Goal: Task Accomplishment & Management: Use online tool/utility

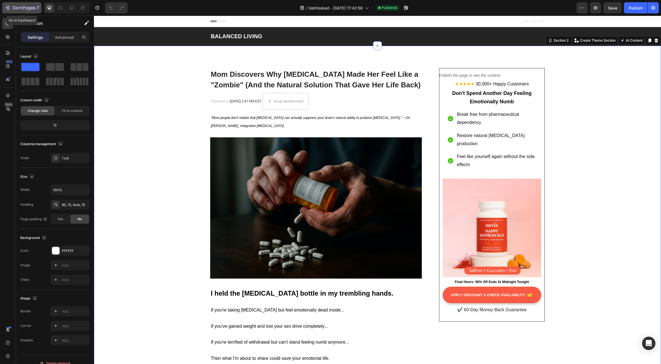
click at [17, 8] on icon "button" at bounding box center [24, 8] width 23 height 5
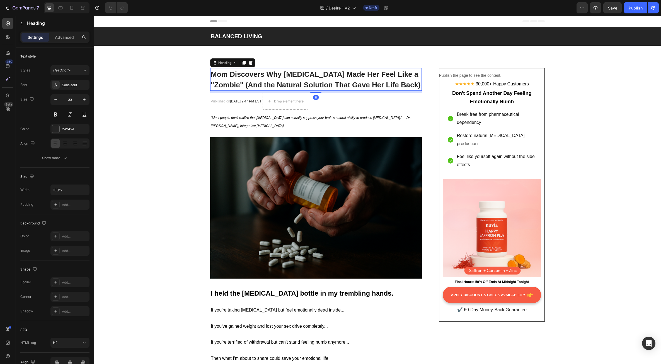
click at [223, 81] on span "Mom Discovers Why SSRIs Made Her Feel Like a "Zombie" (And the Natural Solution…" at bounding box center [316, 79] width 210 height 19
click at [242, 85] on span "Mom Discovers Why SSRIs Made Her Feel Like a "Zombie" (And the Natural Solution…" at bounding box center [316, 79] width 210 height 19
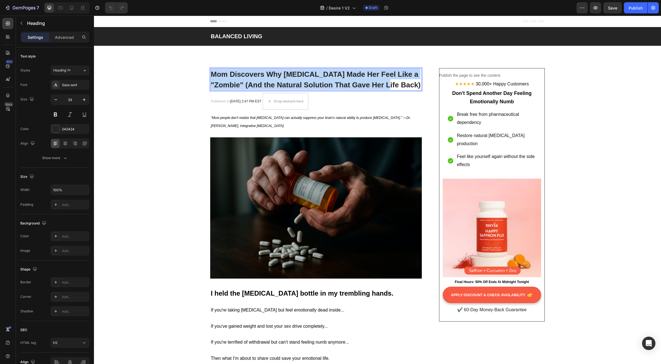
click at [242, 85] on span "Mom Discovers Why SSRIs Made Her Feel Like a "Zombie" (And the Natural Solution…" at bounding box center [316, 79] width 210 height 19
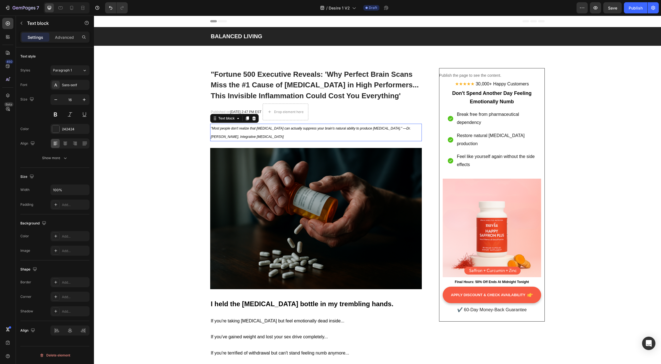
click at [233, 130] on p ""Most people don't realize that SSRIs can actually suppress your brain's natura…" at bounding box center [316, 132] width 211 height 17
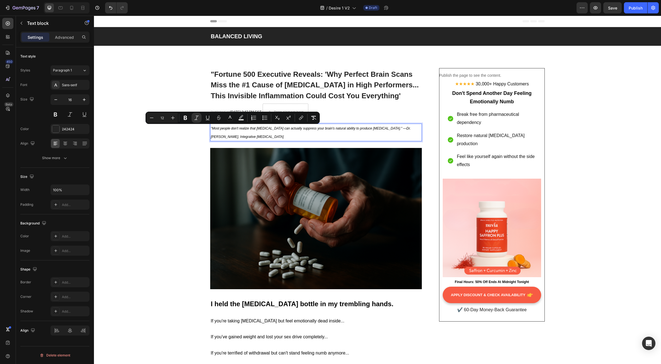
click at [231, 136] on p ""Most people don't realize that SSRIs can actually suppress your brain's natura…" at bounding box center [316, 132] width 211 height 17
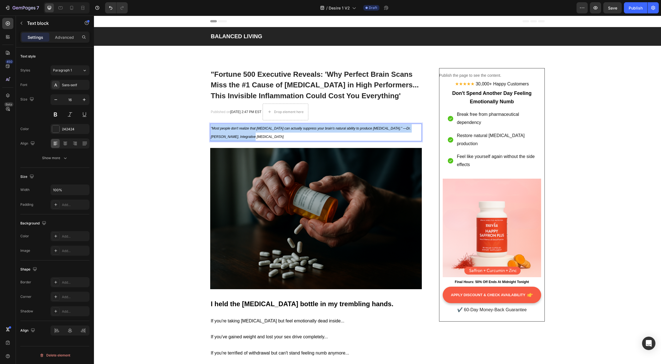
drag, startPoint x: 231, startPoint y: 138, endPoint x: 209, endPoint y: 129, distance: 23.9
click at [211, 129] on p ""Most people don't realize that SSRIs can actually suppress your brain's natura…" at bounding box center [316, 132] width 211 height 17
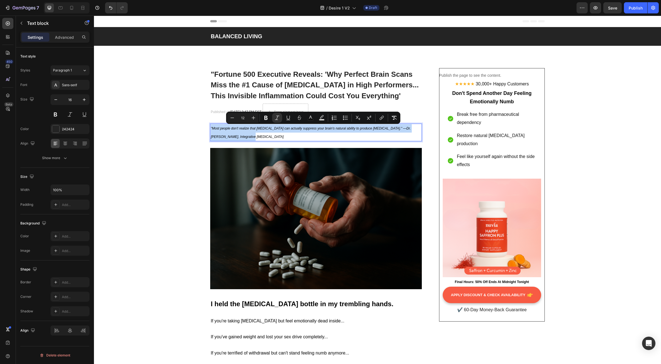
copy icon ""Most people don't realize that SSRIs can actually suppress your brain's natura…"
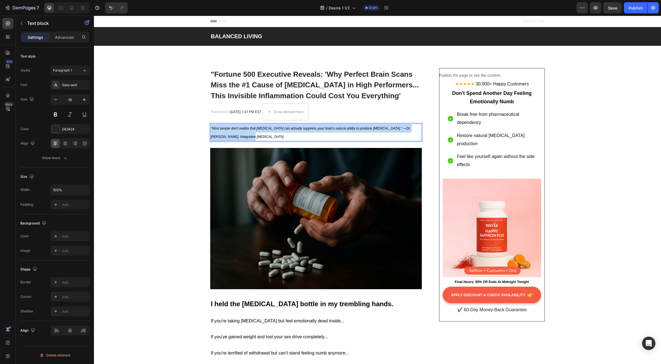
click at [238, 138] on p ""Most people don't realize that SSRIs can actually suppress your brain's natura…" at bounding box center [316, 132] width 211 height 17
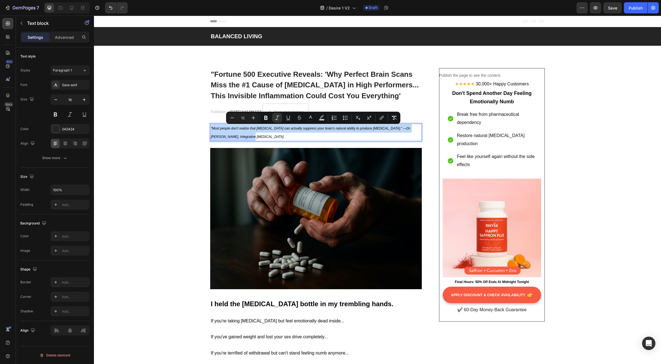
drag, startPoint x: 230, startPoint y: 137, endPoint x: 208, endPoint y: 128, distance: 23.6
click at [210, 128] on div ""Most people don't realize that SSRIs can actually suppress your brain's natura…" at bounding box center [316, 133] width 212 height 18
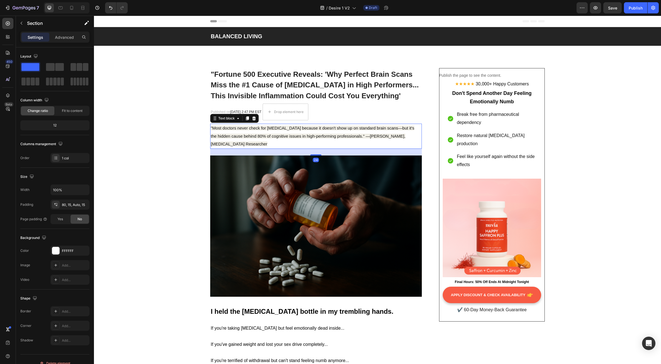
click at [268, 143] on p ""Most doctors never check for neuroinflammation because it doesn't show up on s…" at bounding box center [316, 136] width 211 height 24
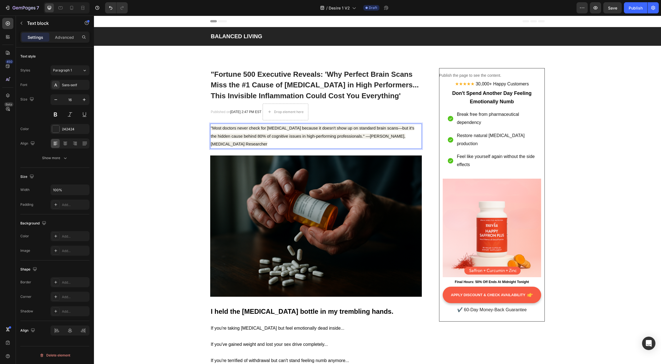
click at [268, 143] on p ""Most doctors never check for neuroinflammation because it doesn't show up on s…" at bounding box center [316, 136] width 211 height 24
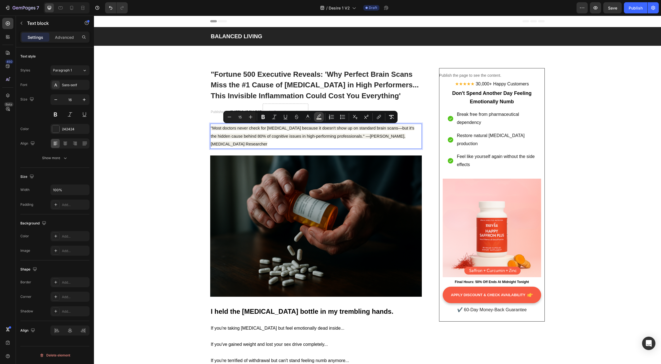
click at [319, 117] on icon "Editor contextual toolbar" at bounding box center [319, 115] width 4 height 3
type input "F0EEE6"
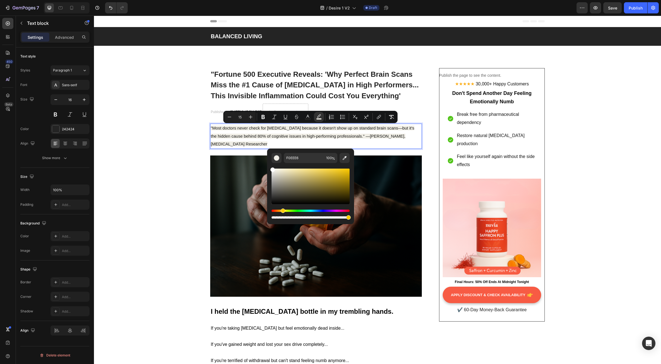
type input "FFFFFF"
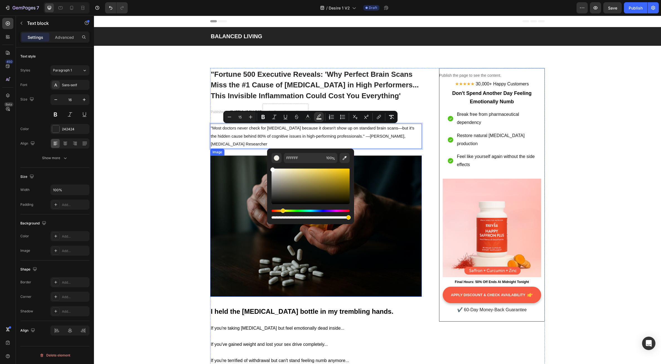
drag, startPoint x: 372, startPoint y: 188, endPoint x: 266, endPoint y: 166, distance: 107.8
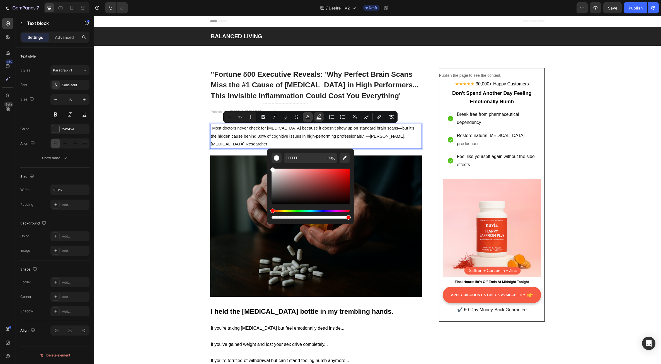
click at [307, 116] on icon "Editor contextual toolbar" at bounding box center [308, 117] width 6 height 6
type input "141413"
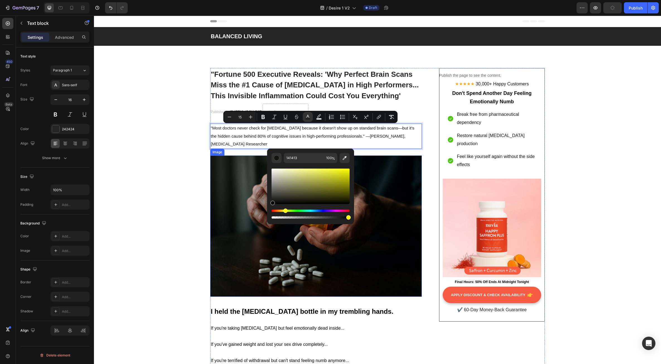
type input "000000"
drag, startPoint x: 371, startPoint y: 218, endPoint x: 255, endPoint y: 219, distance: 115.8
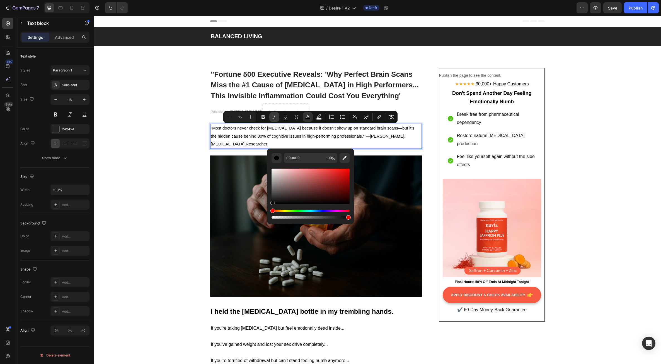
click at [277, 118] on icon "Editor contextual toolbar" at bounding box center [275, 117] width 6 height 6
click at [229, 118] on icon "Editor contextual toolbar" at bounding box center [230, 117] width 6 height 6
type input "13"
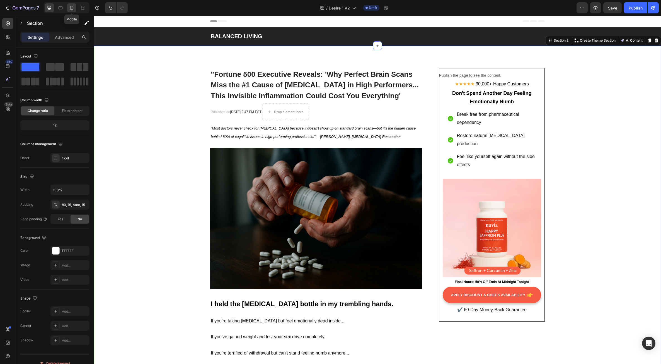
click at [72, 9] on icon at bounding box center [71, 8] width 3 height 4
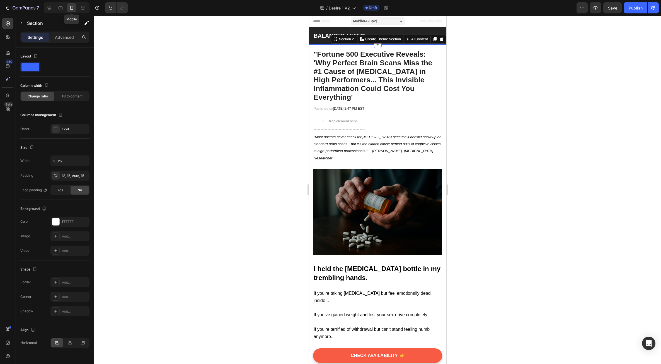
scroll to position [9, 0]
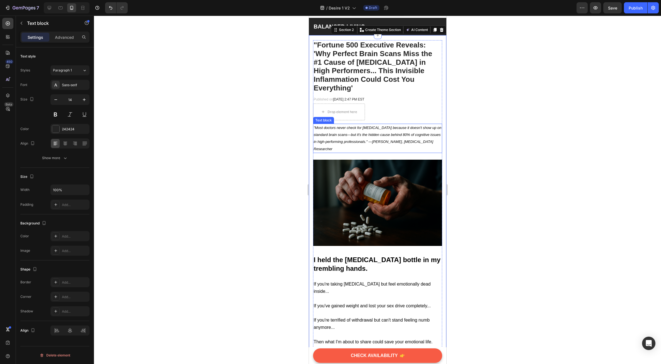
click at [398, 142] on icon ""Most doctors never check for neuroinflammation because it doesn't show up on s…" at bounding box center [378, 138] width 128 height 25
click at [358, 139] on p ""Most doctors never check for neuroinflammation because it doesn't show up on s…" at bounding box center [378, 138] width 128 height 28
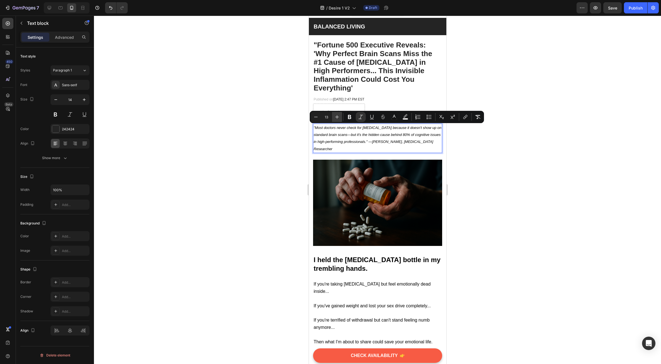
click at [337, 119] on icon "Editor contextual toolbar" at bounding box center [337, 117] width 6 height 6
type input "14"
click at [285, 144] on div at bounding box center [377, 190] width 567 height 348
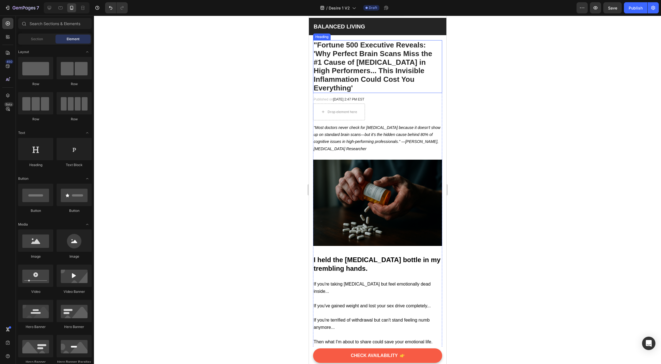
click at [373, 74] on span ""Fortune 500 Executive Reveals: 'Why Perfect Brain Scans Miss the #1 Cause of […" at bounding box center [373, 66] width 119 height 51
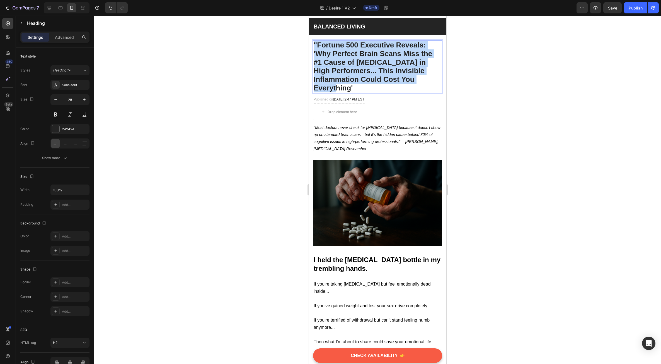
click at [373, 74] on span ""Fortune 500 Executive Reveals: 'Why Perfect Brain Scans Miss the #1 Cause of […" at bounding box center [373, 66] width 119 height 51
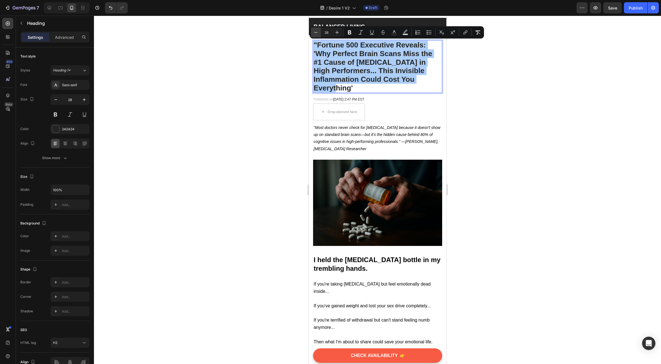
click at [312, 33] on button "Minus" at bounding box center [316, 32] width 10 height 10
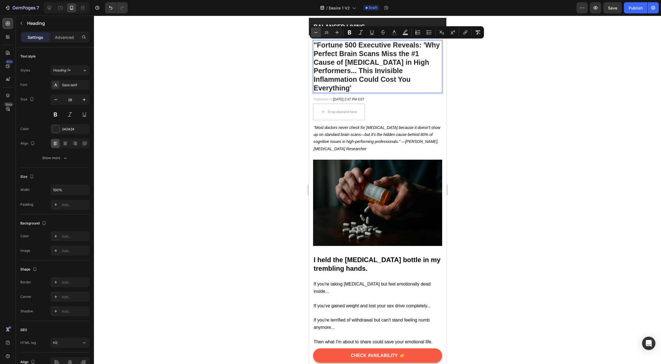
click at [312, 33] on button "Minus" at bounding box center [316, 32] width 10 height 10
type input "24"
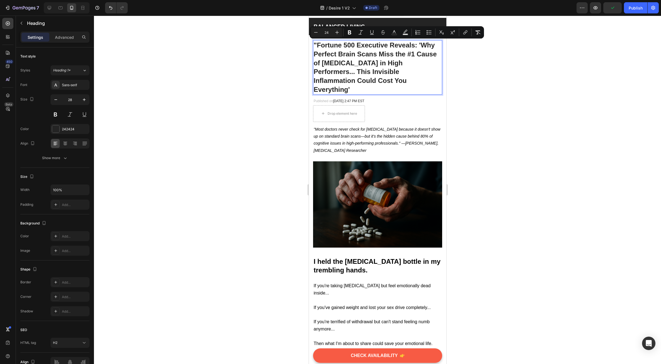
click at [280, 71] on div at bounding box center [377, 190] width 567 height 348
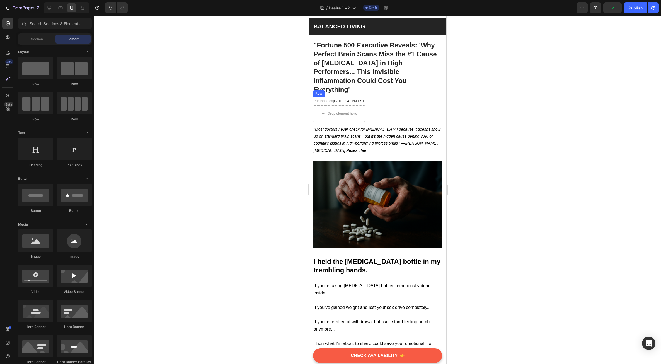
scroll to position [0, 0]
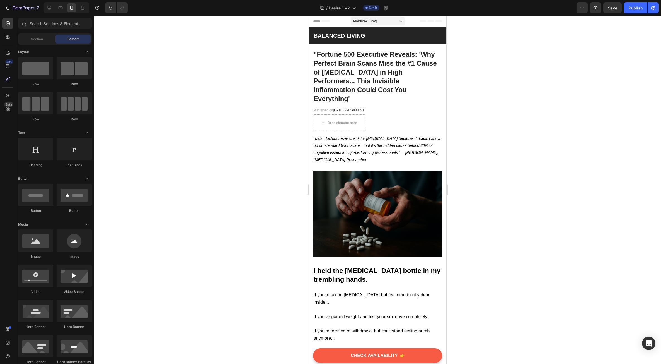
click at [206, 271] on div at bounding box center [377, 190] width 567 height 348
click at [394, 148] on p ""Most doctors never check for neuroinflammation because it doesn't show up on s…" at bounding box center [378, 149] width 128 height 28
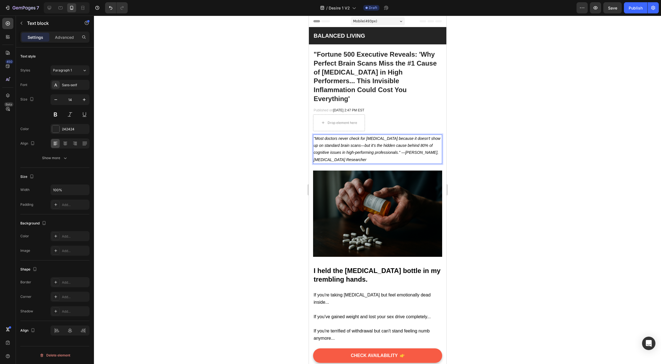
click at [393, 152] on p ""Most doctors never check for neuroinflammation because it doesn't show up on s…" at bounding box center [378, 149] width 128 height 28
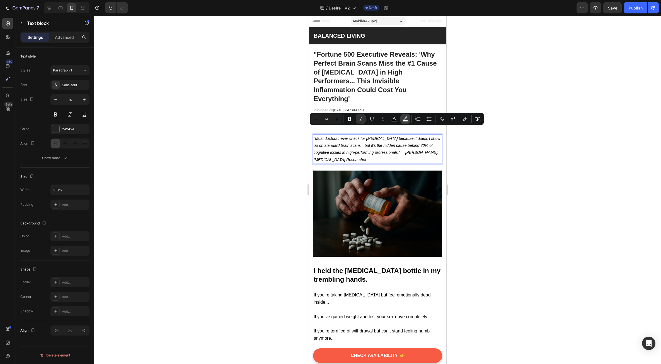
click at [407, 118] on icon "Editor contextual toolbar" at bounding box center [406, 119] width 6 height 6
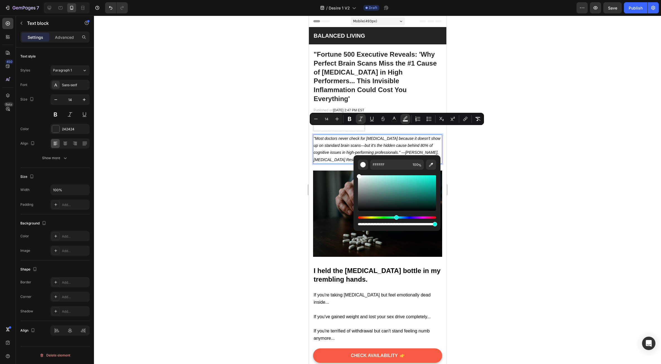
click at [396, 218] on div "Hue" at bounding box center [397, 217] width 78 height 2
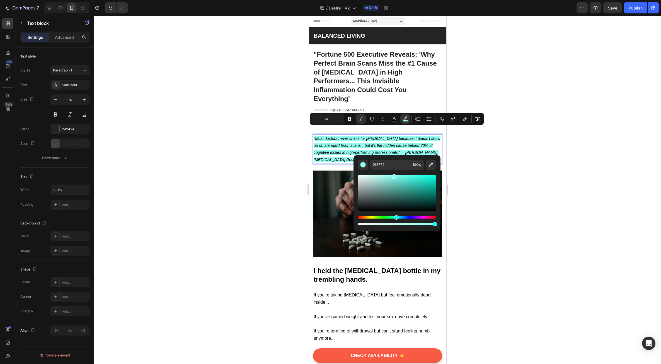
type input "8CFFF1"
drag, startPoint x: 408, startPoint y: 183, endPoint x: 394, endPoint y: 173, distance: 17.4
click at [394, 173] on div "Editor contextual toolbar" at bounding box center [397, 198] width 78 height 57
click at [283, 170] on div at bounding box center [377, 190] width 567 height 348
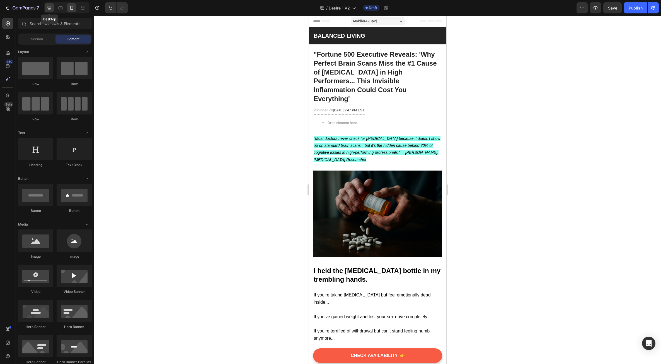
click at [50, 9] on icon at bounding box center [50, 8] width 6 height 6
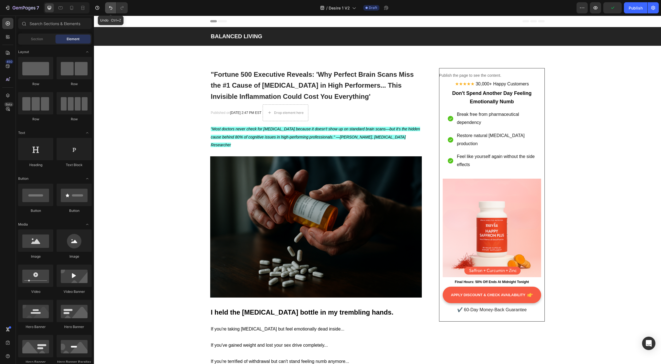
click at [113, 8] on icon "Undo/Redo" at bounding box center [111, 8] width 6 height 6
click at [110, 8] on icon "Undo/Redo" at bounding box center [111, 8] width 6 height 6
click at [109, 8] on icon "Undo/Redo" at bounding box center [111, 8] width 6 height 6
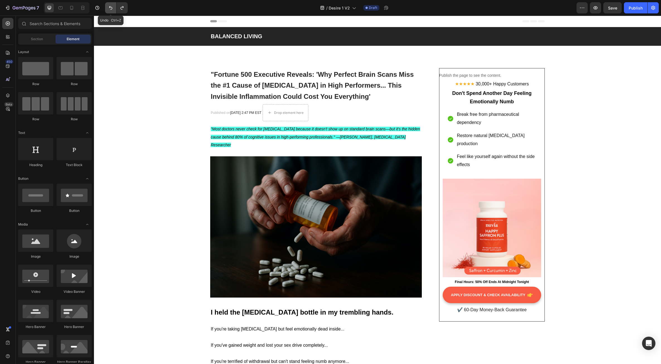
click at [109, 8] on icon "Undo/Redo" at bounding box center [111, 8] width 6 height 6
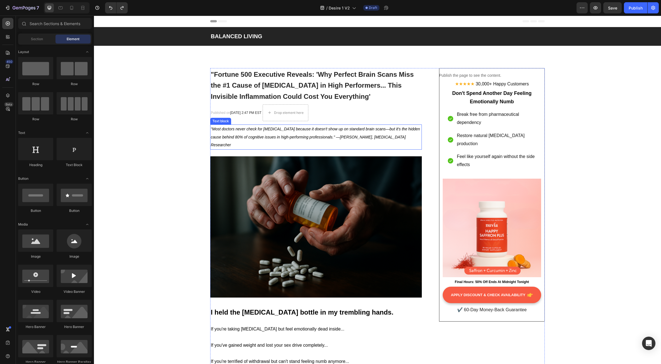
click at [342, 141] on p ""Most doctors never check for neuroinflammation because it doesn't show up on s…" at bounding box center [316, 137] width 211 height 24
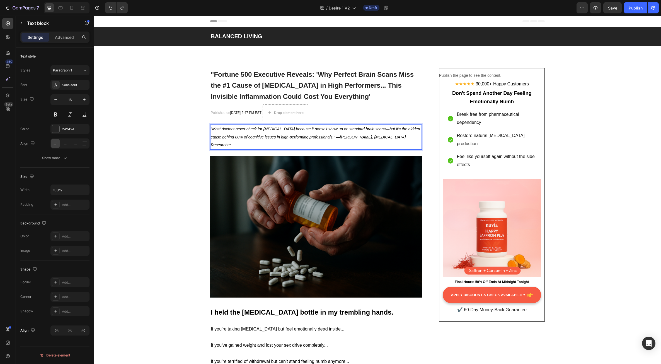
click at [342, 140] on p ""Most doctors never check for neuroinflammation because it doesn't show up on s…" at bounding box center [316, 137] width 211 height 24
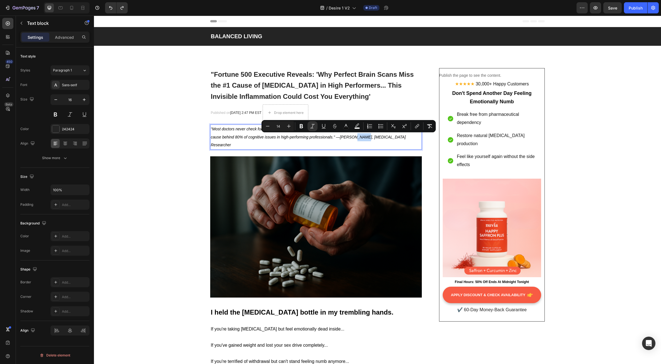
drag, startPoint x: 353, startPoint y: 139, endPoint x: 344, endPoint y: 140, distance: 9.0
click at [344, 140] on p ""Most doctors never check for neuroinflammation because it doesn't show up on s…" at bounding box center [316, 137] width 211 height 24
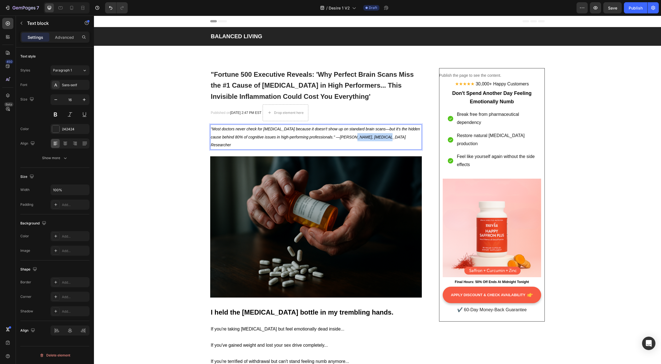
drag, startPoint x: 374, startPoint y: 138, endPoint x: 345, endPoint y: 137, distance: 29.6
click at [345, 137] on icon ""Most doctors never check for neuroinflammation because it doesn't show up on s…" at bounding box center [316, 137] width 210 height 21
drag, startPoint x: 231, startPoint y: 145, endPoint x: 210, endPoint y: 144, distance: 21.2
click at [211, 144] on p ""Most doctors never check for neuroinflammation because it doesn't show up on s…" at bounding box center [316, 137] width 211 height 24
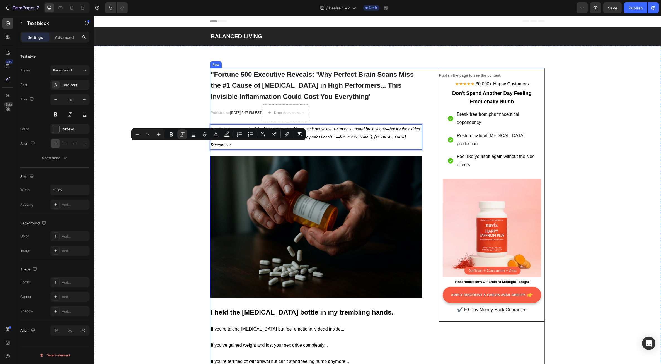
click at [230, 144] on p ""Most doctors never check for neuroinflammation because it doesn't show up on s…" at bounding box center [316, 137] width 211 height 24
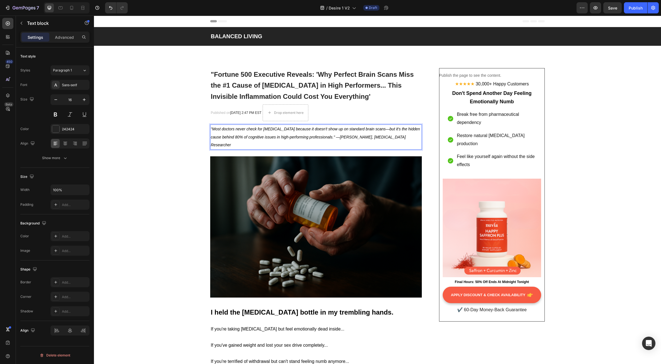
drag, startPoint x: 232, startPoint y: 145, endPoint x: 210, endPoint y: 145, distance: 22.6
click at [211, 145] on p ""Most doctors never check for neuroinflammation because it doesn't show up on s…" at bounding box center [316, 137] width 211 height 24
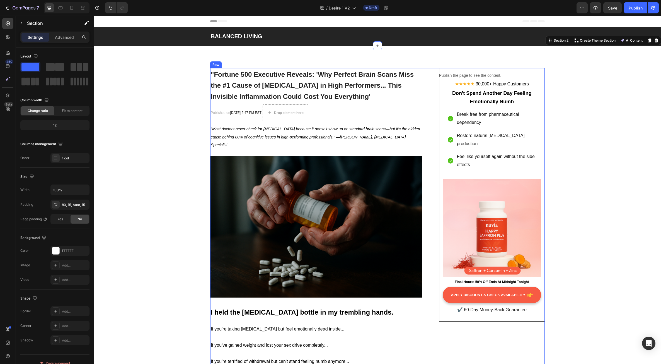
click at [251, 309] on strong "I held the Lexapro bottle in my trembling hands." at bounding box center [302, 312] width 183 height 8
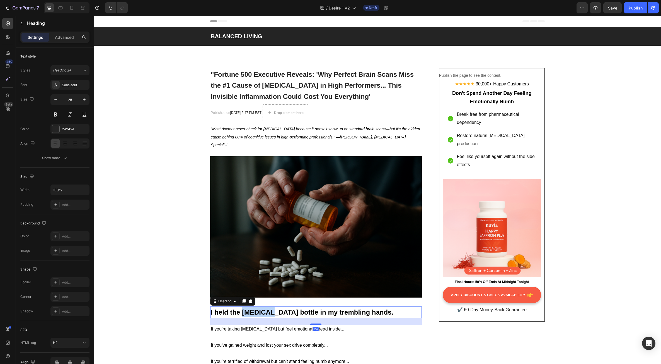
click at [246, 314] on strong "I held the Lexapro bottle in my trembling hands." at bounding box center [302, 312] width 183 height 8
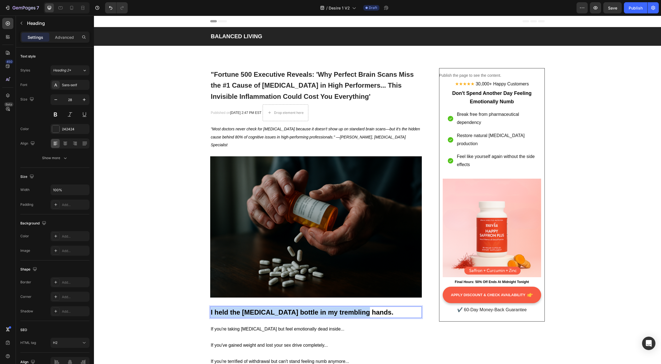
click at [246, 314] on strong "I held the Lexapro bottle in my trembling hands." at bounding box center [302, 312] width 183 height 8
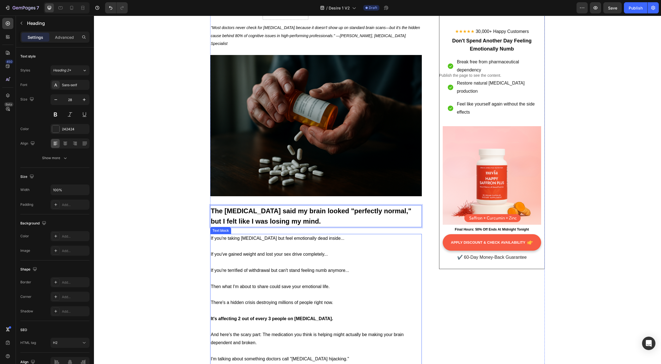
scroll to position [112, 0]
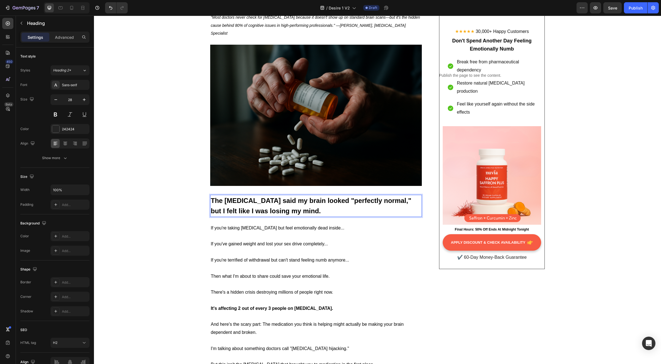
click at [261, 210] on strong "The [MEDICAL_DATA] said my brain looked "perfectly normal," but I felt like I w…" at bounding box center [311, 206] width 201 height 18
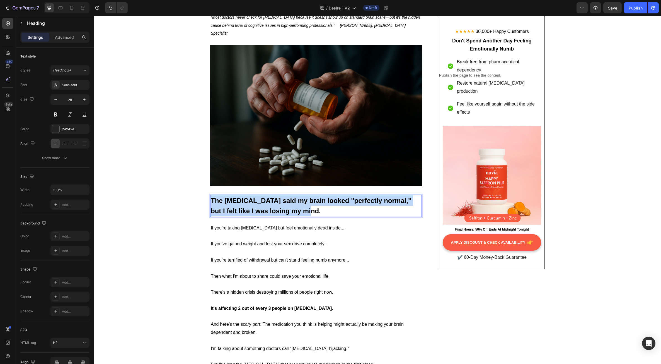
click at [261, 210] on strong "The [MEDICAL_DATA] said my brain looked "perfectly normal," but I felt like I w…" at bounding box center [311, 206] width 201 height 18
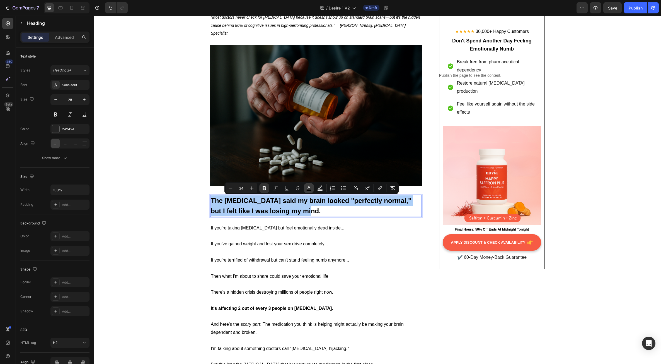
click at [309, 188] on icon "Editor contextual toolbar" at bounding box center [309, 188] width 6 height 6
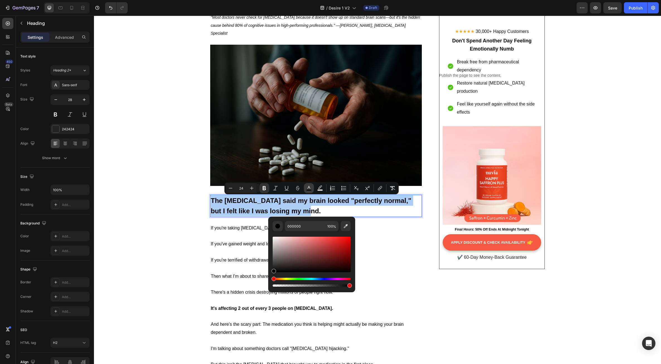
click at [309, 188] on icon "Editor contextual toolbar" at bounding box center [309, 188] width 6 height 6
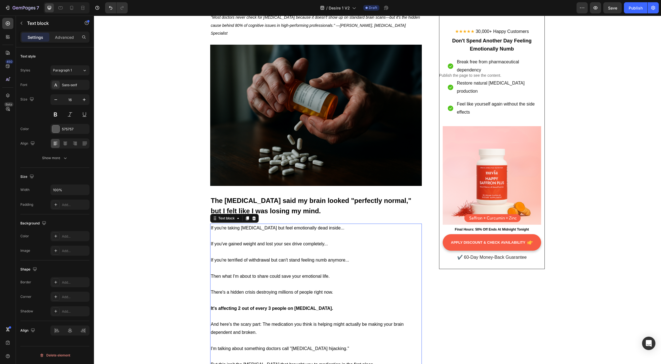
click at [270, 290] on span "There's a hidden crisis destroying millions of people right now." at bounding box center [272, 292] width 122 height 5
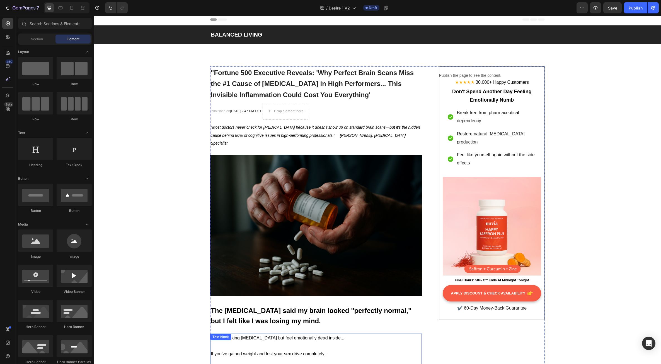
scroll to position [0, 0]
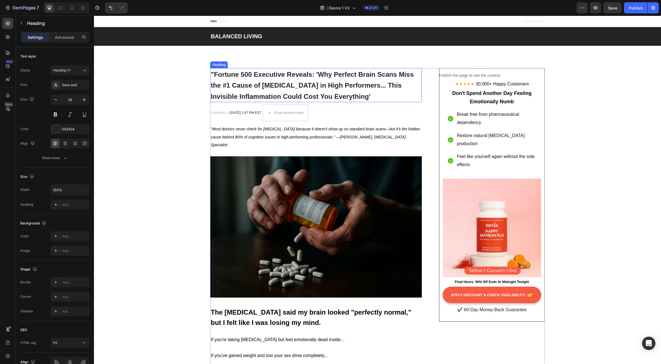
click at [270, 95] on span ""Fortune 500 Executive Reveals: 'Why Perfect Brain Scans Miss the #1 Cause of […" at bounding box center [312, 86] width 203 height 30
copy strong "The [MEDICAL_DATA] said my brain looked "perfectly normal," but I felt like I w…"
click at [271, 91] on h2 ""Fortune 500 Executive Reveals: 'Why Perfect Brain Scans Miss the #1 Cause of […" at bounding box center [316, 85] width 212 height 34
click at [270, 91] on p ""Fortune 500 Executive Reveals: 'Why Perfect Brain Scans Miss the #1 Cause of […" at bounding box center [316, 85] width 211 height 33
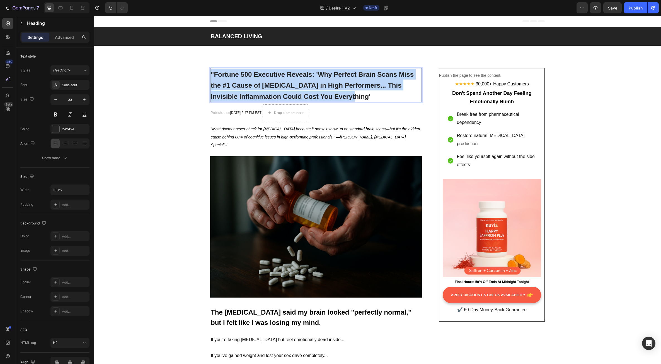
click at [270, 91] on p ""Fortune 500 Executive Reveals: 'Why Perfect Brain Scans Miss the #1 Cause of […" at bounding box center [316, 85] width 211 height 33
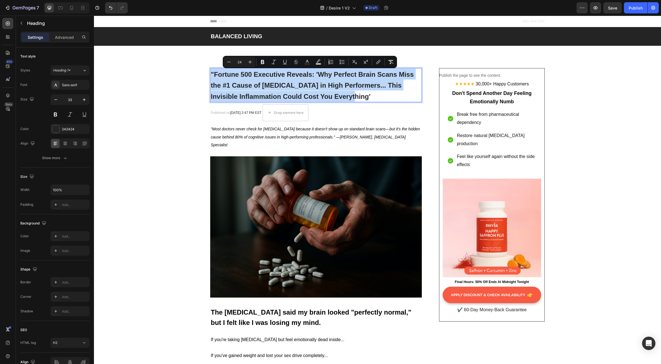
copy span ""Fortune 500 Executive Reveals: 'Why Perfect Brain Scans Miss the #1 Cause of […"
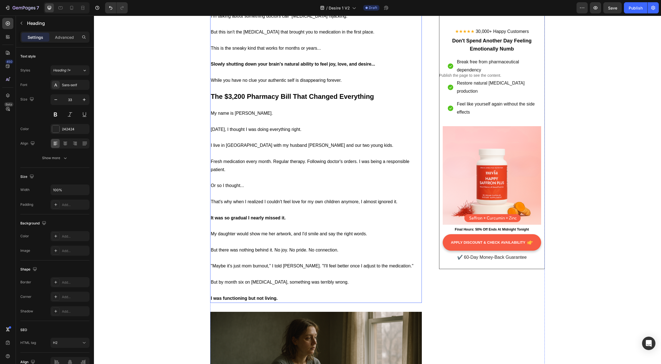
scroll to position [502, 0]
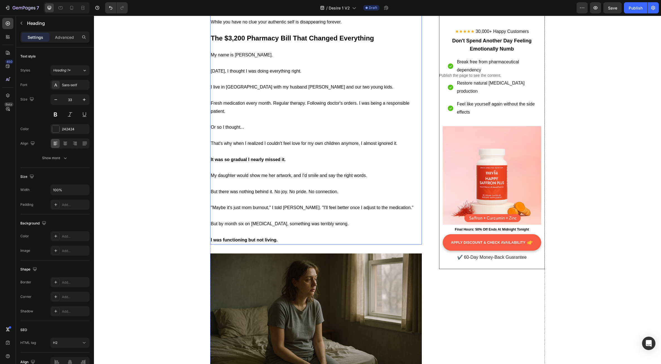
click at [271, 207] on span ""Maybe it's just mom burnout," I told Mark. "I'll feel better once I adjust to …" at bounding box center [312, 207] width 203 height 5
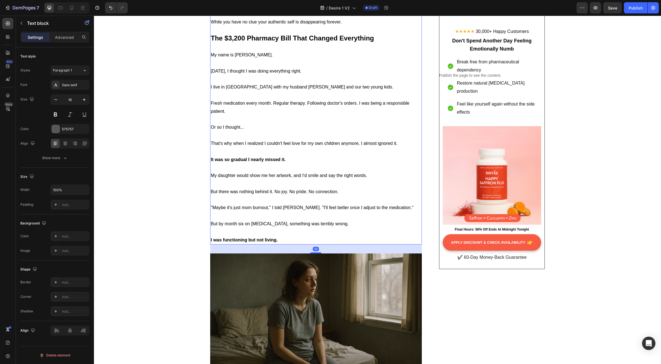
click at [271, 207] on span ""Maybe it's just mom burnout," I told Mark. "I'll feel better once I adjust to …" at bounding box center [312, 207] width 203 height 5
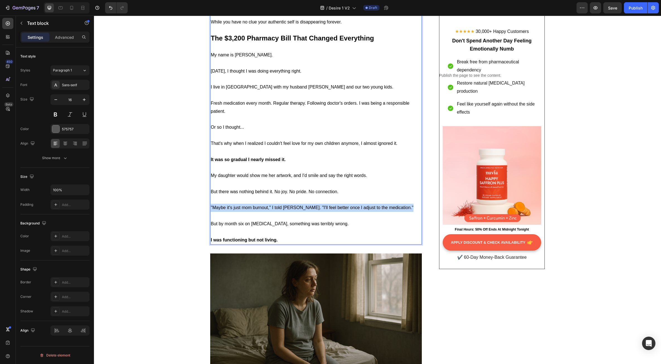
click at [271, 207] on span ""Maybe it's just mom burnout," I told Mark. "I'll feel better once I adjust to …" at bounding box center [312, 207] width 203 height 5
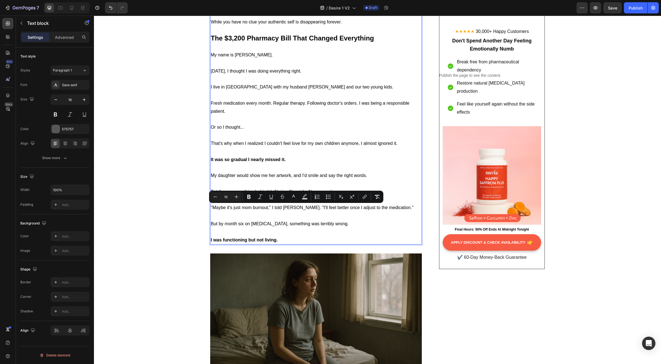
click at [280, 232] on p "Rich Text Editor. Editing area: main" at bounding box center [316, 232] width 211 height 8
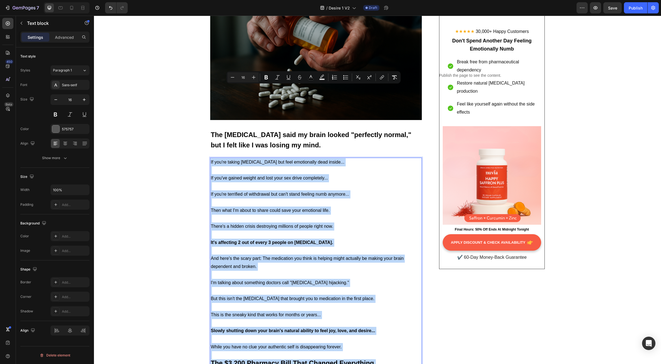
scroll to position [167, 0]
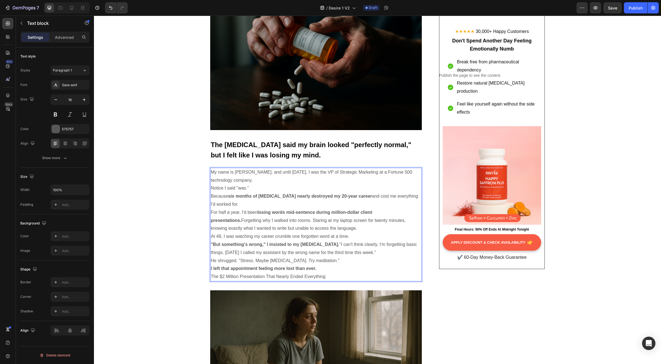
click at [331, 179] on p "My name is Jennifer Martinez, and until eight months ago, I was the VP of Strat…" at bounding box center [316, 176] width 211 height 16
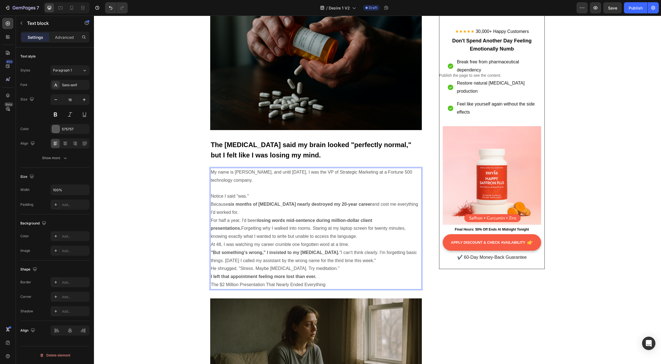
click at [257, 194] on p "Notice I said "was."" at bounding box center [316, 196] width 211 height 8
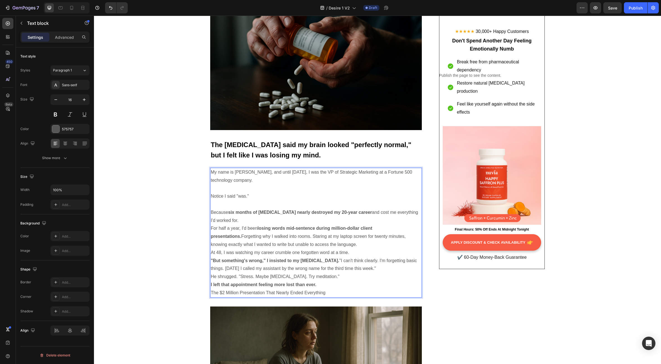
click at [236, 221] on p "Because six months of brain fog nearly destroyed my 20-year career and cost me …" at bounding box center [316, 216] width 211 height 16
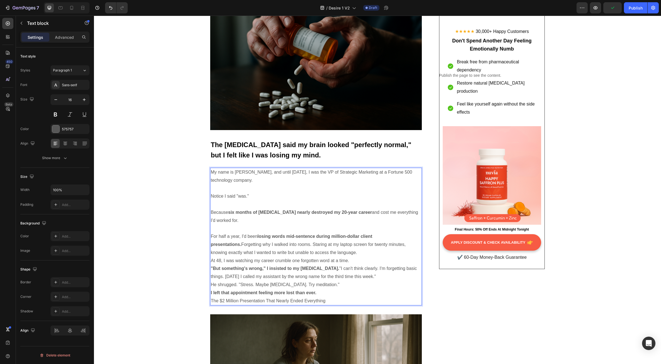
click at [313, 252] on p "For half a year, I'd been losing words mid-sentence during million-dollar clien…" at bounding box center [316, 244] width 211 height 24
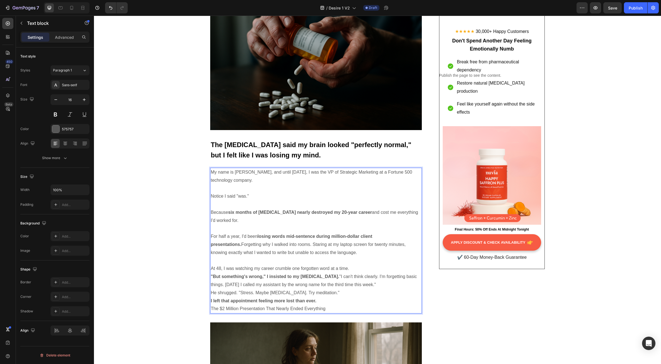
click at [355, 269] on p "At 48, I was watching my career crumble one forgotten word at a time." at bounding box center [316, 268] width 211 height 8
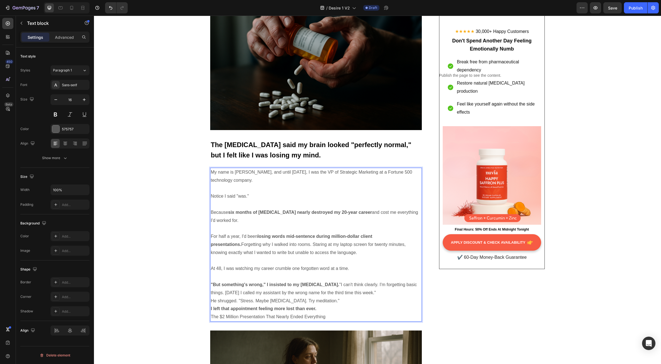
click at [370, 292] on p ""But something's wrong," I insisted to my neurologist. "I can't think clearly. …" at bounding box center [316, 289] width 211 height 16
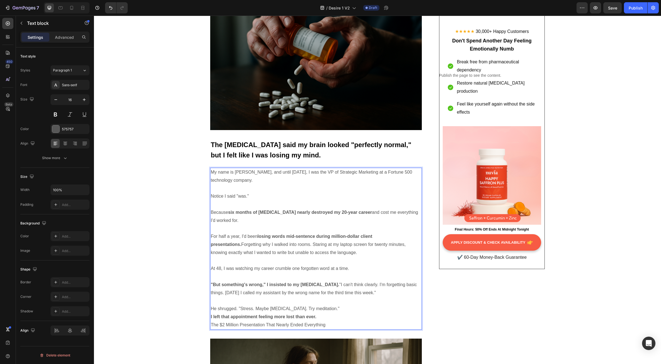
click at [334, 309] on p "He shrugged. "Stress. Maybe perimenopause. Try meditation."" at bounding box center [316, 309] width 211 height 8
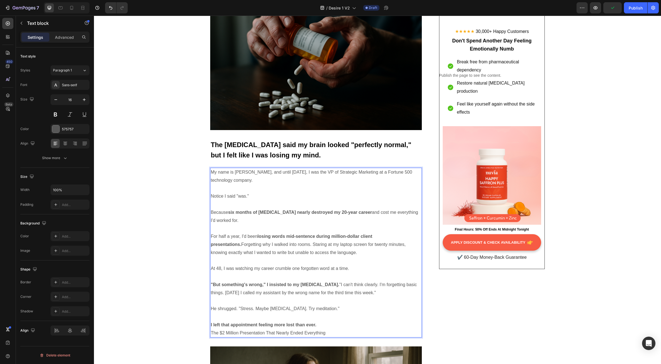
click at [320, 326] on p "I left that appointment feeling more lost than ever." at bounding box center [316, 325] width 211 height 8
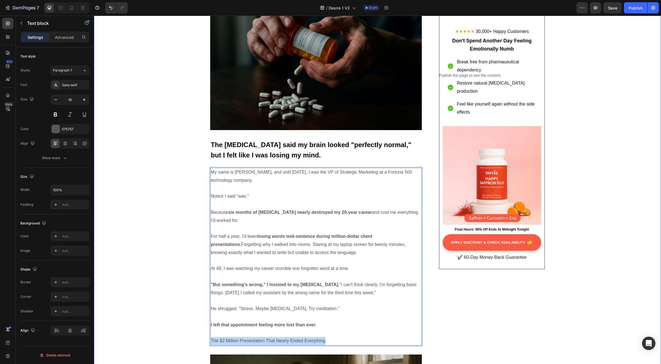
drag, startPoint x: 326, startPoint y: 340, endPoint x: 200, endPoint y: 339, distance: 126.1
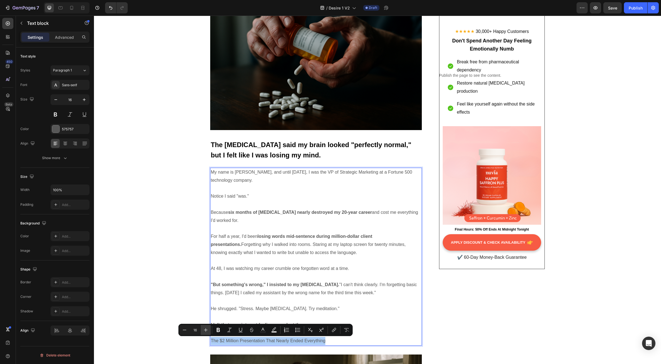
click at [204, 330] on icon "Editor contextual toolbar" at bounding box center [206, 330] width 6 height 6
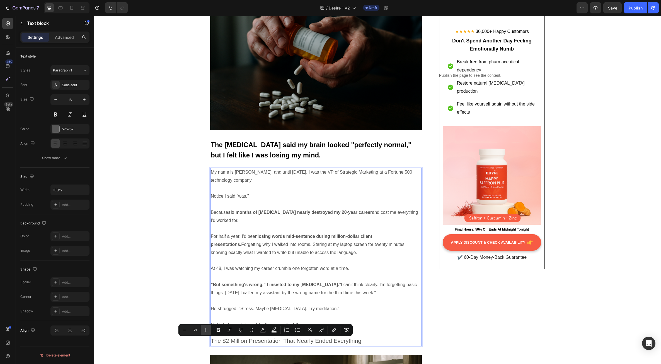
click at [204, 330] on icon "Editor contextual toolbar" at bounding box center [206, 330] width 6 height 6
type input "24"
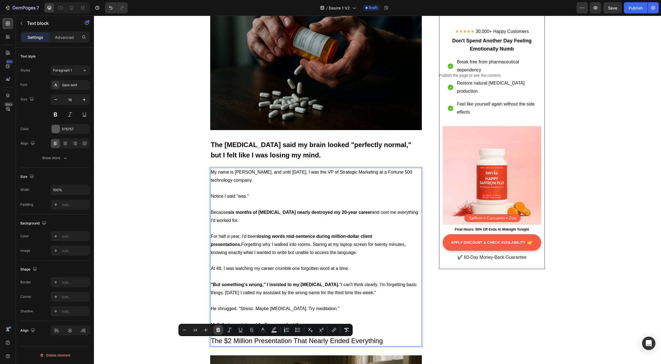
click at [217, 332] on icon "Editor contextual toolbar" at bounding box center [218, 330] width 3 height 4
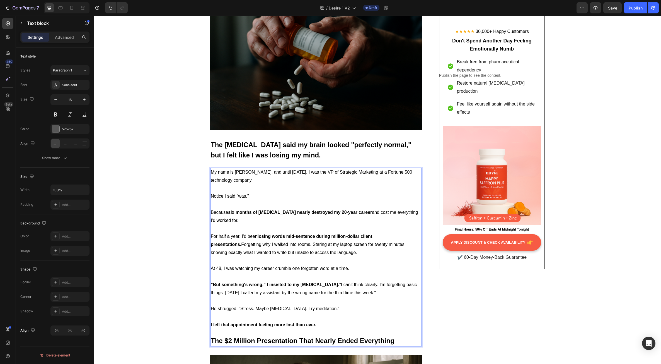
click at [395, 341] on p "The $2 Million Presentation That Nearly Ended Everything" at bounding box center [316, 341] width 211 height 9
click at [348, 315] on p "Rich Text Editor. Editing area: main" at bounding box center [316, 317] width 211 height 8
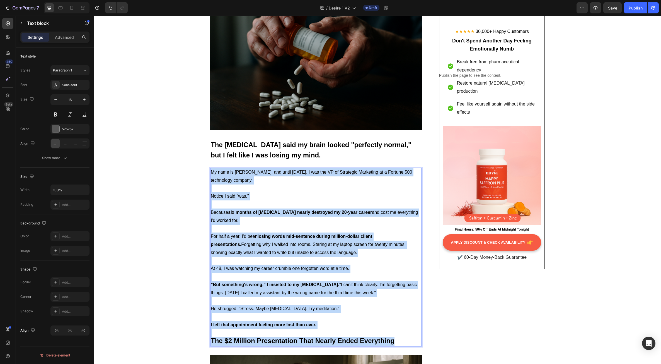
drag, startPoint x: 395, startPoint y: 341, endPoint x: 207, endPoint y: 172, distance: 253.2
click at [210, 172] on div "My name is Jennifer Martinez, and until eight months ago, I was the VP of Strat…" at bounding box center [316, 257] width 212 height 179
click at [249, 181] on p "My name is Jennifer Martinez, and until eight months ago, I was the VP of Strat…" at bounding box center [316, 176] width 211 height 16
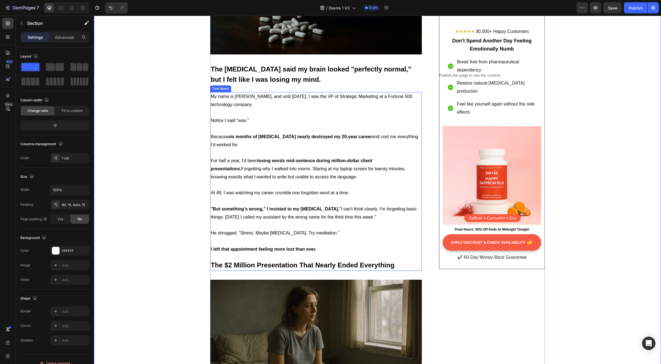
scroll to position [251, 0]
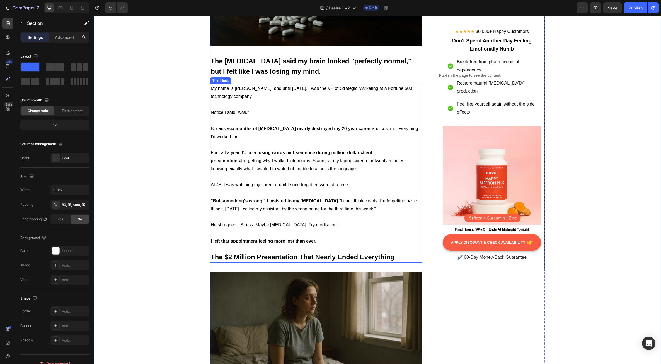
click at [278, 207] on p ""But something's wrong," I insisted to my neurologist. "I can't think clearly. …" at bounding box center [316, 205] width 211 height 16
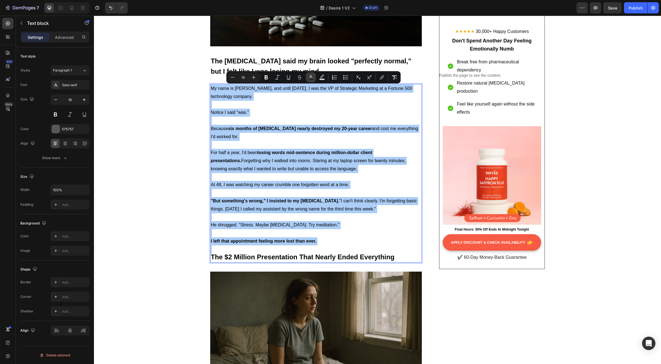
click at [311, 75] on icon "Editor contextual toolbar" at bounding box center [311, 76] width 3 height 3
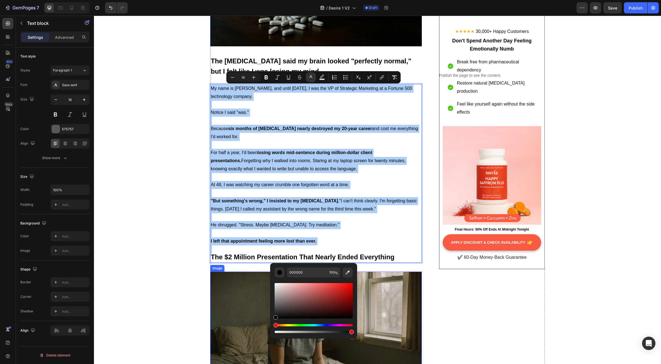
drag, startPoint x: 370, startPoint y: 333, endPoint x: 266, endPoint y: 332, distance: 103.8
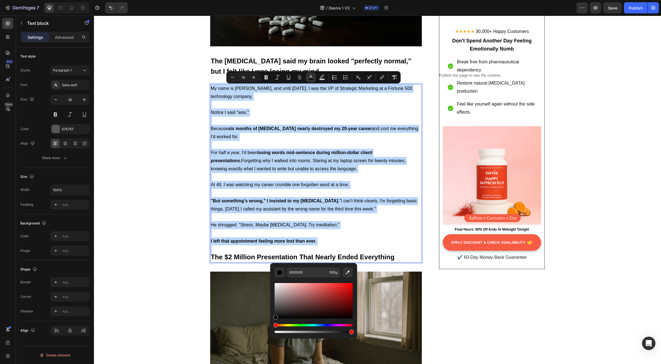
drag, startPoint x: 276, startPoint y: 319, endPoint x: 273, endPoint y: 323, distance: 5.0
click at [270, 329] on div "000000 100 %" at bounding box center [313, 298] width 87 height 71
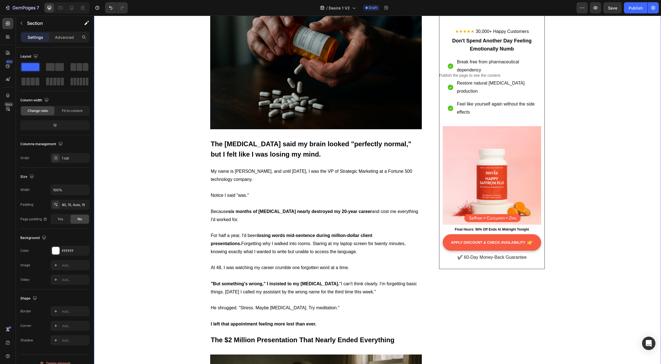
scroll to position [167, 0]
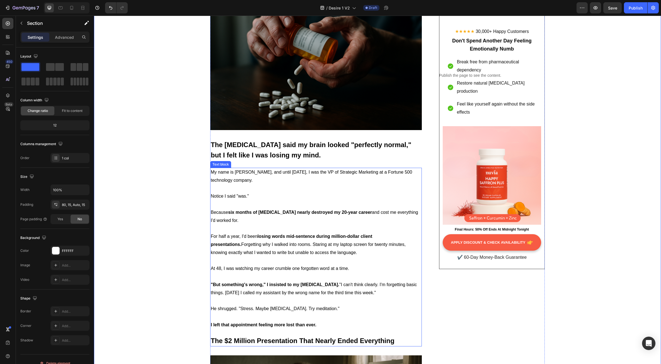
click at [316, 324] on p "I left that appointment feeling more lost than ever." at bounding box center [316, 325] width 211 height 8
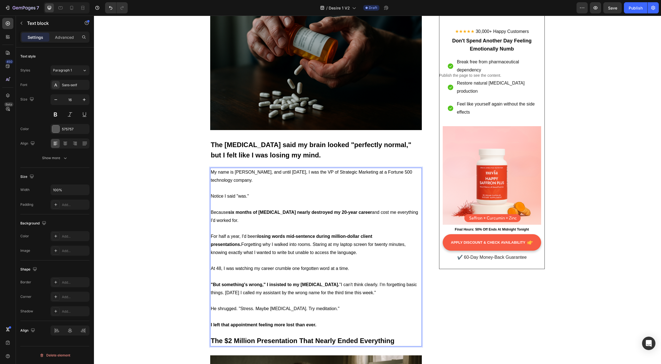
click at [308, 325] on strong "I left that appointment feeling more lost than ever." at bounding box center [264, 324] width 106 height 5
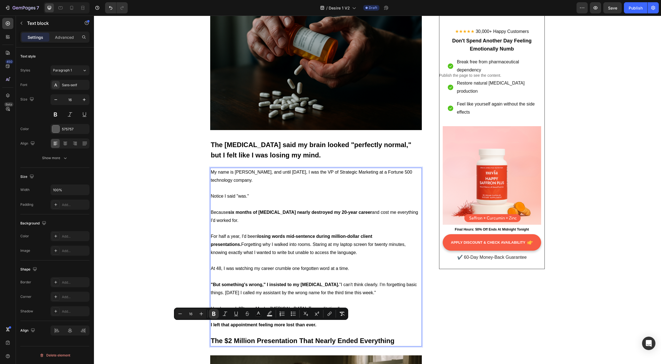
click at [293, 259] on p "Rich Text Editor. Editing area: main" at bounding box center [316, 261] width 211 height 8
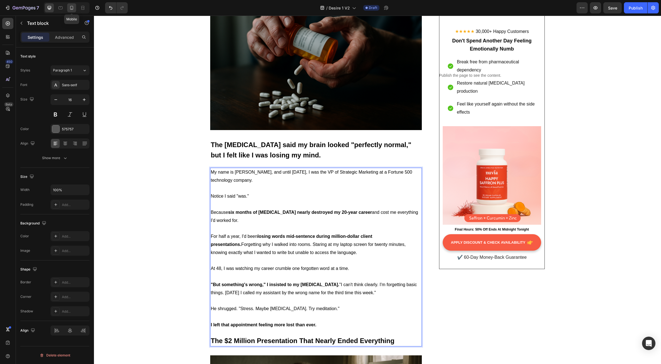
click at [72, 8] on icon at bounding box center [72, 8] width 6 height 6
type input "14"
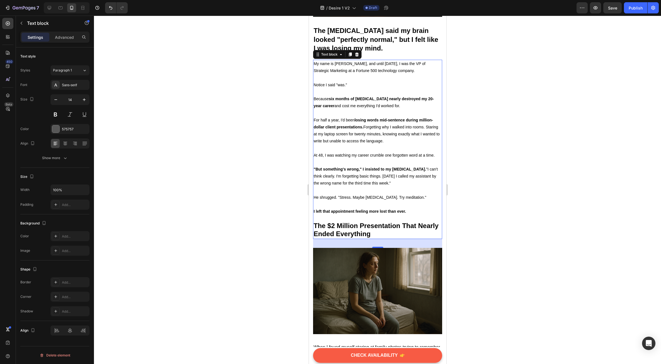
scroll to position [253, 0]
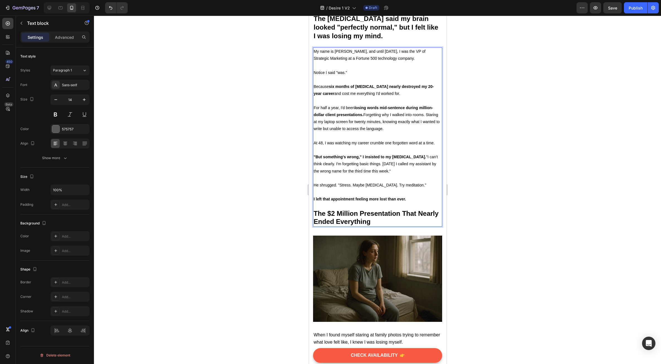
click at [353, 158] on span ""But something's wrong," I insisted to my neurologist. "I can't think clearly. …" at bounding box center [376, 164] width 124 height 18
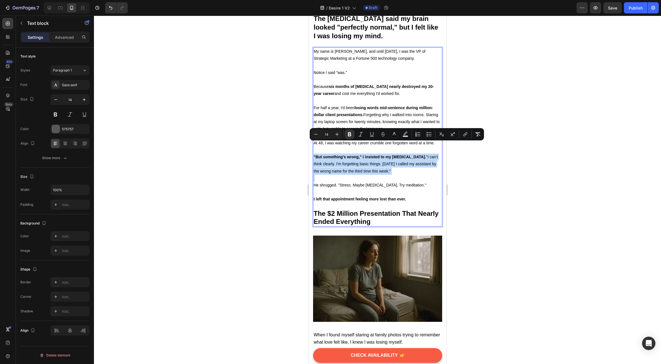
click at [353, 158] on span ""But something's wrong," I insisted to my neurologist. "I can't think clearly. …" at bounding box center [376, 164] width 124 height 18
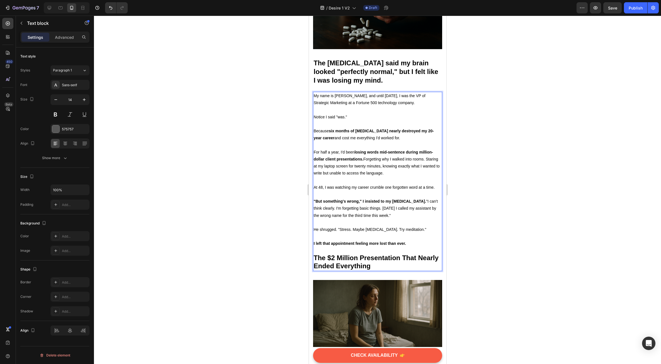
scroll to position [198, 0]
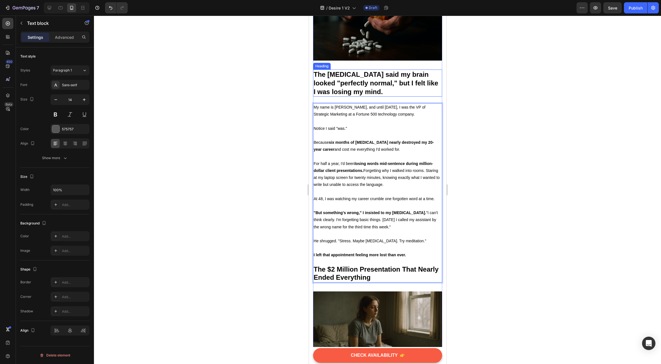
click at [344, 73] on strong "The [MEDICAL_DATA] said my brain looked "perfectly normal," but I felt like I w…" at bounding box center [376, 83] width 125 height 25
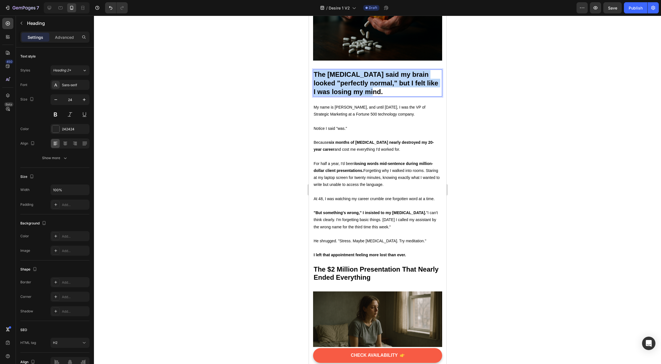
click at [344, 73] on strong "The [MEDICAL_DATA] said my brain looked "perfectly normal," but I felt like I w…" at bounding box center [376, 83] width 125 height 25
click at [367, 265] on strong "The $2 Million Presentation That Nearly Ended Everything" at bounding box center [376, 273] width 125 height 16
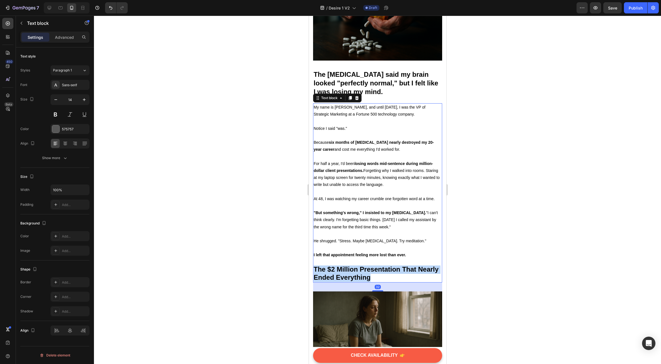
click at [367, 265] on strong "The $2 Million Presentation That Nearly Ended Everything" at bounding box center [376, 273] width 125 height 16
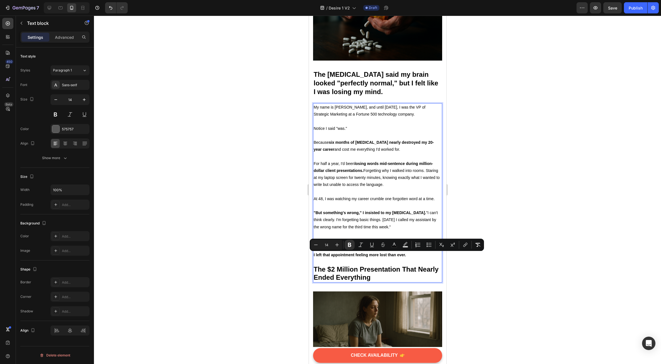
click at [359, 210] on strong ""But something's wrong," I insisted to my neurologist." at bounding box center [370, 212] width 112 height 4
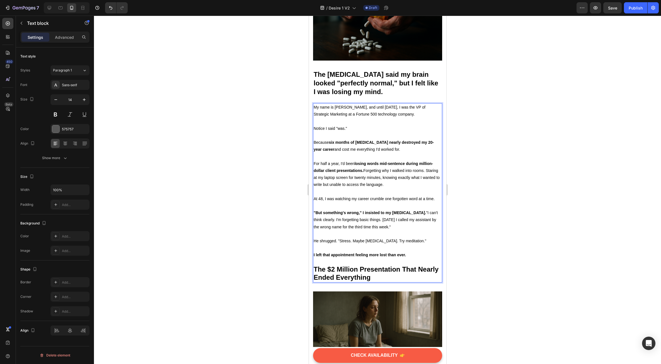
click at [347, 163] on p "For half a year, I'd been losing words mid-sentence during million-dollar clien…" at bounding box center [378, 174] width 128 height 28
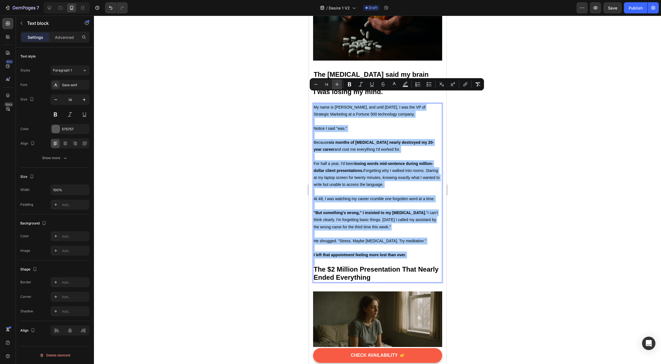
click at [340, 83] on icon "Editor contextual toolbar" at bounding box center [337, 84] width 6 height 6
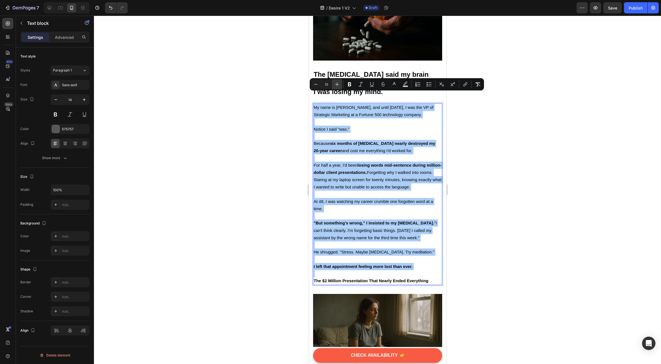
click at [340, 83] on icon "Editor contextual toolbar" at bounding box center [337, 84] width 6 height 6
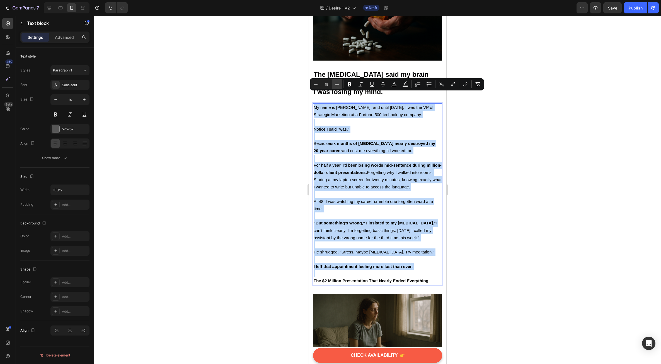
type input "16"
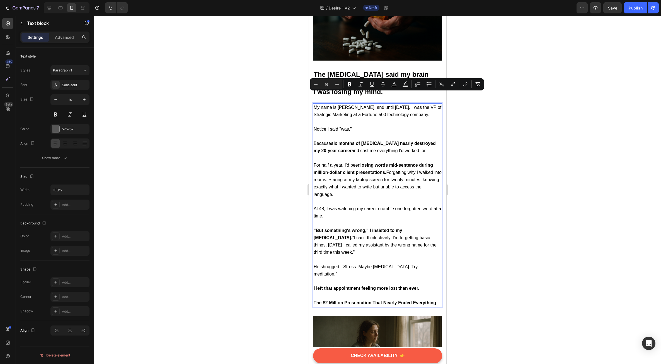
click at [388, 164] on p "For half a year, I'd been losing words mid-sentence during million-dollar clien…" at bounding box center [378, 180] width 128 height 37
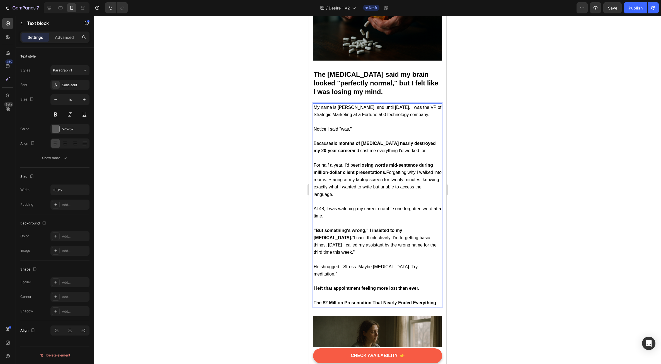
click at [366, 300] on strong "The $2 Million Presentation That Nearly Ended Everything" at bounding box center [375, 302] width 122 height 5
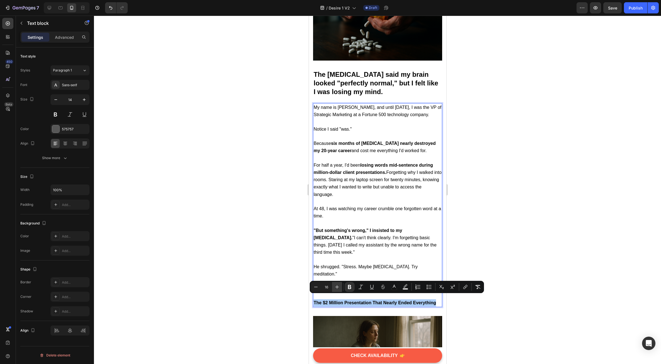
click at [337, 284] on icon "Editor contextual toolbar" at bounding box center [337, 287] width 6 height 6
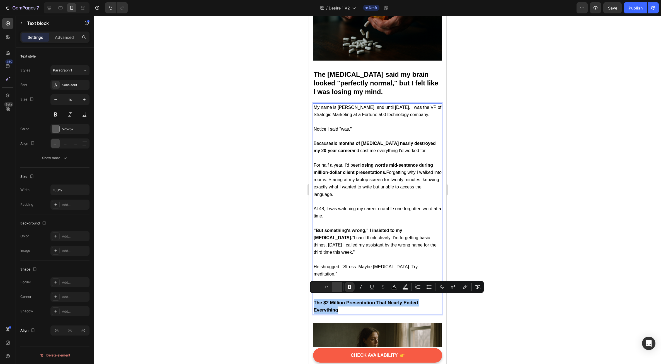
click at [337, 284] on icon "Editor contextual toolbar" at bounding box center [337, 287] width 6 height 6
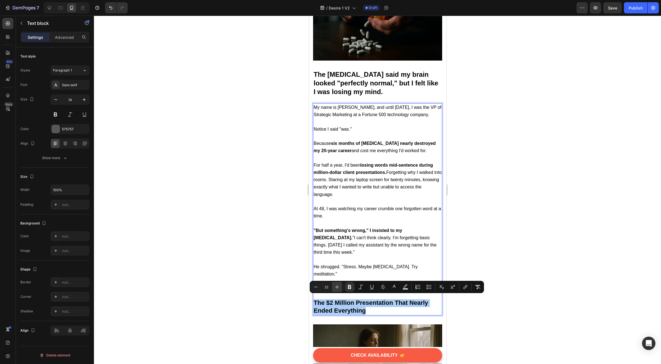
click at [337, 284] on icon "Editor contextual toolbar" at bounding box center [337, 287] width 6 height 6
drag, startPoint x: 336, startPoint y: 285, endPoint x: 42, endPoint y: 238, distance: 297.7
click at [336, 285] on icon "Editor contextual toolbar" at bounding box center [337, 287] width 6 height 6
type input "24"
click at [355, 240] on span ""But something's wrong," I insisted to my neurologist. "I can't think clearly. …" at bounding box center [375, 241] width 123 height 27
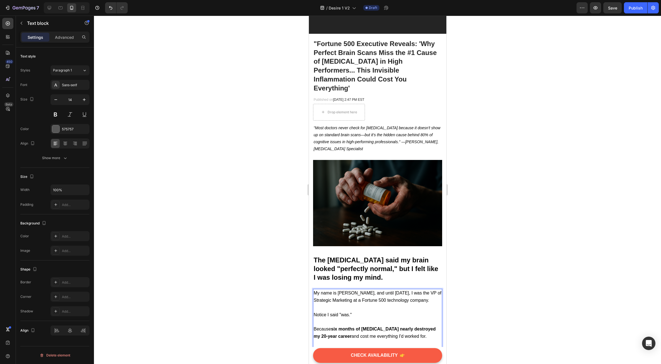
scroll to position [0, 0]
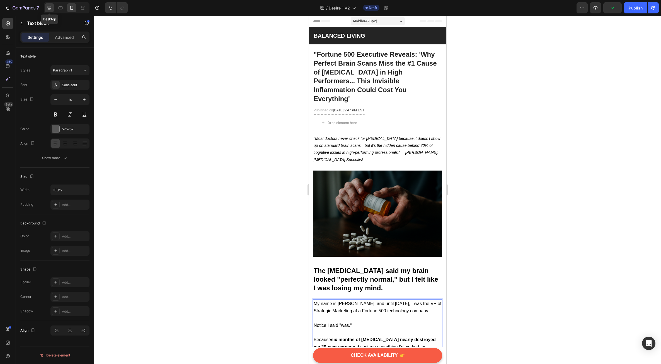
click at [52, 8] on icon at bounding box center [50, 8] width 6 height 6
type input "16"
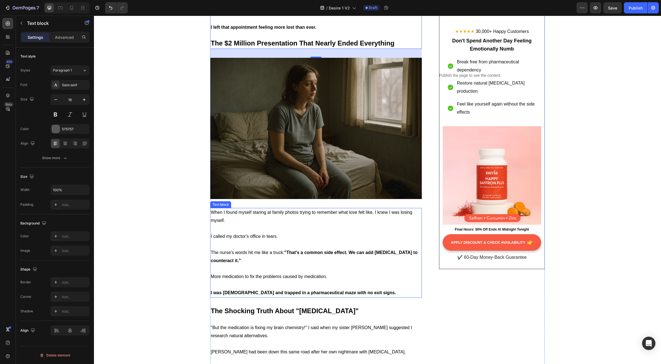
scroll to position [467, 0]
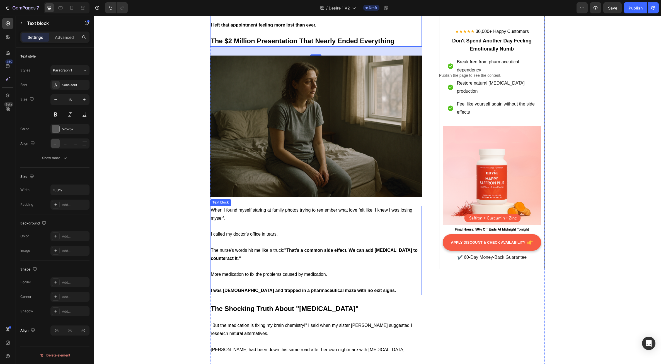
click at [252, 251] on span "The nurse's words hit me like a truck: "That's a common side effect. We can add…" at bounding box center [314, 254] width 207 height 13
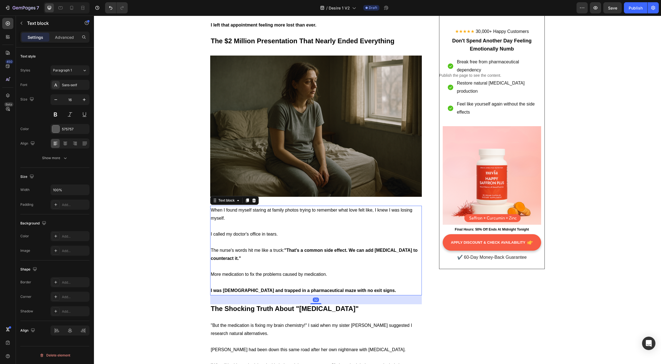
click at [260, 259] on p "The nurse's words hit me like a truck: "That's a common side effect. We can add…" at bounding box center [316, 254] width 211 height 16
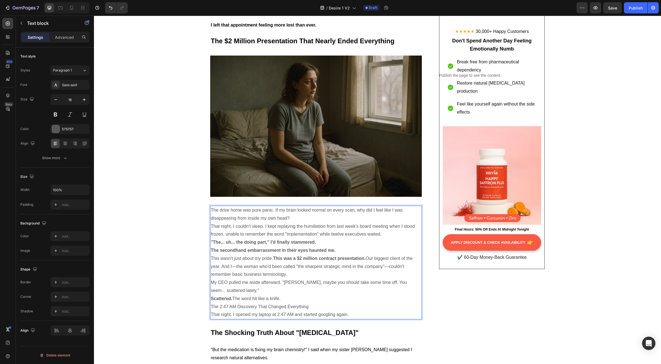
click at [287, 247] on p "The secondhand embarrassment in their eyes haunted me." at bounding box center [316, 250] width 211 height 8
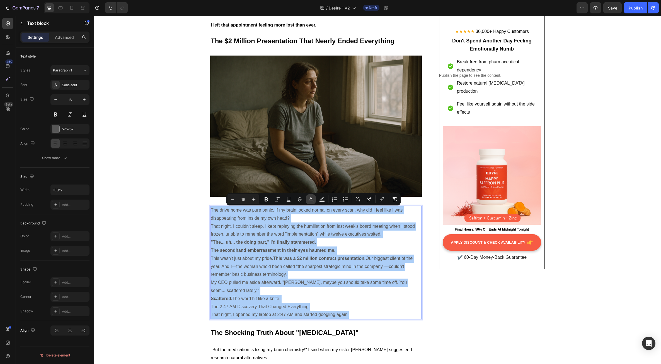
click at [311, 200] on icon "Editor contextual toolbar" at bounding box center [311, 199] width 6 height 6
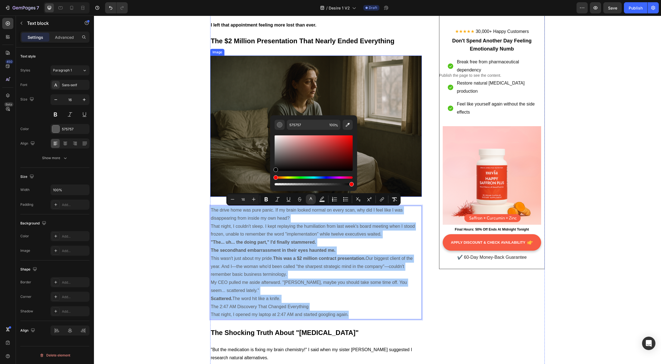
drag, startPoint x: 370, startPoint y: 176, endPoint x: 364, endPoint y: 202, distance: 27.1
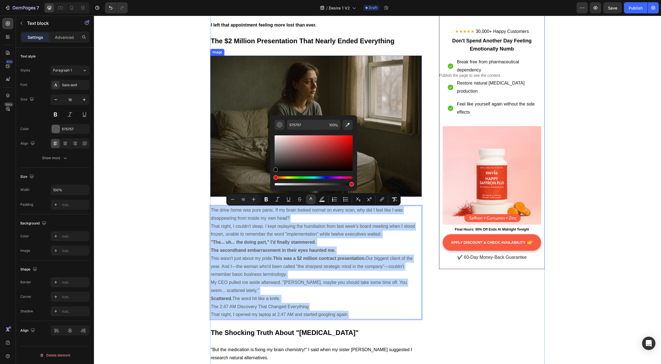
type input "000000"
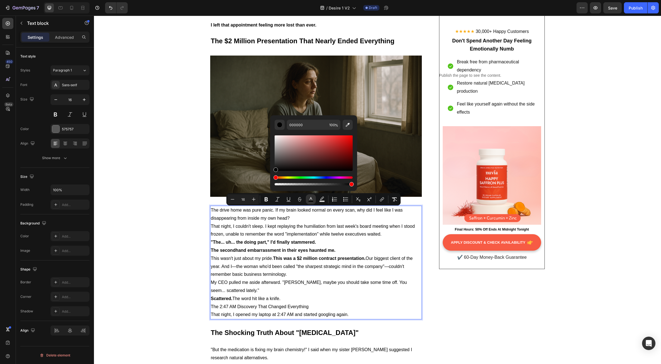
click at [258, 244] on strong ""The... uh... the doing part," I'd finally stammered." at bounding box center [263, 242] width 105 height 5
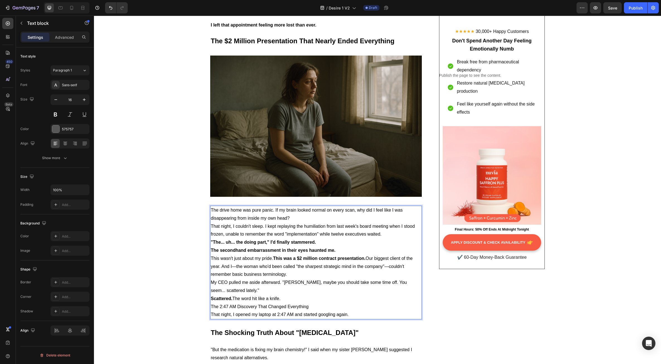
click at [293, 216] on p "The drive home was pure panic. If my brain looked normal on every scan, why did…" at bounding box center [316, 214] width 211 height 16
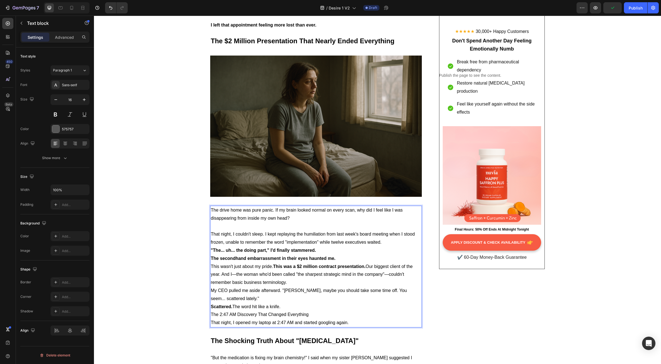
click at [386, 240] on p "That night, I couldn't sleep. I kept replaying the humiliation from last week's…" at bounding box center [316, 238] width 211 height 16
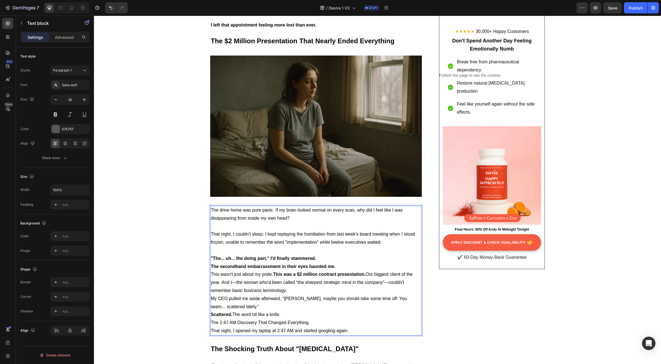
click at [323, 259] on p ""The... uh... the doing part," I'd finally stammered." at bounding box center [316, 258] width 211 height 8
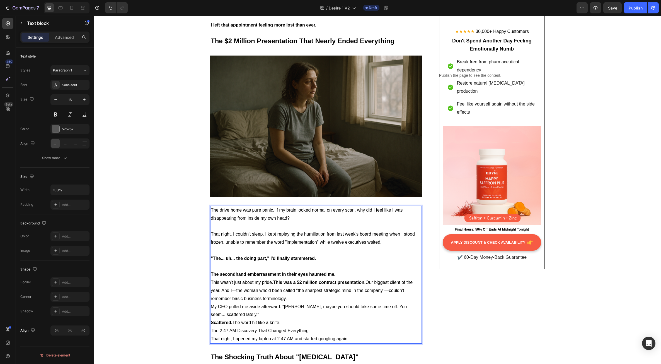
click at [338, 274] on p "The secondhand embarrassment in their eyes haunted me." at bounding box center [316, 274] width 211 height 8
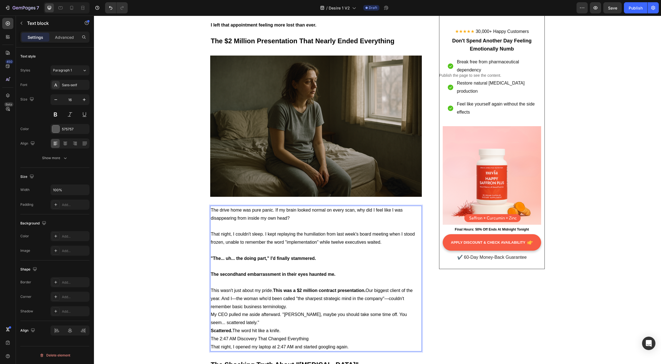
click at [294, 308] on p "This wasn't just about my pride. This was a $2 million contract presentation. O…" at bounding box center [316, 298] width 211 height 24
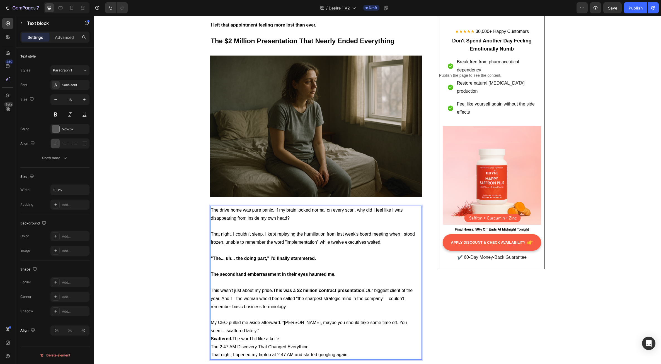
click at [250, 331] on p "My CEO pulled me aside afterward. "Jennifer, maybe you should take some time of…" at bounding box center [316, 327] width 211 height 16
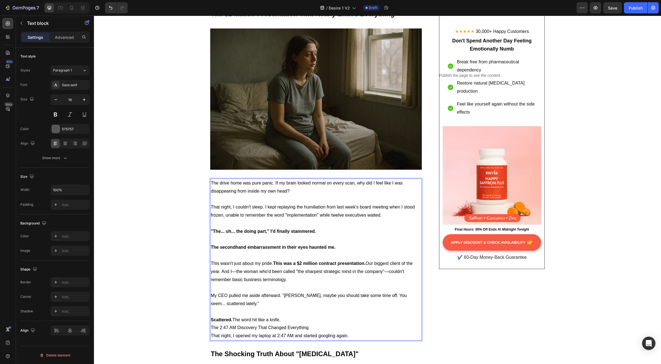
scroll to position [495, 0]
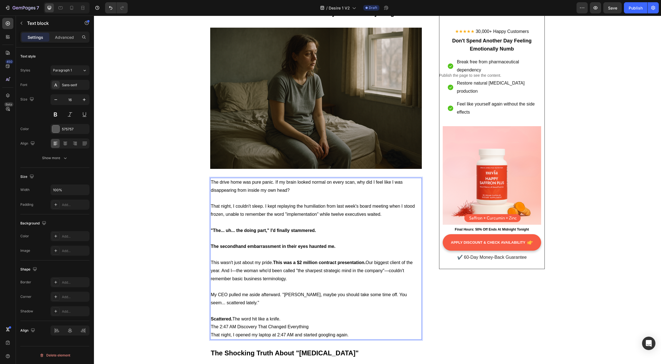
click at [282, 319] on p "Scattered. The word hit like a knife." at bounding box center [316, 319] width 211 height 8
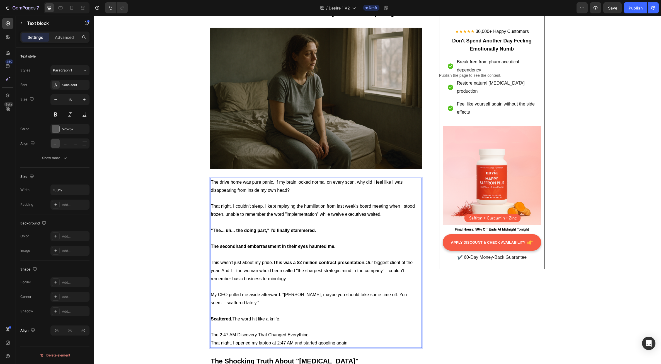
click at [308, 334] on p "The 2:47 AM Discovery That Changed Everything" at bounding box center [316, 335] width 211 height 8
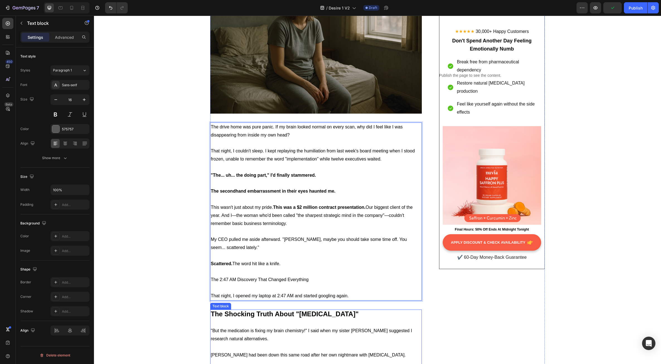
scroll to position [551, 0]
drag, startPoint x: 309, startPoint y: 280, endPoint x: 205, endPoint y: 281, distance: 103.2
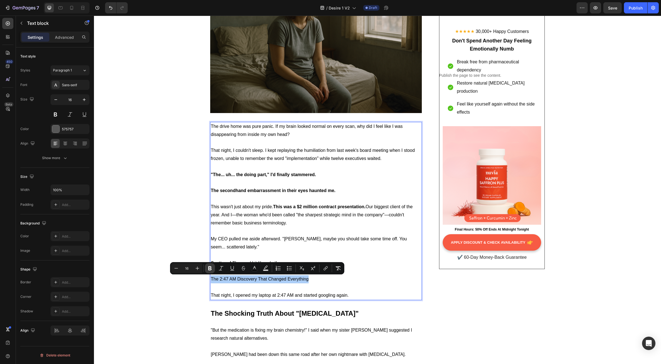
click at [207, 269] on button "Bold" at bounding box center [210, 268] width 10 height 10
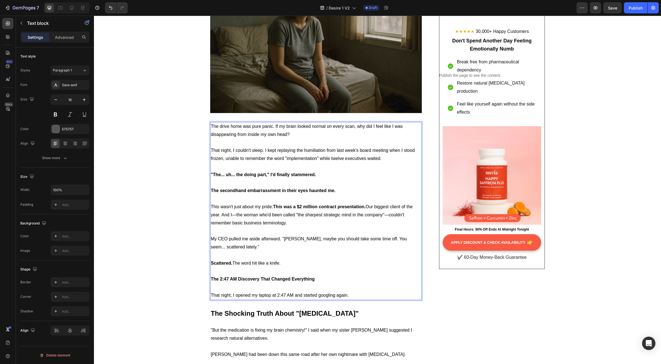
click at [218, 277] on strong "The 2:47 AM Discovery That Changed Everything" at bounding box center [263, 278] width 104 height 5
click at [261, 281] on strong "The 2:47 AM Discovery That Changed Everything" at bounding box center [263, 278] width 104 height 5
drag, startPoint x: 316, startPoint y: 281, endPoint x: 206, endPoint y: 280, distance: 109.9
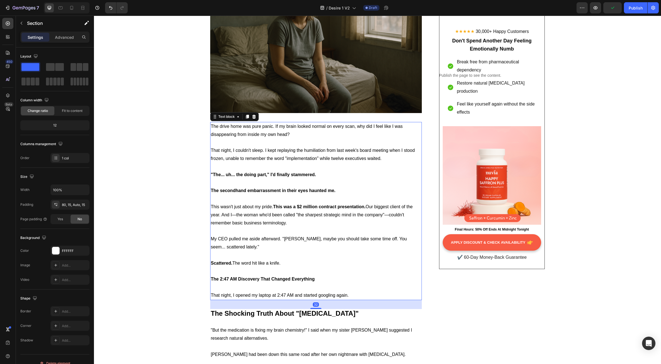
click at [241, 282] on p "The 2:47 AM Discovery That Changed Everything" at bounding box center [316, 279] width 211 height 8
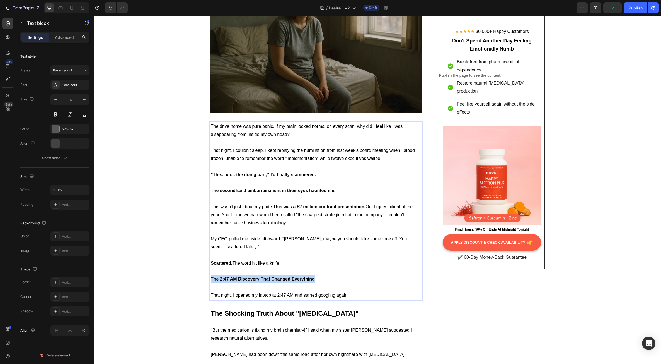
drag, startPoint x: 315, startPoint y: 279, endPoint x: 205, endPoint y: 279, distance: 109.6
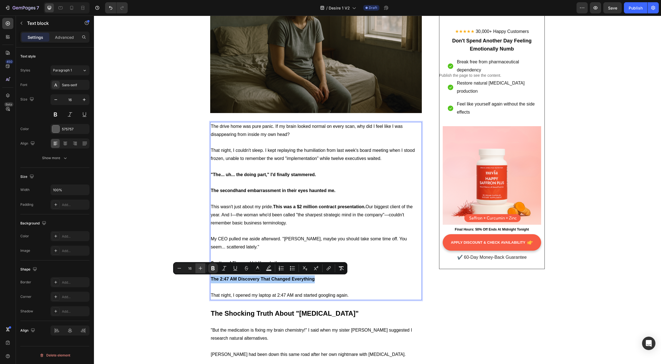
click at [199, 268] on icon "Editor contextual toolbar" at bounding box center [201, 268] width 6 height 6
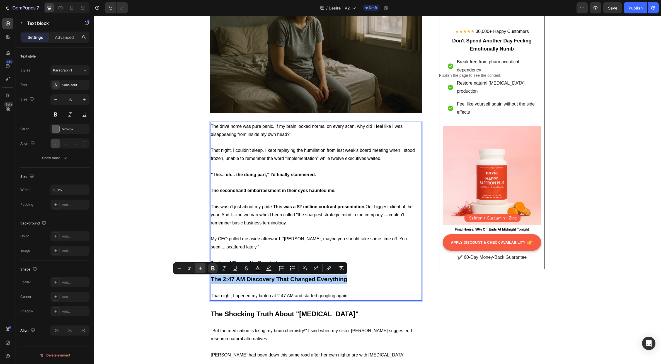
click at [199, 268] on icon "Editor contextual toolbar" at bounding box center [201, 268] width 6 height 6
type input "24"
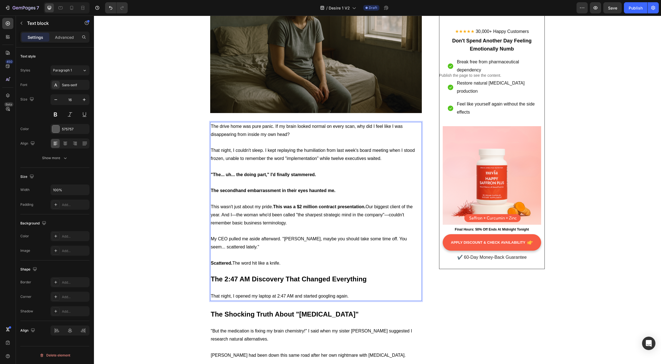
click at [238, 289] on p "Rich Text Editor. Editing area: main" at bounding box center [316, 288] width 211 height 8
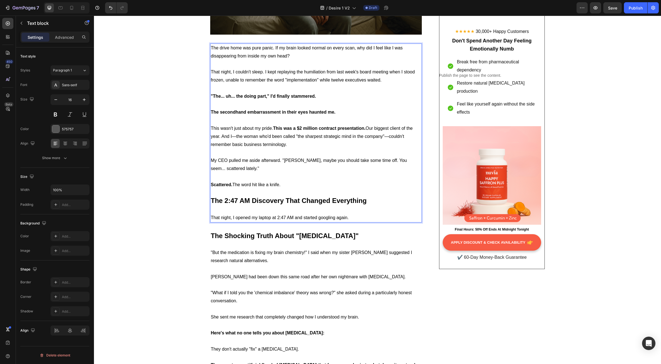
scroll to position [634, 0]
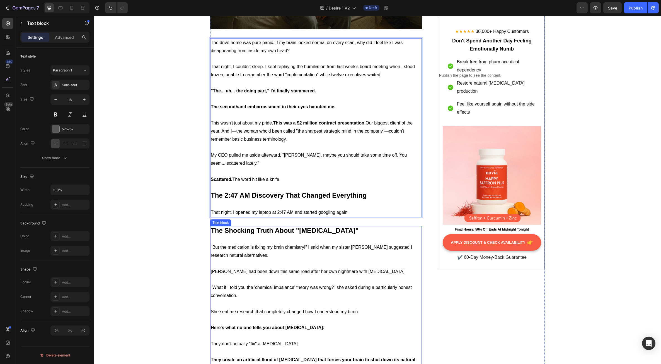
click at [291, 272] on span "Emma had been down this same road after her own nightmare with antidepressants." at bounding box center [308, 271] width 195 height 5
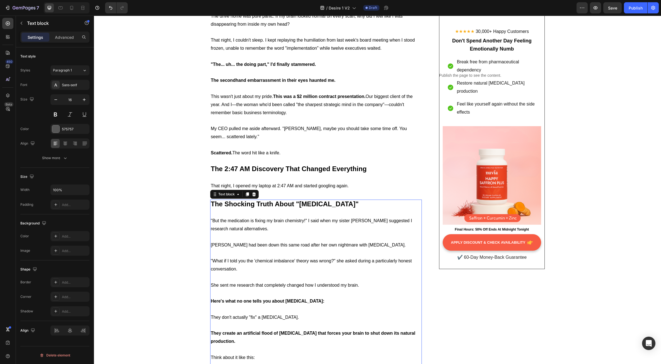
scroll to position [662, 0]
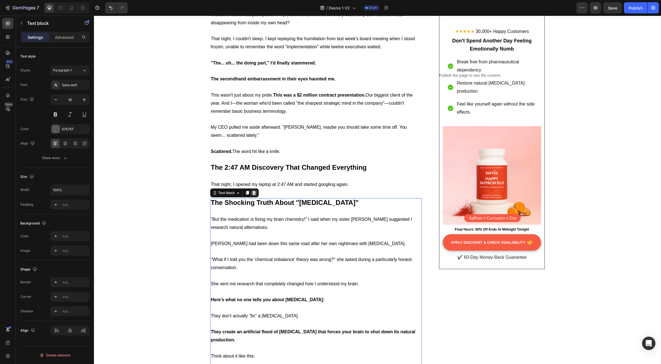
click at [253, 194] on icon at bounding box center [254, 193] width 4 height 4
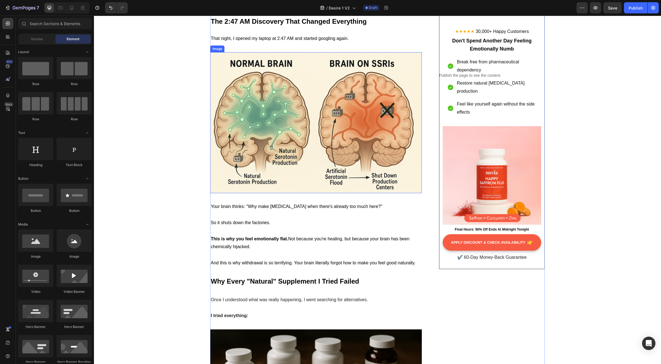
scroll to position [809, 0]
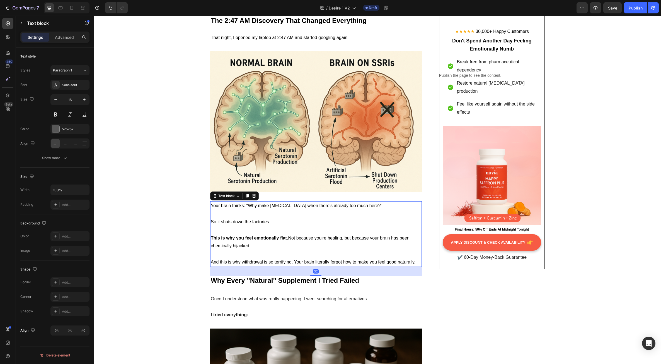
click at [275, 216] on p at bounding box center [316, 214] width 211 height 8
click at [268, 233] on p at bounding box center [316, 230] width 211 height 8
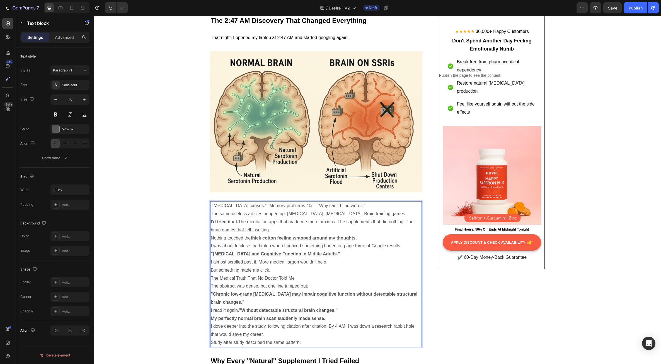
click at [285, 244] on p "I was about to close the laptop when I noticed something buried on page three o…" at bounding box center [316, 246] width 211 height 8
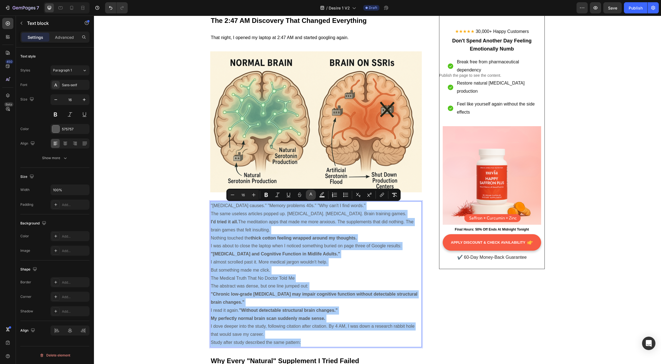
click at [314, 192] on icon "Editor contextual toolbar" at bounding box center [311, 195] width 6 height 6
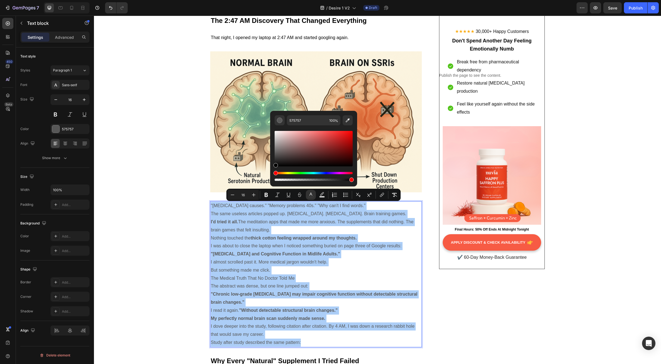
drag, startPoint x: 275, startPoint y: 156, endPoint x: 273, endPoint y: 178, distance: 22.1
click at [273, 178] on div "575757 100 %" at bounding box center [313, 146] width 87 height 71
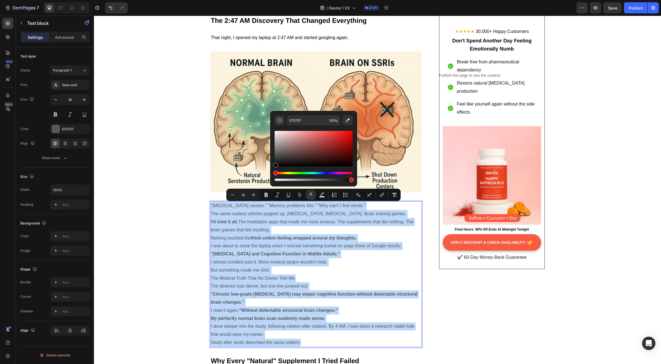
type input "000000"
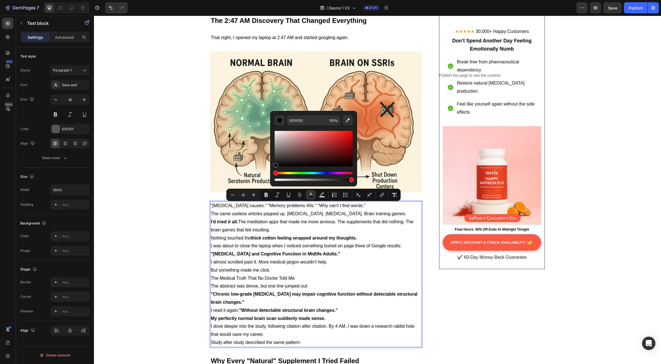
click at [253, 235] on p "Nothing touched the thick cotton feeling wrapped around my thoughts." at bounding box center [316, 238] width 211 height 8
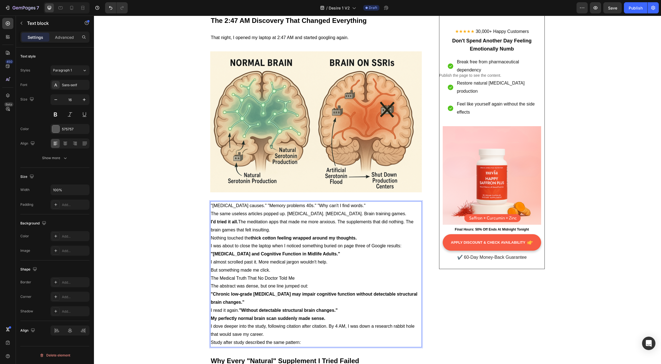
click at [351, 206] on p ""[MEDICAL_DATA] causes." "Memory problems 40s." "Why can't I find words."" at bounding box center [316, 206] width 211 height 8
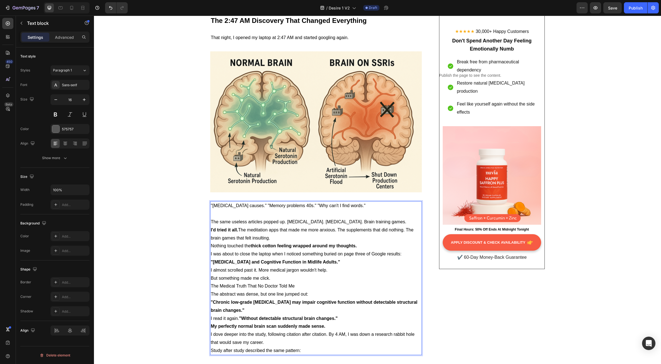
click at [403, 221] on p "The same useless articles popped up. Stress management. Sleep hygiene. Brain tr…" at bounding box center [316, 222] width 211 height 8
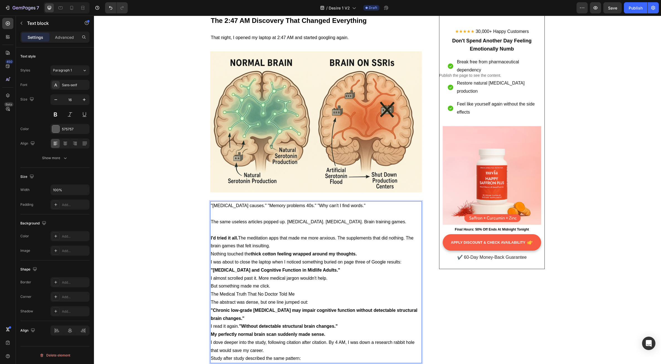
click at [273, 245] on p "I'd tried it all. The meditation apps that made me more anxious. The supplement…" at bounding box center [316, 242] width 211 height 16
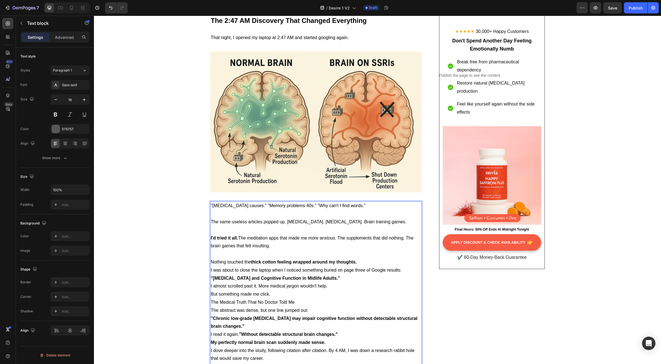
click at [359, 262] on p "Nothing touched the thick cotton feeling wrapped around my thoughts." at bounding box center [316, 262] width 211 height 8
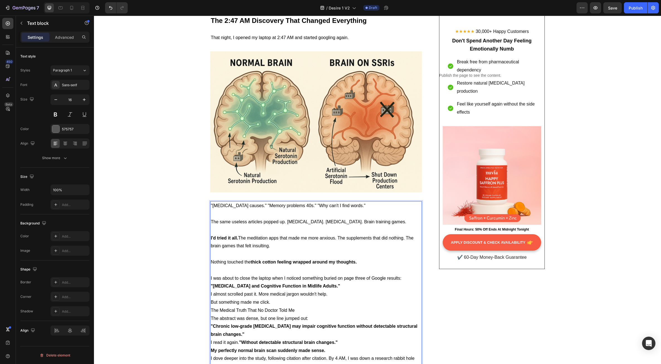
click at [403, 278] on p "I was about to close the laptop when I noticed something buried on page three o…" at bounding box center [316, 278] width 211 height 8
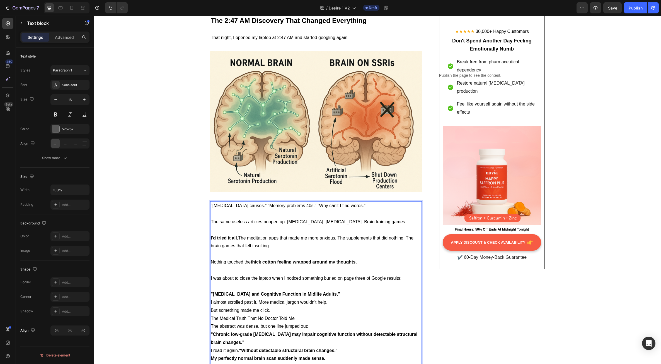
click at [346, 294] on p ""[MEDICAL_DATA] and Cognitive Function in Midlife Adults."" at bounding box center [316, 294] width 211 height 8
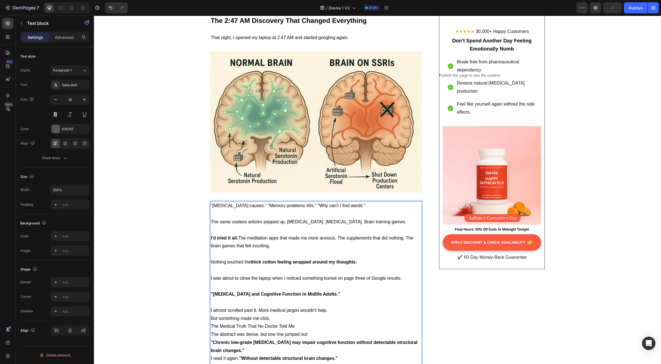
click at [331, 309] on p "I almost scrolled past it. More medical jargon wouldn't help." at bounding box center [316, 310] width 211 height 8
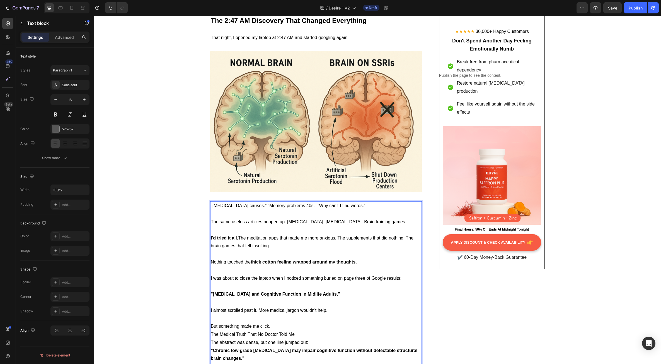
click at [275, 325] on p "But something made me click." at bounding box center [316, 326] width 211 height 8
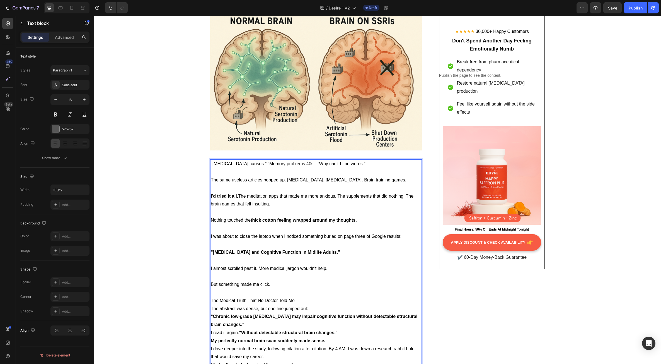
scroll to position [865, 0]
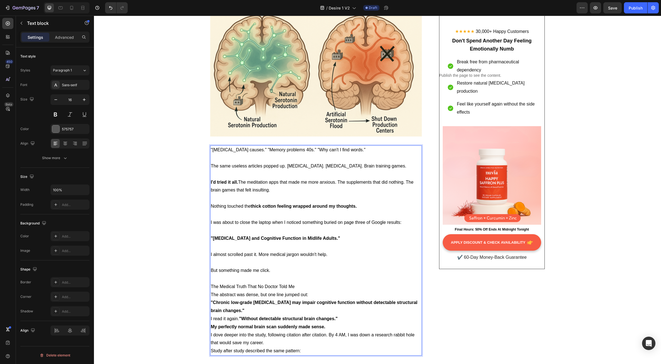
click at [298, 287] on p "The Medical Truth That No Doctor Told Me" at bounding box center [316, 287] width 211 height 8
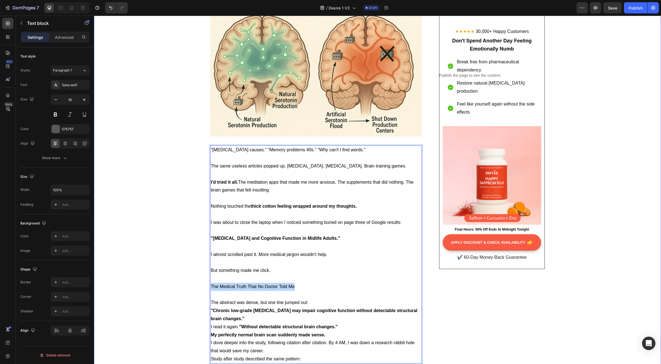
drag, startPoint x: 295, startPoint y: 286, endPoint x: 201, endPoint y: 286, distance: 93.7
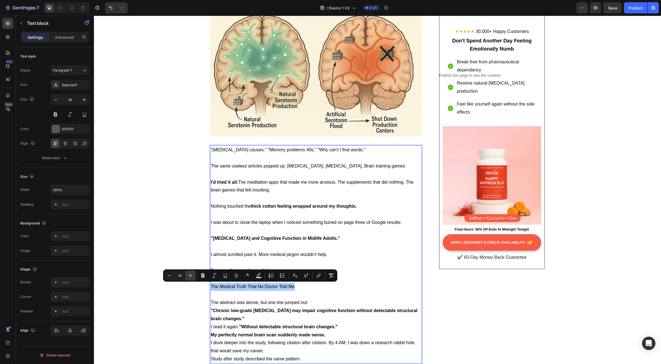
click at [189, 277] on icon "Editor contextual toolbar" at bounding box center [191, 276] width 6 height 6
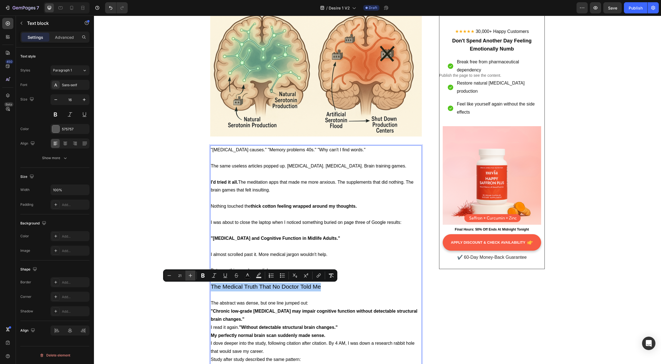
click at [189, 277] on icon "Editor contextual toolbar" at bounding box center [191, 276] width 6 height 6
type input "24"
click at [202, 276] on icon "Editor contextual toolbar" at bounding box center [202, 275] width 3 height 4
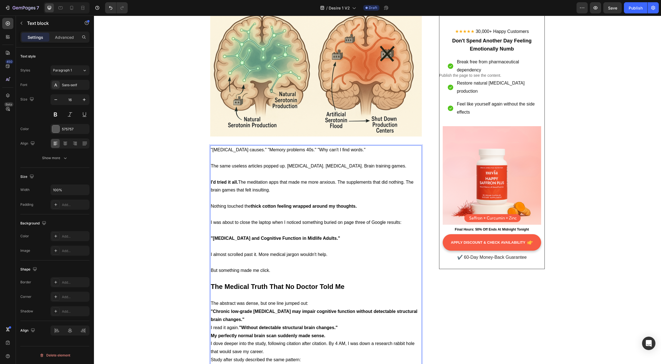
click at [260, 302] on span "The abstract was dense, but one line jumped out:" at bounding box center [260, 303] width 98 height 5
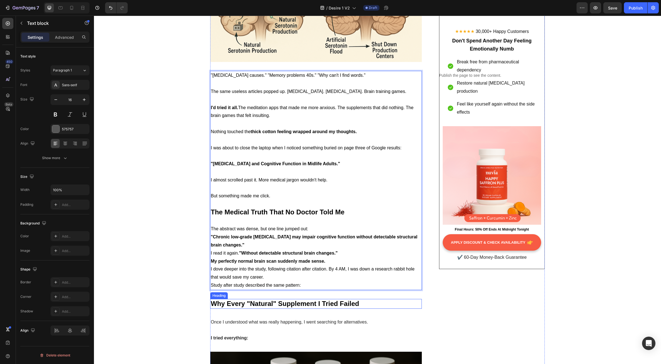
scroll to position [948, 0]
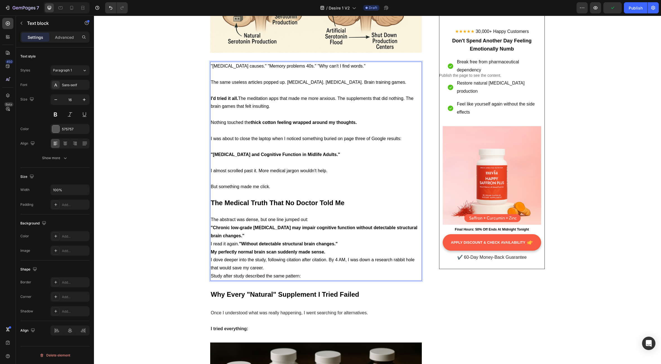
click at [310, 220] on p "The abstract was dense, but one line jumped out:" at bounding box center [316, 220] width 211 height 8
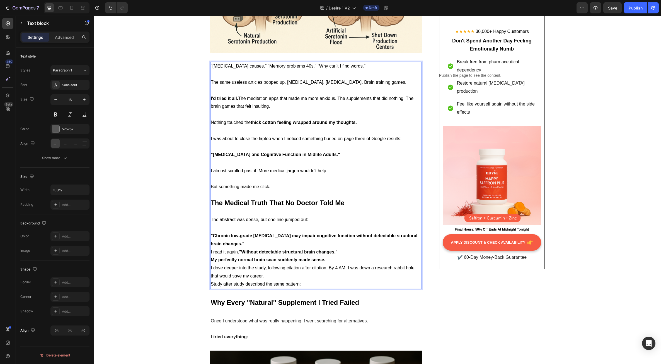
click at [253, 243] on p ""Chronic low-grade [MEDICAL_DATA] may impair cognitive function without detecta…" at bounding box center [316, 240] width 211 height 16
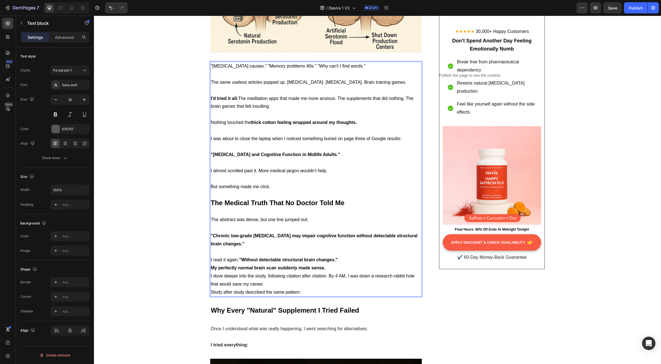
click at [340, 260] on p "I read it again. "Without detectable structural brain changes."" at bounding box center [316, 260] width 211 height 8
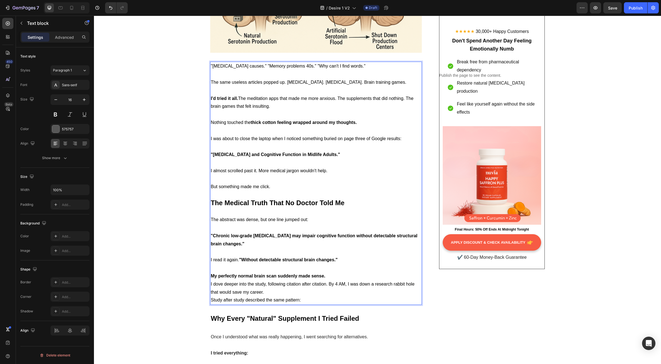
click at [327, 278] on p "My perfectly normal brain scan suddenly made sense." at bounding box center [316, 276] width 211 height 8
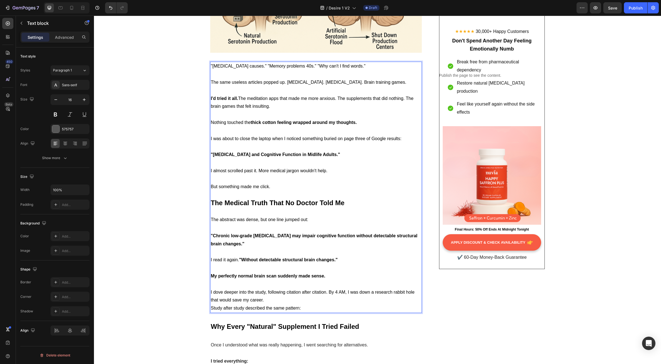
click at [266, 300] on p "I dove deeper into the study, following citation after citation. By 4 AM, I was…" at bounding box center [316, 296] width 211 height 16
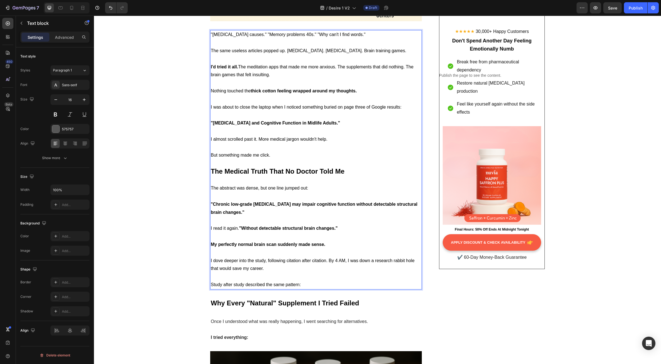
scroll to position [1004, 0]
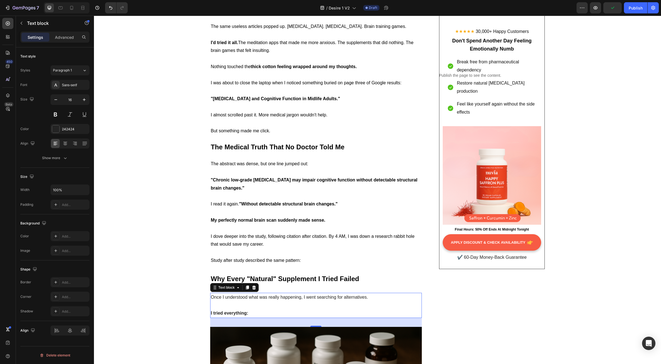
click at [310, 293] on p "Once I understood what was really happening, I went searching for alternatives." at bounding box center [316, 297] width 211 height 8
click at [292, 302] on p at bounding box center [316, 305] width 211 height 8
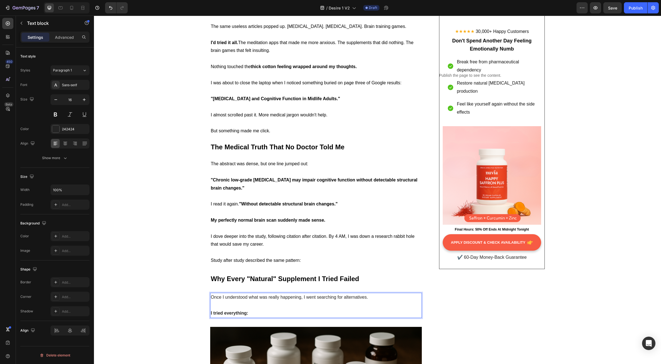
click at [263, 298] on span "Once I understood what was really happening, I went searching for alternatives." at bounding box center [289, 297] width 157 height 5
click at [227, 279] on span "Why Every "Natural" Supplement I Tried Failed" at bounding box center [285, 279] width 148 height 8
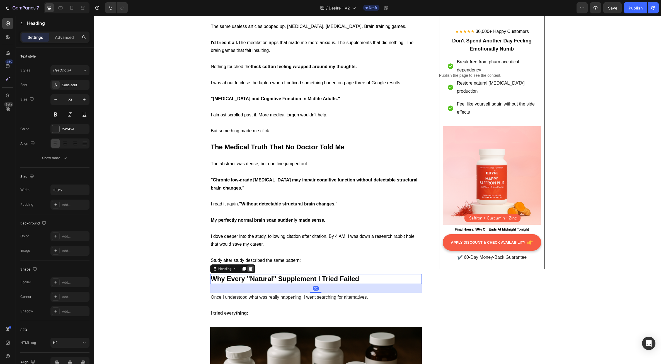
click at [249, 268] on icon at bounding box center [251, 269] width 4 height 4
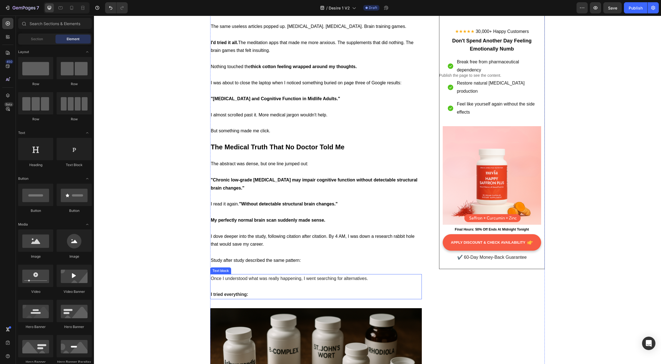
click at [249, 280] on span "Once I understood what was really happening, I went searching for alternatives." at bounding box center [289, 278] width 157 height 5
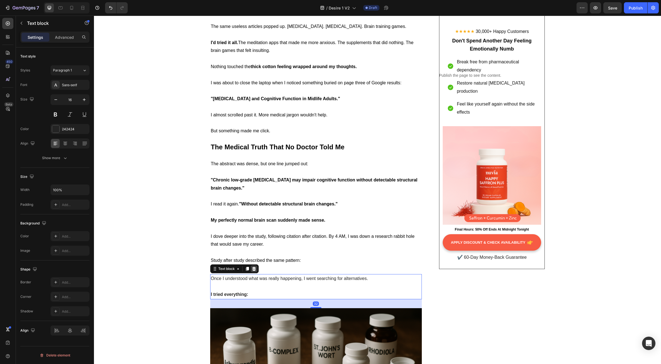
click at [255, 268] on div at bounding box center [254, 268] width 7 height 7
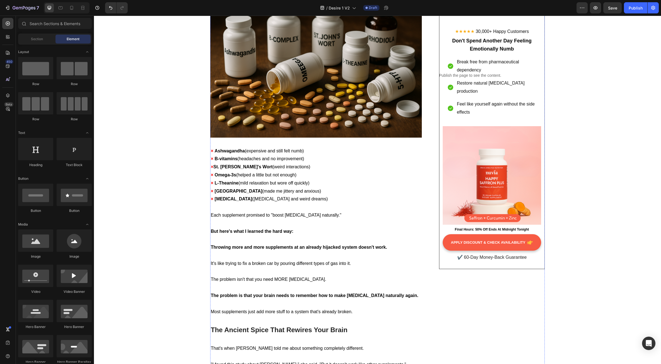
scroll to position [1283, 0]
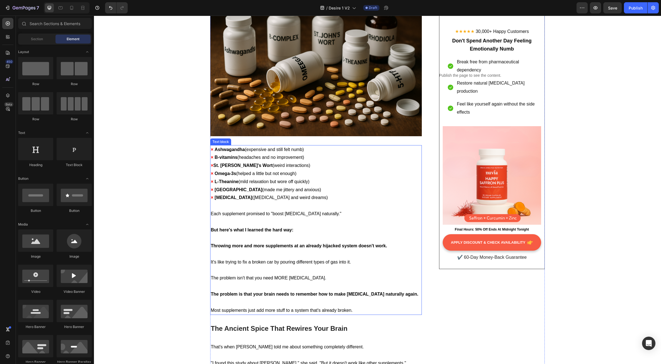
click at [307, 211] on p "Each supplement promised to "boost serotonin naturally." But here's what I lear…" at bounding box center [316, 222] width 211 height 24
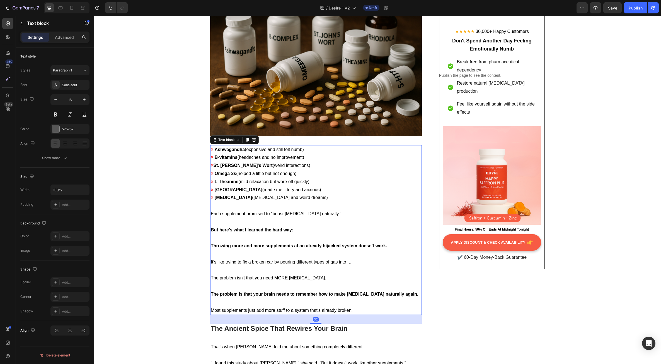
click at [321, 232] on p "Each supplement promised to "boost serotonin naturally." But here's what I lear…" at bounding box center [316, 222] width 211 height 24
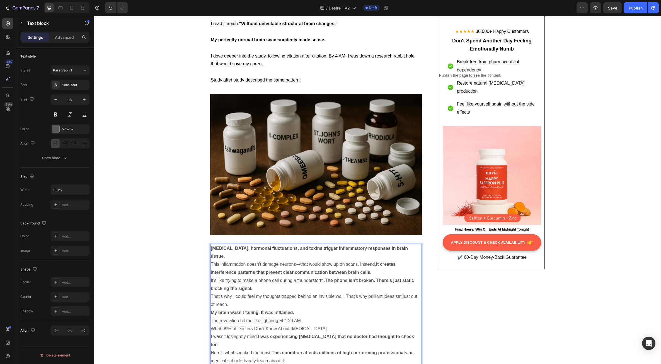
scroll to position [1179, 0]
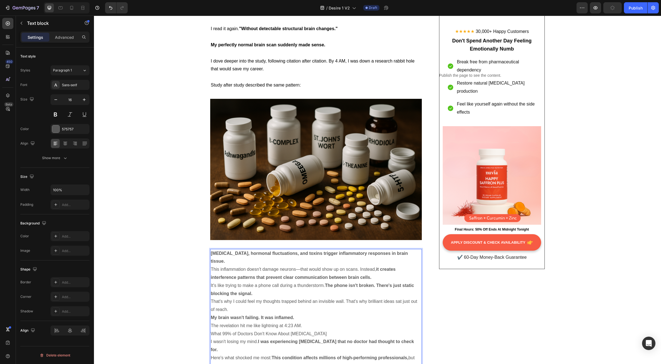
click at [226, 270] on strong "it creates interference patterns that prevent clear communication between brain…" at bounding box center [303, 273] width 185 height 13
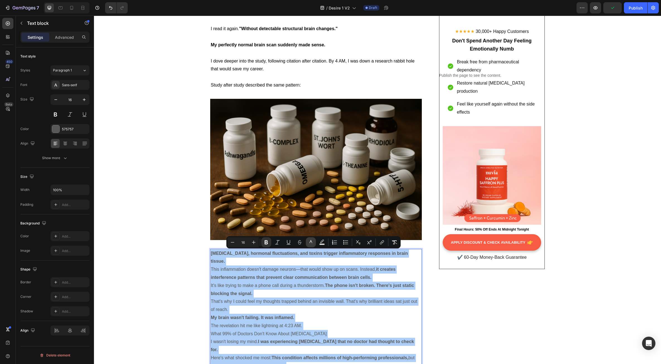
click at [312, 244] on rect "Editor contextual toolbar" at bounding box center [311, 244] width 5 height 1
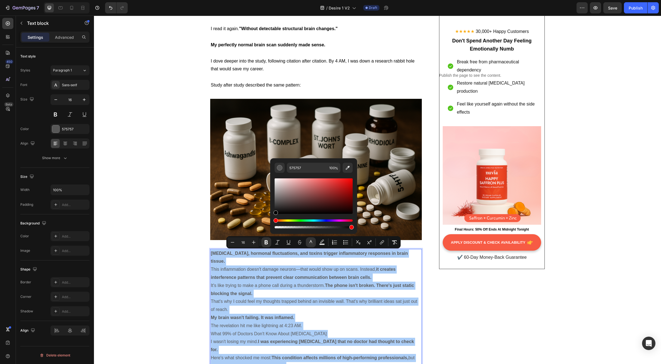
drag, startPoint x: 276, startPoint y: 204, endPoint x: 273, endPoint y: 223, distance: 19.5
click at [273, 223] on div "575757 100 %" at bounding box center [313, 193] width 87 height 71
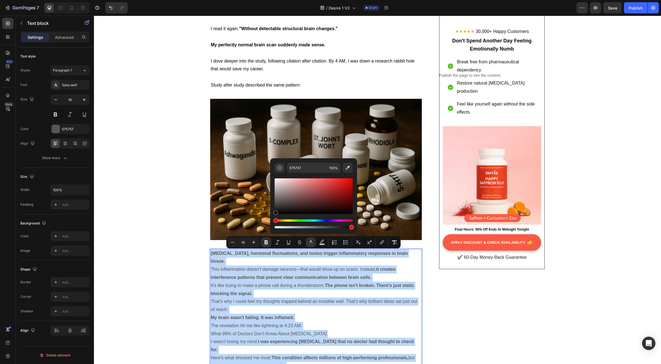
type input "000000"
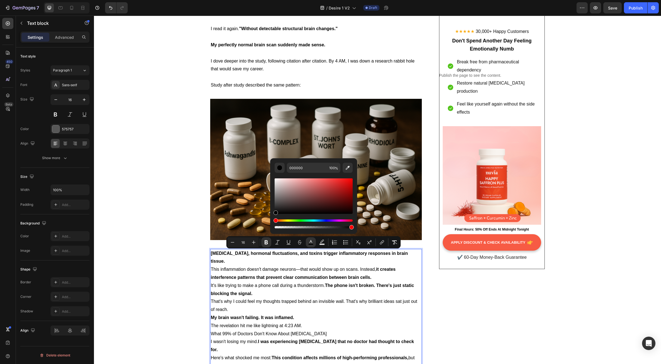
click at [261, 297] on p "That's why I could feel my thoughts trapped behind an invisible wall. That's wh…" at bounding box center [316, 305] width 211 height 16
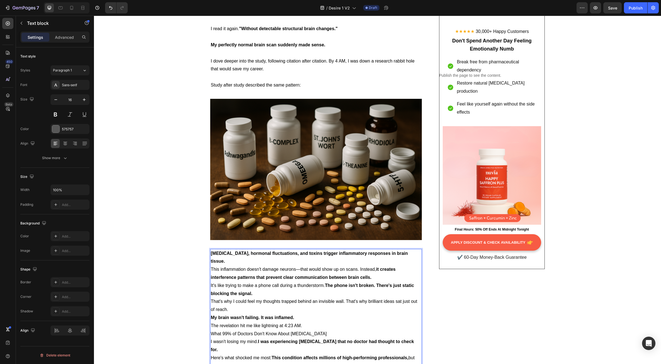
click at [416, 254] on p "[MEDICAL_DATA], hormonal fluctuations, and toxins trigger inflammatory response…" at bounding box center [316, 257] width 211 height 16
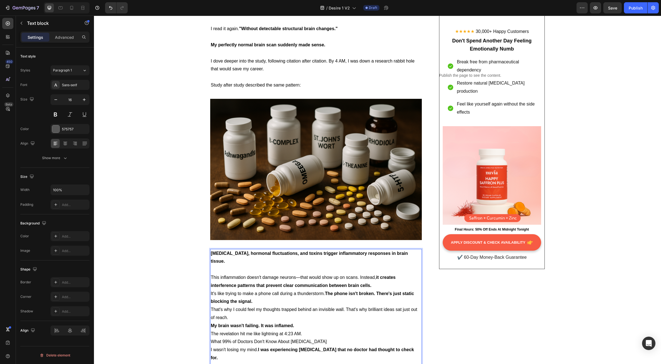
click at [380, 278] on p "This inflammation doesn't damage neurons—that would show up on scans. Instead, …" at bounding box center [316, 281] width 211 height 16
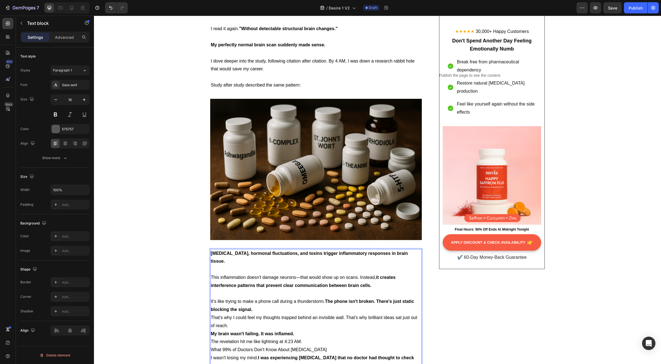
click at [269, 301] on p "It's like trying to make a phone call during a thunderstorm. The phone isn't br…" at bounding box center [316, 305] width 211 height 16
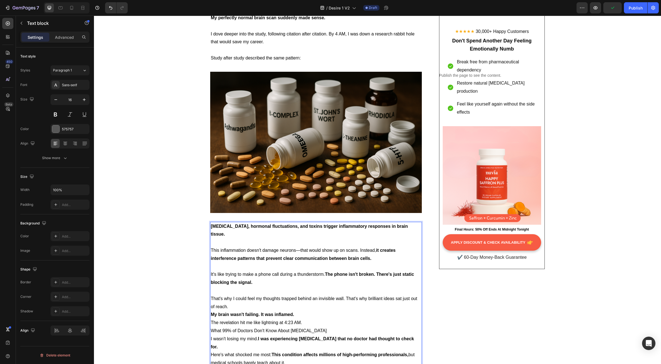
scroll to position [1207, 0]
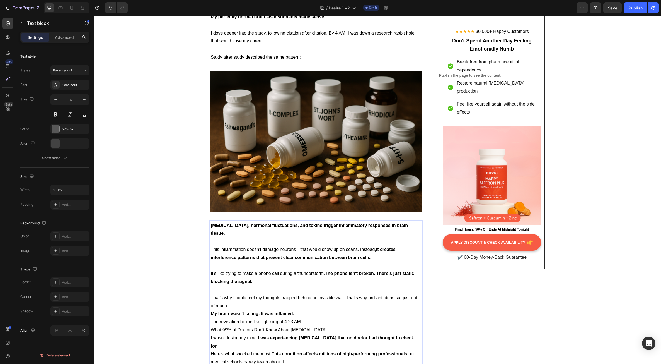
click at [245, 297] on p "That's why I could feel my thoughts trapped behind an invisible wall. That's wh…" at bounding box center [316, 302] width 211 height 16
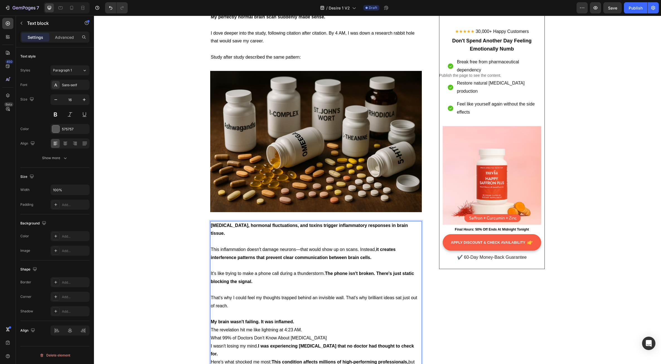
click at [297, 318] on p "My brain wasn't failing. It was inflamed." at bounding box center [316, 322] width 211 height 8
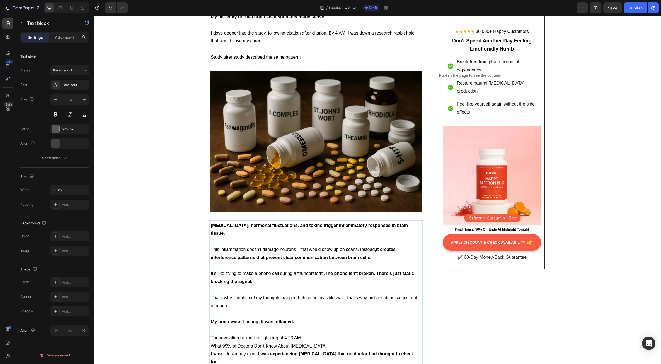
click at [304, 334] on p "The revelation hit me like lightning at 4:23 AM." at bounding box center [316, 338] width 211 height 8
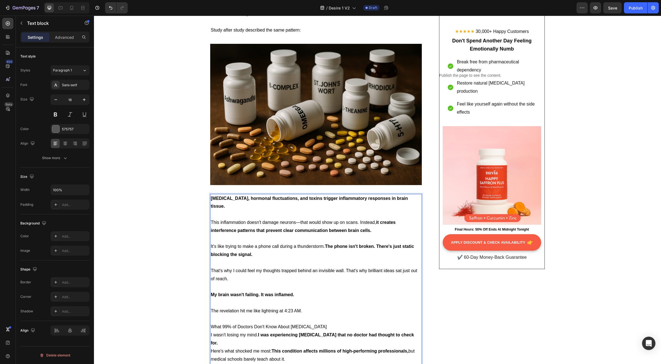
scroll to position [1235, 0]
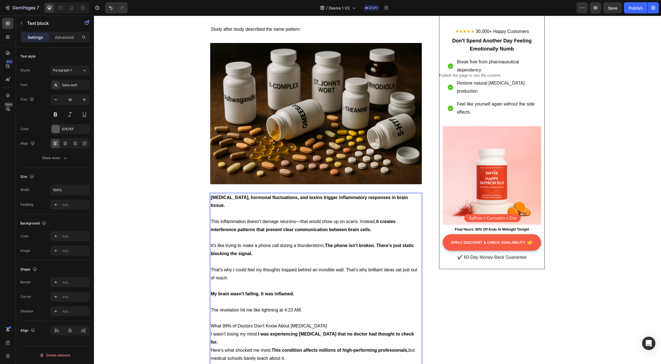
click at [313, 322] on p "What 99% of Doctors Don't Know About [MEDICAL_DATA]" at bounding box center [316, 326] width 211 height 8
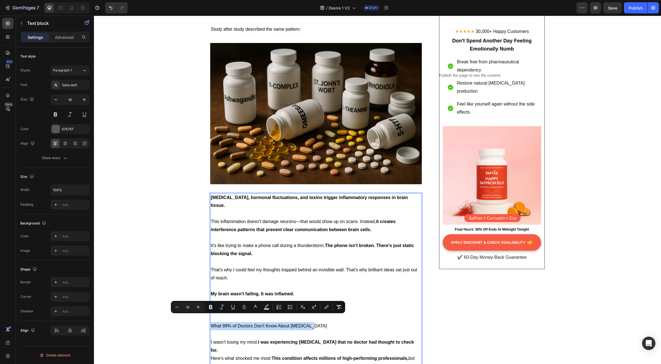
drag, startPoint x: 319, startPoint y: 321, endPoint x: 208, endPoint y: 319, distance: 110.8
click at [199, 307] on icon "Editor contextual toolbar" at bounding box center [199, 307] width 4 height 4
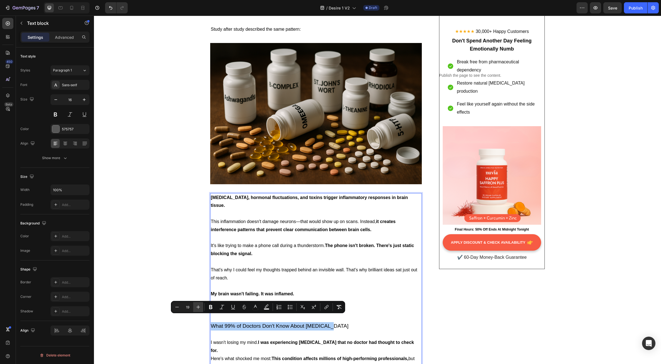
click at [199, 307] on icon "Editor contextual toolbar" at bounding box center [199, 307] width 4 height 4
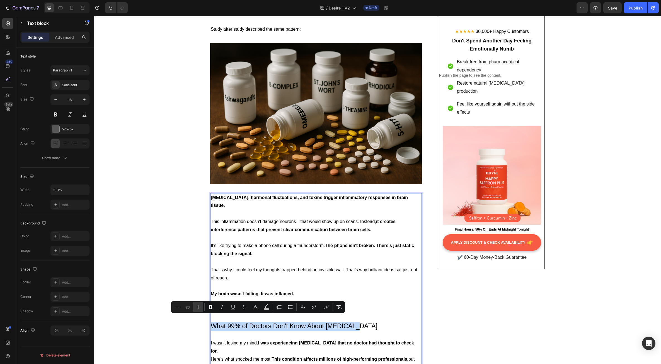
type input "24"
click at [213, 309] on icon "Editor contextual toolbar" at bounding box center [211, 307] width 6 height 6
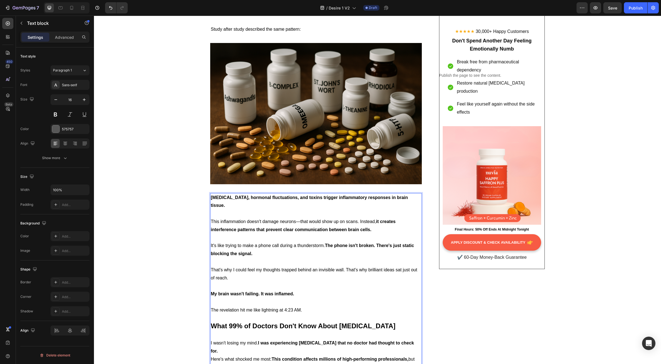
click at [246, 331] on p "Rich Text Editor. Editing area: main" at bounding box center [316, 335] width 211 height 8
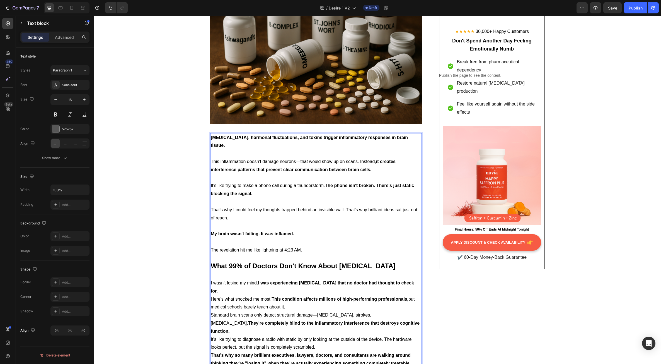
scroll to position [1319, 0]
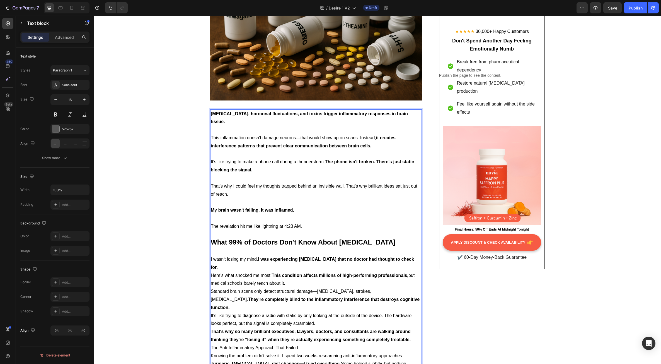
click at [225, 259] on p "I wasn't losing my mind. I was experiencing neuroinflammation that no doctor ha…" at bounding box center [316, 263] width 211 height 16
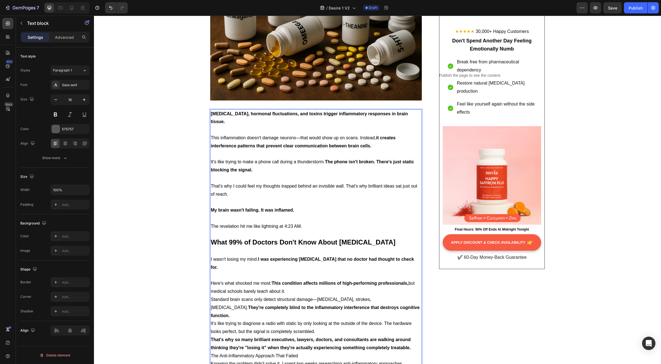
click at [291, 283] on p "Here's what shocked me most: This condition affects millions of high-performing…" at bounding box center [316, 287] width 211 height 16
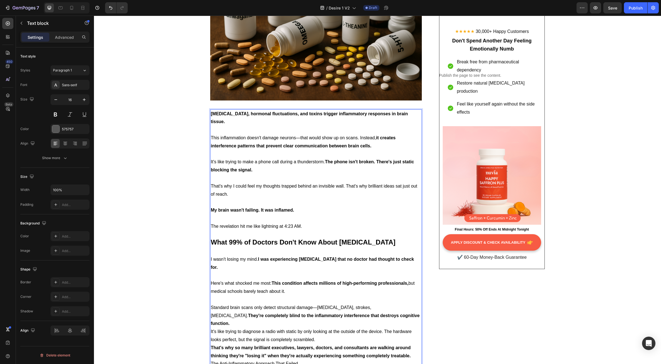
click at [355, 308] on p "Standard brain scans only detect structural damage—tumors, strokes, atrophy. Th…" at bounding box center [316, 316] width 211 height 24
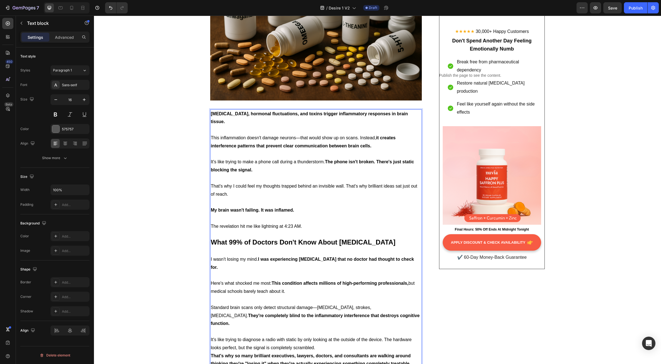
click at [322, 336] on p "It's like trying to diagnose a radio with static by only looking at the outside…" at bounding box center [316, 344] width 211 height 16
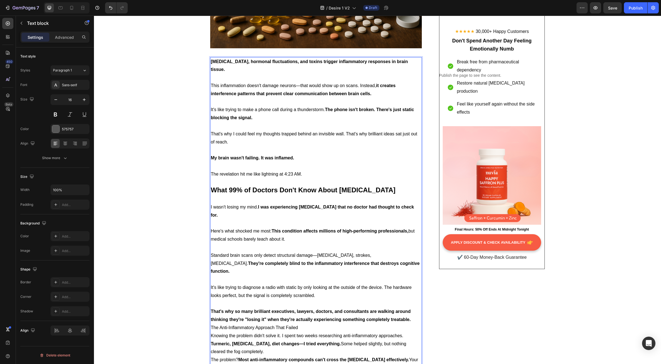
scroll to position [1375, 0]
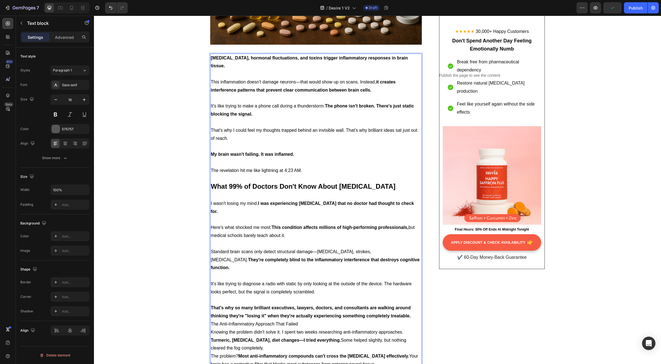
click at [411, 304] on p "That's why so many brilliant executives, lawyers, doctors, and consultants are …" at bounding box center [316, 312] width 211 height 16
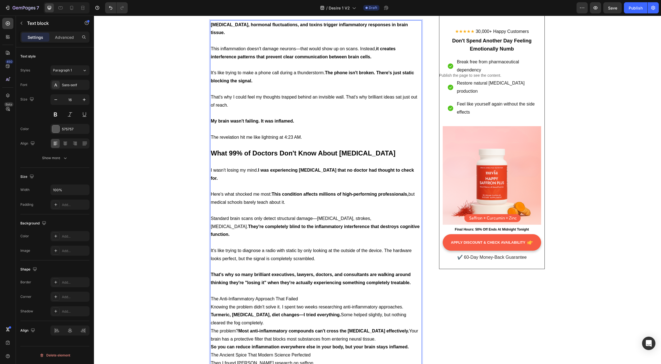
scroll to position [1431, 0]
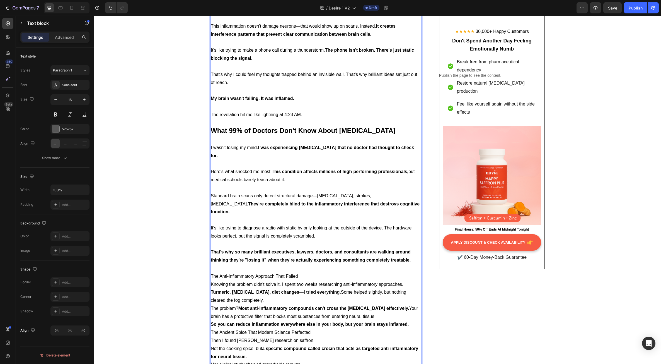
click at [300, 272] on p "The Anti-Inflammatory Approach That Failed" at bounding box center [316, 276] width 211 height 8
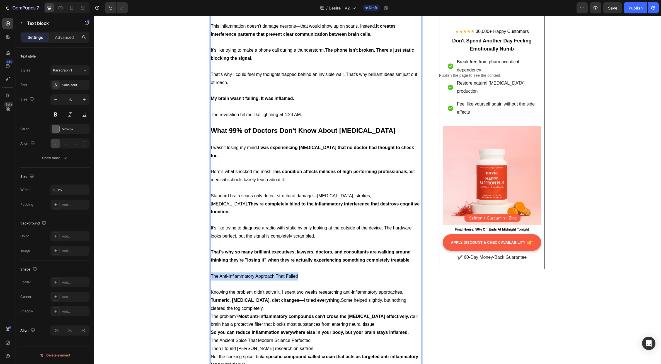
drag, startPoint x: 299, startPoint y: 261, endPoint x: 198, endPoint y: 259, distance: 101.0
drag, startPoint x: 233, startPoint y: 294, endPoint x: 228, endPoint y: 292, distance: 5.0
click at [232, 296] on p "Turmeric, fish oil, diet changes—I tried everything. Some helped slightly, but …" at bounding box center [316, 304] width 211 height 16
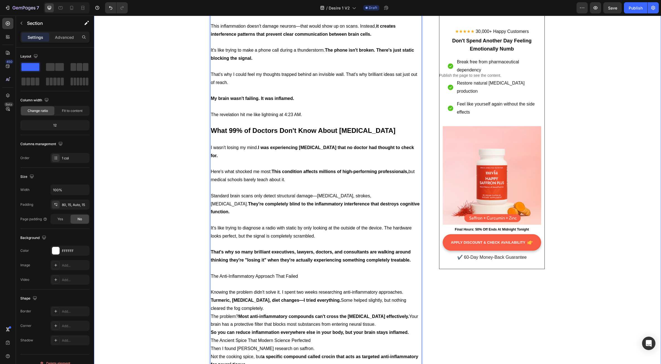
click at [237, 272] on p "The Anti-Inflammatory Approach That Failed" at bounding box center [316, 276] width 211 height 8
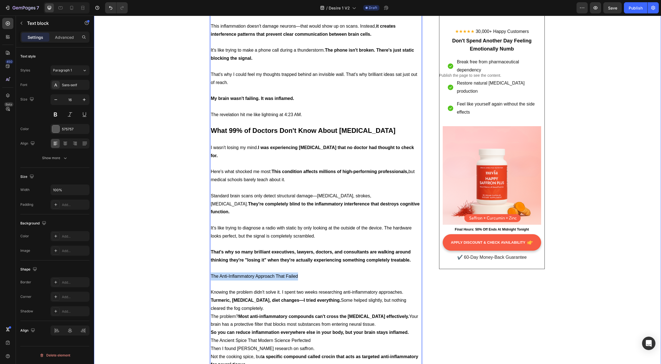
drag, startPoint x: 298, startPoint y: 261, endPoint x: 186, endPoint y: 259, distance: 112.2
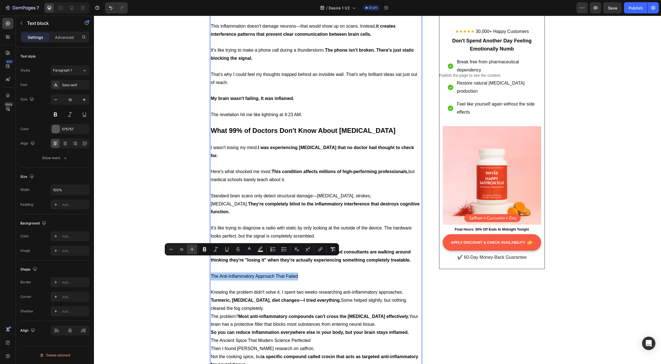
click at [195, 249] on button "Plus" at bounding box center [192, 249] width 10 height 10
click at [195, 249] on icon "Editor contextual toolbar" at bounding box center [192, 249] width 6 height 6
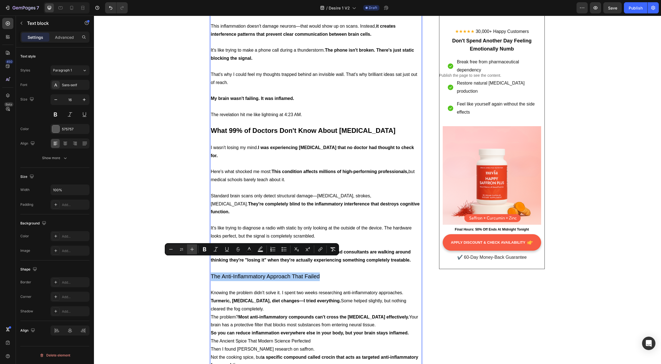
click at [195, 249] on icon "Editor contextual toolbar" at bounding box center [192, 249] width 6 height 6
click at [194, 249] on icon "Editor contextual toolbar" at bounding box center [192, 249] width 6 height 6
type input "24"
drag, startPoint x: 207, startPoint y: 250, endPoint x: 126, endPoint y: 240, distance: 81.3
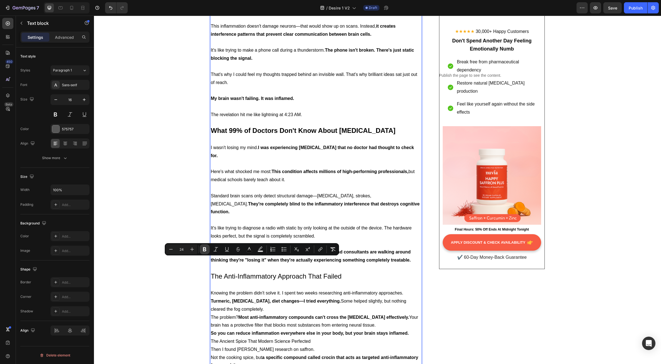
click at [207, 250] on icon "Editor contextual toolbar" at bounding box center [205, 249] width 6 height 6
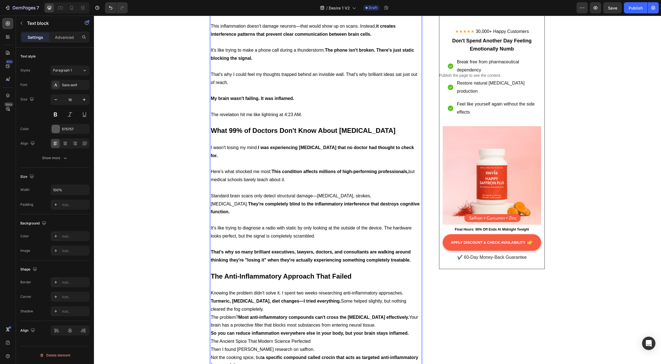
click at [259, 297] on p "Turmeric, fish oil, diet changes—I tried everything. Some helped slightly, but …" at bounding box center [316, 305] width 211 height 16
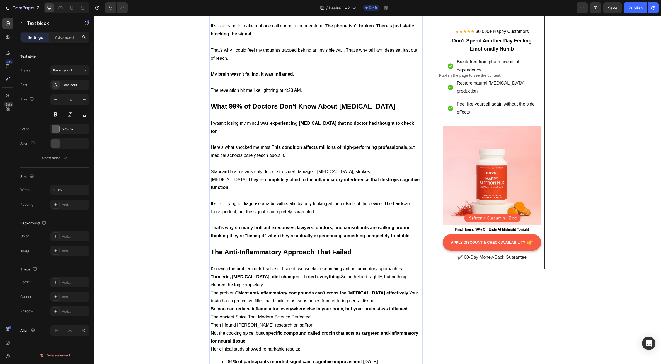
scroll to position [1458, 0]
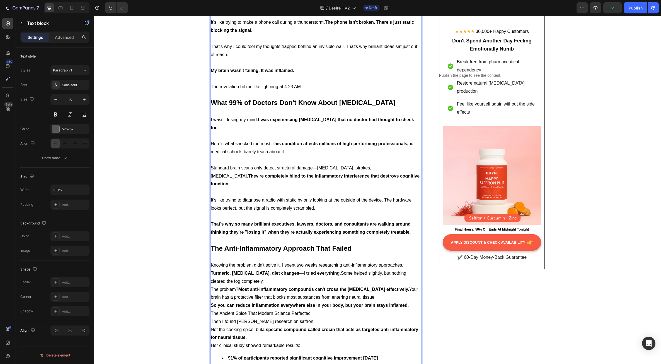
click at [247, 269] on p "Turmeric, fish oil, diet changes—I tried everything. Some helped slightly, but …" at bounding box center [316, 277] width 211 height 16
click at [401, 261] on p "Knowing the problem didn't solve it. I spent two weeks researching anti-inflamm…" at bounding box center [316, 265] width 211 height 8
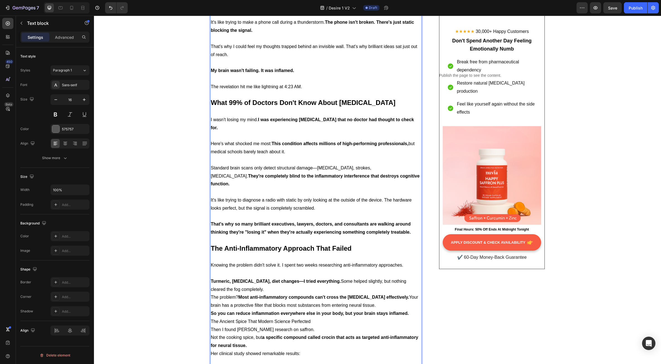
click at [244, 277] on p "Turmeric, fish oil, diet changes—I tried everything. Some helped slightly, but …" at bounding box center [316, 285] width 211 height 16
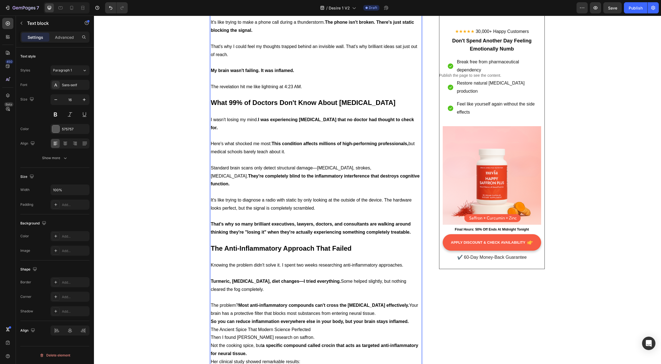
click at [388, 301] on p "The problem? Most anti-inflammatory compounds can't cross the blood-brain barri…" at bounding box center [316, 309] width 211 height 16
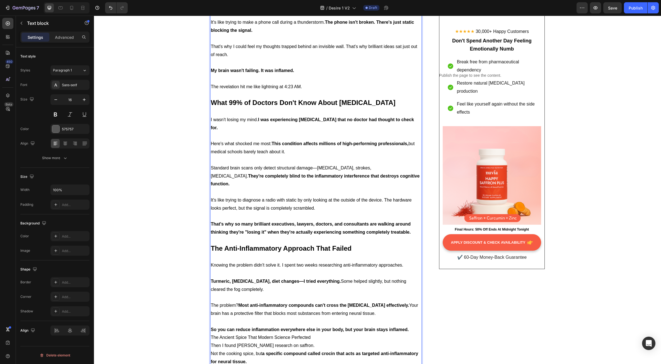
click at [410, 326] on p "So you can reduce inflammation everywhere else in your body, but your brain sta…" at bounding box center [316, 330] width 211 height 8
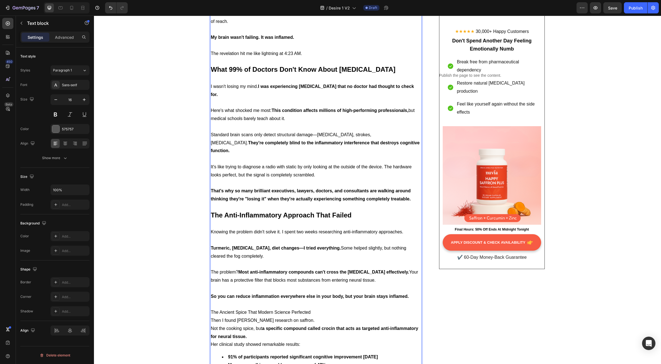
scroll to position [1514, 0]
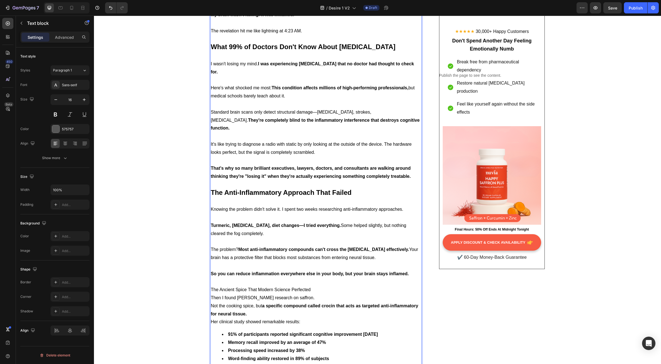
click at [312, 286] on p "The Ancient Spice That Modern Science Perfected" at bounding box center [316, 290] width 211 height 8
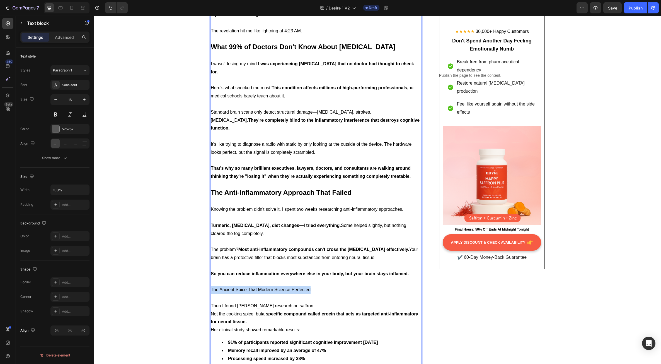
drag, startPoint x: 312, startPoint y: 274, endPoint x: 206, endPoint y: 273, distance: 105.2
click at [243, 286] on p "The Ancient Spice That Modern Science Perfected" at bounding box center [316, 290] width 211 height 8
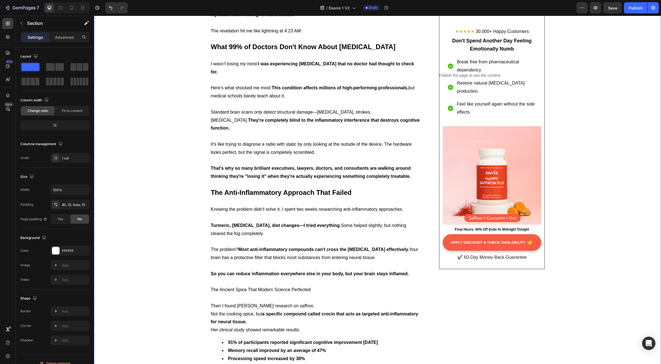
click at [250, 287] on span "The Ancient Spice That Modern Science Perfected" at bounding box center [261, 289] width 100 height 5
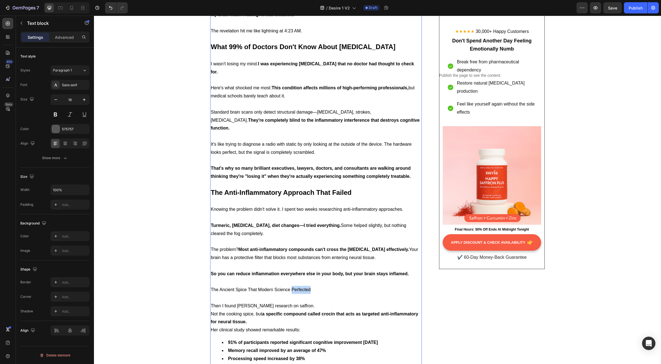
click at [307, 287] on span "The Ancient Spice That Modern Science Perfected" at bounding box center [261, 289] width 100 height 5
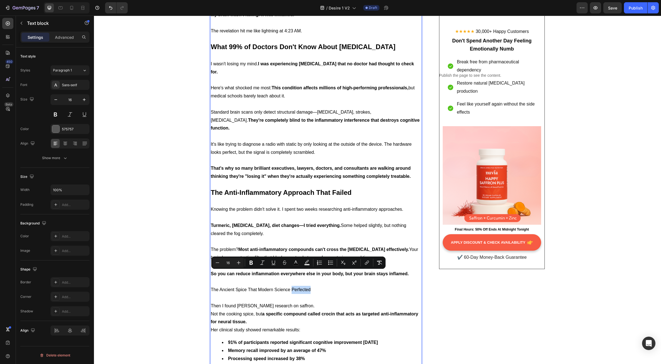
click at [310, 286] on p "The Ancient Spice That Modern Science Perfected" at bounding box center [316, 290] width 211 height 8
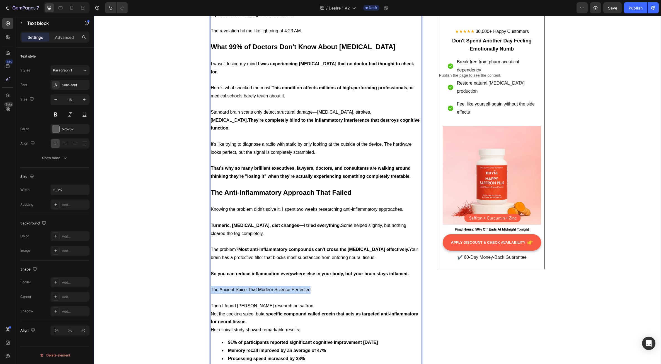
drag, startPoint x: 312, startPoint y: 274, endPoint x: 202, endPoint y: 275, distance: 110.2
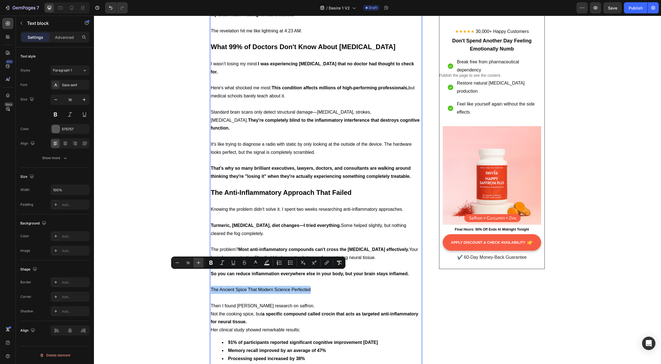
click at [198, 263] on icon "Editor contextual toolbar" at bounding box center [199, 263] width 6 height 6
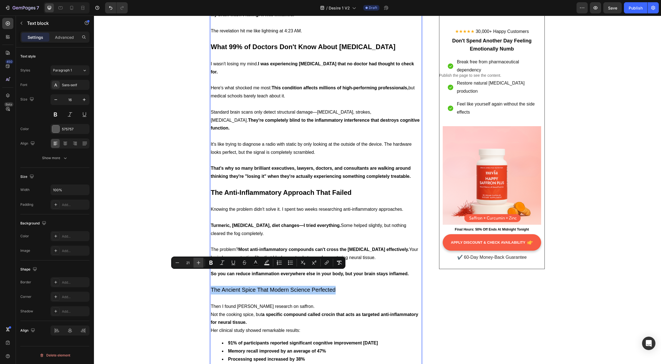
click at [198, 263] on icon "Editor contextual toolbar" at bounding box center [199, 263] width 6 height 6
type input "24"
click at [210, 264] on icon "Editor contextual toolbar" at bounding box center [211, 263] width 6 height 6
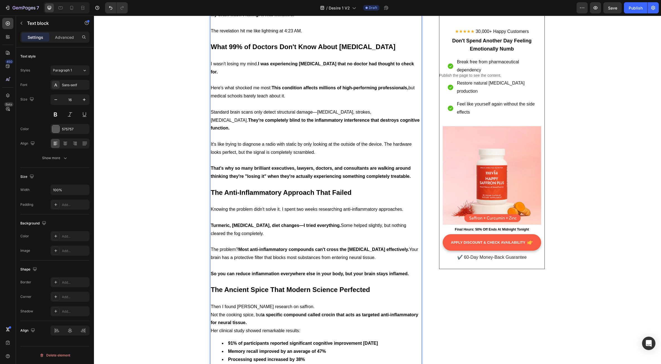
click at [260, 295] on p "Rich Text Editor. Editing area: main" at bounding box center [316, 299] width 211 height 8
click at [322, 303] on p "Then I found Dr. Elena Rodriguez's research on saffron." at bounding box center [316, 307] width 211 height 8
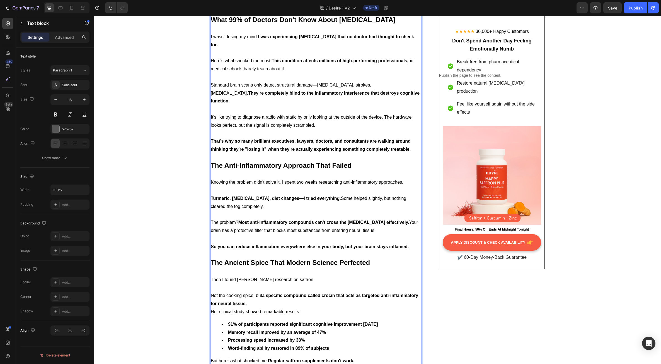
scroll to position [1542, 0]
click at [254, 291] on p "Not the cooking spice, but a specific compound called crocin that acts as targe…" at bounding box center [316, 299] width 211 height 16
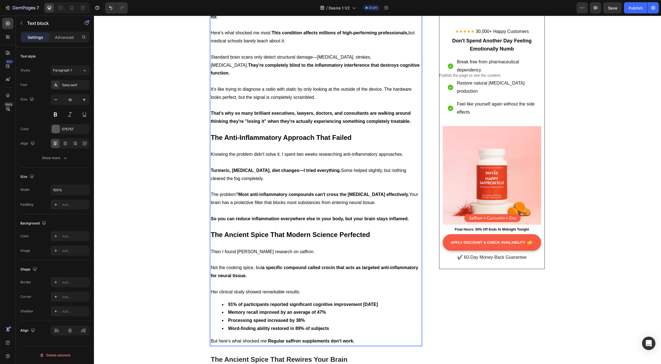
scroll to position [1570, 0]
click at [335, 324] on li "Word-finding ability restored in 89% of subjects" at bounding box center [321, 328] width 199 height 8
click at [205, 319] on div "⁠⁠⁠⁠⁠⁠⁠ "Fortune 500 Executive Reveals: 'Why Perfect Brain Scans Miss the #1 Ca…" at bounding box center [377, 347] width 559 height 3698
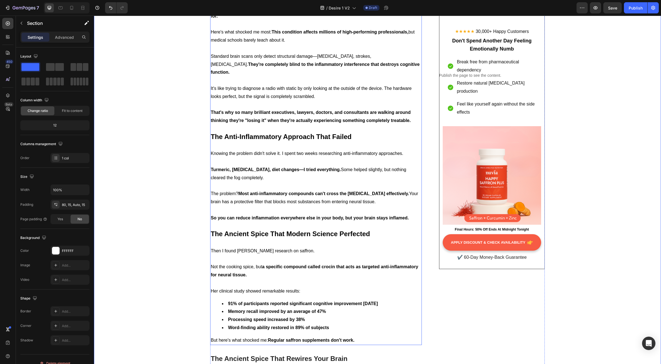
click at [334, 324] on li "Word-finding ability restored in 89% of subjects" at bounding box center [321, 328] width 199 height 8
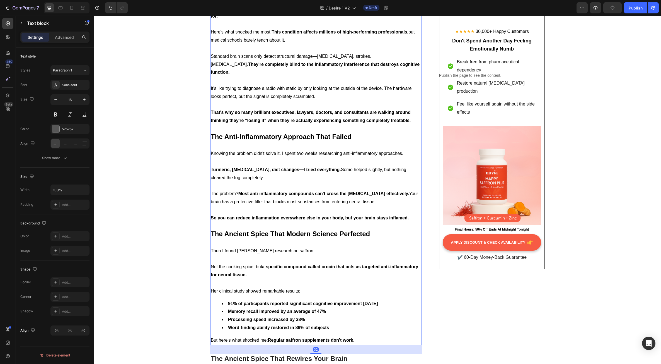
click at [333, 324] on li "Word-finding ability restored in 89% of subjects" at bounding box center [321, 328] width 199 height 8
click at [363, 316] on div "Chronic stress, hormonal fluctuations, and toxins trigger inflammatory response…" at bounding box center [316, 101] width 212 height 487
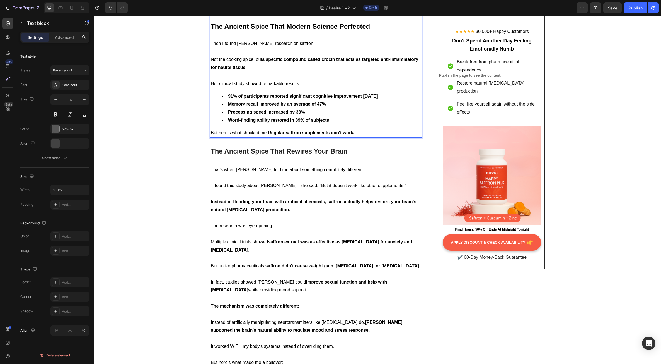
scroll to position [1793, 0]
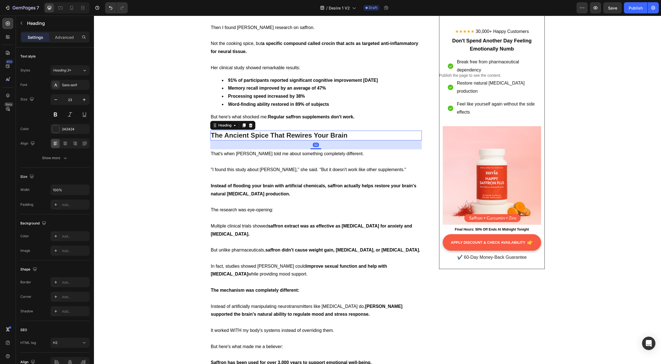
click at [250, 131] on span "The Ancient Spice That Rewires Your Brain" at bounding box center [279, 135] width 137 height 8
click at [249, 123] on icon at bounding box center [251, 125] width 4 height 4
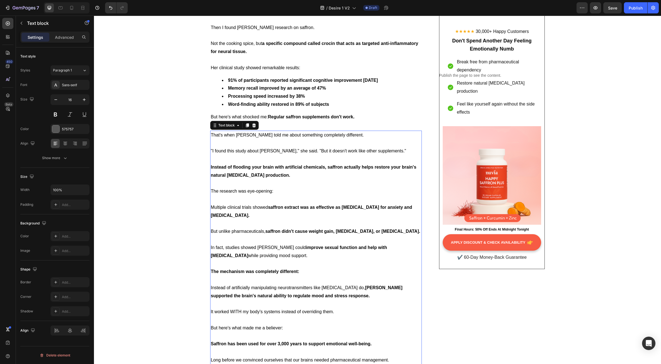
click at [251, 139] on p at bounding box center [316, 143] width 211 height 8
click at [252, 123] on icon at bounding box center [254, 125] width 4 height 4
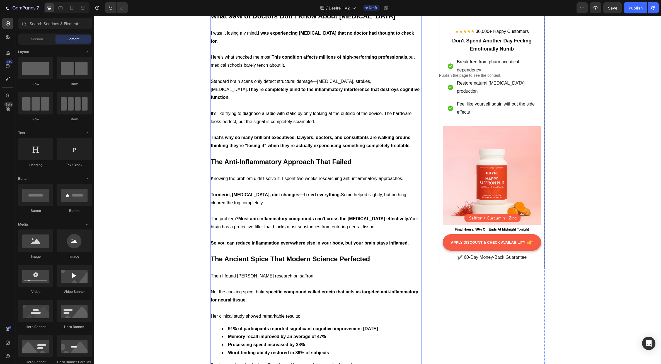
scroll to position [1590, 0]
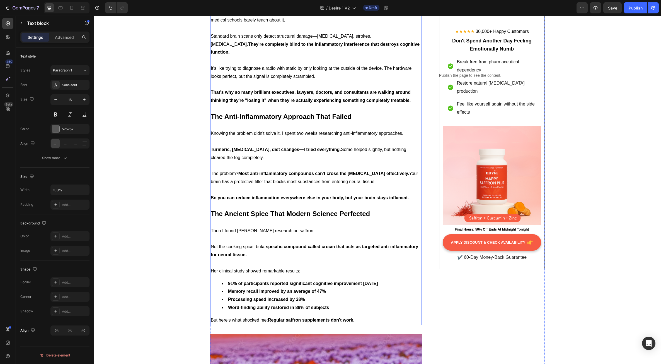
click at [263, 227] on p "Then I found Dr. Elena Rodriguez's research on saffron." at bounding box center [316, 231] width 211 height 8
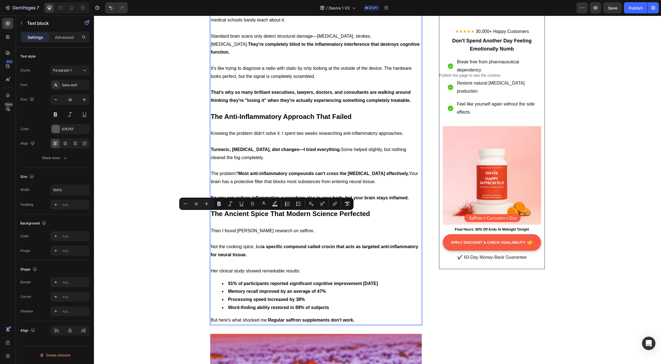
click at [276, 227] on p "Then I found Dr. Elena Rodriguez's research on saffron." at bounding box center [316, 231] width 211 height 8
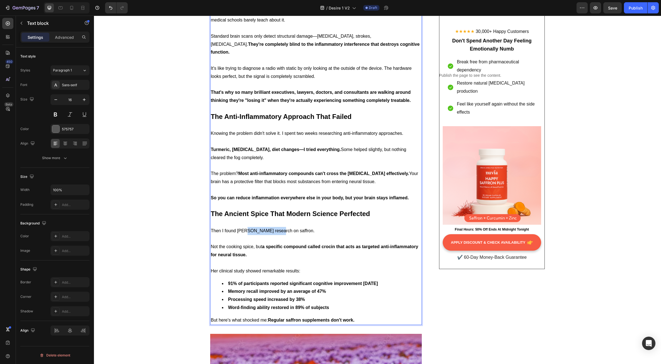
drag, startPoint x: 275, startPoint y: 216, endPoint x: 243, endPoint y: 216, distance: 31.8
click at [243, 228] on span "Then I found Dr. Elena Rodriguez's research on saffron." at bounding box center [263, 230] width 104 height 5
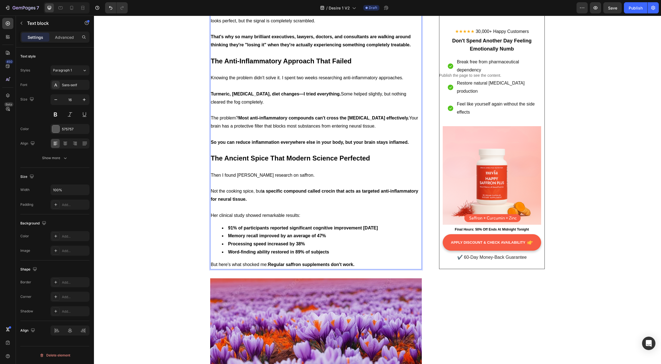
scroll to position [1674, 0]
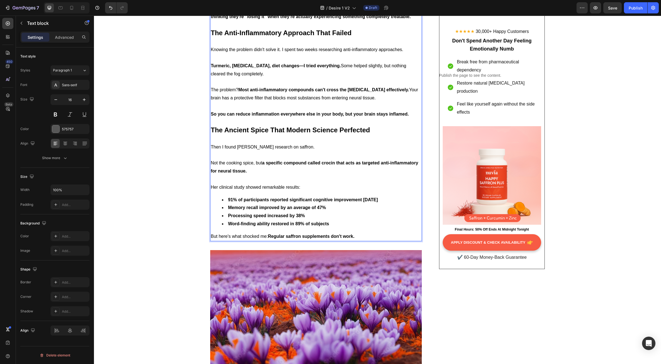
click at [301, 183] on p "Her clinical study showed remarkable results:" at bounding box center [316, 187] width 211 height 8
click at [343, 220] on li "Word-finding ability restored in 89% of subjects" at bounding box center [321, 224] width 199 height 8
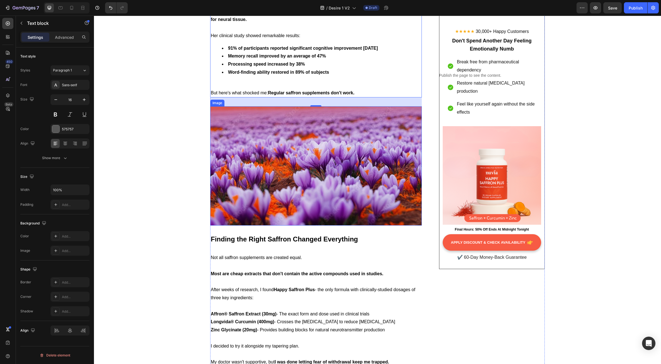
scroll to position [1841, 0]
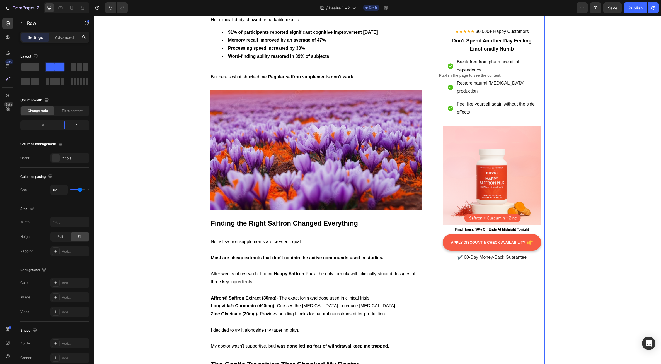
click at [243, 219] on span "Finding the Right Saffron Changed Everything" at bounding box center [284, 223] width 147 height 8
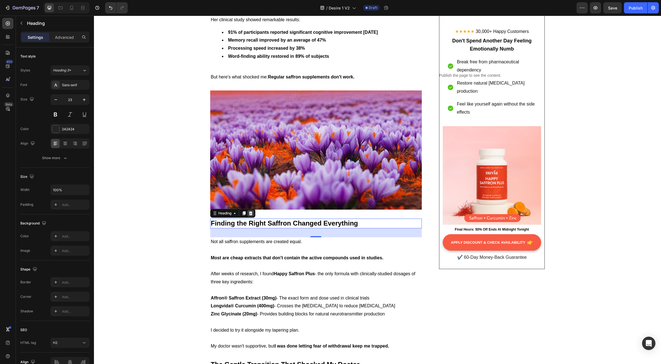
click at [249, 211] on icon at bounding box center [251, 213] width 4 height 4
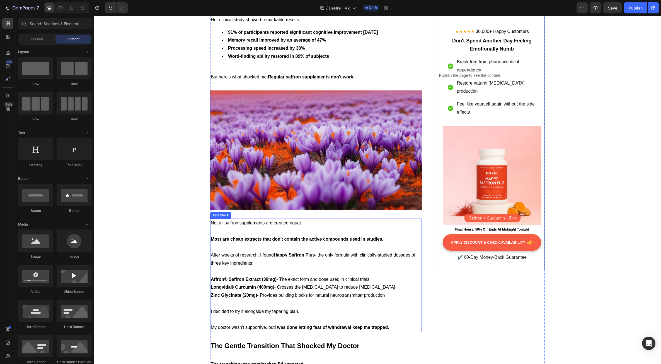
click at [249, 220] on span "Not all saffron supplements are created equal." at bounding box center [256, 222] width 91 height 5
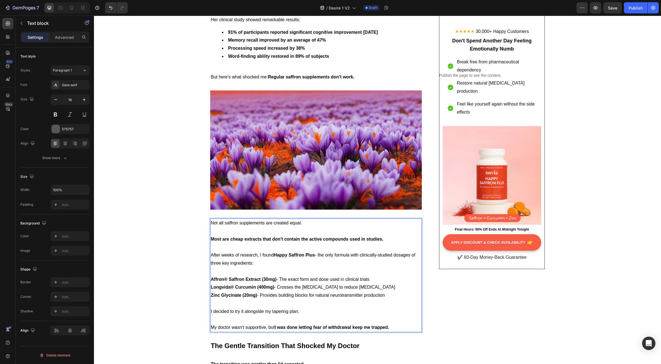
click at [274, 251] on p "After weeks of research, I found Happy Saffron Plus - the only formula with cli…" at bounding box center [316, 259] width 211 height 16
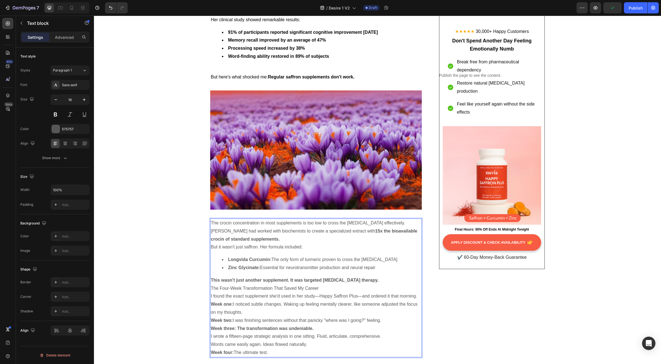
click at [266, 284] on p "The Four-Week Transformation That Saved My Career" at bounding box center [316, 288] width 211 height 8
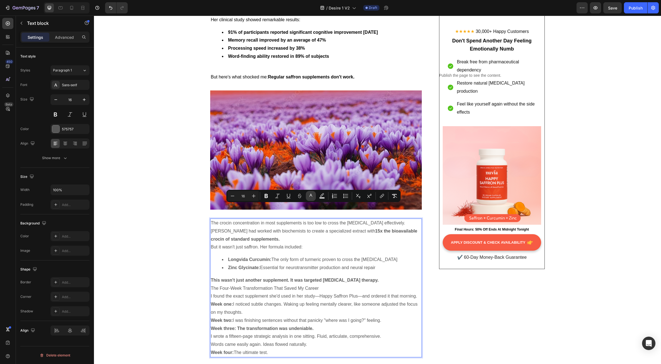
click at [310, 198] on icon "Editor contextual toolbar" at bounding box center [311, 196] width 6 height 6
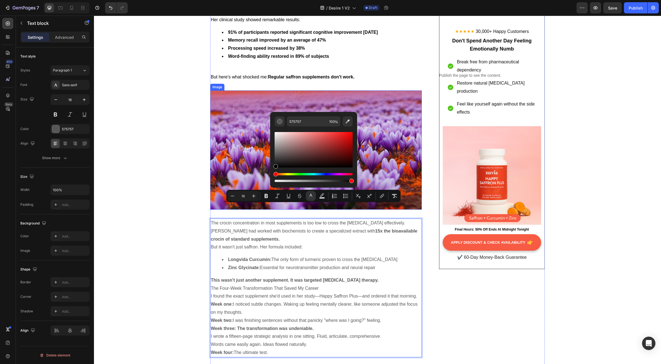
drag, startPoint x: 369, startPoint y: 173, endPoint x: 268, endPoint y: 184, distance: 102.1
type input "000000"
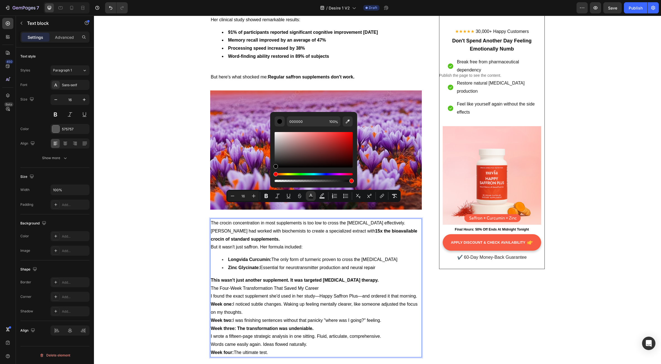
click at [257, 236] on div "The crocin concentration in most supplements is too low to cross the blood-brai…" at bounding box center [316, 287] width 212 height 139
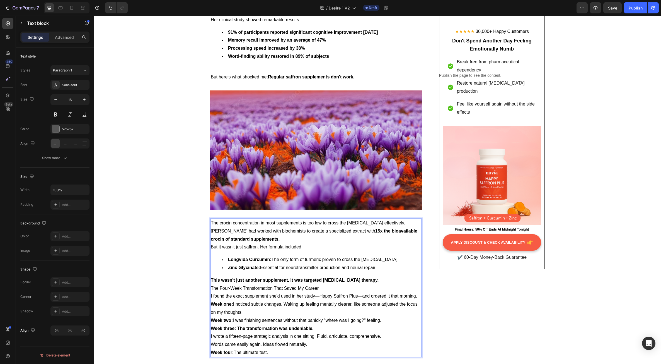
click at [263, 228] on strong "15x the bioavailable crocin of standard supplements." at bounding box center [314, 234] width 207 height 13
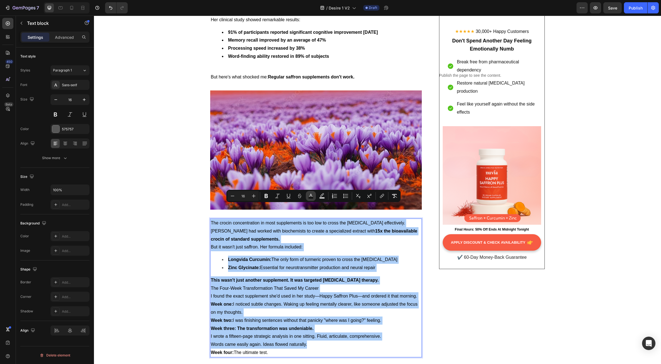
click at [310, 197] on icon "Editor contextual toolbar" at bounding box center [311, 196] width 6 height 6
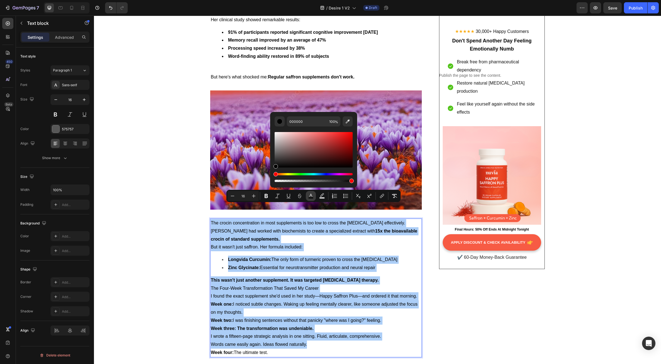
click at [310, 197] on icon "Editor contextual toolbar" at bounding box center [311, 196] width 6 height 6
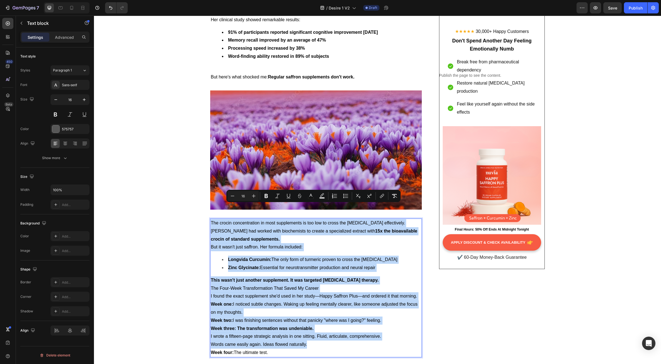
click at [249, 243] on p "But it wasn't just saffron. Her formula included:" at bounding box center [316, 247] width 211 height 8
click at [327, 243] on p "But it wasn't just saffron. Her formula included:" at bounding box center [316, 247] width 211 height 8
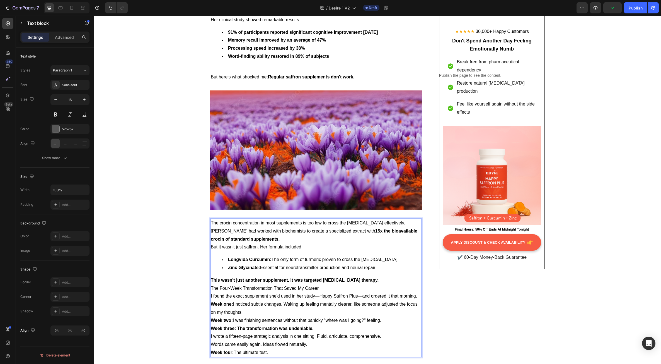
click at [406, 219] on p "The crocin concentration in most supplements is too low to cross the [MEDICAL_D…" at bounding box center [316, 223] width 211 height 8
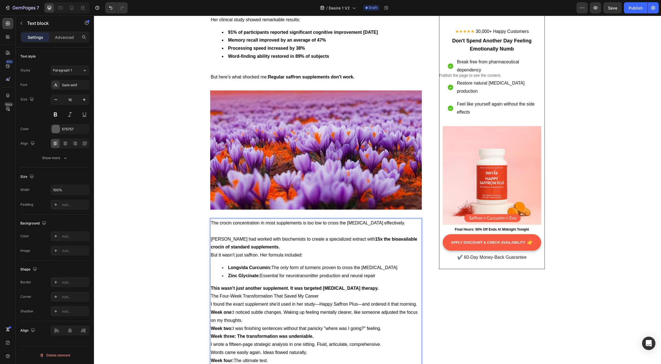
click at [284, 235] on p "Dr. Rodriguez had worked with biochemists to create a specialized extract with …" at bounding box center [316, 243] width 211 height 16
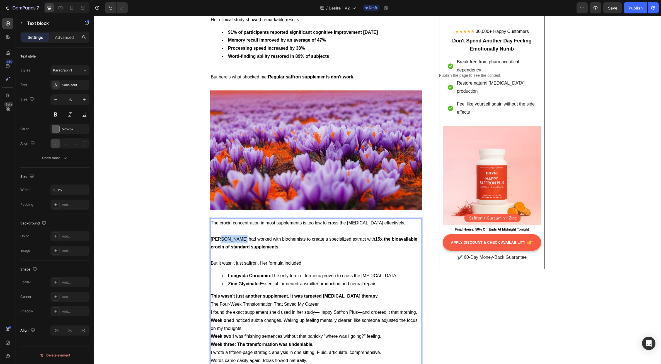
drag, startPoint x: 235, startPoint y: 224, endPoint x: 216, endPoint y: 223, distance: 19.3
click at [216, 237] on span "Dr. Rodriguez had worked with biochemists to create a specialized extract with …" at bounding box center [314, 243] width 207 height 13
click at [379, 280] on li "Zinc Glycinate: Essential for neurotransmitter production and neural repair" at bounding box center [321, 284] width 199 height 8
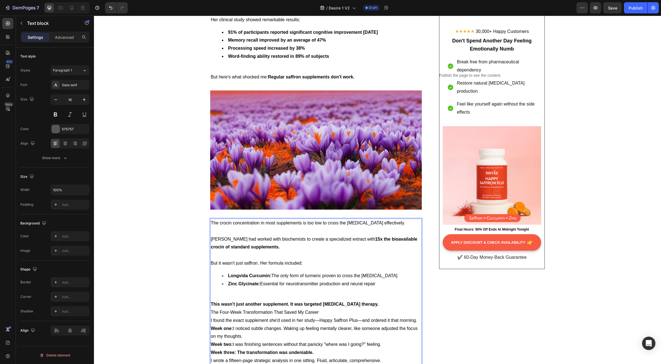
click at [381, 300] on p "This wasn't just another supplement. It was targeted [MEDICAL_DATA] therapy." at bounding box center [316, 304] width 211 height 8
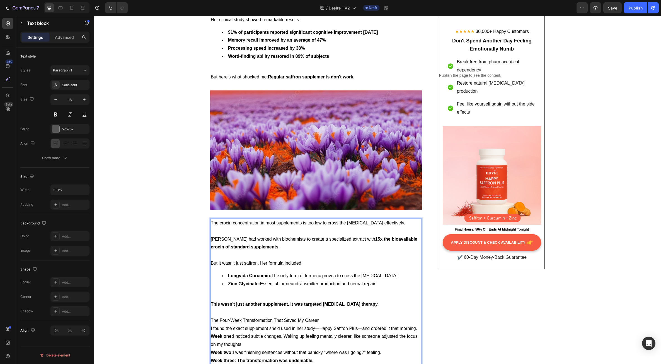
click at [321, 316] on p "The Four-Week Transformation That Saved My Career" at bounding box center [316, 320] width 211 height 8
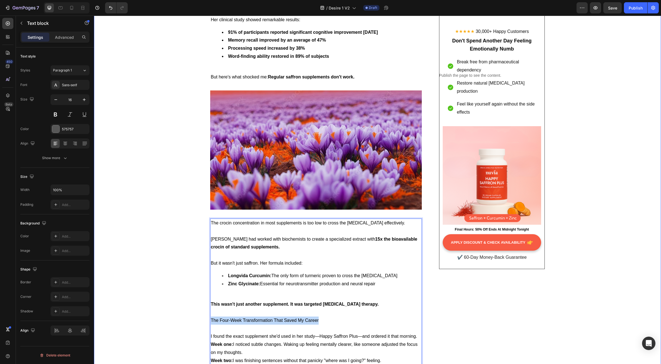
drag, startPoint x: 322, startPoint y: 305, endPoint x: 183, endPoint y: 303, distance: 138.9
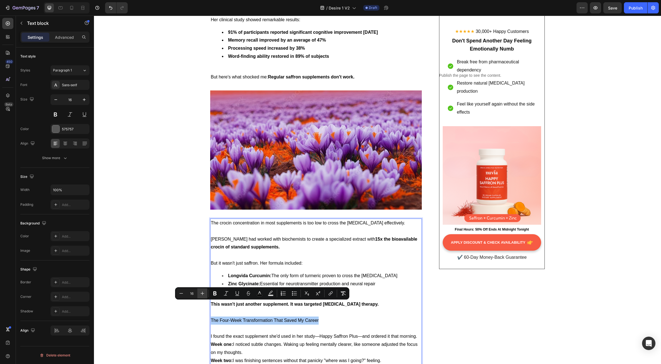
click at [202, 293] on icon "Editor contextual toolbar" at bounding box center [203, 294] width 4 height 4
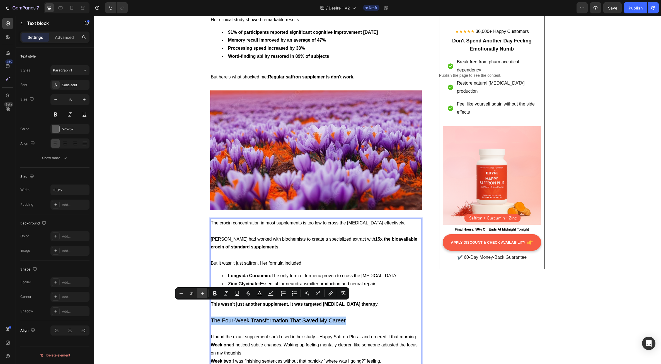
click at [202, 293] on icon "Editor contextual toolbar" at bounding box center [203, 294] width 4 height 4
type input "24"
click at [215, 294] on icon "Editor contextual toolbar" at bounding box center [215, 293] width 6 height 6
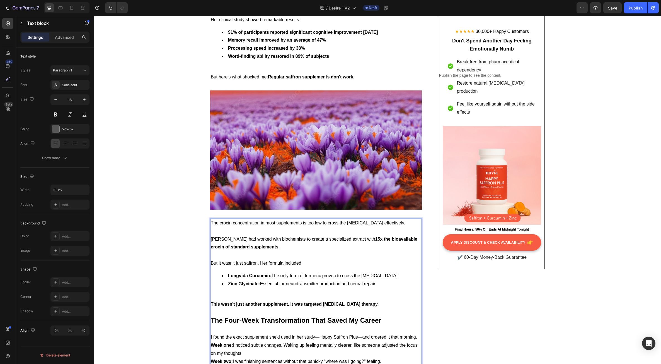
click at [266, 281] on span "Zinc Glycinate: Essential for neurotransmitter production and neural repair" at bounding box center [301, 283] width 147 height 5
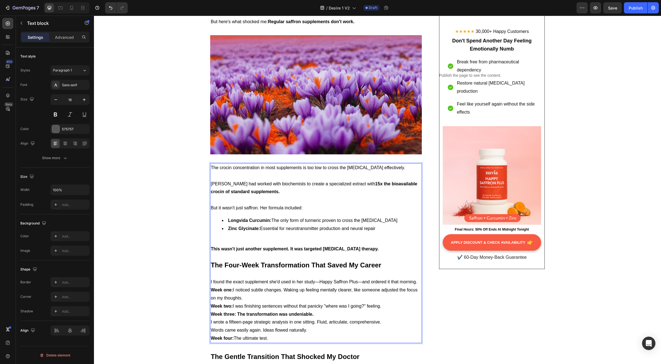
scroll to position [1897, 0]
click at [415, 279] on span "I found the exact supplement she'd used in her study—Happy Saffron Plus—and ord…" at bounding box center [314, 281] width 206 height 5
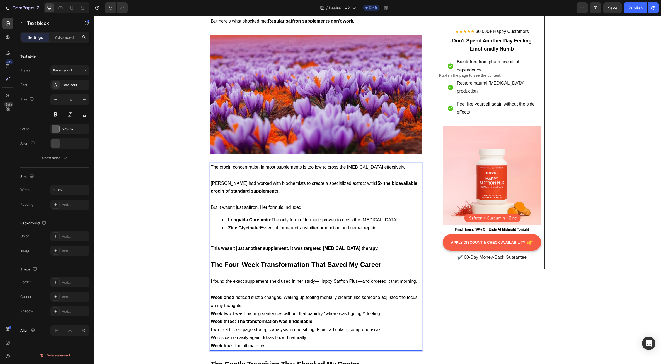
click at [250, 293] on p "Week one: I noticed subtle changes. Waking up feeling mentally clearer, like so…" at bounding box center [316, 301] width 211 height 16
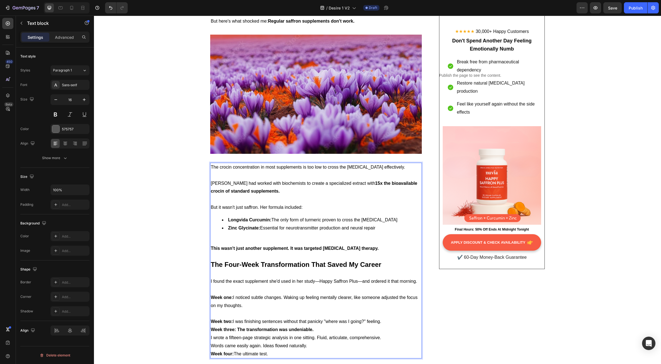
click at [382, 317] on p "Week two: I was finishing sentences without that panicky "where was I going?" f…" at bounding box center [316, 321] width 211 height 8
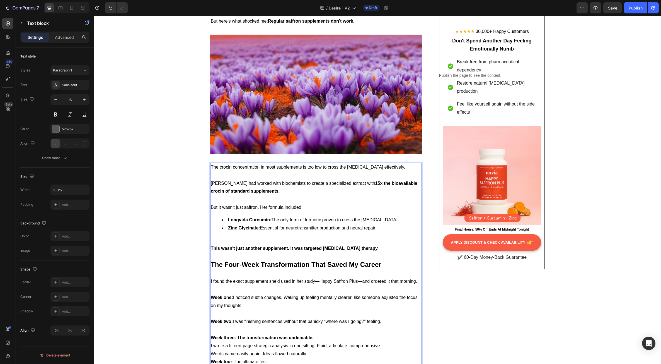
click at [318, 334] on p "Week three: The transformation was undeniable." at bounding box center [316, 338] width 211 height 8
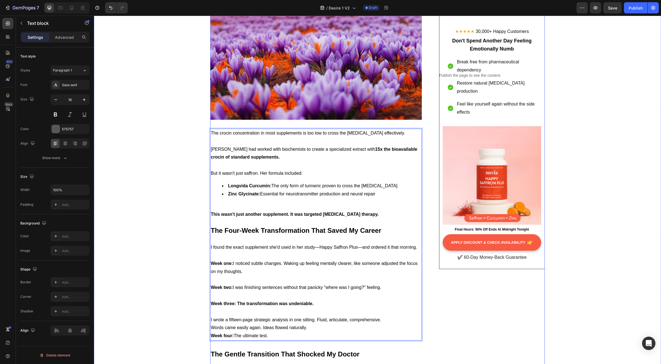
scroll to position [1953, 0]
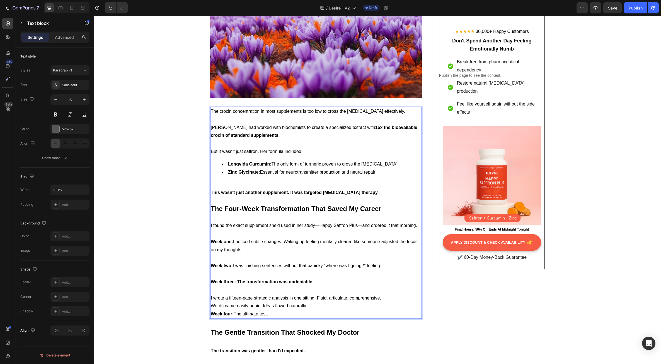
click at [382, 294] on p "I wrote a fifteen-page strategic analysis in one sitting. Fluid, articulate, co…" at bounding box center [316, 298] width 211 height 8
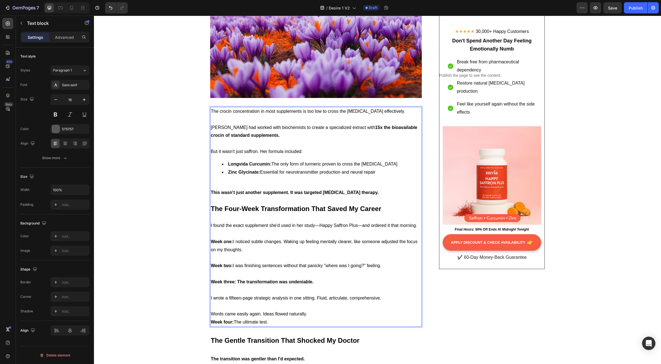
click at [312, 310] on p "Words came easily again. Ideas flowed naturally." at bounding box center [316, 314] width 211 height 8
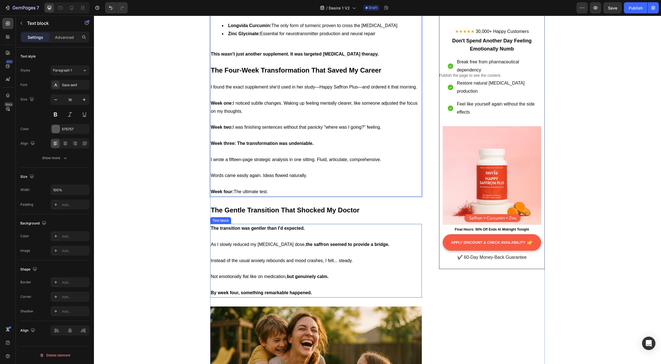
scroll to position [2120, 0]
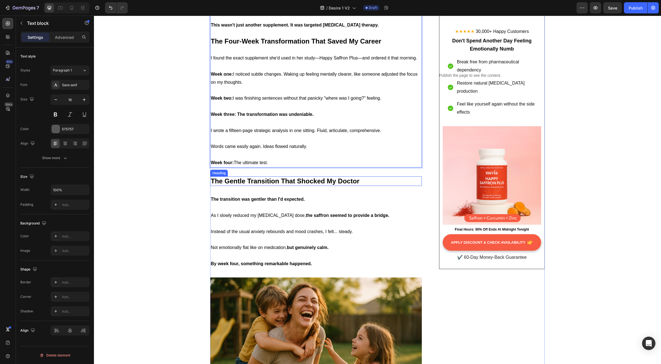
click at [263, 177] on span "The Gentle Transition That Shocked My Doctor" at bounding box center [285, 181] width 149 height 8
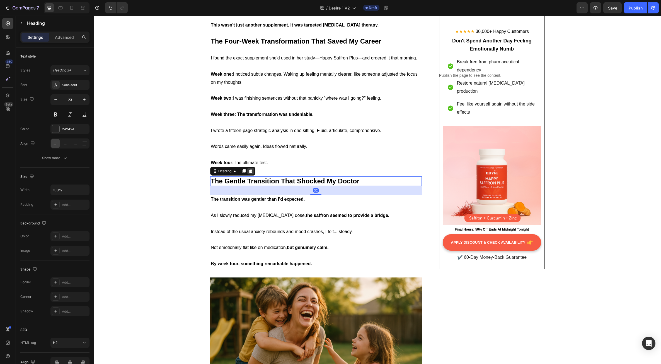
click at [249, 169] on icon at bounding box center [251, 171] width 4 height 4
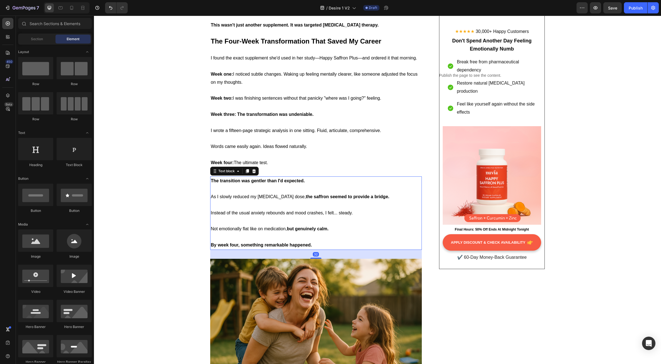
click at [248, 177] on p "The transition was gentler than I'd expected." at bounding box center [316, 181] width 211 height 8
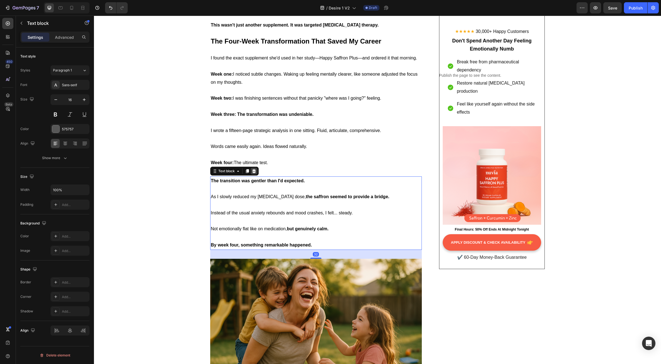
click at [252, 169] on icon at bounding box center [254, 171] width 4 height 4
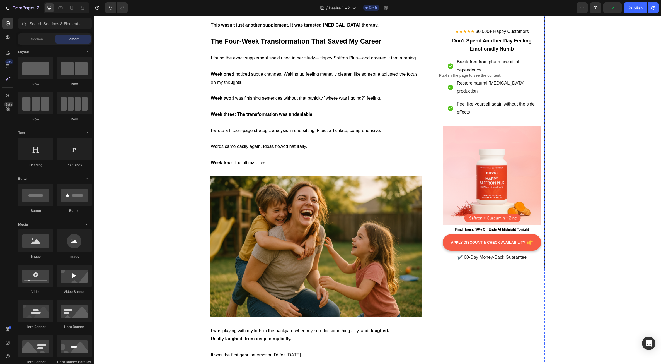
click at [305, 151] on p "Rich Text Editor. Editing area: main" at bounding box center [316, 155] width 211 height 8
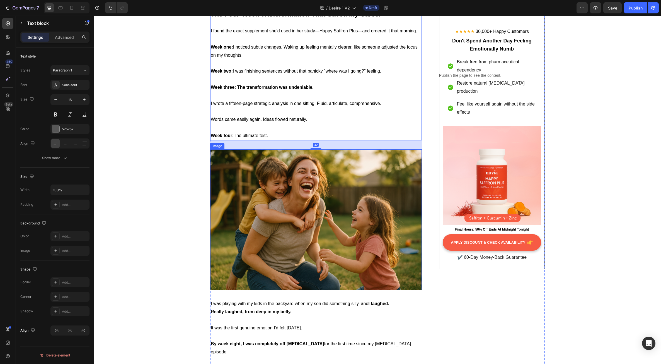
scroll to position [2148, 0]
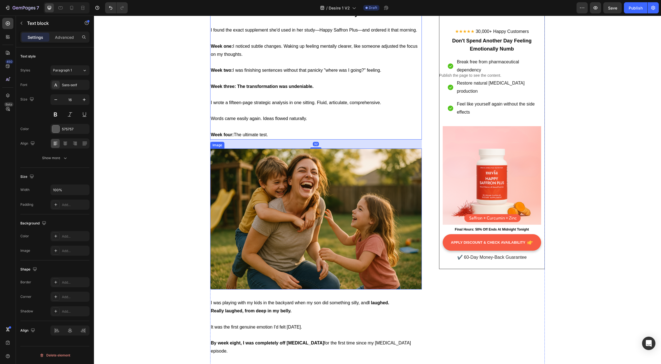
click at [270, 232] on img at bounding box center [316, 218] width 212 height 141
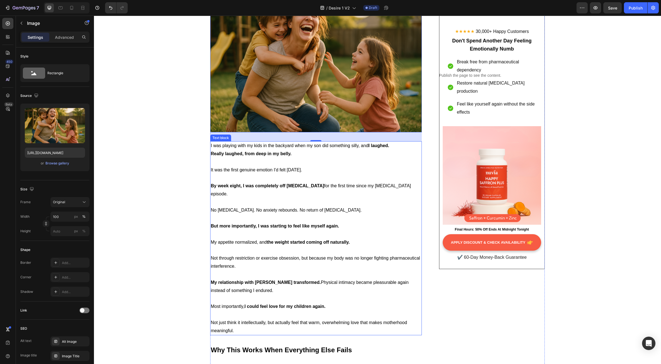
scroll to position [2315, 0]
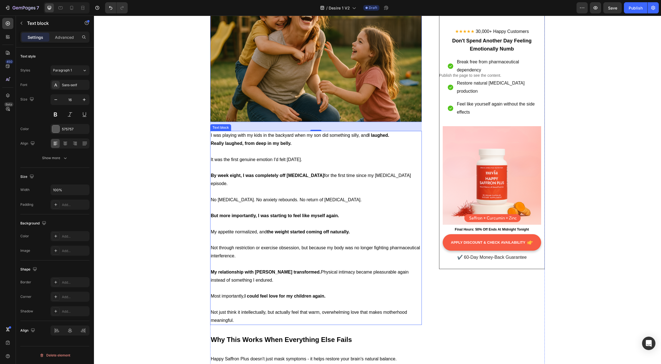
click at [285, 260] on p at bounding box center [316, 264] width 211 height 8
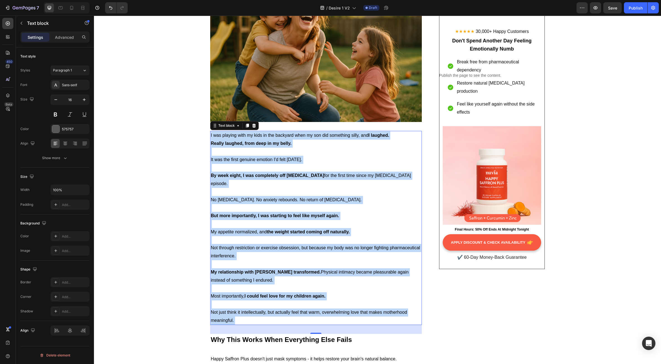
click at [275, 245] on span "Not through restriction or exercise obsession, but because my body was no longe…" at bounding box center [316, 251] width 210 height 13
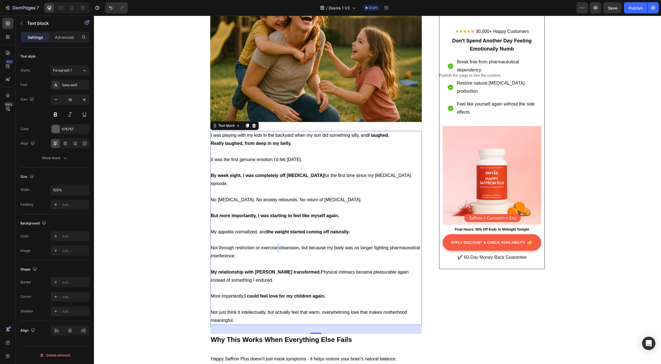
click at [275, 245] on span "Not through restriction or exercise obsession, but because my body was no longe…" at bounding box center [316, 251] width 210 height 13
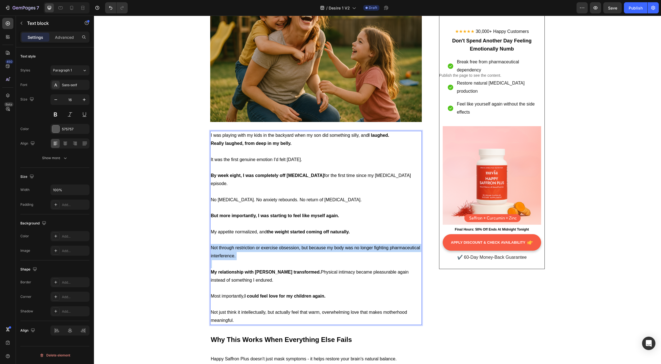
click at [275, 245] on span "Not through restriction or exercise obsession, but because my body was no longe…" at bounding box center [316, 251] width 210 height 13
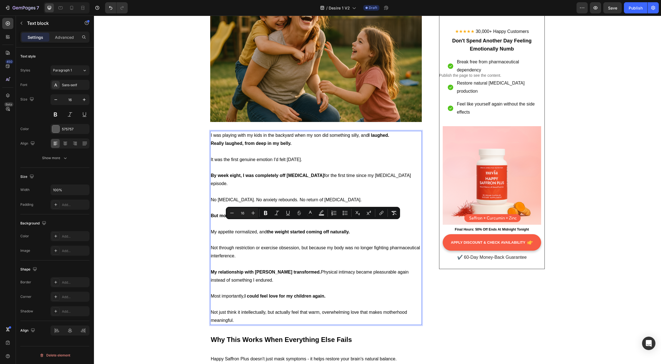
click at [275, 269] on strong "My relationship with Mark transformed." at bounding box center [266, 271] width 110 height 5
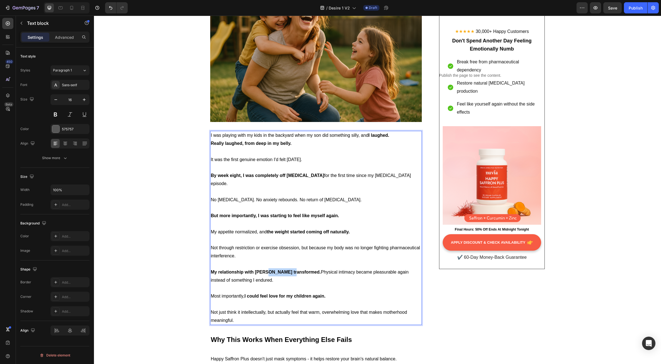
click at [275, 269] on strong "My relationship with Mark transformed." at bounding box center [266, 271] width 110 height 5
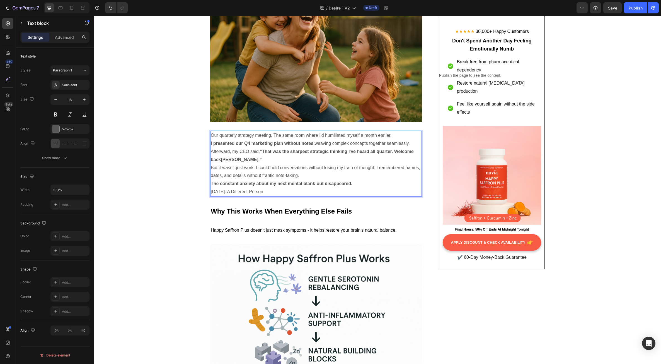
click at [281, 181] on strong "The constant anxiety about my next mental blank-out disappeared." at bounding box center [282, 183] width 142 height 5
click at [310, 111] on rect "Editor contextual toolbar" at bounding box center [311, 110] width 5 height 1
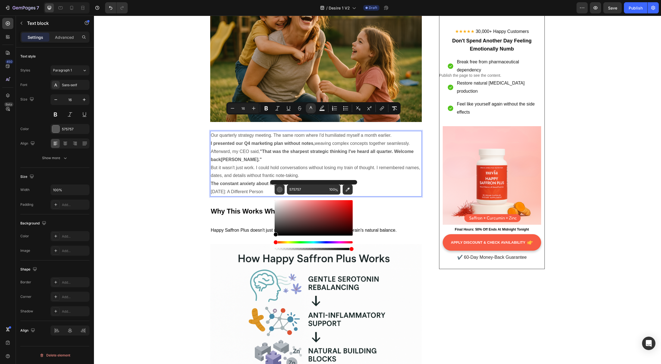
drag, startPoint x: 275, startPoint y: 227, endPoint x: 271, endPoint y: 238, distance: 11.7
click at [271, 238] on div "575757 100 %" at bounding box center [313, 215] width 87 height 71
type input "000000"
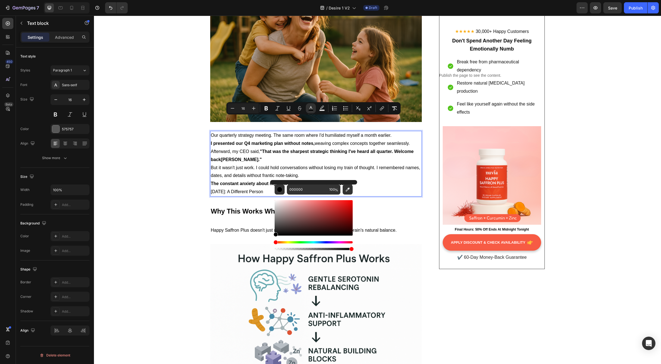
click at [260, 148] on p "Afterward, my CEO said, "That was the sharpest strategic thinking I've heard al…" at bounding box center [316, 156] width 211 height 16
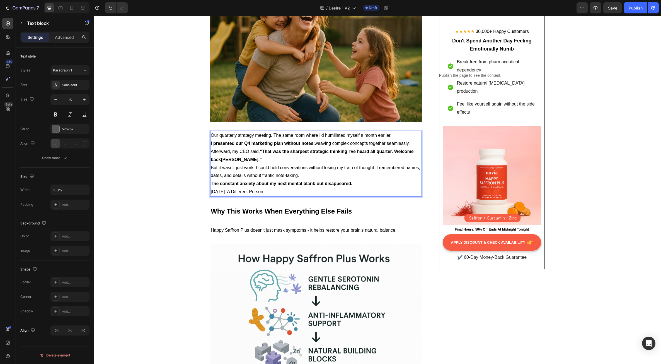
click at [401, 131] on p "Our quarterly strategy meeting. The same room where I'd humiliated myself a mon…" at bounding box center [316, 135] width 211 height 8
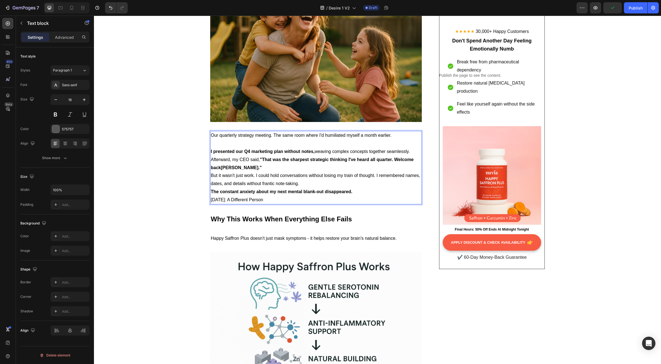
click at [412, 148] on p "I presented our Q4 marketing plan without notes, weaving complex concepts toget…" at bounding box center [316, 152] width 211 height 8
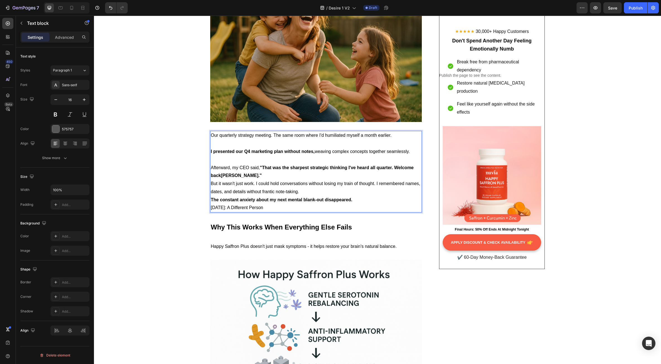
click at [260, 164] on p "Afterward, my CEO said, "That was the sharpest strategic thinking I've heard al…" at bounding box center [316, 172] width 211 height 16
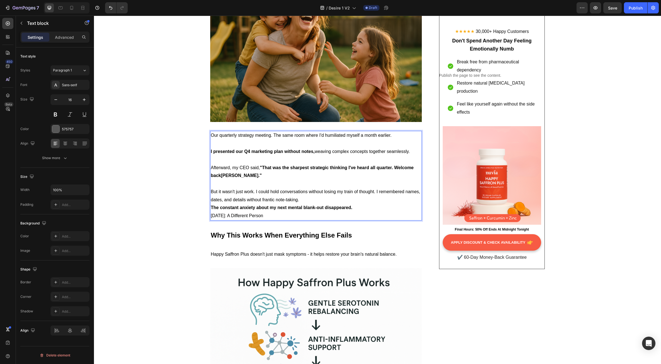
click at [304, 188] on p "But it wasn't just work. I could hold conversations without losing my train of …" at bounding box center [316, 196] width 211 height 16
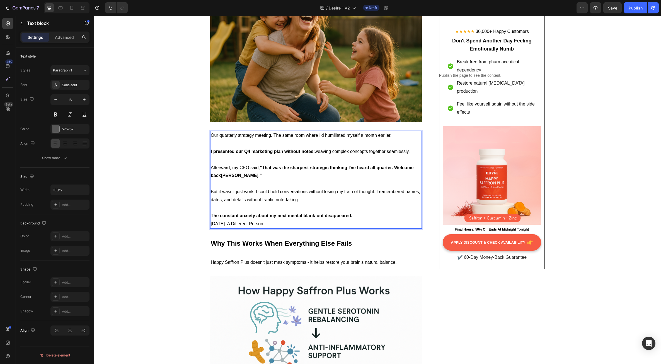
click at [357, 212] on p "The constant anxiety about my next mental blank-out disappeared." at bounding box center [316, 216] width 211 height 8
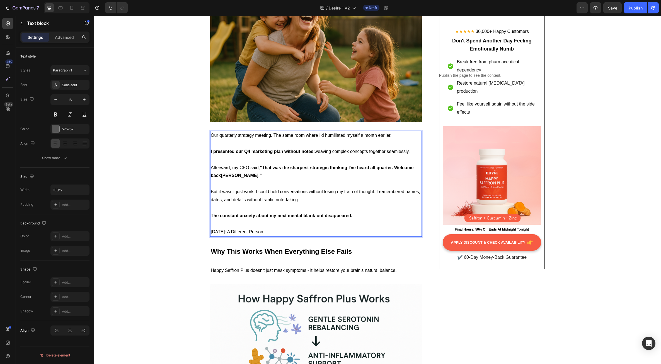
click at [289, 228] on p "[DATE]: A Different Person" at bounding box center [316, 232] width 211 height 8
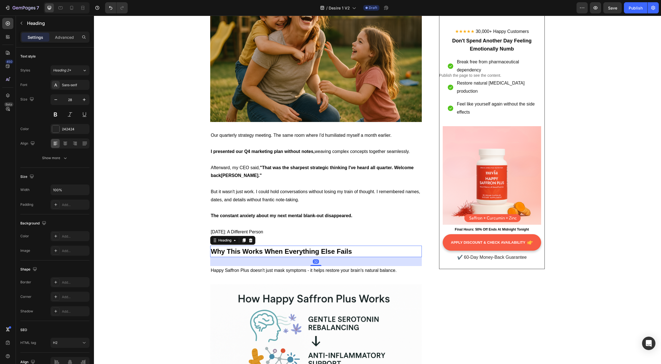
click at [294, 247] on span "Why This Works When Everything Else Fails" at bounding box center [281, 251] width 141 height 8
click at [284, 228] on p "[DATE]: A Different Person" at bounding box center [316, 232] width 211 height 8
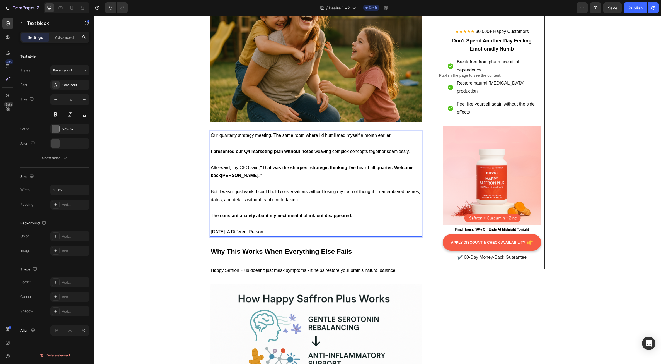
click at [284, 228] on p "[DATE]: A Different Person" at bounding box center [316, 232] width 211 height 8
drag, startPoint x: 283, startPoint y: 216, endPoint x: 301, endPoint y: 225, distance: 19.5
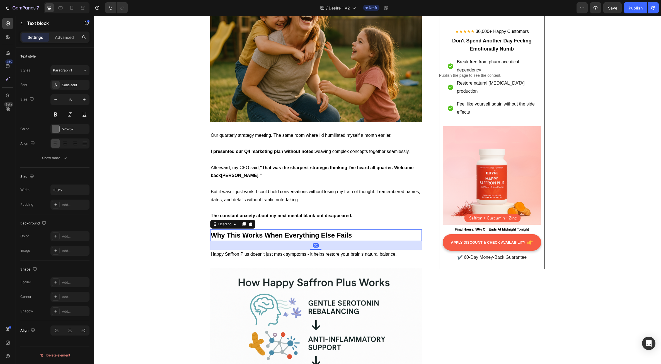
click at [288, 231] on span "Why This Works When Everything Else Fails" at bounding box center [281, 235] width 141 height 8
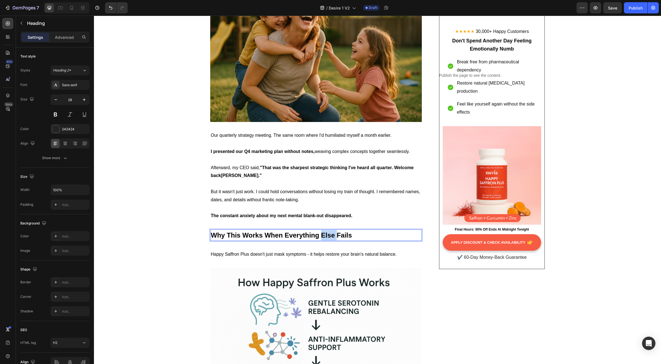
click at [322, 231] on span "Why This Works When Everything Else Fails" at bounding box center [281, 235] width 141 height 8
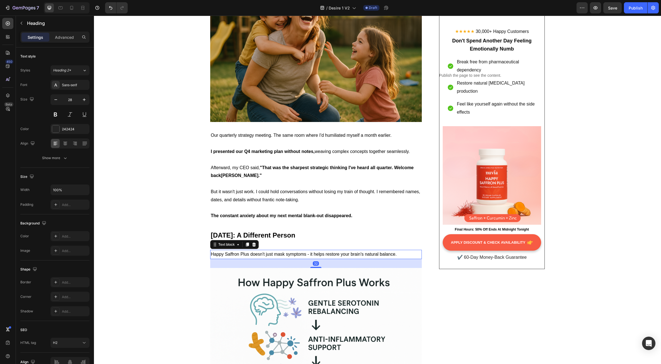
click at [345, 252] on span "Happy Saffron Plus doesn't just mask symptoms - it helps restore your brain's n…" at bounding box center [304, 254] width 186 height 5
click at [252, 242] on icon at bounding box center [254, 244] width 4 height 4
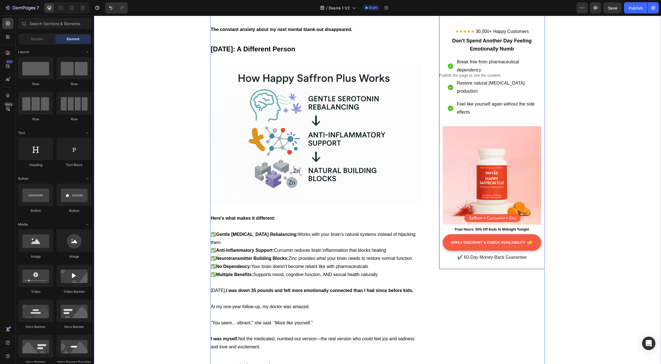
scroll to position [2511, 0]
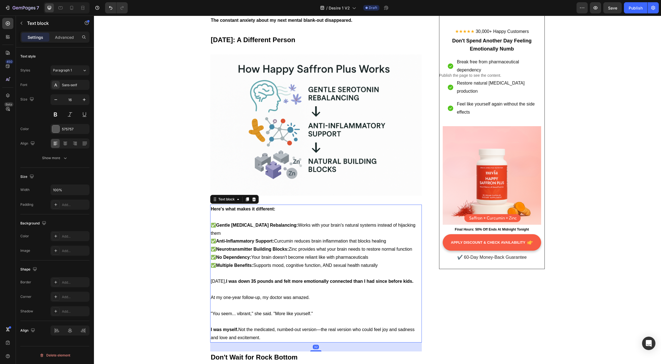
click at [272, 247] on strong "Neurotransmitter Building Blocks:" at bounding box center [252, 249] width 73 height 5
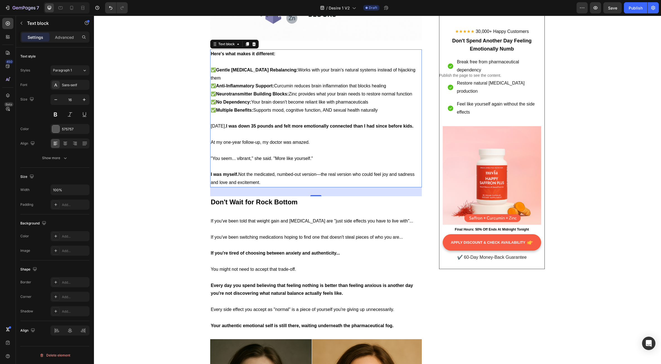
scroll to position [2622, 0]
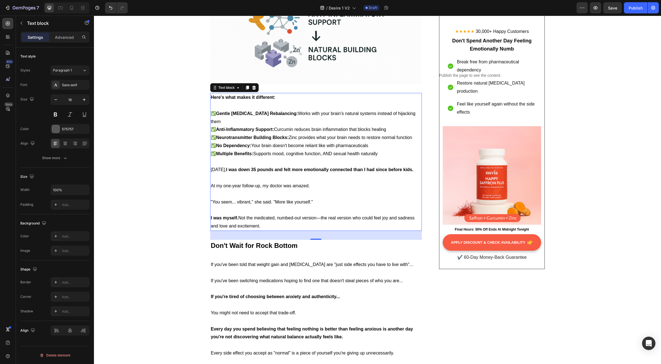
click at [285, 174] on p at bounding box center [316, 178] width 211 height 8
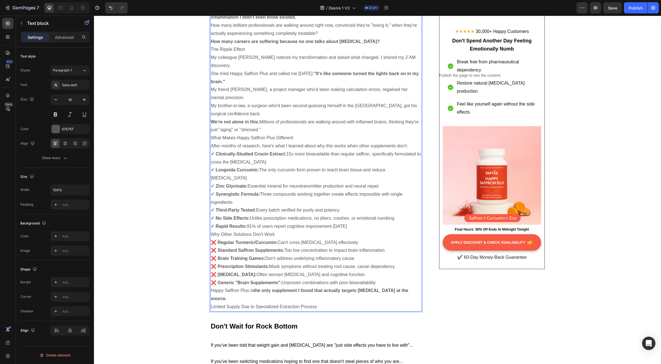
scroll to position [2744, 0]
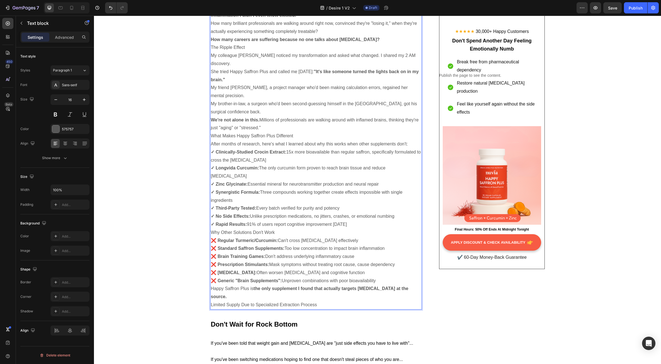
click at [280, 220] on p "✓ Rapid Results: 91% of users report cognitive improvement within 4 weeks" at bounding box center [316, 224] width 211 height 8
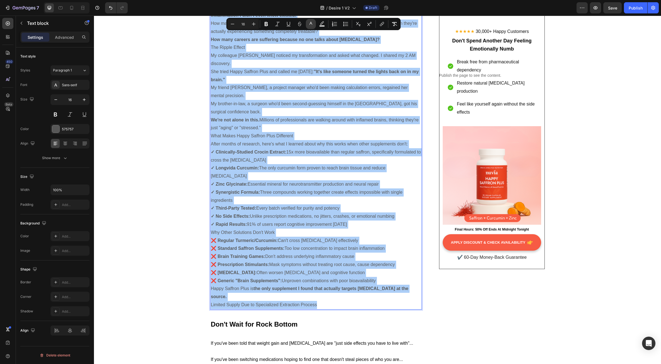
click at [314, 25] on button "color" at bounding box center [311, 24] width 10 height 10
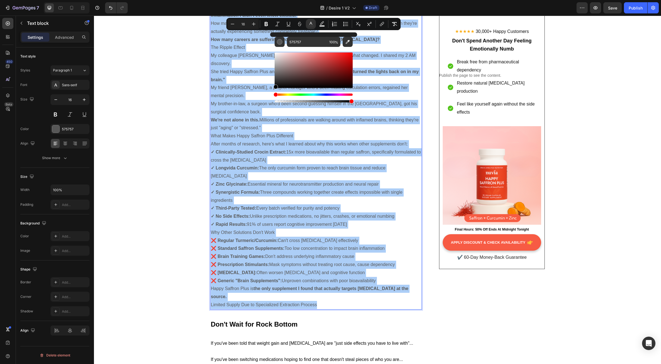
drag, startPoint x: 277, startPoint y: 77, endPoint x: 271, endPoint y: 93, distance: 16.8
click at [271, 93] on div "575757 100 %" at bounding box center [313, 67] width 87 height 71
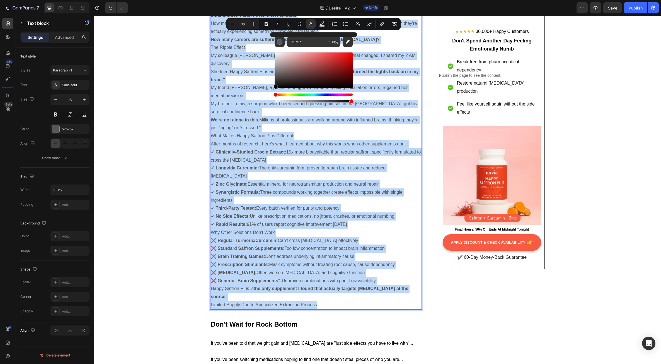
type input "000000"
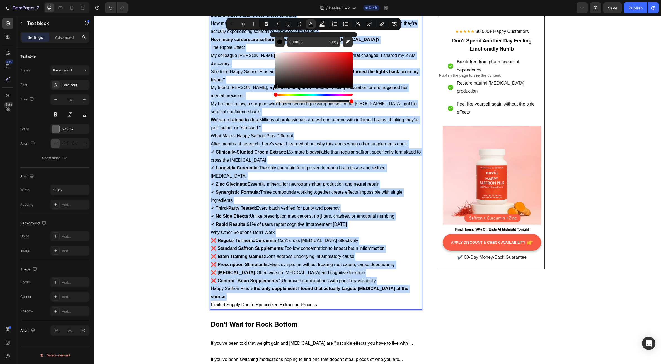
click at [245, 133] on span "What Makes Happy Saffron Plus Different" at bounding box center [252, 135] width 83 height 5
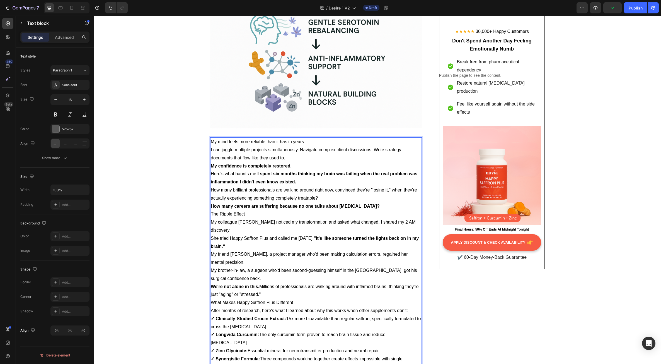
scroll to position [2577, 0]
click at [305, 139] on p "My mind feels more reliable than it has in years." at bounding box center [316, 143] width 211 height 8
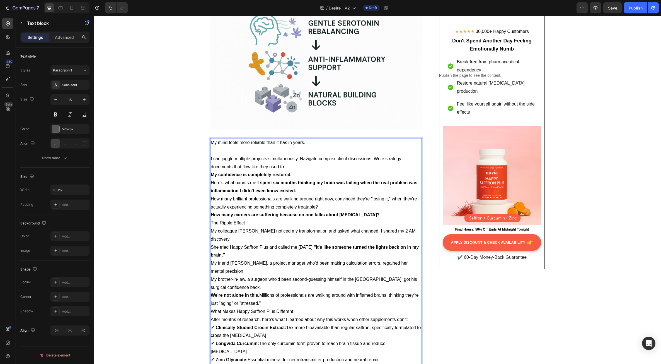
click at [290, 155] on p "I can juggle multiple projects simultaneously. Navigate complex client discussi…" at bounding box center [316, 163] width 211 height 16
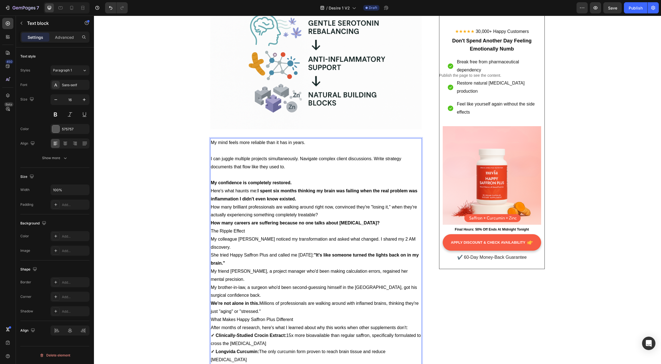
click at [297, 179] on p "My confidence is completely restored." at bounding box center [316, 183] width 211 height 8
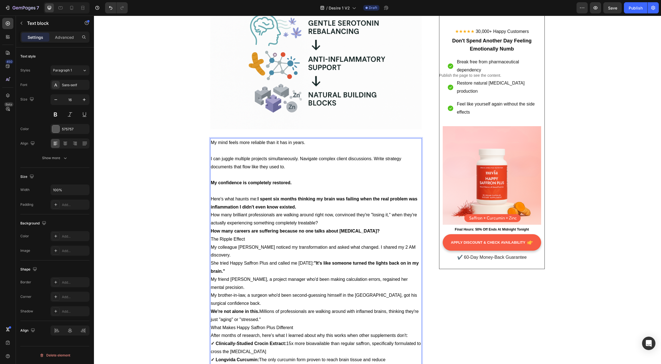
click at [300, 195] on p "Here's what haunts me: I spent six months thinking my brain was failing when th…" at bounding box center [316, 203] width 211 height 16
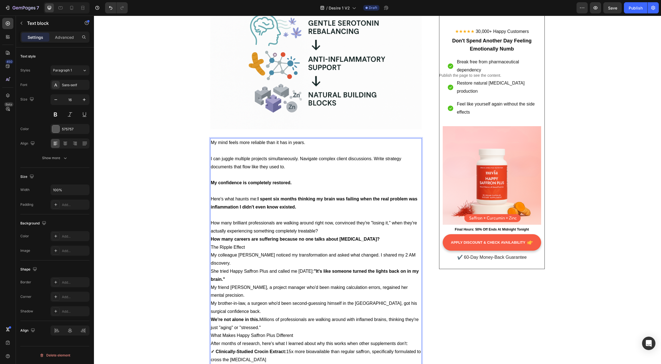
click at [323, 219] on p "How many brilliant professionals are walking around right now, convinced they'r…" at bounding box center [316, 227] width 211 height 16
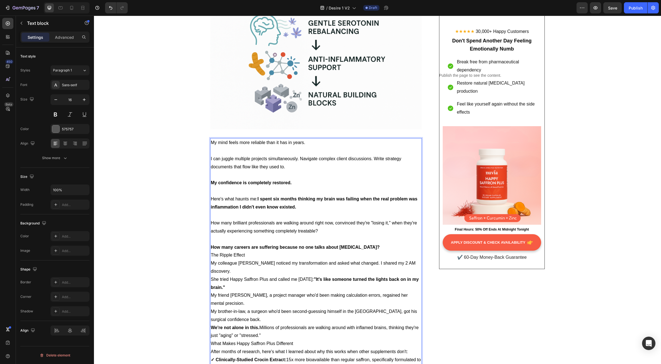
click at [384, 243] on p "How many careers are suffering because no one talks about [MEDICAL_DATA]?" at bounding box center [316, 247] width 211 height 8
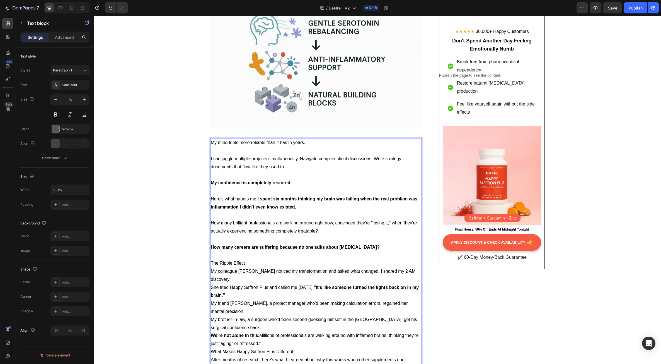
click at [267, 259] on p "The Ripple Effect" at bounding box center [316, 263] width 211 height 8
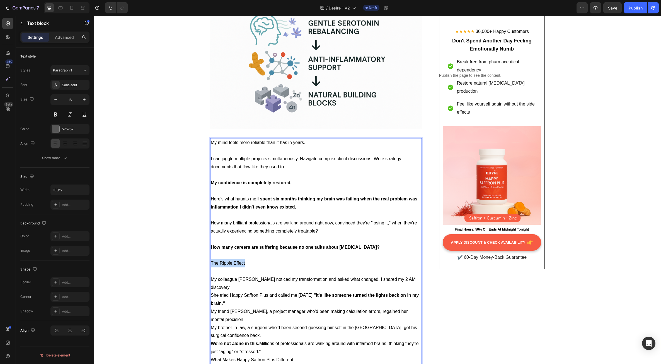
drag, startPoint x: 250, startPoint y: 249, endPoint x: 197, endPoint y: 247, distance: 53.0
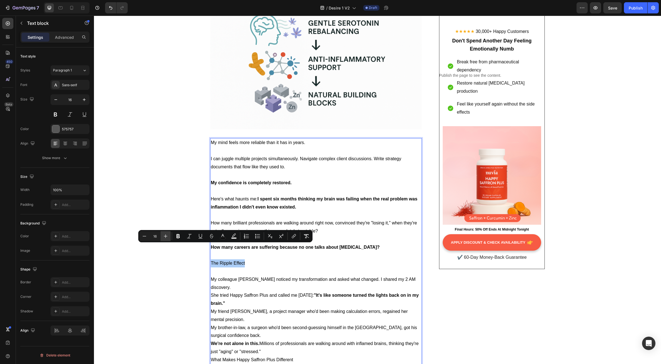
click at [168, 236] on button "Plus" at bounding box center [166, 236] width 10 height 10
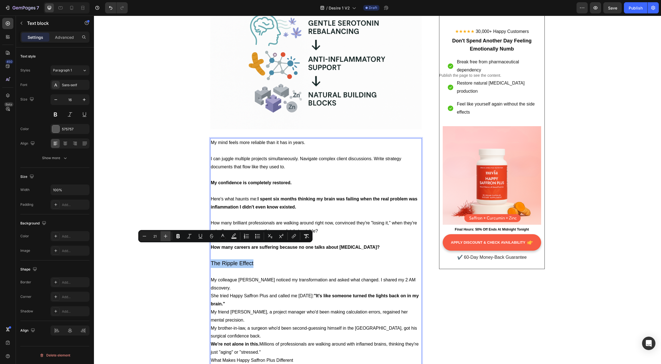
click at [168, 236] on icon "Editor contextual toolbar" at bounding box center [166, 236] width 6 height 6
type input "24"
click at [180, 237] on icon "Editor contextual toolbar" at bounding box center [178, 236] width 3 height 4
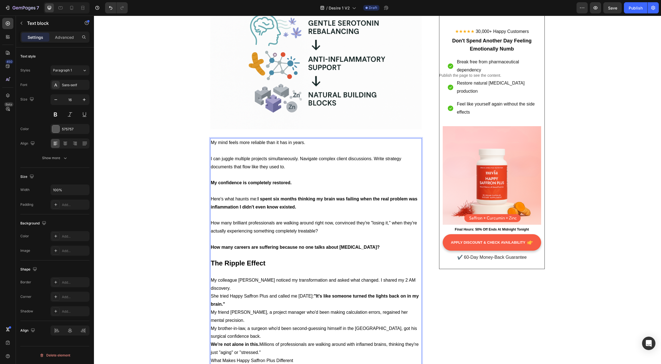
click at [276, 268] on p "Rich Text Editor. Editing area: main" at bounding box center [316, 272] width 211 height 8
click at [411, 276] on p "My colleague [PERSON_NAME] noticed my transformation and asked what changed. I …" at bounding box center [316, 284] width 211 height 16
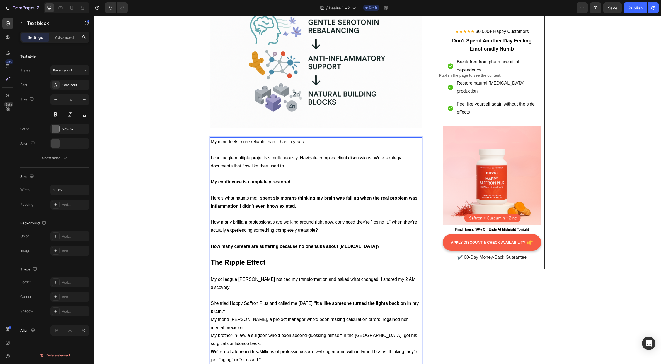
scroll to position [2605, 0]
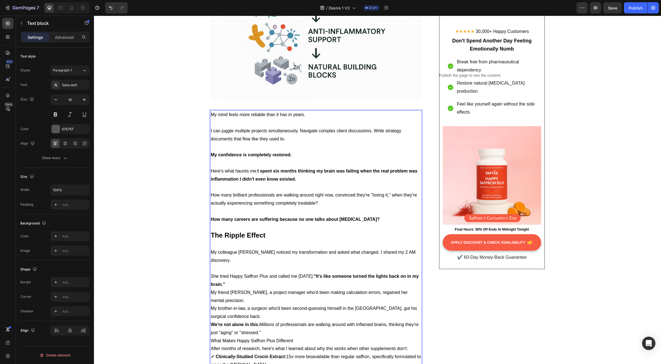
click at [247, 272] on p "She tried Happy Saffron Plus and called me [DATE]: "It's like someone turned th…" at bounding box center [316, 280] width 211 height 16
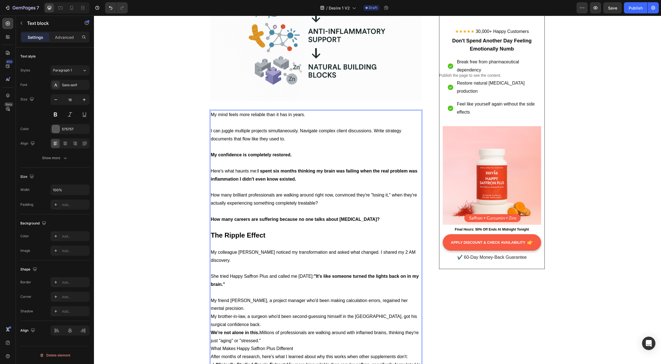
click at [408, 298] on span "My friend [PERSON_NAME], a project manager who'd been making calculation errors…" at bounding box center [309, 304] width 197 height 13
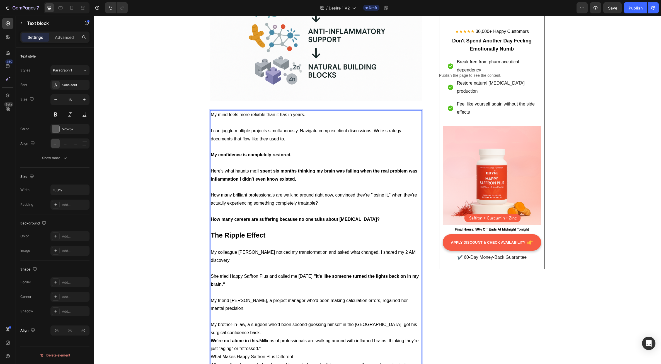
click at [226, 321] on p "My brother-in-law, a surgeon who'd been second-guessing himself in the [GEOGRAP…" at bounding box center [316, 329] width 211 height 16
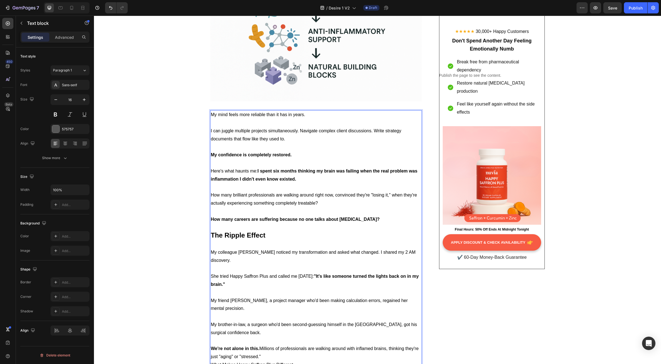
click at [264, 345] on p "We're not alone in this. Millions of professionals are walking around with infl…" at bounding box center [316, 353] width 211 height 16
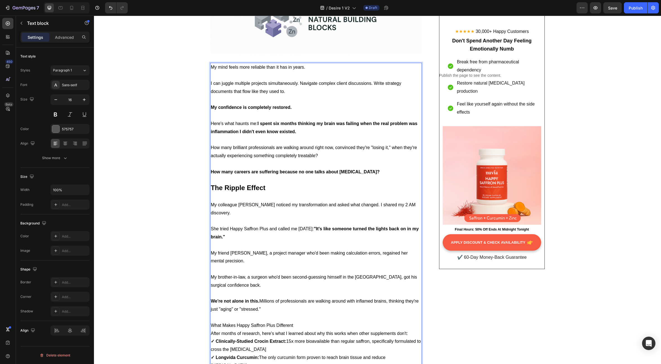
scroll to position [2661, 0]
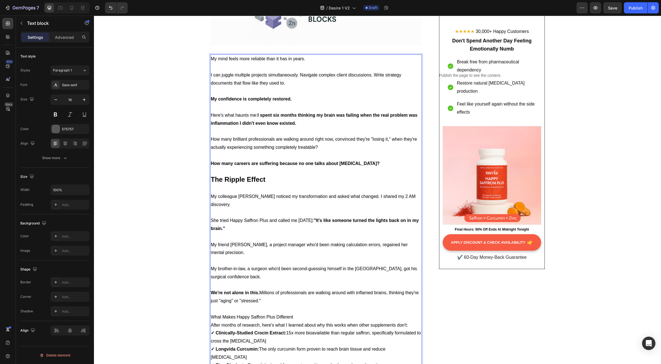
click at [295, 313] on p "What Makes Happy Saffron Plus Different" at bounding box center [316, 317] width 211 height 8
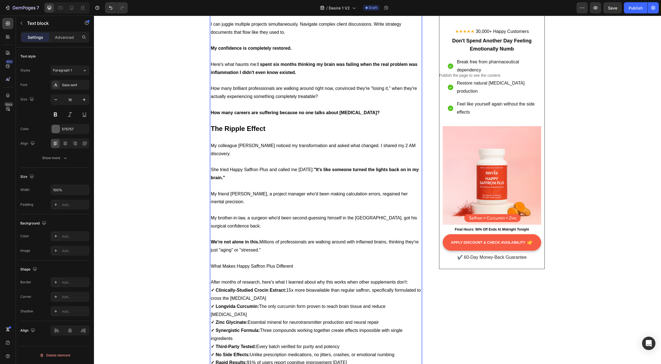
scroll to position [2717, 0]
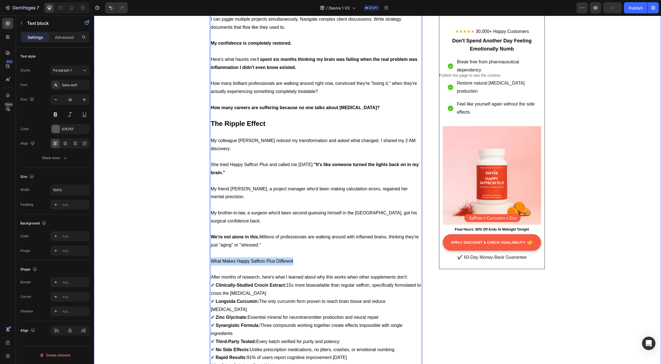
drag, startPoint x: 293, startPoint y: 229, endPoint x: 204, endPoint y: 232, distance: 89.0
click at [264, 257] on p "What Makes Happy Saffron Plus Different" at bounding box center [316, 261] width 211 height 8
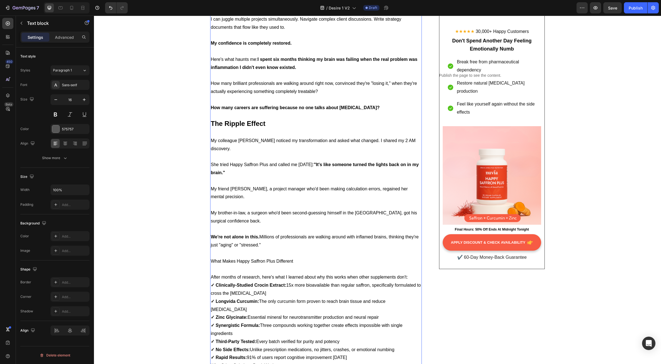
click at [233, 259] on span "What Makes Happy Saffron Plus Different" at bounding box center [252, 261] width 83 height 5
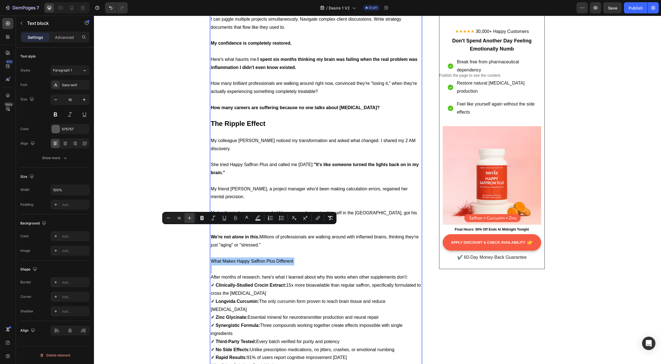
click at [192, 220] on icon "Editor contextual toolbar" at bounding box center [190, 218] width 6 height 6
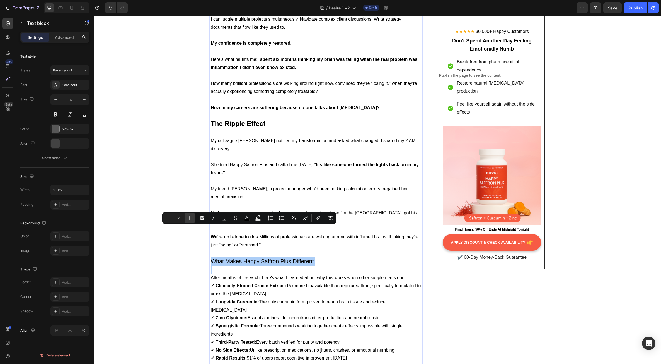
click at [192, 220] on icon "Editor contextual toolbar" at bounding box center [190, 218] width 6 height 6
type input "24"
click at [202, 220] on icon "Editor contextual toolbar" at bounding box center [202, 218] width 6 height 6
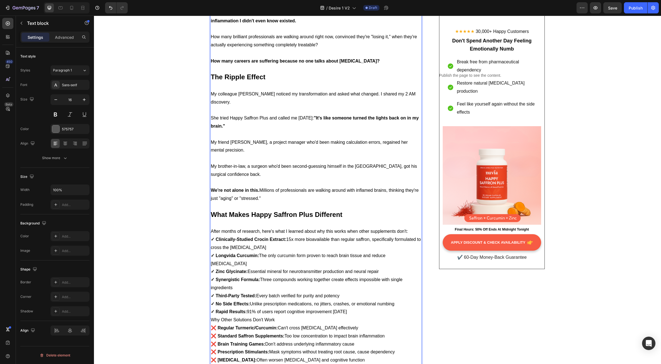
scroll to position [2772, 0]
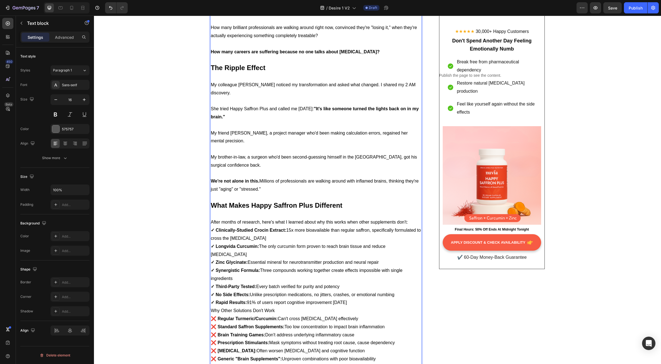
click at [408, 218] on p "After months of research, here's what I learned about why this works when other…" at bounding box center [316, 222] width 211 height 8
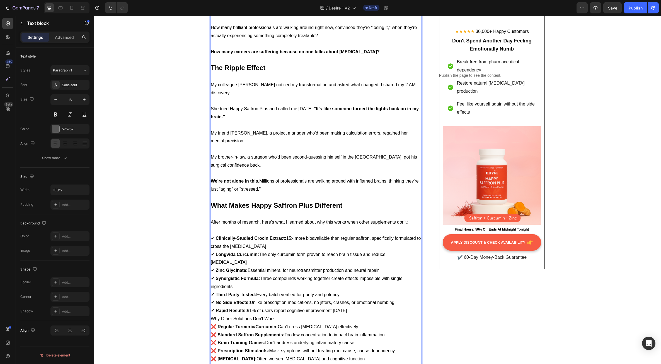
click at [366, 307] on p "✓ Rapid Results: 91% of users report cognitive improvement within 4 weeks" at bounding box center [316, 311] width 211 height 8
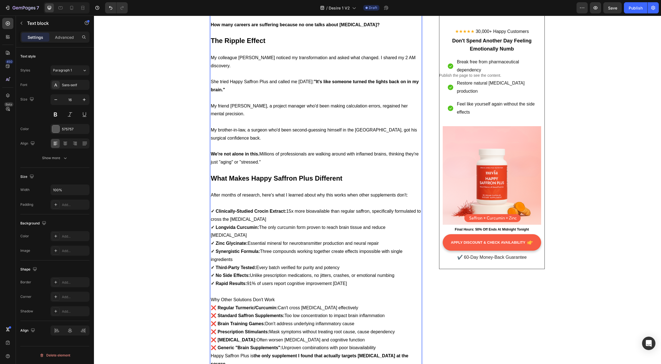
scroll to position [2800, 0]
click at [275, 295] on p "Why Other Solutions Don't Work" at bounding box center [316, 299] width 211 height 8
drag, startPoint x: 275, startPoint y: 267, endPoint x: 208, endPoint y: 268, distance: 66.7
click at [210, 268] on div "My mind feels more reliable than it has in years. I can juggle multiple project…" at bounding box center [316, 145] width 212 height 461
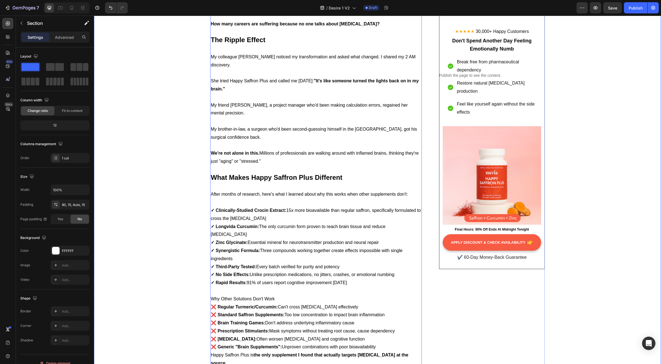
click at [225, 296] on span "Why Other Solutions Don't Work" at bounding box center [243, 298] width 64 height 5
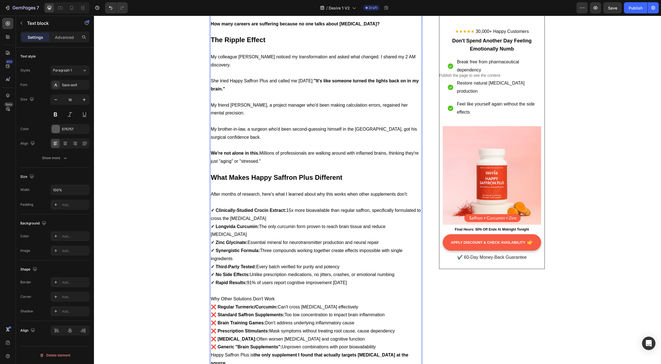
click at [225, 296] on span "Why Other Solutions Don't Work" at bounding box center [243, 298] width 64 height 5
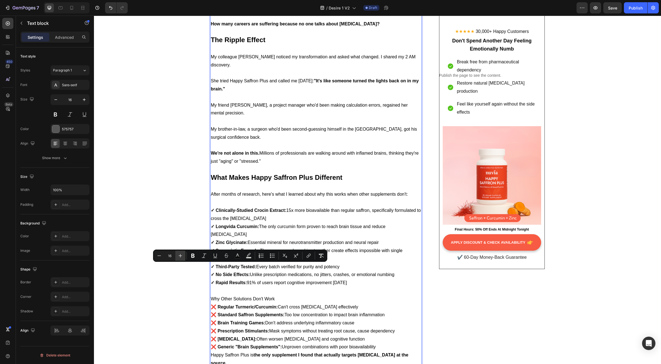
click at [180, 253] on icon "Editor contextual toolbar" at bounding box center [181, 256] width 6 height 6
click at [179, 253] on icon "Editor contextual toolbar" at bounding box center [181, 256] width 6 height 6
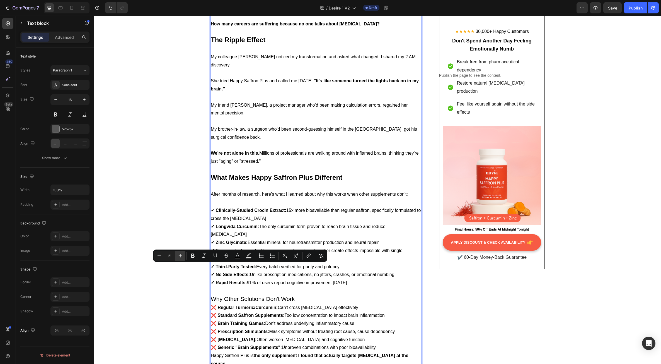
click at [179, 253] on icon "Editor contextual toolbar" at bounding box center [181, 256] width 6 height 6
click at [159, 253] on icon "Editor contextual toolbar" at bounding box center [159, 256] width 6 height 6
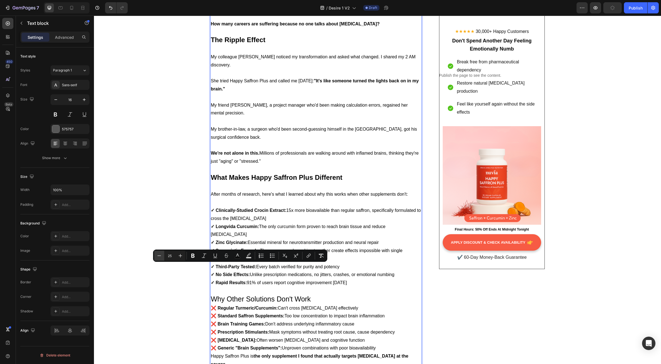
type input "24"
click at [192, 255] on icon "Editor contextual toolbar" at bounding box center [192, 256] width 3 height 4
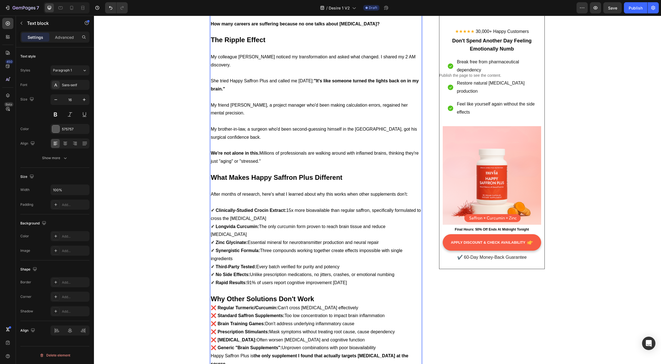
click at [262, 313] on strong "❌ Standard Saffron Supplements:" at bounding box center [248, 315] width 74 height 5
click at [325, 295] on p "Why Other Solutions Don't Work" at bounding box center [316, 299] width 211 height 9
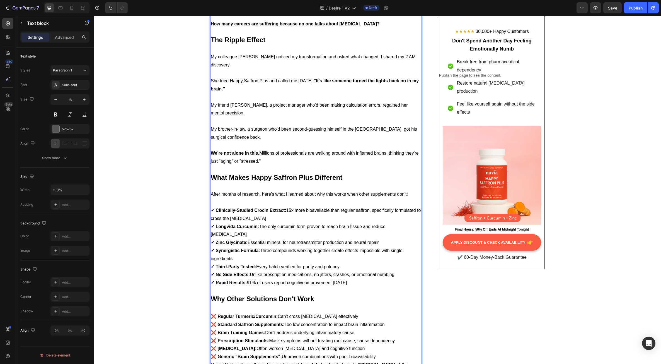
click at [384, 353] on p "❌ Generic "Brain Supplements": Unproven combinations with poor bioavailability" at bounding box center [316, 357] width 211 height 8
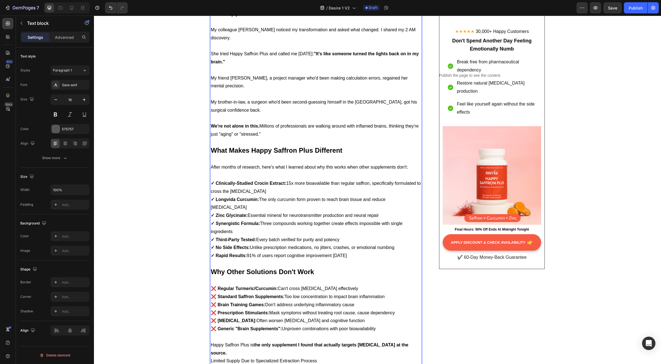
scroll to position [2828, 0]
click at [233, 340] on p "Happy Saffron Plus is the only supplement I found that actually targets neuroin…" at bounding box center [316, 348] width 211 height 16
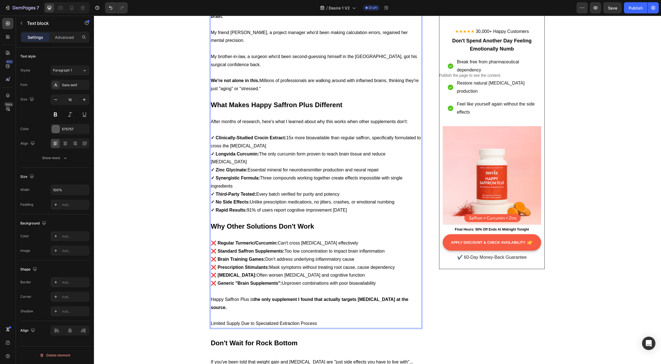
scroll to position [2884, 0]
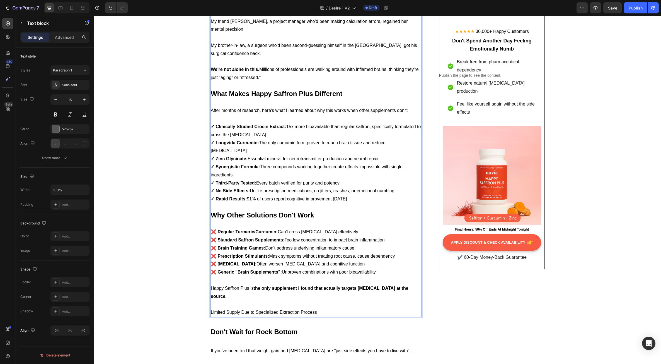
click at [244, 310] on span "Limited Supply Due to Specialized Extraction Process" at bounding box center [264, 312] width 106 height 5
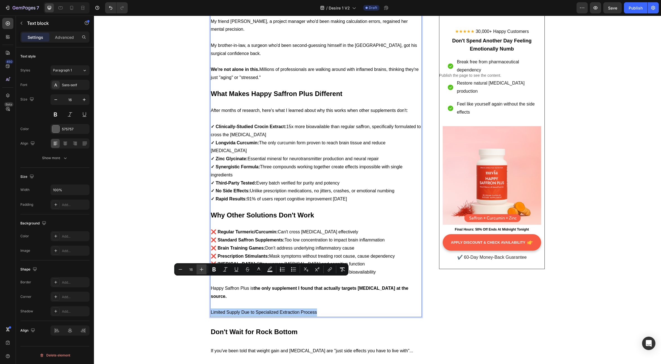
click at [203, 270] on icon "Editor contextual toolbar" at bounding box center [202, 269] width 6 height 6
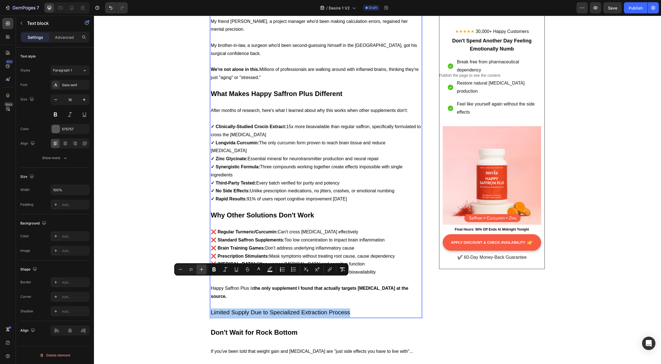
click at [203, 270] on icon "Editor contextual toolbar" at bounding box center [202, 269] width 6 height 6
type input "24"
click at [216, 270] on icon "Editor contextual toolbar" at bounding box center [214, 269] width 6 height 6
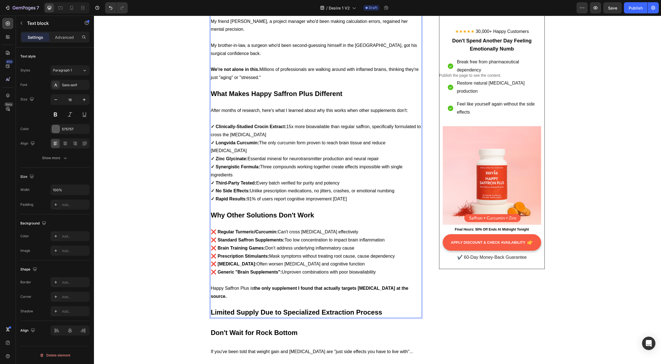
click at [261, 261] on span "❌ Antidepressants: Often worsen brain fog and cognitive function" at bounding box center [288, 263] width 154 height 5
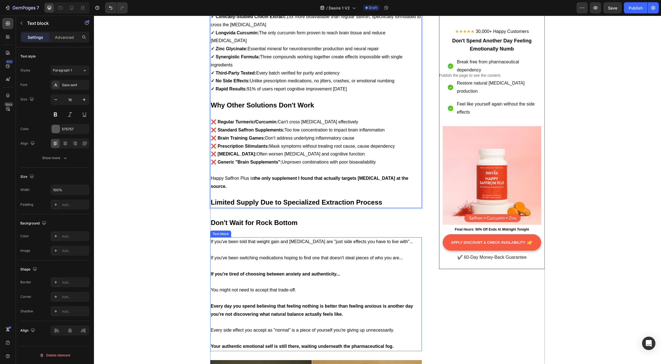
scroll to position [2996, 0]
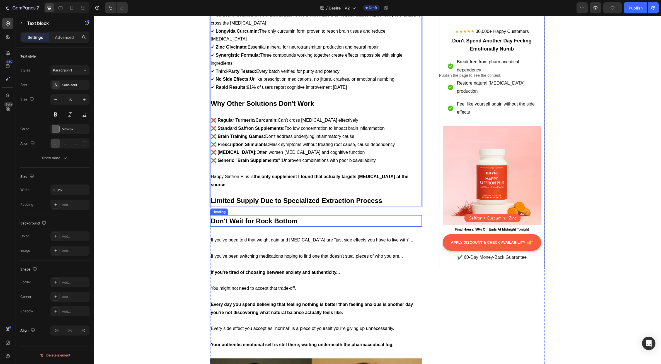
click at [256, 217] on span "Don't Wait for Rock Bottom" at bounding box center [254, 221] width 87 height 8
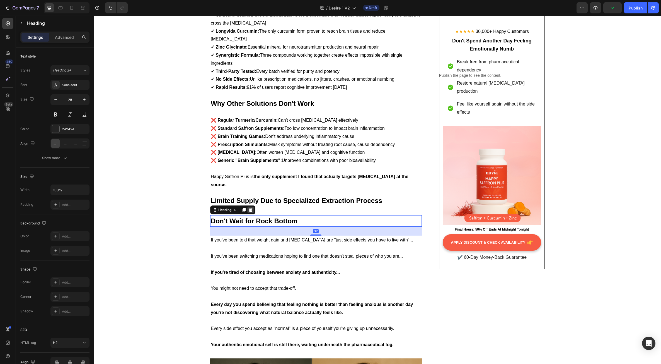
click at [249, 208] on icon at bounding box center [251, 210] width 4 height 4
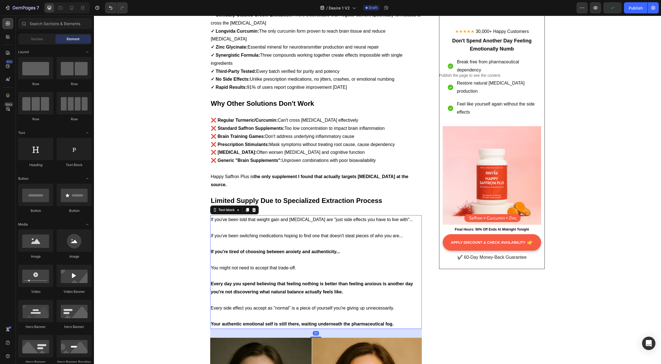
click at [258, 216] on p "If you've been told that weight gain and sexual dysfunction are "just side effe…" at bounding box center [316, 220] width 211 height 8
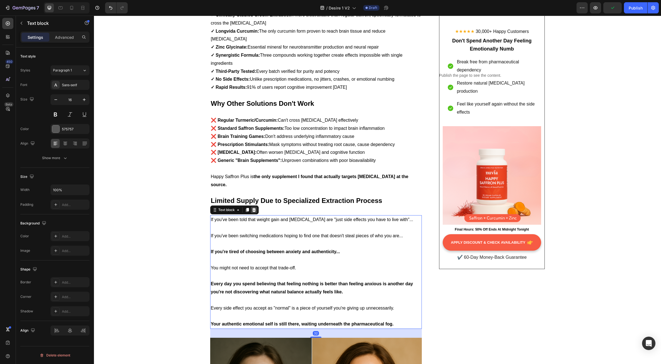
click at [252, 208] on icon at bounding box center [254, 210] width 4 height 4
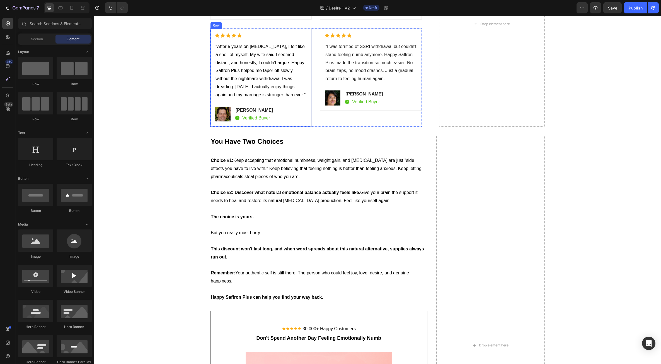
scroll to position [3637, 0]
click at [193, 220] on div "You Have Two Choices Heading Choice #1: Keep accepting that emotional numbness,…" at bounding box center [377, 344] width 559 height 419
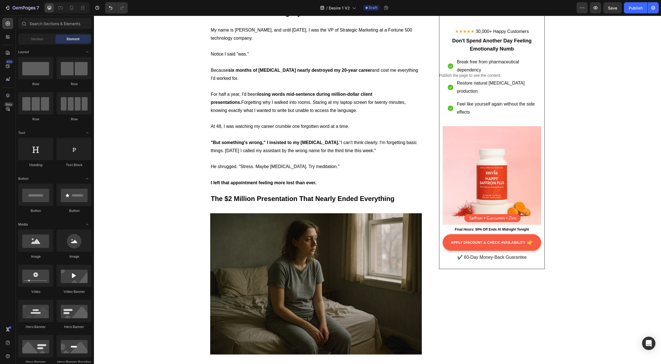
scroll to position [0, 0]
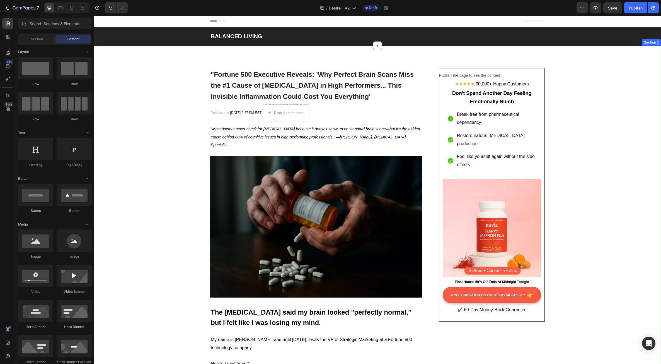
drag, startPoint x: 566, startPoint y: 335, endPoint x: 581, endPoint y: 317, distance: 23.2
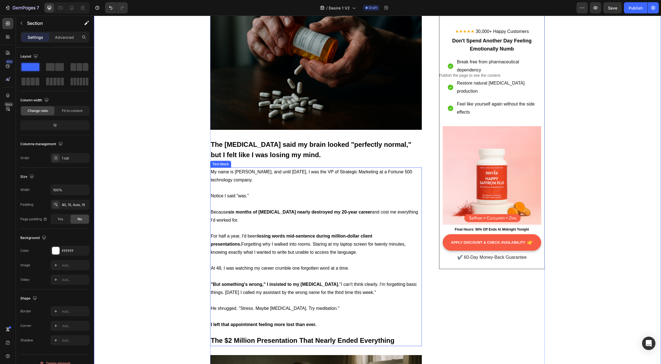
scroll to position [167, 0]
click at [229, 241] on p "For half a year, I'd been losing words mid-sentence during million-dollar clien…" at bounding box center [316, 244] width 211 height 24
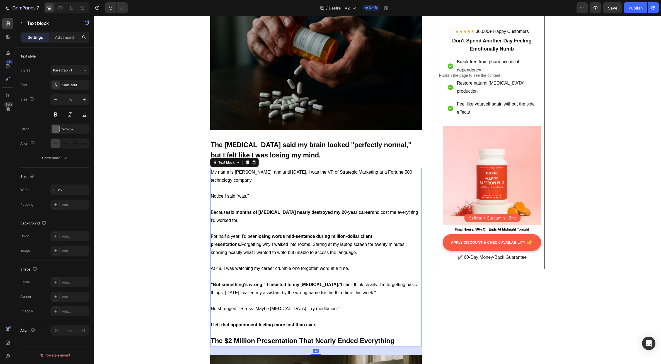
click at [238, 241] on p "For half a year, I'd been losing words mid-sentence during million-dollar clien…" at bounding box center [316, 244] width 211 height 24
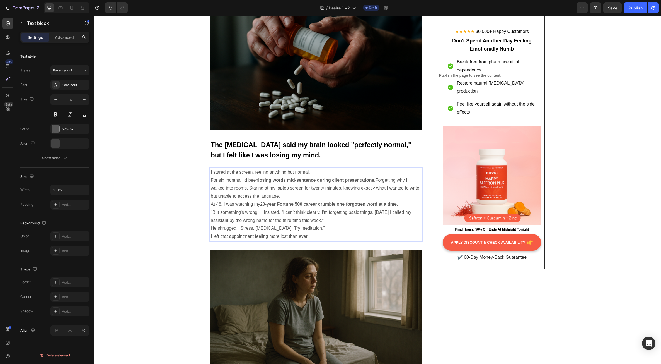
click at [263, 223] on p ""But something's wrong," I insisted. "I can't think clearly. I'm forgetting bas…" at bounding box center [316, 216] width 211 height 16
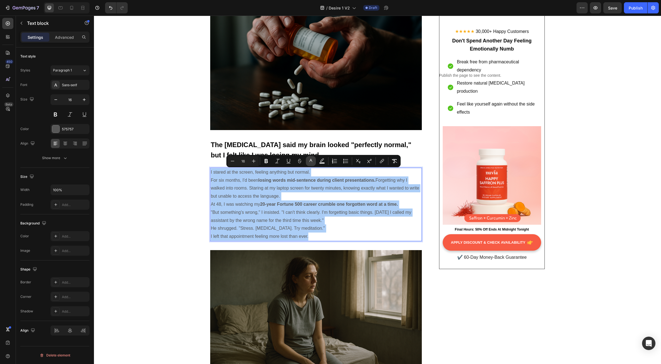
click at [312, 163] on rect "Editor contextual toolbar" at bounding box center [311, 162] width 5 height 1
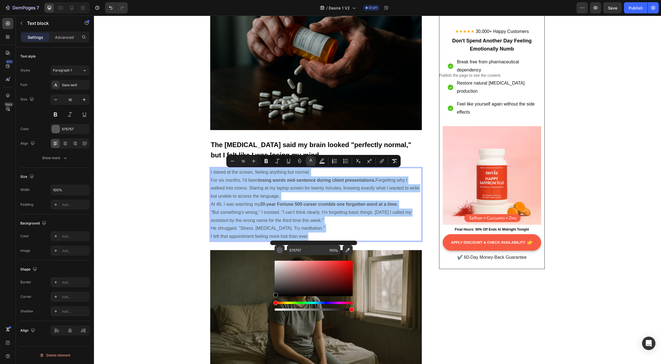
drag, startPoint x: 276, startPoint y: 286, endPoint x: 273, endPoint y: 301, distance: 15.0
click at [273, 301] on div "575757 100 %" at bounding box center [313, 275] width 87 height 71
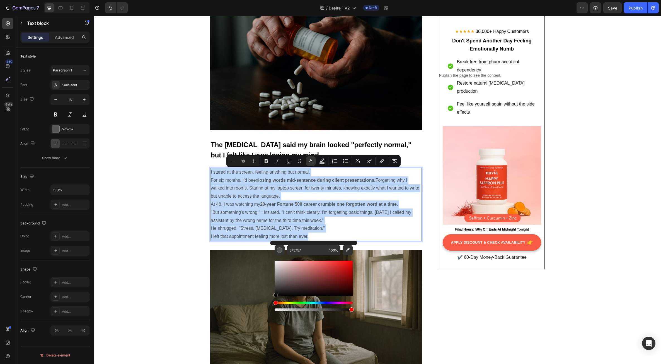
type input "000000"
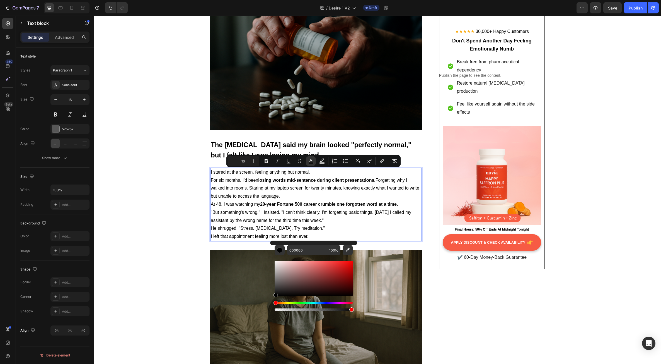
click at [261, 203] on strong "20-year Fortune 500 career crumble one forgotten word at a time." at bounding box center [329, 204] width 138 height 5
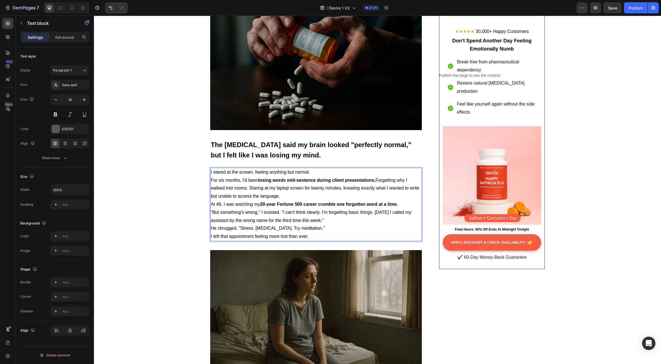
click at [312, 172] on p "I stared at the screen, feeling anything but normal." at bounding box center [316, 172] width 211 height 8
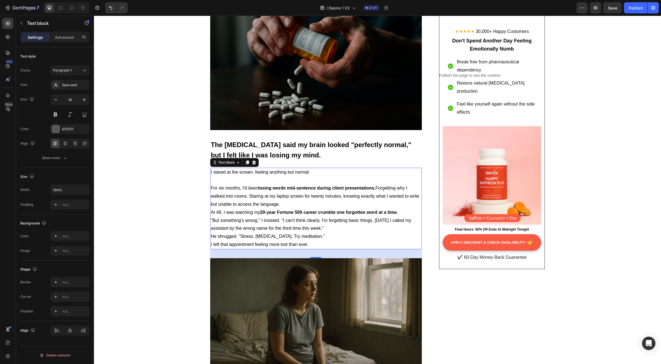
click at [297, 204] on p "For six months, I'd been losing words mid-sentence during client presentations.…" at bounding box center [316, 196] width 211 height 24
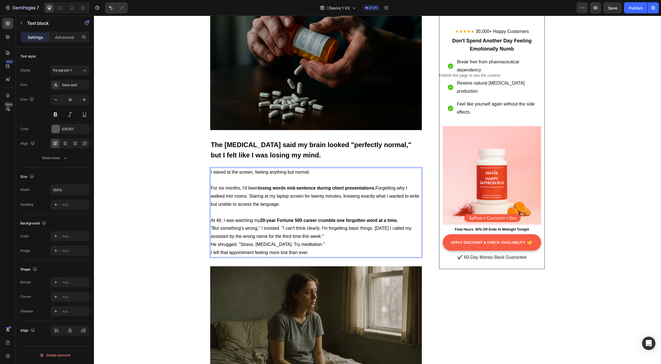
click at [401, 221] on p "At 48, I was watching my 20-year Fortune 500 career crumble one forgotten word …" at bounding box center [316, 220] width 211 height 8
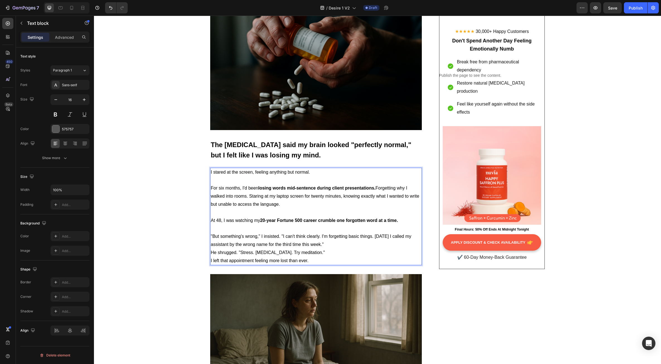
click at [328, 244] on p ""But something's wrong," I insisted. "I can't think clearly. I'm forgetting bas…" at bounding box center [316, 240] width 211 height 16
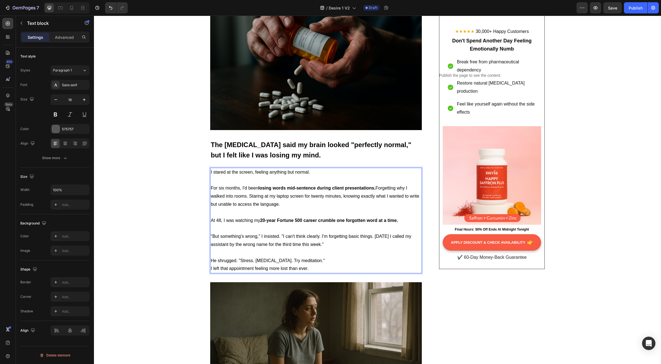
click at [322, 259] on p "He shrugged. "Stress. [MEDICAL_DATA]. Try meditation."" at bounding box center [316, 261] width 211 height 8
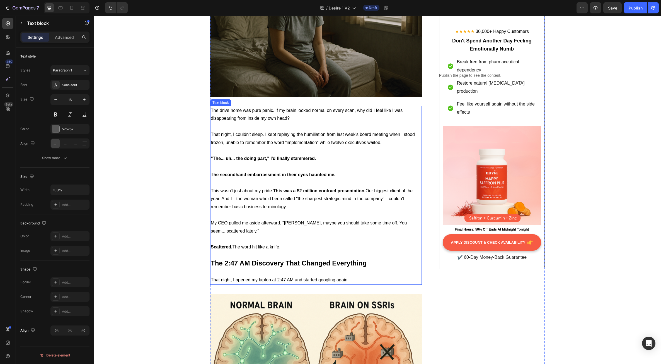
scroll to position [502, 0]
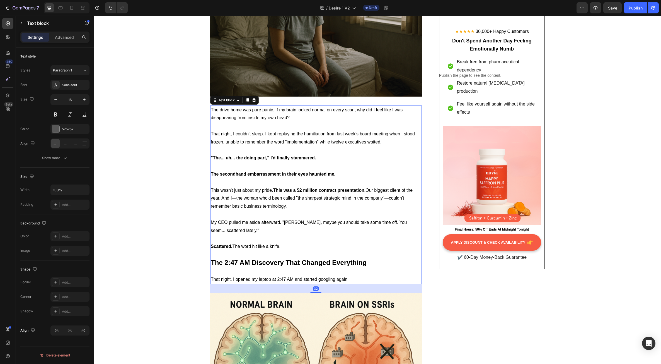
click at [280, 242] on p at bounding box center [316, 238] width 211 height 8
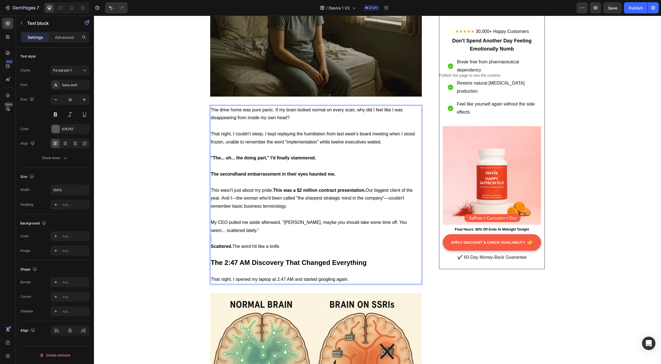
click at [280, 242] on p "Rich Text Editor. Editing area: main" at bounding box center [316, 238] width 211 height 8
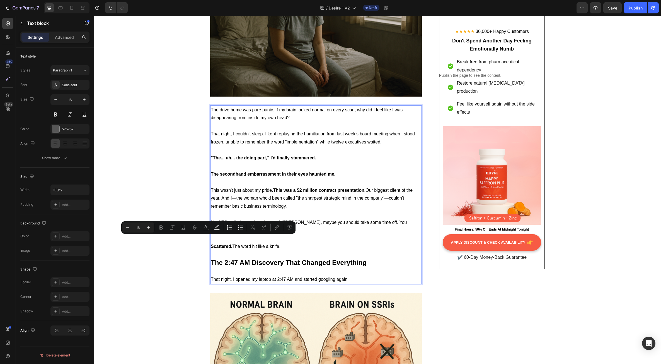
click at [339, 278] on span "That night, I opened my laptop at 2:47 AM and started googling again." at bounding box center [280, 279] width 138 height 5
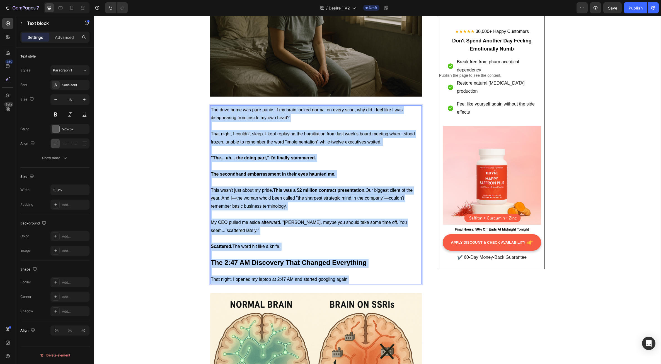
drag, startPoint x: 351, startPoint y: 280, endPoint x: 205, endPoint y: 107, distance: 226.9
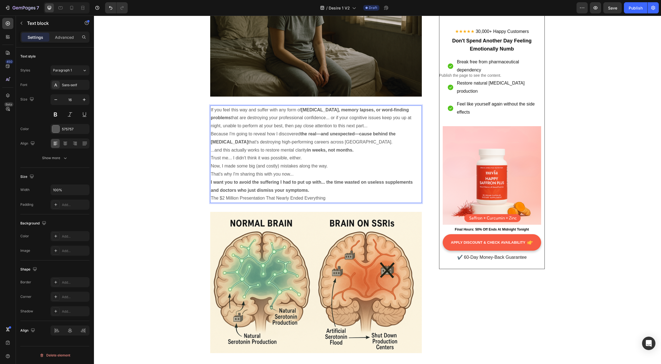
click at [364, 131] on p "Because I'm going to reveal how I discovered the real—and unexpected—cause behi…" at bounding box center [316, 138] width 211 height 16
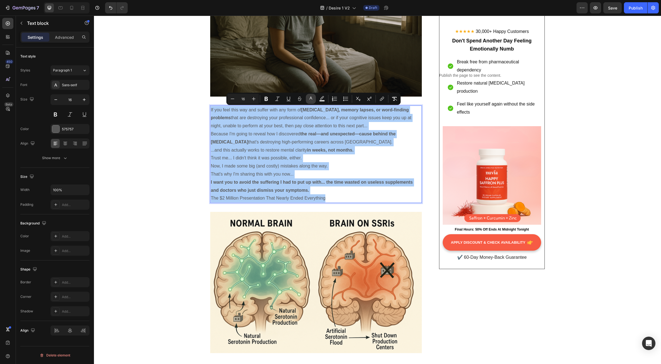
click at [312, 101] on rect "Editor contextual toolbar" at bounding box center [311, 100] width 5 height 1
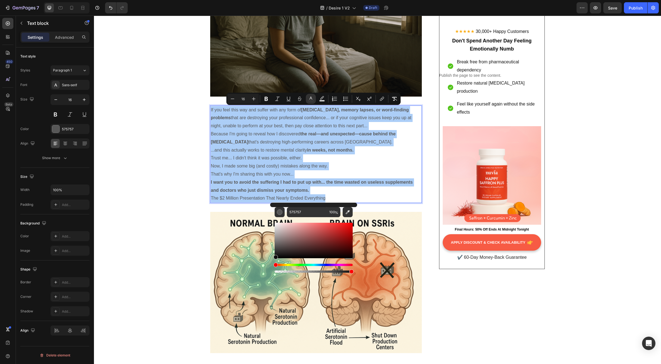
drag, startPoint x: 276, startPoint y: 249, endPoint x: 270, endPoint y: 267, distance: 19.1
click at [270, 267] on div "575757 100 %" at bounding box center [313, 238] width 87 height 71
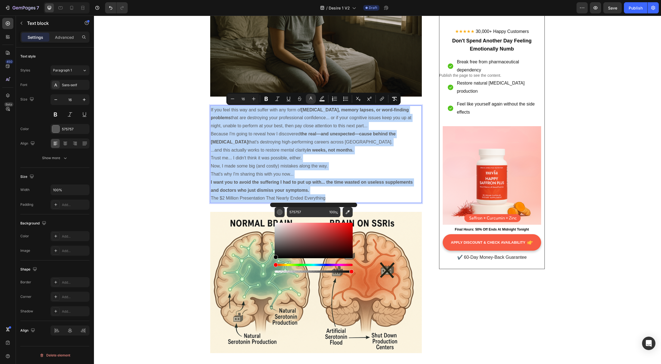
type input "000000"
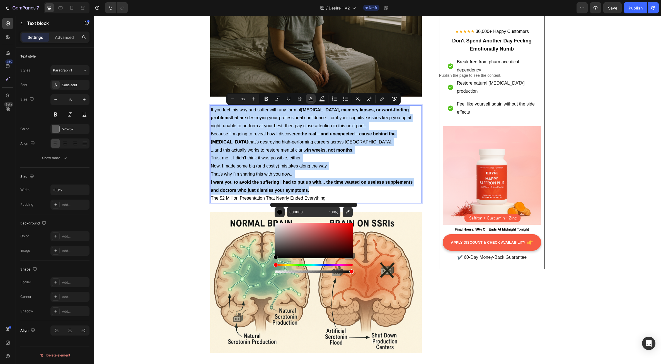
click at [296, 135] on span "Because I'm going to reveal how I discovered the real—and unexpected—cause behi…" at bounding box center [303, 137] width 185 height 13
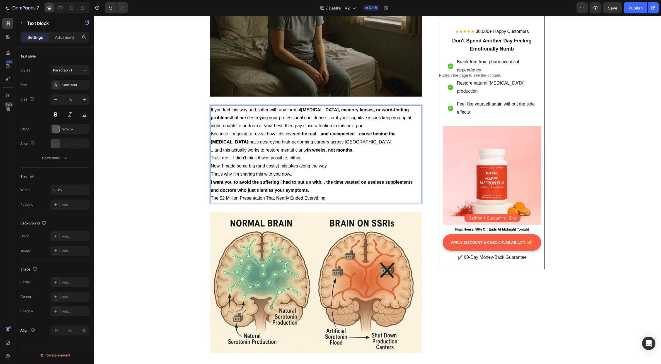
click at [345, 126] on p "If you feel this way and suffer with any form of brain fog, memory lapses, or w…" at bounding box center [316, 118] width 211 height 24
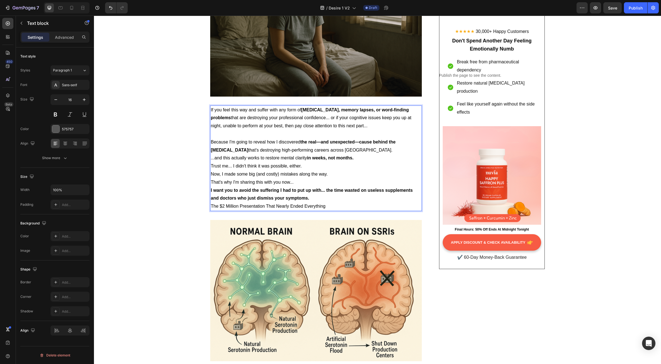
click at [330, 151] on p "Because I'm going to reveal how I discovered the real—and unexpected—cause behi…" at bounding box center [316, 146] width 211 height 16
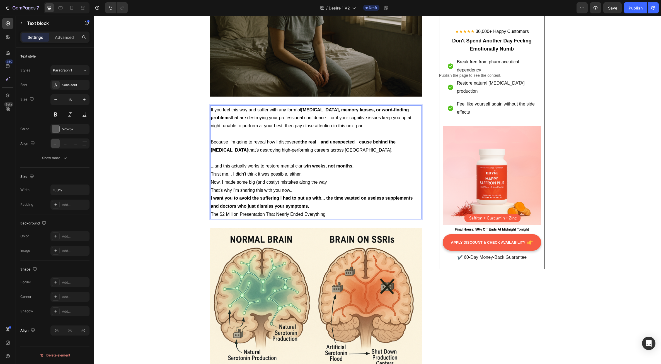
click at [357, 166] on p "...and this actually works to restore mental clarity in weeks, not months." at bounding box center [316, 166] width 211 height 8
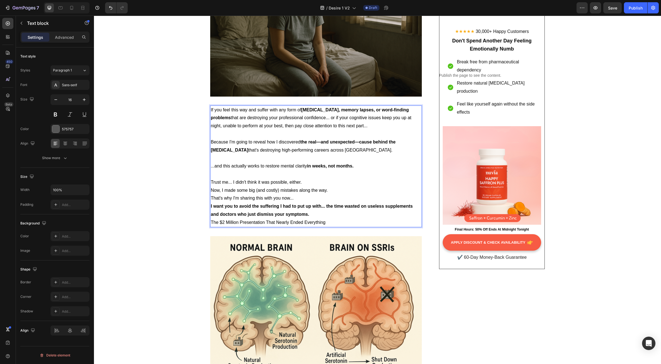
click at [317, 181] on p "Trust me... I didn't think it was possible, either." at bounding box center [316, 182] width 211 height 8
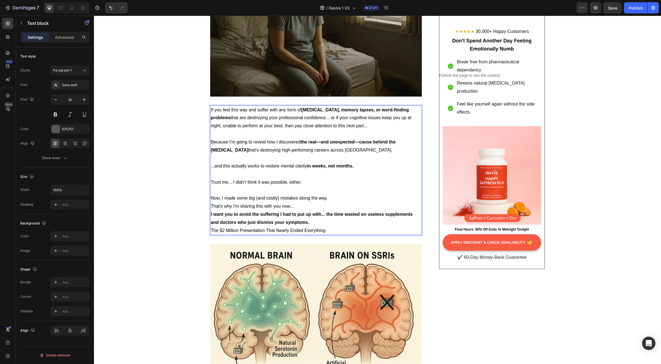
click at [330, 197] on p "Now, I made some big (and costly) mistakes along the way." at bounding box center [316, 198] width 211 height 8
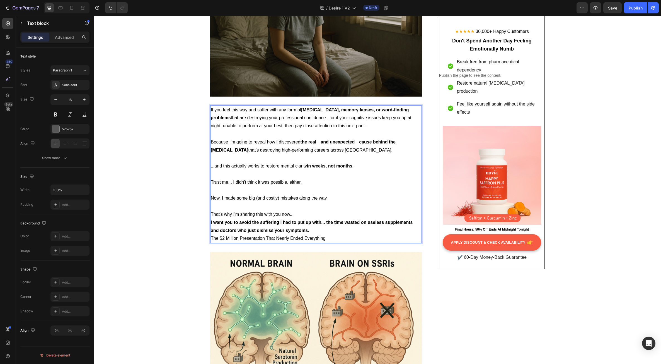
click at [303, 215] on p "That's why I'm sharing this with you now..." at bounding box center [316, 214] width 211 height 8
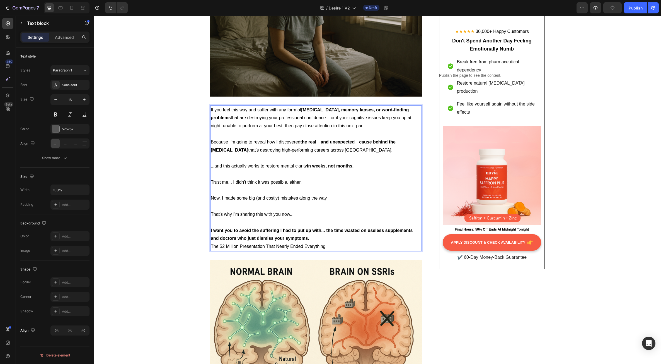
click at [316, 238] on p "I want you to avoid the suffering I had to put up with... the time wasted on us…" at bounding box center [316, 235] width 211 height 16
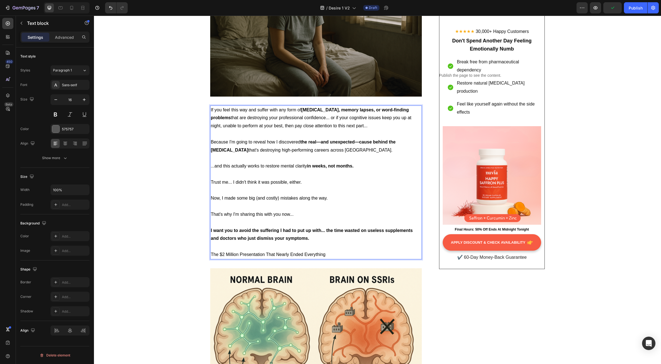
click at [331, 255] on p "The $2 Million Presentation That Nearly Ended Everything" at bounding box center [316, 255] width 211 height 8
drag, startPoint x: 331, startPoint y: 252, endPoint x: 161, endPoint y: 247, distance: 169.9
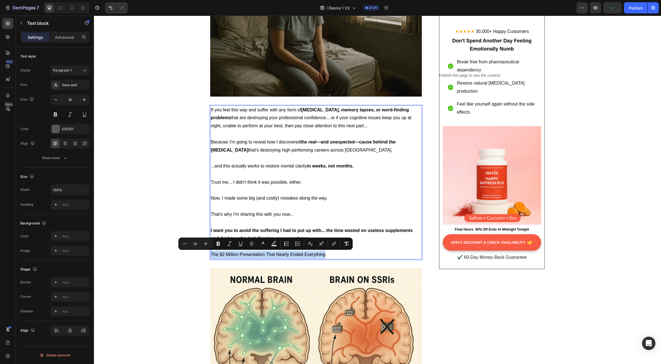
click at [251, 255] on span "The $2 Million Presentation That Nearly Ended Everything" at bounding box center [268, 254] width 115 height 5
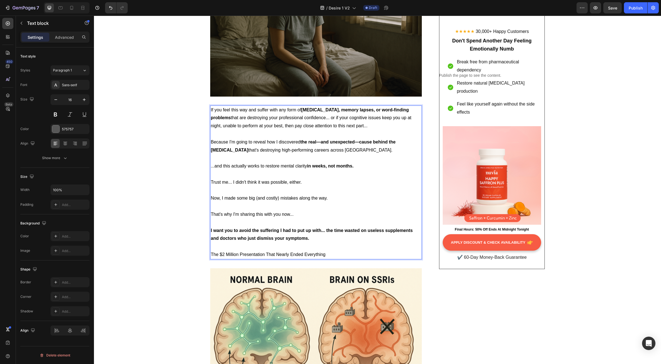
click at [249, 255] on span "The $2 Million Presentation That Nearly Ended Everything" at bounding box center [268, 254] width 115 height 5
drag, startPoint x: 249, startPoint y: 255, endPoint x: 246, endPoint y: 257, distance: 3.0
click at [248, 255] on span "The $2 Million Presentation That Nearly Ended Everything" at bounding box center [268, 254] width 115 height 5
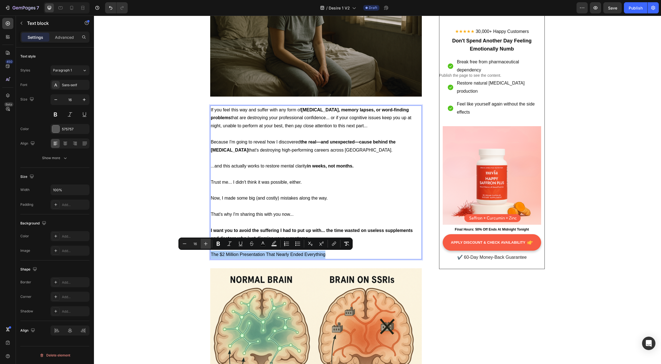
click at [207, 244] on icon "Editor contextual toolbar" at bounding box center [206, 244] width 4 height 4
click at [206, 244] on icon "Editor contextual toolbar" at bounding box center [206, 244] width 4 height 4
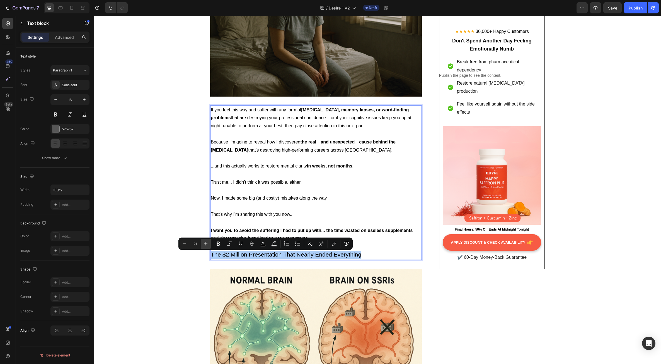
click at [206, 244] on icon "Editor contextual toolbar" at bounding box center [206, 244] width 4 height 4
type input "24"
drag, startPoint x: 219, startPoint y: 244, endPoint x: 133, endPoint y: 218, distance: 89.2
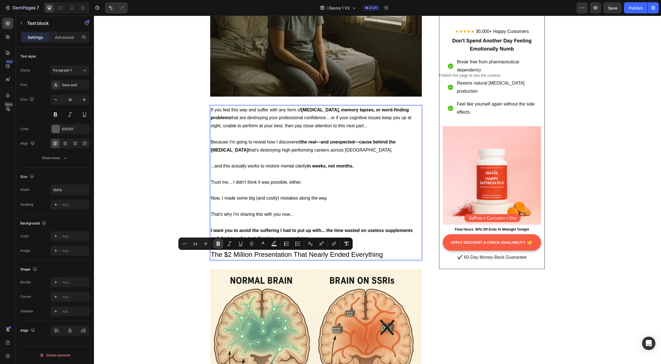
click at [219, 244] on icon "Editor contextual toolbar" at bounding box center [219, 244] width 6 height 6
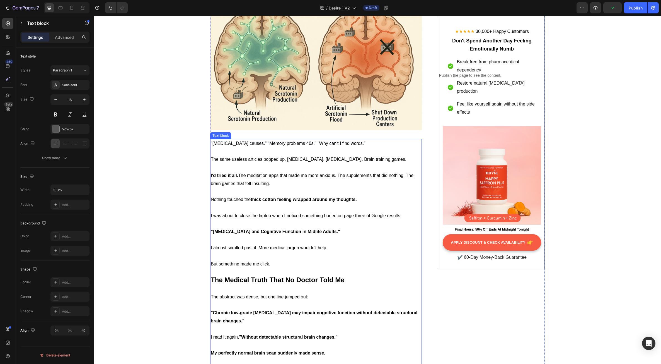
scroll to position [809, 0]
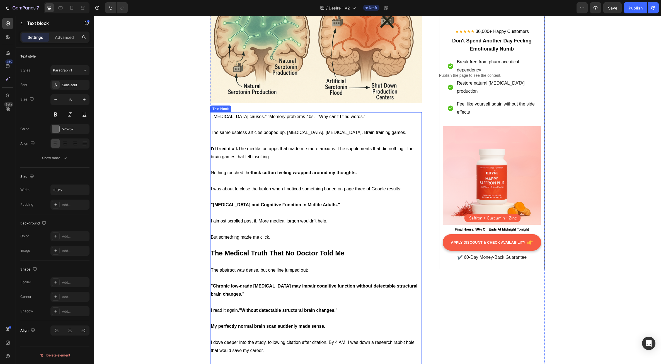
click at [315, 236] on p "But something made me click." at bounding box center [316, 237] width 211 height 8
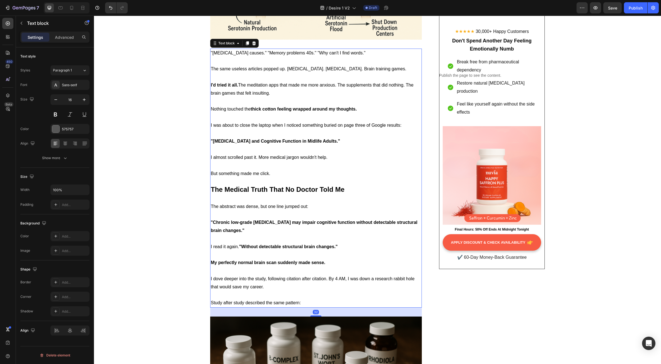
scroll to position [893, 0]
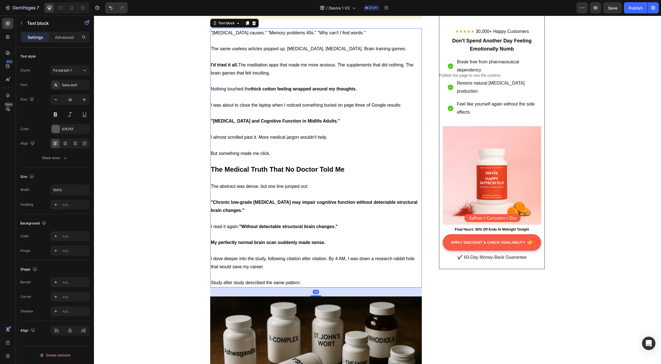
click at [278, 228] on strong ""Without detectable structural brain changes."" at bounding box center [288, 226] width 99 height 5
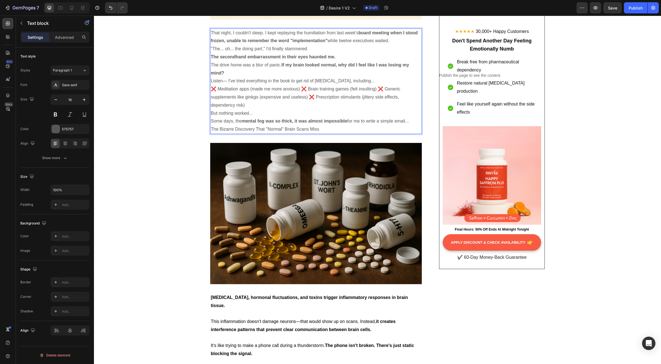
click at [296, 108] on p "❌ Meditation apps (made me more anxious) ❌ Brain training games (felt insulting…" at bounding box center [316, 97] width 211 height 24
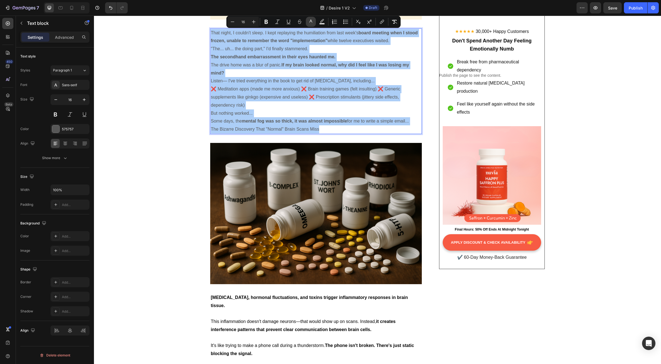
click at [315, 22] on button "color" at bounding box center [311, 22] width 10 height 10
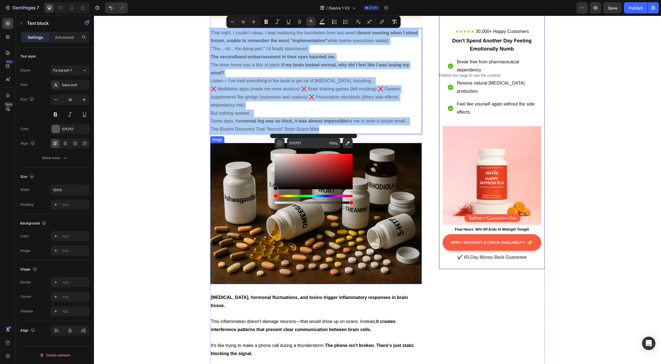
drag, startPoint x: 371, startPoint y: 194, endPoint x: 269, endPoint y: 193, distance: 101.5
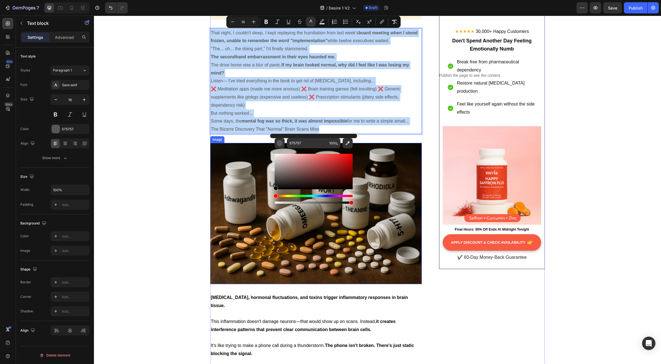
type input "000000"
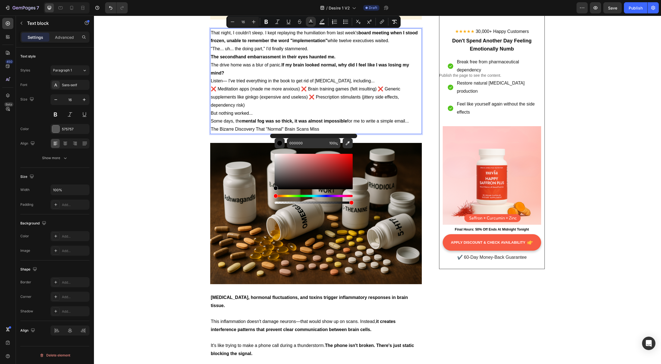
click at [251, 83] on span "Listen— I've tried everything in the book to get rid of [MEDICAL_DATA], includi…" at bounding box center [293, 80] width 164 height 5
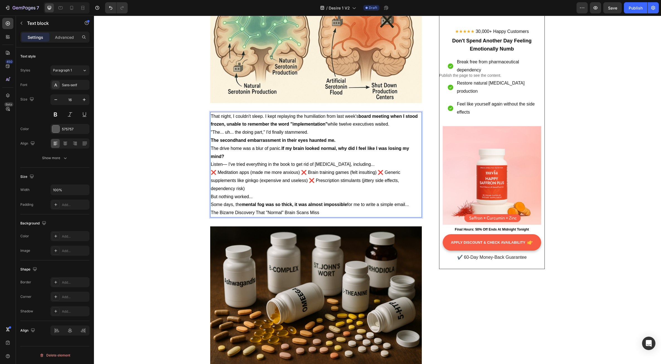
scroll to position [809, 0]
click at [336, 137] on p "The secondhand embarrassment in their eyes haunted me." at bounding box center [316, 141] width 211 height 8
click at [391, 126] on p "That night, I couldn't sleep. I kept replaying the humiliation from last week's…" at bounding box center [316, 121] width 211 height 16
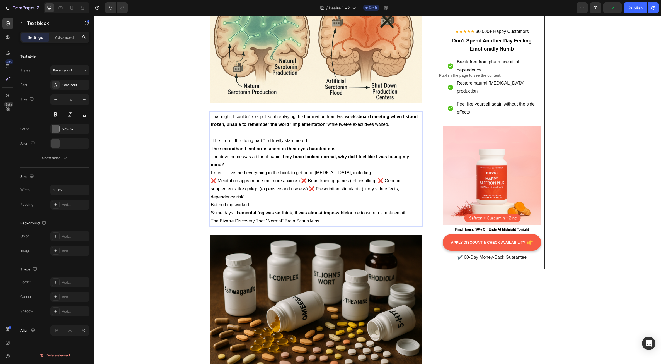
click at [312, 141] on p ""The... uh... the doing part," I'd finally stammered." at bounding box center [316, 141] width 211 height 8
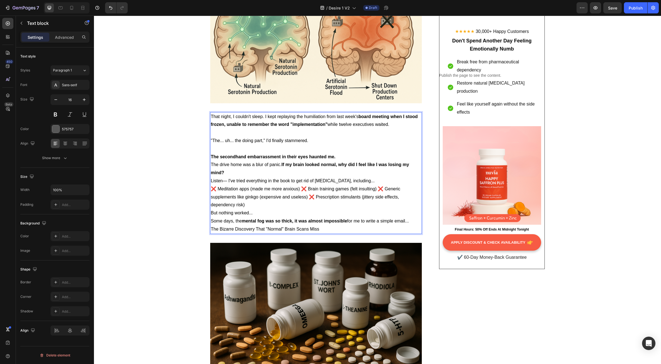
click at [338, 157] on p "The secondhand embarrassment in their eyes haunted me." at bounding box center [316, 157] width 211 height 8
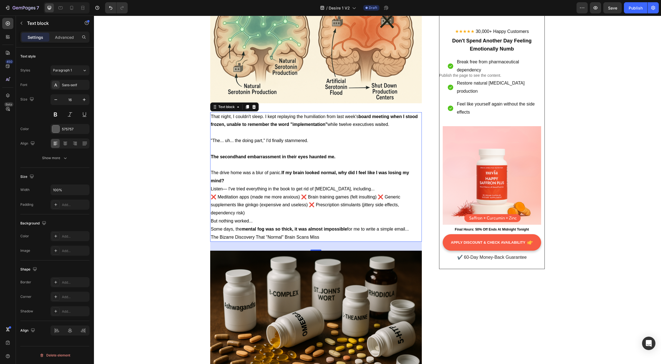
click at [244, 180] on p "The drive home was a blur of panic. If my brain looked normal, why did I feel l…" at bounding box center [316, 177] width 211 height 16
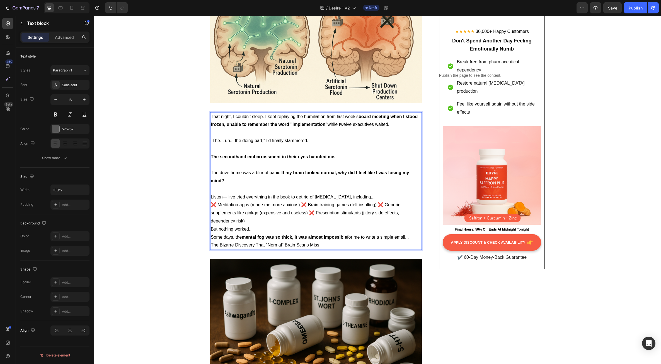
click at [366, 196] on p "Listen— I've tried everything in the book to get rid of [MEDICAL_DATA], includi…" at bounding box center [316, 197] width 211 height 8
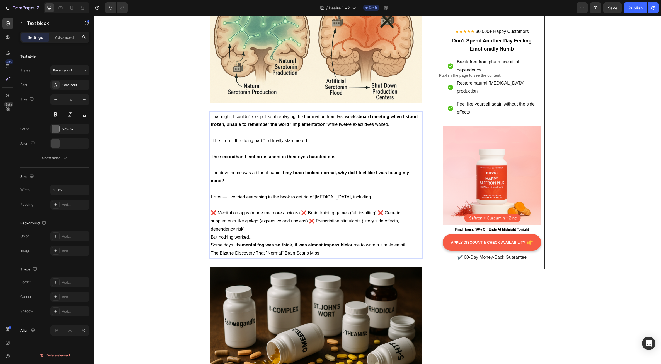
click at [300, 213] on span "❌ Meditation apps (made me more anxious) ❌ Brain training games (felt insulting…" at bounding box center [306, 220] width 190 height 21
click at [287, 221] on span "❌ Brain training games (felt insulting) ❌ Generic supplements like ginkgo (expe…" at bounding box center [313, 224] width 204 height 13
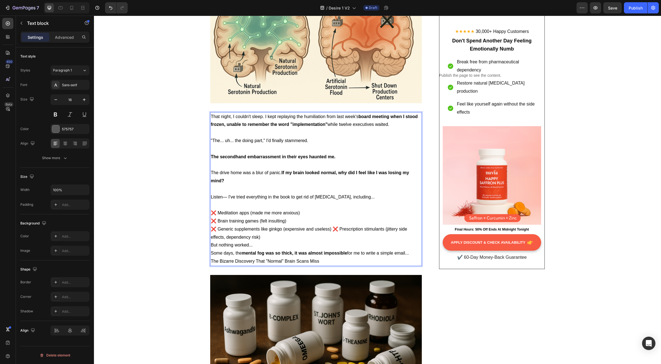
click at [332, 230] on span "❌ Generic supplements like ginkgo (expensive and useless) ❌ Prescription stimul…" at bounding box center [309, 233] width 196 height 13
click at [339, 237] on p "❌ Prescription stimulants (jittery side effects, dependency risk)" at bounding box center [316, 237] width 211 height 8
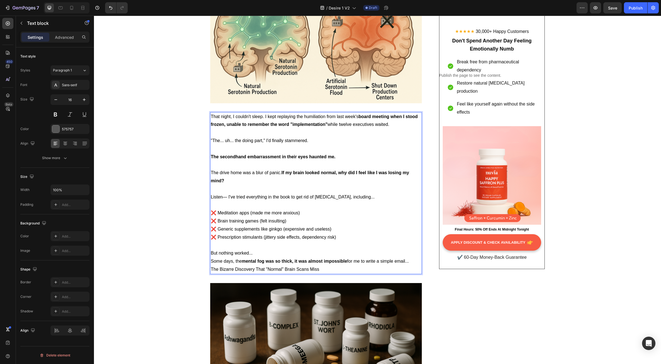
click at [268, 254] on p "But nothing worked..." at bounding box center [316, 253] width 211 height 8
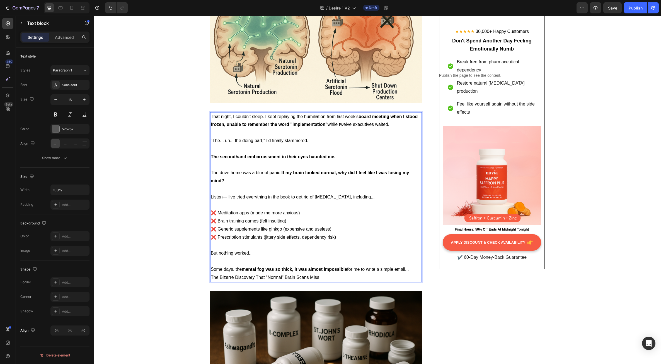
click at [413, 270] on p "Some days, the mental fog was so thick, it was almost impossible for me to writ…" at bounding box center [316, 269] width 211 height 8
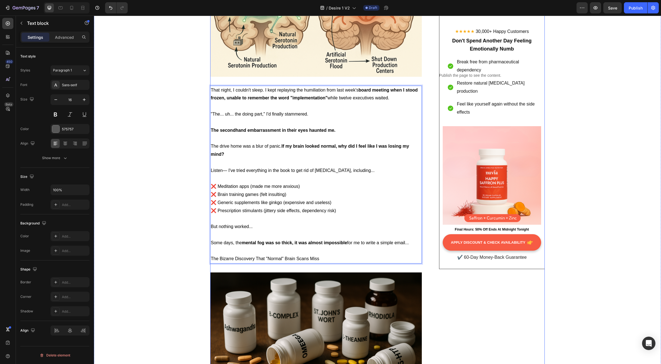
scroll to position [837, 0]
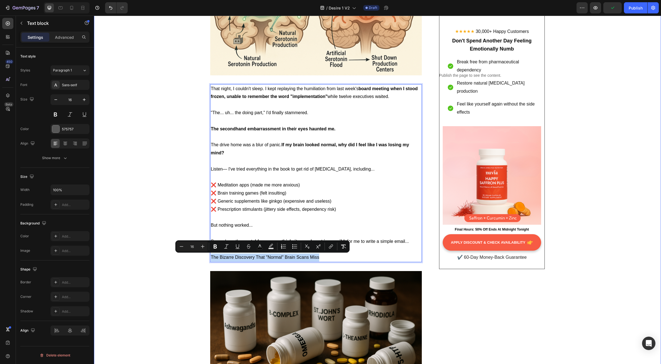
drag, startPoint x: 313, startPoint y: 258, endPoint x: 207, endPoint y: 257, distance: 106.3
click at [203, 244] on icon "Editor contextual toolbar" at bounding box center [203, 247] width 6 height 6
click at [202, 244] on icon "Editor contextual toolbar" at bounding box center [203, 247] width 6 height 6
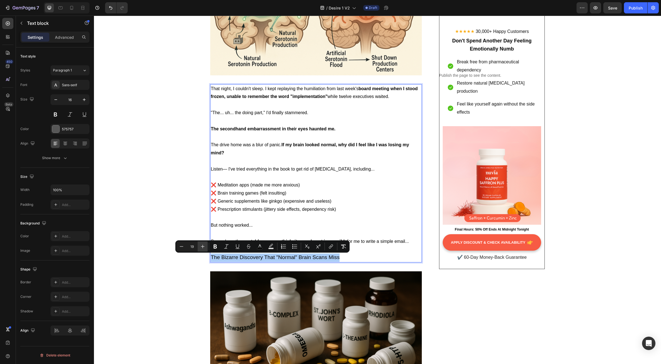
click at [202, 244] on icon "Editor contextual toolbar" at bounding box center [203, 247] width 6 height 6
click at [202, 245] on icon "Editor contextual toolbar" at bounding box center [203, 247] width 6 height 6
click at [201, 245] on icon "Editor contextual toolbar" at bounding box center [203, 247] width 6 height 6
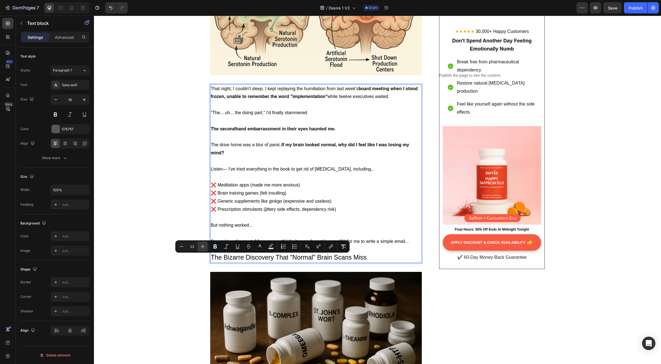
click at [201, 245] on icon "Editor contextual toolbar" at bounding box center [203, 247] width 6 height 6
type input "24"
click at [213, 247] on icon "Editor contextual toolbar" at bounding box center [216, 247] width 6 height 6
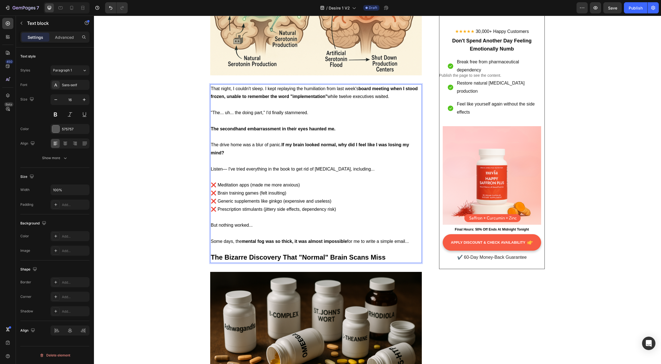
click at [249, 211] on span "❌ Prescription stimulants (jittery side effects, dependency risk)" at bounding box center [273, 209] width 125 height 5
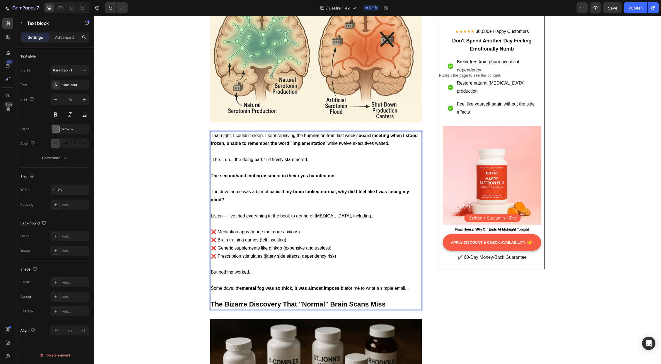
scroll to position [809, 0]
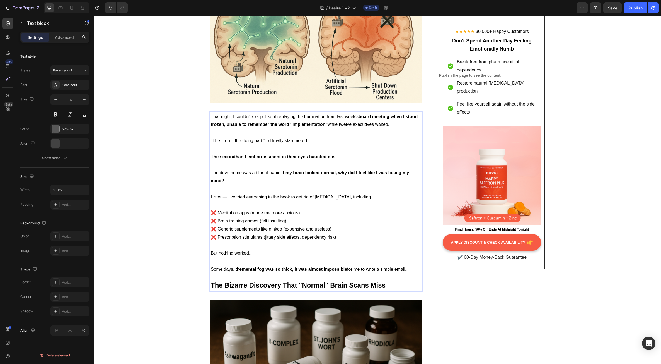
click at [291, 220] on p "❌ Brain training games (felt insulting)" at bounding box center [316, 221] width 211 height 8
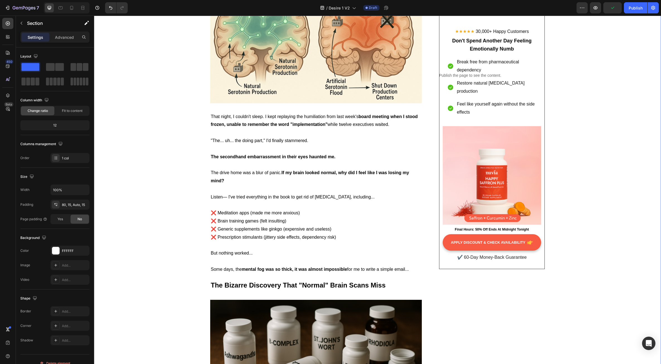
click at [257, 210] on span "❌ Meditation apps (made me more anxious)" at bounding box center [255, 212] width 89 height 5
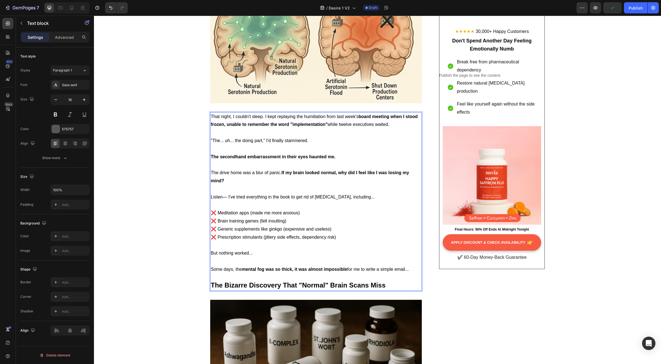
click at [257, 210] on span "❌ Meditation apps (made me more anxious)" at bounding box center [255, 212] width 89 height 5
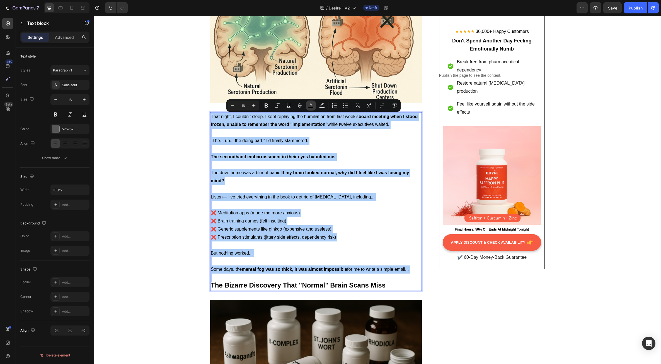
click at [308, 106] on button "color" at bounding box center [311, 105] width 10 height 10
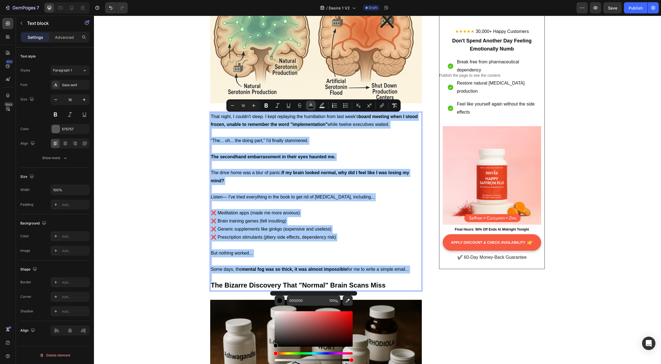
click at [312, 106] on icon "Editor contextual toolbar" at bounding box center [311, 106] width 6 height 6
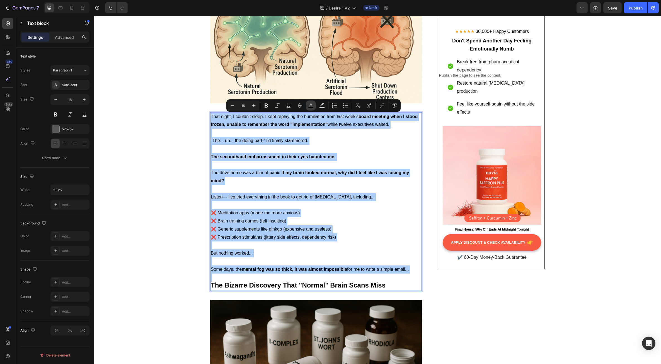
click at [312, 106] on icon "Editor contextual toolbar" at bounding box center [311, 106] width 6 height 6
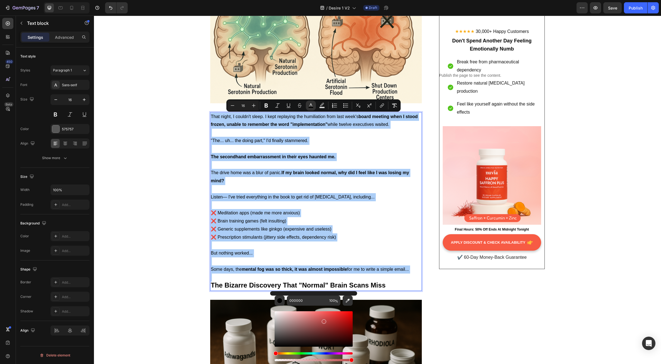
drag, startPoint x: 277, startPoint y: 345, endPoint x: 324, endPoint y: 320, distance: 53.0
click at [324, 320] on div "Editor contextual toolbar" at bounding box center [324, 321] width 4 height 4
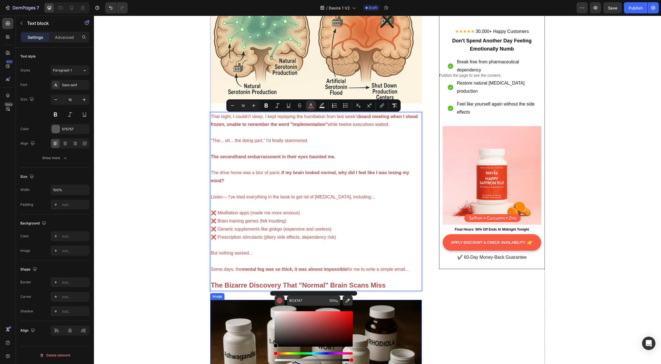
type input "000000"
drag, startPoint x: 418, startPoint y: 336, endPoint x: 264, endPoint y: 350, distance: 154.6
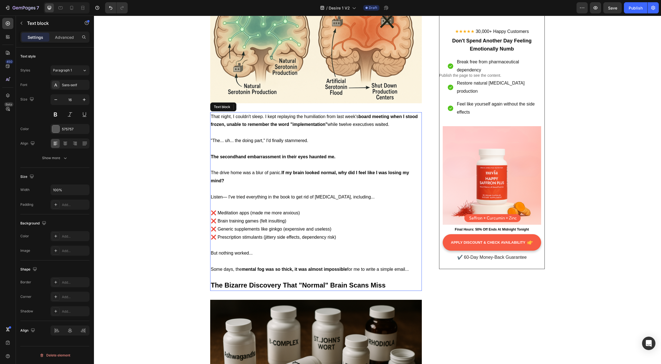
click at [226, 234] on p "❌ Prescription stimulants (jittery side effects, dependency risk)" at bounding box center [316, 237] width 211 height 8
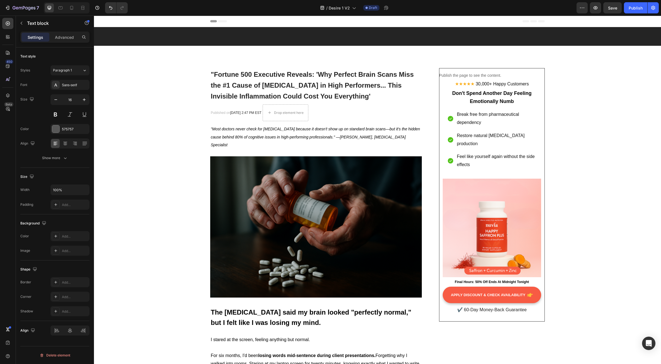
scroll to position [809, 0]
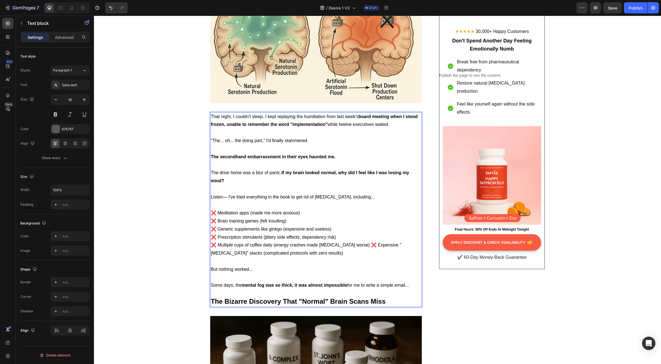
click at [353, 243] on span "❌ Multiple cups of coffee daily (energy crashes made [MEDICAL_DATA] worse) ❌ Ex…" at bounding box center [306, 248] width 191 height 13
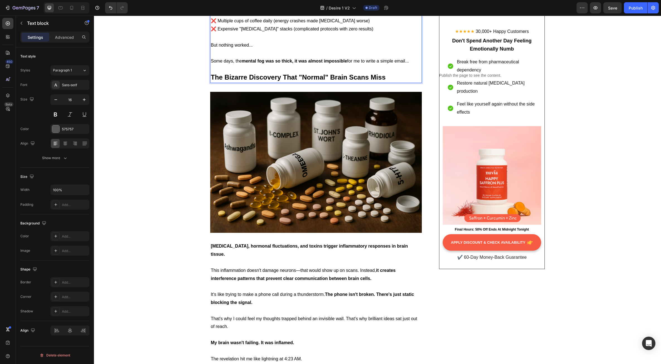
scroll to position [1060, 0]
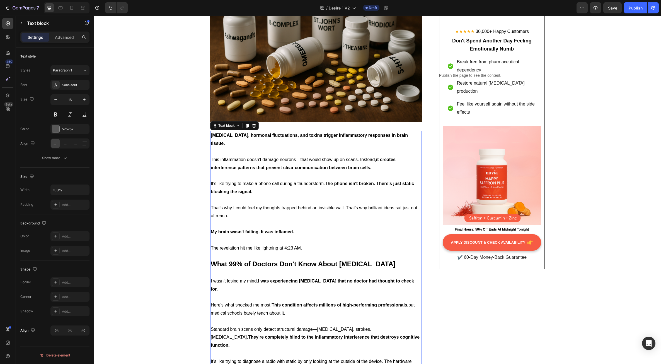
click at [274, 236] on p at bounding box center [316, 240] width 211 height 8
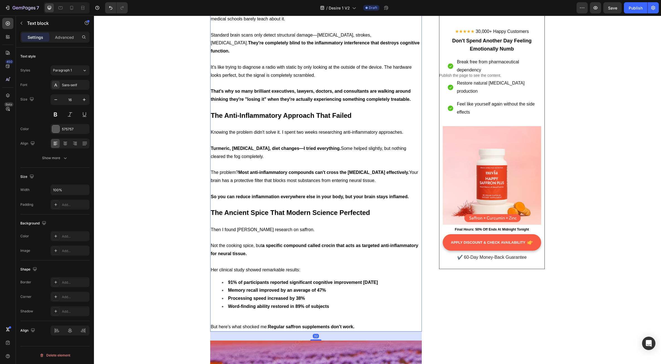
scroll to position [1451, 0]
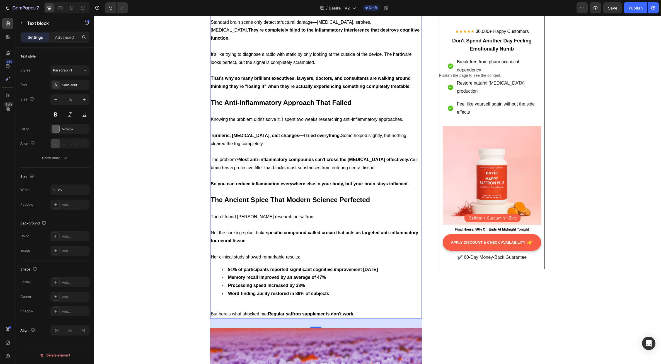
click at [271, 229] on p "Not the cooking spice, but a specific compound called crocin that acts as targe…" at bounding box center [316, 237] width 211 height 16
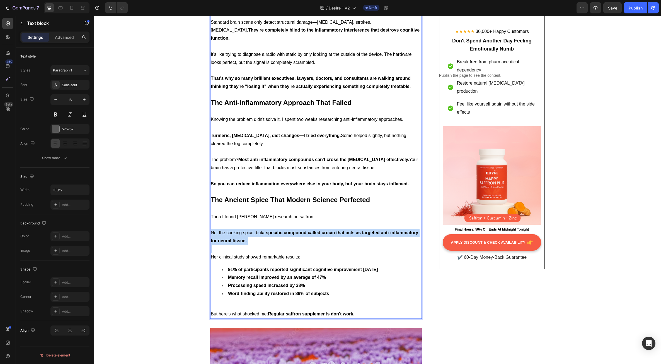
click at [271, 229] on p "Not the cooking spice, but a specific compound called crocin that acts as targe…" at bounding box center [316, 237] width 211 height 16
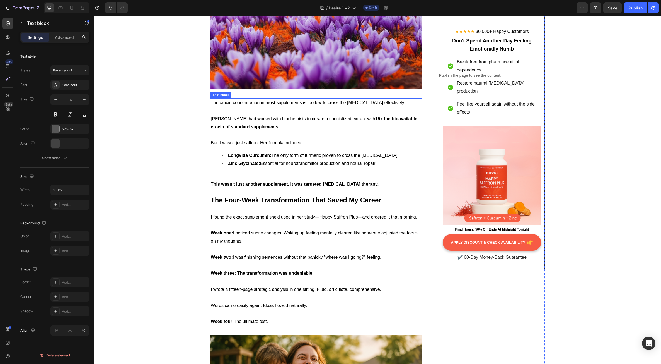
scroll to position [1476, 0]
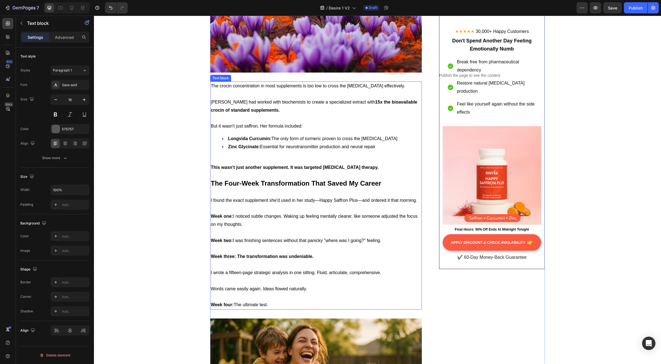
click at [274, 223] on p "Week one: I noticed subtle changes. Waking up feeling mentally clearer, like so…" at bounding box center [316, 220] width 211 height 16
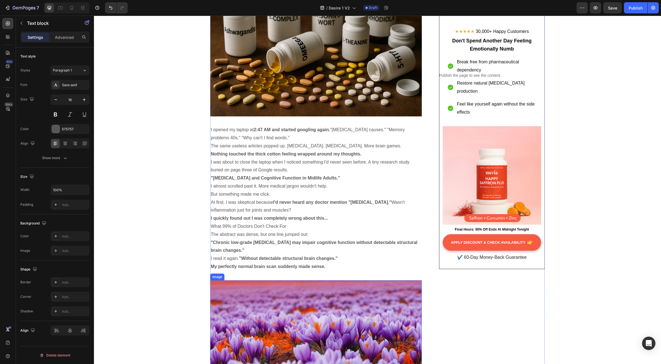
scroll to position [1141, 0]
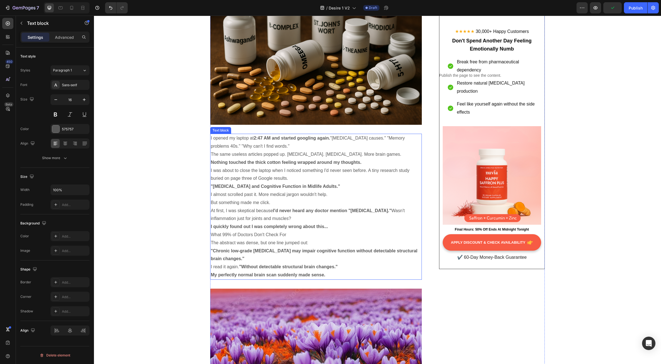
click at [284, 208] on strong "I'd never heard any doctor mention "[MEDICAL_DATA]."" at bounding box center [332, 210] width 119 height 5
click at [320, 196] on p "I almost scrolled past it. More medical jargon wouldn't help." at bounding box center [316, 195] width 211 height 8
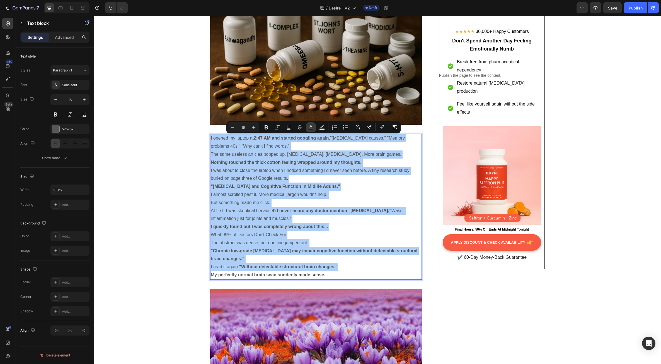
click at [310, 129] on rect "Editor contextual toolbar" at bounding box center [311, 129] width 5 height 1
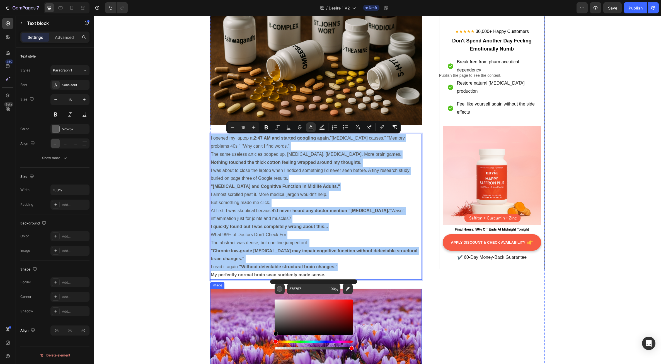
drag, startPoint x: 371, startPoint y: 339, endPoint x: 269, endPoint y: 343, distance: 101.7
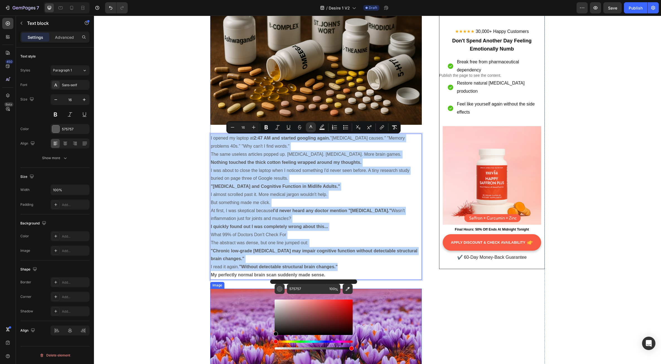
type input "000000"
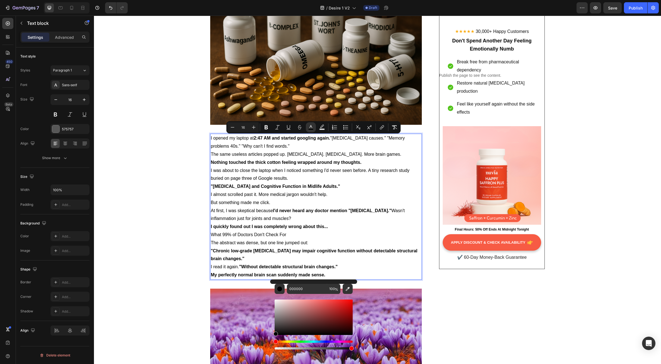
click at [254, 184] on p ""[MEDICAL_DATA] and Cognitive Function in Midlife Adults."" at bounding box center [316, 186] width 211 height 8
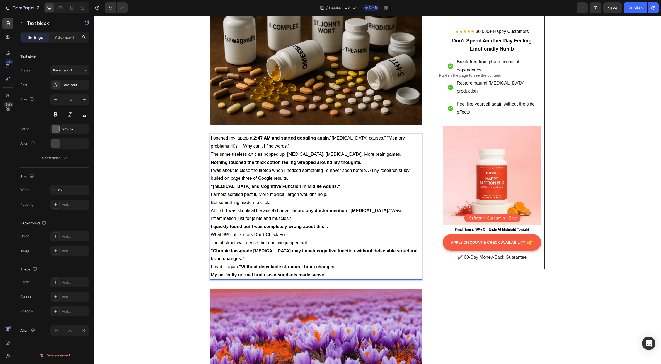
click at [265, 147] on p "I opened my laptop at 2:47 AM and started googling again. "[MEDICAL_DATA] cause…" at bounding box center [316, 142] width 211 height 16
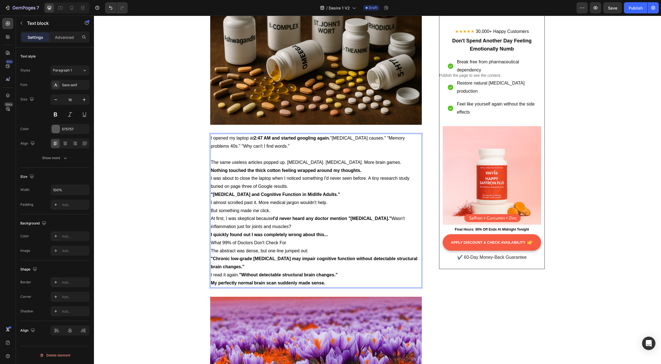
click at [399, 162] on p "The same useless articles popped up. [MEDICAL_DATA]. [MEDICAL_DATA]. More brain…" at bounding box center [316, 162] width 211 height 8
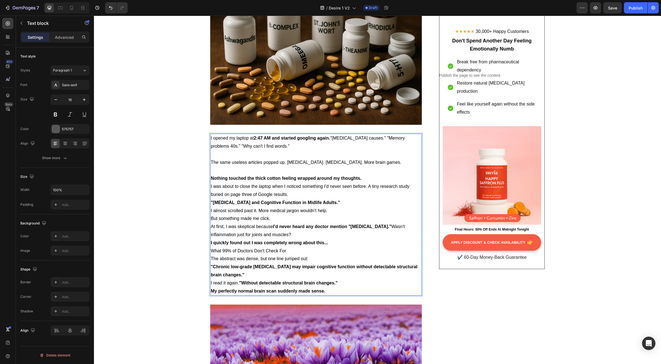
click at [365, 180] on p "Nothing touched the thick cotton feeling wrapped around my thoughts." at bounding box center [316, 178] width 211 height 8
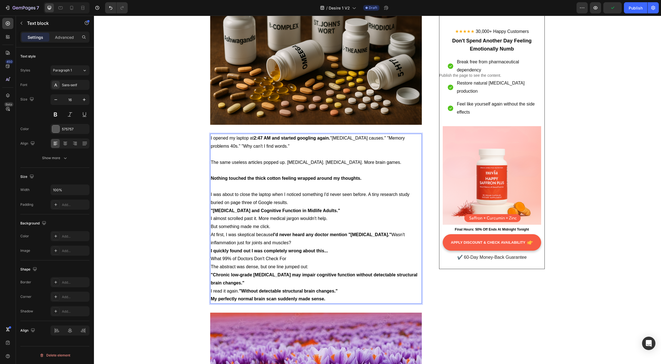
click at [291, 203] on p "I was about to close the laptop when I noticed something I'd never seen before.…" at bounding box center [316, 199] width 211 height 16
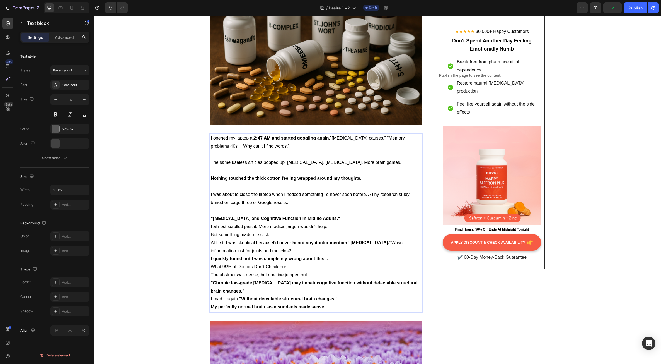
click at [345, 219] on p ""[MEDICAL_DATA] and Cognitive Function in Midlife Adults."" at bounding box center [316, 219] width 211 height 8
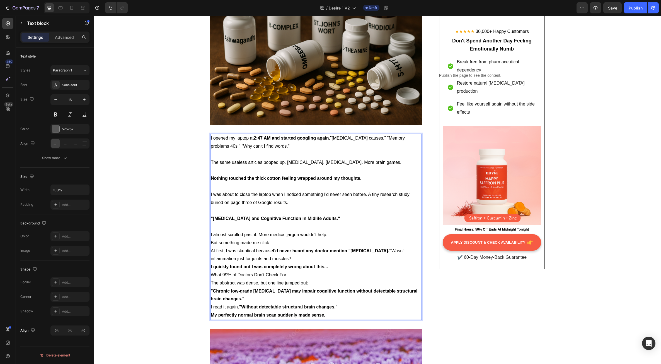
click at [329, 235] on p "I almost scrolled past it. More medical jargon wouldn't help." at bounding box center [316, 235] width 211 height 8
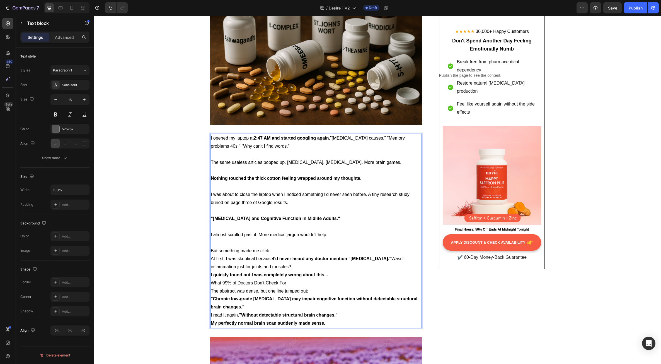
click at [277, 251] on p "But something made me click." at bounding box center [316, 251] width 211 height 8
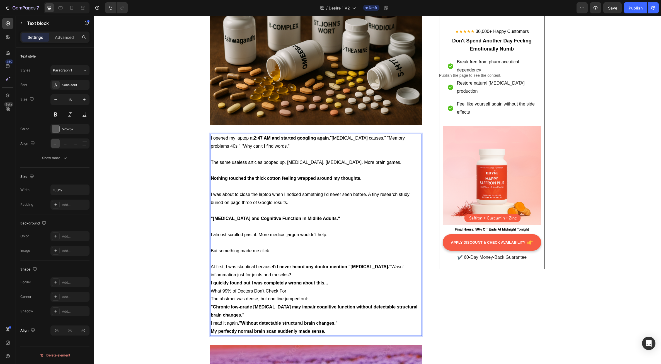
click at [296, 274] on p "At first, I was skeptical because I'd never heard any doctor mention "[MEDICAL_…" at bounding box center [316, 271] width 211 height 16
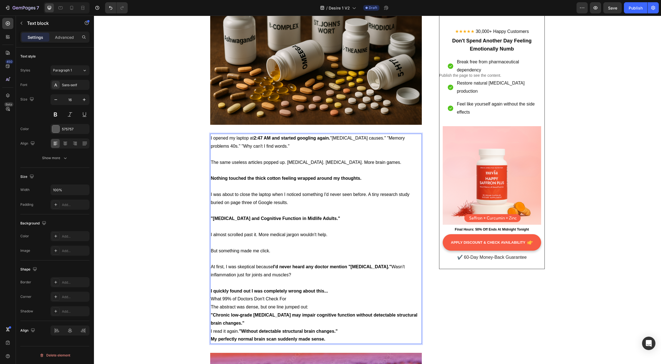
click at [330, 292] on p "I quickly found out I was completely wrong about this..." at bounding box center [316, 291] width 211 height 8
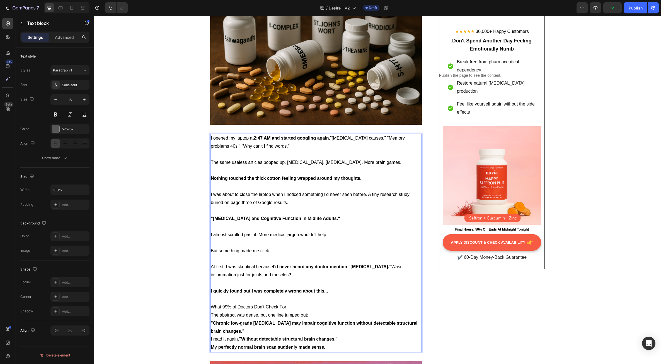
click at [313, 316] on p "The abstract was dense, but one line jumped out:" at bounding box center [316, 315] width 211 height 8
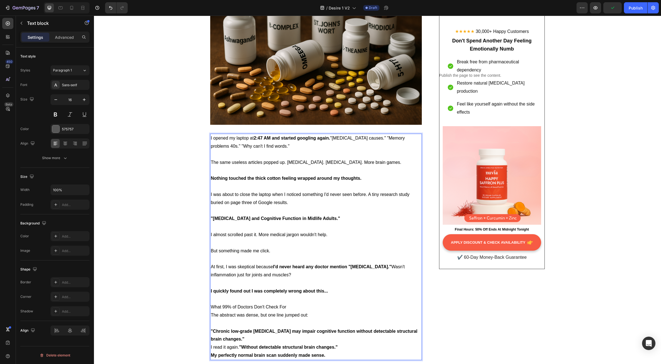
click at [289, 308] on p "What 99% of Doctors Don't Check For" at bounding box center [316, 307] width 211 height 8
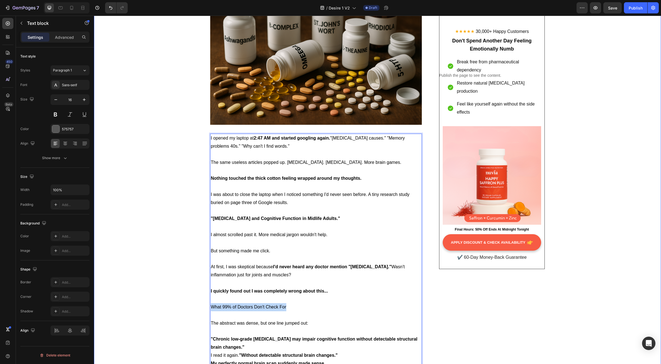
drag, startPoint x: 288, startPoint y: 308, endPoint x: 204, endPoint y: 308, distance: 84.5
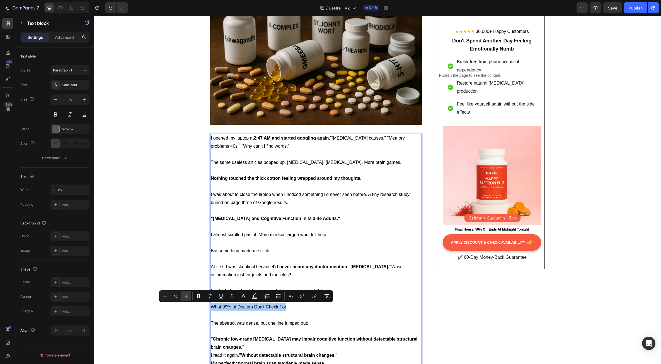
click at [186, 297] on icon "Editor contextual toolbar" at bounding box center [187, 296] width 6 height 6
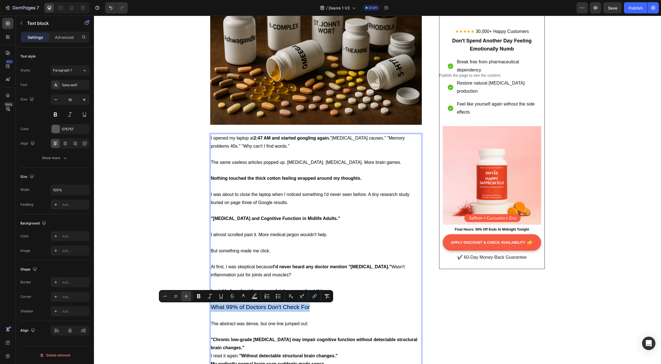
click at [186, 297] on icon "Editor contextual toolbar" at bounding box center [187, 296] width 6 height 6
click at [190, 297] on button "Plus" at bounding box center [186, 296] width 10 height 10
type input "24"
click at [198, 295] on icon "Editor contextual toolbar" at bounding box center [198, 296] width 3 height 4
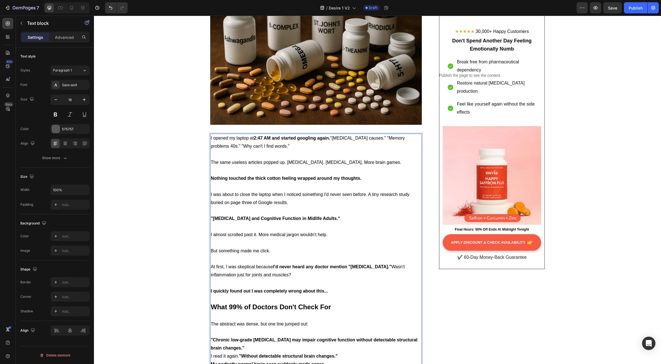
click at [287, 256] on p "Rich Text Editor. Editing area: main" at bounding box center [316, 259] width 211 height 8
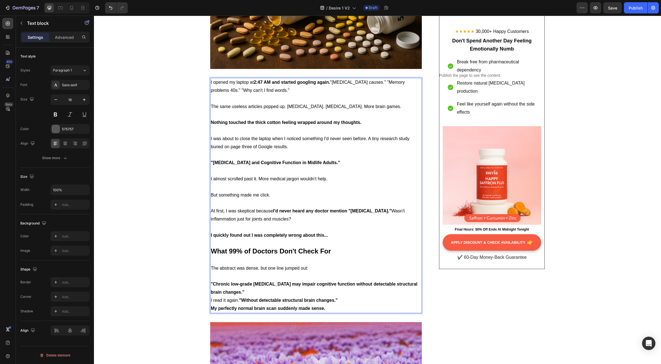
scroll to position [1225, 0]
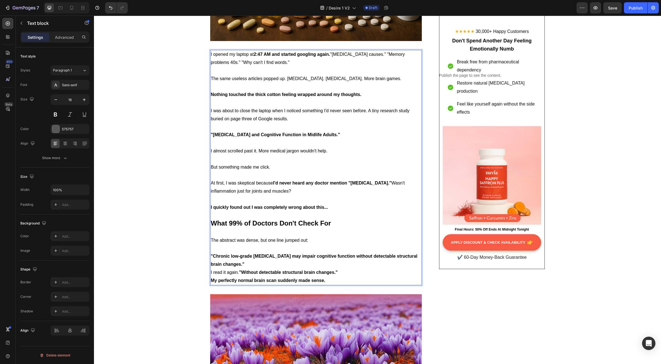
click at [246, 266] on p ""Chronic low-grade [MEDICAL_DATA] may impair cognitive function without detecta…" at bounding box center [316, 260] width 211 height 16
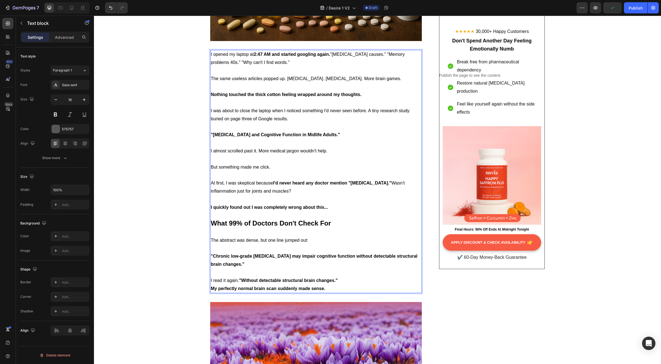
click at [341, 280] on p "I read it again. "Without detectable structural brain changes."" at bounding box center [316, 280] width 211 height 8
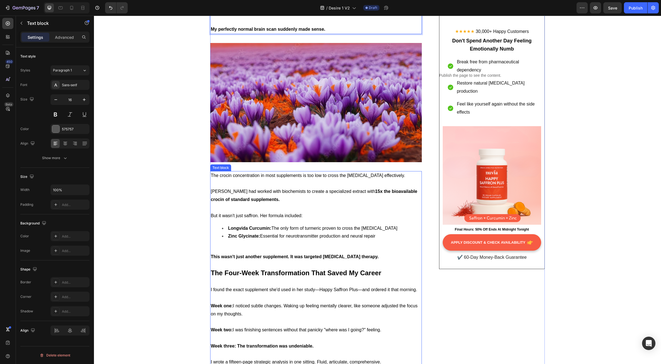
scroll to position [1504, 0]
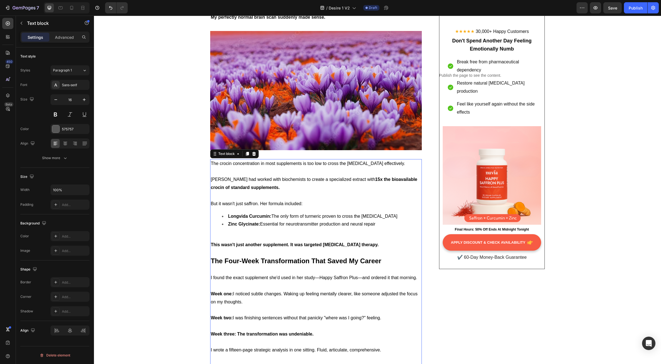
click at [304, 267] on p at bounding box center [316, 270] width 211 height 8
click at [349, 242] on strong "This wasn't just another supplement. It was targeted [MEDICAL_DATA] therapy." at bounding box center [295, 244] width 168 height 5
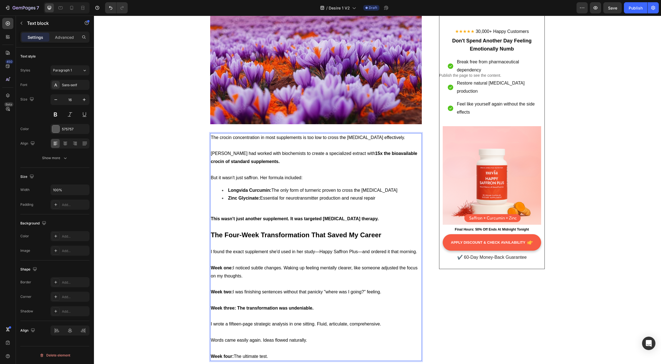
scroll to position [1615, 0]
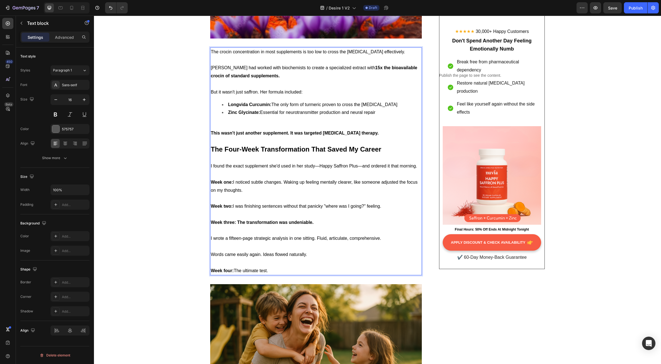
click at [299, 235] on p "I wrote a fifteen-page strategic analysis in one sitting. Fluid, articulate, co…" at bounding box center [316, 238] width 211 height 8
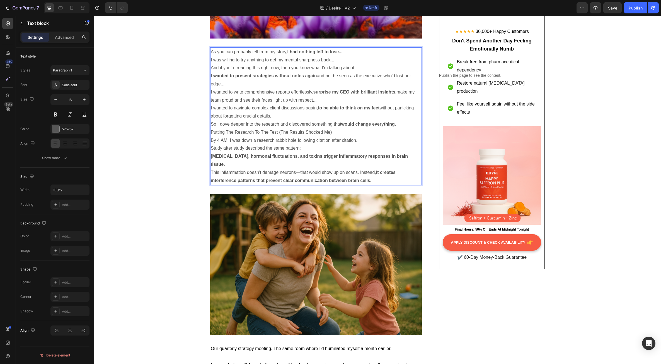
click at [341, 134] on p "Putting The Research To The Test (The Results Shocked Me)" at bounding box center [316, 132] width 211 height 8
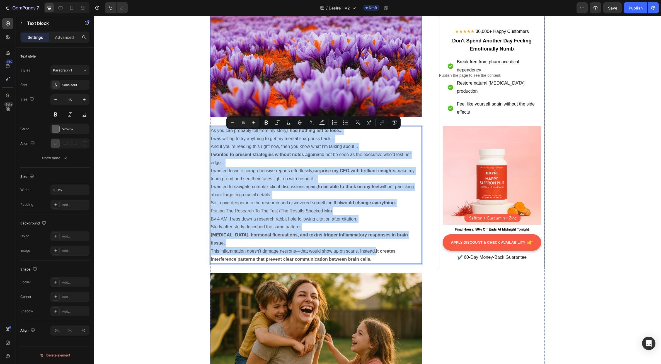
scroll to position [1532, 0]
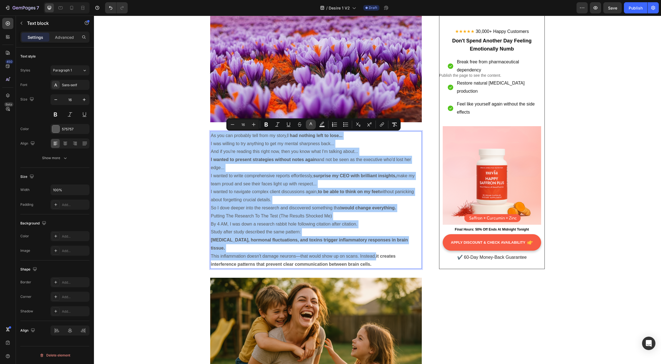
click at [312, 128] on button "color" at bounding box center [311, 124] width 10 height 10
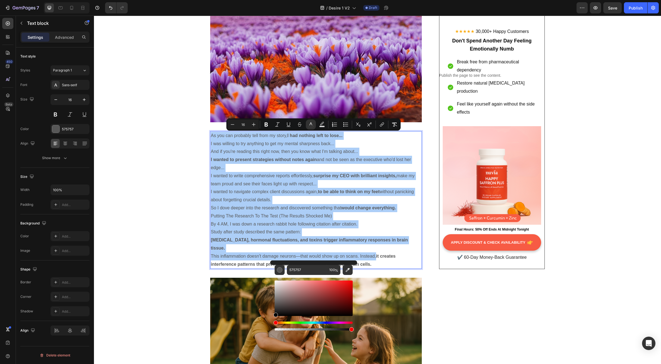
drag, startPoint x: 277, startPoint y: 305, endPoint x: 271, endPoint y: 320, distance: 16.7
click at [271, 320] on div "575757 100 %" at bounding box center [313, 295] width 87 height 71
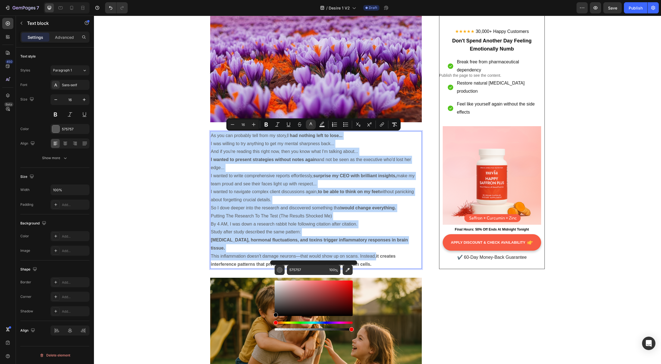
type input "000000"
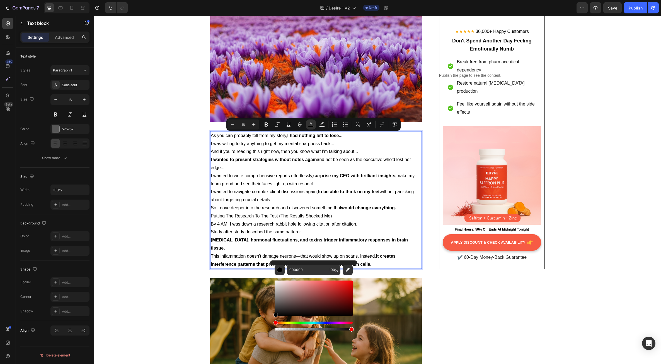
click at [271, 205] on span "So I dove deeper into the research and discovered something that would change e…" at bounding box center [303, 207] width 185 height 5
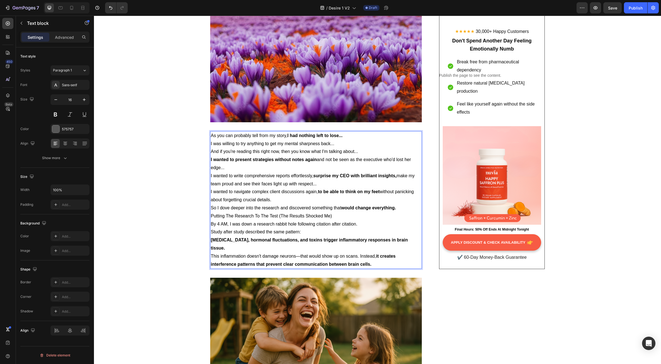
click at [345, 135] on p "As you can probably tell from my story, I had nothing left to lose..." at bounding box center [316, 136] width 211 height 8
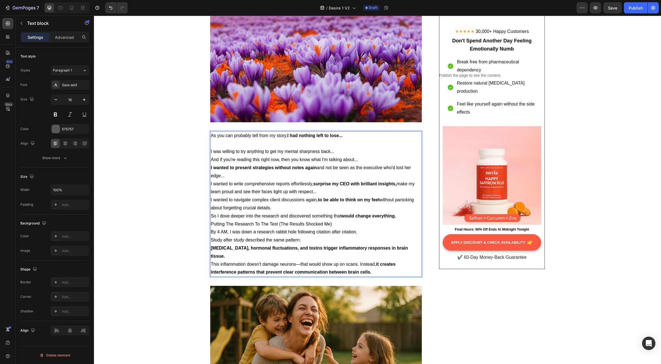
click at [339, 152] on p "I was willing to try anything to get my mental sharpness back..." at bounding box center [316, 152] width 211 height 8
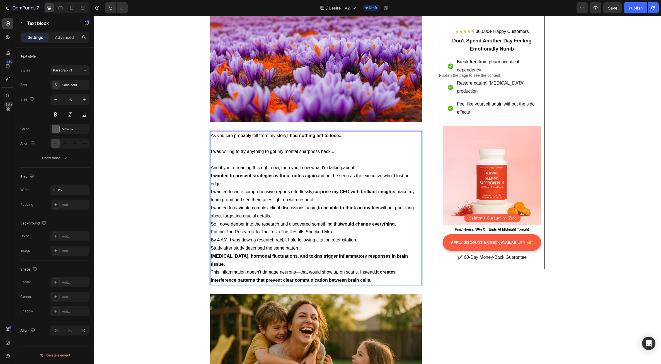
click at [361, 168] on p "And if you're reading this right now, then you know what I'm talking about..." at bounding box center [316, 168] width 211 height 8
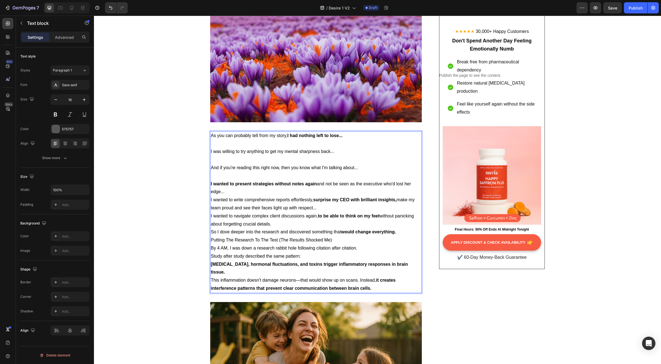
click at [234, 192] on p "I wanted to present strategies without notes again and not be seen as the execu…" at bounding box center [316, 188] width 211 height 16
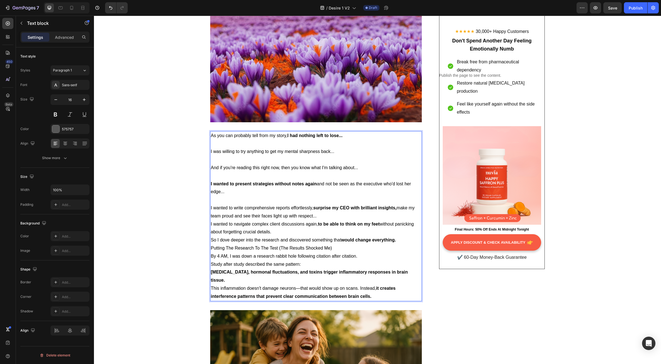
click at [318, 217] on p "I wanted to write comprehensive reports effortlessly, surprise my CEO with bril…" at bounding box center [316, 212] width 211 height 16
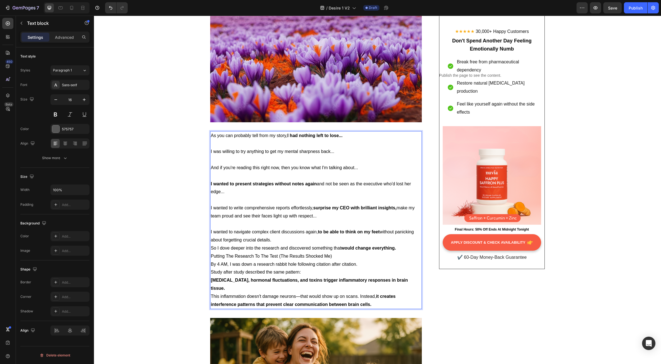
click at [298, 239] on p "I wanted to navigate complex client discussions again, to be able to think on m…" at bounding box center [316, 236] width 211 height 16
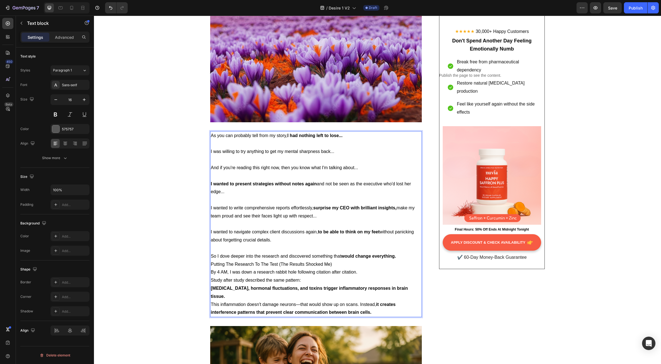
click at [396, 256] on p "So I dove deeper into the research and discovered something that would change e…" at bounding box center [316, 256] width 211 height 8
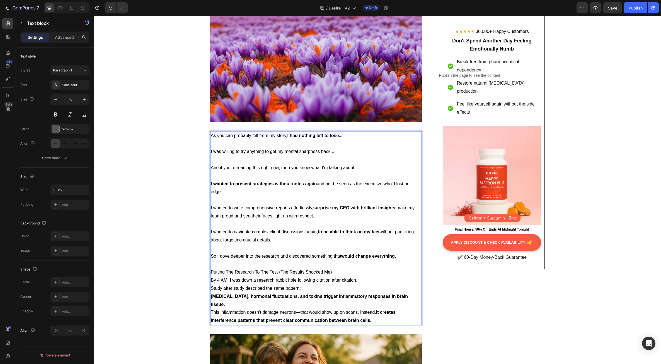
click at [338, 272] on p "Putting The Research To The Test (The Results Shocked Me)" at bounding box center [316, 272] width 211 height 8
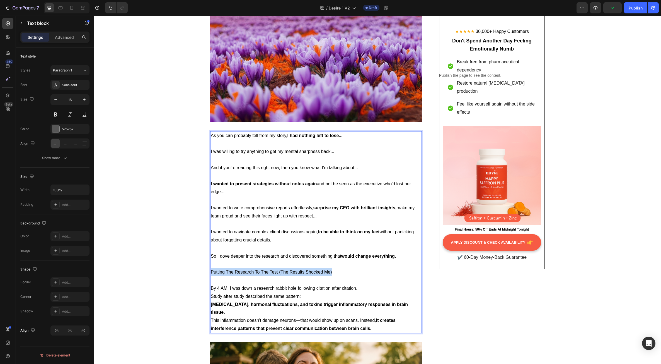
drag, startPoint x: 335, startPoint y: 272, endPoint x: 189, endPoint y: 270, distance: 146.2
click at [189, 270] on div ""Fortune 500 Executive Reveals: 'Why Perfect Brain Scans Miss the #1 Cause of […" at bounding box center [377, 87] width 559 height 3100
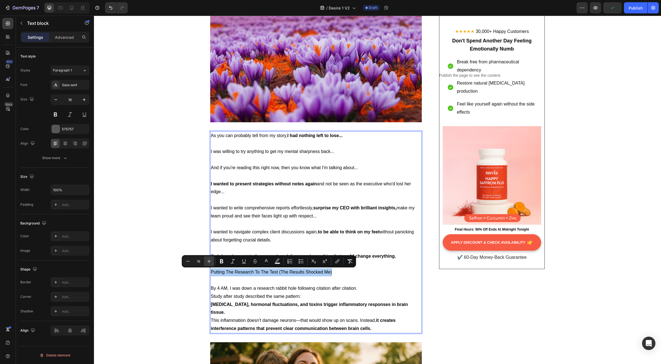
click at [211, 262] on icon "Editor contextual toolbar" at bounding box center [209, 261] width 6 height 6
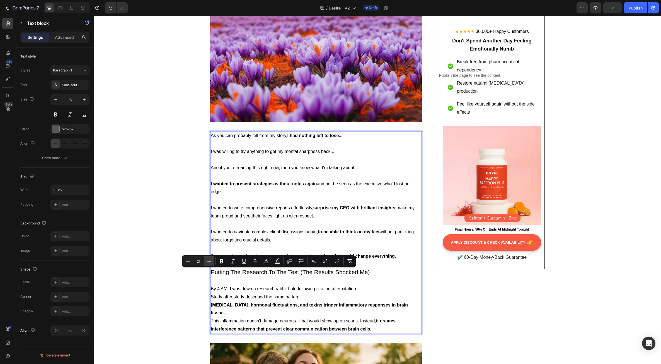
click at [211, 262] on icon "Editor contextual toolbar" at bounding box center [209, 261] width 6 height 6
type input "24"
click at [217, 261] on button "Bold" at bounding box center [222, 261] width 10 height 10
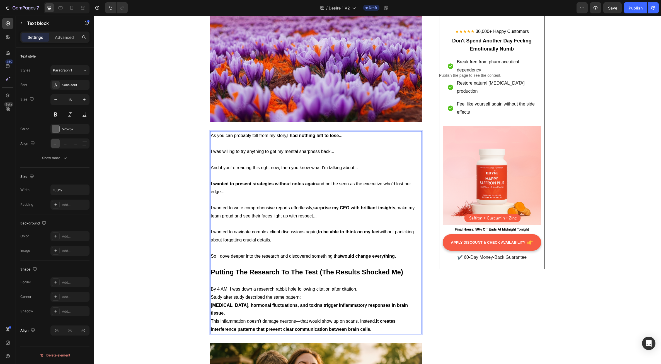
click at [293, 291] on p "By 4 AM, I was down a research rabbit hole following citation after citation." at bounding box center [316, 289] width 211 height 8
click at [360, 289] on p "By 4 AM, I was down a research rabbit hole following citation after citation." at bounding box center [316, 289] width 211 height 8
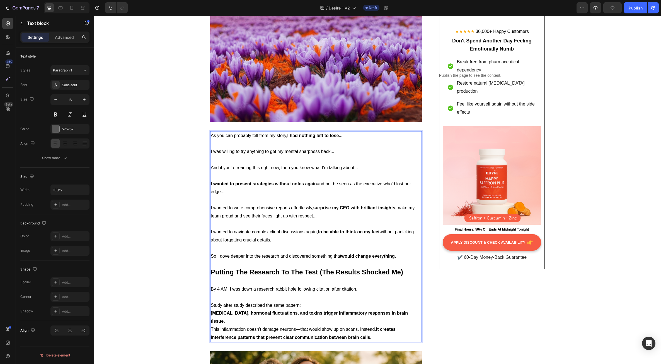
click at [305, 305] on p "Study after study described the same pattern:" at bounding box center [316, 305] width 211 height 8
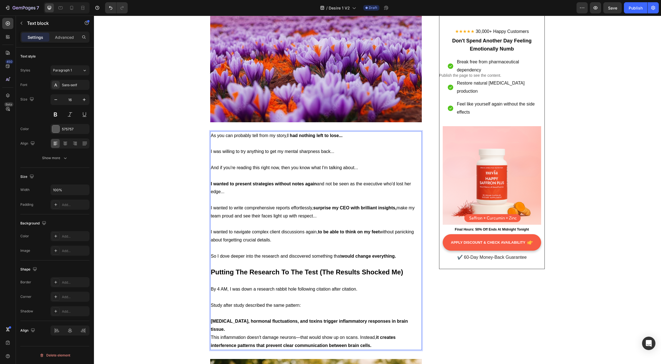
click at [415, 321] on p "[MEDICAL_DATA], hormonal fluctuations, and toxins trigger inflammatory response…" at bounding box center [316, 325] width 211 height 16
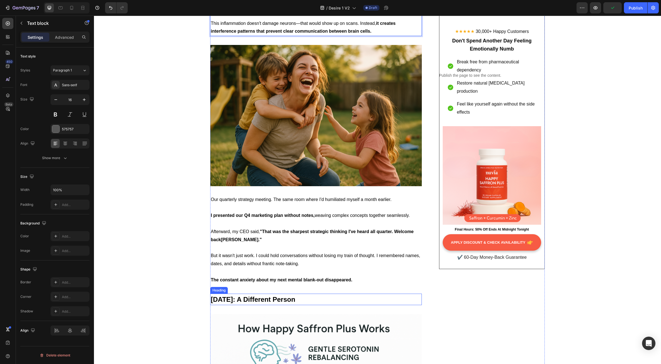
scroll to position [1866, 0]
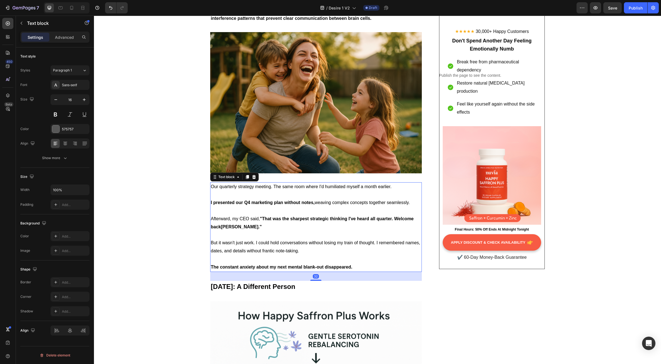
click at [232, 245] on p "But it wasn't just work. I could hold conversations without losing my train of …" at bounding box center [316, 247] width 211 height 16
click at [253, 231] on p at bounding box center [316, 235] width 211 height 8
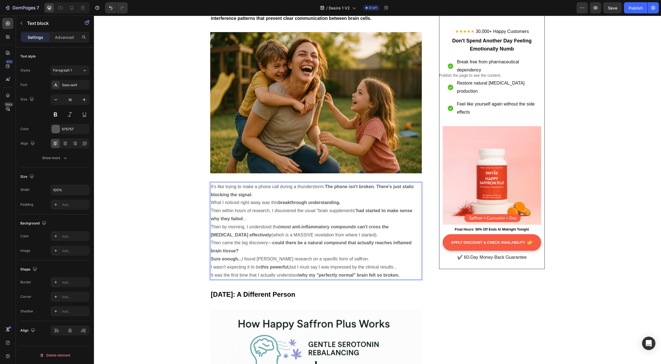
click at [246, 199] on p "What I noticed right away was this breakthrough understanding." at bounding box center [316, 203] width 211 height 8
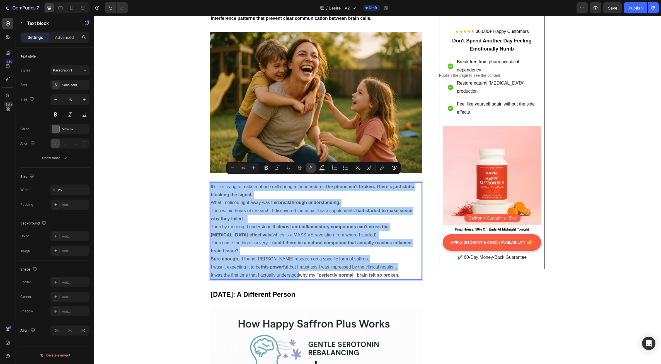
click at [311, 168] on icon "Editor contextual toolbar" at bounding box center [311, 168] width 6 height 6
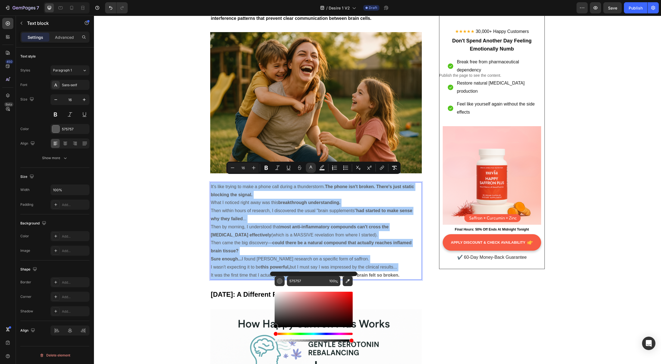
drag, startPoint x: 276, startPoint y: 316, endPoint x: 271, endPoint y: 331, distance: 16.3
click at [271, 331] on div "575757 100 %" at bounding box center [313, 306] width 87 height 71
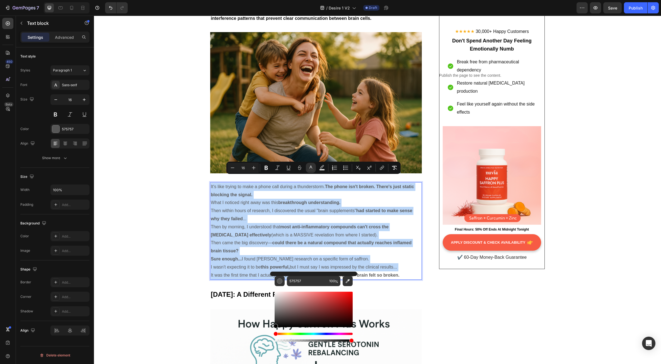
type input "000000"
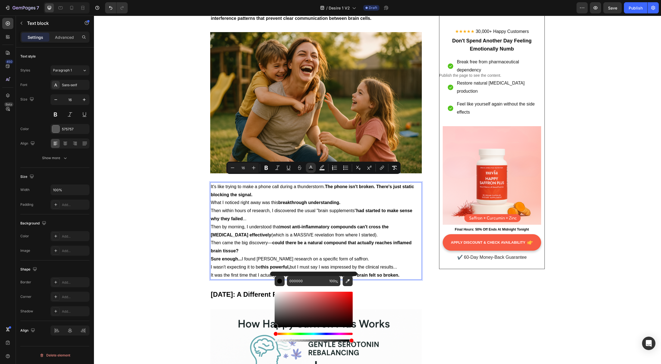
click at [261, 189] on p "It's like trying to make a phone call during a thunderstorm. The phone isn't br…" at bounding box center [316, 191] width 211 height 16
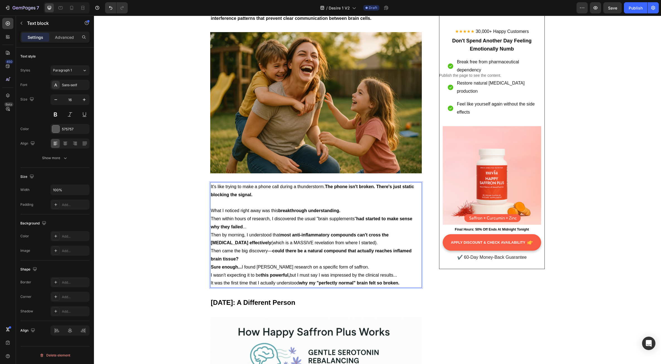
click at [343, 207] on p "What I noticed right away was this breakthrough understanding." at bounding box center [316, 211] width 211 height 8
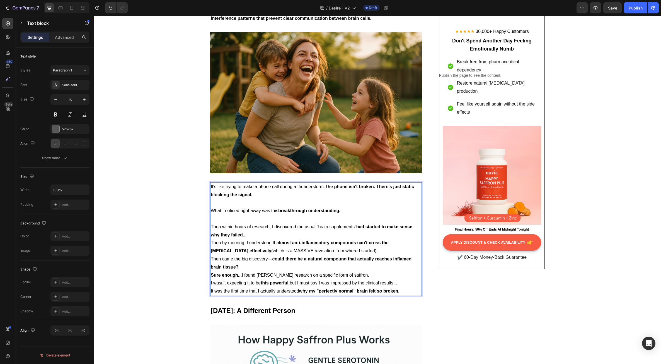
click at [252, 227] on p "Then within hours of research, I discovered the usual "brain supplements" had s…" at bounding box center [316, 231] width 211 height 16
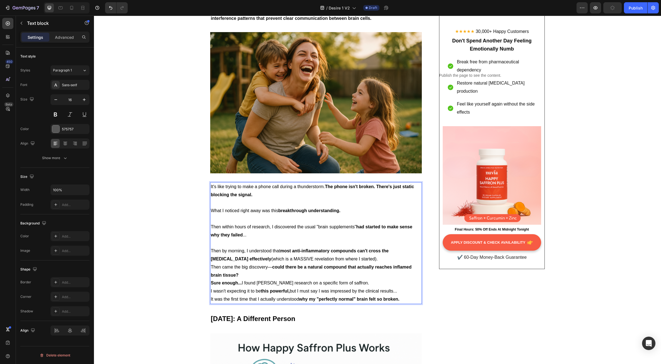
click at [359, 251] on p "Then by morning, I understood that most anti-inflammatory compounds can't cross…" at bounding box center [316, 255] width 211 height 16
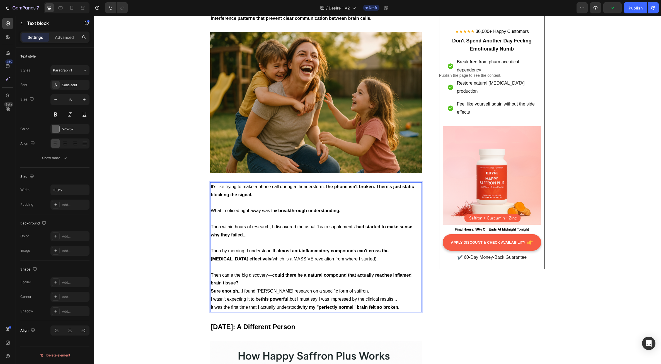
click at [247, 275] on p "Then came the big discovery— could there be a natural compound that actually re…" at bounding box center [316, 279] width 211 height 16
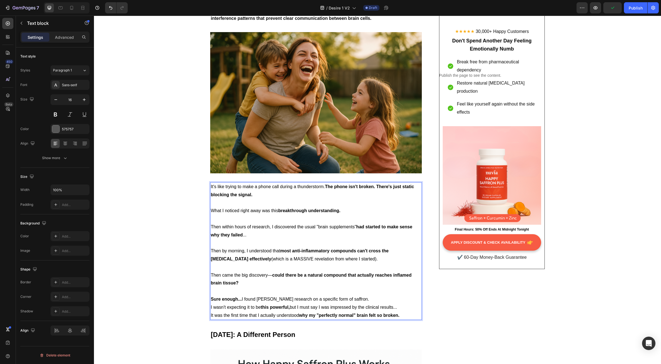
click at [378, 295] on p "Sure enough... I found [PERSON_NAME] research on a specific form of saffron." at bounding box center [316, 299] width 211 height 8
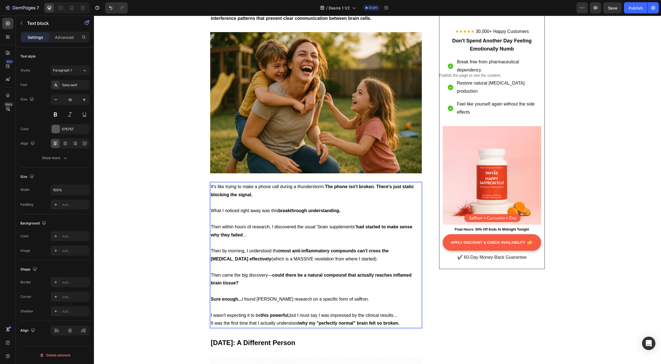
click at [402, 311] on p "I wasn't expecting it to be this powerful, but I must say I was impressed by th…" at bounding box center [316, 315] width 211 height 8
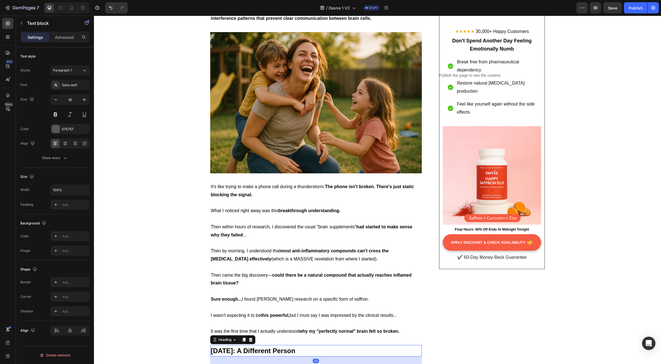
click at [244, 347] on span "[DATE]: A Different Person" at bounding box center [253, 351] width 85 height 8
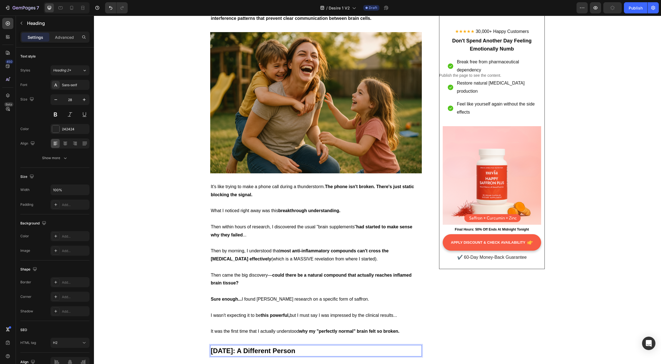
click at [244, 347] on span "[DATE]: A Different Person" at bounding box center [253, 351] width 85 height 8
click at [242, 345] on p "What Makes This Saffron Extract So Powerful?" at bounding box center [316, 350] width 211 height 10
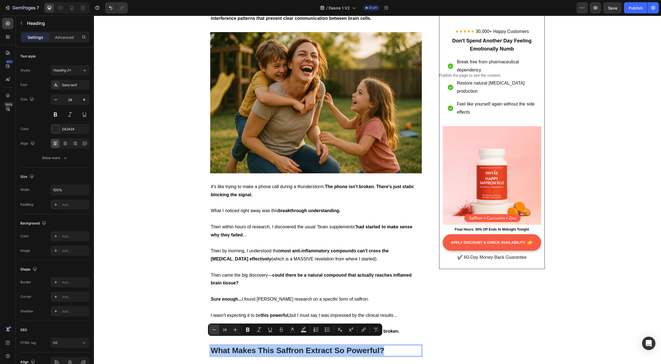
click at [214, 330] on icon "Editor contextual toolbar" at bounding box center [214, 330] width 6 height 6
type input "24"
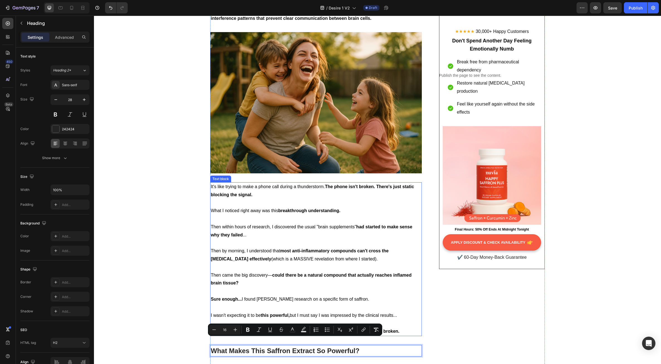
click at [245, 287] on p "Rich Text Editor. Editing area: main" at bounding box center [316, 291] width 211 height 8
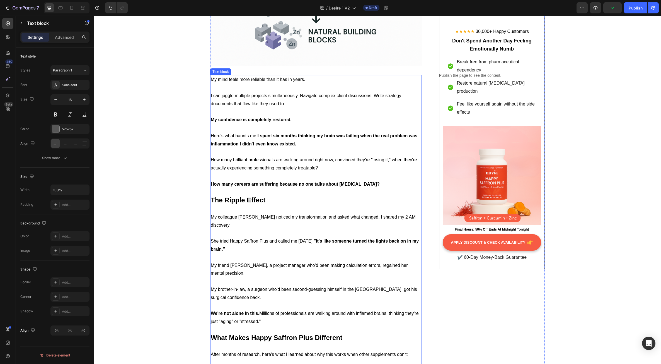
scroll to position [2313, 0]
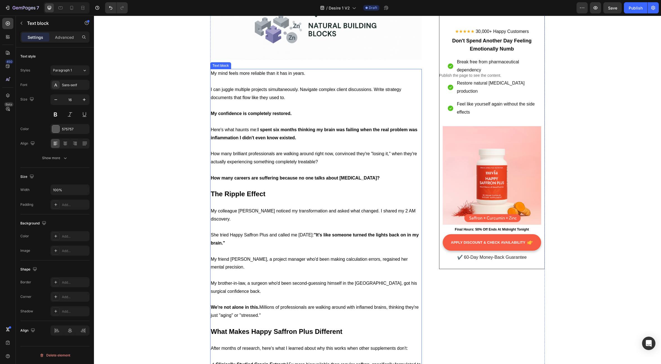
click at [291, 281] on span "My brother-in-law, a surgeon who'd been second-guessing himself in the [GEOGRAP…" at bounding box center [314, 287] width 206 height 13
click at [290, 281] on span "My brother-in-law, a surgeon who'd been second-guessing himself in the [GEOGRAP…" at bounding box center [314, 287] width 206 height 13
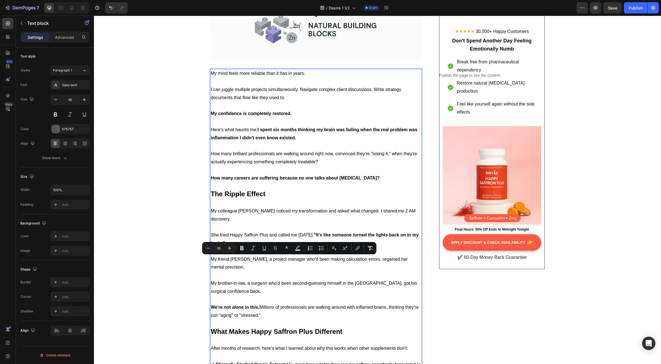
click at [284, 279] on p "My brother-in-law, a surgeon who'd been second-guessing himself in the [GEOGRAP…" at bounding box center [316, 287] width 211 height 16
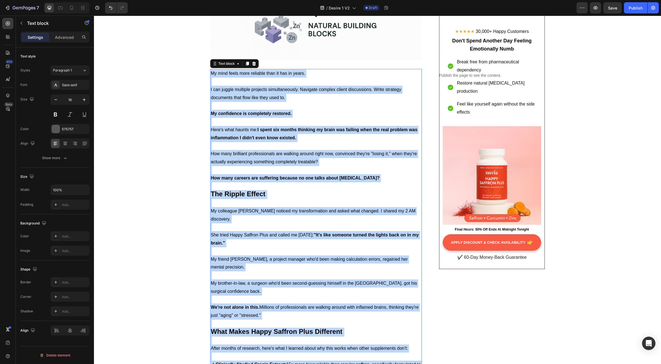
click at [285, 232] on span "She tried Happy Saffron Plus and called me [DATE]: "It's like someone turned th…" at bounding box center [315, 238] width 208 height 13
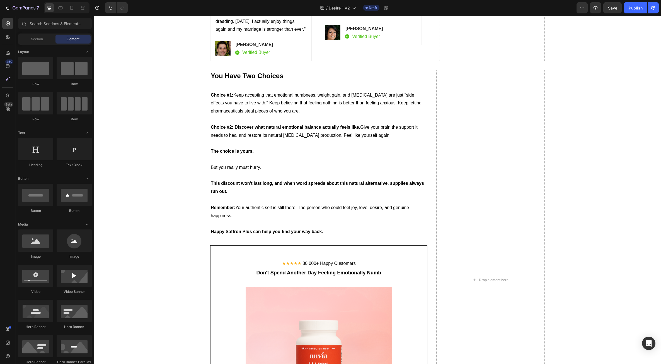
scroll to position [3346, 0]
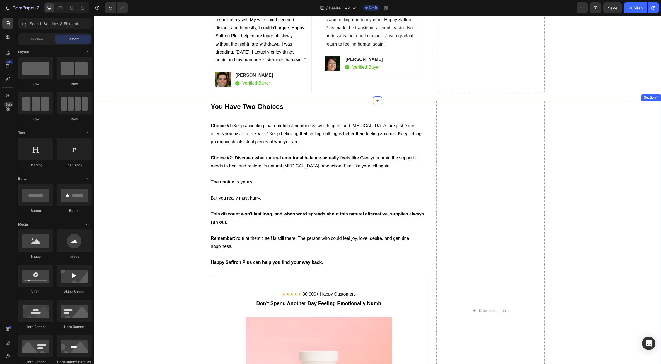
click at [587, 324] on div "You Have Two Choices Heading Choice #1: Keep accepting that emotional numbness,…" at bounding box center [377, 310] width 559 height 419
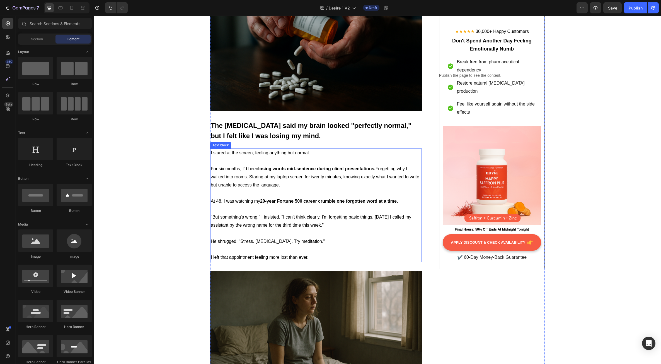
scroll to position [195, 0]
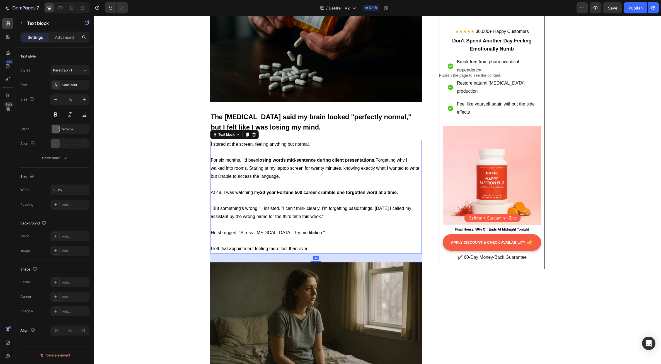
click at [247, 199] on p at bounding box center [316, 200] width 211 height 8
click at [303, 196] on div "I stared at the screen, feeling anything but normal. For six months, I'd been l…" at bounding box center [316, 197] width 212 height 114
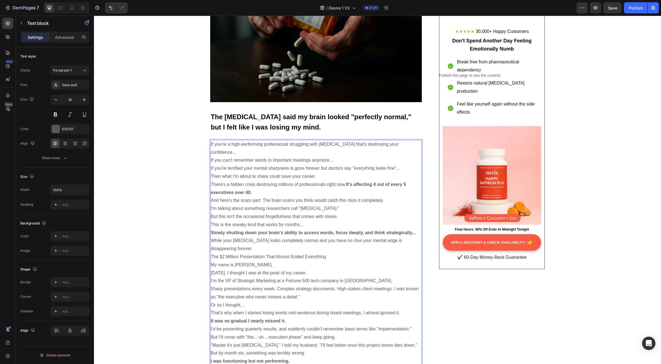
click at [267, 186] on p "There's a hidden crisis destroying millions of professionals right now. It's af…" at bounding box center [316, 188] width 211 height 16
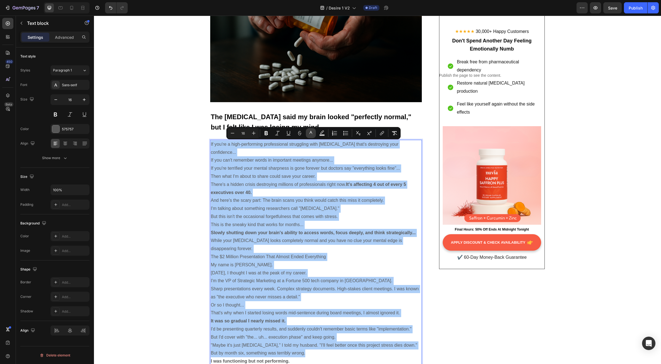
click at [309, 133] on icon "Editor contextual toolbar" at bounding box center [311, 133] width 6 height 6
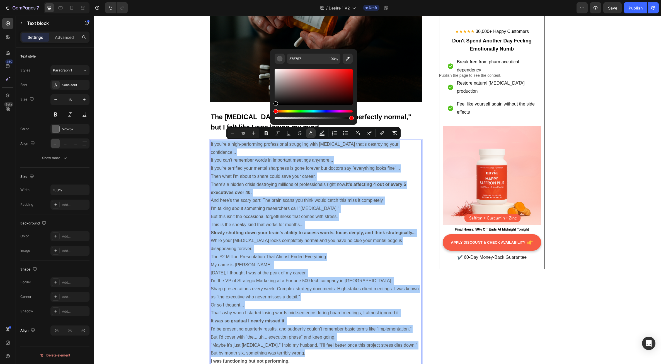
drag, startPoint x: 276, startPoint y: 94, endPoint x: 274, endPoint y: 110, distance: 15.4
click at [275, 110] on div "Editor contextual toolbar" at bounding box center [314, 94] width 78 height 52
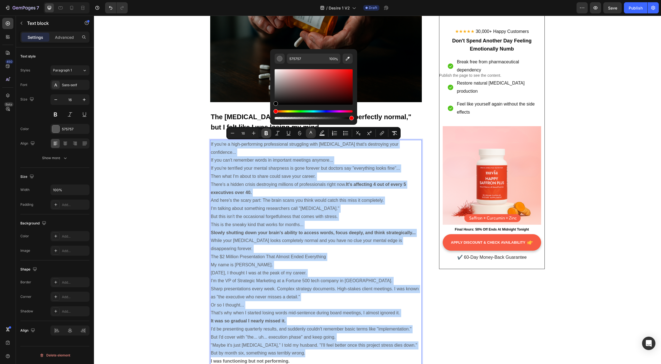
type input "000000"
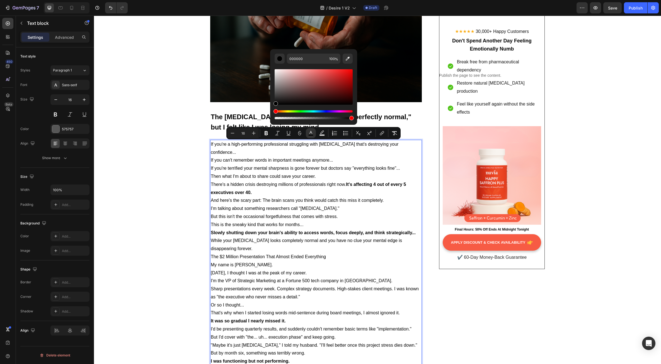
click at [260, 172] on p "Then what I'm about to share could save your career." at bounding box center [316, 176] width 211 height 8
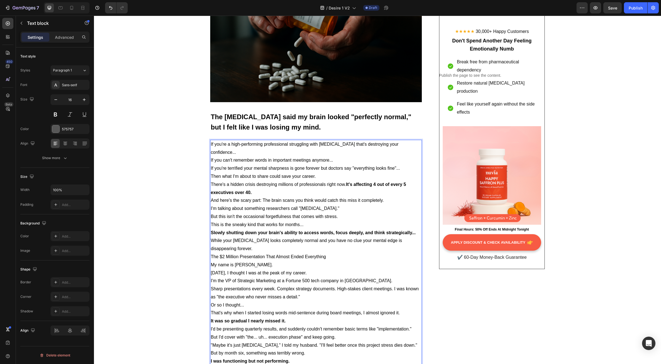
click at [407, 144] on p "If you're a high-performing professional struggling with [MEDICAL_DATA] that's …" at bounding box center [316, 148] width 211 height 16
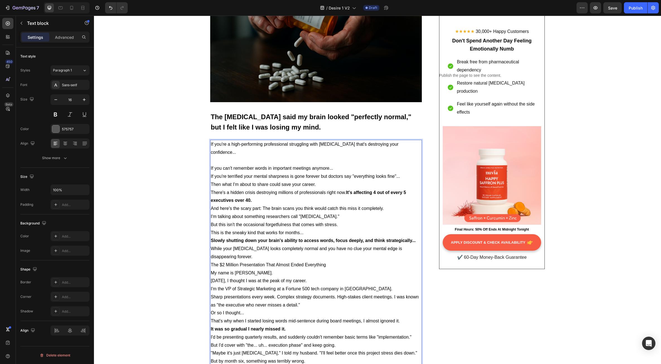
click at [338, 164] on p "If you can't remember words in important meetings anymore..." at bounding box center [316, 168] width 211 height 8
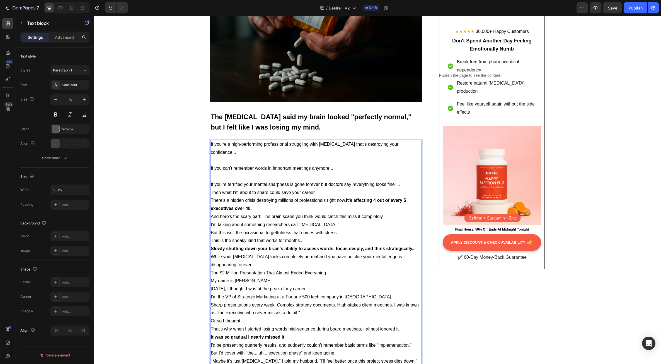
click at [403, 180] on p "If you're terrified your mental sharpness is gone forever but doctors say "ever…" at bounding box center [316, 184] width 211 height 8
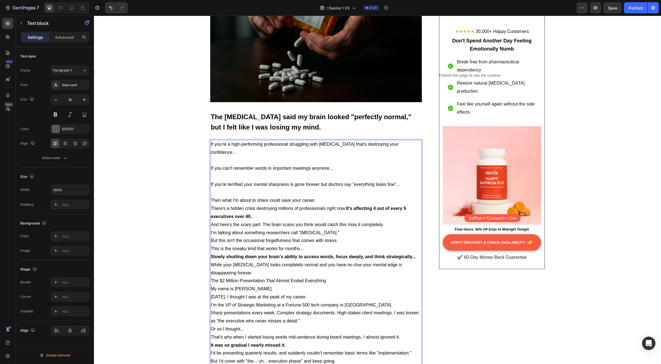
click at [322, 196] on p "Then what I'm about to share could save your career." at bounding box center [316, 200] width 211 height 8
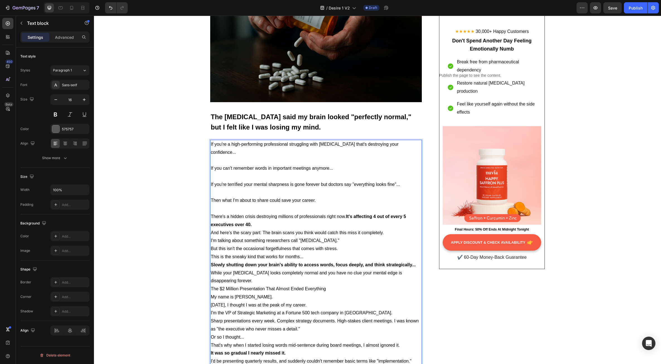
click at [267, 217] on p "There's a hidden crisis destroying millions of professionals right now. It's af…" at bounding box center [316, 221] width 211 height 16
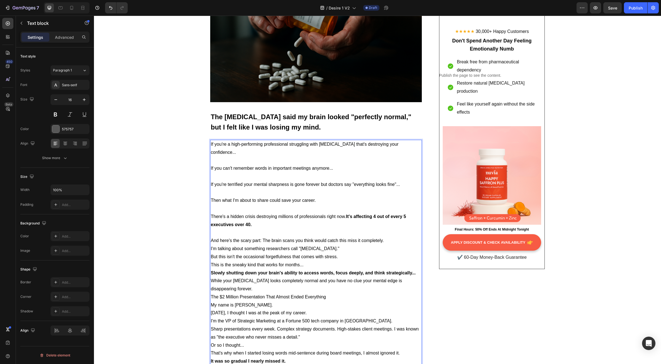
click at [384, 237] on p "And here's the scary part: The brain scans you think would catch this miss it c…" at bounding box center [316, 241] width 211 height 8
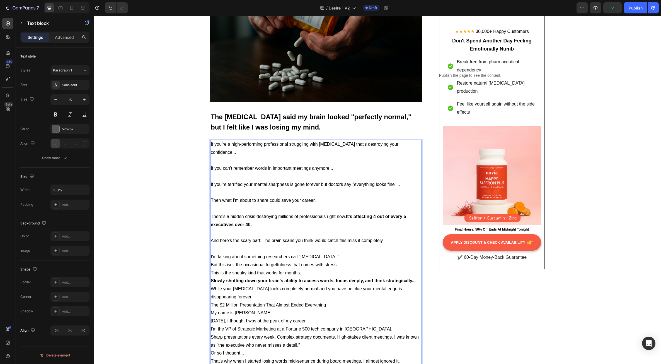
click at [342, 253] on p "I'm talking about something researchers call "[MEDICAL_DATA]."" at bounding box center [316, 257] width 211 height 8
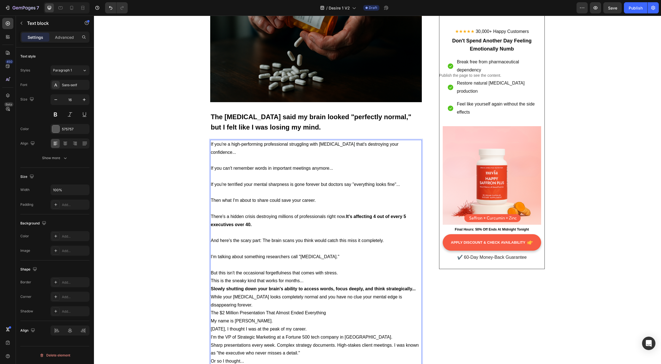
click at [338, 269] on p "But this isn't the occasional forgetfulness that comes with stress." at bounding box center [316, 273] width 211 height 8
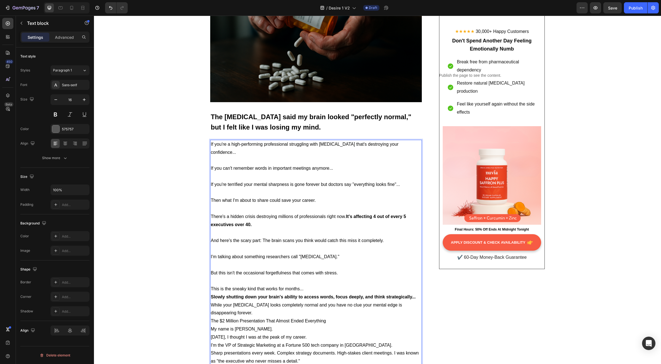
click at [312, 285] on p "This is the sneaky kind that works for months..." at bounding box center [316, 289] width 211 height 8
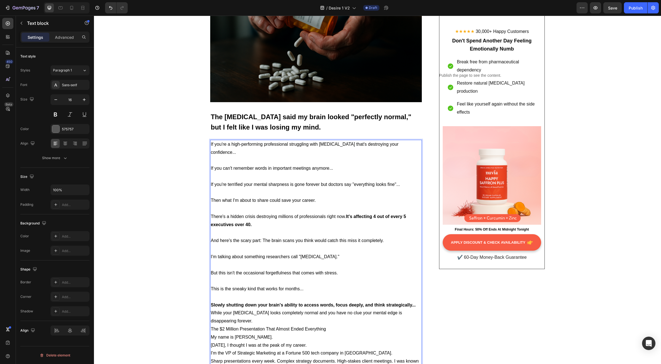
click at [416, 301] on p "Slowly shutting down your brain's ability to access words, focus deeply, and th…" at bounding box center [316, 305] width 211 height 8
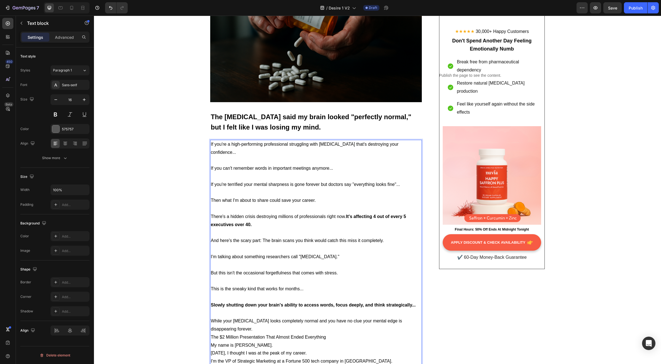
click at [417, 317] on p "While your [MEDICAL_DATA] looks completely normal and you have no clue your men…" at bounding box center [316, 325] width 211 height 16
click at [329, 341] on p "The $2 Million Presentation That Almost Ended Everything" at bounding box center [316, 345] width 211 height 8
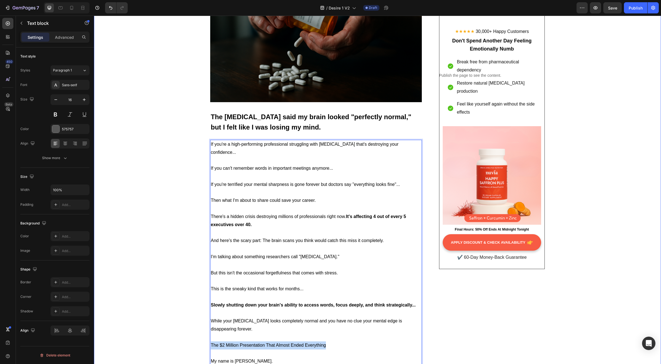
drag, startPoint x: 327, startPoint y: 330, endPoint x: 206, endPoint y: 330, distance: 121.3
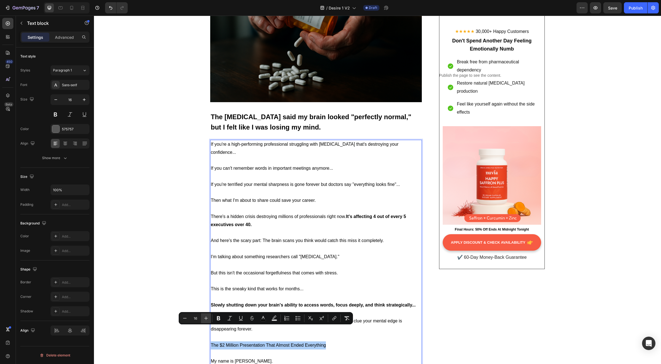
click at [207, 318] on icon "Editor contextual toolbar" at bounding box center [206, 318] width 6 height 6
click at [206, 318] on icon "Editor contextual toolbar" at bounding box center [206, 318] width 4 height 4
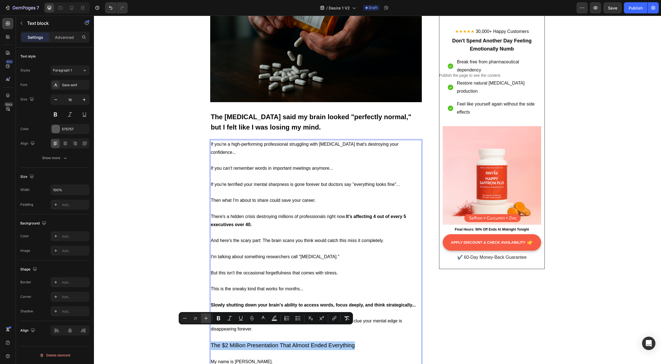
click at [206, 318] on icon "Editor contextual toolbar" at bounding box center [206, 318] width 4 height 4
type input "24"
click at [215, 318] on button "Bold" at bounding box center [219, 318] width 10 height 10
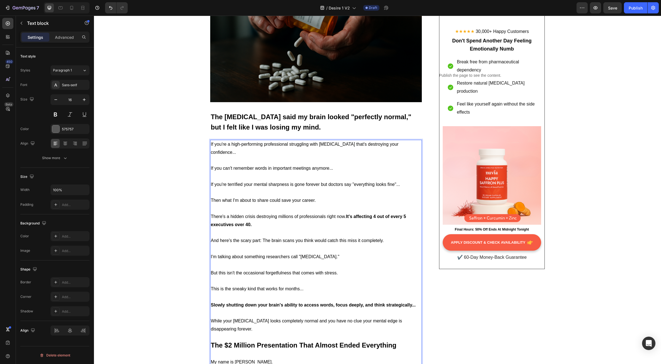
click at [281, 293] on p "Rich Text Editor. Editing area: main" at bounding box center [316, 297] width 211 height 8
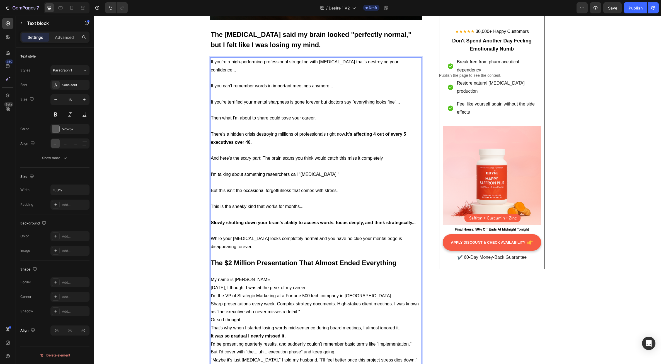
scroll to position [279, 0]
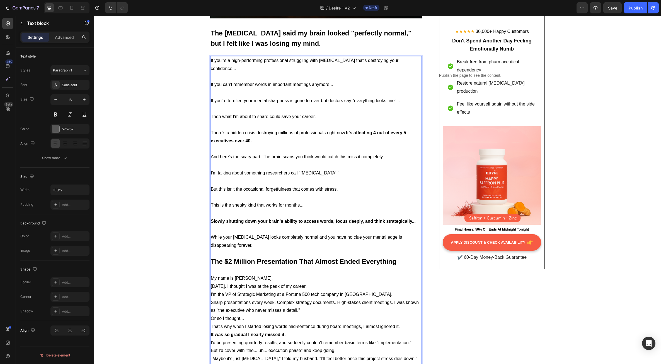
click at [274, 274] on p "My name is [PERSON_NAME]." at bounding box center [316, 278] width 211 height 8
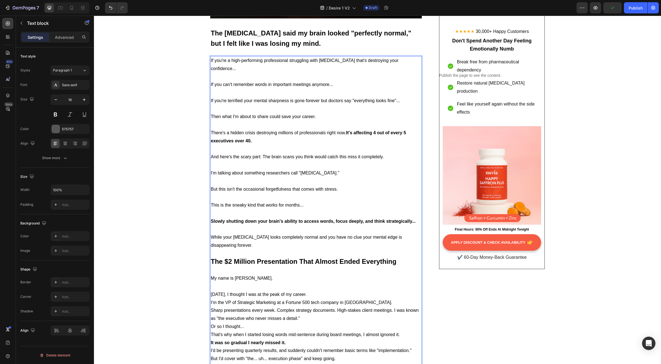
click at [326, 290] on p "[DATE], I thought I was at the peak of my career." at bounding box center [316, 294] width 211 height 8
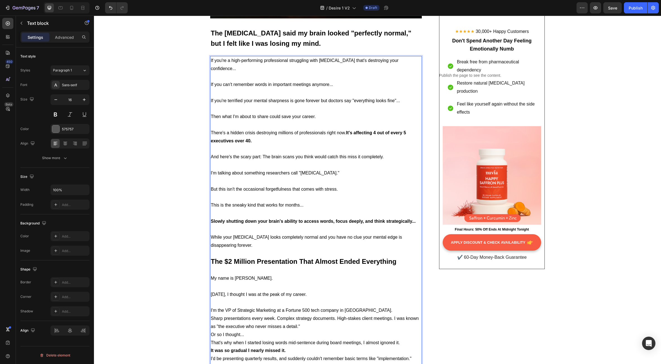
click at [378, 306] on p "I'm the VP of Strategic Marketing at a Fortune 500 tech company in [GEOGRAPHIC_…" at bounding box center [316, 310] width 211 height 8
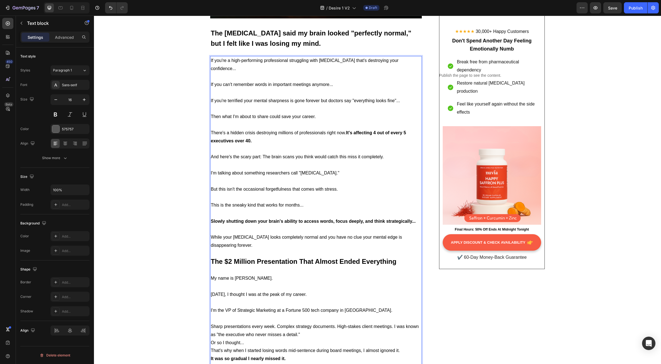
click at [304, 322] on p "Sharp presentations every week. Complex strategy documents. High-stakes client …" at bounding box center [316, 330] width 211 height 16
click at [253, 346] on p "Or so I thought..." at bounding box center [316, 350] width 211 height 8
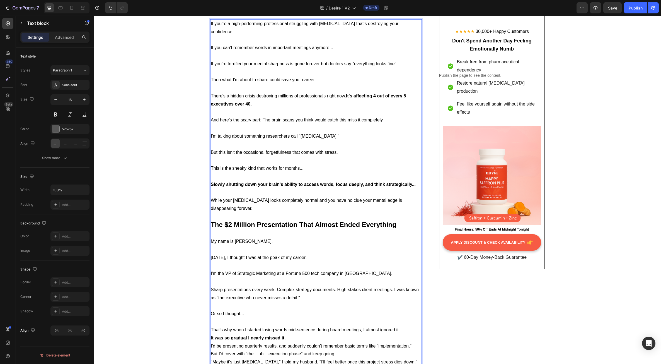
scroll to position [335, 0]
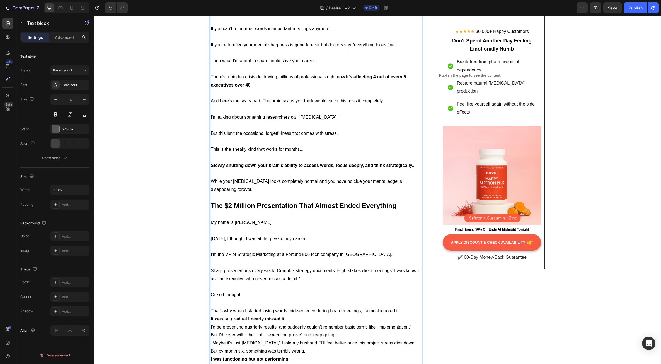
click at [404, 307] on p "That's why when I started losing words mid-sentence during board meetings, I al…" at bounding box center [316, 311] width 211 height 8
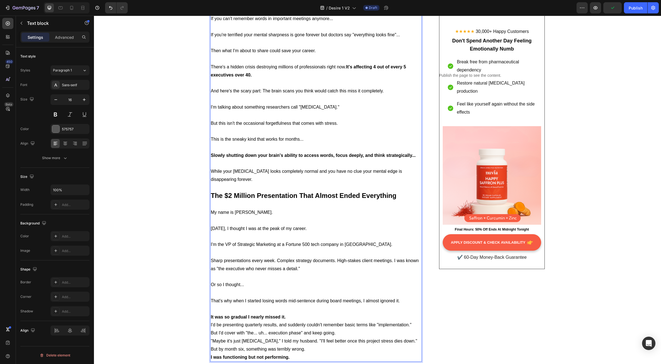
scroll to position [363, 0]
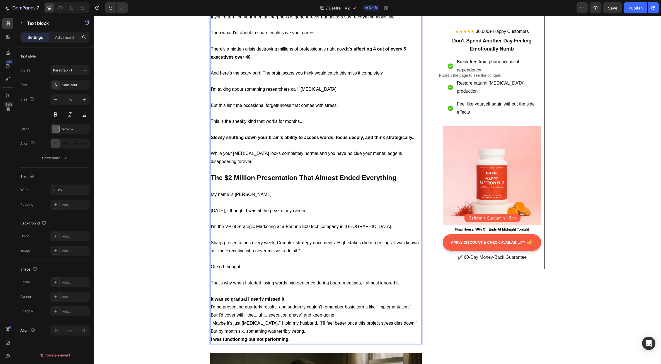
click at [290, 295] on p "It was so gradual I nearly missed it." at bounding box center [316, 299] width 211 height 8
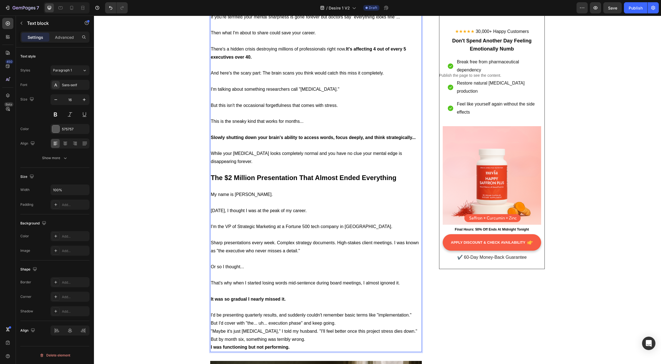
click at [339, 319] on p "But I'd cover with "the... uh... execution phase" and keep going." at bounding box center [316, 323] width 211 height 8
click at [413, 311] on p "I'd be presenting quarterly results, and suddenly couldn't remember basic terms…" at bounding box center [316, 315] width 211 height 8
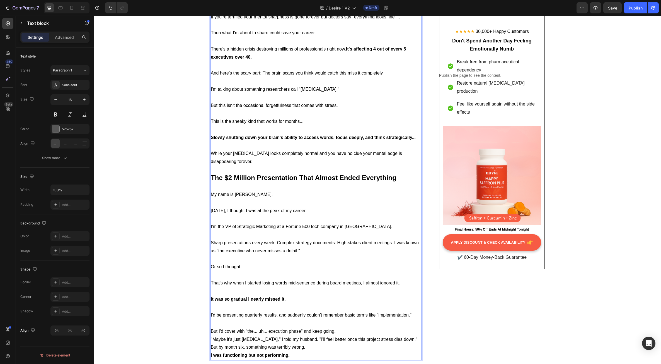
click at [337, 327] on p "But I'd cover with "the... uh... execution phase" and keep going." at bounding box center [316, 331] width 211 height 8
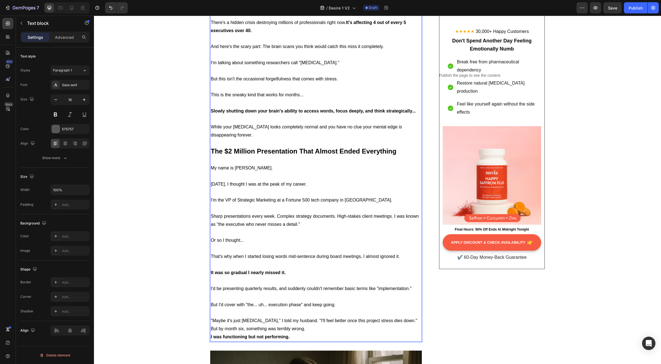
scroll to position [391, 0]
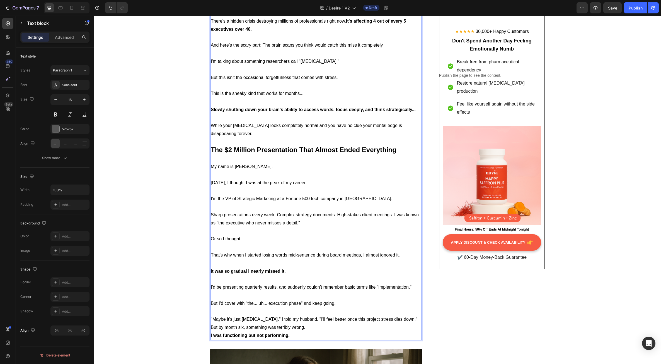
click at [412, 315] on p ""Maybe it's just [MEDICAL_DATA]," I told my husband. "I'll feel better once thi…" at bounding box center [316, 319] width 211 height 8
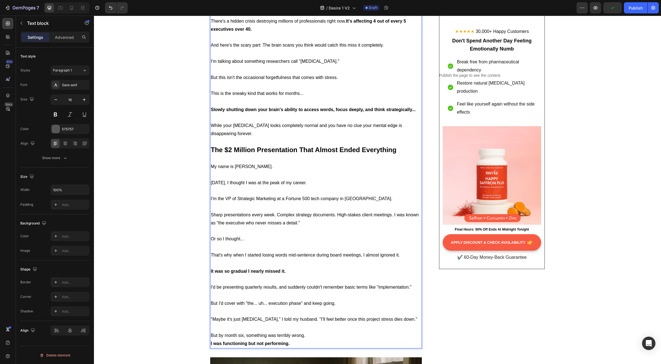
click at [304, 331] on p "But by month six, something was terribly wrong." at bounding box center [316, 335] width 211 height 8
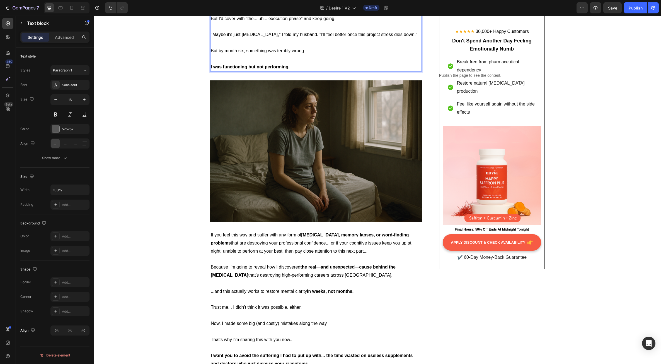
scroll to position [725, 0]
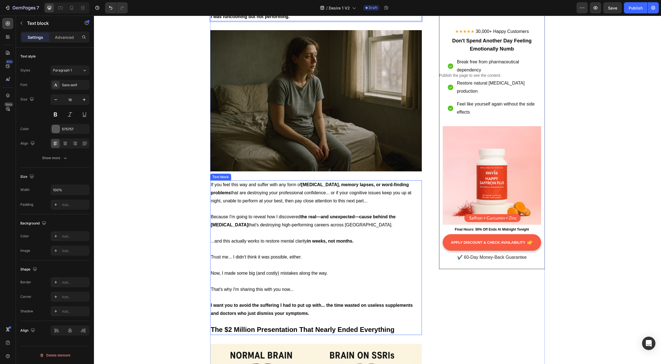
click at [290, 271] on span "Now, I made some big (and costly) mistakes along the way." at bounding box center [269, 273] width 117 height 5
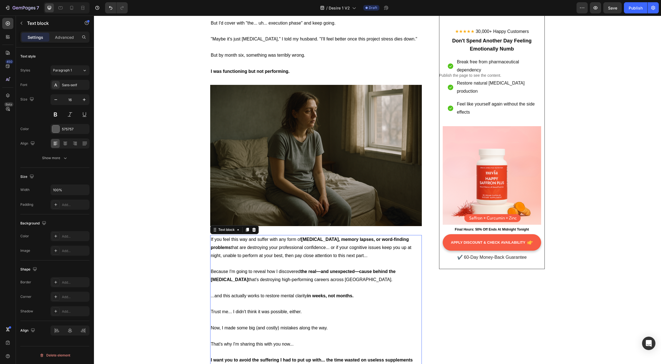
scroll to position [697, 0]
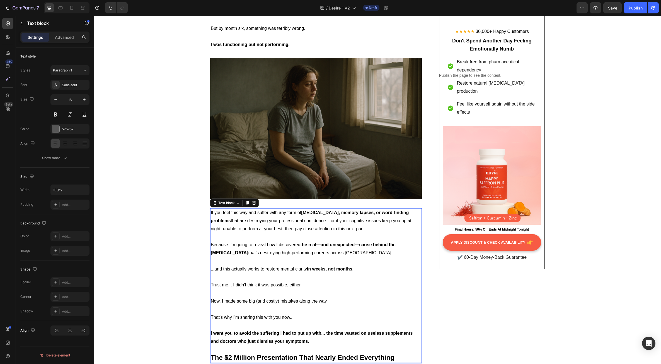
click at [273, 257] on p at bounding box center [316, 261] width 211 height 8
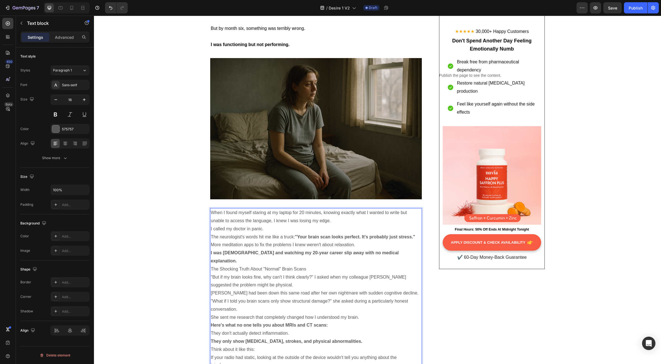
click at [296, 265] on p "The Shocking Truth About "Normal" Brain Scans" at bounding box center [316, 269] width 211 height 8
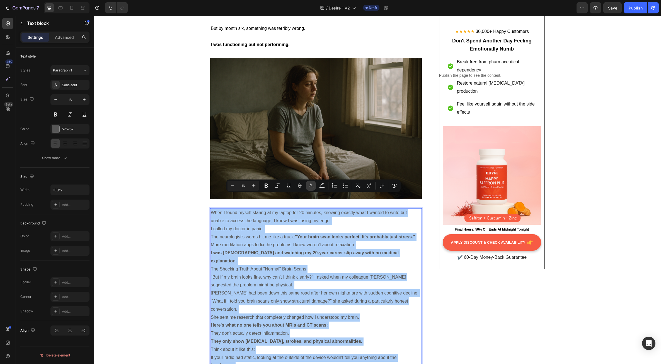
click at [309, 187] on icon "Editor contextual toolbar" at bounding box center [311, 186] width 6 height 6
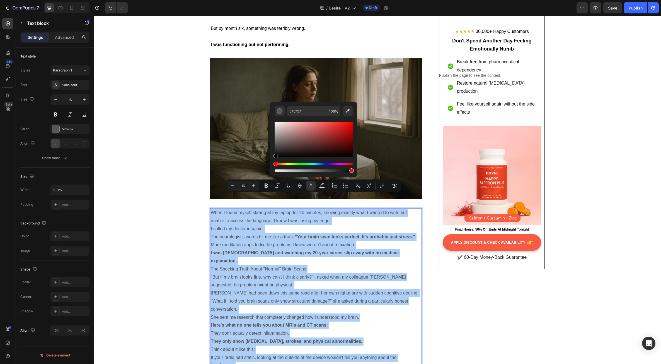
drag, startPoint x: 370, startPoint y: 163, endPoint x: 269, endPoint y: 167, distance: 100.5
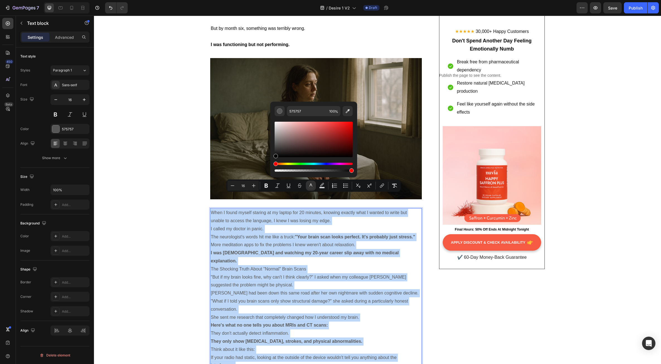
type input "000000"
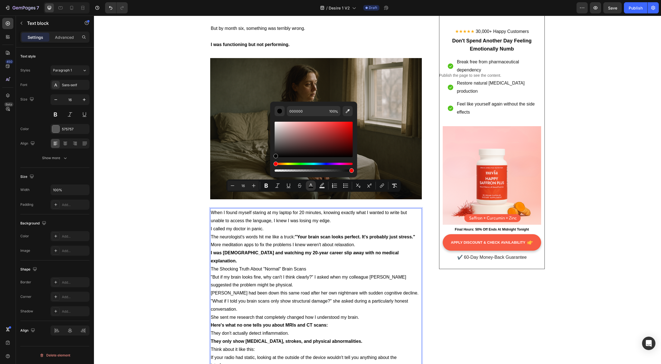
click at [252, 233] on p "The neurologist's words hit me like a truck: "Your brain scan looks perfect. It…" at bounding box center [316, 237] width 211 height 8
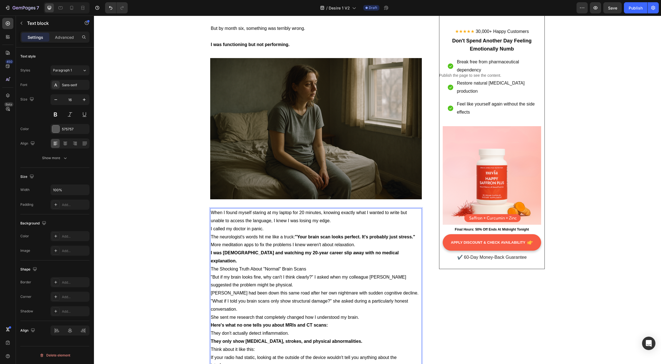
click at [350, 209] on p "When I found myself staring at my laptop for 20 minutes, knowing exactly what I…" at bounding box center [316, 217] width 211 height 16
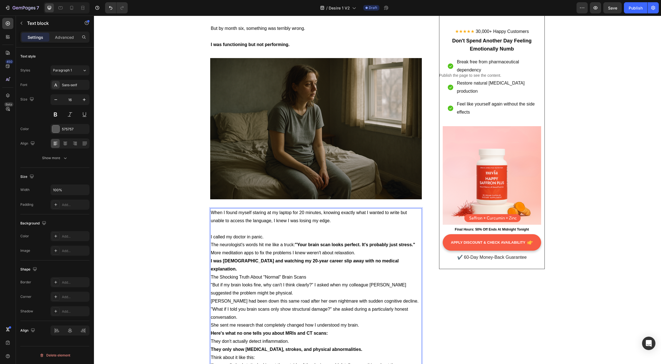
click at [276, 233] on p "I called my doctor in panic." at bounding box center [316, 237] width 211 height 8
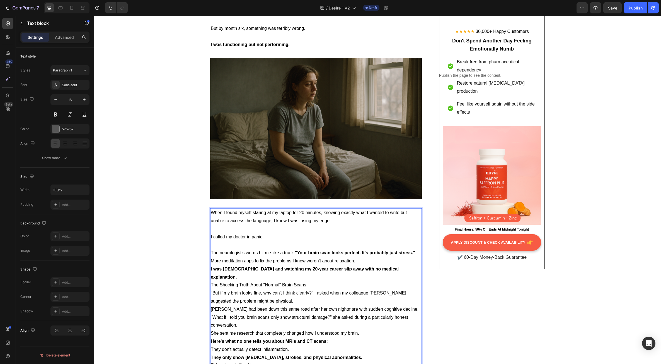
click at [416, 249] on p "The neurologist's words hit me like a truck: "Your brain scan looks perfect. It…" at bounding box center [316, 253] width 211 height 8
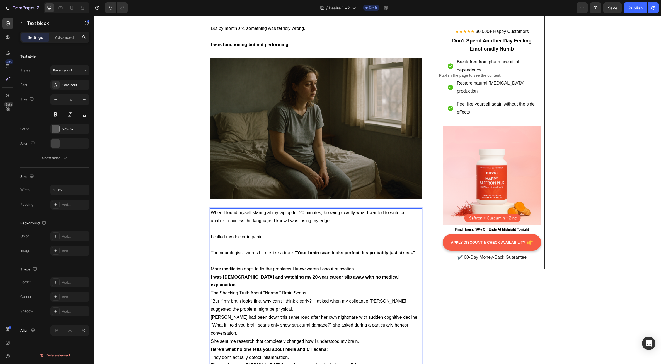
click at [355, 265] on p "More meditation apps to fix the problems I knew weren't about relaxation." at bounding box center [316, 269] width 211 height 8
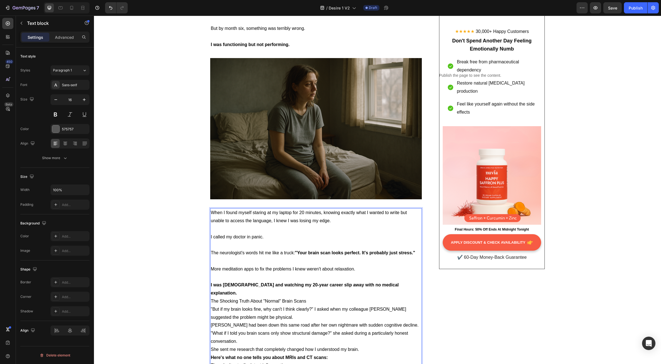
click at [403, 281] on p "I was [DEMOGRAPHIC_DATA] and watching my 20-year career slip away with no medic…" at bounding box center [316, 289] width 211 height 16
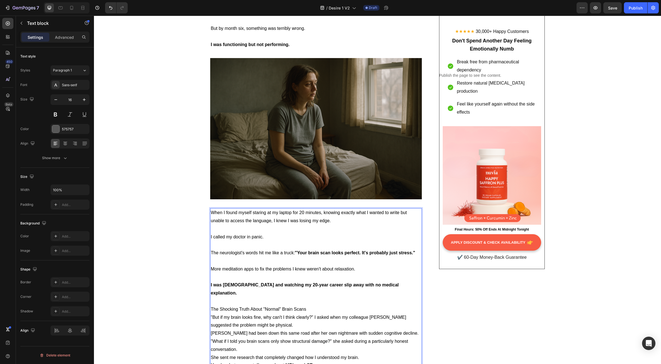
click at [312, 305] on p "The Shocking Truth About "Normal" Brain Scans" at bounding box center [316, 309] width 211 height 8
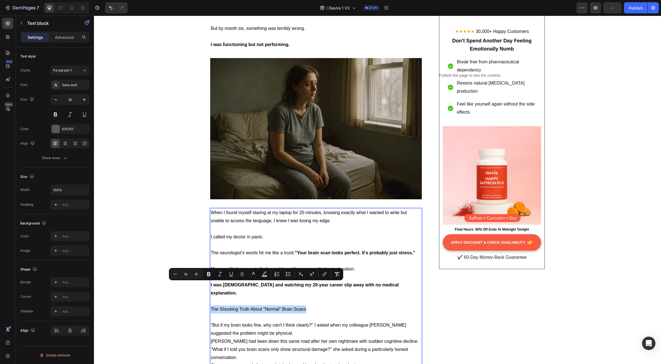
drag, startPoint x: 306, startPoint y: 286, endPoint x: 205, endPoint y: 286, distance: 101.0
click at [196, 276] on icon "Editor contextual toolbar" at bounding box center [197, 274] width 6 height 6
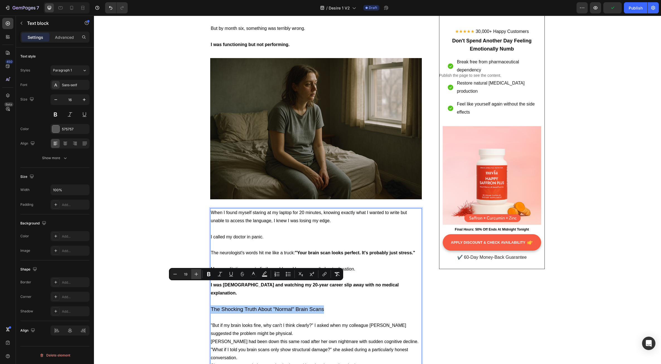
click at [196, 276] on icon "Editor contextual toolbar" at bounding box center [197, 274] width 6 height 6
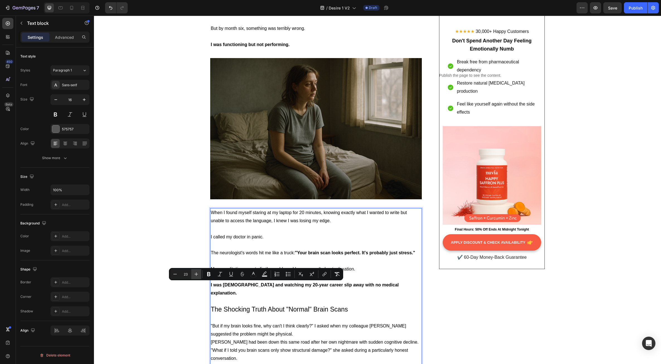
type input "24"
click at [211, 276] on icon "Editor contextual toolbar" at bounding box center [209, 274] width 6 height 6
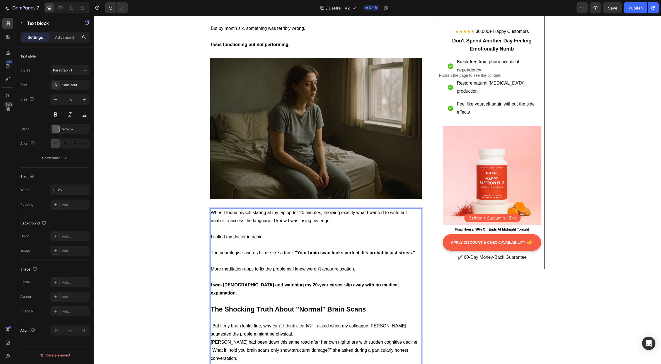
click at [248, 314] on p "Rich Text Editor. Editing area: main" at bounding box center [316, 318] width 211 height 8
click at [269, 322] on p ""But if my brain looks fine, why can't I think clearly?" I asked when my collea…" at bounding box center [316, 330] width 211 height 16
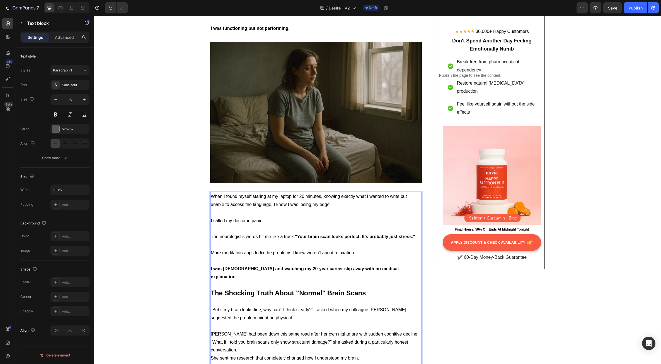
scroll to position [725, 0]
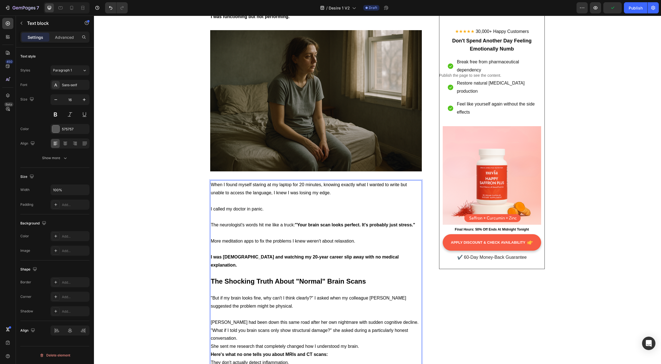
click at [395, 318] on p "[PERSON_NAME] had been down this same road after her own nightmare with sudden …" at bounding box center [316, 322] width 211 height 8
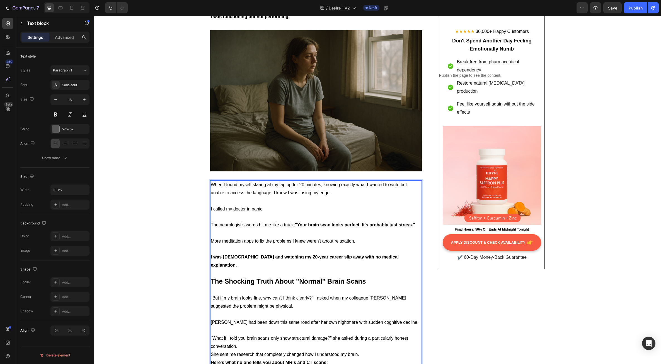
click at [257, 334] on p ""What if I told you brain scans only show structural damage?" she asked during …" at bounding box center [316, 342] width 211 height 16
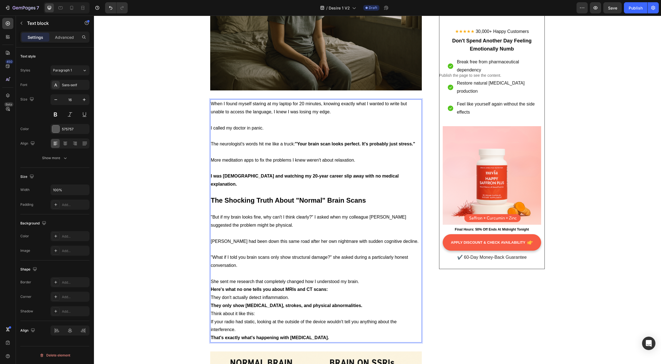
scroll to position [809, 0]
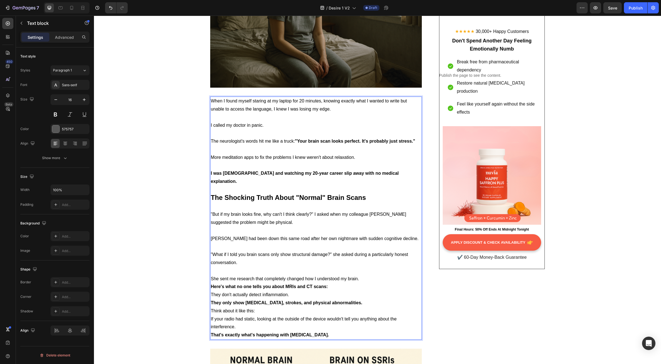
click at [360, 275] on p "She sent me research that completely changed how I understood my brain." at bounding box center [316, 279] width 211 height 8
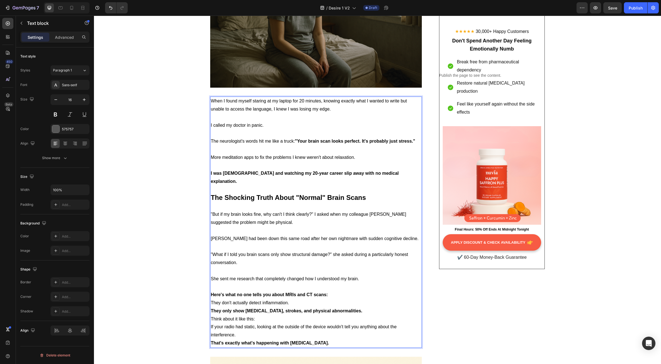
click at [328, 291] on p "Here's what no one tells you about MRIs and CT scans:" at bounding box center [316, 295] width 211 height 8
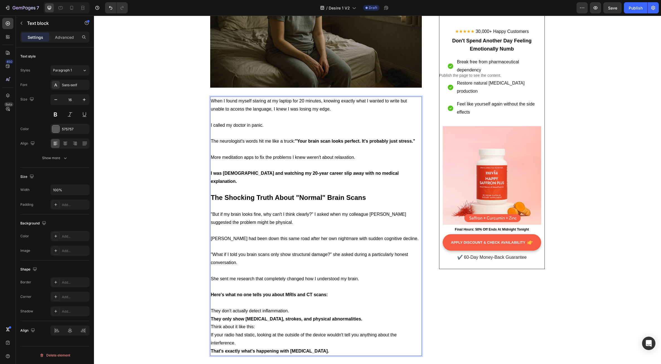
click at [291, 307] on p "They don't actually detect inflammation." at bounding box center [316, 311] width 211 height 8
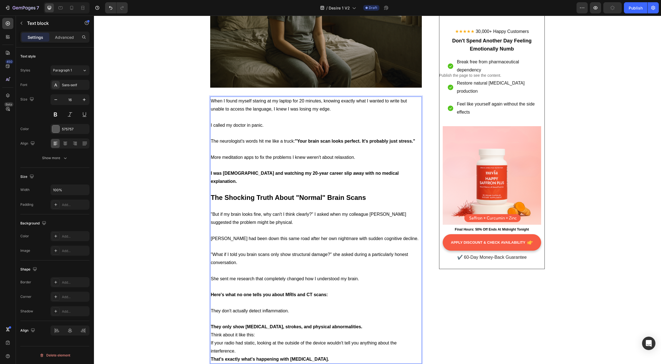
click at [342, 323] on p "They only show [MEDICAL_DATA], strokes, and physical abnormalities." at bounding box center [316, 327] width 211 height 8
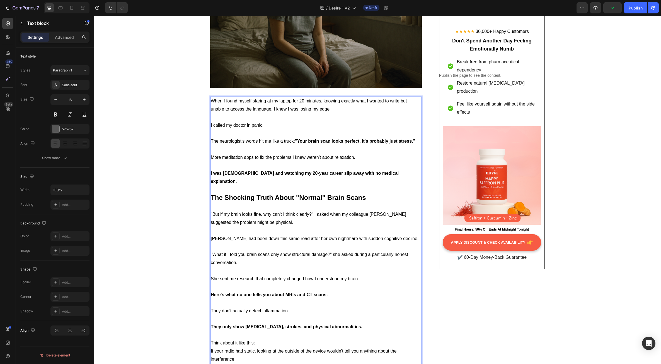
click at [261, 339] on p "Think about it like this:" at bounding box center [316, 343] width 211 height 8
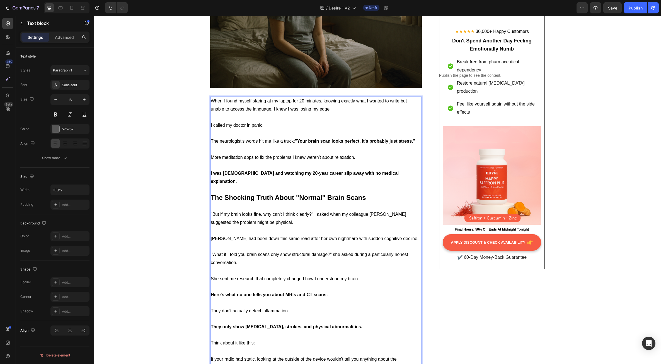
click at [242, 355] on p "If your radio had static, looking at the outside of the device wouldn't tell yo…" at bounding box center [316, 363] width 211 height 16
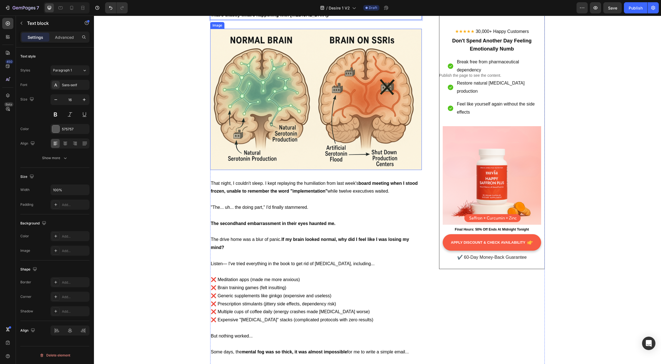
scroll to position [1200, 0]
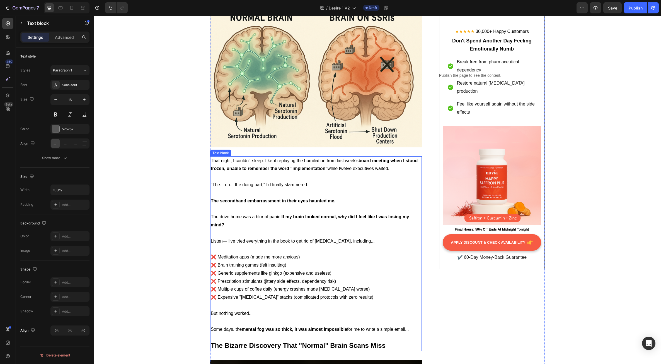
click at [285, 271] on span "❌ Generic supplements like ginkgo (expensive and useless)" at bounding box center [271, 273] width 121 height 5
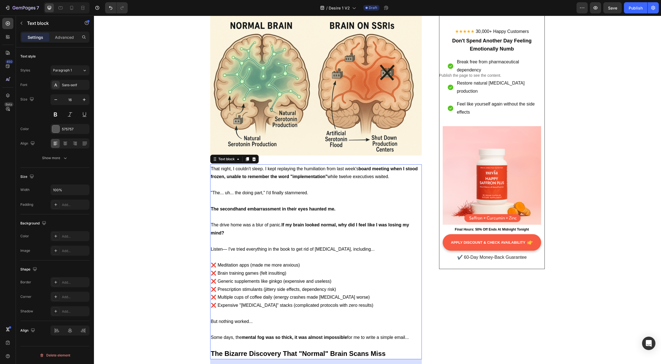
scroll to position [1227, 0]
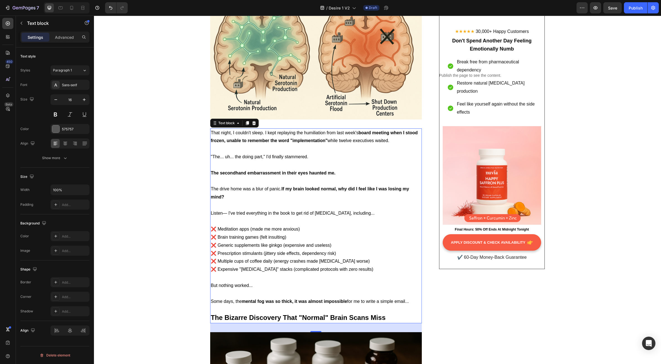
click at [278, 235] on span "❌ Brain training games (felt insulting)" at bounding box center [249, 237] width 76 height 5
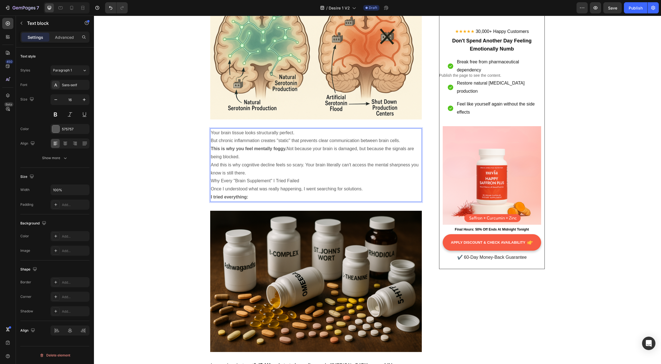
click at [260, 177] on p "Why Every "Brain Supplement" I Tried Failed" at bounding box center [316, 181] width 211 height 8
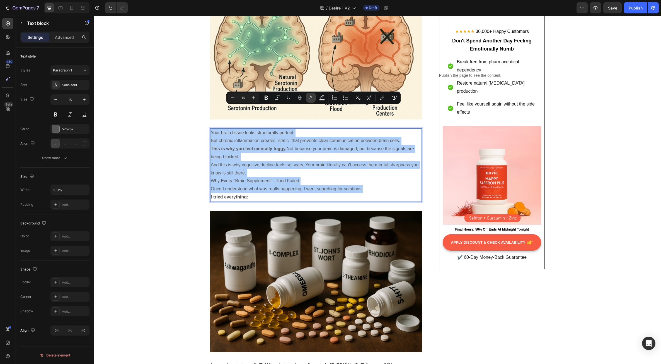
click at [311, 100] on icon "Editor contextual toolbar" at bounding box center [311, 98] width 6 height 6
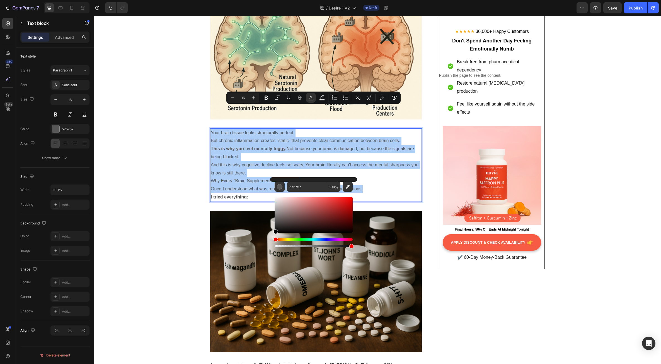
drag, startPoint x: 276, startPoint y: 221, endPoint x: 271, endPoint y: 234, distance: 14.6
click at [271, 234] on div "575757 100 %" at bounding box center [313, 212] width 87 height 71
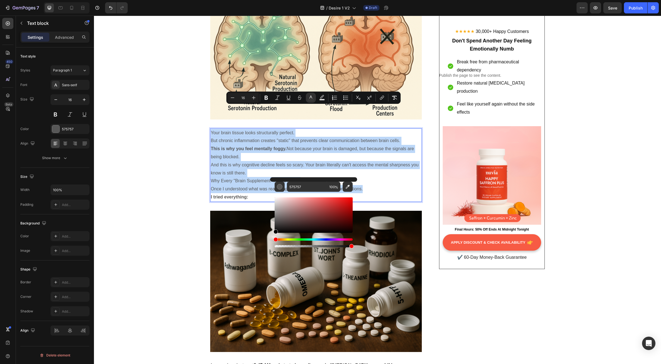
type input "000000"
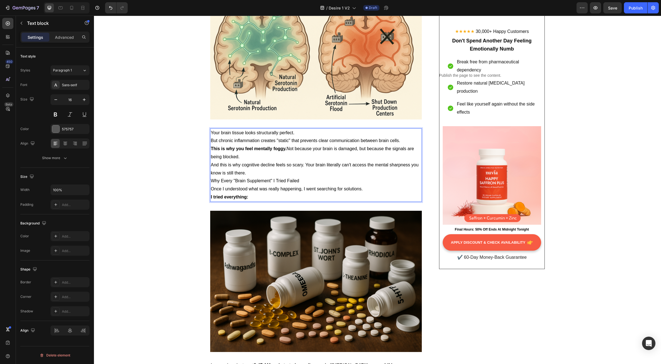
click at [297, 129] on p "Your brain tissue looks structurally perfect." at bounding box center [316, 133] width 211 height 8
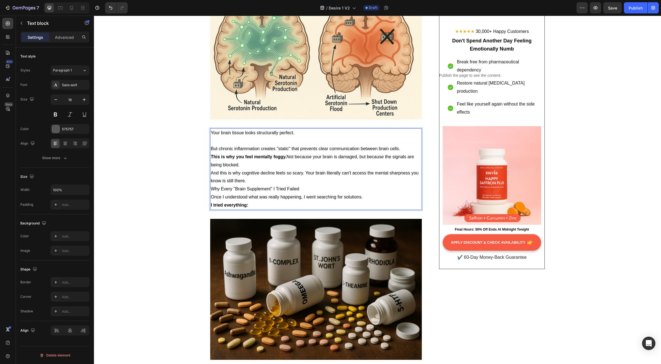
click at [402, 145] on p "But chronic inflammation creates "static" that prevents clear communication bet…" at bounding box center [316, 149] width 211 height 8
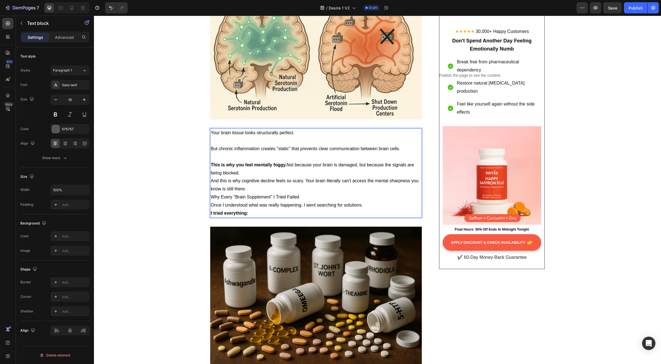
click at [242, 161] on p "This is why you feel mentally foggy. Not because your brain is damaged, but bec…" at bounding box center [316, 169] width 211 height 16
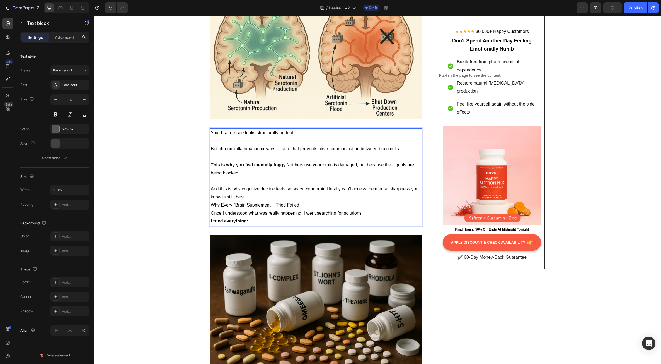
click at [254, 185] on p "And this is why cognitive decline feels so scary. Your brain literally can't ac…" at bounding box center [316, 193] width 211 height 16
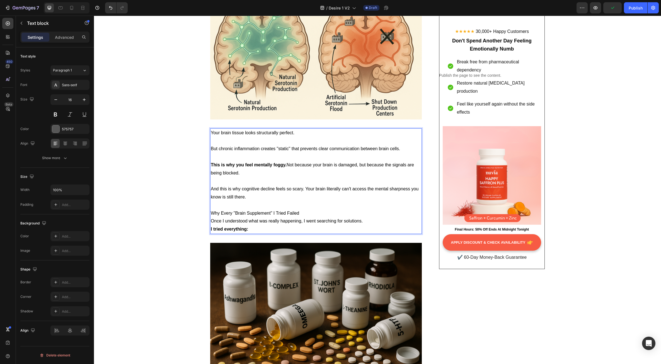
click at [299, 209] on p "Why Every "Brain Supplement" I Tried Failed" at bounding box center [316, 213] width 211 height 8
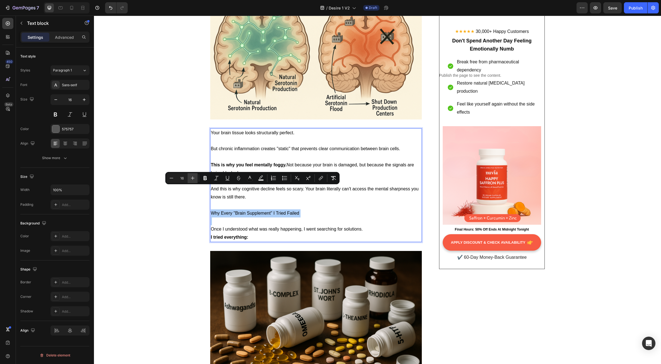
click at [196, 179] on button "Plus" at bounding box center [193, 178] width 10 height 10
click at [195, 179] on button "Plus" at bounding box center [193, 178] width 10 height 10
click at [195, 179] on icon "Editor contextual toolbar" at bounding box center [193, 178] width 6 height 6
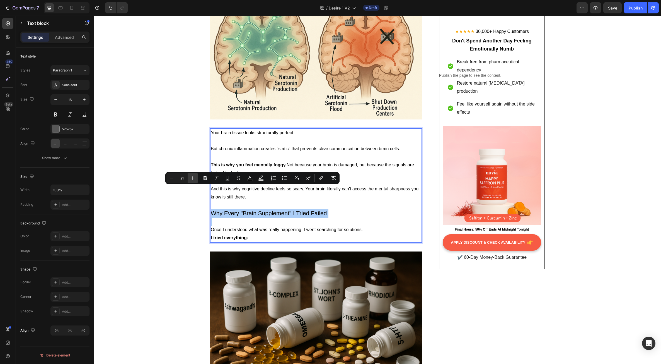
click at [195, 179] on icon "Editor contextual toolbar" at bounding box center [193, 178] width 6 height 6
click at [194, 179] on icon "Editor contextual toolbar" at bounding box center [193, 178] width 6 height 6
type input "24"
click at [208, 180] on icon "Editor contextual toolbar" at bounding box center [206, 178] width 6 height 6
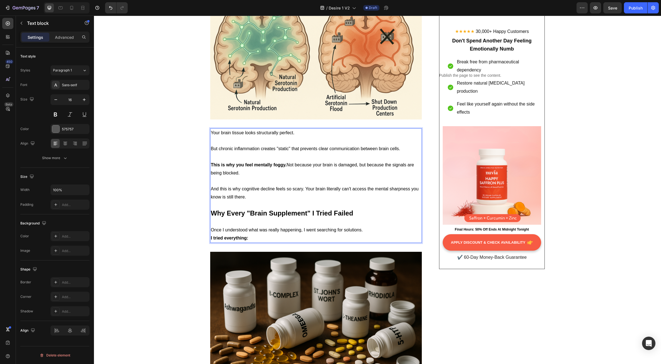
click at [252, 227] on span "Once I understood what was really happening, I went searching for solutions." at bounding box center [287, 229] width 152 height 5
click at [363, 226] on p "Once I understood what was really happening, I went searching for solutions." at bounding box center [316, 230] width 211 height 8
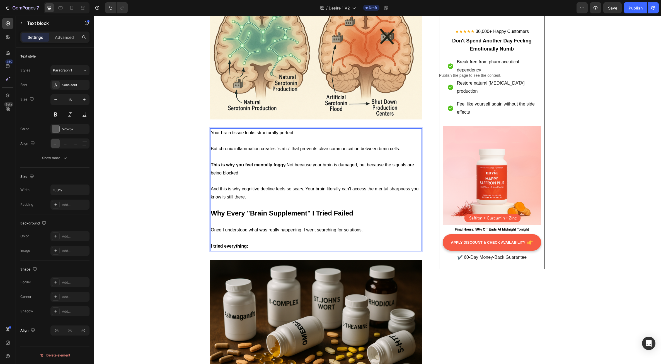
click at [252, 242] on p "I tried everything:" at bounding box center [316, 246] width 211 height 8
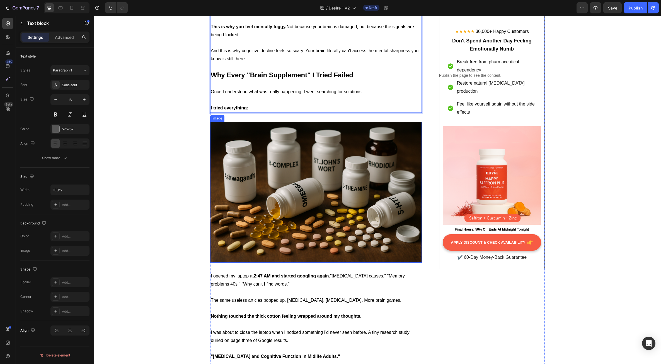
scroll to position [1367, 0]
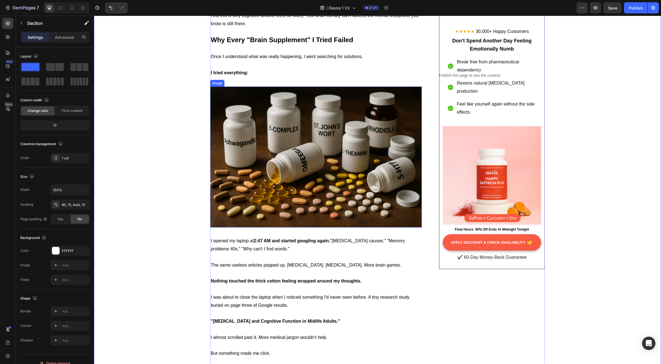
scroll to position [1423, 0]
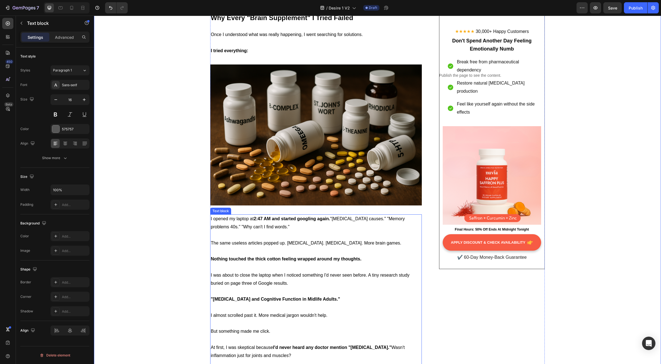
click at [252, 239] on p "The same useless articles popped up. [MEDICAL_DATA]. [MEDICAL_DATA]. More brain…" at bounding box center [316, 243] width 211 height 8
click at [295, 231] on p at bounding box center [316, 235] width 211 height 8
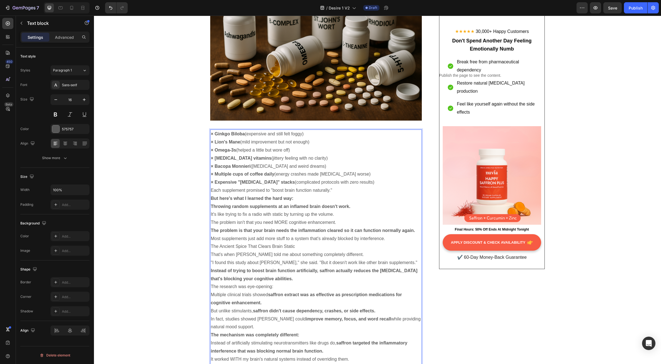
scroll to position [1510, 0]
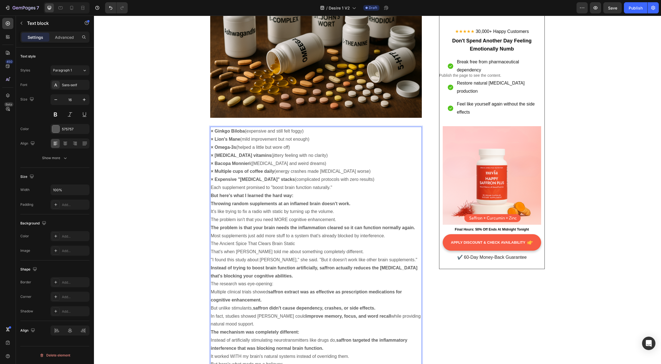
click at [308, 184] on p "Each supplement promised to "boost brain function naturally."" at bounding box center [316, 188] width 211 height 8
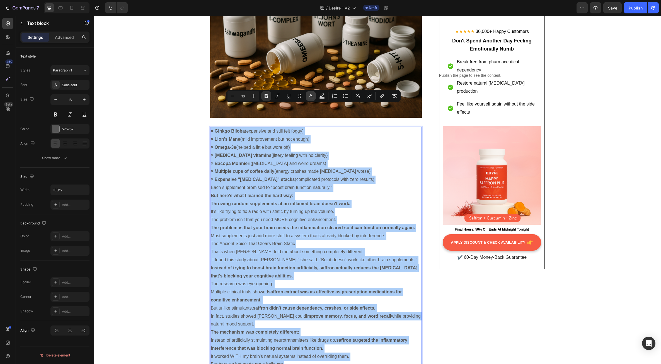
click at [312, 97] on icon "Editor contextual toolbar" at bounding box center [311, 96] width 6 height 6
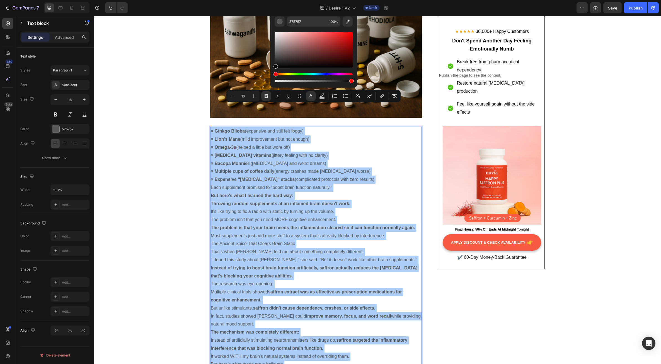
drag, startPoint x: 276, startPoint y: 56, endPoint x: 273, endPoint y: 72, distance: 15.9
click at [273, 72] on div "575757 100 %" at bounding box center [313, 47] width 87 height 71
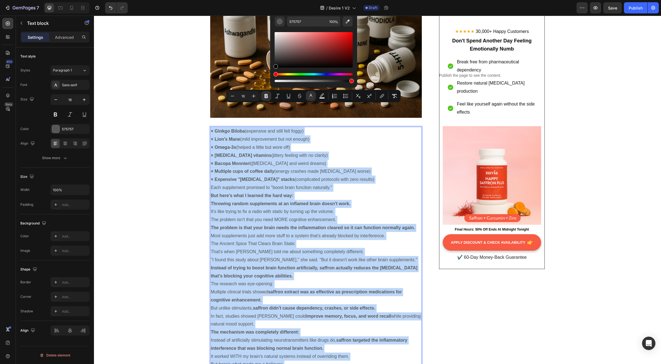
type input "000000"
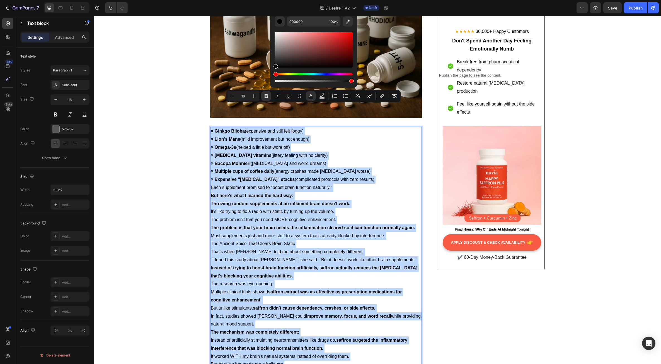
click at [270, 161] on span "× [PERSON_NAME] ([MEDICAL_DATA] and weird dreams)" at bounding box center [268, 163] width 115 height 5
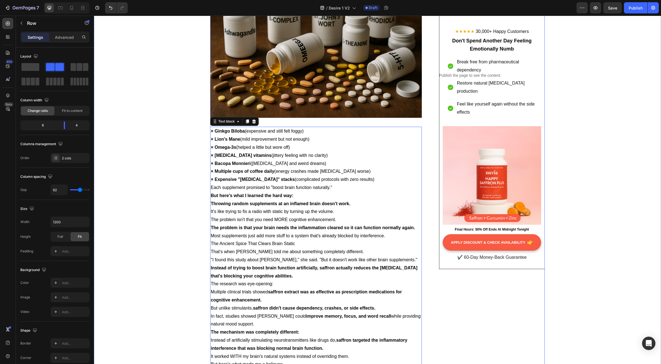
click at [481, 302] on div "★★★★★ 30,000+ Happy Customers Text Block Don't Spend Another Day Feeling Emotio…" at bounding box center [492, 337] width 106 height 3558
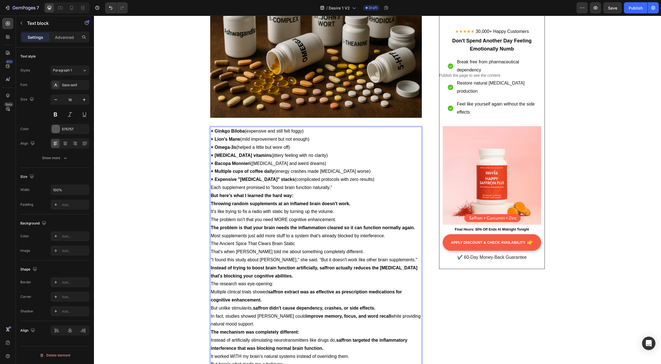
click at [211, 129] on strong "×" at bounding box center [212, 131] width 3 height 5
click at [211, 129] on span "× Ginkgo Biloba (expensive and still felt foggy)" at bounding box center [257, 131] width 93 height 5
drag, startPoint x: 212, startPoint y: 115, endPoint x: 208, endPoint y: 115, distance: 3.5
click at [211, 137] on span "× Lion's Mane (mild improvement but not enough)" at bounding box center [260, 139] width 99 height 5
drag, startPoint x: 212, startPoint y: 122, endPoint x: 207, endPoint y: 124, distance: 4.9
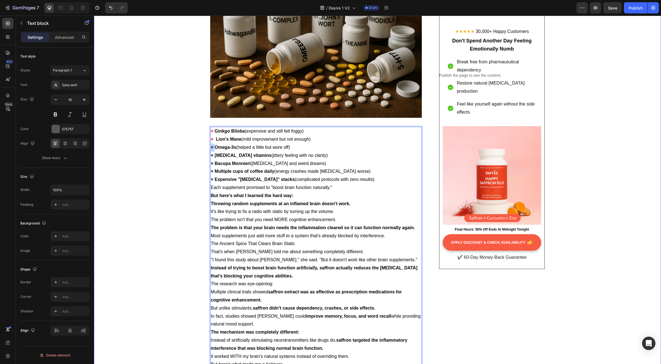
click at [207, 124] on div ""Fortune 500 Executive Reveals: 'Why Perfect Brain Scans Miss the #1 Cause of […" at bounding box center [377, 337] width 559 height 3558
drag, startPoint x: 211, startPoint y: 132, endPoint x: 208, endPoint y: 132, distance: 3.1
click at [211, 153] on span "× [MEDICAL_DATA] vitamins (jittery feeling with no clarity)" at bounding box center [269, 155] width 117 height 5
click at [216, 137] on strong "Lion's Mane" at bounding box center [229, 139] width 26 height 5
drag, startPoint x: 212, startPoint y: 138, endPoint x: 207, endPoint y: 138, distance: 5.6
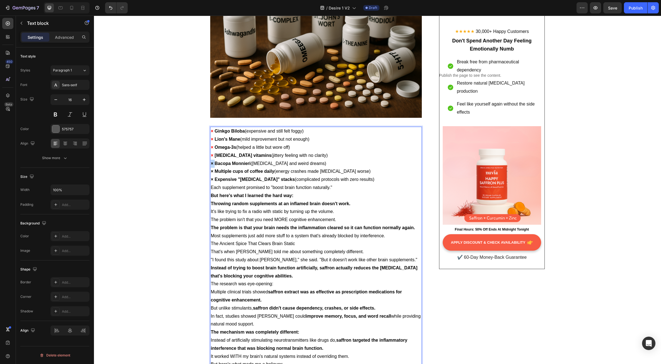
click at [207, 138] on div ""Fortune 500 Executive Reveals: 'Why Perfect Brain Scans Miss the #1 Cause of […" at bounding box center [377, 337] width 559 height 3558
drag, startPoint x: 212, startPoint y: 148, endPoint x: 209, endPoint y: 148, distance: 3.1
click at [211, 169] on span "× Multiple cups of coffee daily (energy crashes made [MEDICAL_DATA] worse)" at bounding box center [291, 171] width 160 height 5
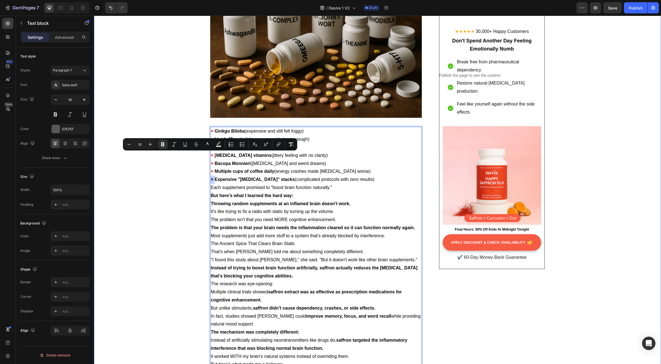
drag, startPoint x: 213, startPoint y: 155, endPoint x: 208, endPoint y: 155, distance: 5.6
click at [208, 155] on div ""Fortune 500 Executive Reveals: 'Why Perfect Brain Scans Miss the #1 Cause of […" at bounding box center [377, 337] width 559 height 3558
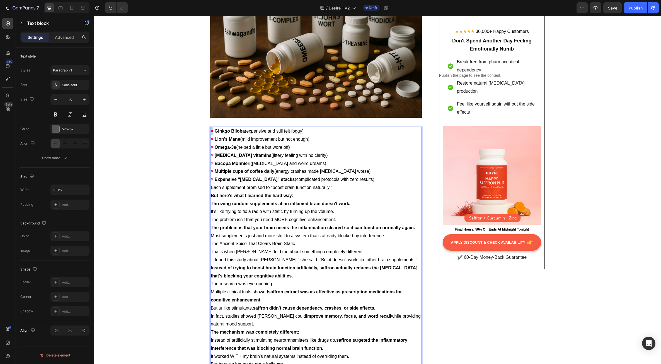
click at [211, 129] on strong "×" at bounding box center [212, 131] width 3 height 5
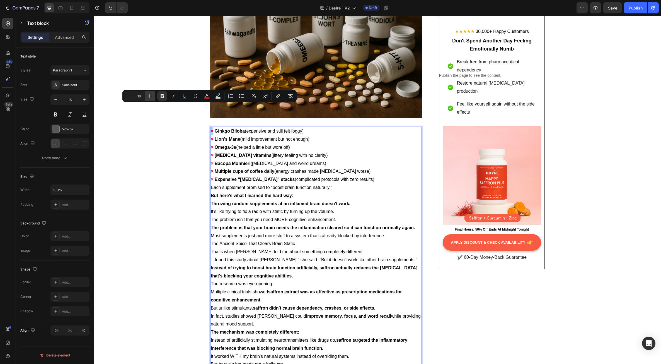
click at [153, 98] on button "Plus" at bounding box center [150, 96] width 10 height 10
type input "16"
click at [213, 127] on p "× Ginkgo Biloba (expensive and still felt foggy) × Lion's Mane (mild improvemen…" at bounding box center [316, 155] width 211 height 57
drag, startPoint x: 214, startPoint y: 107, endPoint x: 210, endPoint y: 108, distance: 4.5
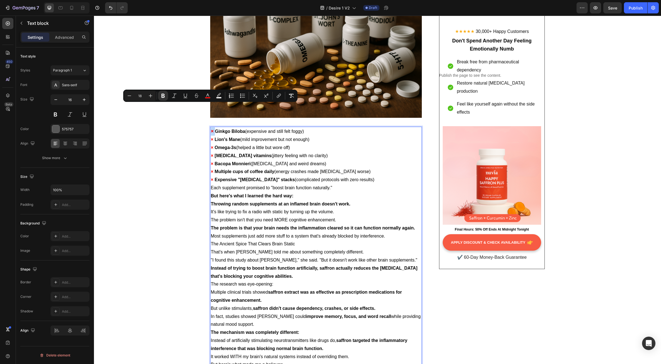
click at [211, 127] on p "× Ginkgo Biloba (expensive and still felt foggy) × Lion's Mane (mild improvemen…" at bounding box center [316, 155] width 211 height 57
copy p "×"
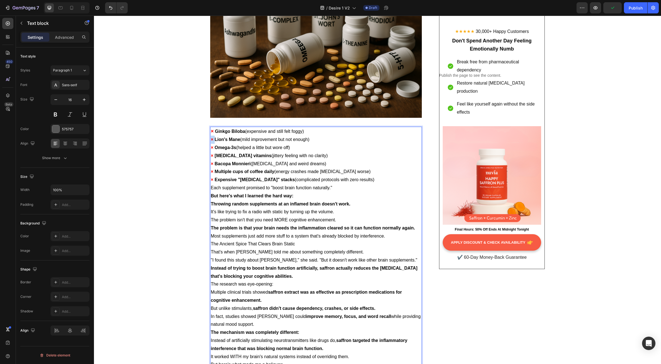
drag, startPoint x: 212, startPoint y: 116, endPoint x: 209, endPoint y: 116, distance: 3.6
click at [211, 127] on p "× Ginkgo Biloba (expensive and still felt foggy) × Lion's Mane (mild improvemen…" at bounding box center [316, 155] width 211 height 57
drag, startPoint x: 212, startPoint y: 124, endPoint x: 208, endPoint y: 124, distance: 4.2
click at [210, 127] on div "× Ginkgo Biloba (expensive and still felt foggy) × Lion's Mane (mild improvemen…" at bounding box center [316, 256] width 212 height 259
drag, startPoint x: 213, startPoint y: 131, endPoint x: 209, endPoint y: 131, distance: 3.6
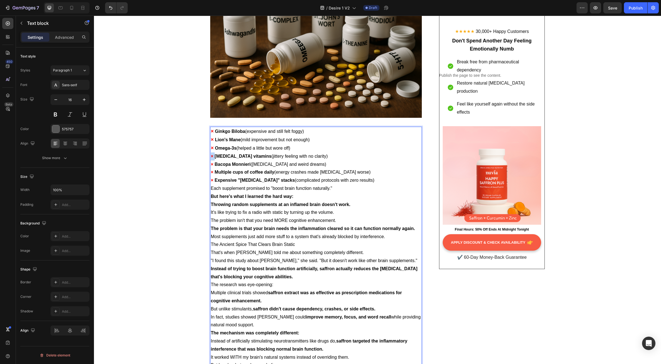
click at [211, 131] on p "× Ginkgo Biloba (expensive and still felt foggy) × Lion's Mane (mild improvemen…" at bounding box center [316, 155] width 211 height 57
drag, startPoint x: 212, startPoint y: 139, endPoint x: 210, endPoint y: 139, distance: 2.8
click at [211, 139] on p "× Ginkgo Biloba (expensive and still felt foggy) × Lion's Mane (mild improvemen…" at bounding box center [316, 155] width 211 height 57
drag, startPoint x: 212, startPoint y: 149, endPoint x: 209, endPoint y: 148, distance: 3.1
click at [211, 148] on p "× Ginkgo Biloba (expensive and still felt foggy) × Lion's Mane (mild improvemen…" at bounding box center [316, 156] width 211 height 58
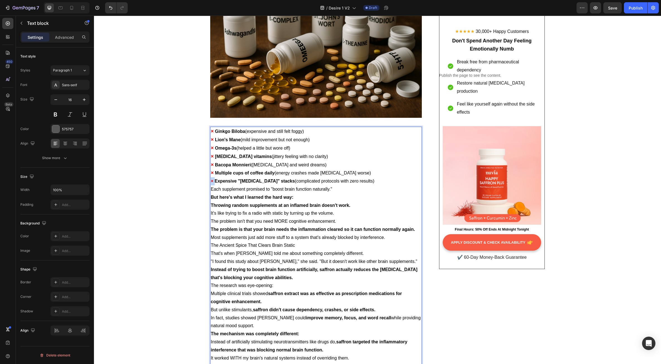
drag, startPoint x: 213, startPoint y: 156, endPoint x: 209, endPoint y: 156, distance: 3.7
click at [211, 156] on p "× Ginkgo Biloba (expensive and still felt foggy) × Lion's Mane (mild improvemen…" at bounding box center [316, 156] width 211 height 58
click at [572, 267] on div ""Fortune 500 Executive Reveals: 'Why Perfect Brain Scans Miss the #1 Cause of […" at bounding box center [377, 338] width 559 height 3560
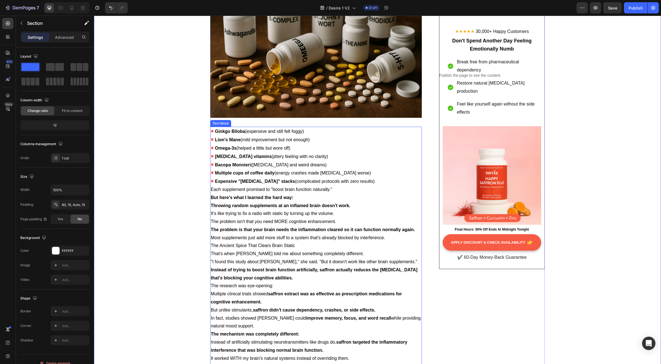
click at [255, 186] on p "Each supplement promised to "boost brain function naturally."" at bounding box center [316, 190] width 211 height 8
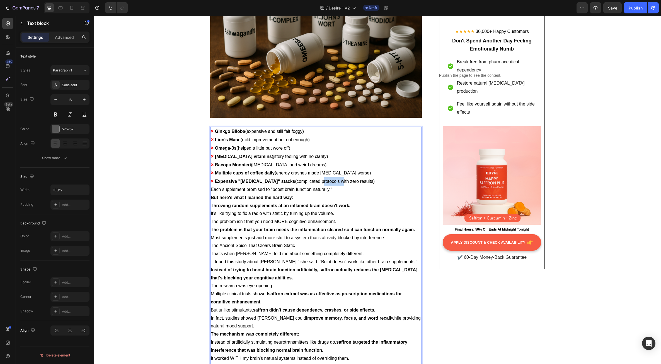
click at [321, 179] on span "Expensive "[MEDICAL_DATA]" stacks (complicated protocols with zero results)" at bounding box center [295, 181] width 160 height 5
drag, startPoint x: 358, startPoint y: 157, endPoint x: 208, endPoint y: 146, distance: 150.2
click at [210, 146] on div "× Ginkgo Biloba (expensive and still felt foggy) × Lion's Mane (mild improvemen…" at bounding box center [316, 257] width 212 height 260
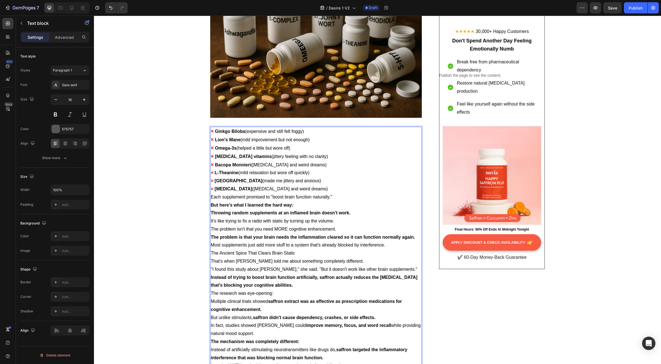
click at [300, 185] on p "× [MEDICAL_DATA] ([MEDICAL_DATA] and weird dreams)" at bounding box center [316, 189] width 211 height 8
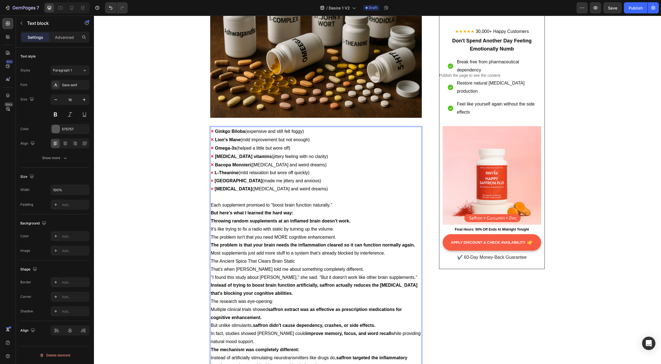
click at [334, 201] on p "Each supplement promised to "boost brain function naturally."" at bounding box center [316, 205] width 211 height 8
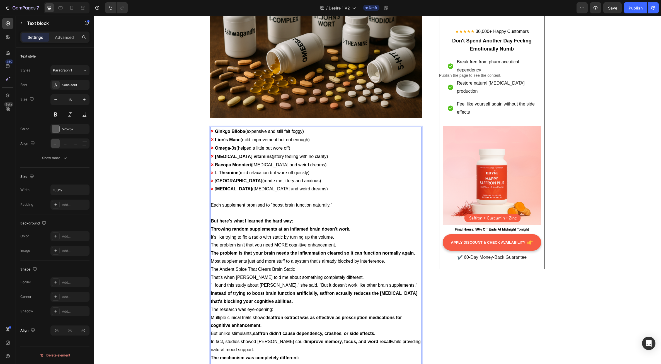
click at [301, 217] on p "But here's what I learned the hard way:" at bounding box center [316, 221] width 211 height 8
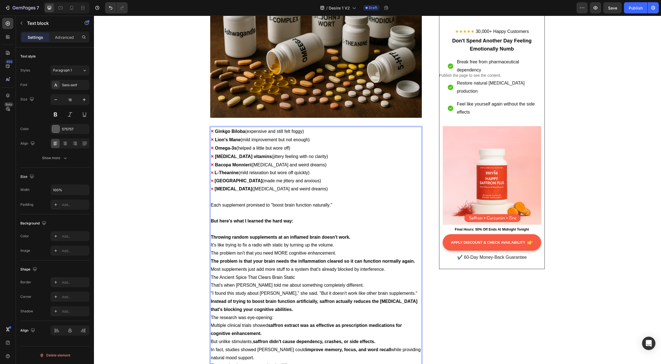
click at [352, 233] on p "Throwing random supplements at an inflamed brain doesn't work." at bounding box center [316, 237] width 211 height 8
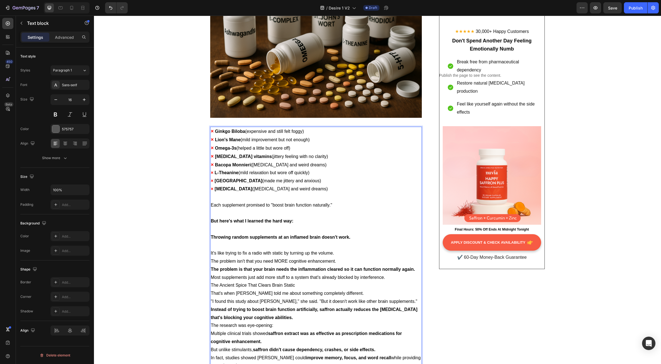
click at [336, 249] on p "It's like trying to fix a radio with static by turning up the volume." at bounding box center [316, 253] width 211 height 8
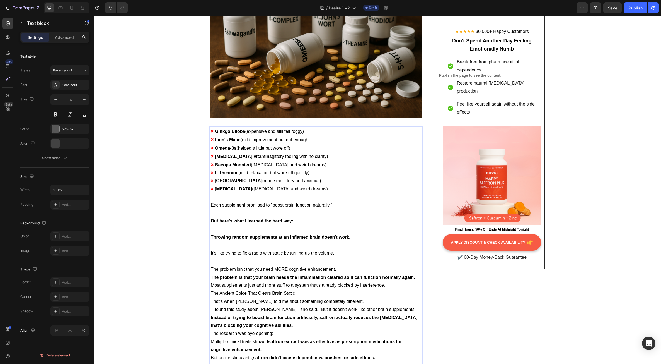
click at [335, 265] on p "The problem isn't that you need MORE cognitive enhancement." at bounding box center [316, 269] width 211 height 8
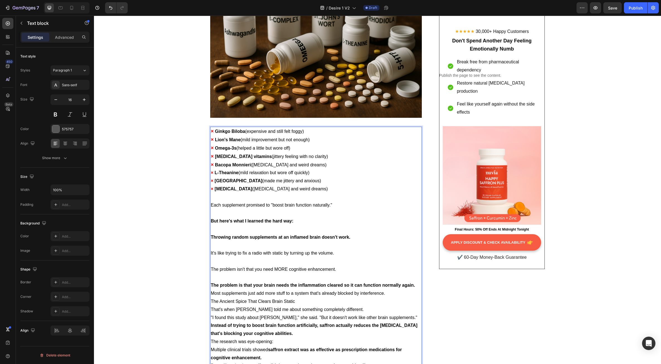
click at [414, 281] on p "The problem is that your brain needs the inflammation cleared so it can functio…" at bounding box center [316, 285] width 211 height 8
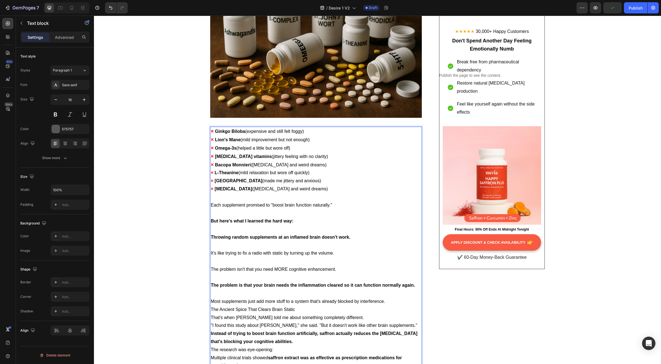
click at [387, 297] on p "Most supplements just add more stuff to a system that's already blocked by inte…" at bounding box center [316, 301] width 211 height 8
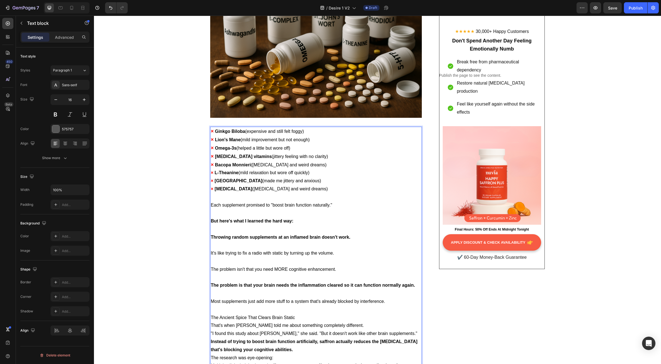
click at [305, 314] on p "The Ancient Spice That Clears Brain Static" at bounding box center [316, 318] width 211 height 8
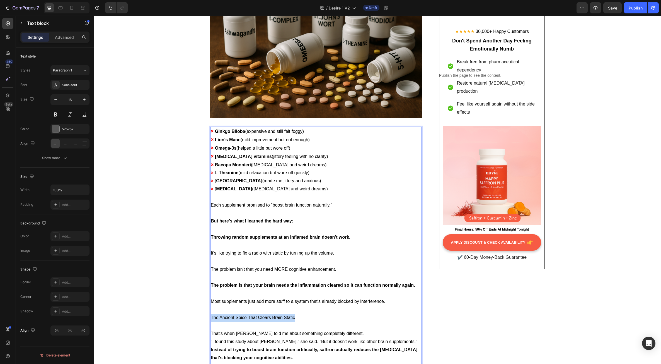
drag, startPoint x: 284, startPoint y: 293, endPoint x: 208, endPoint y: 294, distance: 76.7
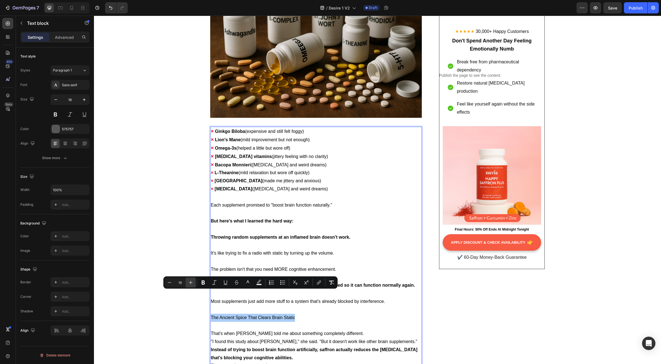
click at [191, 283] on icon "Editor contextual toolbar" at bounding box center [191, 283] width 4 height 4
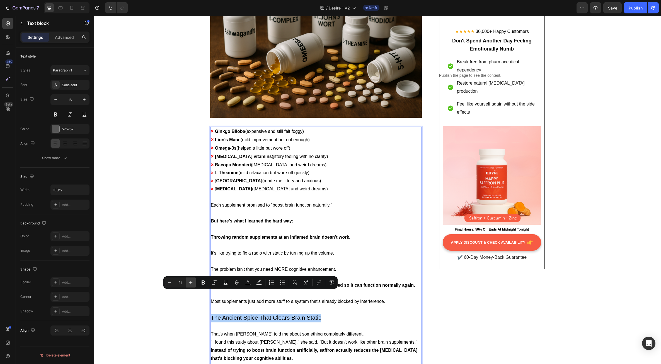
click at [191, 283] on icon "Editor contextual toolbar" at bounding box center [191, 283] width 4 height 4
type input "24"
click at [203, 283] on icon "Editor contextual toolbar" at bounding box center [204, 283] width 6 height 6
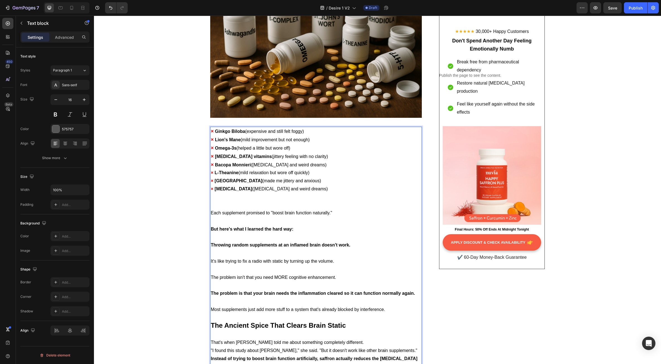
click at [333, 330] on p "Rich Text Editor. Editing area: main" at bounding box center [316, 334] width 211 height 8
click at [345, 338] on p "That's when [PERSON_NAME] told me about something completely different." at bounding box center [316, 342] width 211 height 8
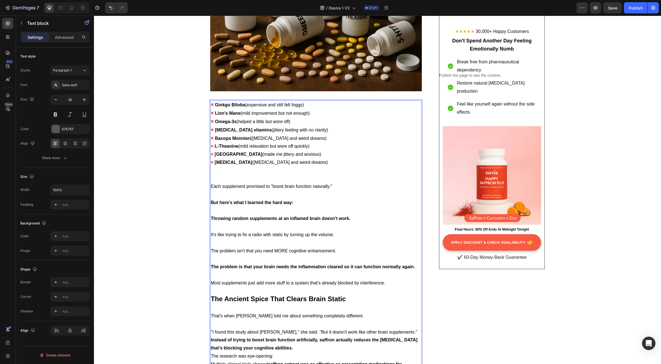
scroll to position [1538, 0]
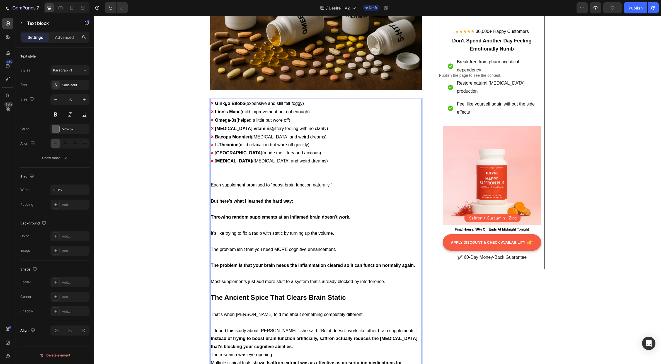
click at [399, 327] on p ""I found this study about [PERSON_NAME]," she said. "But it doesn't work like o…" at bounding box center [316, 331] width 211 height 8
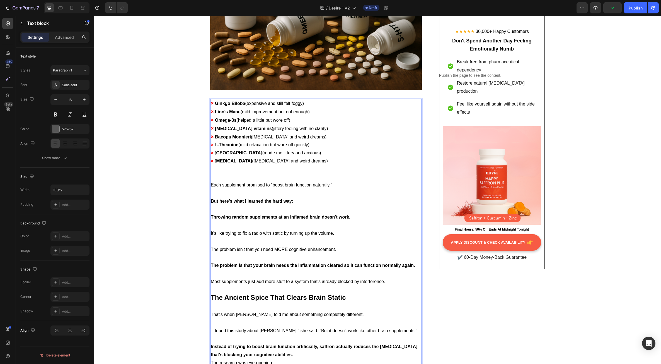
click at [295, 343] on p "Instead of trying to boost brain function artificially, saffron actually reduce…" at bounding box center [316, 351] width 211 height 16
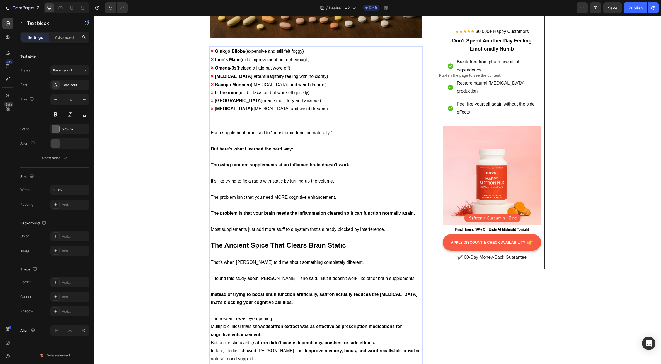
scroll to position [1594, 0]
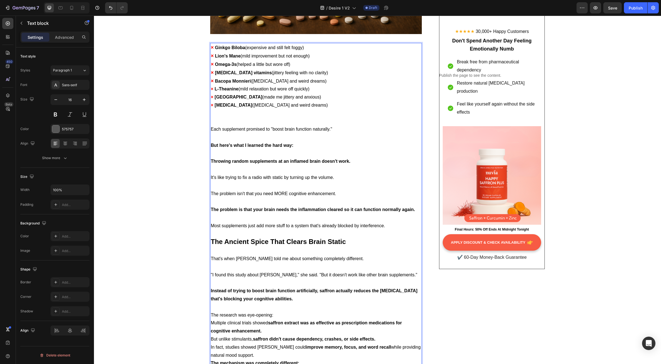
click at [279, 311] on p "The research was eye-opening:" at bounding box center [316, 315] width 211 height 8
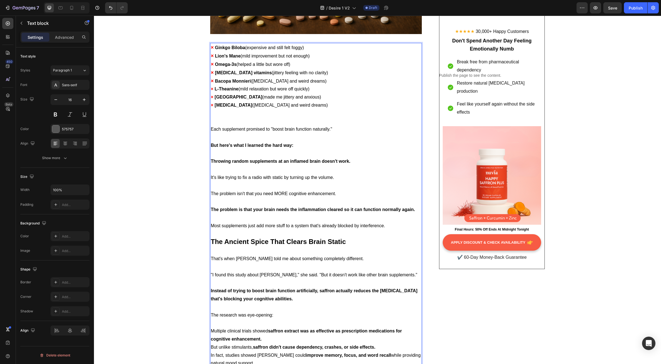
click at [272, 327] on p "Multiple clinical trials showed saffron extract was as effective as prescriptio…" at bounding box center [316, 335] width 211 height 16
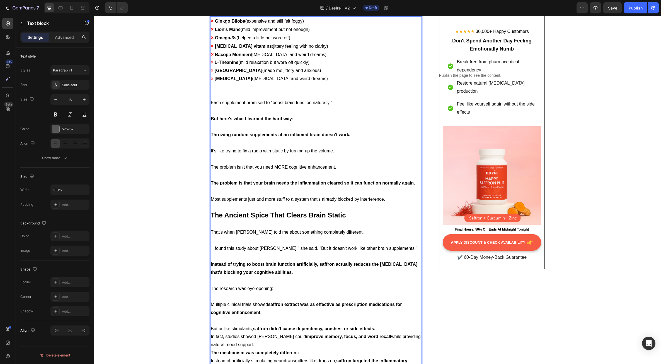
scroll to position [1622, 0]
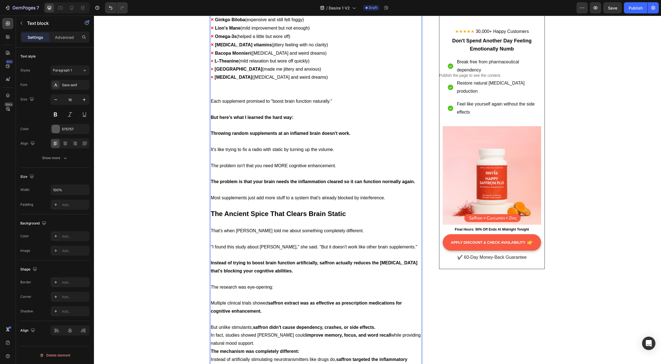
click at [379, 323] on p "But unlike stimulants, [PERSON_NAME] didn't cause dependency, crashes, or side …" at bounding box center [316, 327] width 211 height 8
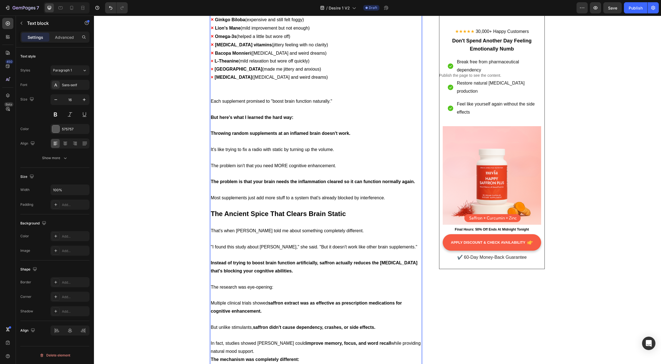
click at [245, 339] on p "In fact, studies showed [PERSON_NAME] could improve memory, focus, and word rec…" at bounding box center [316, 347] width 211 height 16
click at [304, 363] on p "The mechanism was completely different:" at bounding box center [316, 367] width 211 height 8
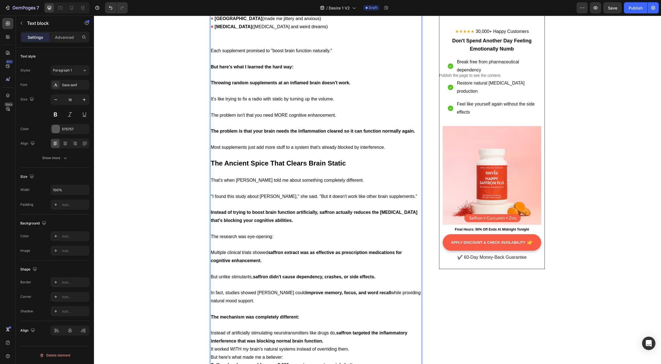
scroll to position [1706, 0]
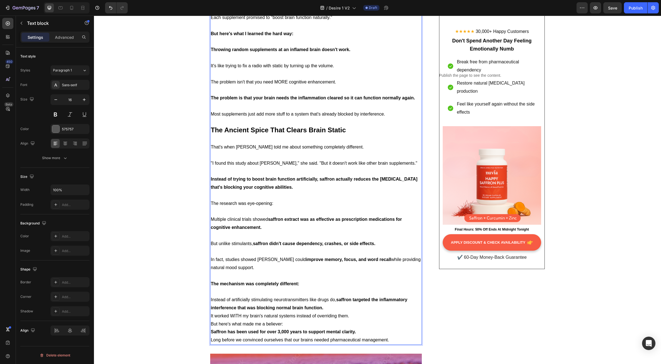
click at [322, 296] on p "Instead of artificially stimulating neurotransmitters like drugs do, saffron ta…" at bounding box center [316, 304] width 211 height 16
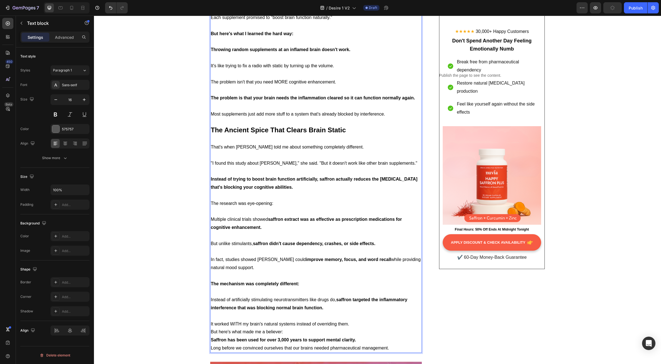
click at [349, 320] on p "It worked WITH my brain's natural systems instead of overriding them." at bounding box center [316, 324] width 211 height 8
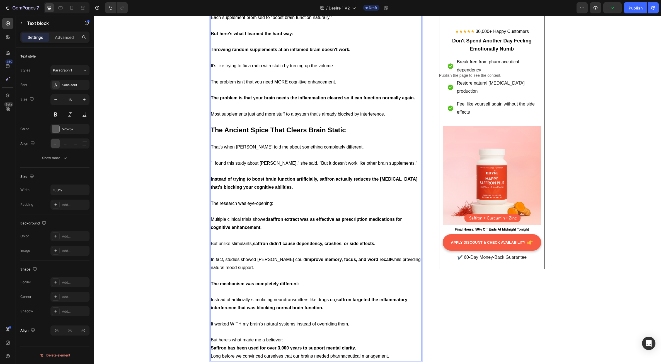
click at [288, 336] on p "But here's what made me a believer:" at bounding box center [316, 340] width 211 height 8
click at [358, 352] on p "Saffron has been used for over 3,000 years to support mental clarity." at bounding box center [316, 356] width 211 height 8
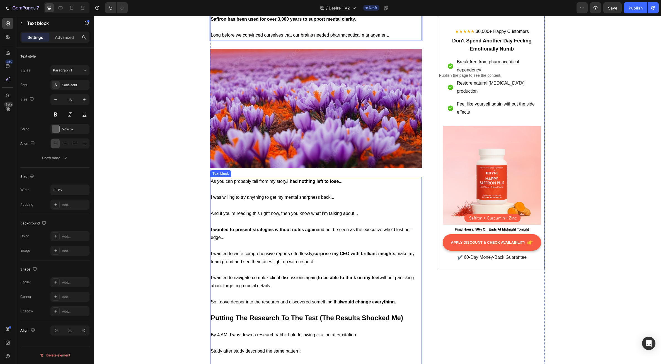
scroll to position [2068, 0]
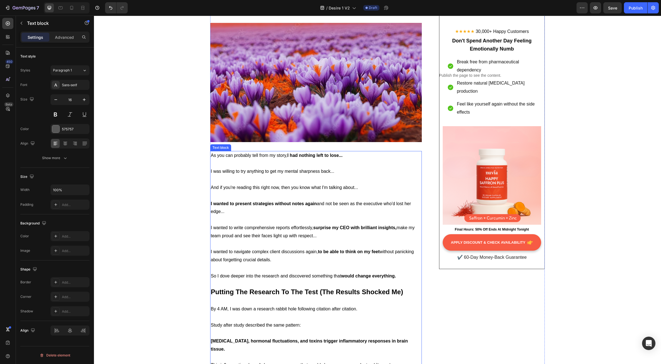
click at [249, 280] on p at bounding box center [316, 284] width 211 height 8
click at [259, 273] on span "So I dove deeper into the research and discovered something that would change e…" at bounding box center [303, 275] width 185 height 5
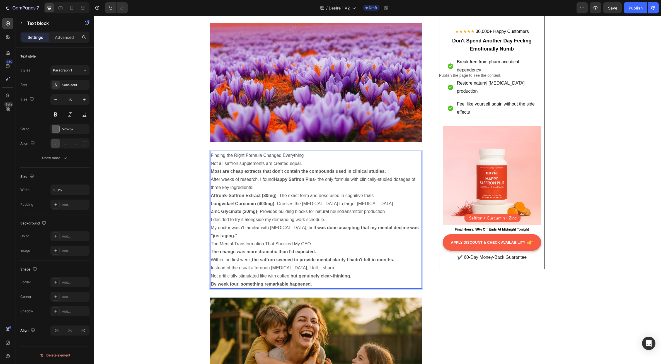
click at [279, 224] on p "My doctor wasn't familiar with [MEDICAL_DATA], but I was done accepting that my…" at bounding box center [316, 232] width 211 height 16
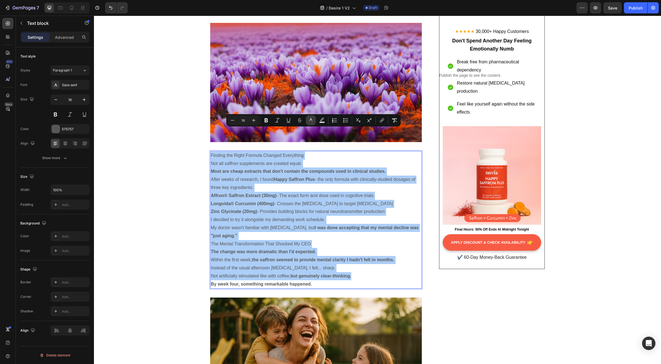
click at [314, 122] on button "color" at bounding box center [311, 120] width 10 height 10
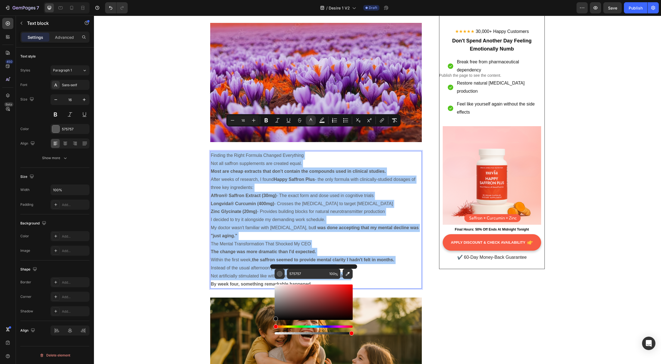
drag, startPoint x: 277, startPoint y: 307, endPoint x: 270, endPoint y: 322, distance: 15.6
click at [270, 322] on div "575757 100 %" at bounding box center [313, 299] width 87 height 71
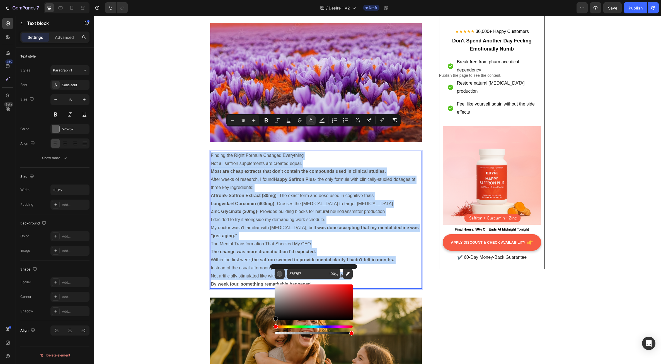
type input "000000"
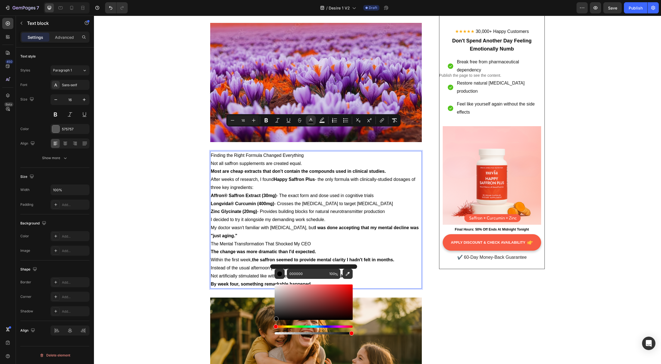
drag, startPoint x: 276, startPoint y: 319, endPoint x: 270, endPoint y: 303, distance: 17.1
click at [270, 325] on div "000000 100 %" at bounding box center [313, 299] width 87 height 71
click at [270, 248] on p "The change was more dramatic than I'd expected." at bounding box center [316, 252] width 211 height 8
click at [276, 224] on p "My doctor wasn't familiar with [MEDICAL_DATA], but I was done accepting that my…" at bounding box center [316, 232] width 211 height 16
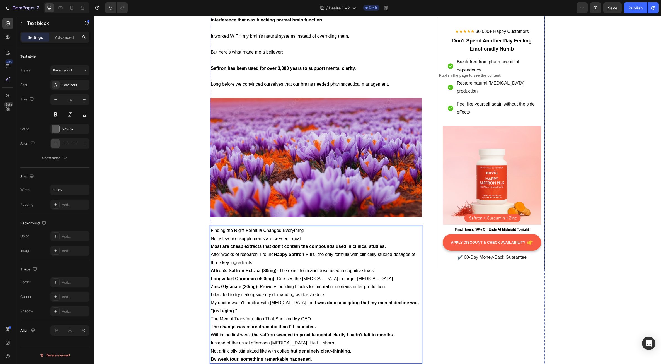
scroll to position [1957, 0]
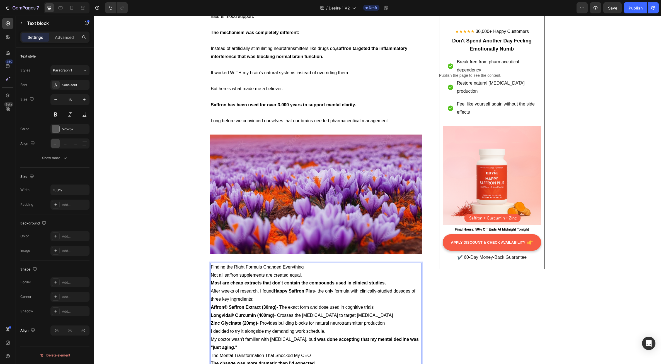
click at [307, 263] on p "Finding the Right Formula Changed Everything" at bounding box center [316, 267] width 211 height 8
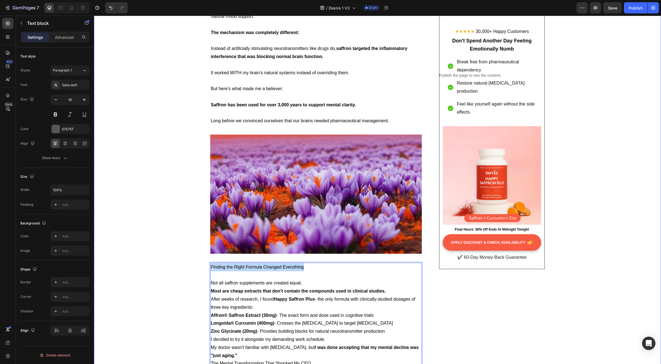
drag, startPoint x: 305, startPoint y: 243, endPoint x: 183, endPoint y: 244, distance: 121.6
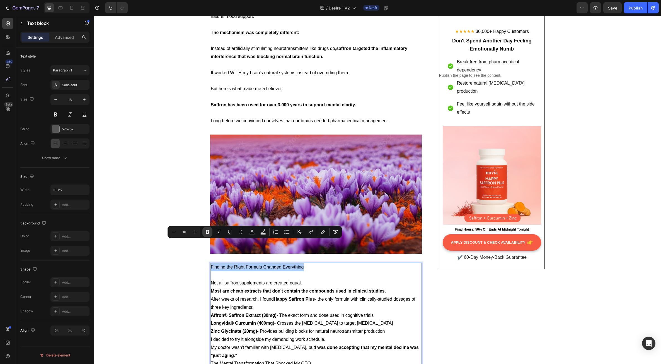
click at [206, 233] on icon "Editor contextual toolbar" at bounding box center [207, 232] width 3 height 4
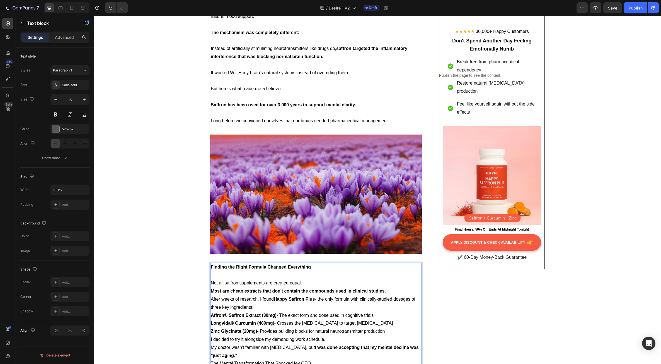
click at [212, 264] on strong "Finding the Right Formula Changed Everything" at bounding box center [261, 266] width 100 height 5
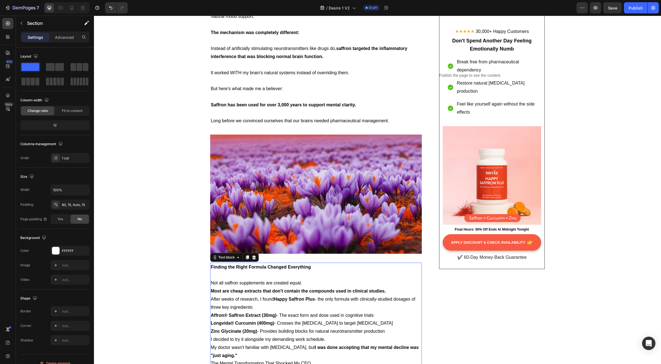
click at [226, 264] on strong "Finding the Right Formula Changed Everything" at bounding box center [261, 266] width 100 height 5
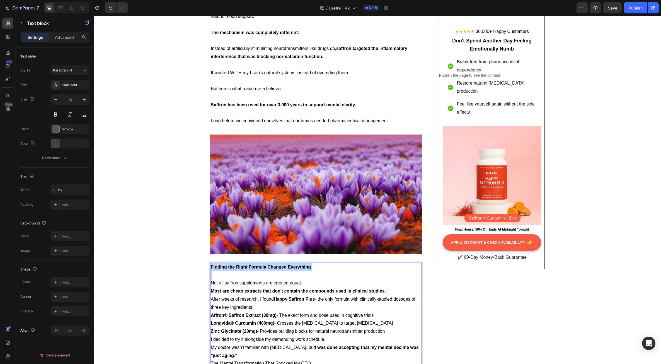
click at [226, 264] on strong "Finding the Right Formula Changed Everything" at bounding box center [261, 266] width 100 height 5
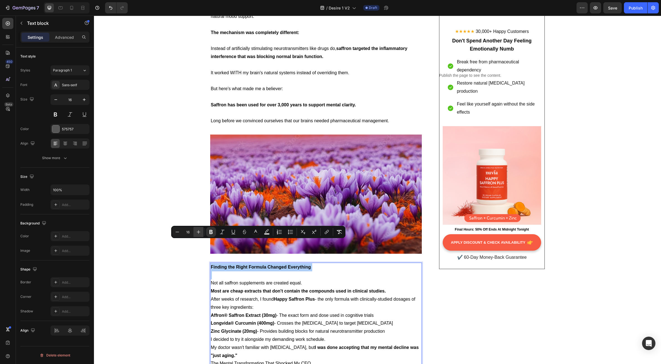
click at [197, 232] on icon "Editor contextual toolbar" at bounding box center [199, 232] width 6 height 6
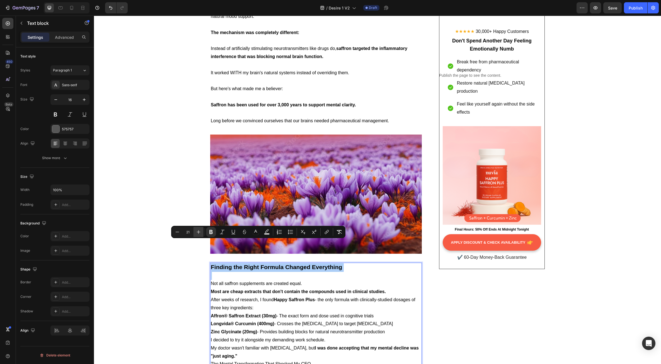
click at [197, 232] on icon "Editor contextual toolbar" at bounding box center [199, 232] width 6 height 6
type input "24"
click at [238, 272] on p "Rich Text Editor. Editing area: main" at bounding box center [316, 276] width 211 height 8
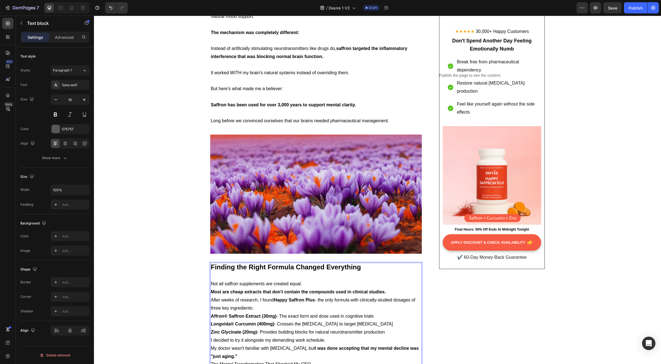
click at [305, 280] on p "Not all saffron supplements are created equal." at bounding box center [316, 284] width 211 height 8
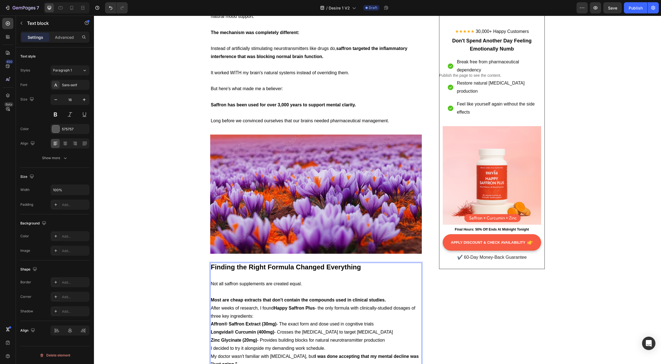
click at [383, 297] on strong "Most are cheap extracts that don't contain the compounds used in clinical studi…" at bounding box center [298, 299] width 175 height 5
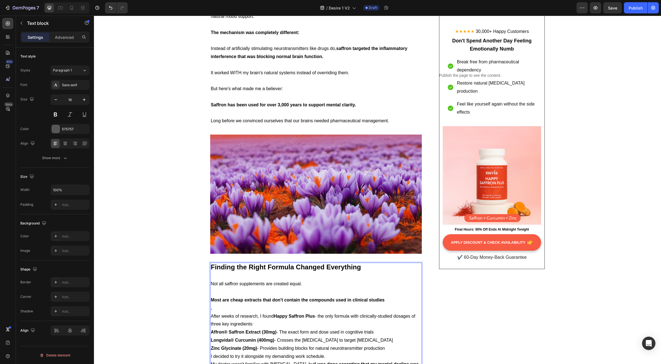
click at [259, 312] on p "After weeks of research, I found Happy Saffron Plus - the only formula with cli…" at bounding box center [316, 320] width 211 height 16
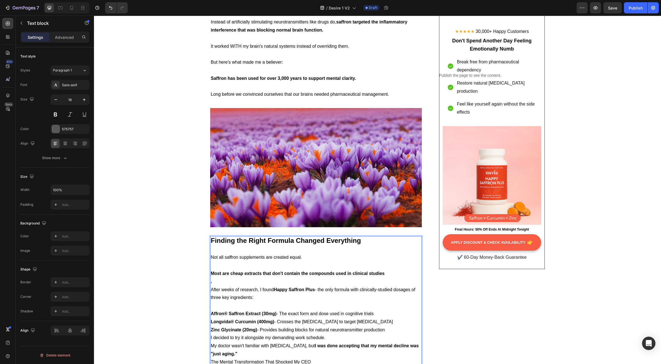
scroll to position [1985, 0]
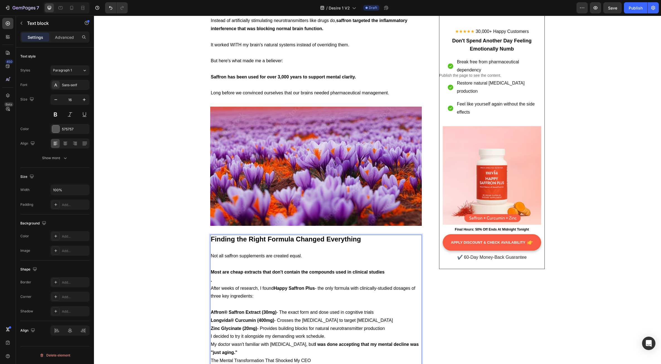
click at [390, 308] on p "Affron® Saffron Extract (30mg) - The exact form and dose used in cognitive tria…" at bounding box center [316, 320] width 211 height 24
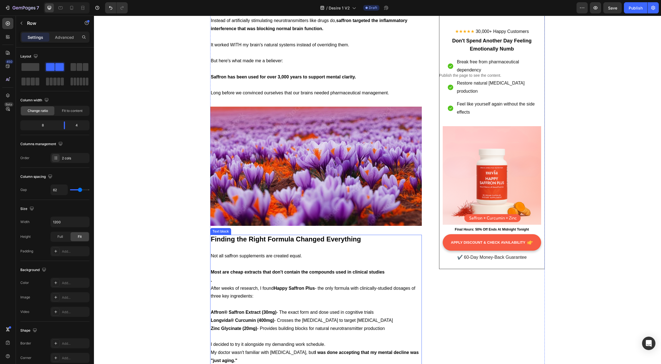
click at [271, 300] on p "Rich Text Editor. Editing area: main" at bounding box center [316, 304] width 211 height 8
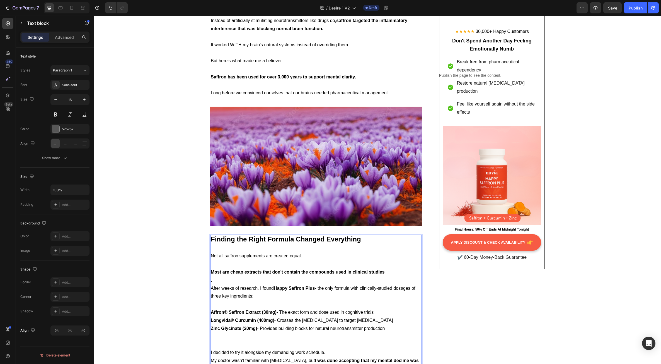
click at [211, 276] on p "." at bounding box center [316, 280] width 211 height 8
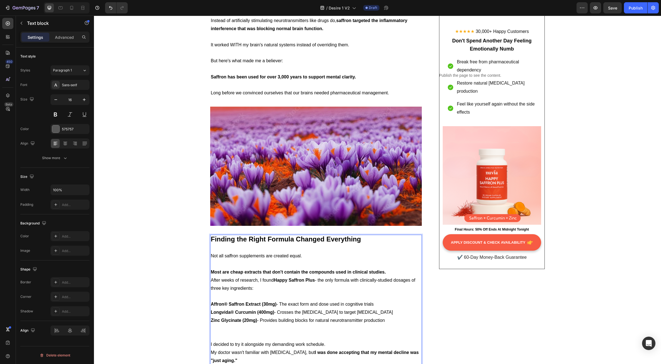
click at [392, 268] on p "Most are cheap extracts that don't contain the compounds used in clinical studi…" at bounding box center [316, 272] width 211 height 8
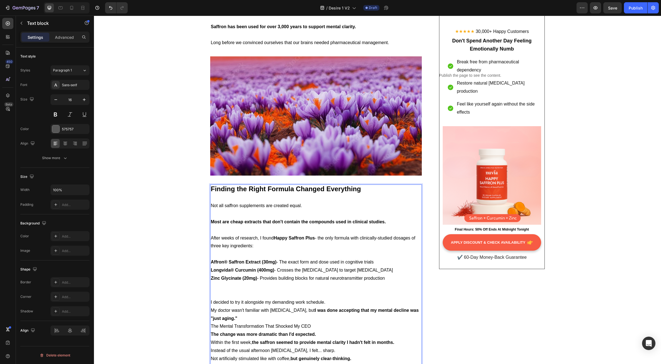
scroll to position [2040, 0]
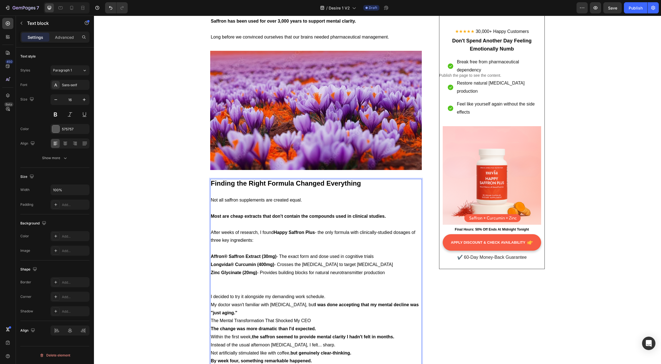
click at [326, 293] on p "I decided to try it alongside my demanding work schedule." at bounding box center [316, 297] width 211 height 8
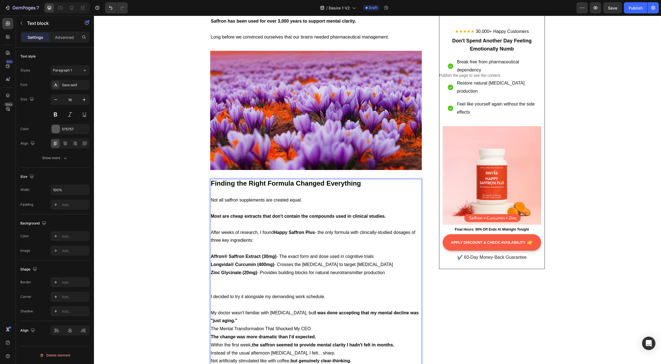
click at [241, 309] on p "My doctor wasn't familiar with [MEDICAL_DATA], but I was done accepting that my…" at bounding box center [316, 317] width 211 height 16
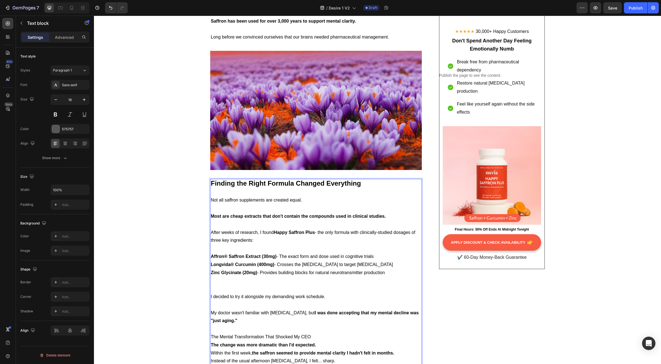
click at [322, 333] on p "The Mental Transformation That Shocked My CEO" at bounding box center [316, 337] width 211 height 8
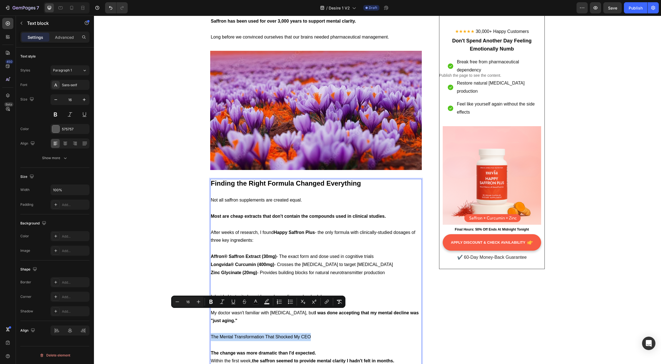
drag, startPoint x: 310, startPoint y: 313, endPoint x: 195, endPoint y: 313, distance: 115.5
click at [200, 304] on icon "Editor contextual toolbar" at bounding box center [199, 302] width 6 height 6
click at [200, 303] on icon "Editor contextual toolbar" at bounding box center [199, 302] width 6 height 6
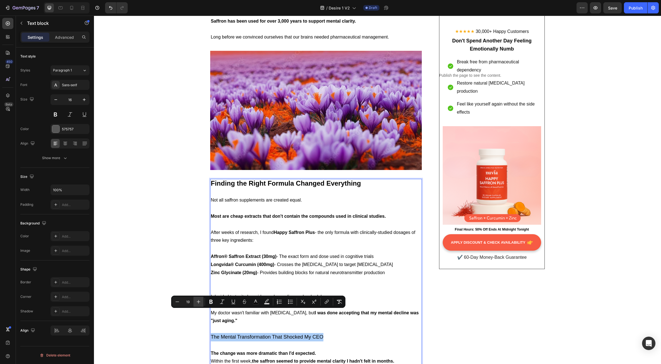
click at [200, 303] on icon "Editor contextual toolbar" at bounding box center [199, 302] width 6 height 6
click at [199, 303] on icon "Editor contextual toolbar" at bounding box center [199, 302] width 6 height 6
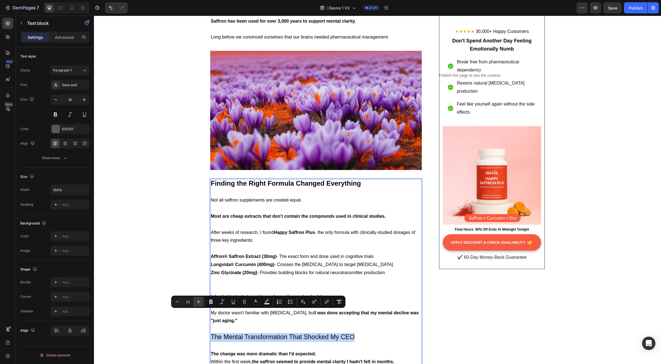
type input "24"
click at [208, 303] on icon "Editor contextual toolbar" at bounding box center [211, 302] width 6 height 6
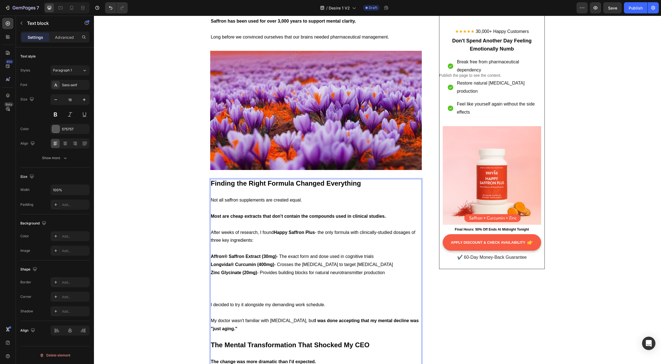
click at [277, 302] on span "I decided to try it alongside my demanding work schedule." at bounding box center [268, 304] width 115 height 5
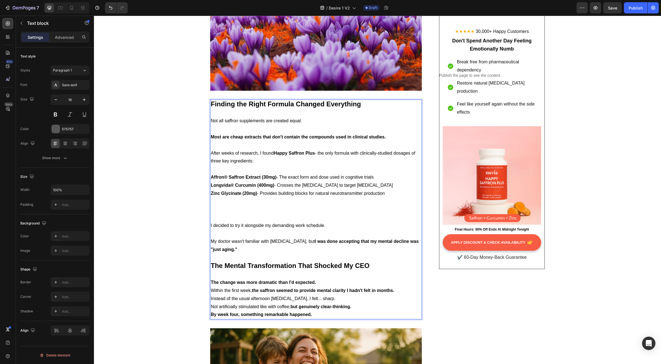
scroll to position [2124, 0]
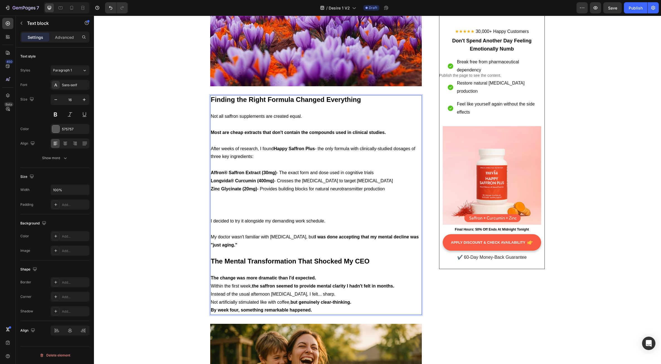
click at [316, 274] on p "The change was more dramatic than I'd expected." at bounding box center [316, 278] width 211 height 8
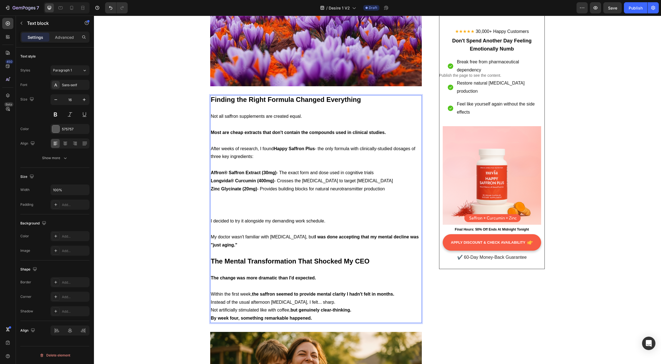
click at [395, 290] on p "Within the first week, the saffron seemed to provide mental clarity I hadn't fe…" at bounding box center [316, 294] width 211 height 8
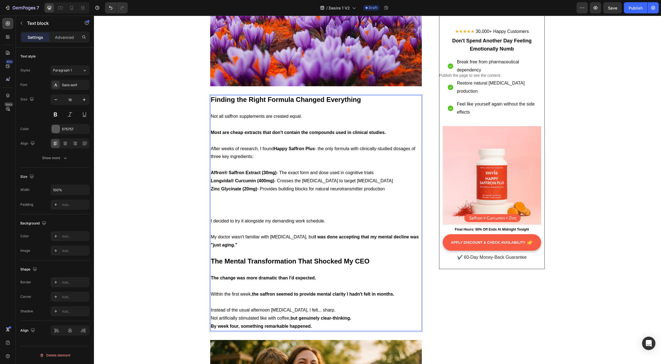
click at [318, 306] on p "Instead of the usual afternoon [MEDICAL_DATA], I felt... sharp." at bounding box center [316, 310] width 211 height 8
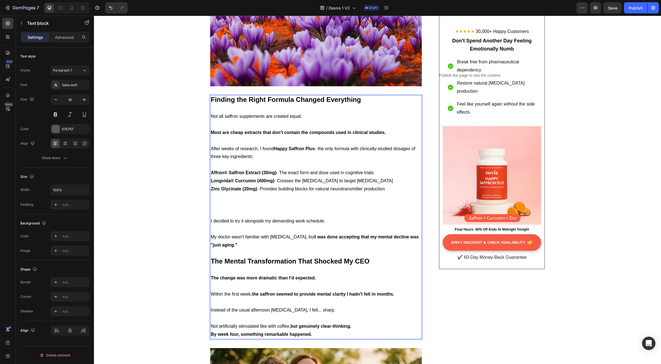
click at [354, 322] on p "Not artificially stimulated like with coffee, but genuinely clear-thinking." at bounding box center [316, 326] width 211 height 8
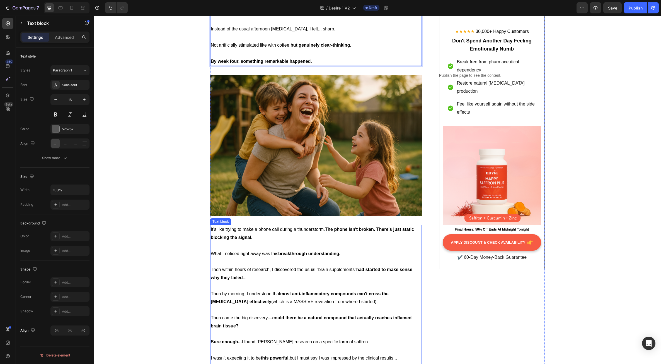
scroll to position [2431, 0]
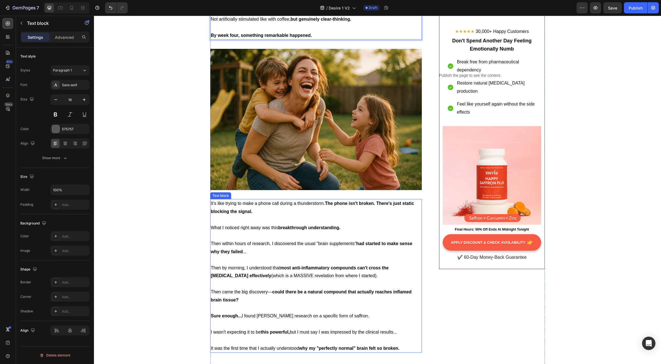
click at [288, 265] on span "Then by morning, I understood that most anti-inflammatory compounds can't cross…" at bounding box center [300, 271] width 178 height 13
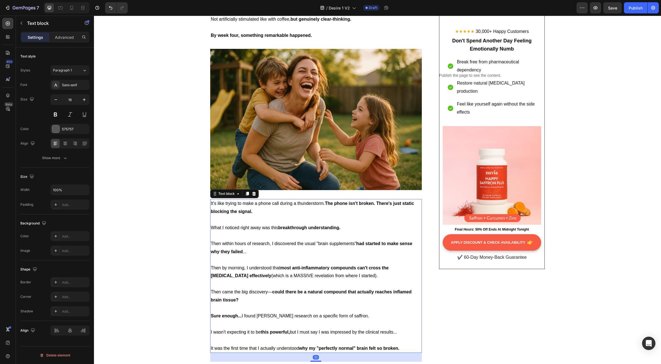
click at [288, 265] on span "Then by morning, I understood that most anti-inflammatory compounds can't cross…" at bounding box center [300, 271] width 178 height 13
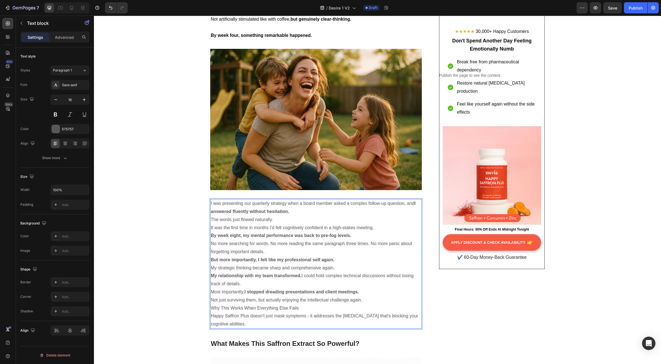
click at [287, 273] on strong "My relationship with my team transformed." at bounding box center [256, 275] width 91 height 5
click at [309, 167] on icon "Editor contextual toolbar" at bounding box center [311, 168] width 6 height 6
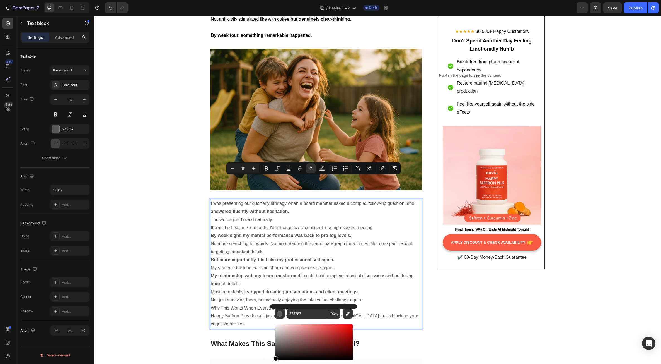
drag, startPoint x: 276, startPoint y: 349, endPoint x: 270, endPoint y: 367, distance: 19.0
click at [270, 104] on html "7 Version history / Desire 1 V2 Draft Preview Save Publish 450 Beta Sections(18…" at bounding box center [330, 52] width 661 height 104
type input "000000"
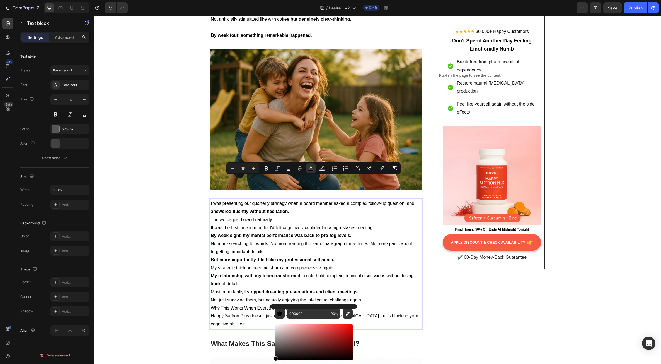
click at [258, 289] on strong "I stopped dreading presentations and client meetings." at bounding box center [302, 291] width 115 height 5
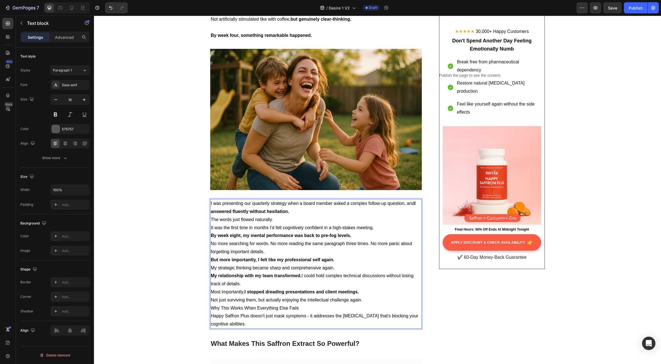
click at [279, 232] on p "By week eight, my mental performance was back to pre-fog levels." at bounding box center [316, 236] width 211 height 8
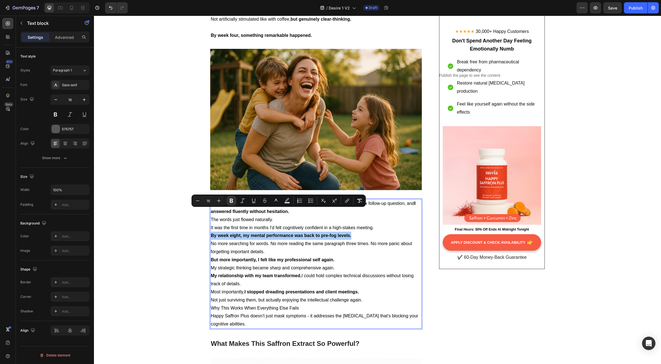
click at [281, 202] on div "Minus 16 Plus Bold Italic Underline Strikethrough color Text Background Color N…" at bounding box center [279, 201] width 172 height 10
click at [279, 201] on icon "Editor contextual toolbar" at bounding box center [276, 201] width 6 height 6
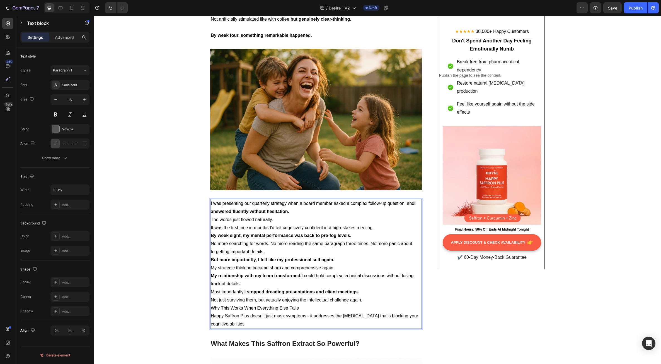
click at [357, 272] on p "My relationship with my team transformed. I could hold complex technical discus…" at bounding box center [316, 280] width 211 height 16
click at [292, 199] on p "I was presenting our quarterly strategy when a board member asked a complex fol…" at bounding box center [316, 207] width 211 height 16
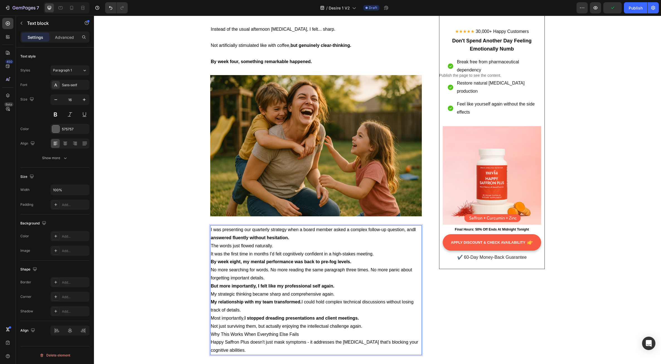
scroll to position [2403, 0]
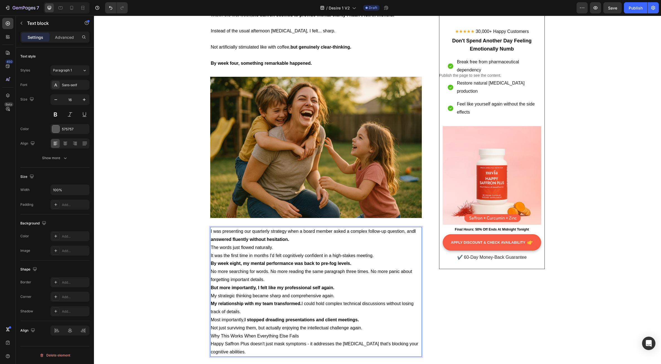
click at [292, 227] on p "I was presenting our quarterly strategy when a board member asked a complex fol…" at bounding box center [316, 235] width 211 height 16
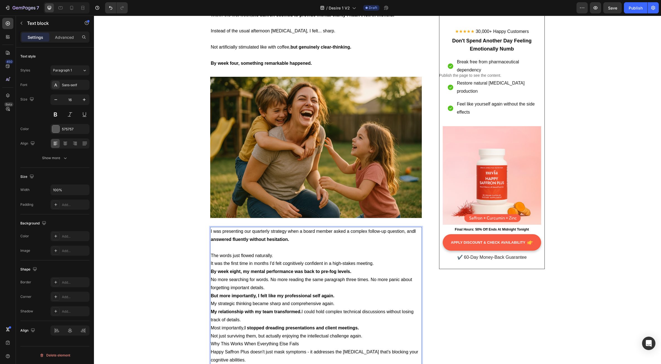
click at [275, 252] on p "The words just flowed naturally." at bounding box center [316, 256] width 211 height 8
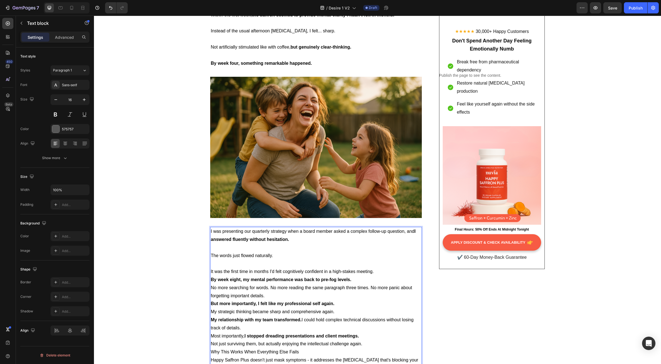
click at [373, 268] on p "It was the first time in months I'd felt cognitively confident in a high-stakes…" at bounding box center [316, 272] width 211 height 8
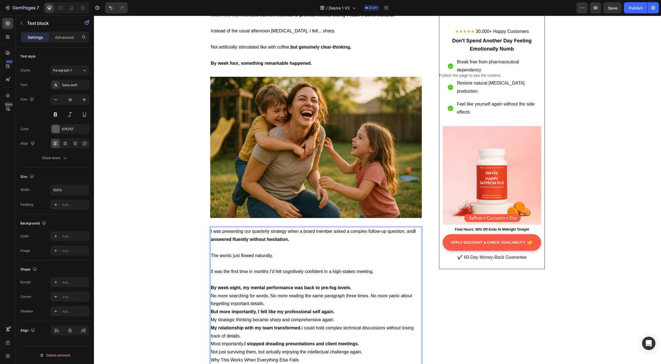
click at [351, 284] on p "By week eight, my mental performance was back to pre-fog levels." at bounding box center [316, 288] width 211 height 8
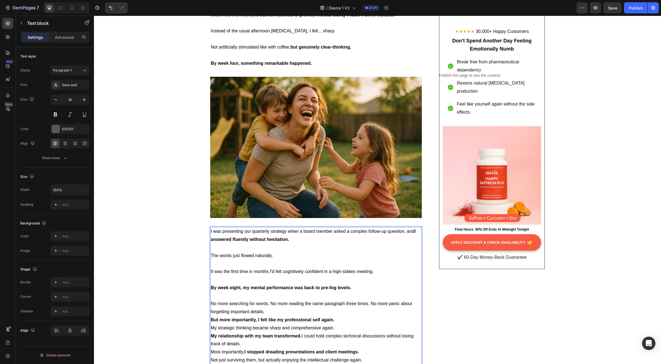
click at [266, 300] on p "No more searching for words. No more reading the same paragraph three times. No…" at bounding box center [316, 308] width 211 height 16
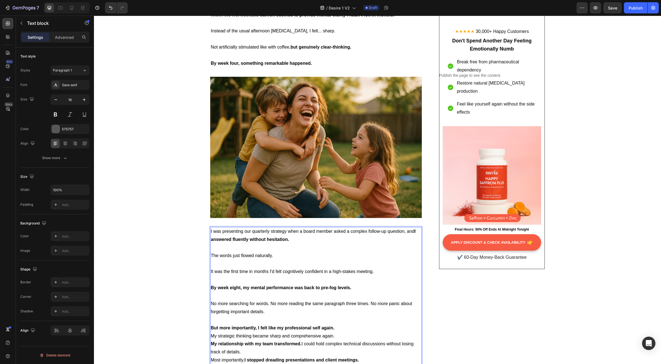
click at [340, 324] on p "But more importantly, I felt like my professional self again." at bounding box center [316, 328] width 211 height 8
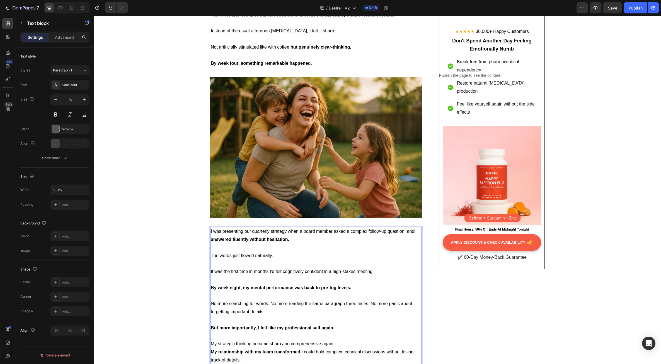
click at [337, 340] on p "My strategic thinking became sharp and comprehensive again." at bounding box center [316, 344] width 211 height 8
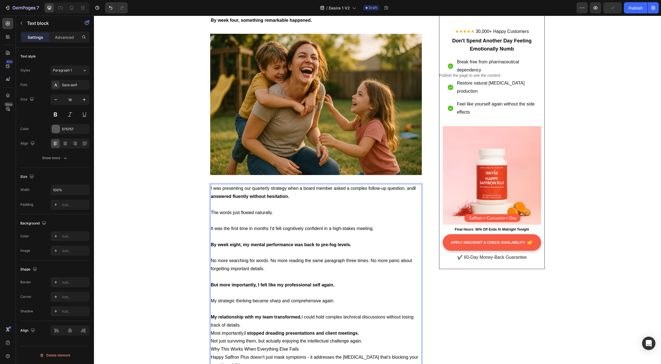
scroll to position [2459, 0]
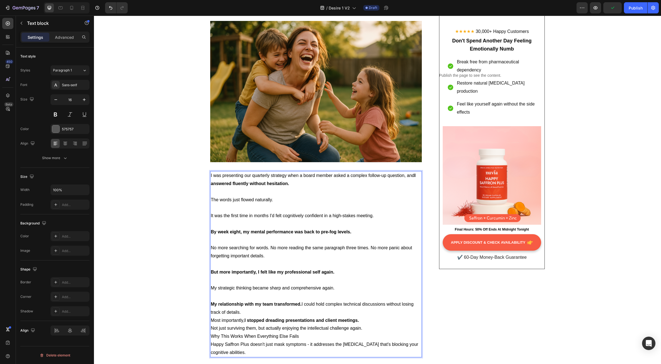
click at [252, 300] on p "My relationship with my team transformed. I could hold complex technical discus…" at bounding box center [316, 308] width 211 height 16
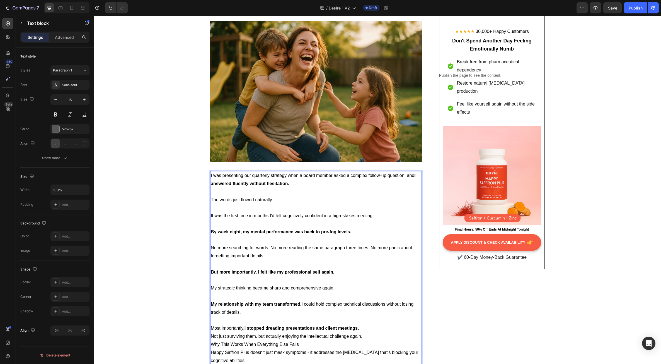
click at [362, 324] on p "Most importantly, I stopped dreading presentations and client meetings." at bounding box center [316, 328] width 211 height 8
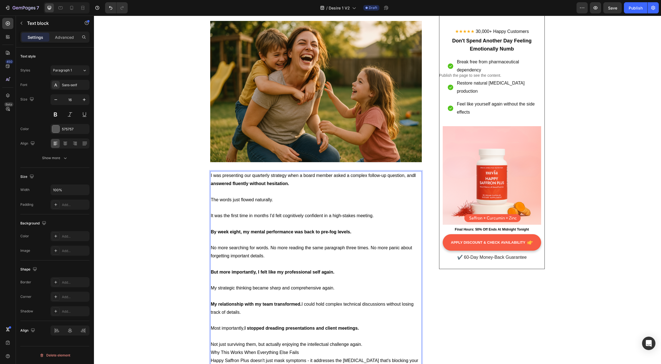
click at [363, 340] on p "Not just surviving them, but actually enjoying the intellectual challenge again." at bounding box center [316, 344] width 211 height 8
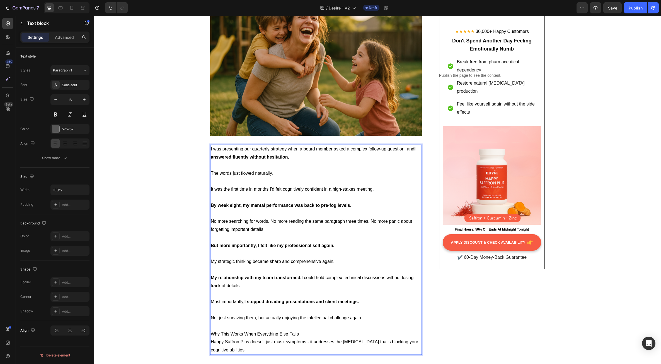
scroll to position [2487, 0]
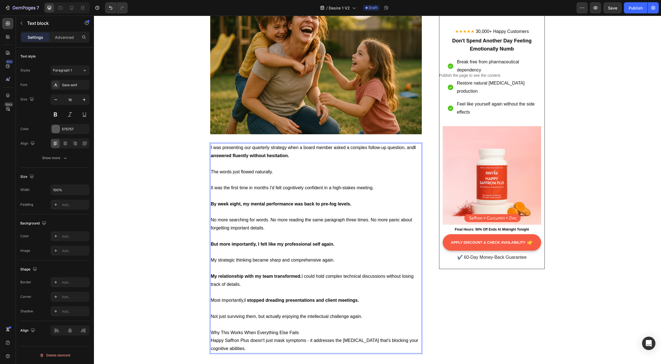
click at [301, 329] on p "Why This Works When Everything Else Fails" at bounding box center [316, 333] width 211 height 8
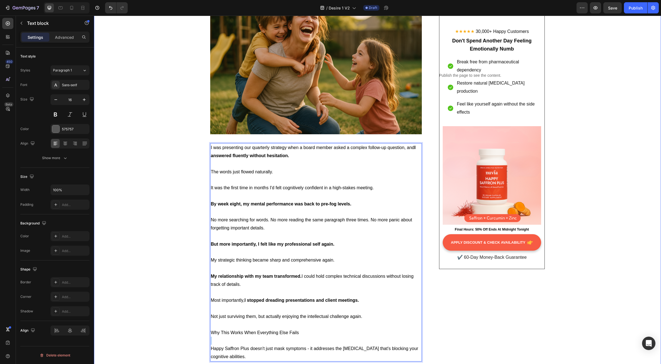
drag, startPoint x: 298, startPoint y: 309, endPoint x: 193, endPoint y: 312, distance: 105.0
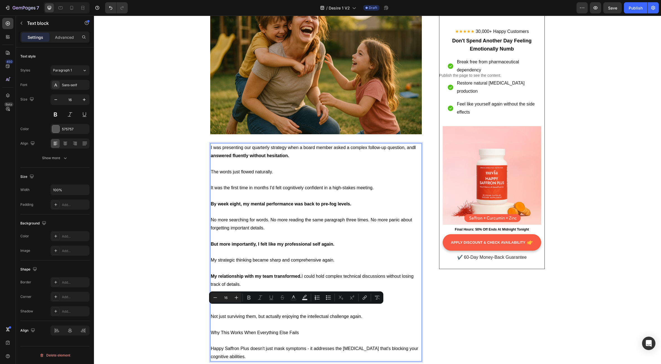
click at [225, 330] on span "Why This Works When Everything Else Fails" at bounding box center [255, 332] width 88 height 5
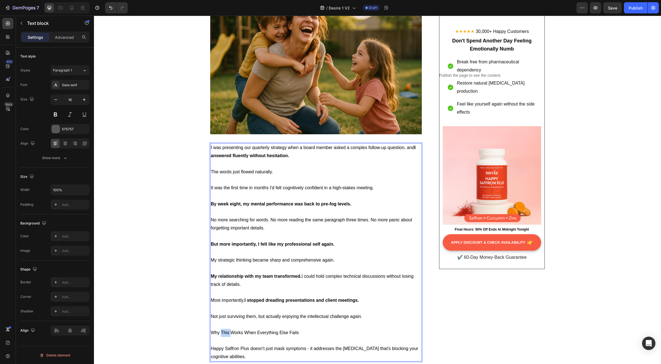
click at [225, 330] on span "Why This Works When Everything Else Fails" at bounding box center [255, 332] width 88 height 5
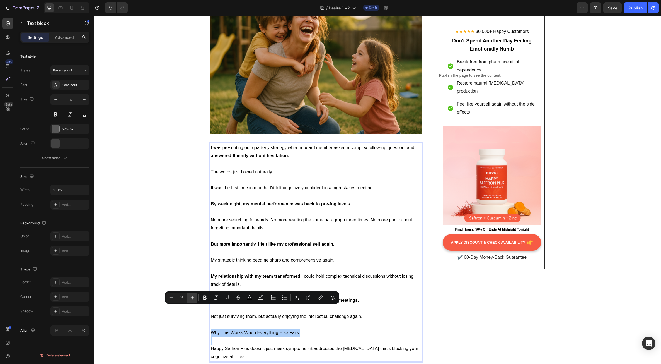
click at [194, 298] on icon "Editor contextual toolbar" at bounding box center [193, 298] width 6 height 6
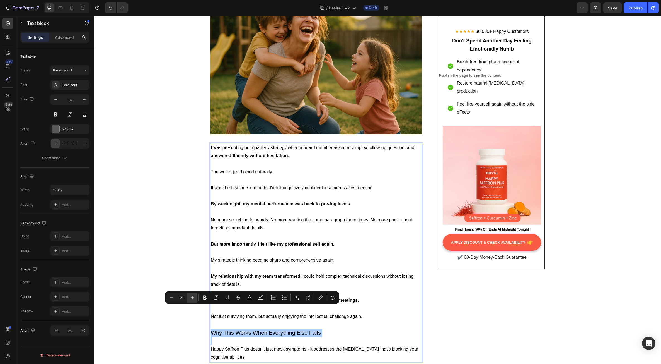
click at [194, 298] on icon "Editor contextual toolbar" at bounding box center [193, 298] width 6 height 6
type input "24"
click at [203, 297] on icon "Editor contextual toolbar" at bounding box center [205, 298] width 6 height 6
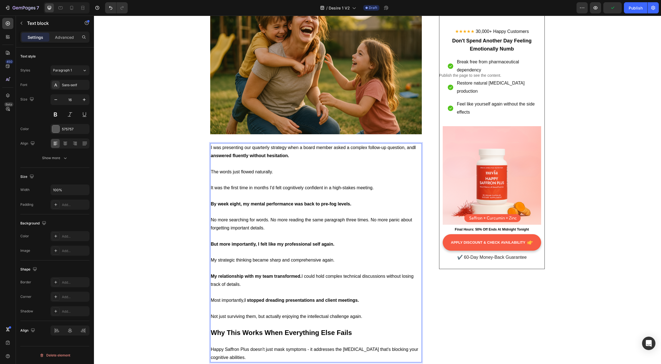
click at [248, 347] on span "Happy Saffron Plus doesn't just mask symptoms - it addresses the [MEDICAL_DATA]…" at bounding box center [315, 353] width 208 height 13
click at [252, 345] on p "Happy Saffron Plus doesn't just mask symptoms - it addresses the [MEDICAL_DATA]…" at bounding box center [316, 353] width 211 height 16
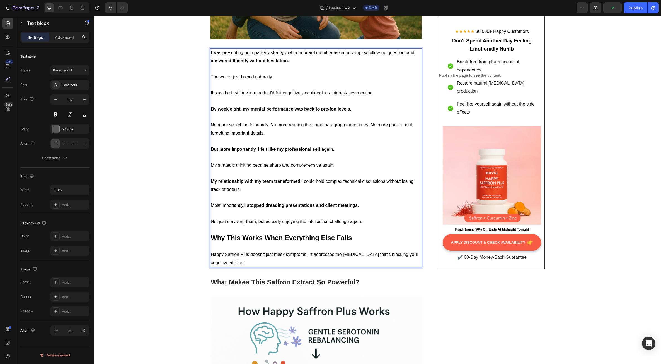
scroll to position [2598, 0]
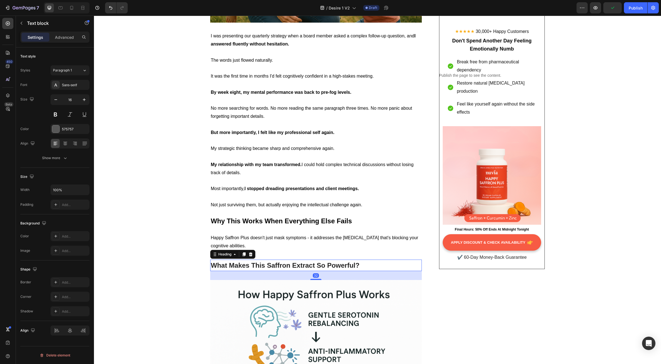
click at [252, 261] on span "What Makes This Saffron Extract So Powerful?" at bounding box center [285, 265] width 149 height 8
click at [249, 250] on div "Heading" at bounding box center [232, 254] width 45 height 9
click at [250, 252] on icon at bounding box center [251, 254] width 4 height 4
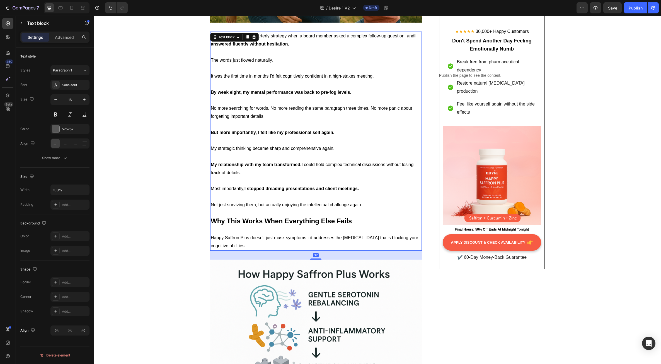
click at [280, 234] on p "Happy Saffron Plus doesn't just mask symptoms - it addresses the [MEDICAL_DATA]…" at bounding box center [316, 242] width 211 height 16
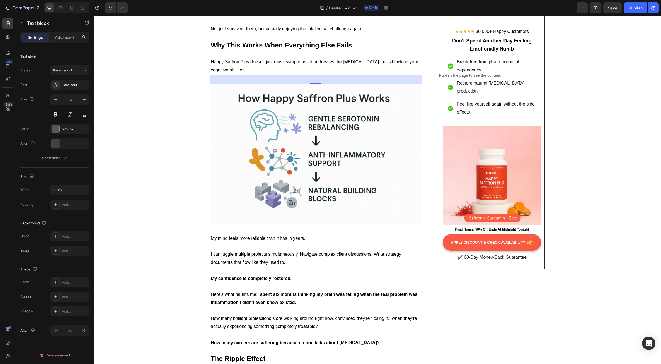
scroll to position [2794, 0]
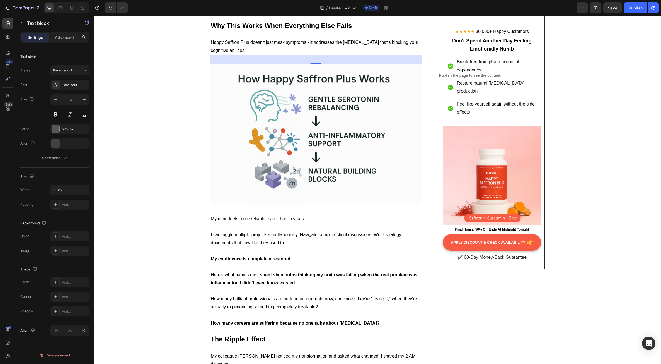
click at [273, 232] on span "I can juggle multiple projects simultaneously. Navigate complex client discussi…" at bounding box center [306, 238] width 191 height 13
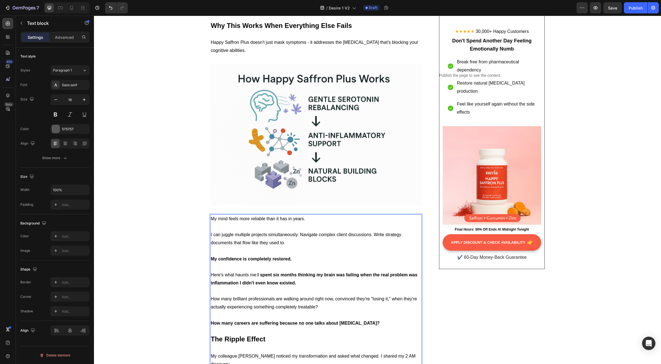
click at [278, 272] on strong "I spent six months thinking my brain was failing when the real problem was infl…" at bounding box center [314, 278] width 207 height 13
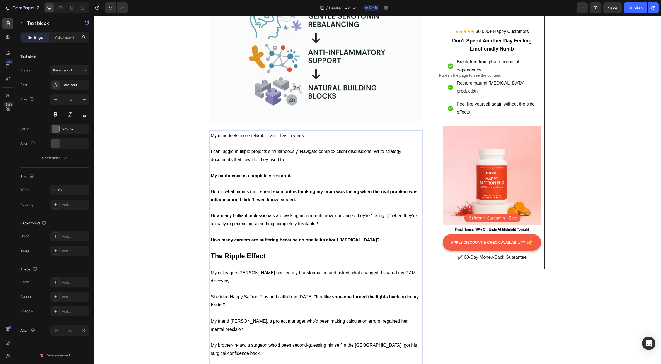
scroll to position [2877, 0]
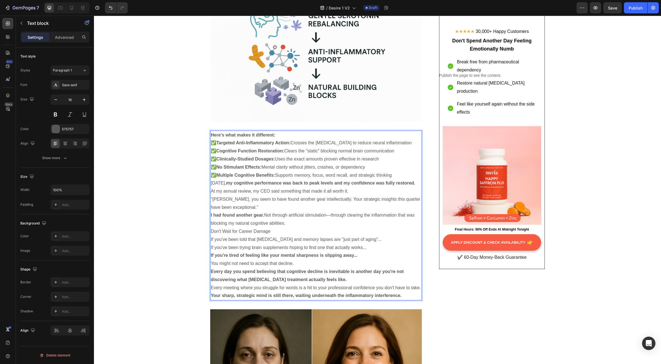
click at [276, 195] on p ""[PERSON_NAME], you seem to have found another gear intellectually. Your strate…" at bounding box center [316, 203] width 211 height 16
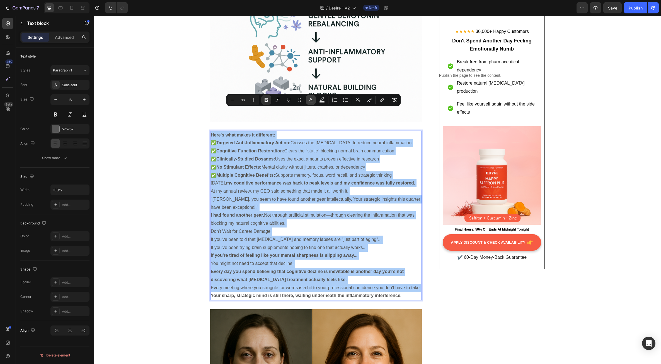
click at [312, 102] on icon "Editor contextual toolbar" at bounding box center [311, 100] width 6 height 6
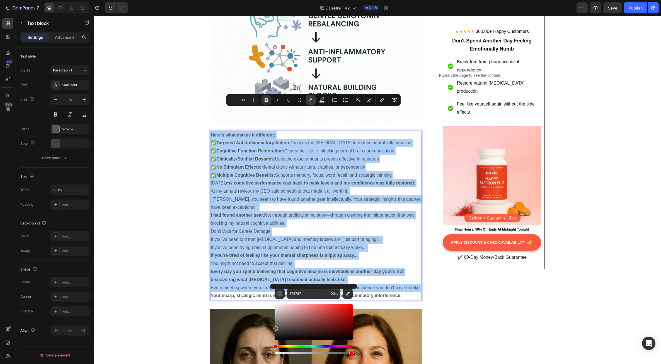
click at [311, 103] on button "color" at bounding box center [311, 100] width 10 height 10
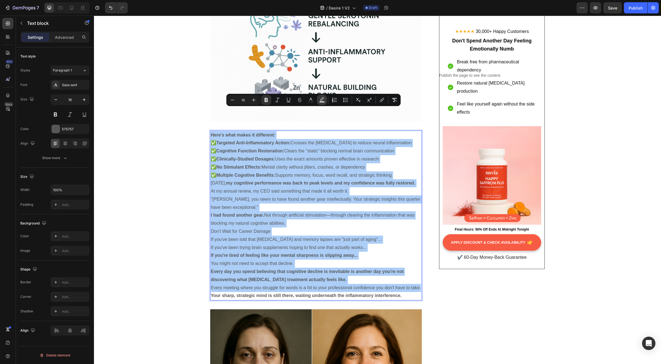
click at [323, 99] on icon "Editor contextual toolbar" at bounding box center [322, 98] width 4 height 3
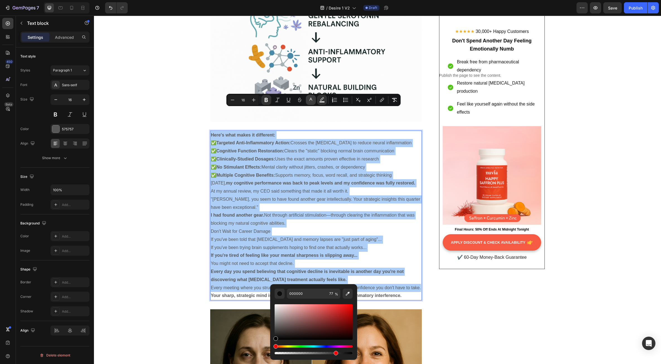
click at [313, 102] on icon "Editor contextual toolbar" at bounding box center [311, 100] width 6 height 6
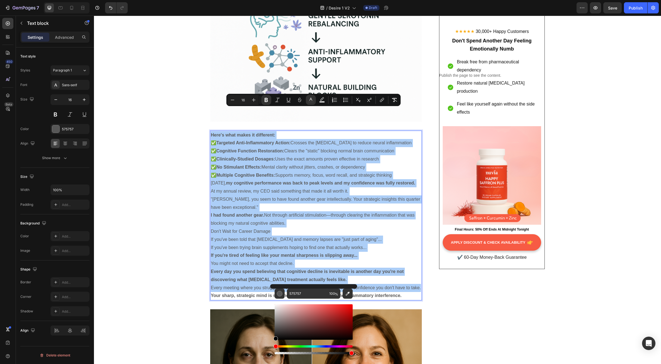
drag, startPoint x: 276, startPoint y: 328, endPoint x: 272, endPoint y: 344, distance: 16.0
click at [272, 344] on div "575757 100 %" at bounding box center [313, 319] width 87 height 71
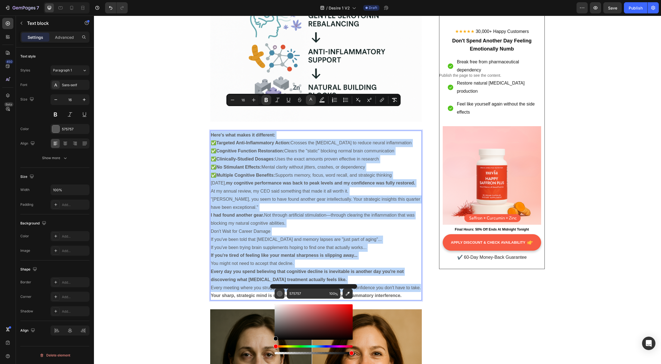
type input "000000"
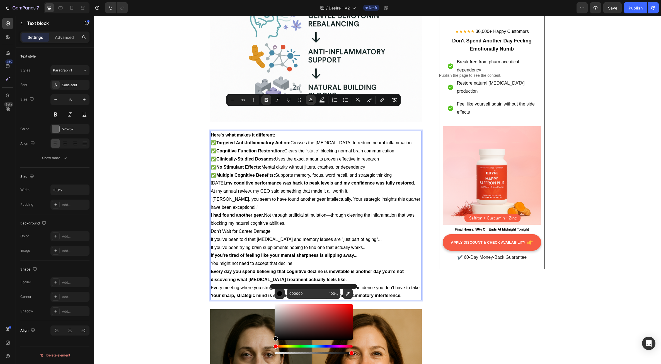
click at [273, 227] on p "Don't Wait for Career Damage" at bounding box center [316, 231] width 211 height 8
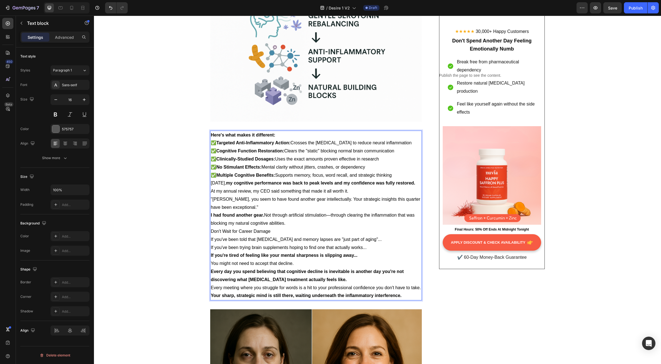
click at [285, 131] on p "Here's what makes it different:" at bounding box center [316, 135] width 211 height 8
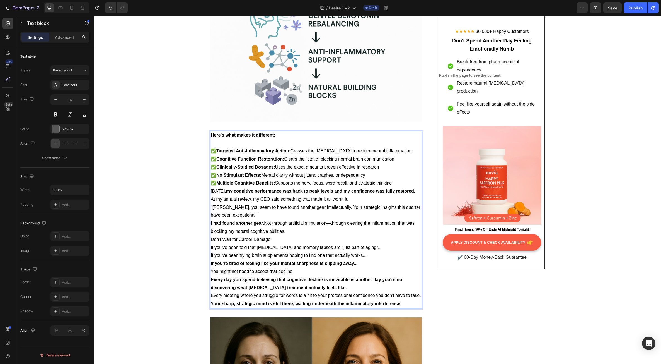
click at [397, 160] on p "✅ Targeted Anti-Inflammatory Action: Crosses the [MEDICAL_DATA] to reduce neura…" at bounding box center [316, 167] width 211 height 40
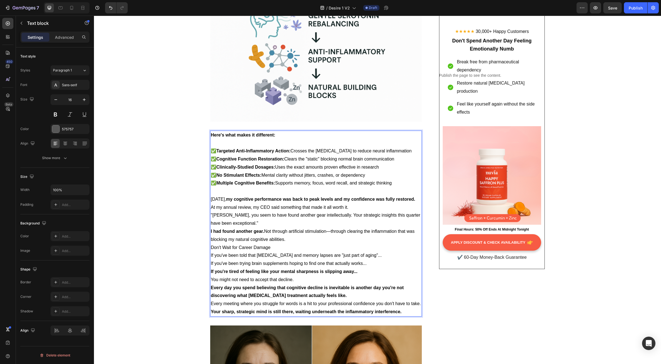
click at [238, 195] on p "[DATE], my cognitive performance was back to peak levels and my confidence was …" at bounding box center [316, 199] width 211 height 8
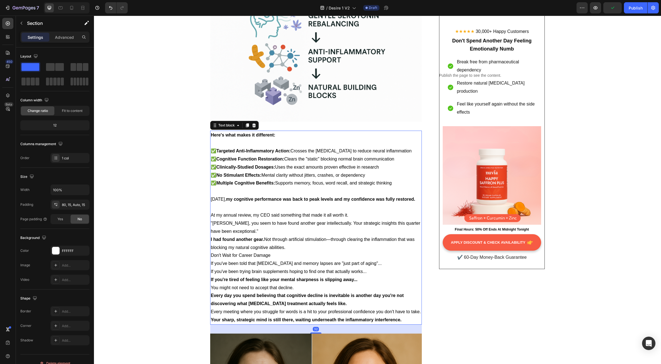
click at [276, 203] on p "Rich Text Editor. Editing area: main" at bounding box center [316, 207] width 211 height 8
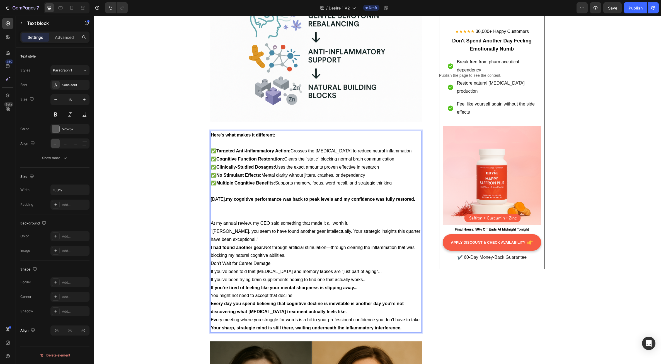
click at [351, 219] on p "At my annual review, my CEO said something that made it all worth it." at bounding box center [316, 223] width 211 height 8
click at [247, 203] on p "Rich Text Editor. Editing area: main" at bounding box center [316, 211] width 211 height 16
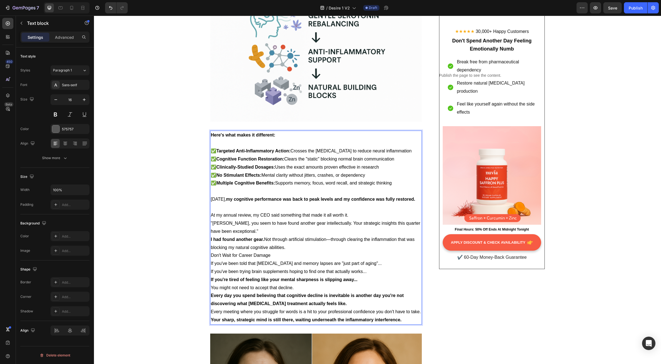
click at [350, 211] on p "At my annual review, my CEO said something that made it all worth it." at bounding box center [316, 215] width 211 height 8
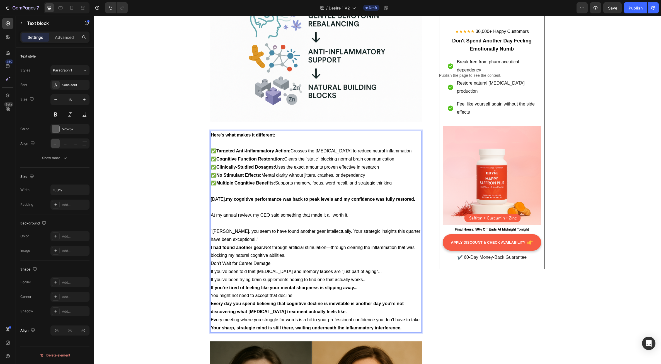
click at [254, 227] on p ""[PERSON_NAME], you seem to have found another gear intellectually. Your strate…" at bounding box center [316, 235] width 211 height 16
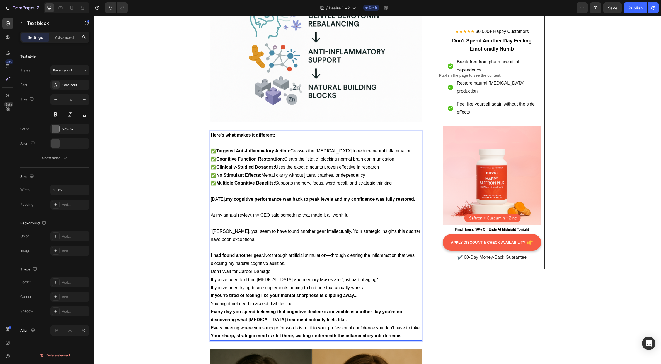
click at [288, 251] on p "I had found another gear. Not through artificial stimulation—through clearing t…" at bounding box center [316, 259] width 211 height 16
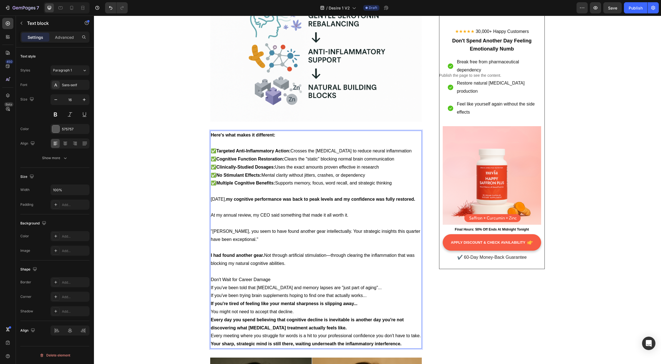
click at [279, 276] on p "Don't Wait for Career Damage" at bounding box center [316, 280] width 211 height 8
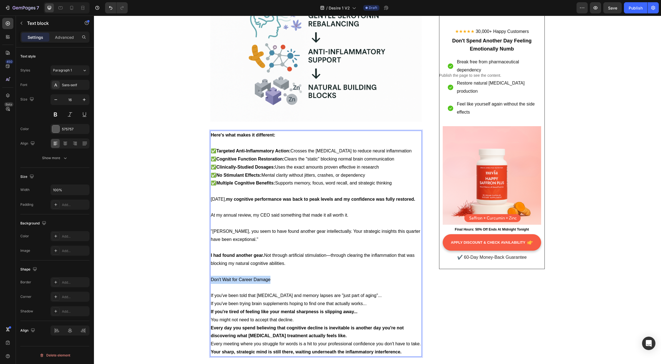
drag, startPoint x: 270, startPoint y: 264, endPoint x: 204, endPoint y: 261, distance: 65.9
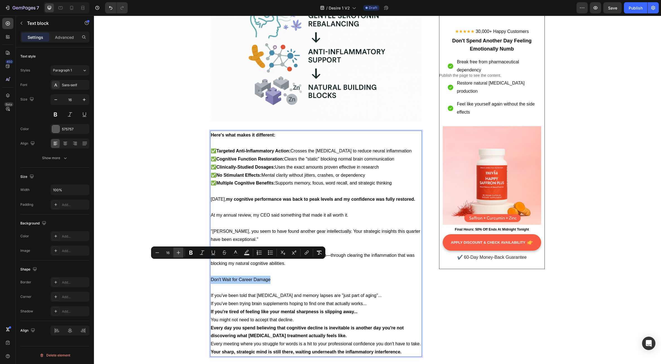
click at [179, 253] on icon "Editor contextual toolbar" at bounding box center [179, 253] width 4 height 4
click at [178, 252] on icon "Editor contextual toolbar" at bounding box center [179, 253] width 4 height 4
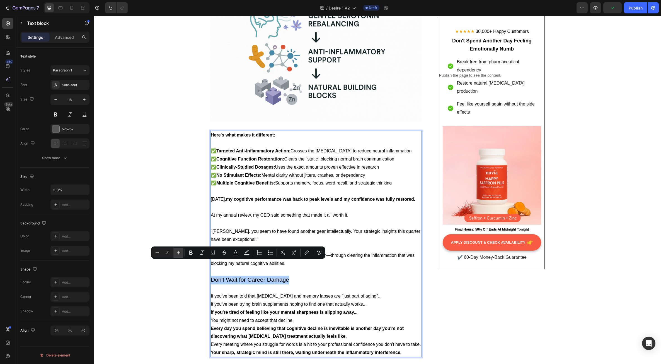
click at [178, 252] on icon "Editor contextual toolbar" at bounding box center [179, 253] width 4 height 4
type input "24"
click at [189, 252] on icon "Editor contextual toolbar" at bounding box center [191, 253] width 6 height 6
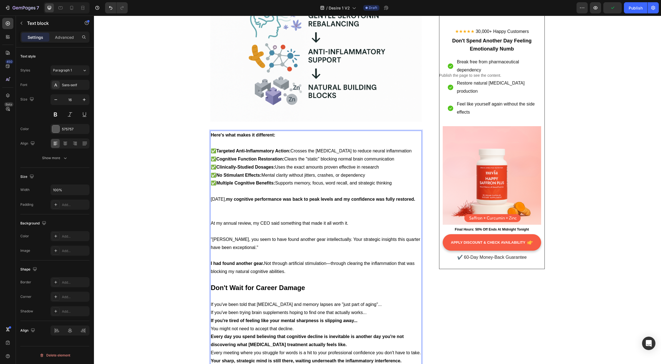
click at [266, 292] on p "Rich Text Editor. Editing area: main" at bounding box center [316, 296] width 211 height 8
click at [364, 300] on p "If you've been told that [MEDICAL_DATA] and memory lapses are "just part of agi…" at bounding box center [316, 304] width 211 height 8
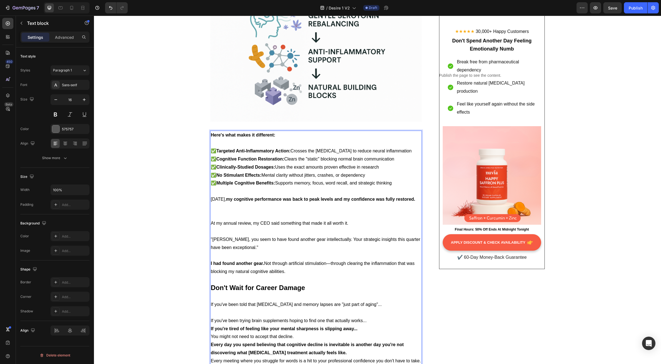
click at [369, 317] on p "If you've been trying brain supplements hoping to find one that actually works.…" at bounding box center [316, 321] width 211 height 8
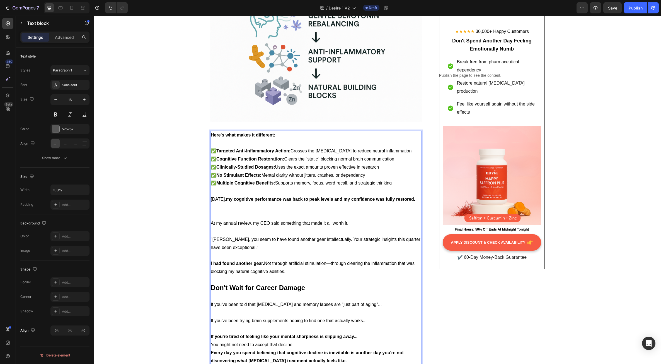
click at [360, 333] on p "If you're tired of feeling like your mental sharpness is slipping away..." at bounding box center [316, 337] width 211 height 8
click at [297, 349] on p "You might not need to accept that decline." at bounding box center [316, 353] width 211 height 8
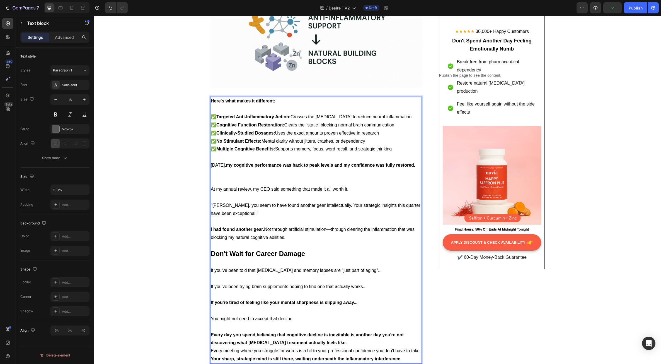
scroll to position [2933, 0]
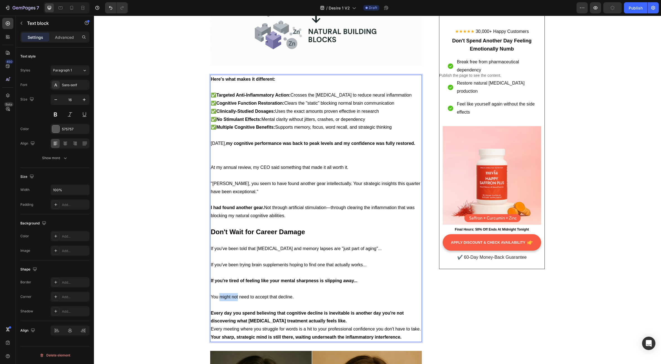
drag, startPoint x: 236, startPoint y: 282, endPoint x: 219, endPoint y: 282, distance: 17.3
click at [219, 294] on span "You might not need to accept that decline." at bounding box center [252, 296] width 83 height 5
click at [235, 294] on span "'noYou d need to accept that decline." at bounding box center [247, 296] width 73 height 5
drag, startPoint x: 226, startPoint y: 282, endPoint x: 208, endPoint y: 282, distance: 17.9
click at [211, 294] on span "'noYou d need to accept that decline." at bounding box center [247, 296] width 73 height 5
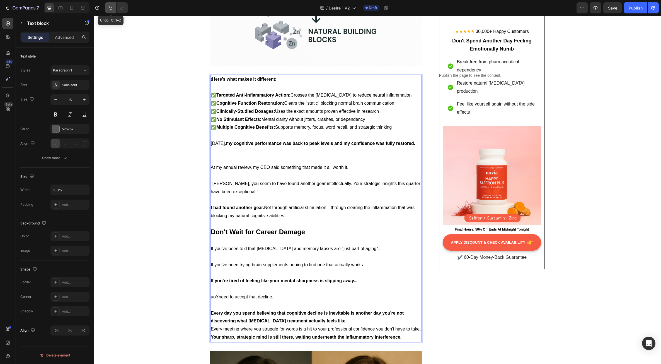
click at [110, 9] on icon "Undo/Redo" at bounding box center [111, 8] width 6 height 6
click at [235, 294] on span "You might not need to accept that decline." at bounding box center [252, 296] width 83 height 5
click at [352, 309] on p "Every day you spend believing that cognitive decline is inevitable is another d…" at bounding box center [316, 317] width 211 height 16
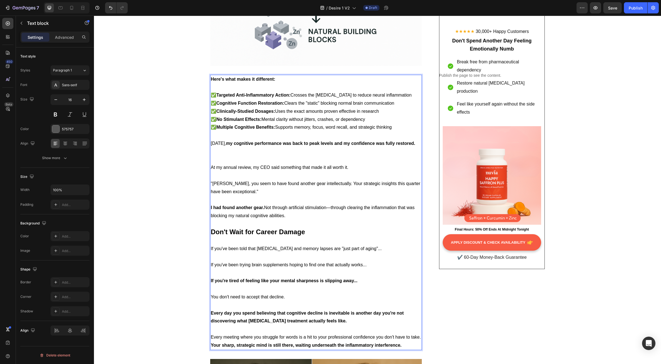
click at [418, 334] on span "Every meeting where you struggle for words is a hit to your professional confid…" at bounding box center [316, 336] width 210 height 5
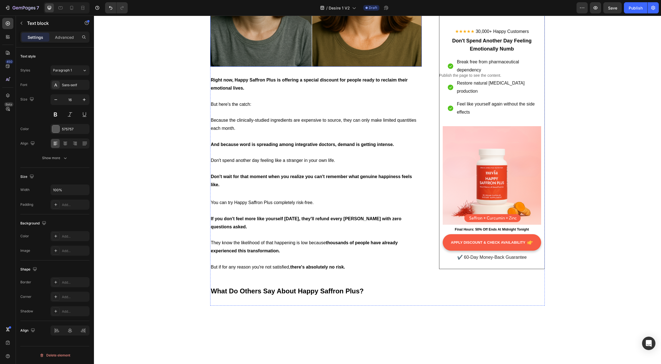
scroll to position [3379, 0]
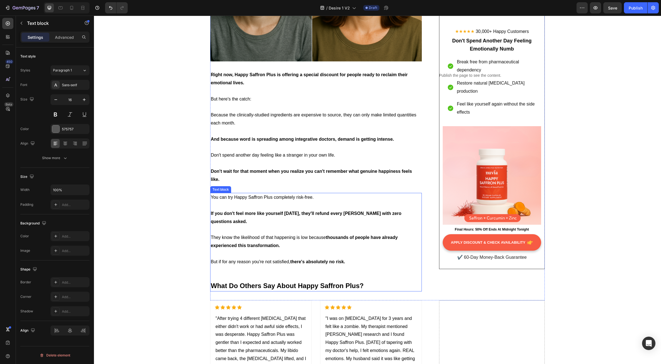
click at [277, 226] on p at bounding box center [316, 230] width 211 height 8
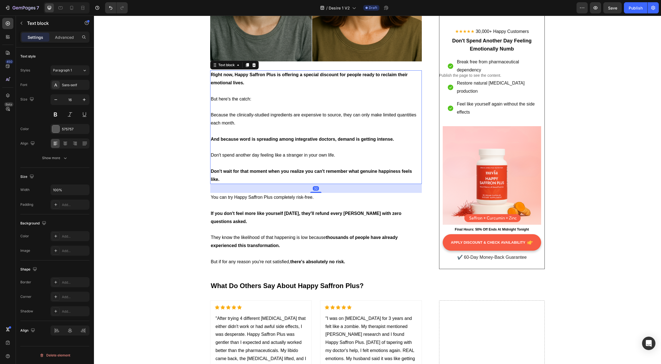
click at [266, 153] on span "Don't spend another day feeling like a stranger in your own life." at bounding box center [273, 155] width 124 height 5
click at [265, 153] on span "Don't spend another day feeling like a stranger in your own life." at bounding box center [273, 155] width 124 height 5
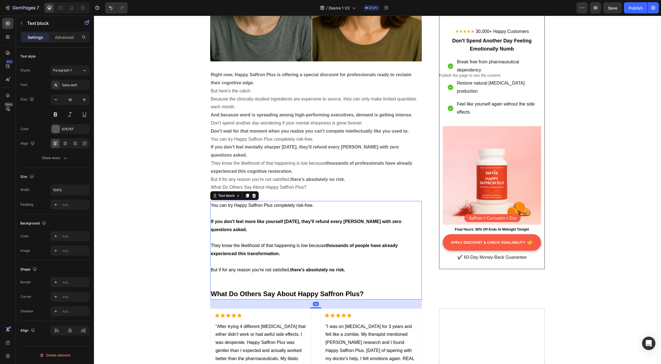
click at [252, 243] on span "They know the likelihood of that happening is low because thousands of people h…" at bounding box center [304, 249] width 187 height 13
click at [252, 193] on icon at bounding box center [254, 195] width 4 height 4
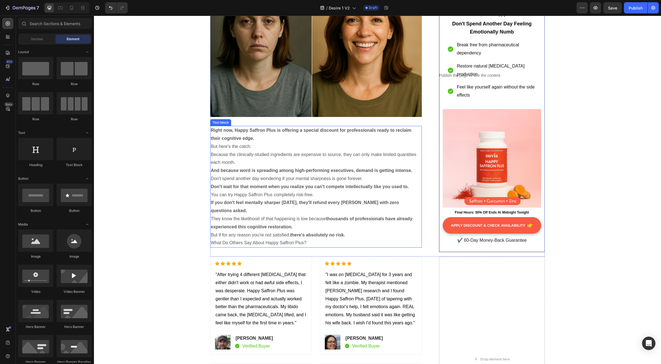
scroll to position [3324, 0]
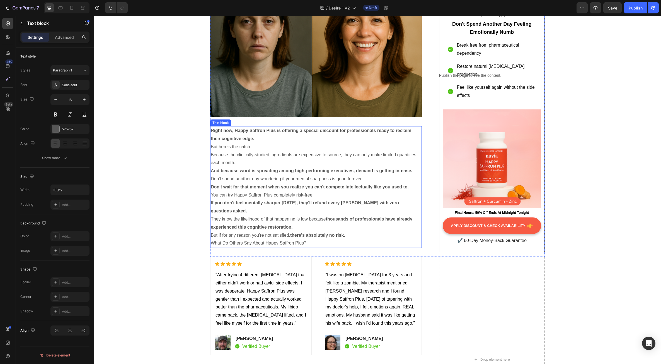
click at [255, 175] on p "Don't spend another day wondering if your mental sharpness is gone forever." at bounding box center [316, 179] width 211 height 8
click at [247, 168] on strong "And because word is spreading among high-performing executives, demand is getti…" at bounding box center [312, 170] width 202 height 5
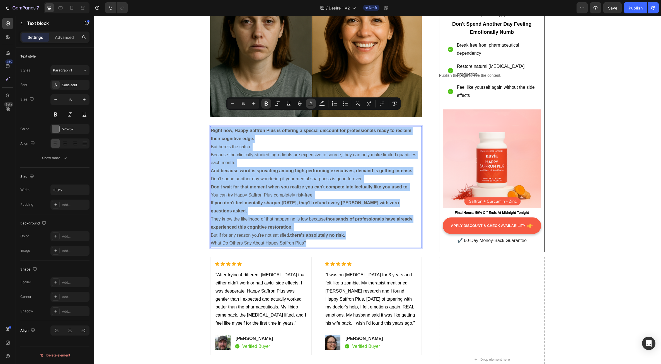
click at [312, 103] on icon "Editor contextual toolbar" at bounding box center [311, 102] width 3 height 3
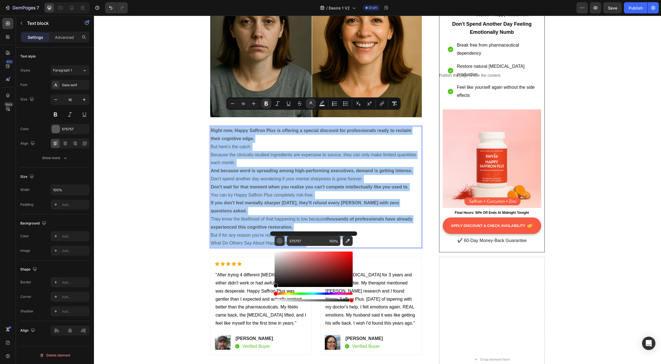
drag, startPoint x: 276, startPoint y: 276, endPoint x: 271, endPoint y: 290, distance: 14.1
click at [271, 290] on div "575757 100 %" at bounding box center [313, 266] width 87 height 71
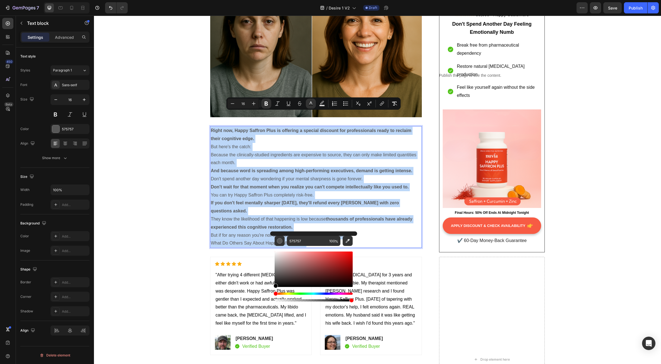
type input "000000"
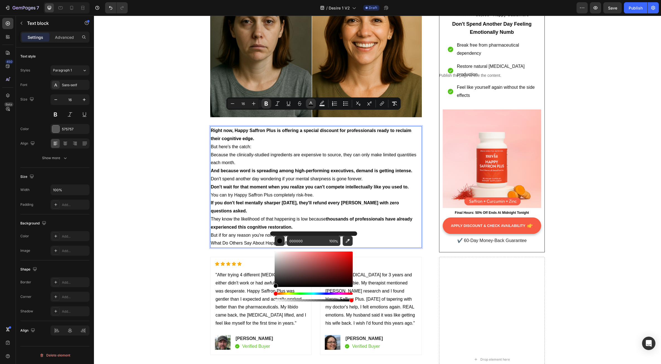
click at [260, 143] on p "But here's the catch:" at bounding box center [316, 147] width 211 height 8
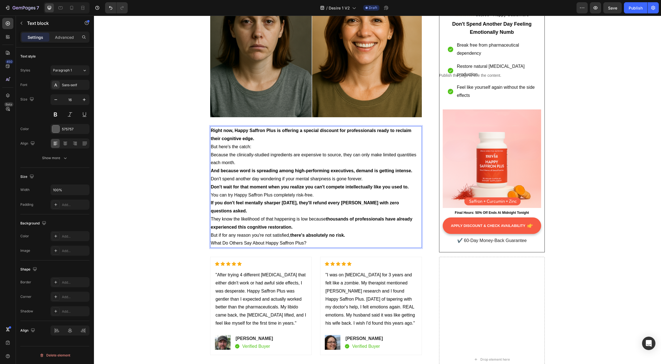
click at [259, 127] on p "Right now, Happy Saffron Plus is offering a special discount for professionals …" at bounding box center [316, 135] width 211 height 16
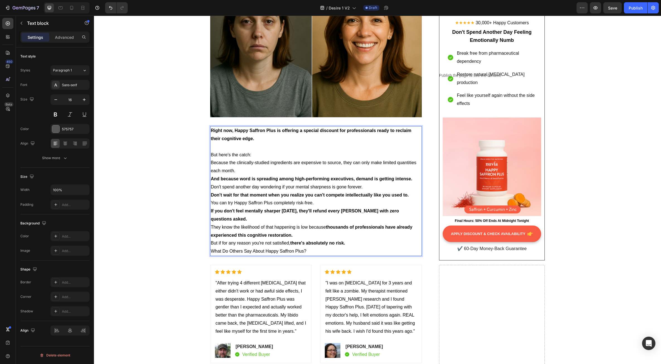
click at [256, 151] on p "But here's the catch:" at bounding box center [316, 155] width 211 height 8
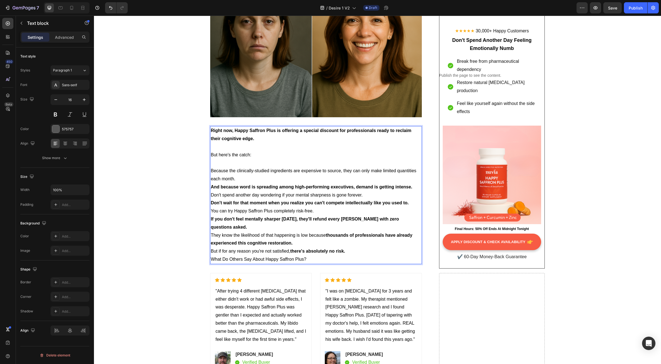
click at [235, 167] on p "Because the clinically-studied ingredients are expensive to source, they can on…" at bounding box center [316, 175] width 211 height 16
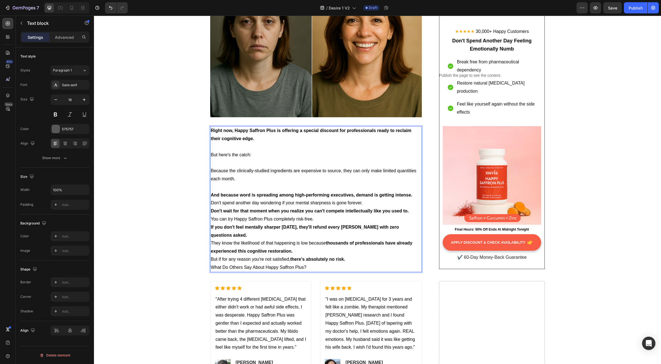
click at [413, 191] on p "And because word is spreading among high-performing executives, demand is getti…" at bounding box center [316, 195] width 211 height 8
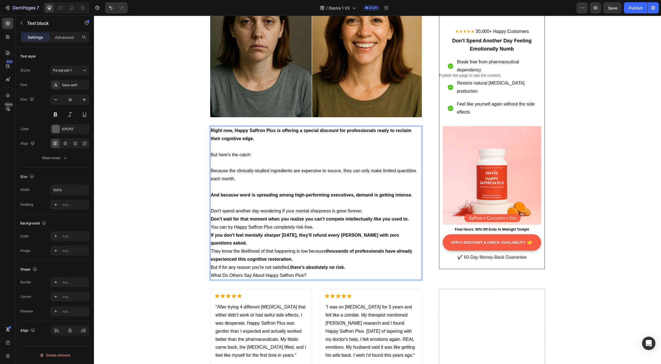
click at [365, 207] on p "Don't spend another day wondering if your mental sharpness is gone forever." at bounding box center [316, 211] width 211 height 8
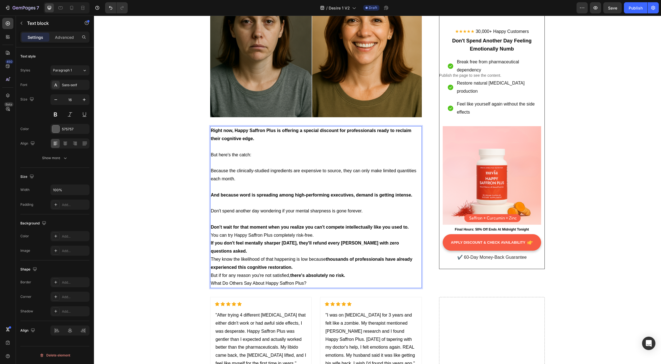
click at [409, 223] on p "Don't wait for that moment when you realize you can't compete intellectually li…" at bounding box center [316, 227] width 211 height 8
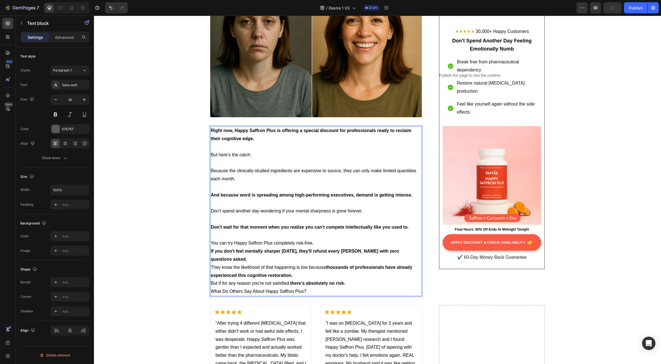
click at [320, 239] on p "You can try Happy Saffron Plus completely risk-free." at bounding box center [316, 243] width 211 height 8
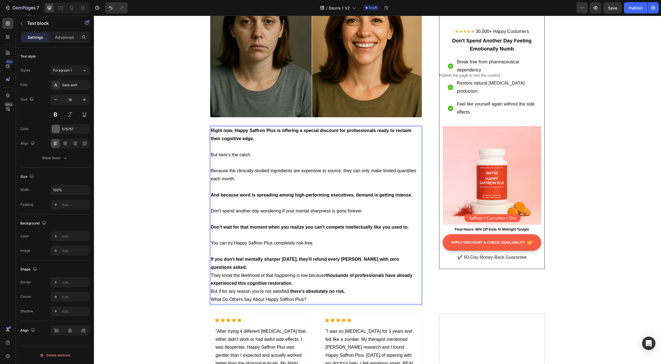
click at [249, 255] on p "If you don't feel mentally sharper [DATE], they'll refund every [PERSON_NAME] w…" at bounding box center [316, 263] width 211 height 16
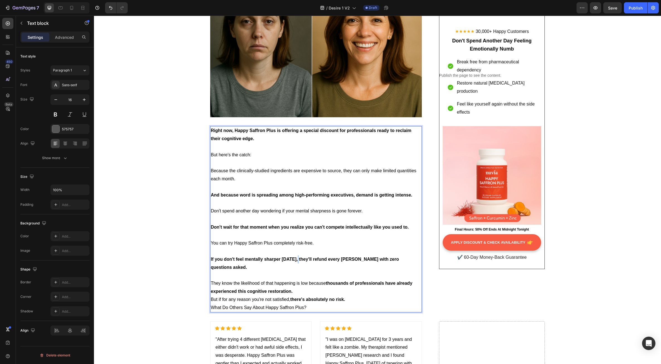
click at [295, 257] on strong "If you don't feel mentally sharper [DATE], they'll refund every [PERSON_NAME] w…" at bounding box center [305, 263] width 188 height 13
click at [304, 279] on p "They know the likelihood of that happening is low because thousands of professi…" at bounding box center [316, 287] width 211 height 16
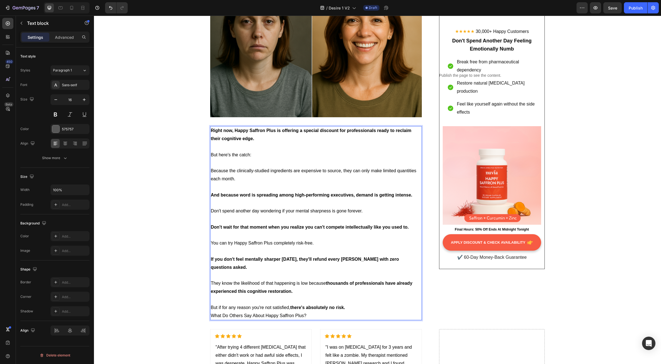
click at [348, 304] on p "But if for any reason you're not satisfied, there's absolutely no risk." at bounding box center [316, 308] width 211 height 8
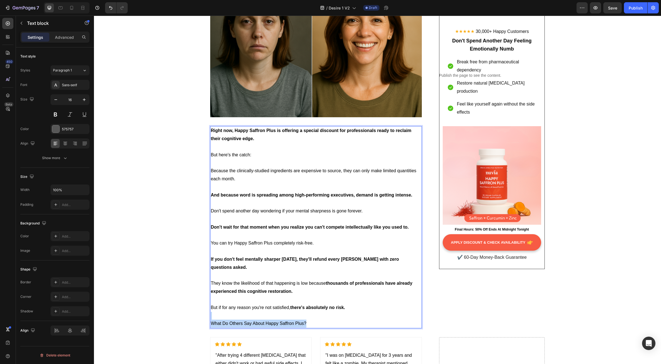
drag, startPoint x: 314, startPoint y: 307, endPoint x: 194, endPoint y: 303, distance: 120.8
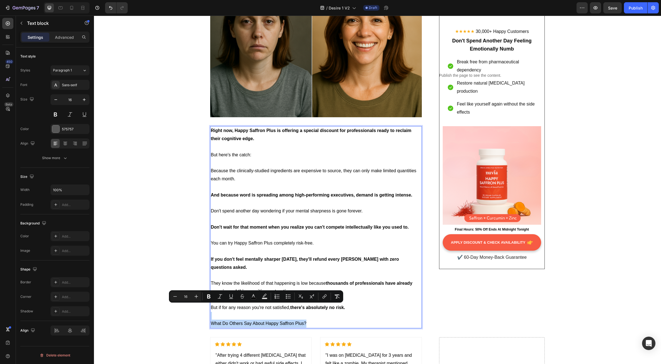
click at [224, 321] on span "What Do Others Say About Happy Saffron Plus?" at bounding box center [259, 323] width 96 height 5
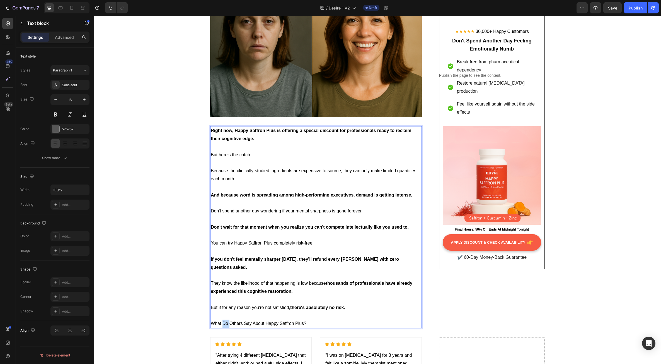
click at [224, 321] on span "What Do Others Say About Happy Saffron Plus?" at bounding box center [259, 323] width 96 height 5
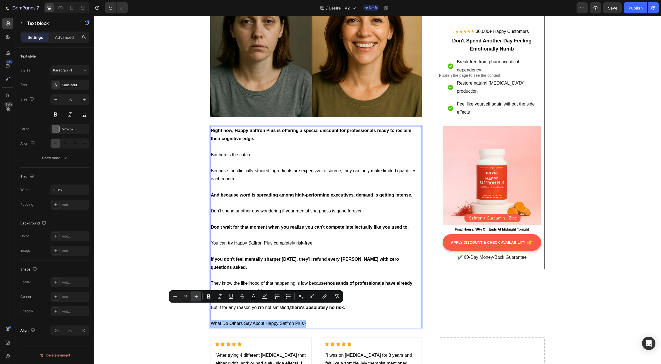
click at [195, 296] on icon "Editor contextual toolbar" at bounding box center [197, 296] width 6 height 6
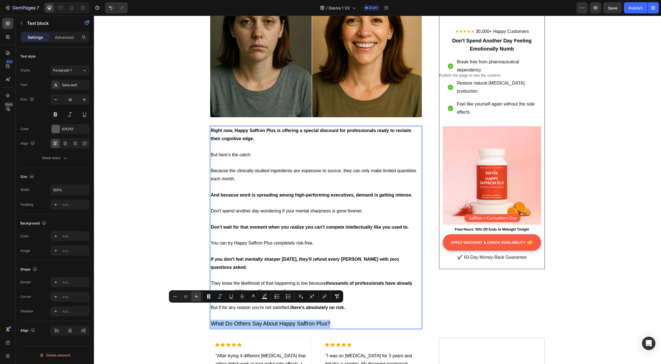
click at [195, 296] on icon "Editor contextual toolbar" at bounding box center [197, 296] width 6 height 6
type input "24"
click at [208, 297] on icon "Editor contextual toolbar" at bounding box center [208, 296] width 3 height 4
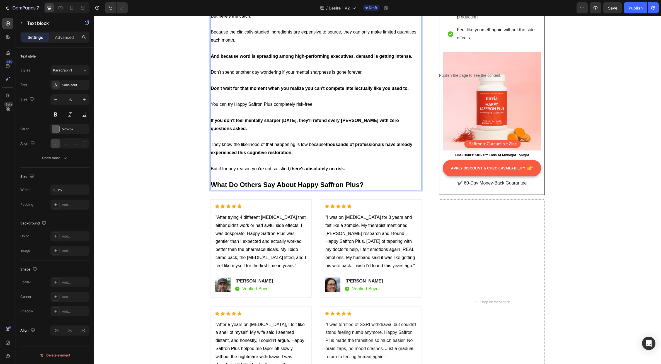
scroll to position [3491, 0]
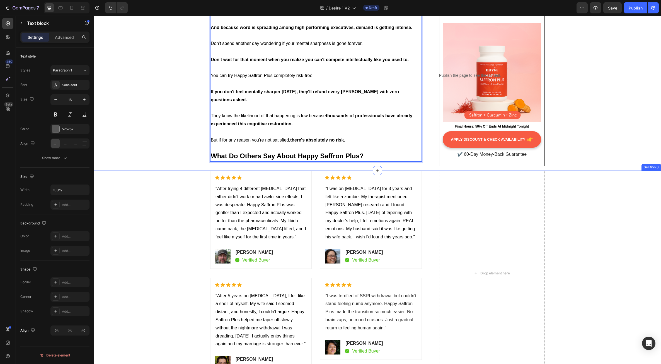
click at [582, 197] on div "Icon Icon Icon Icon Icon Icon List Hoz "After trying 4 different [MEDICAL_DATA]…" at bounding box center [377, 277] width 559 height 214
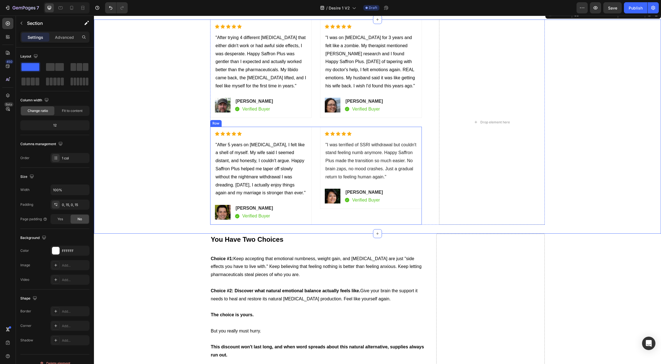
scroll to position [3658, 0]
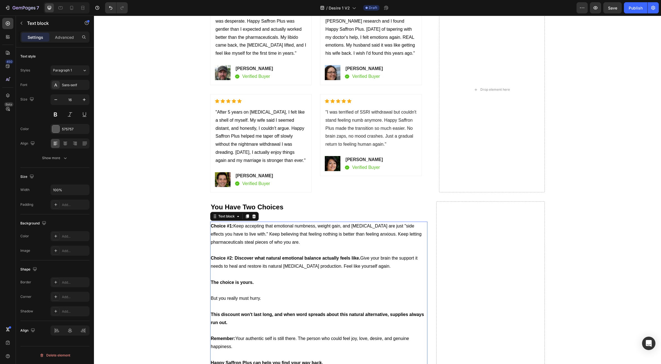
click at [274, 247] on p at bounding box center [319, 250] width 216 height 8
click at [259, 209] on span "You Have Two Choices" at bounding box center [247, 207] width 73 height 8
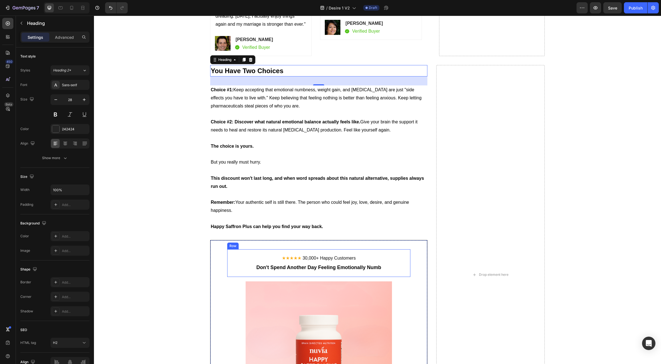
scroll to position [3798, 0]
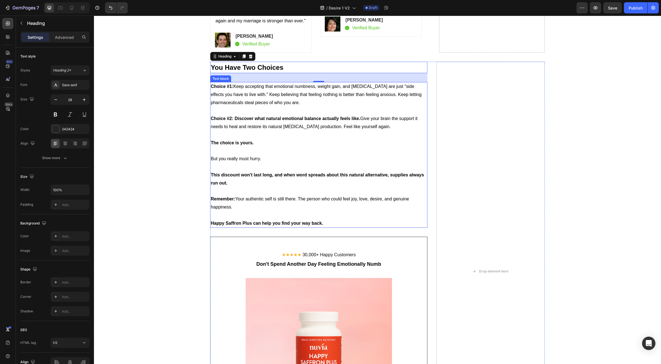
click at [263, 187] on p "This discount won't last long, and when word spreads about this natural alterna…" at bounding box center [319, 191] width 216 height 40
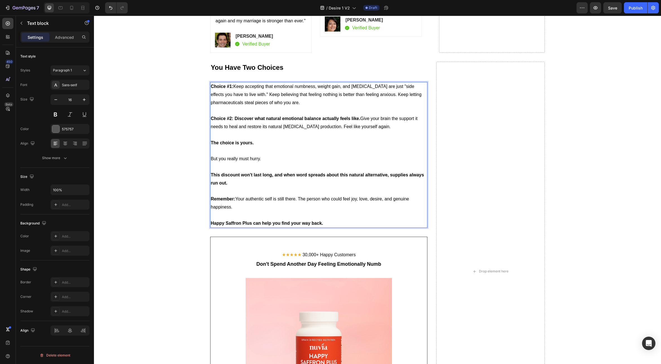
click at [263, 187] on p "This discount won't last long, and when word spreads about this natural alterna…" at bounding box center [319, 191] width 216 height 40
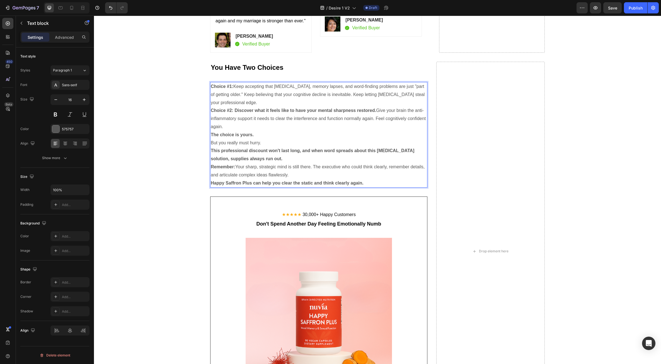
click at [292, 155] on p "This professional discount won't last long, and when word spreads about this [M…" at bounding box center [319, 155] width 216 height 16
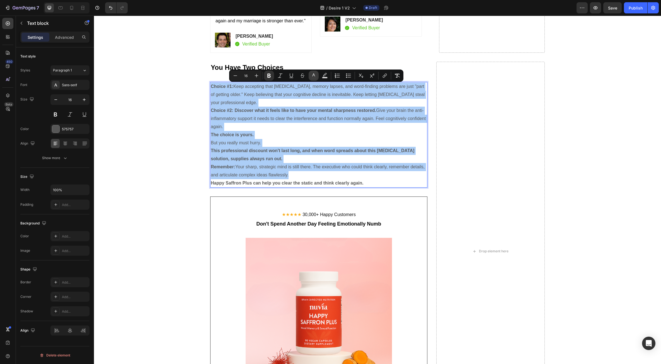
click at [313, 77] on rect "Editor contextual toolbar" at bounding box center [313, 77] width 5 height 1
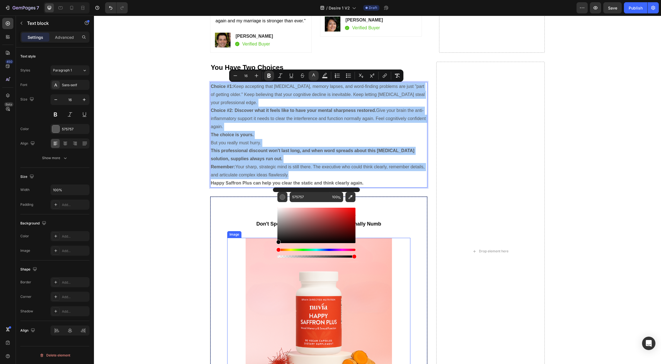
drag, startPoint x: 373, startPoint y: 248, endPoint x: 271, endPoint y: 252, distance: 101.4
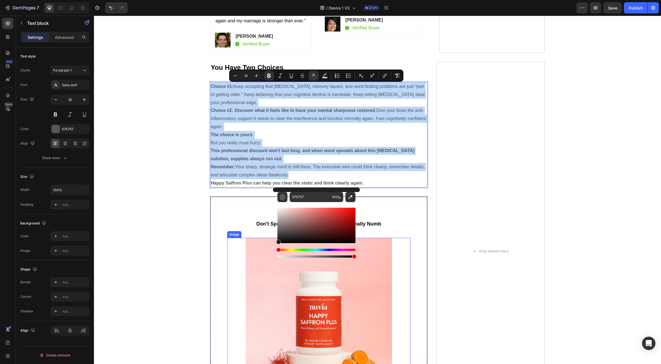
type input "000000"
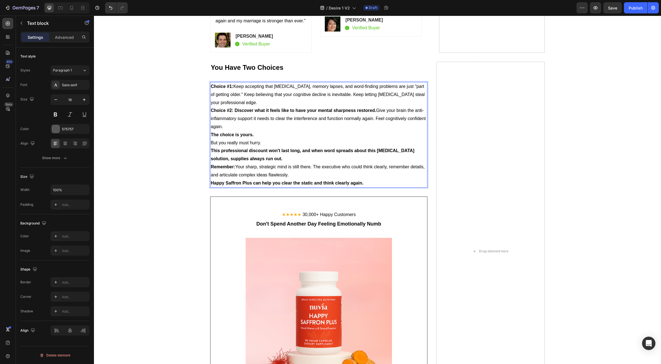
click at [258, 104] on p "Choice #1: Keep accepting that [MEDICAL_DATA], memory lapses, and word-finding …" at bounding box center [319, 95] width 216 height 24
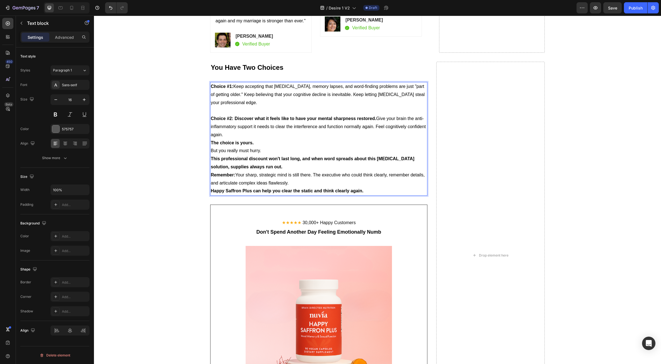
click at [239, 134] on p "Choice #2: Discover what it feels like to have your mental sharpness restored. …" at bounding box center [319, 127] width 216 height 24
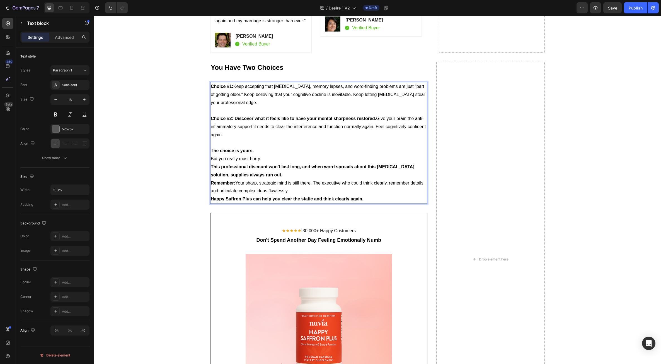
click at [259, 151] on p "The choice is yours." at bounding box center [319, 151] width 216 height 8
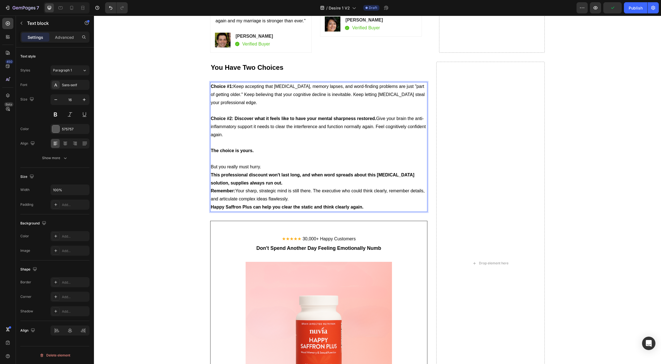
click at [268, 165] on p "But you really must hurry." at bounding box center [319, 167] width 216 height 8
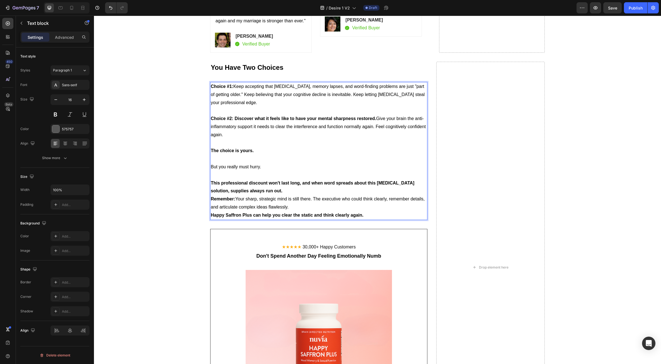
click at [285, 191] on p "This professional discount won't last long, and when word spreads about this [M…" at bounding box center [319, 187] width 216 height 16
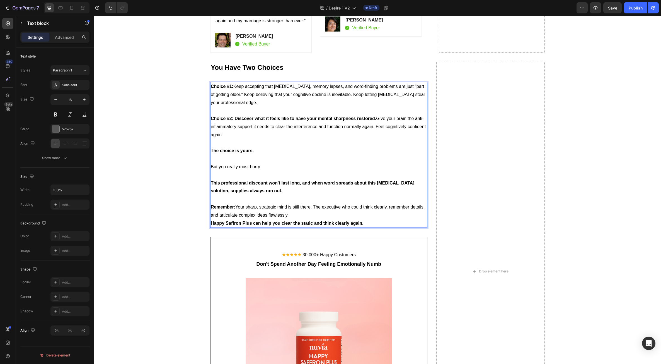
click at [295, 217] on p "Remember: Your sharp, strategic mind is still there. The executive who could th…" at bounding box center [319, 211] width 216 height 16
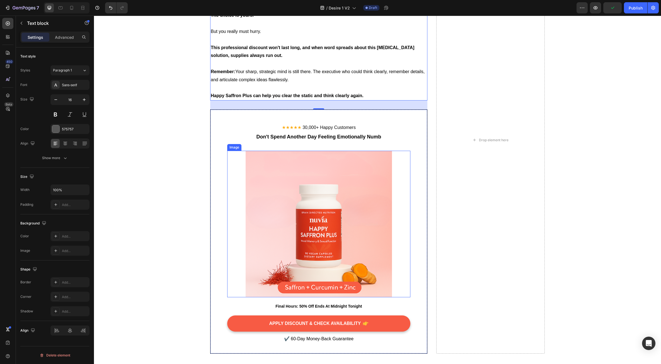
scroll to position [3937, 0]
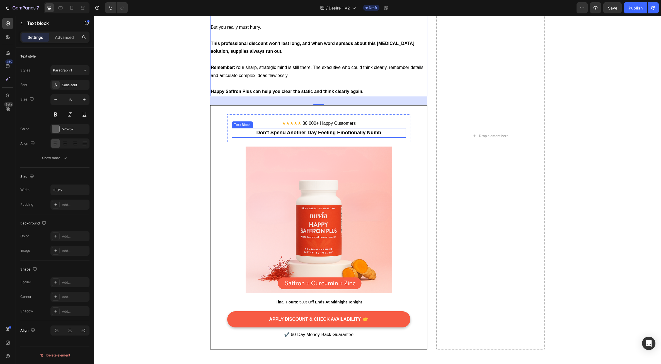
click at [328, 134] on strong "Don't Spend Another Day Feeling Emotionally Numb" at bounding box center [319, 133] width 125 height 6
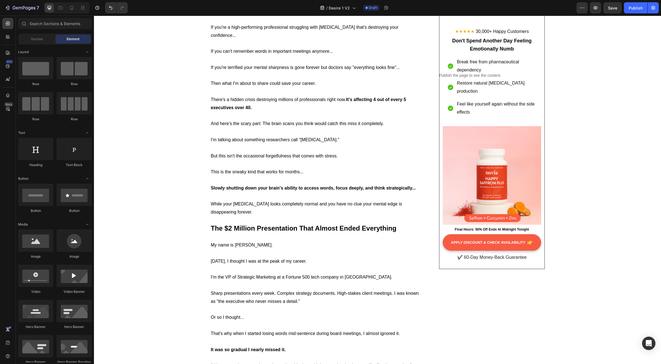
scroll to position [0, 0]
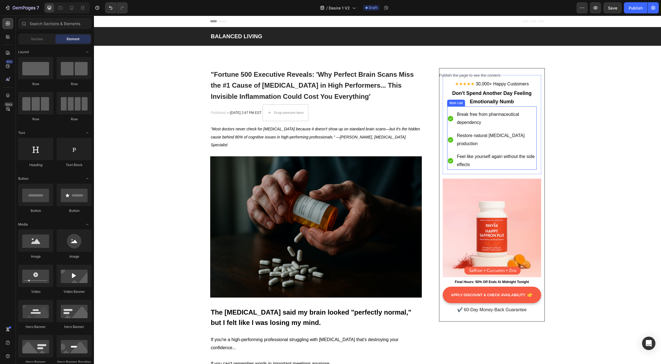
click at [464, 117] on p "Break free from pharmaceutical dependency" at bounding box center [496, 118] width 79 height 16
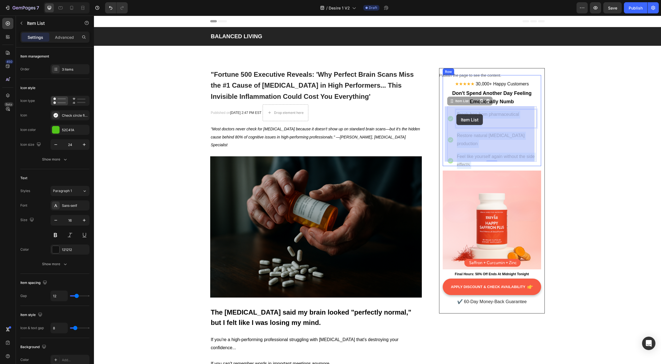
drag, startPoint x: 483, startPoint y: 123, endPoint x: 457, endPoint y: 114, distance: 27.3
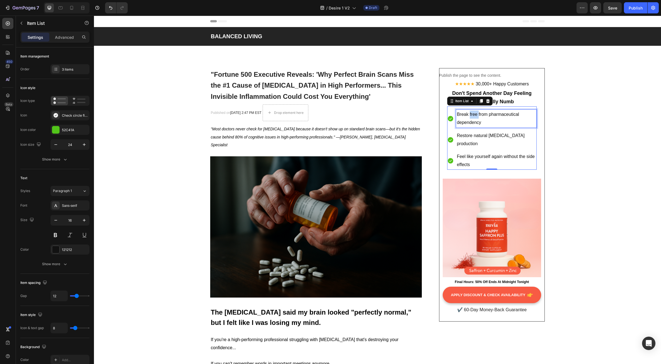
click at [467, 119] on p "Break free from pharmaceutical dependency" at bounding box center [496, 118] width 79 height 16
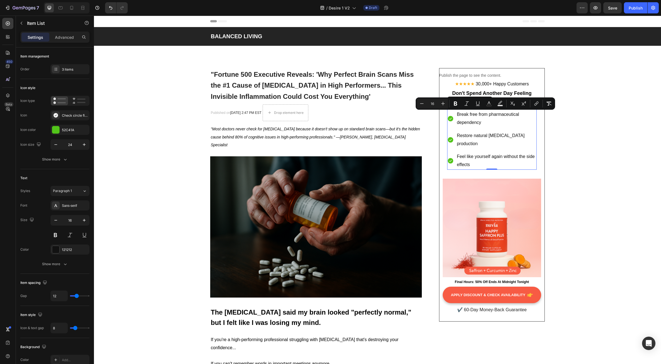
click at [468, 137] on span "Restore natural [MEDICAL_DATA] production" at bounding box center [491, 139] width 68 height 13
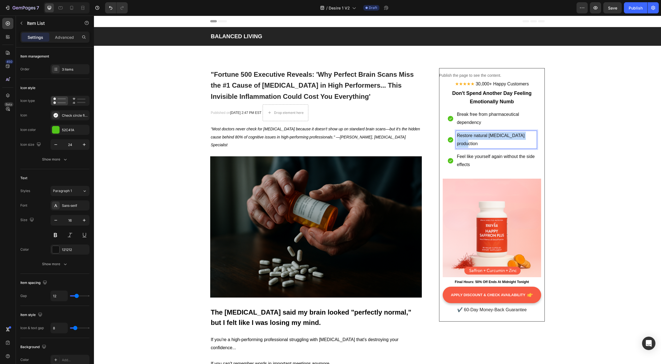
click at [468, 137] on span "Restore natural [MEDICAL_DATA] production" at bounding box center [491, 139] width 68 height 13
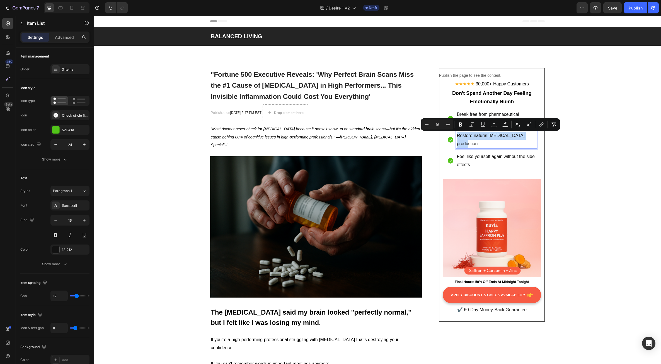
copy span "Restore natural [MEDICAL_DATA] production"
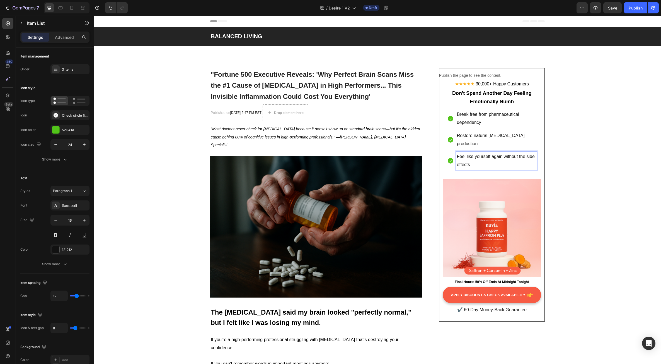
click at [479, 154] on p "Feel like yourself again without the side effects" at bounding box center [496, 161] width 79 height 16
click at [474, 154] on p "Feel like yourself again without the side effects" at bounding box center [496, 161] width 79 height 16
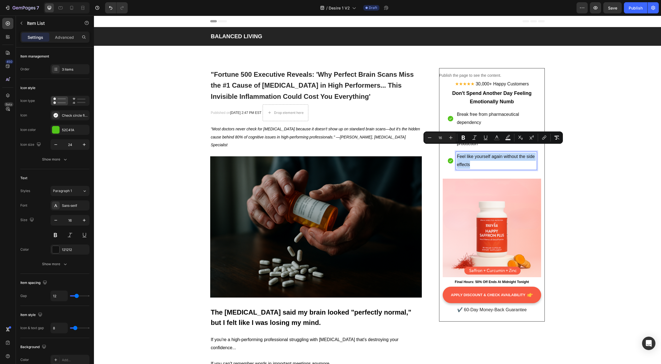
copy span "Feel like yourself again without the side effects"
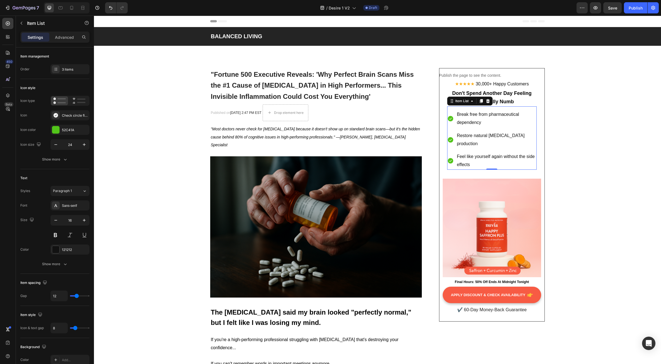
click at [478, 117] on p "Break free from pharmaceutical dependency" at bounding box center [496, 118] width 79 height 16
drag, startPoint x: 481, startPoint y: 123, endPoint x: 454, endPoint y: 114, distance: 28.1
click at [456, 114] on div "Break free from pharmaceutical dependency" at bounding box center [496, 119] width 81 height 18
click at [484, 136] on span "Restore natural [MEDICAL_DATA] production" at bounding box center [491, 139] width 68 height 13
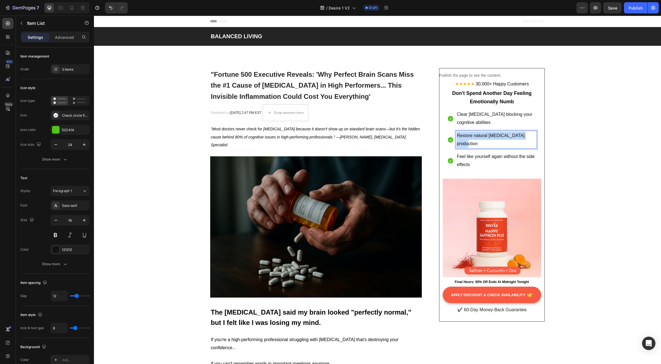
click at [484, 136] on span "Restore natural [MEDICAL_DATA] production" at bounding box center [491, 139] width 68 height 13
click at [465, 158] on span "Feel like yourself again without the side effects" at bounding box center [496, 160] width 78 height 13
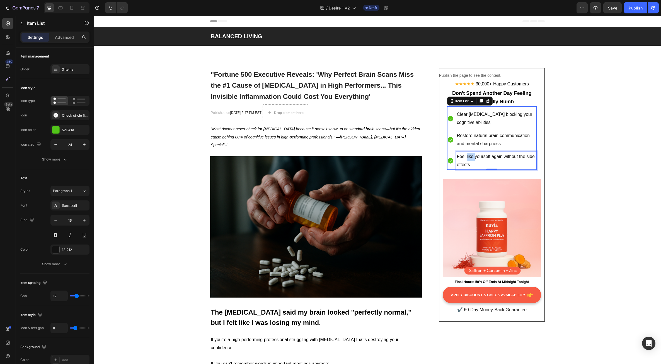
click at [465, 158] on span "Feel like yourself again without the side effects" at bounding box center [496, 160] width 78 height 13
click at [475, 165] on strong "Think clearly again without stimulants or side effects" at bounding box center [485, 160] width 57 height 13
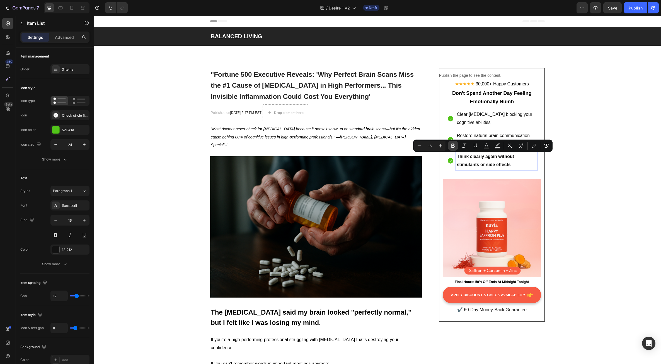
click at [455, 147] on icon "Editor contextual toolbar" at bounding box center [454, 146] width 6 height 6
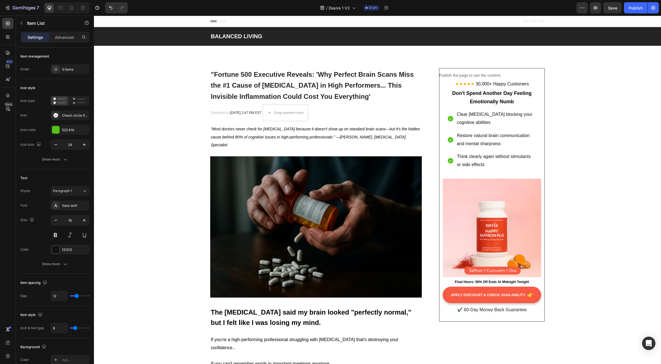
click at [486, 162] on p "Think clearly again without stimulants or side effects" at bounding box center [496, 161] width 79 height 16
drag, startPoint x: 484, startPoint y: 164, endPoint x: 456, endPoint y: 154, distance: 30.5
click at [457, 154] on p "Think clearly again without stimulants or side effects" at bounding box center [496, 161] width 79 height 16
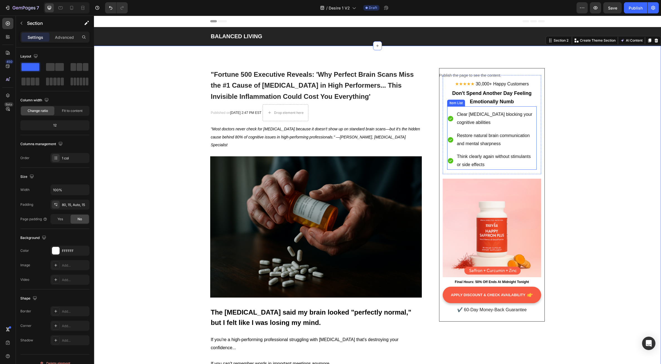
click at [487, 159] on p "Think clearly again without stimulants or side effects" at bounding box center [496, 161] width 79 height 16
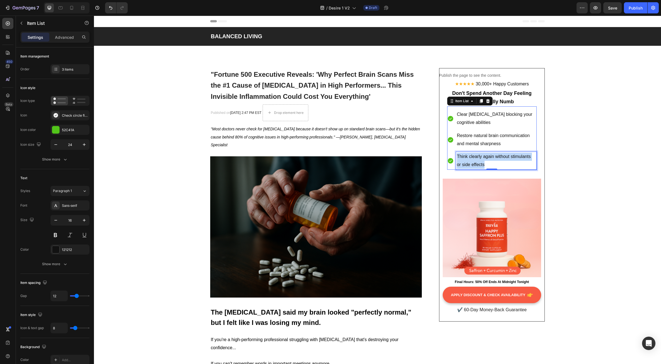
click at [487, 159] on p "Think clearly again without stimulants or side effects" at bounding box center [496, 161] width 79 height 16
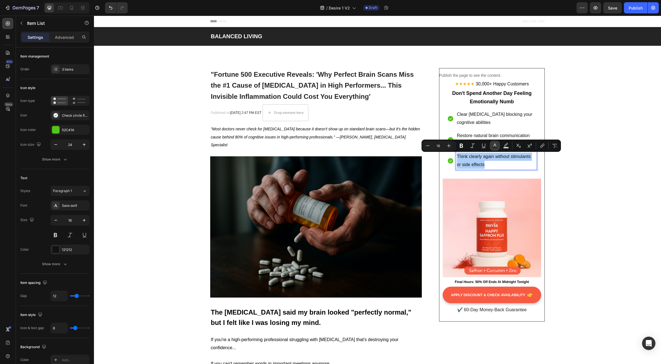
click at [495, 147] on rect "Editor contextual toolbar" at bounding box center [495, 147] width 5 height 1
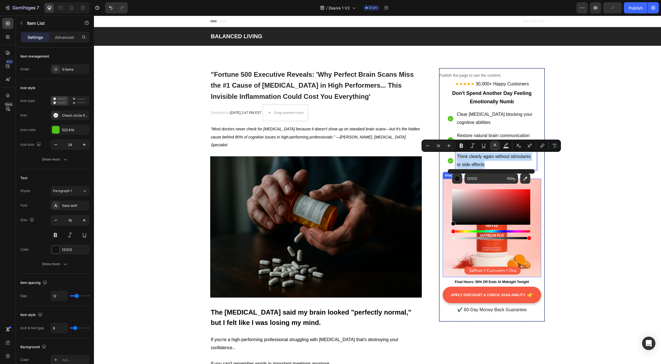
type input "000000"
drag, startPoint x: 548, startPoint y: 237, endPoint x: 444, endPoint y: 231, distance: 104.5
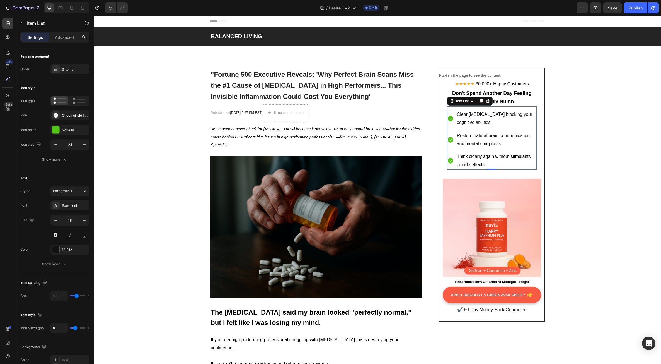
click at [475, 139] on p "Restore natural brain communication and mental sharpness" at bounding box center [496, 140] width 79 height 16
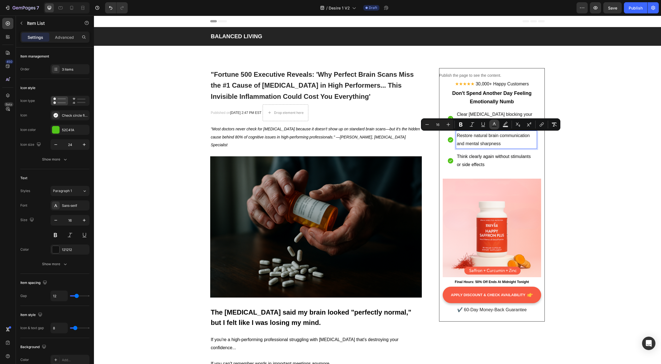
click at [496, 124] on icon "Editor contextual toolbar" at bounding box center [495, 125] width 6 height 6
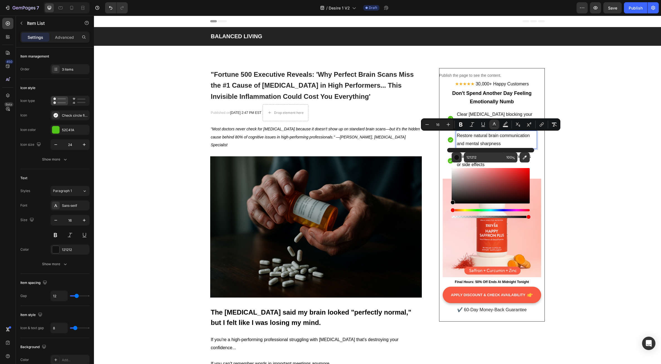
drag, startPoint x: 451, startPoint y: 201, endPoint x: 447, endPoint y: 206, distance: 6.2
click at [447, 206] on div "121212 100 %" at bounding box center [490, 183] width 87 height 71
type input "000000"
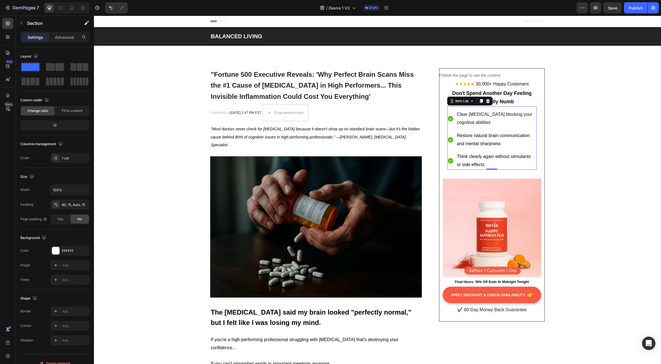
click at [481, 118] on p "Clear [MEDICAL_DATA] blocking your cognitive abilities" at bounding box center [496, 118] width 79 height 16
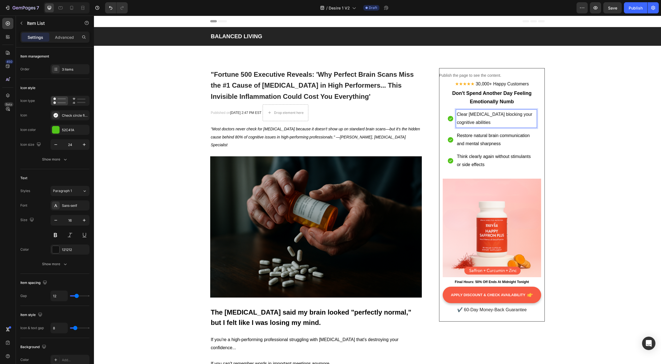
click at [481, 118] on p "Clear [MEDICAL_DATA] blocking your cognitive abilities" at bounding box center [496, 118] width 79 height 16
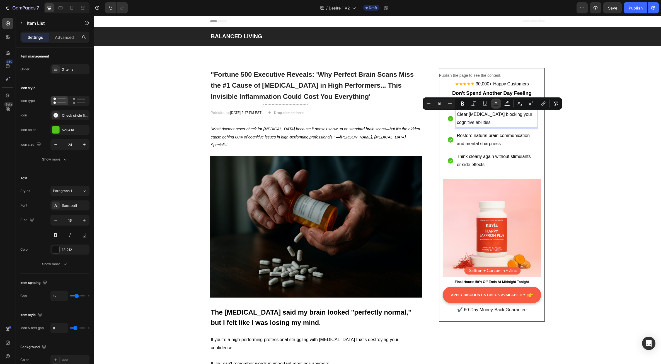
click at [496, 105] on rect "Editor contextual toolbar" at bounding box center [496, 105] width 5 height 1
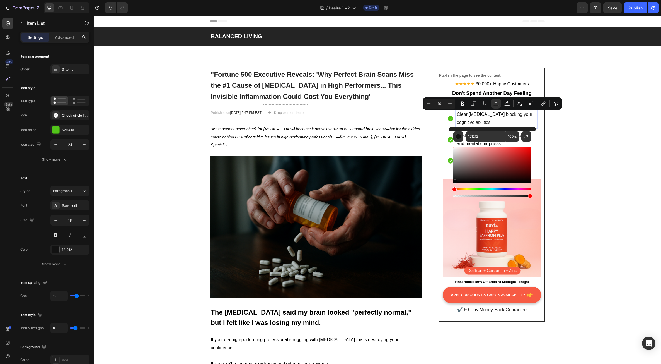
drag, startPoint x: 548, startPoint y: 197, endPoint x: 437, endPoint y: 199, distance: 111.3
type input "000000"
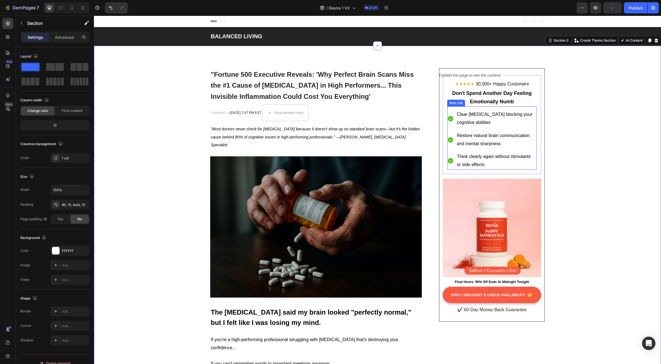
click at [448, 160] on icon at bounding box center [451, 161] width 6 height 6
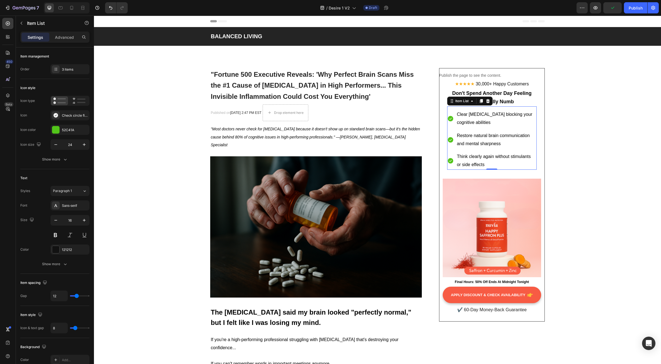
click at [450, 161] on icon at bounding box center [451, 161] width 6 height 6
click at [449, 118] on icon at bounding box center [451, 119] width 6 height 6
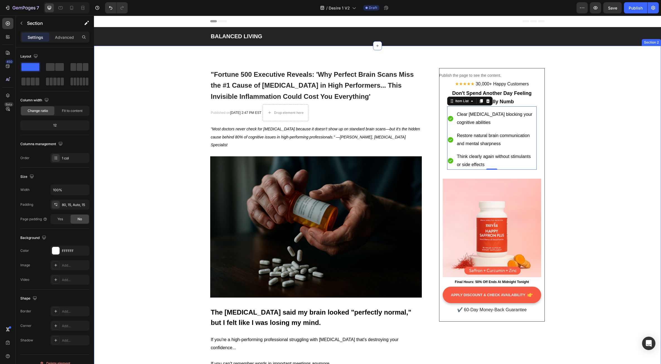
click at [475, 166] on span "Think clearly again without stimulants or side effects" at bounding box center [494, 160] width 74 height 13
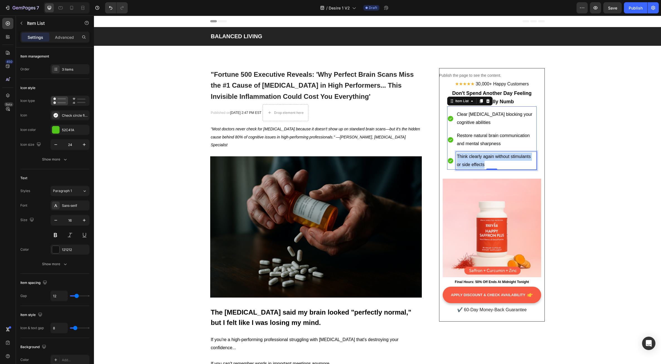
click at [475, 166] on span "Think clearly again without stimulants or side effects" at bounding box center [494, 160] width 74 height 13
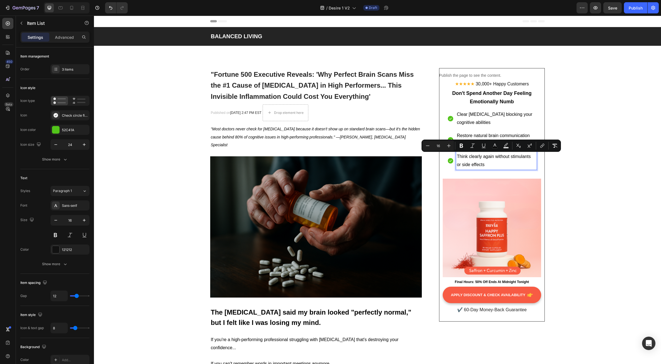
click at [468, 136] on span "Restore natural brain communication and mental sharpness" at bounding box center [493, 139] width 73 height 13
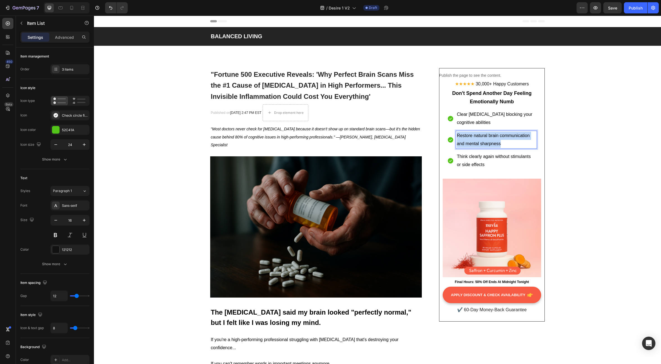
click at [468, 136] on span "Restore natural brain communication and mental sharpness" at bounding box center [493, 139] width 73 height 13
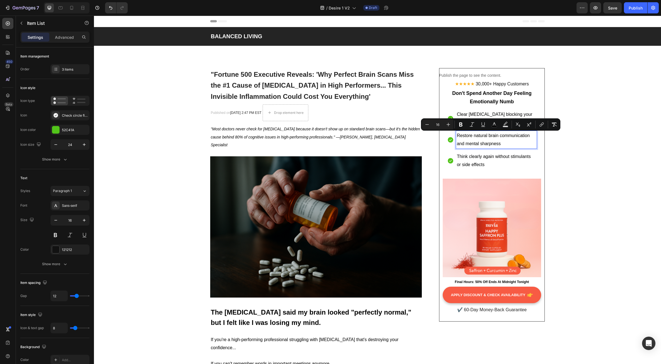
click at [468, 114] on span "Clear [MEDICAL_DATA] blocking your cognitive abilities" at bounding box center [495, 118] width 76 height 13
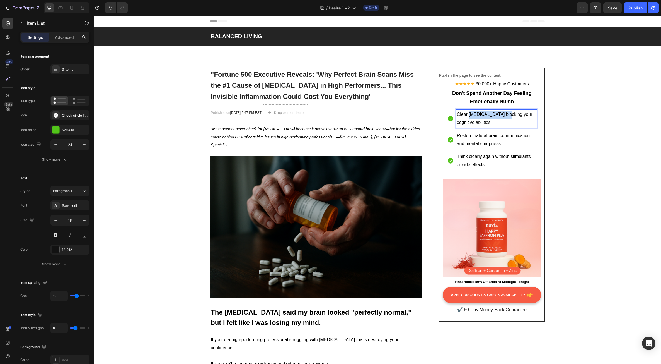
click at [468, 114] on span "Clear [MEDICAL_DATA] blocking your cognitive abilities" at bounding box center [495, 118] width 76 height 13
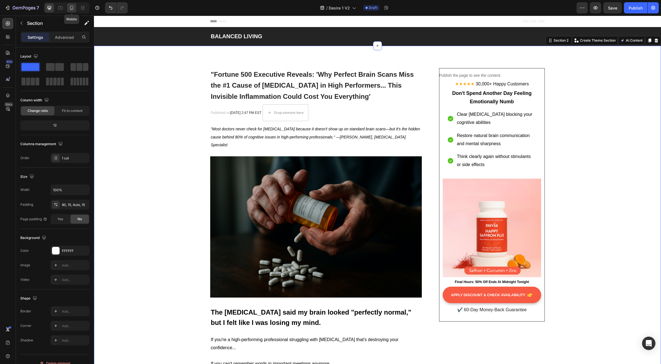
click at [74, 10] on icon at bounding box center [72, 8] width 6 height 6
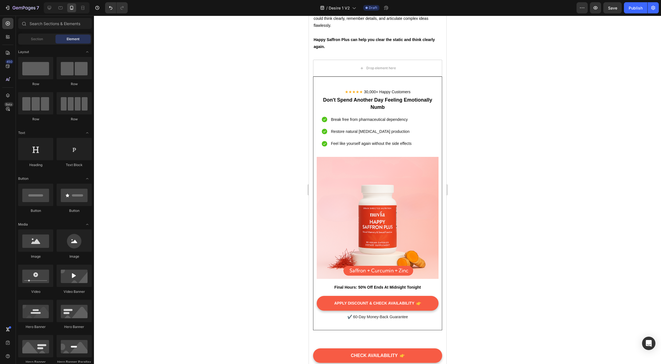
scroll to position [3851, 0]
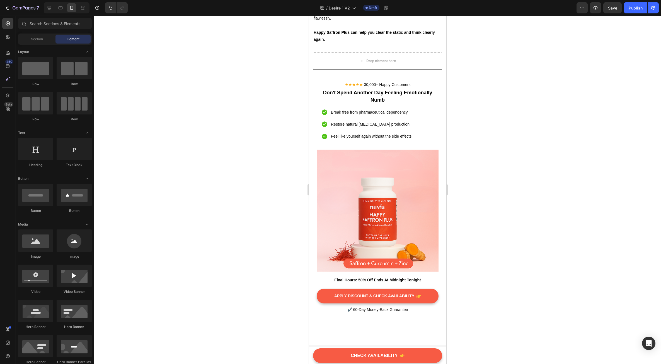
drag, startPoint x: 444, startPoint y: 49, endPoint x: 759, endPoint y: 358, distance: 441.3
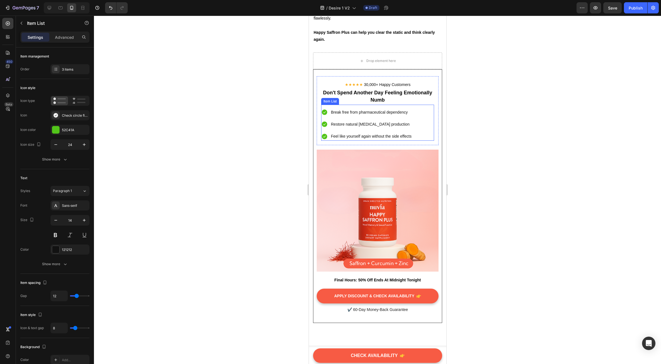
click at [368, 114] on span "Break free from pharmaceutical dependency" at bounding box center [369, 112] width 77 height 4
click at [374, 114] on span "Break free from pharmaceutical dependency" at bounding box center [369, 112] width 77 height 4
click at [365, 128] on p "Restore natural [MEDICAL_DATA] production" at bounding box center [379, 124] width 97 height 7
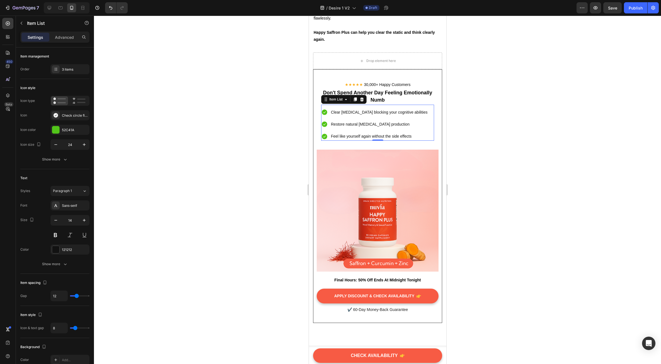
click at [359, 128] on p "Restore natural [MEDICAL_DATA] production" at bounding box center [379, 124] width 97 height 7
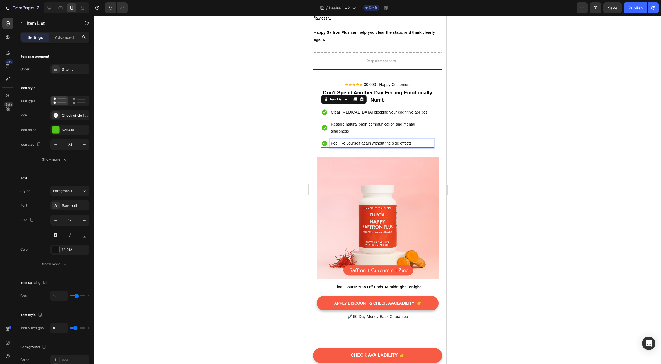
click at [340, 147] on p "Feel like yourself again without the side effects" at bounding box center [382, 143] width 102 height 7
click at [497, 161] on div at bounding box center [377, 190] width 567 height 348
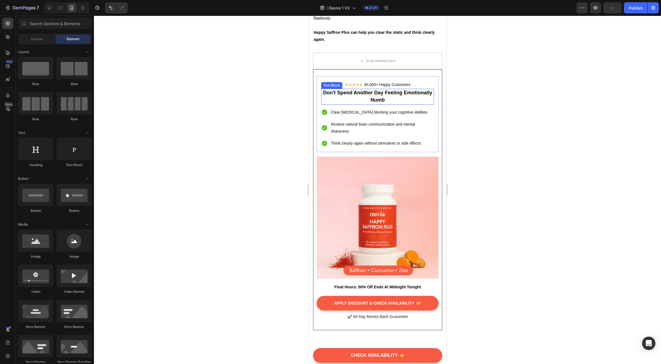
click at [376, 103] on strong "Don't Spend Another Day Feeling Emotionally Numb" at bounding box center [377, 96] width 109 height 13
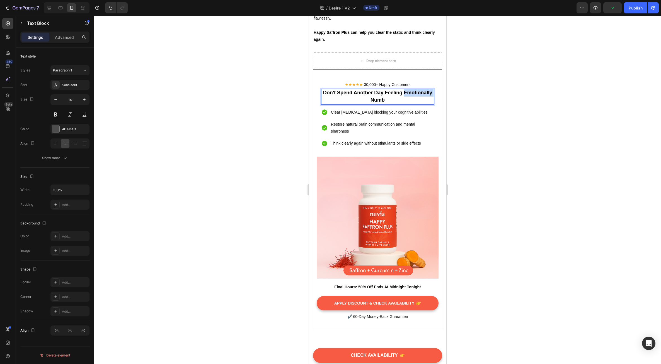
click at [376, 103] on strong "Don't Spend Another Day Feeling Emotionally Numb" at bounding box center [377, 96] width 109 height 13
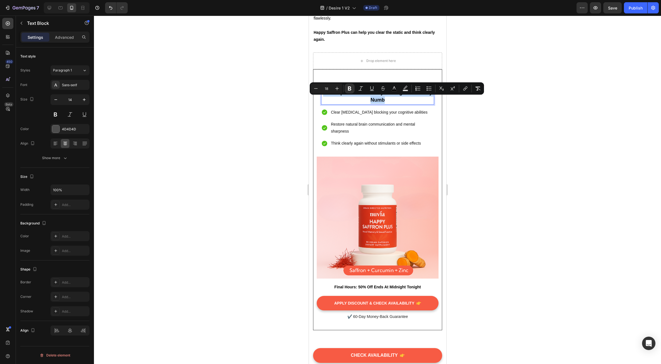
click at [375, 103] on strong "Don't Spend Another Day Feeling Emotionally Numb" at bounding box center [377, 96] width 109 height 13
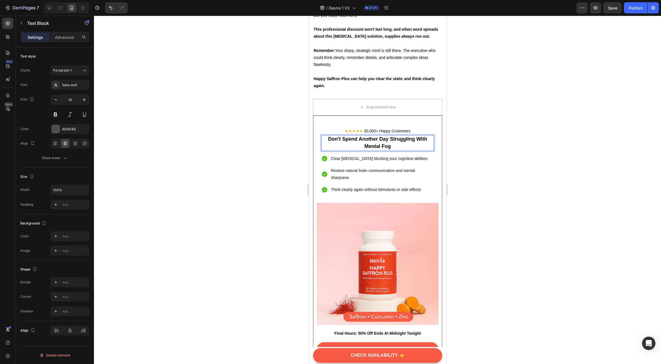
scroll to position [3795, 0]
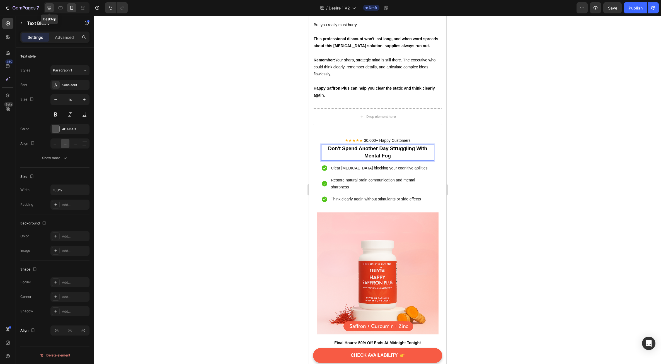
click at [50, 8] on icon at bounding box center [50, 8] width 4 height 4
type input "16"
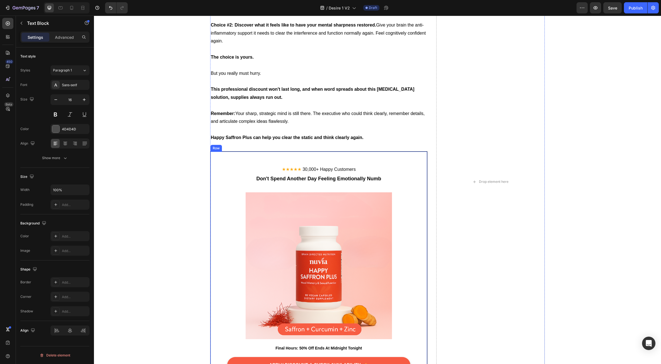
scroll to position [3761, 0]
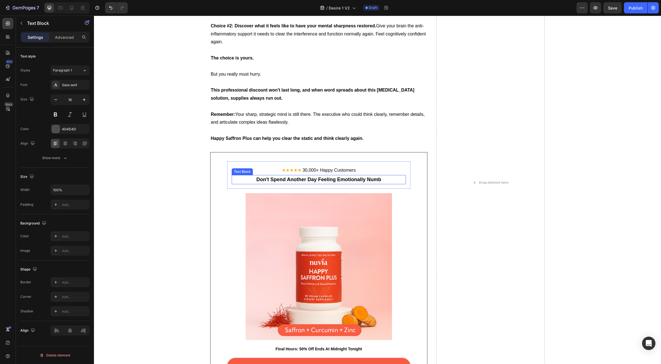
click at [294, 181] on strong "Don't Spend Another Day Feeling Emotionally Numb" at bounding box center [319, 180] width 125 height 6
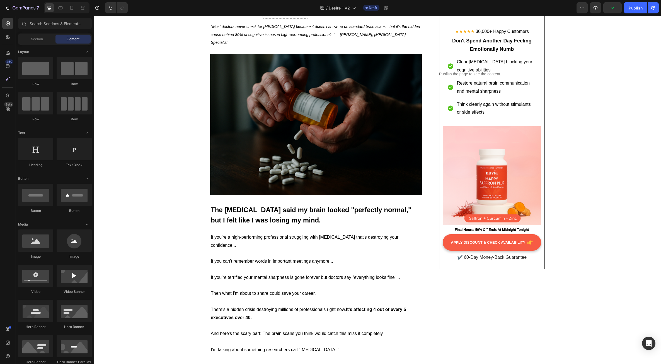
scroll to position [0, 0]
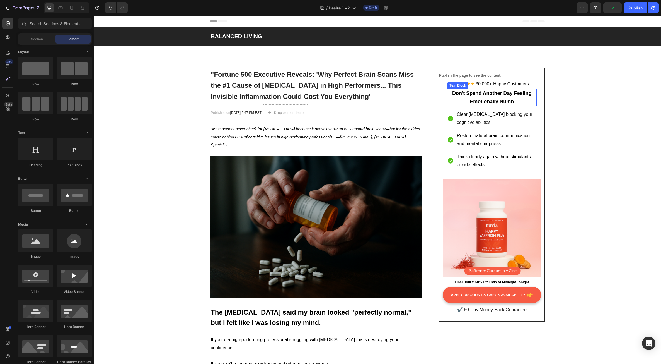
click at [482, 98] on p "Don't Spend Another Day Feeling Emotionally Numb" at bounding box center [492, 97] width 88 height 17
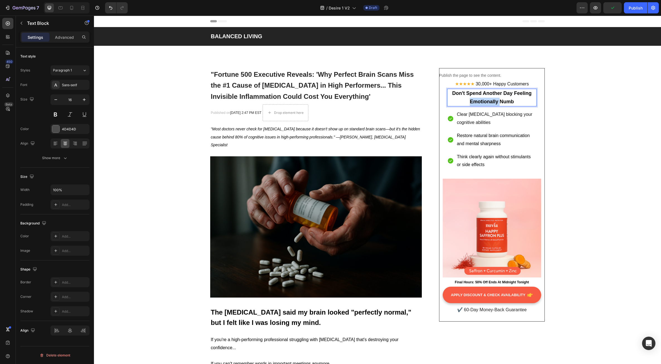
click at [482, 98] on p "Don't Spend Another Day Feeling Emotionally Numb" at bounding box center [492, 97] width 88 height 17
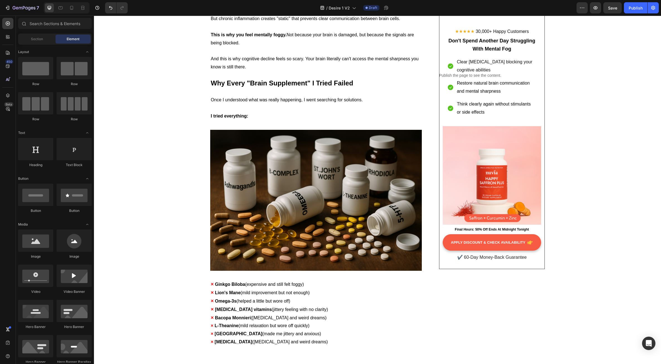
scroll to position [1421, 0]
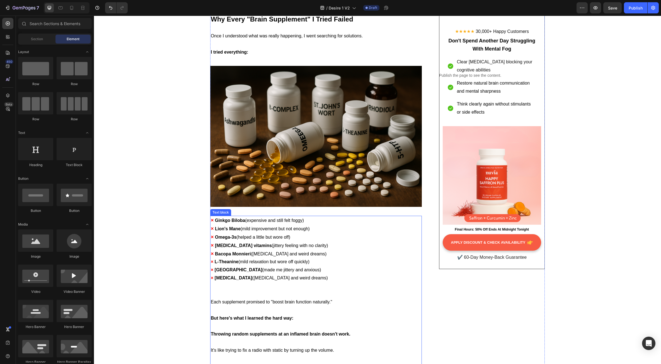
click at [261, 275] on span "[MEDICAL_DATA] ([MEDICAL_DATA] and weird dreams)" at bounding box center [270, 277] width 114 height 5
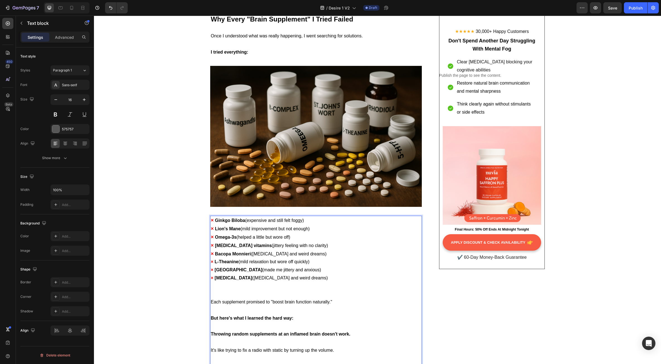
click at [216, 274] on p "× [MEDICAL_DATA] ([MEDICAL_DATA] and weird dreams)" at bounding box center [316, 286] width 211 height 24
click at [217, 274] on p "× [MEDICAL_DATA] ([MEDICAL_DATA] and weird dreams)" at bounding box center [316, 286] width 211 height 24
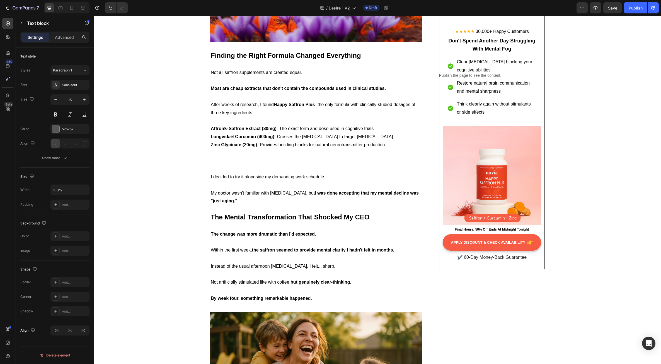
scroll to position [2175, 0]
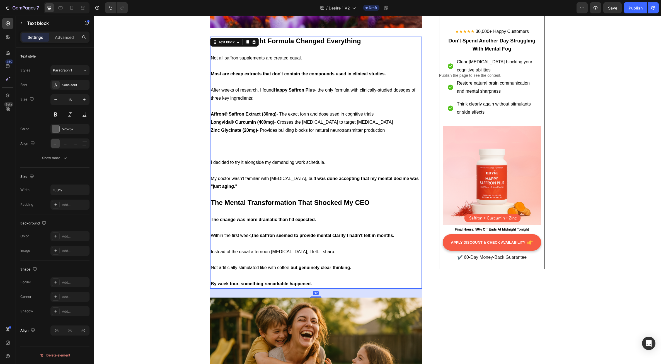
click at [228, 134] on p at bounding box center [316, 146] width 211 height 24
click at [222, 134] on p at bounding box center [316, 146] width 211 height 24
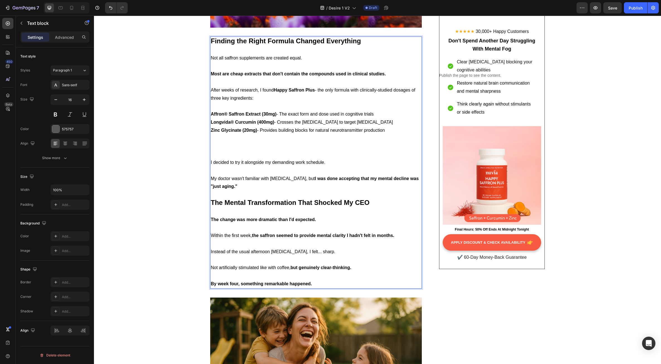
click at [222, 134] on p "⁠⁠⁠⁠⁠⁠⁠" at bounding box center [316, 146] width 211 height 24
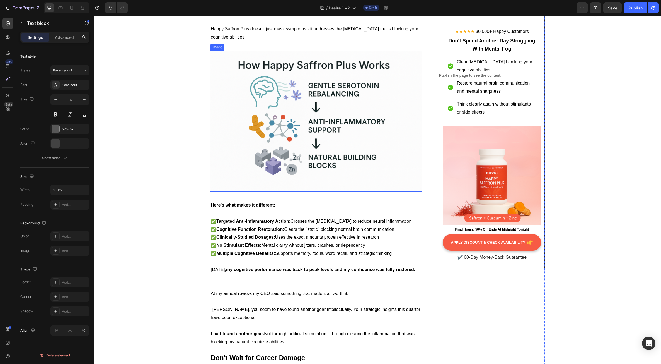
scroll to position [2788, 0]
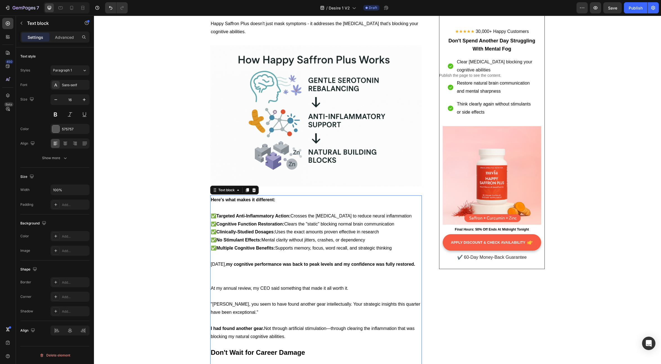
click at [221, 260] on p "[DATE], my cognitive performance was back to peak levels and my confidence was …" at bounding box center [316, 272] width 211 height 24
click at [217, 263] on p "[DATE], my cognitive performance was back to peak levels and my confidence was …" at bounding box center [316, 272] width 211 height 24
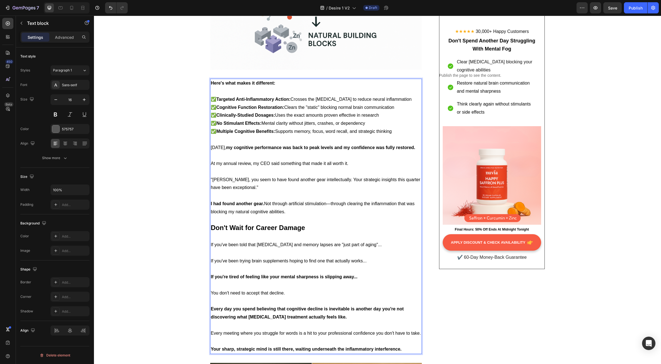
scroll to position [2900, 0]
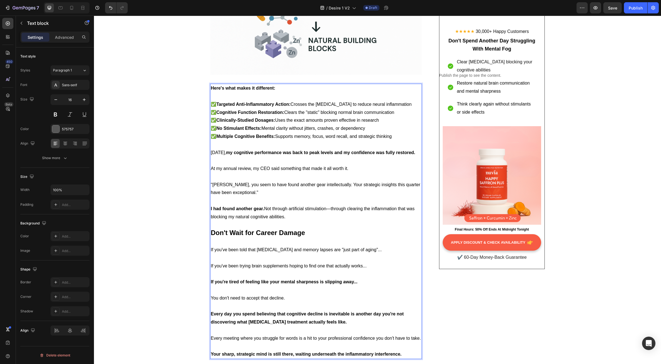
click at [216, 92] on p "Rich Text Editor. Editing area: main" at bounding box center [316, 96] width 211 height 8
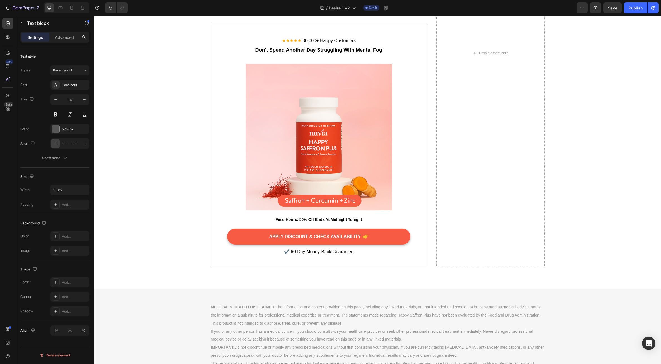
scroll to position [4016, 0]
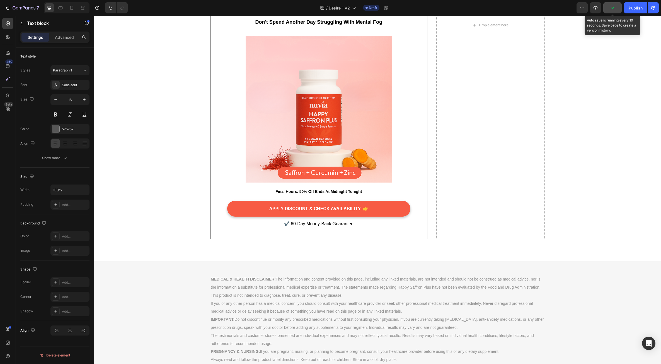
click at [615, 8] on icon "button" at bounding box center [613, 8] width 6 height 6
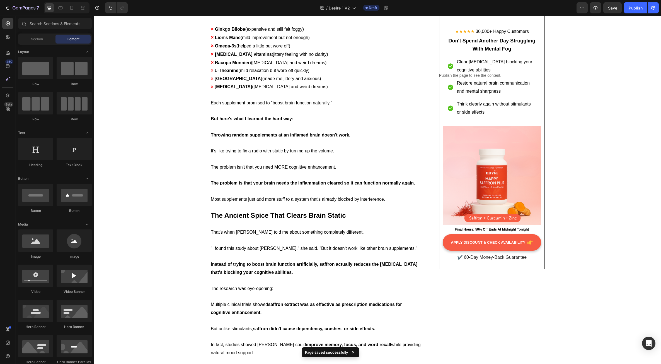
scroll to position [1468, 0]
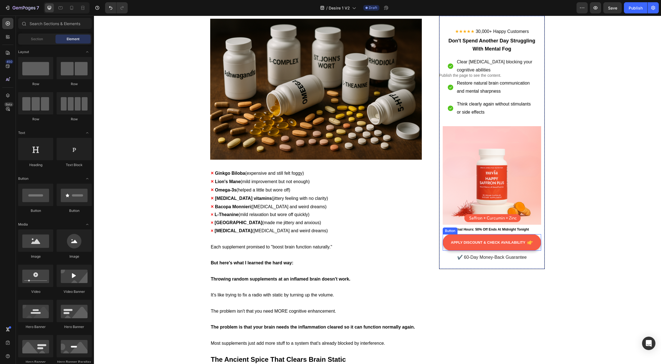
click at [446, 244] on link "APPLY DISCOUNT & CHECK AVAILABILITY" at bounding box center [492, 242] width 98 height 16
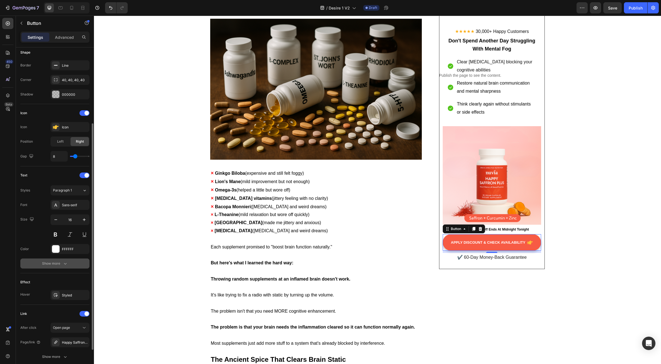
scroll to position [155, 0]
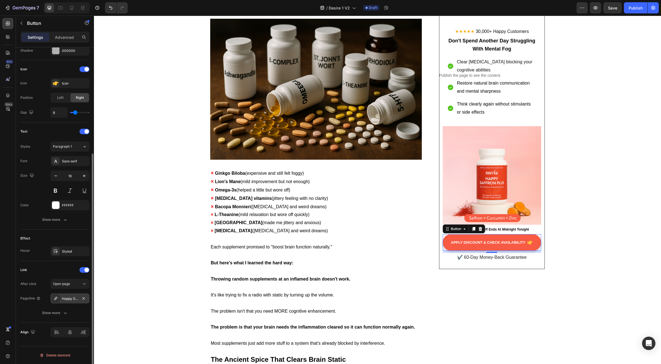
click at [56, 300] on icon at bounding box center [56, 298] width 4 height 4
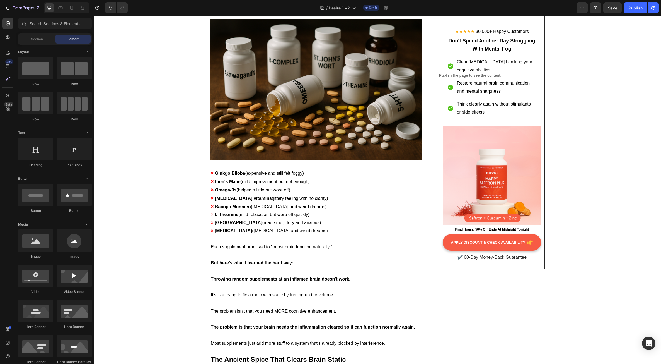
scroll to position [1520, 0]
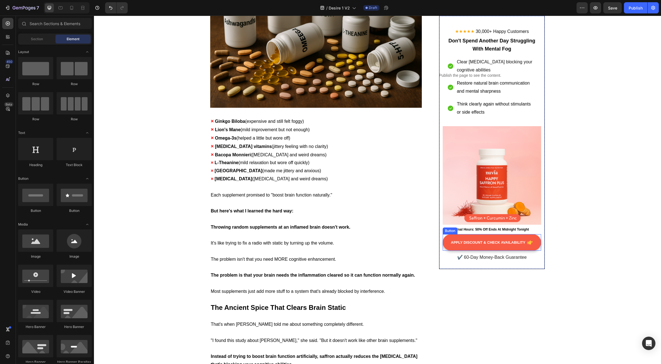
click at [446, 246] on link "APPLY DISCOUNT & CHECK AVAILABILITY" at bounding box center [492, 242] width 98 height 16
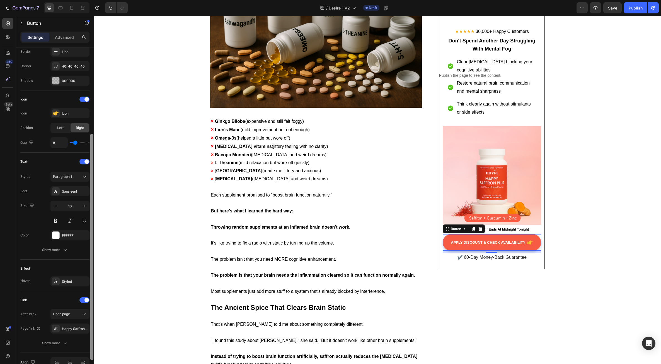
drag, startPoint x: 91, startPoint y: 237, endPoint x: 91, endPoint y: 321, distance: 83.7
click at [91, 321] on div at bounding box center [91, 247] width 3 height 226
click at [56, 327] on icon at bounding box center [56, 327] width 4 height 4
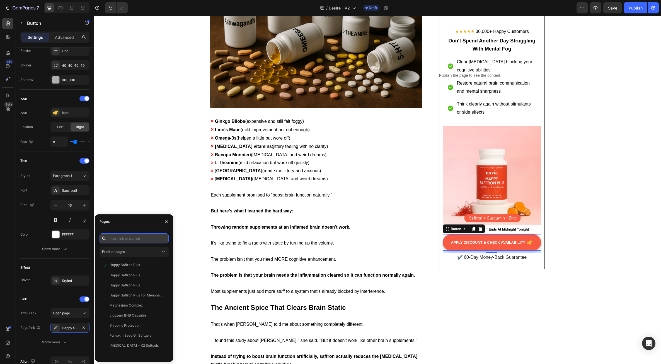
click at [122, 237] on input "text" at bounding box center [134, 238] width 69 height 10
paste input "[URL][DOMAIN_NAME]"
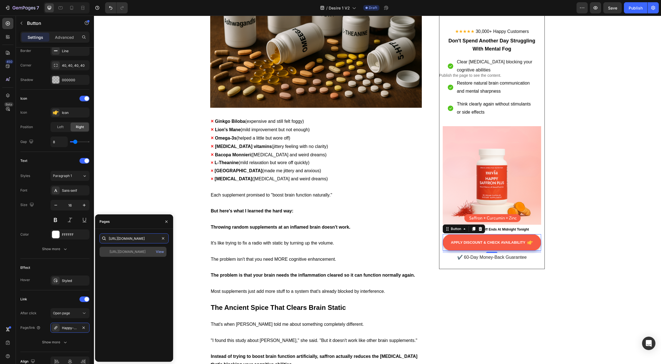
type input "[URL][DOMAIN_NAME]"
click at [124, 254] on div "[URL][DOMAIN_NAME]" at bounding box center [128, 251] width 36 height 5
click at [161, 252] on div "View" at bounding box center [160, 251] width 8 height 5
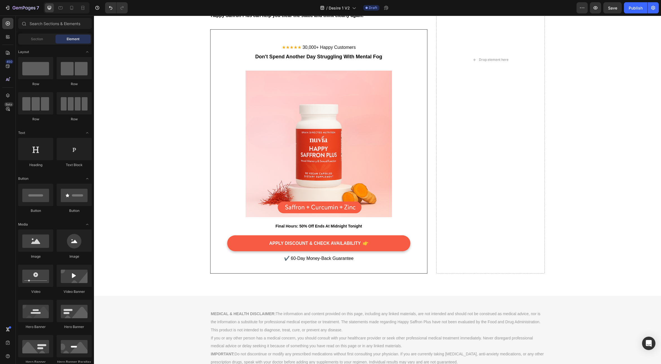
scroll to position [4033, 0]
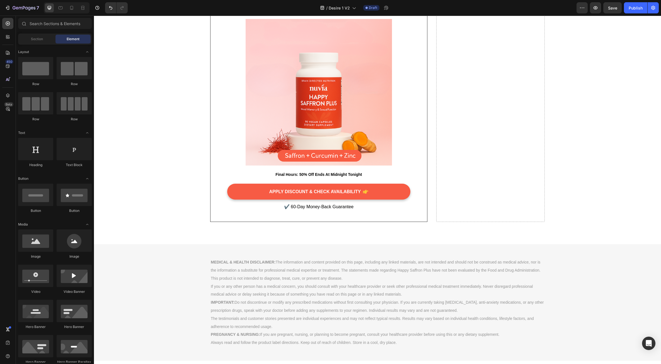
drag, startPoint x: 658, startPoint y: 156, endPoint x: 736, endPoint y: 361, distance: 219.9
click at [233, 194] on link "APPLY DISCOUNT & CHECK AVAILABILITY" at bounding box center [318, 192] width 183 height 16
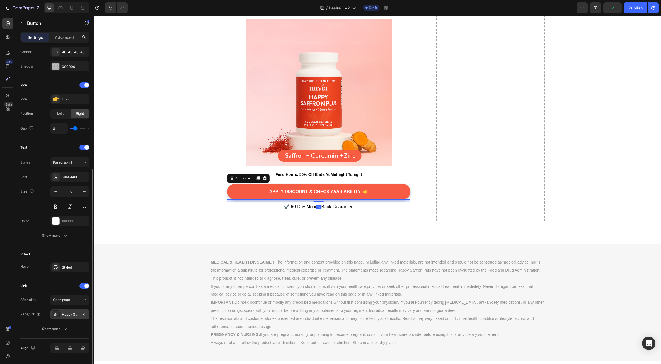
scroll to position [155, 0]
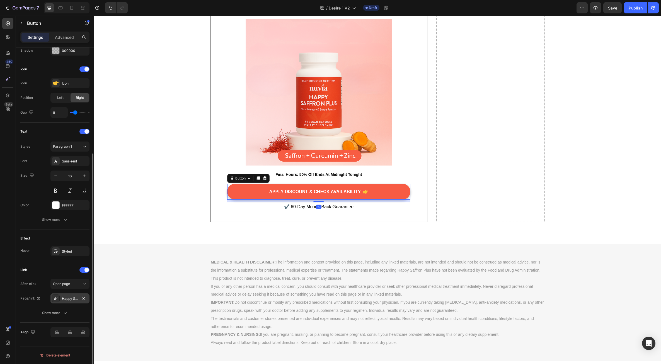
click at [55, 298] on icon at bounding box center [55, 298] width 3 height 3
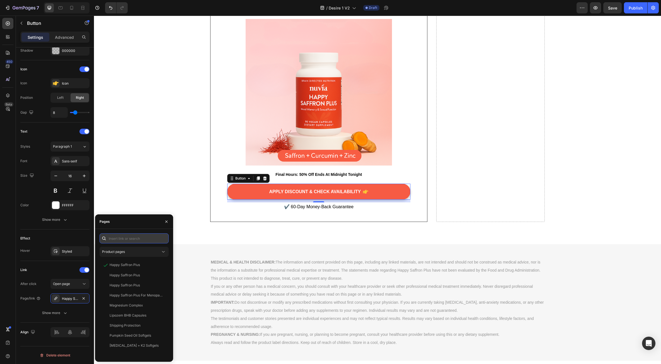
click at [115, 238] on input "text" at bounding box center [134, 238] width 69 height 10
paste input "[URL][DOMAIN_NAME]"
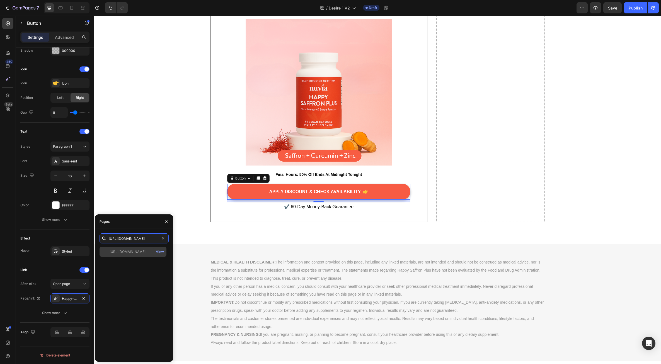
type input "[URL][DOMAIN_NAME]"
click at [125, 251] on div "[URL][DOMAIN_NAME]" at bounding box center [128, 251] width 36 height 5
click at [156, 191] on div "You Have Two Choices Heading Choice #1: Keep accepting that [MEDICAL_DATA], mem…" at bounding box center [377, 7] width 559 height 427
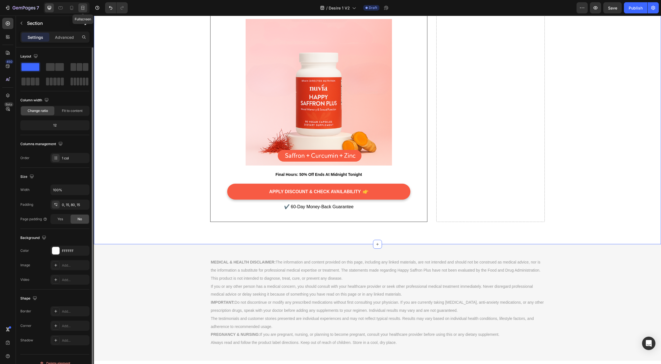
click at [86, 10] on div at bounding box center [82, 7] width 9 height 9
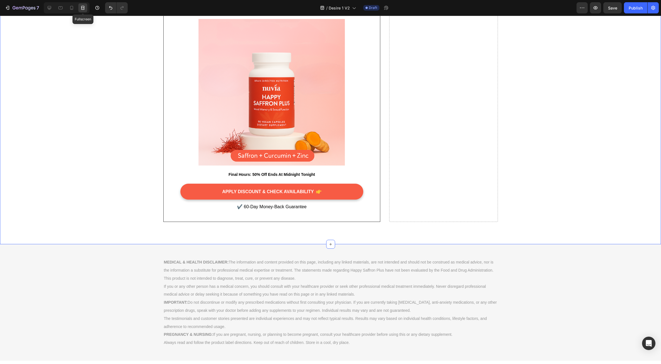
click at [83, 10] on icon at bounding box center [83, 8] width 6 height 6
click at [72, 8] on icon at bounding box center [72, 8] width 6 height 6
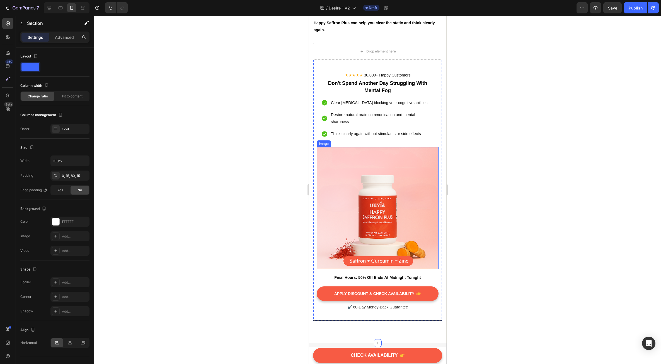
scroll to position [4109, 0]
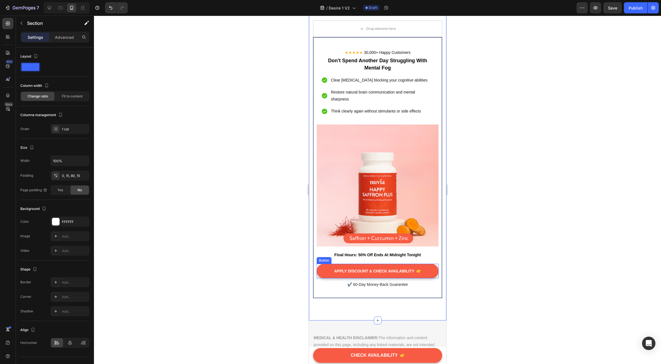
click at [323, 276] on link "APPLY DISCOUNT & CHECK AVAILABILITY" at bounding box center [378, 271] width 122 height 15
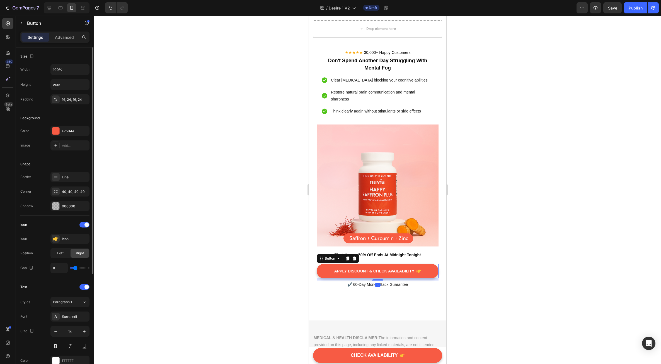
scroll to position [155, 0]
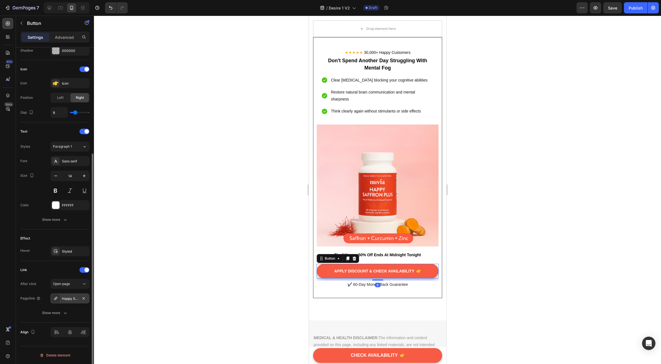
click at [58, 296] on div at bounding box center [56, 298] width 8 height 8
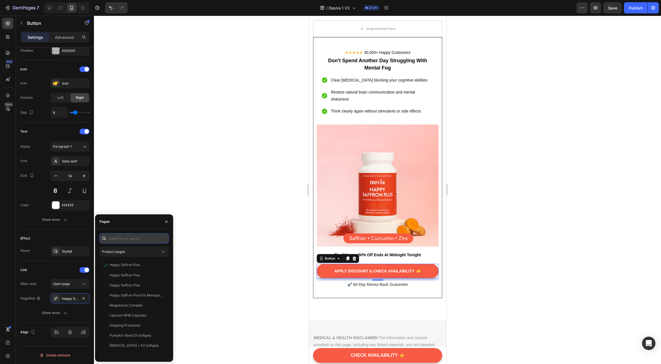
click at [119, 241] on input "text" at bounding box center [134, 238] width 69 height 10
paste input "[URL][DOMAIN_NAME]"
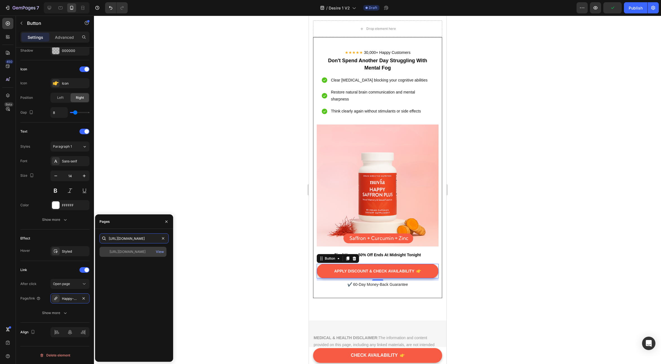
type input "[URL][DOMAIN_NAME]"
click at [136, 253] on div "[URL][DOMAIN_NAME]" at bounding box center [128, 251] width 36 height 5
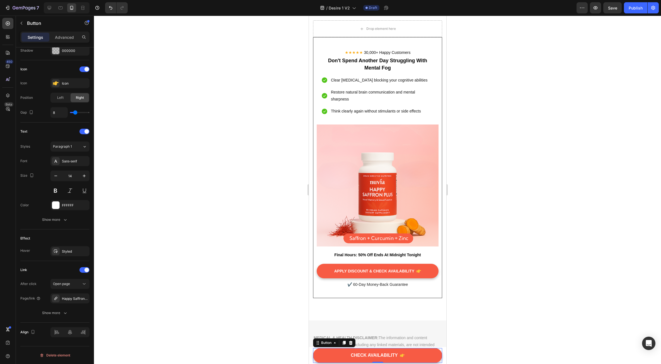
click at [322, 360] on link "CHECK AVAILABILITY" at bounding box center [377, 355] width 129 height 15
click at [59, 300] on div at bounding box center [56, 298] width 8 height 8
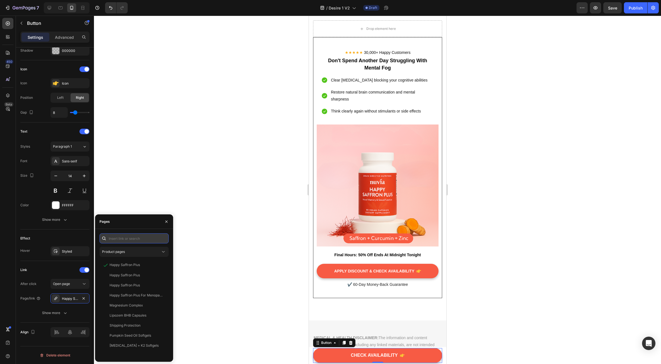
click at [124, 240] on input "text" at bounding box center [134, 238] width 69 height 10
paste input "[URL][DOMAIN_NAME]"
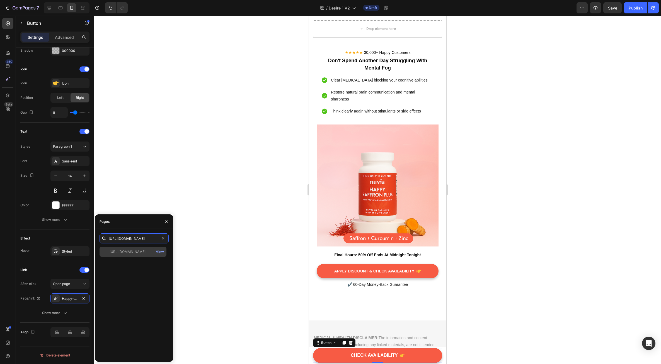
type input "[URL][DOMAIN_NAME]"
click at [124, 249] on div "[URL][DOMAIN_NAME]" at bounding box center [128, 251] width 36 height 5
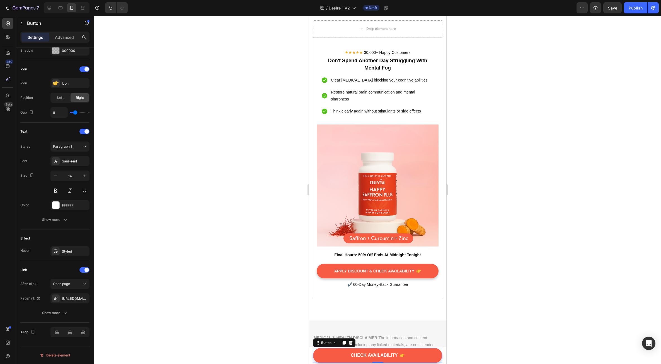
click at [207, 248] on div at bounding box center [377, 190] width 567 height 348
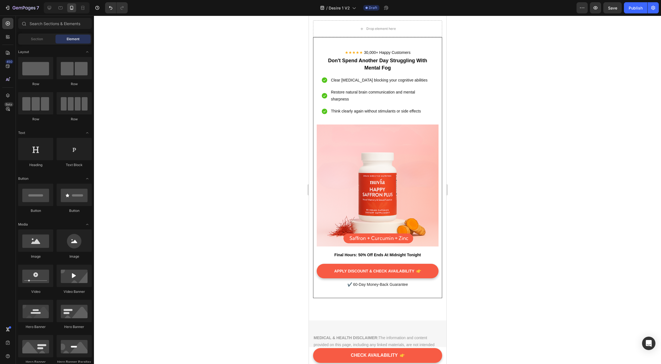
click at [592, 255] on div at bounding box center [377, 190] width 567 height 348
click at [612, 9] on span "Save" at bounding box center [612, 8] width 9 height 5
click at [50, 8] on icon at bounding box center [50, 8] width 4 height 4
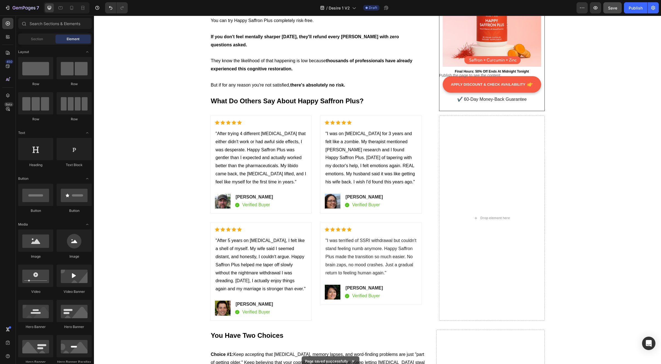
scroll to position [3499, 0]
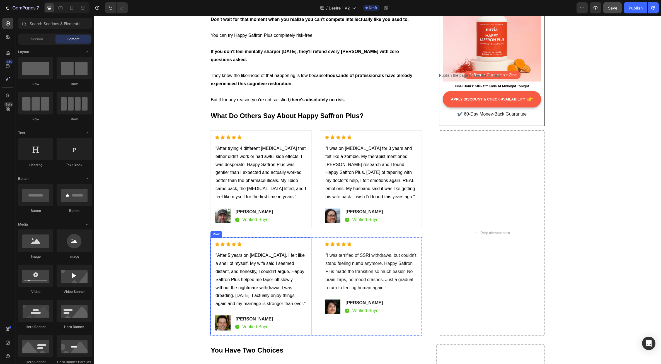
click at [231, 179] on span ""After trying 4 different [MEDICAL_DATA] that either didn't work or had awful s…" at bounding box center [261, 172] width 91 height 53
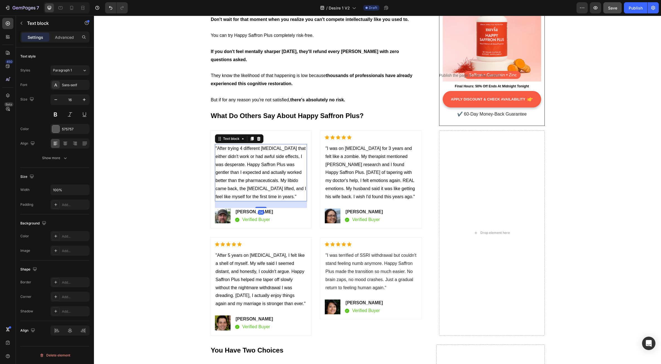
click at [280, 180] on p ""After trying 4 different [MEDICAL_DATA] that either didn't work or had awful s…" at bounding box center [261, 173] width 91 height 56
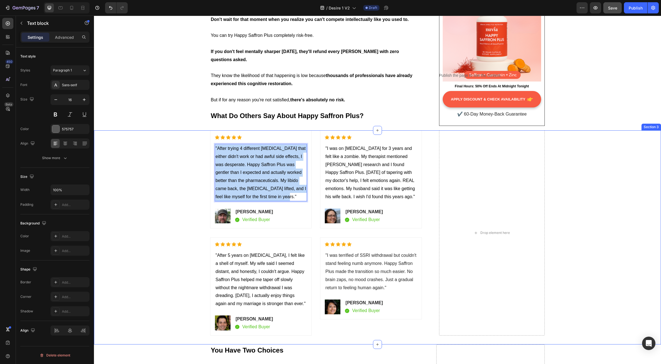
drag, startPoint x: 281, startPoint y: 180, endPoint x: 201, endPoint y: 134, distance: 92.6
click at [201, 134] on div "Icon Icon Icon Icon Icon Icon List Hoz "After trying 4 different [MEDICAL_DATA]…" at bounding box center [377, 237] width 559 height 214
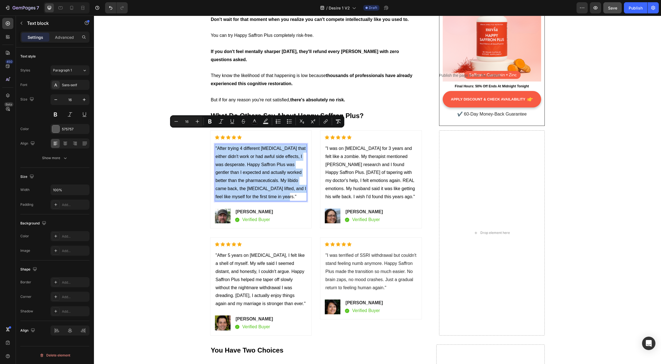
copy span ""After trying 4 different [MEDICAL_DATA] that either didn't work or had awful s…"
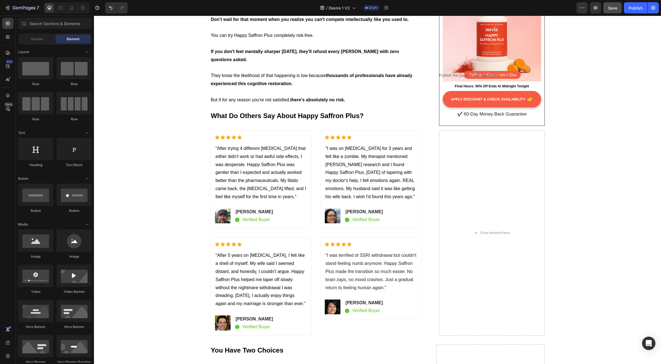
scroll to position [3484, 0]
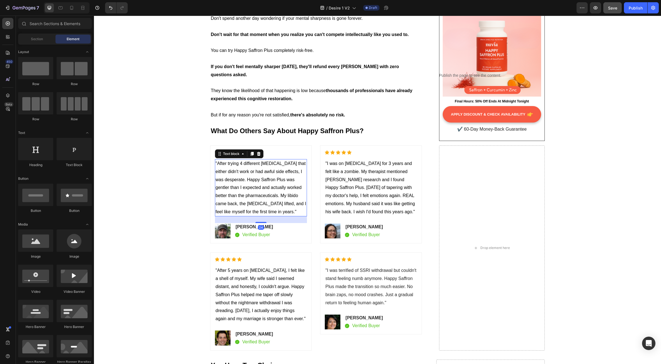
click at [250, 185] on p ""After trying 4 different [MEDICAL_DATA] that either didn't work or had awful s…" at bounding box center [261, 188] width 91 height 56
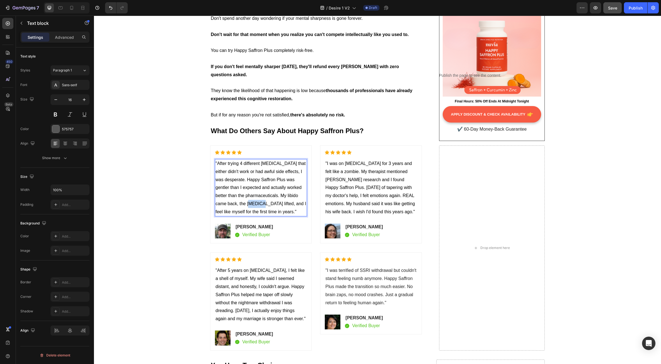
click at [250, 185] on p ""After trying 4 different [MEDICAL_DATA] that either didn't work or had awful s…" at bounding box center [261, 188] width 91 height 56
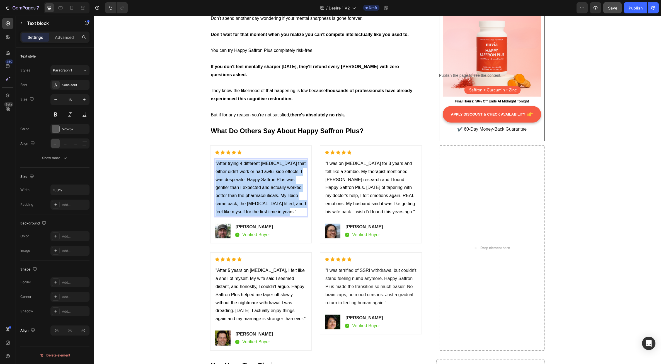
click at [250, 185] on p ""After trying 4 different [MEDICAL_DATA] that either didn't work or had awful s…" at bounding box center [261, 188] width 91 height 56
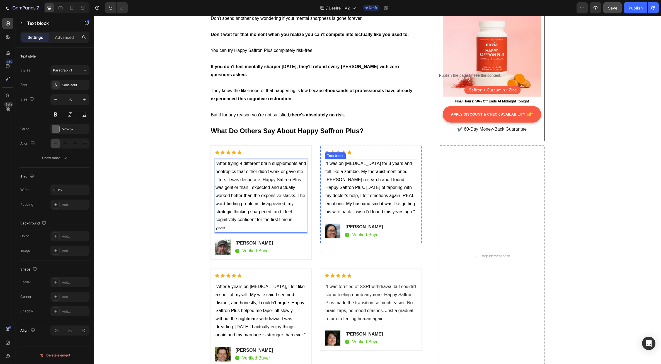
click at [353, 187] on span ""I was on [MEDICAL_DATA] for 3 years and felt like a zombie. My therapist menti…" at bounding box center [371, 187] width 90 height 53
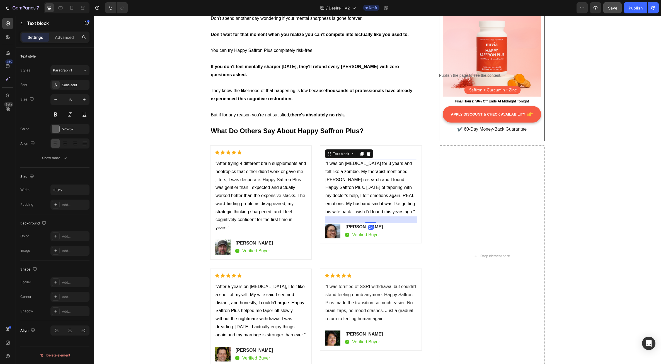
click at [353, 187] on span ""I was on [MEDICAL_DATA] for 3 years and felt like a zombie. My therapist menti…" at bounding box center [371, 187] width 90 height 53
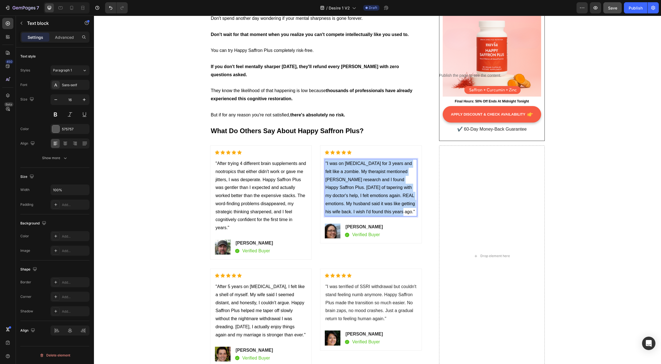
click at [353, 187] on span ""I was on [MEDICAL_DATA] for 3 years and felt like a zombie. My therapist menti…" at bounding box center [371, 187] width 90 height 53
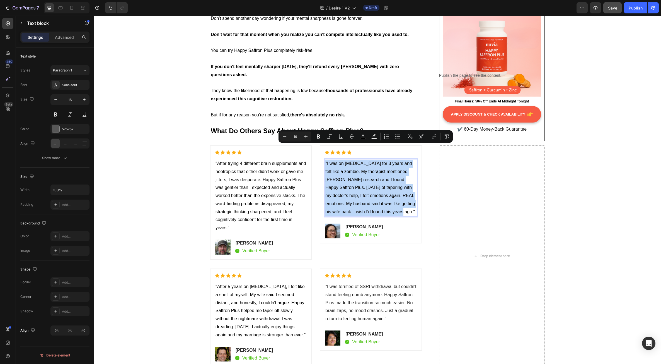
copy span ""I was on [MEDICAL_DATA] for 3 years and felt like a zombie. My therapist menti…"
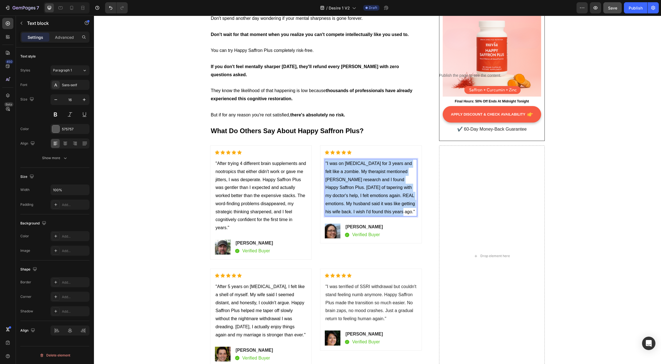
click at [365, 164] on span ""I was on [MEDICAL_DATA] for 3 years and felt like a zombie. My therapist menti…" at bounding box center [371, 187] width 90 height 53
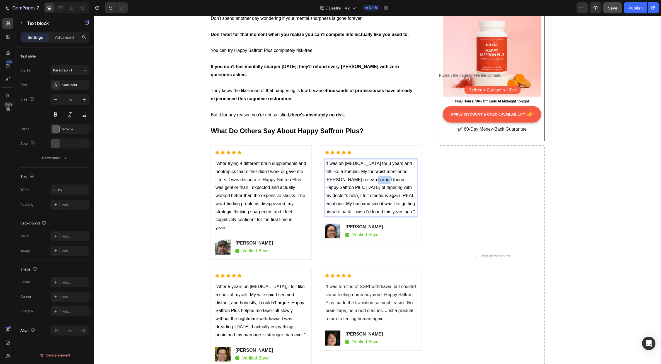
click at [365, 164] on span ""I was on [MEDICAL_DATA] for 3 years and felt like a zombie. My therapist menti…" at bounding box center [371, 187] width 90 height 53
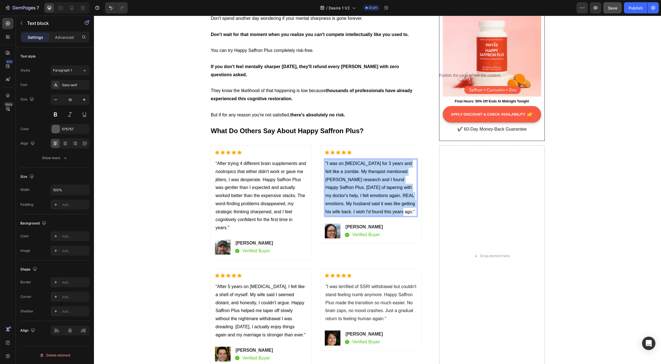
click at [365, 164] on span ""I was on [MEDICAL_DATA] for 3 years and felt like a zombie. My therapist menti…" at bounding box center [371, 187] width 90 height 53
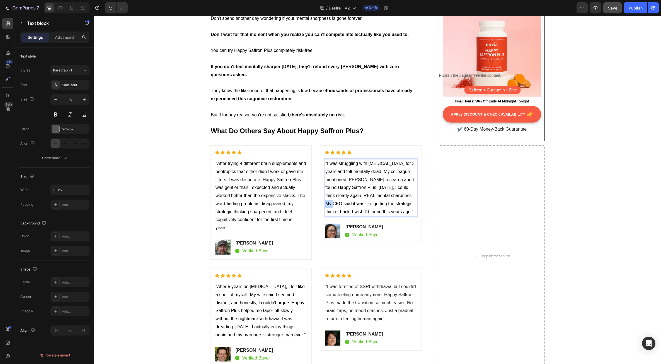
drag, startPoint x: 340, startPoint y: 188, endPoint x: 331, endPoint y: 187, distance: 9.2
click at [331, 187] on span ""I was struggling with [MEDICAL_DATA] for 3 years and felt mentally dead. My co…" at bounding box center [370, 187] width 89 height 53
click at [272, 284] on span ""After 5 years on [MEDICAL_DATA], I felt like a shell of myself. My wife said I…" at bounding box center [261, 310] width 90 height 53
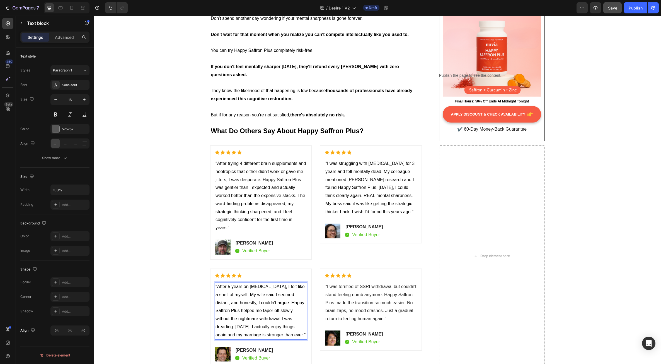
click at [266, 283] on p ""After 5 years on [MEDICAL_DATA], I felt like a shell of myself. My wife said I…" at bounding box center [261, 311] width 91 height 56
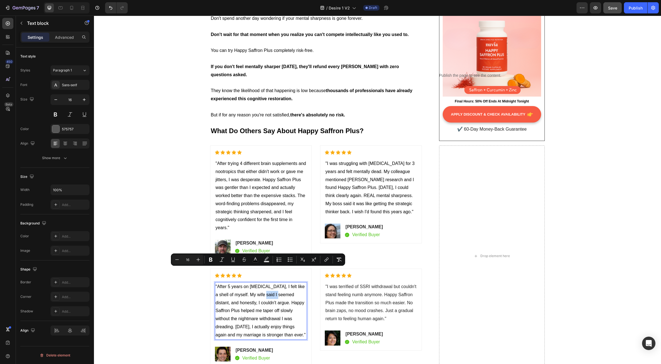
copy span ""After 5 years on [MEDICAL_DATA], I felt like a shell of myself. My wife said I…"
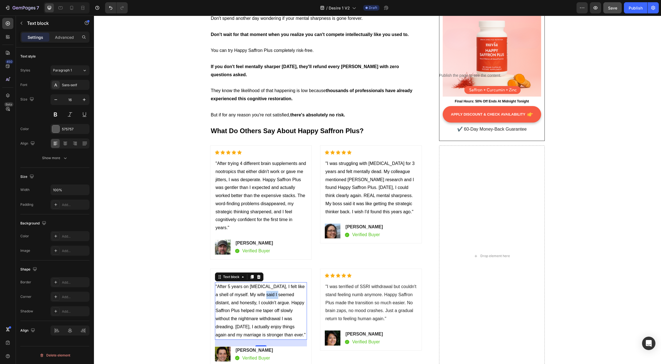
click at [232, 301] on span ""After 5 years on [MEDICAL_DATA], I felt like a shell of myself. My wife said I…" at bounding box center [261, 310] width 90 height 53
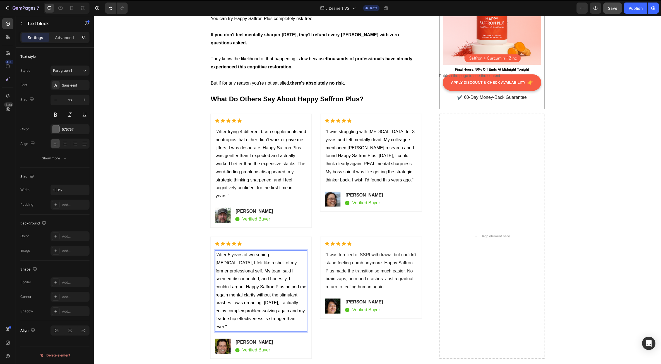
scroll to position [3540, 0]
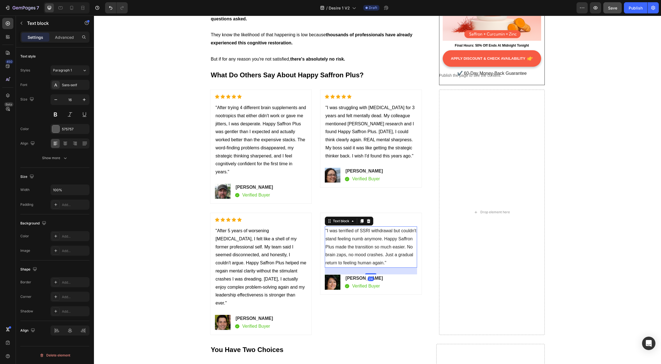
click at [360, 236] on span ""I was terrified of SSRI withdrawal but couldn't stand feeling numb anymore. Ha…" at bounding box center [371, 246] width 91 height 37
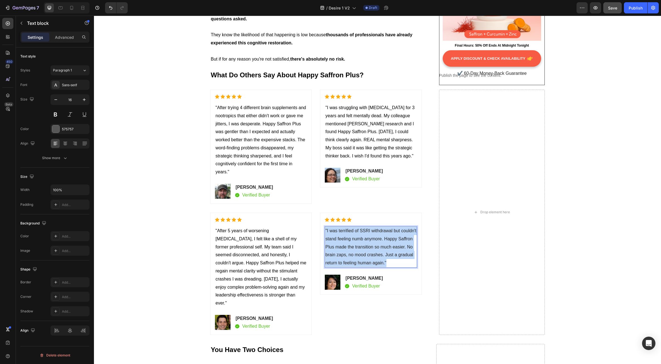
click at [360, 236] on span ""I was terrified of SSRI withdrawal but couldn't stand feeling numb anymore. Ha…" at bounding box center [371, 246] width 91 height 37
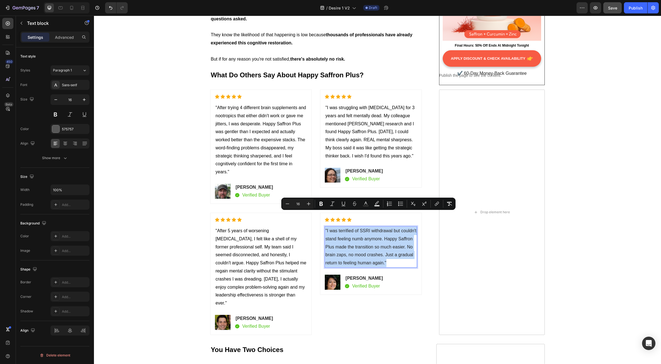
copy span ""I was terrified of SSRI withdrawal but couldn't stand feeling numb anymore. Ha…"
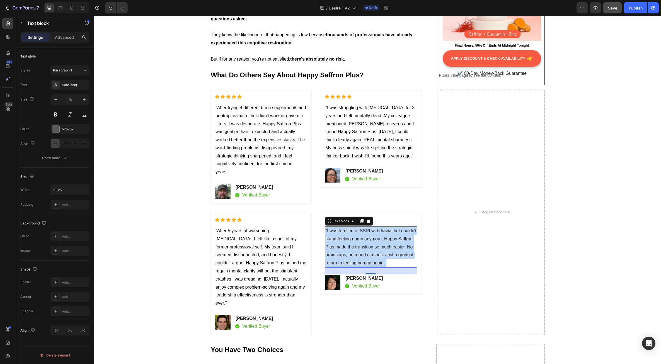
click at [376, 233] on p ""I was terrified of SSRI withdrawal but couldn't stand feeling numb anymore. Ha…" at bounding box center [371, 247] width 91 height 40
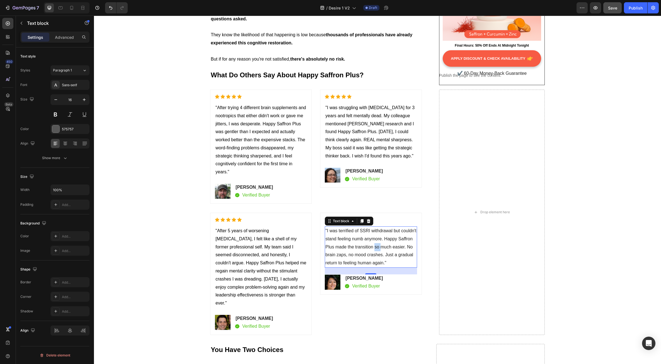
click at [376, 233] on p ""I was terrified of SSRI withdrawal but couldn't stand feeling numb anymore. Ha…" at bounding box center [371, 247] width 91 height 40
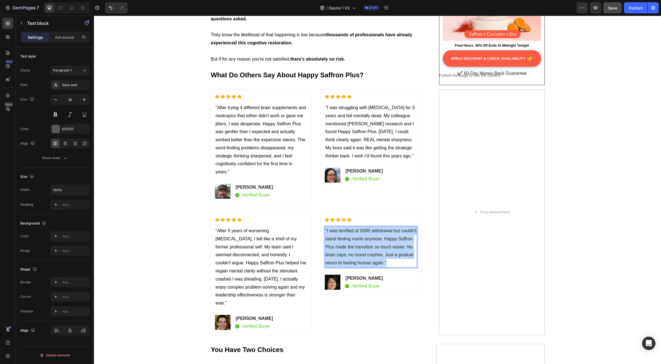
click at [376, 233] on p ""I was terrified of SSRI withdrawal but couldn't stand feeling numb anymore. Ha…" at bounding box center [371, 247] width 91 height 40
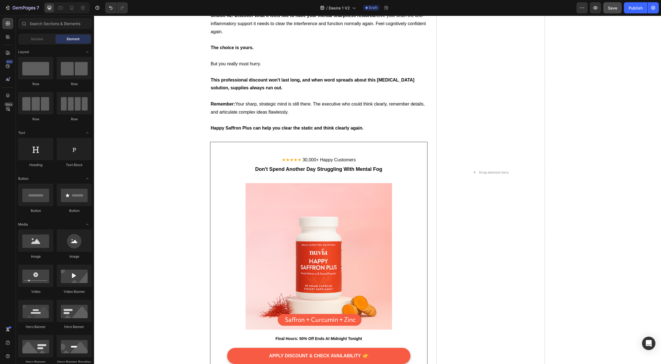
scroll to position [3893, 0]
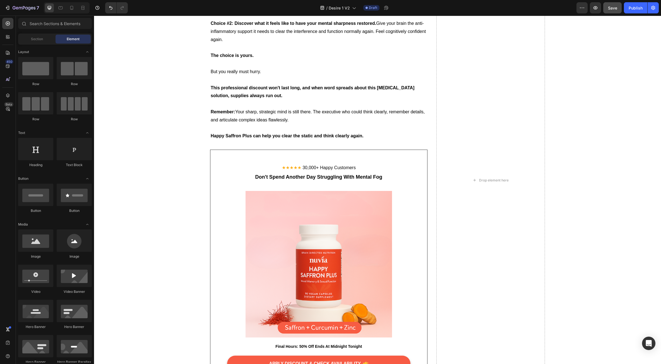
click at [610, 8] on span "Save" at bounding box center [612, 8] width 9 height 5
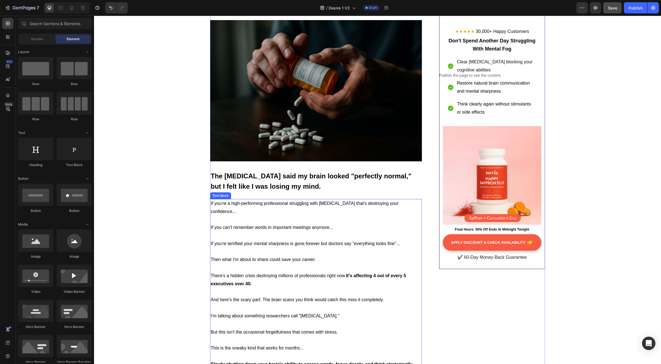
scroll to position [142, 0]
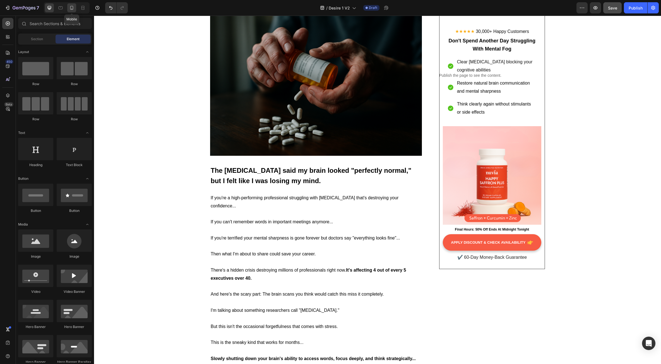
click at [74, 10] on icon at bounding box center [72, 8] width 6 height 6
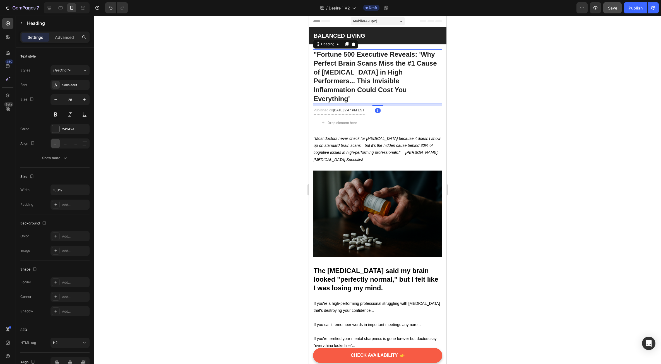
click at [358, 75] on span ""Fortune 500 Executive Reveals: 'Why Perfect Brain Scans Miss the #1 Cause of […" at bounding box center [374, 76] width 123 height 52
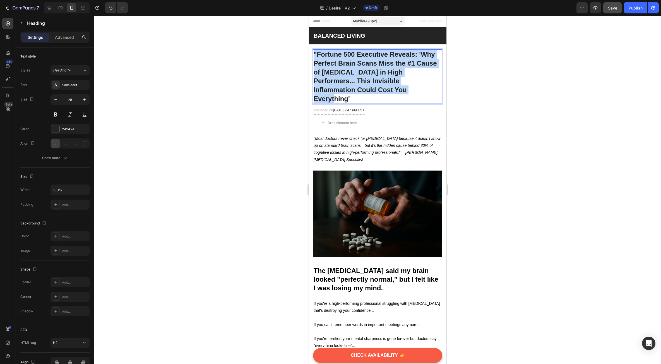
click at [358, 75] on span ""Fortune 500 Executive Reveals: 'Why Perfect Brain Scans Miss the #1 Cause of […" at bounding box center [374, 76] width 123 height 52
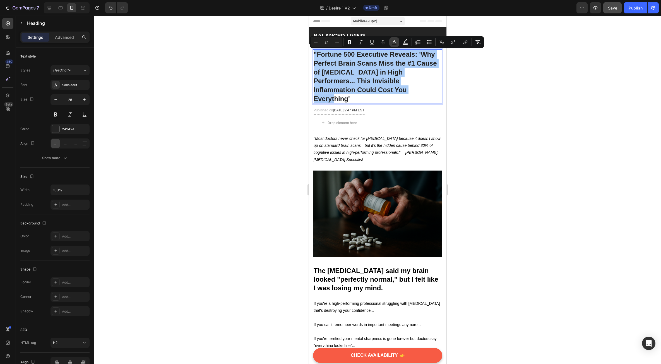
click at [394, 43] on icon "Editor contextual toolbar" at bounding box center [394, 42] width 6 height 6
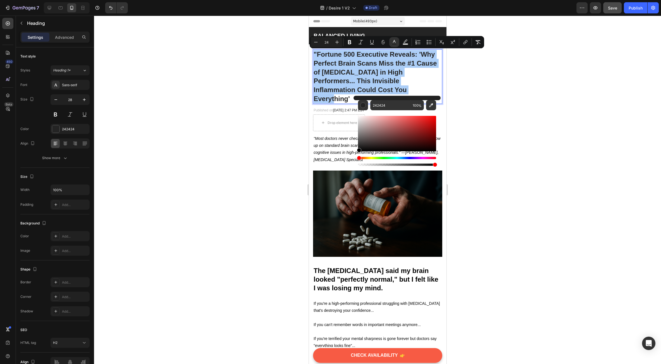
drag, startPoint x: 359, startPoint y: 148, endPoint x: 358, endPoint y: 152, distance: 4.3
click at [358, 152] on div "Editor contextual toolbar" at bounding box center [397, 141] width 78 height 52
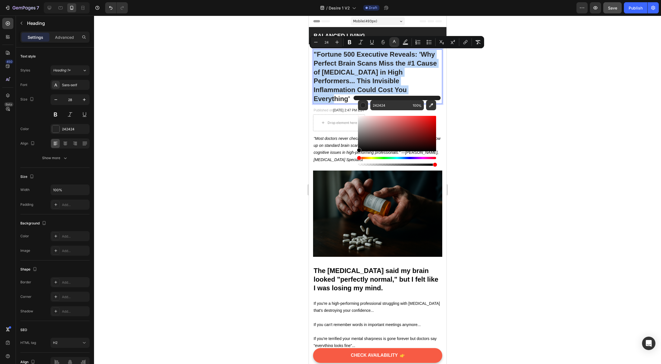
type input "000000"
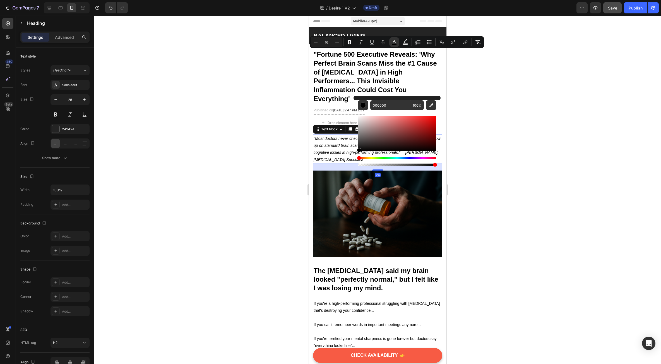
click at [322, 138] on icon ""Most doctors never check for [MEDICAL_DATA] because it doesn't show up on stan…" at bounding box center [376, 149] width 127 height 26
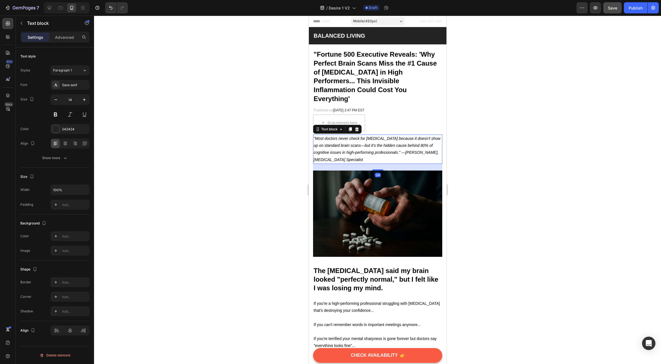
click at [325, 138] on icon ""Most doctors never check for [MEDICAL_DATA] because it doesn't show up on stan…" at bounding box center [376, 149] width 127 height 26
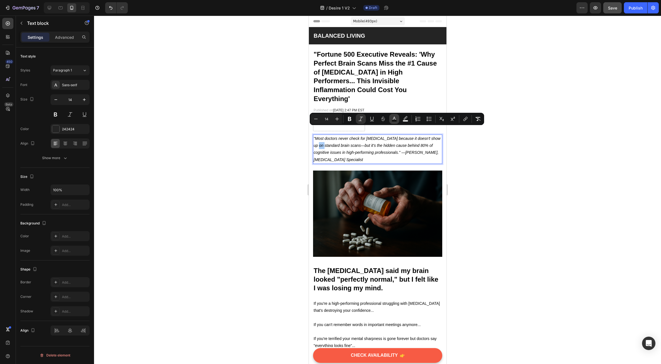
click at [392, 119] on icon "Editor contextual toolbar" at bounding box center [394, 119] width 6 height 6
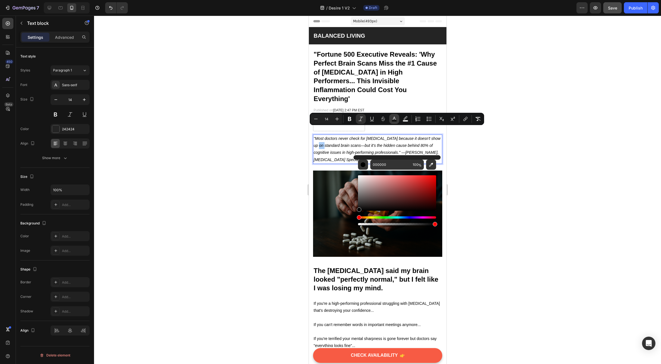
click at [392, 119] on icon "Editor contextual toolbar" at bounding box center [394, 119] width 6 height 6
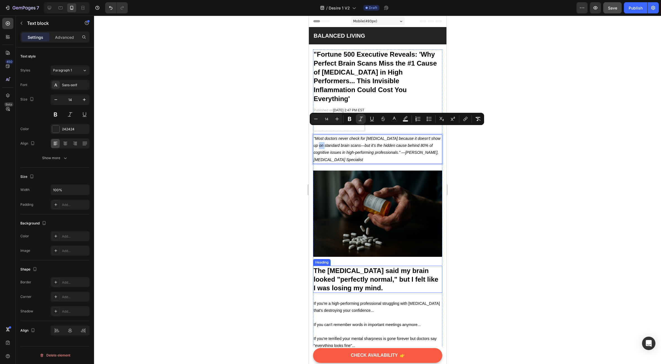
click at [349, 267] on strong "The [MEDICAL_DATA] said my brain looked "perfectly normal," but I felt like I w…" at bounding box center [375, 279] width 125 height 25
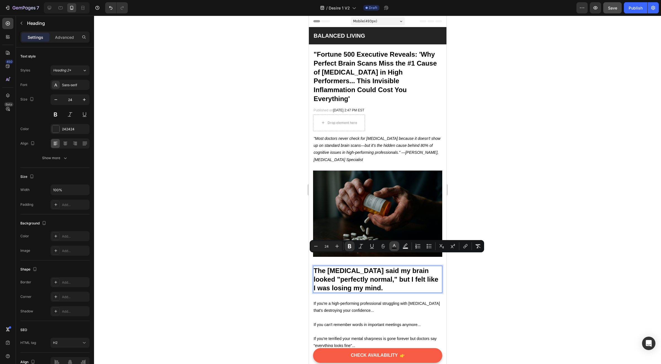
click at [395, 245] on icon "Editor contextual toolbar" at bounding box center [394, 245] width 3 height 3
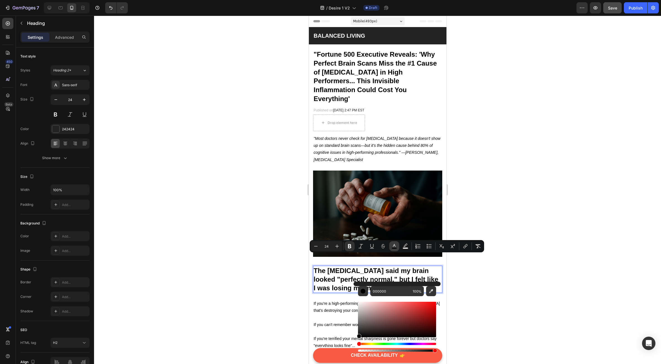
click at [395, 245] on icon "Editor contextual toolbar" at bounding box center [394, 245] width 3 height 3
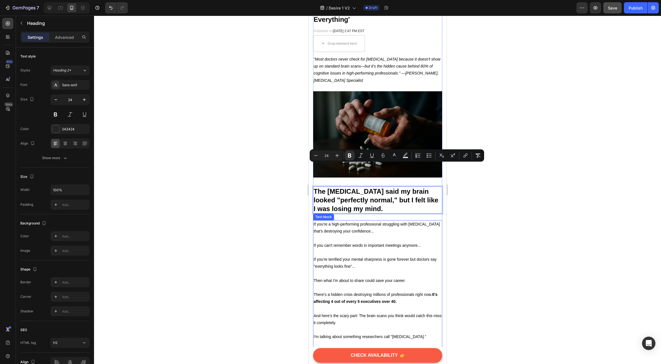
scroll to position [112, 0]
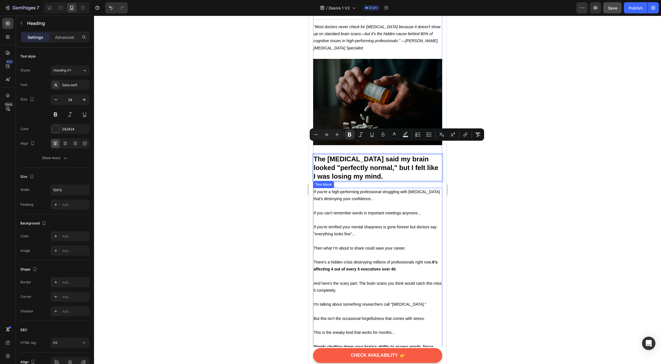
click at [360, 238] on p at bounding box center [377, 241] width 128 height 7
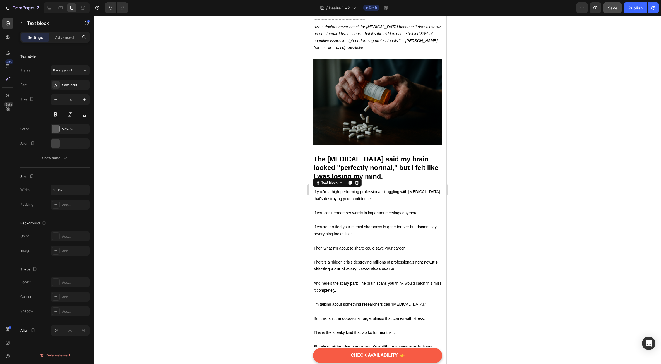
click at [360, 238] on p at bounding box center [377, 241] width 128 height 7
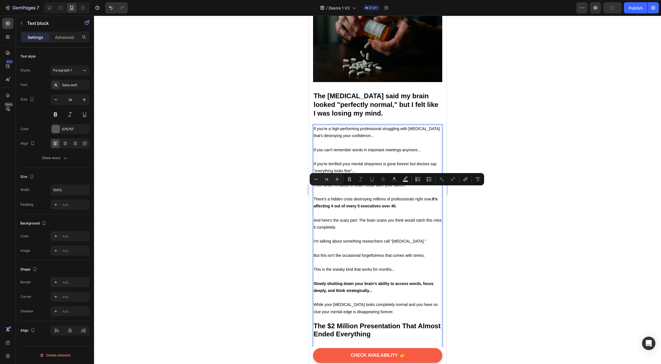
scroll to position [195, 0]
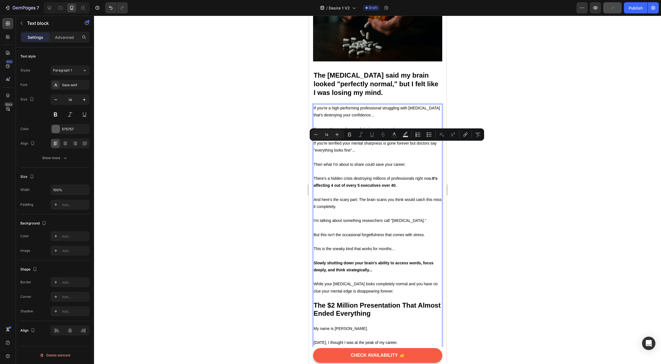
click at [377, 273] on p "Rich Text Editor. Editing area: main" at bounding box center [377, 276] width 128 height 7
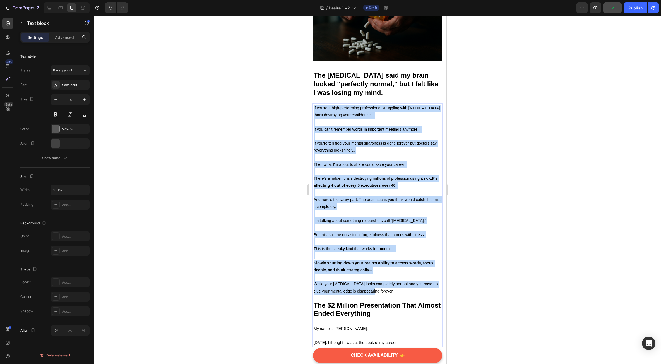
drag, startPoint x: 360, startPoint y: 260, endPoint x: 312, endPoint y: 95, distance: 171.4
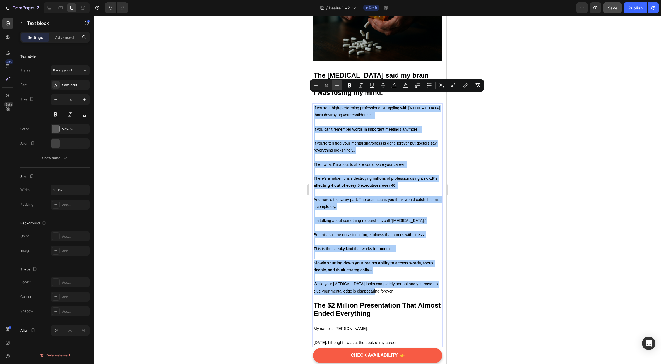
click at [336, 88] on icon "Editor contextual toolbar" at bounding box center [337, 86] width 6 height 6
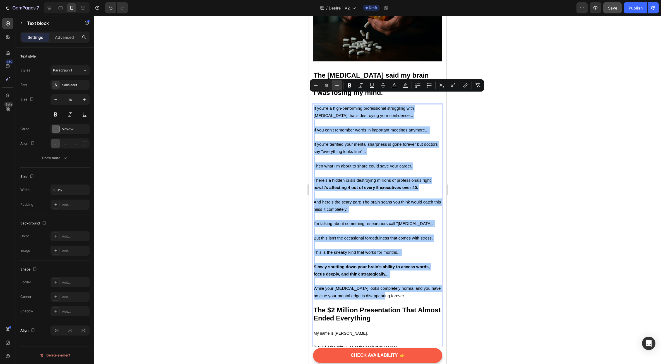
click at [336, 88] on icon "Editor contextual toolbar" at bounding box center [337, 86] width 6 height 6
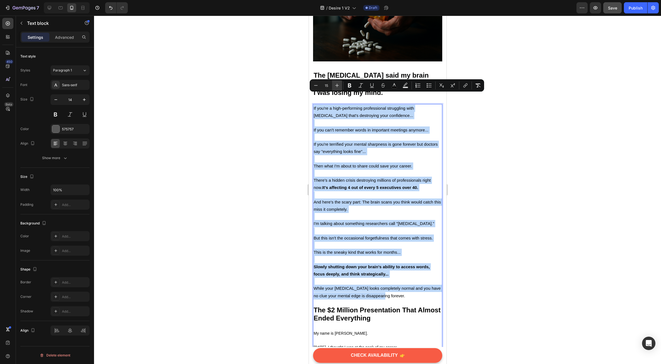
type input "16"
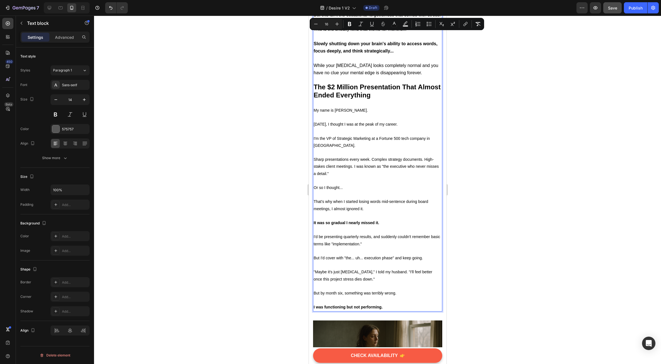
scroll to position [446, 0]
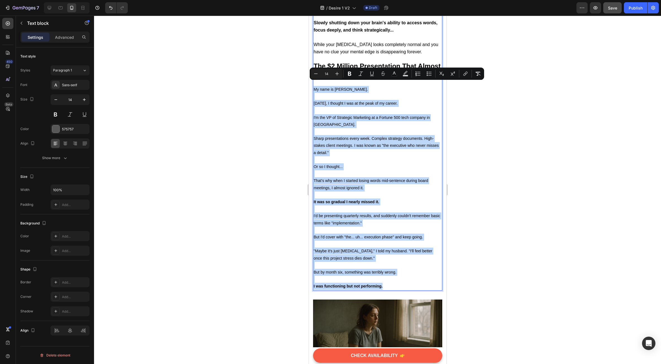
drag, startPoint x: 387, startPoint y: 281, endPoint x: 617, endPoint y: 102, distance: 292.0
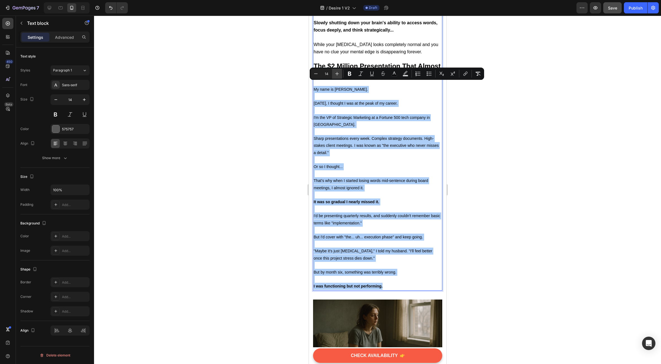
click at [338, 74] on icon "Editor contextual toolbar" at bounding box center [337, 74] width 4 height 4
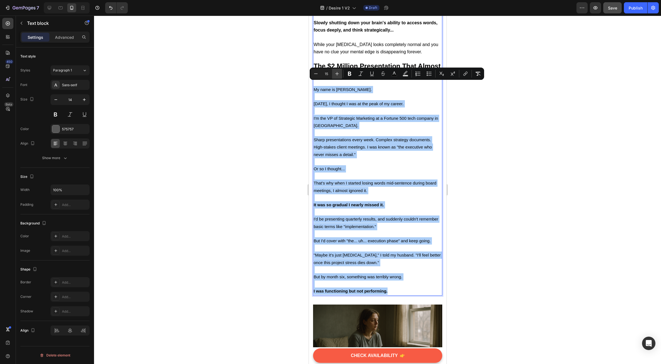
click at [338, 74] on icon "Editor contextual toolbar" at bounding box center [337, 74] width 4 height 4
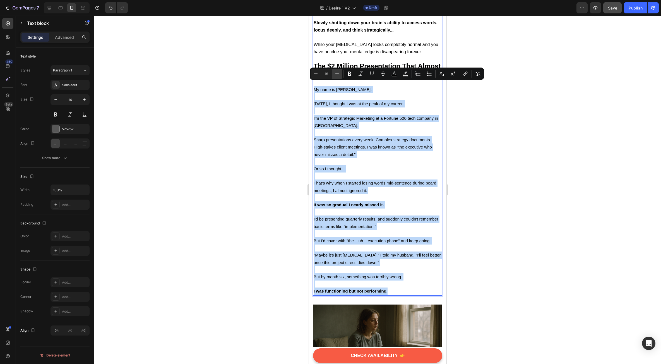
type input "16"
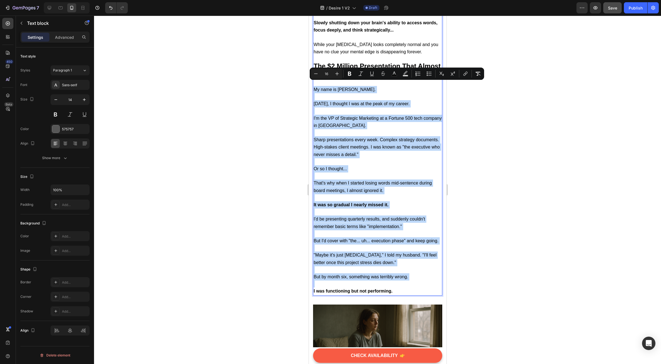
click at [364, 129] on p "Rich Text Editor. Editing area: main" at bounding box center [377, 132] width 128 height 7
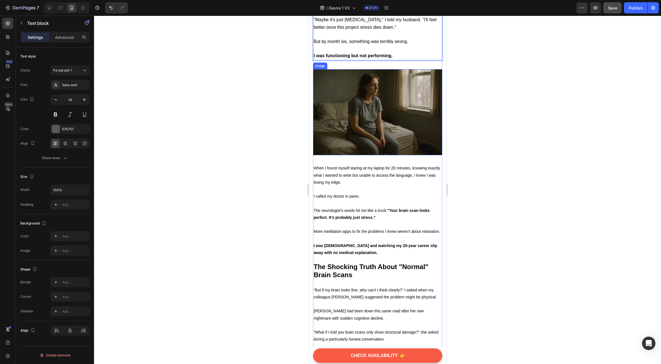
scroll to position [697, 0]
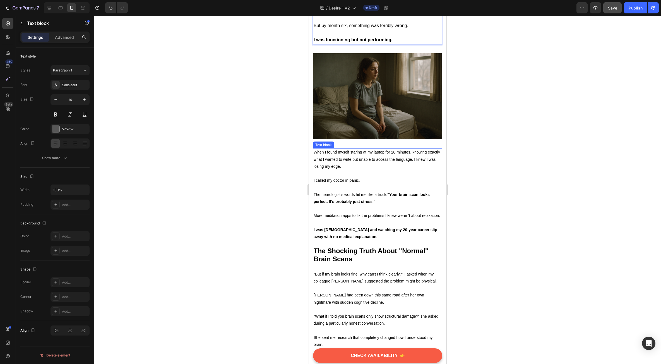
click at [351, 172] on p at bounding box center [377, 173] width 128 height 7
click at [359, 240] on p "I was [DEMOGRAPHIC_DATA] and watching my 20-year career slip away with no medic…" at bounding box center [377, 233] width 128 height 14
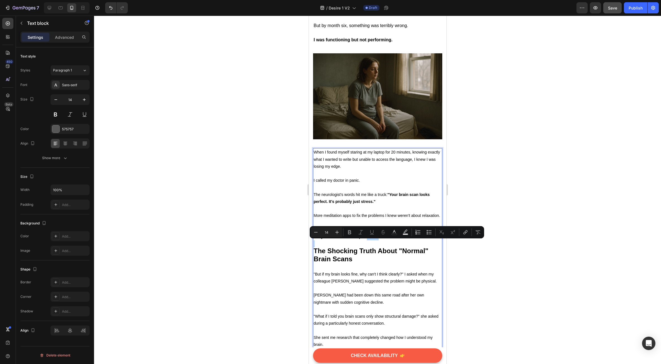
click at [361, 240] on p "I was [DEMOGRAPHIC_DATA] and watching my 20-year career slip away with no medic…" at bounding box center [377, 233] width 128 height 14
click at [359, 240] on p "I was [DEMOGRAPHIC_DATA] and watching my 20-year career slip away with no medic…" at bounding box center [377, 233] width 128 height 14
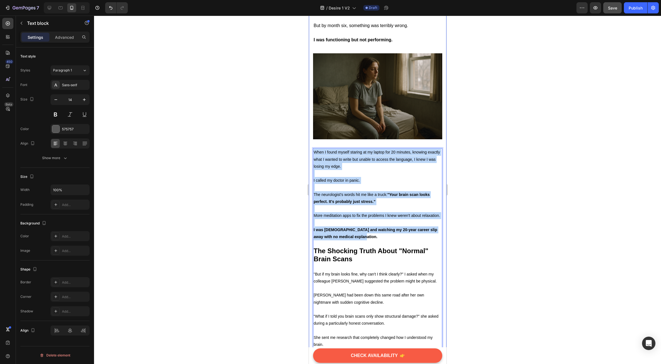
drag, startPoint x: 358, startPoint y: 244, endPoint x: 312, endPoint y: 153, distance: 102.3
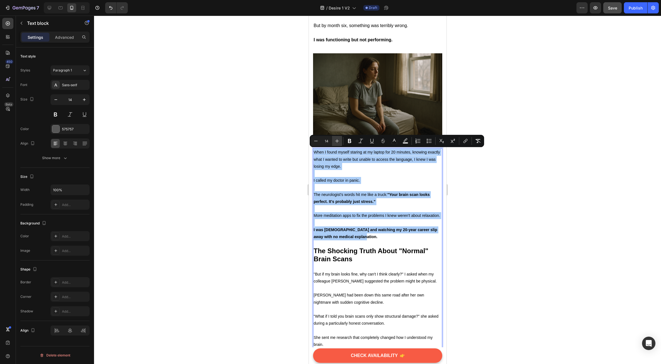
click at [337, 141] on icon "Editor contextual toolbar" at bounding box center [337, 141] width 6 height 6
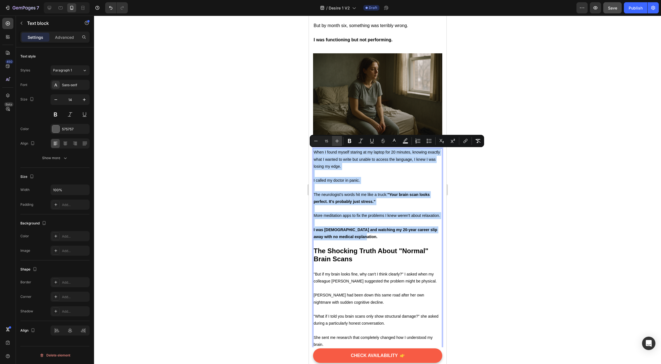
type input "16"
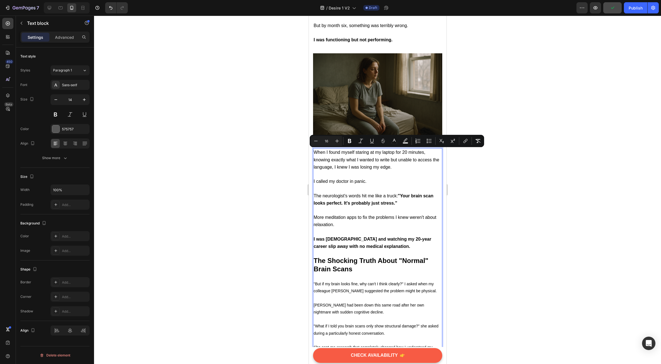
click at [371, 221] on p "More meditation apps to fix the problems I knew weren't about relaxation." at bounding box center [377, 221] width 128 height 15
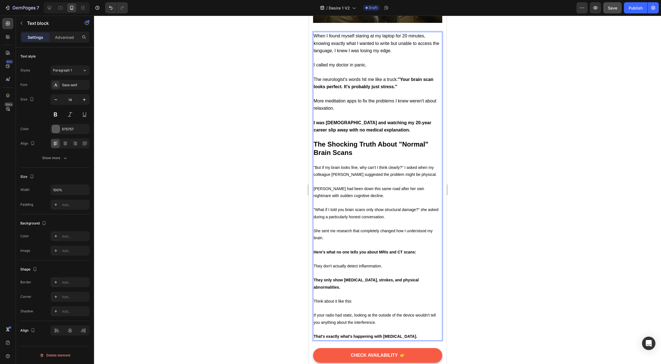
scroll to position [837, 0]
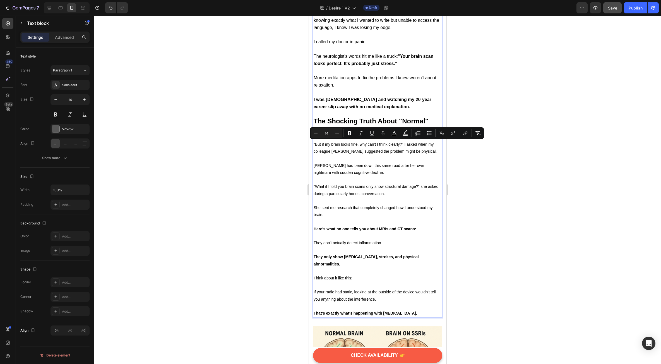
drag, startPoint x: 421, startPoint y: 305, endPoint x: 313, endPoint y: 146, distance: 192.3
click at [313, 146] on div "When I found myself staring at my laptop for 20 minutes, knowing exactly what I…" at bounding box center [377, 163] width 129 height 309
click at [340, 133] on button "Plus" at bounding box center [337, 133] width 10 height 10
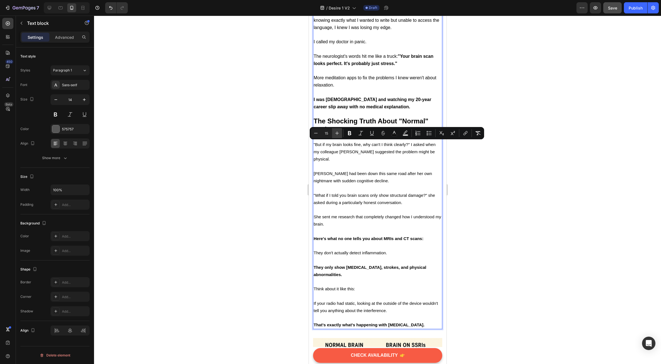
click at [340, 133] on button "Plus" at bounding box center [337, 133] width 10 height 10
type input "16"
click at [359, 170] on p "[PERSON_NAME] had been down this same road after her own nightmare with sudden …" at bounding box center [377, 177] width 128 height 15
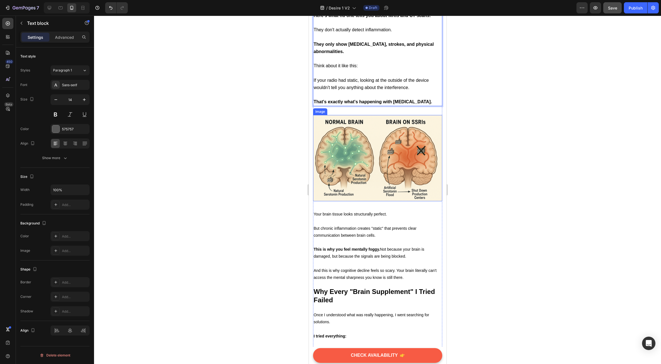
scroll to position [1116, 0]
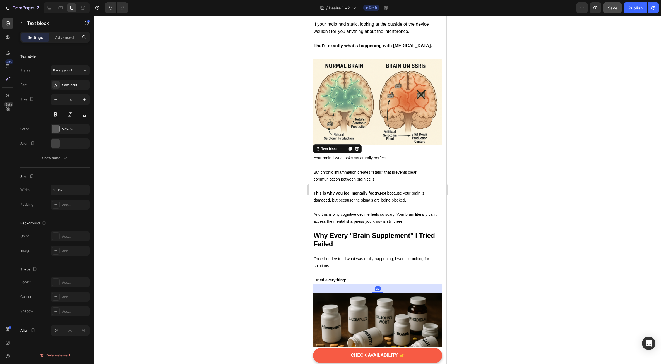
click at [361, 191] on strong "This is why you feel mentally foggy." at bounding box center [346, 193] width 66 height 4
click at [361, 204] on p "Rich Text Editor. Editing area: main" at bounding box center [377, 207] width 128 height 7
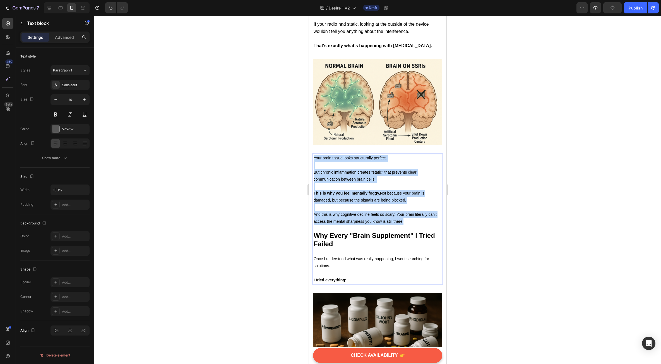
drag, startPoint x: 405, startPoint y: 218, endPoint x: 611, endPoint y: 168, distance: 212.0
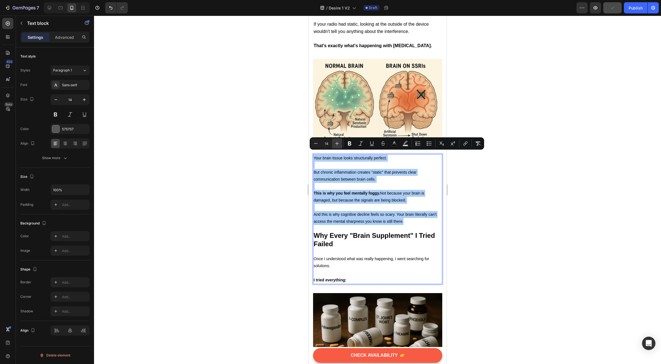
click at [336, 145] on icon "Editor contextual toolbar" at bounding box center [337, 144] width 6 height 6
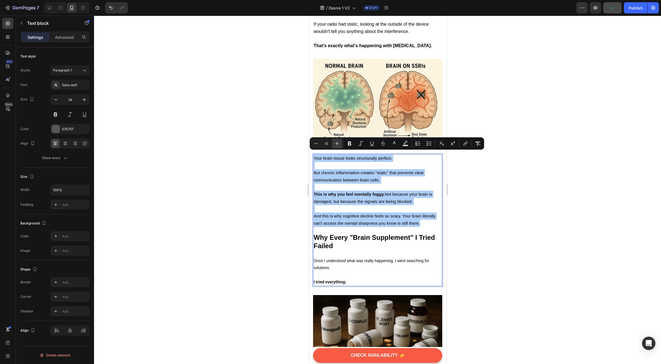
click at [336, 145] on icon "Editor contextual toolbar" at bounding box center [337, 144] width 6 height 6
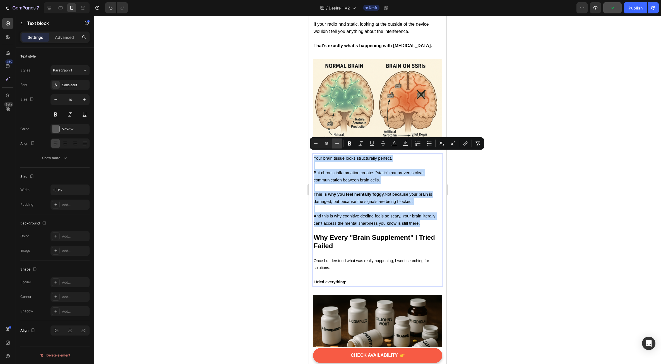
type input "16"
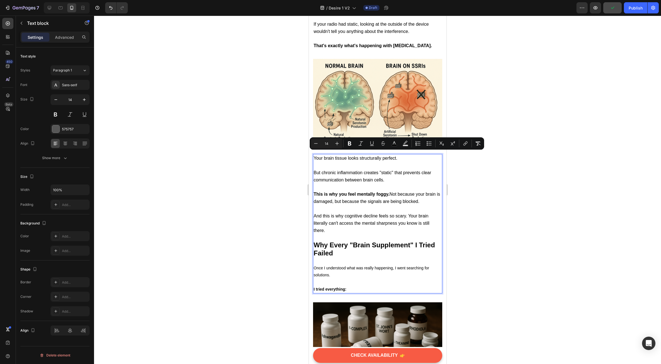
click at [347, 257] on p "Rich Text Editor. Editing area: main" at bounding box center [377, 260] width 128 height 7
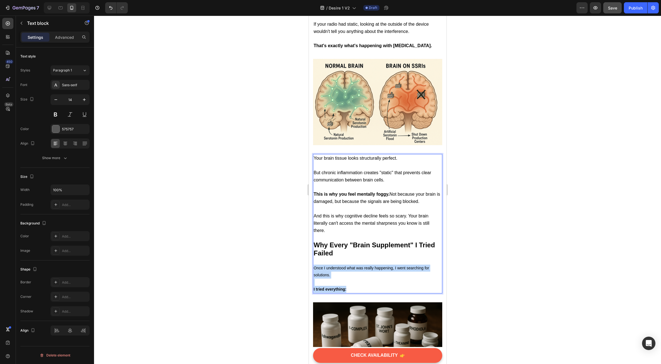
drag, startPoint x: 350, startPoint y: 285, endPoint x: 617, endPoint y: 276, distance: 266.9
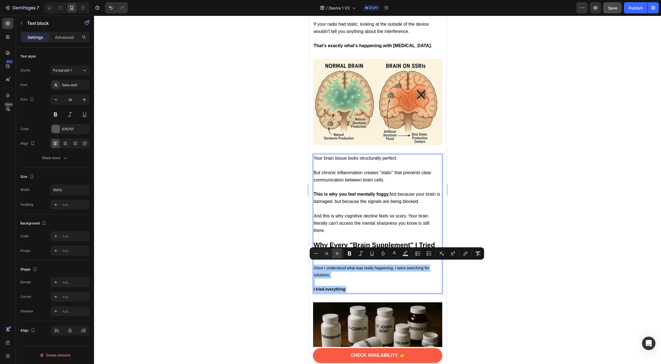
click at [337, 255] on icon "Editor contextual toolbar" at bounding box center [337, 254] width 6 height 6
type input "16"
click at [395, 255] on rect "Editor contextual toolbar" at bounding box center [394, 255] width 5 height 1
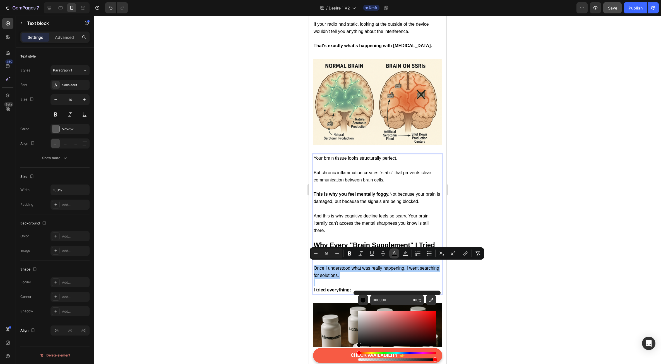
click at [395, 255] on rect "Editor contextual toolbar" at bounding box center [394, 255] width 5 height 1
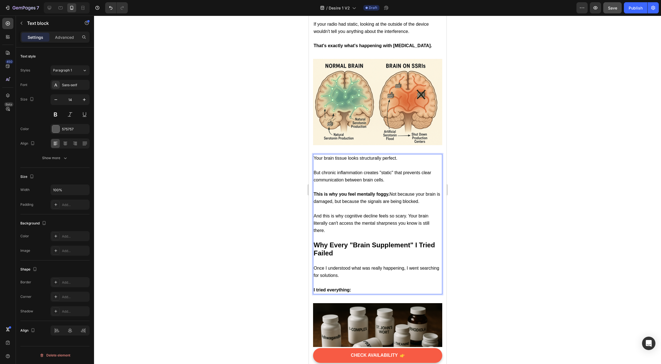
click at [358, 218] on span "And this is why cognitive decline feels so scary. Your brain literally can't ac…" at bounding box center [371, 222] width 116 height 19
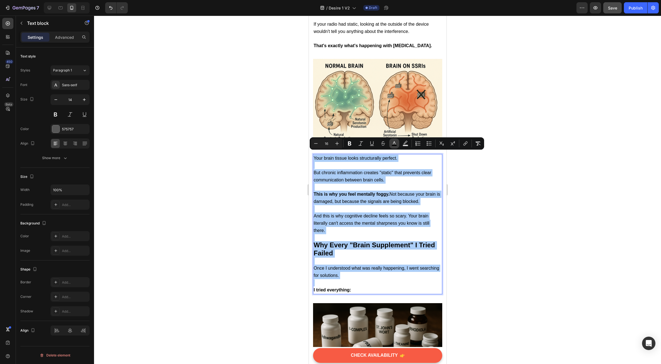
click at [398, 141] on button "color" at bounding box center [394, 143] width 10 height 10
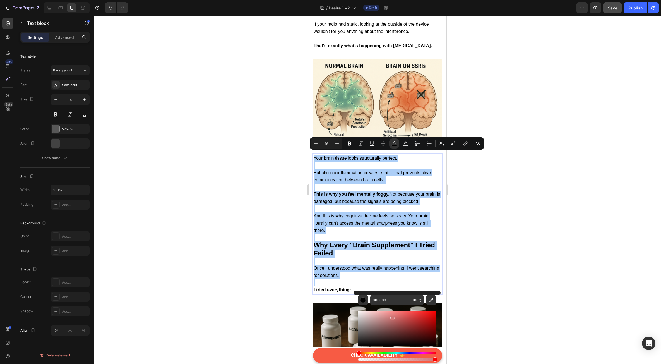
drag, startPoint x: 361, startPoint y: 344, endPoint x: 393, endPoint y: 316, distance: 42.3
click at [393, 316] on div "Editor contextual toolbar" at bounding box center [392, 318] width 4 height 4
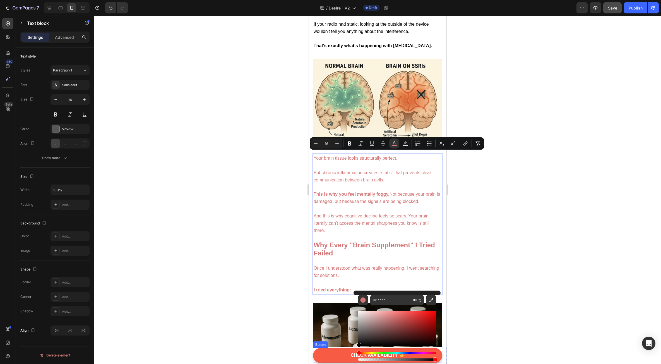
type input "000000"
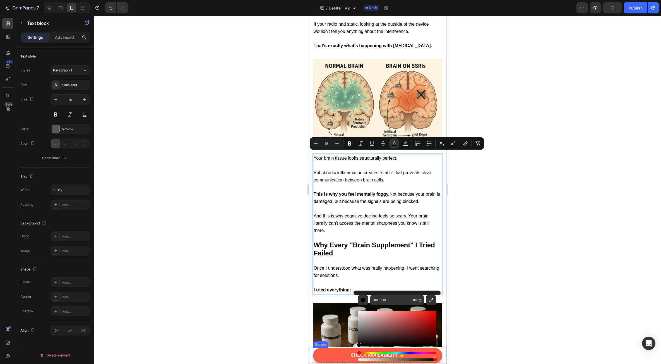
drag, startPoint x: 702, startPoint y: 334, endPoint x: 342, endPoint y: 354, distance: 360.1
click at [283, 281] on div at bounding box center [377, 190] width 567 height 348
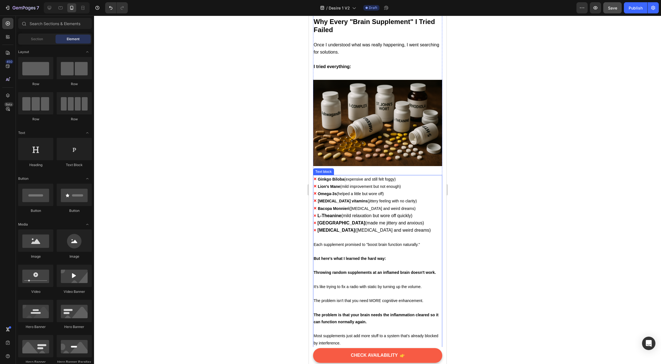
click at [355, 206] on span "[PERSON_NAME] ([MEDICAL_DATA] and weird dreams)" at bounding box center [366, 208] width 98 height 4
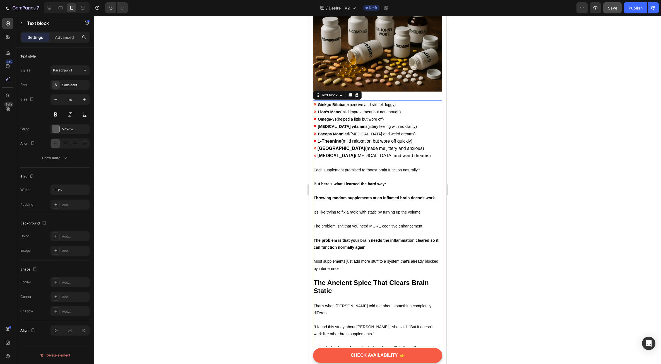
scroll to position [1423, 0]
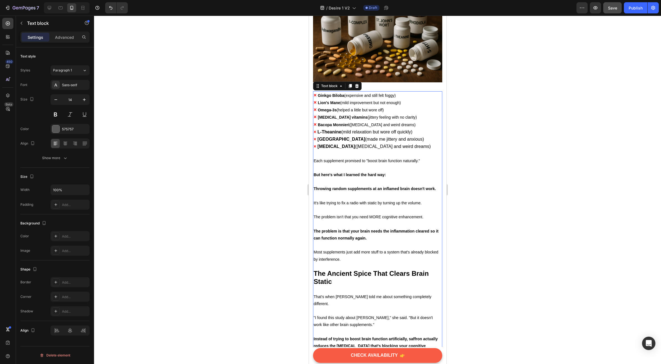
click at [353, 249] on p "Most supplements just add more stuff to a system that's already blocked by inte…" at bounding box center [377, 256] width 128 height 14
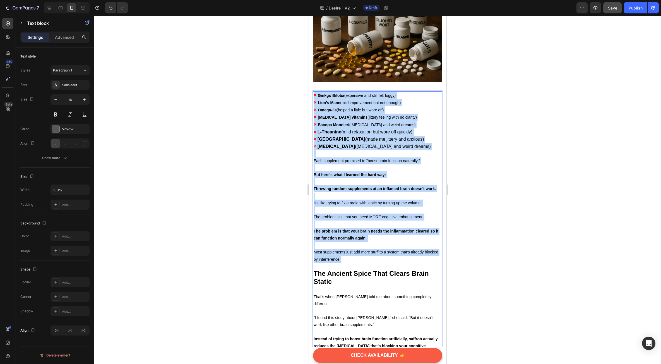
drag, startPoint x: 358, startPoint y: 254, endPoint x: 311, endPoint y: 85, distance: 175.9
click at [311, 85] on div "⁠⁠⁠⁠⁠⁠⁠ "Fortune 500 Executive Reveals: 'Why Perfect Brain Scans Miss the #1 Ca…" at bounding box center [378, 297] width 138 height 3351
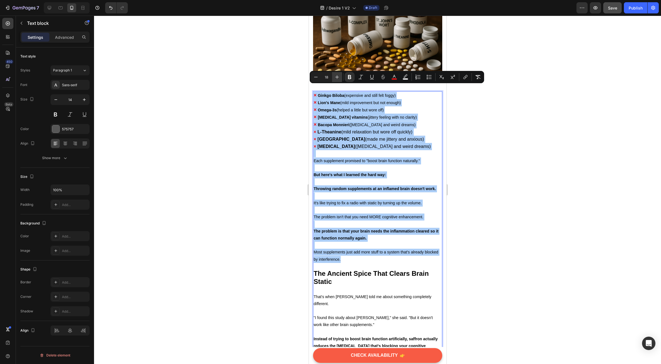
click at [335, 80] on button "Plus" at bounding box center [337, 77] width 10 height 10
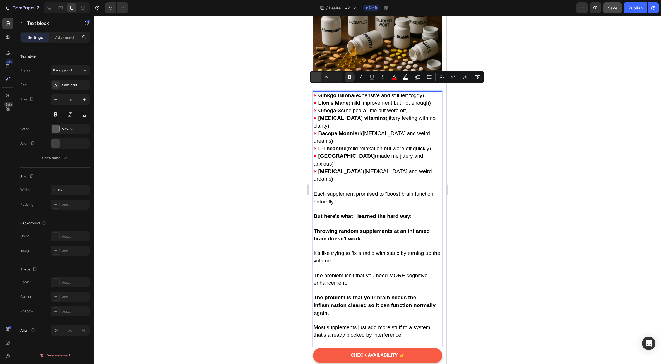
click at [318, 78] on icon "Editor contextual toolbar" at bounding box center [316, 77] width 6 height 6
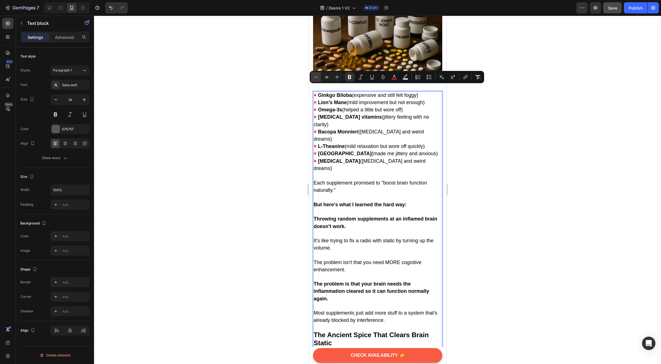
click at [317, 78] on icon "Editor contextual toolbar" at bounding box center [316, 77] width 6 height 6
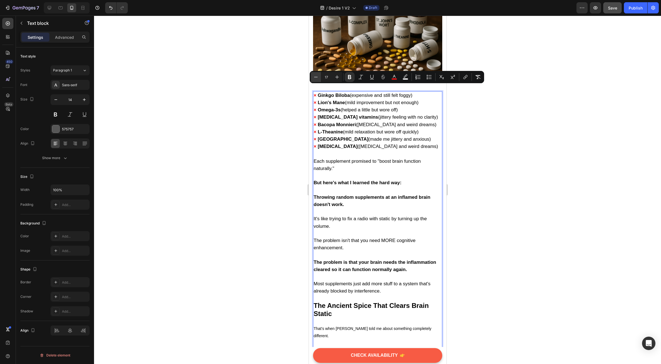
click at [317, 78] on icon "Editor contextual toolbar" at bounding box center [316, 77] width 6 height 6
type input "16"
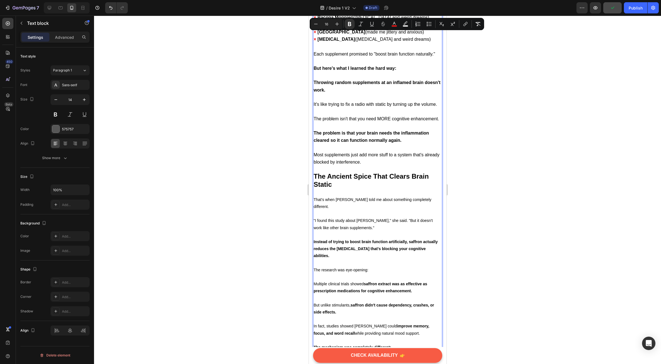
scroll to position [1562, 0]
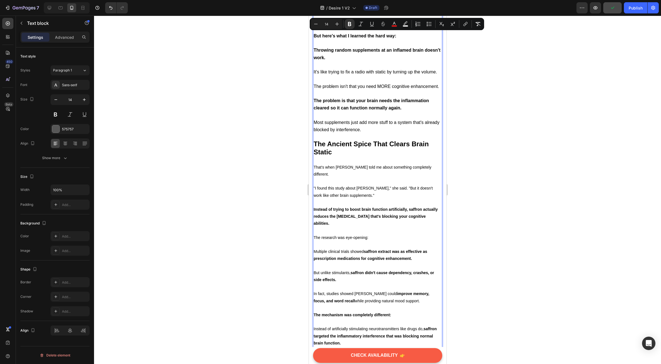
click at [334, 183] on p "Rich Text Editor. Editing area: main" at bounding box center [377, 181] width 128 height 7
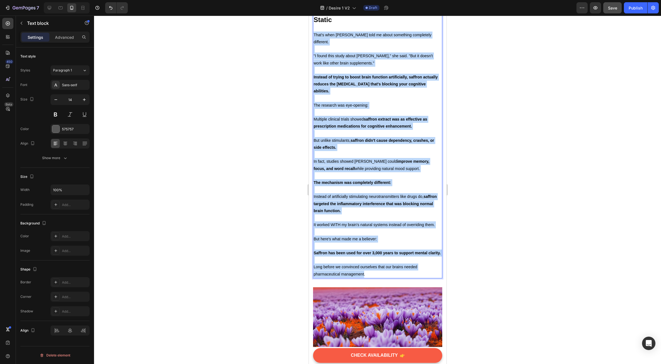
scroll to position [1702, 0]
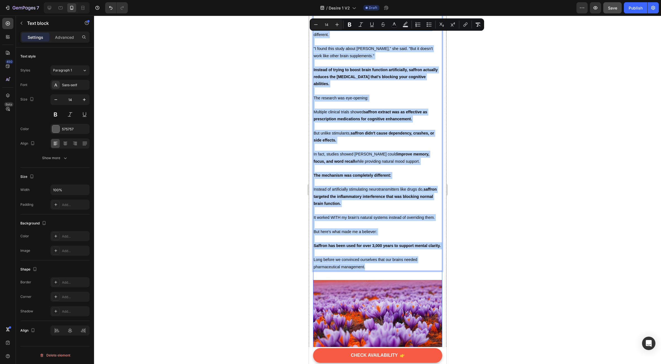
drag, startPoint x: 313, startPoint y: 175, endPoint x: 367, endPoint y: 281, distance: 118.9
click at [367, 281] on div "⁠⁠⁠⁠⁠⁠⁠ "Fortune 500 Executive Reveals: 'Why Perfect Brain Scans Miss the #1 Ca…" at bounding box center [377, 26] width 129 height 3356
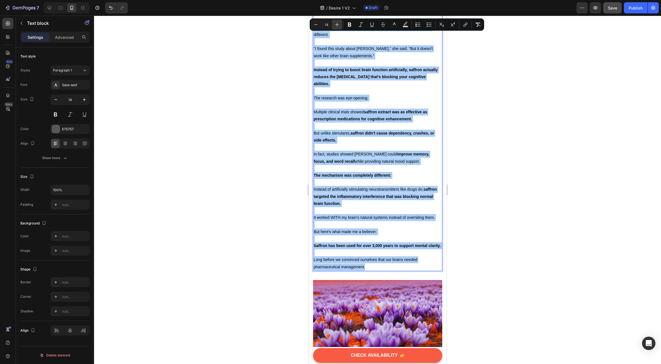
click at [336, 24] on icon "Editor contextual toolbar" at bounding box center [337, 25] width 6 height 6
click at [336, 23] on icon "Editor contextual toolbar" at bounding box center [337, 25] width 6 height 6
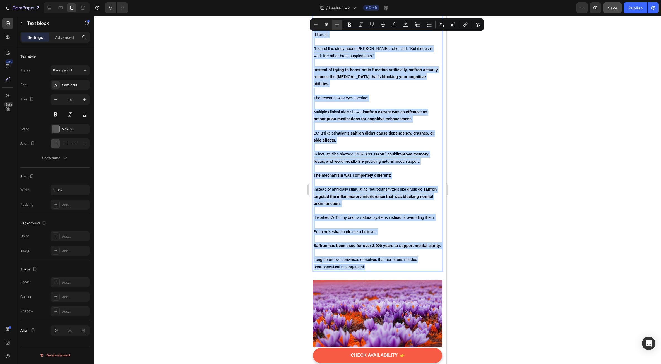
type input "16"
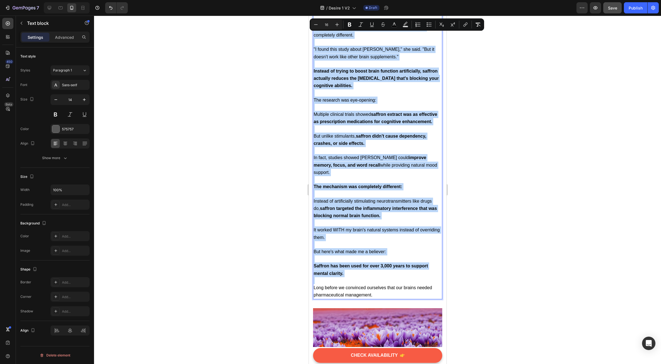
click at [370, 236] on span "It worked WITH my brain's natural systems instead of overriding them." at bounding box center [376, 233] width 126 height 12
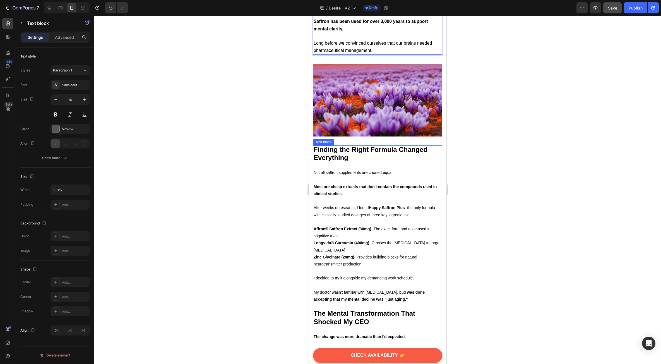
scroll to position [1953, 0]
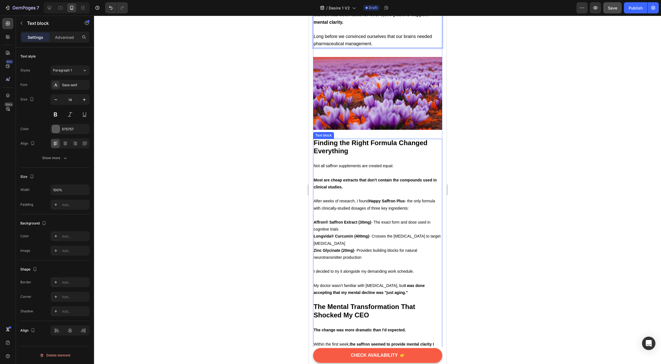
click at [337, 154] on strong "Finding the Right Formula Changed Everything" at bounding box center [370, 147] width 114 height 16
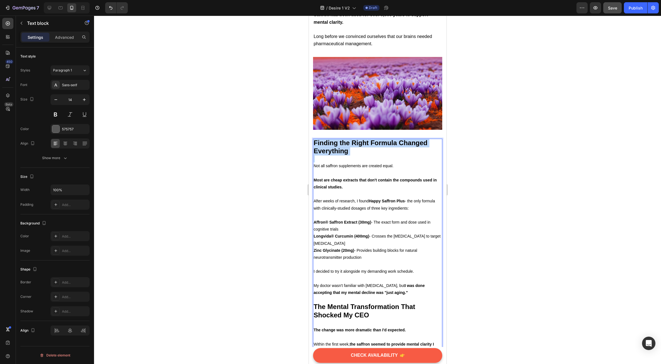
click at [337, 154] on strong "Finding the Right Formula Changed Everything" at bounding box center [370, 147] width 114 height 16
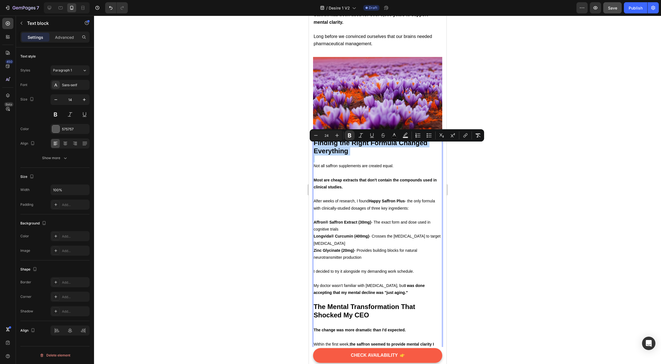
click at [337, 154] on strong "Finding the Right Formula Changed Everything" at bounding box center [370, 147] width 114 height 16
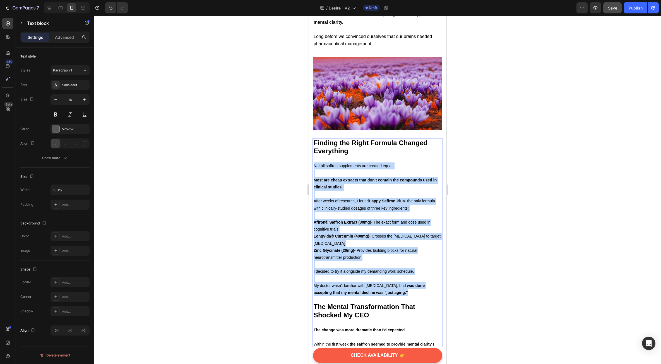
drag, startPoint x: 314, startPoint y: 172, endPoint x: 415, endPoint y: 285, distance: 151.9
click at [423, 297] on div "Finding the Right Formula Changed Everything Not all saffron supplements are cr…" at bounding box center [377, 268] width 129 height 259
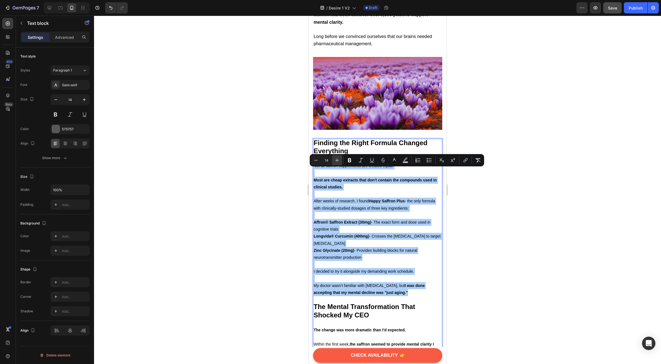
click at [339, 155] on button "Plus" at bounding box center [337, 160] width 10 height 10
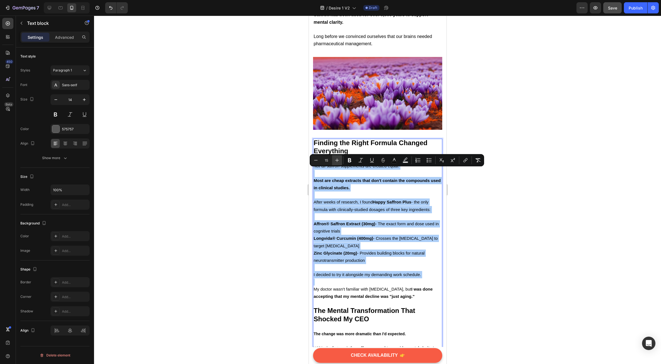
click at [339, 156] on button "Plus" at bounding box center [337, 160] width 10 height 10
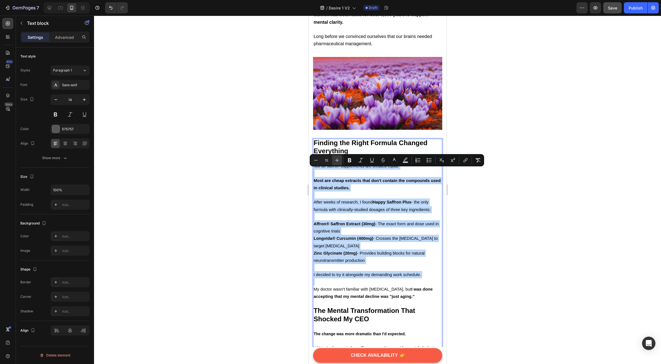
type input "16"
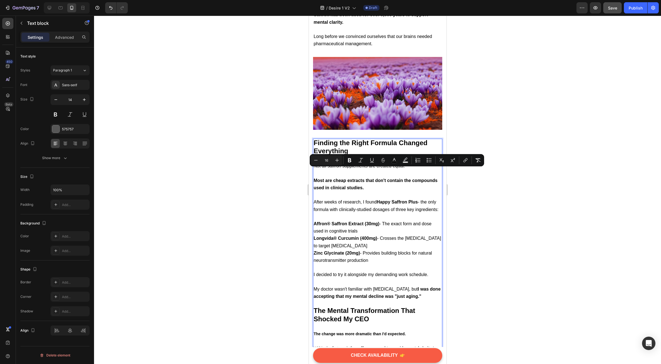
click at [362, 206] on span "After weeks of research, I found Happy Saffron Plus - the only formula with cli…" at bounding box center [375, 205] width 125 height 12
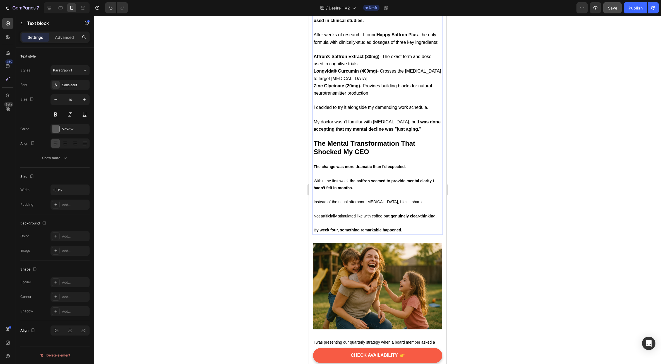
scroll to position [2120, 0]
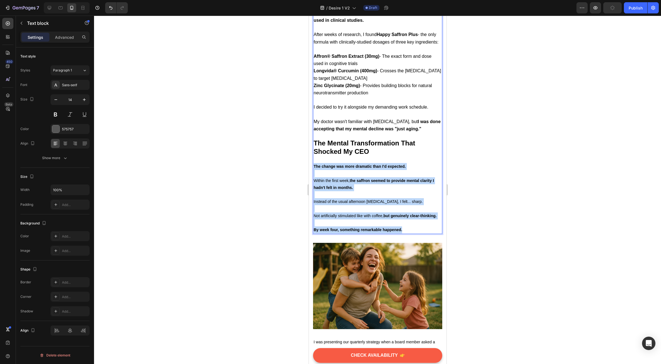
drag, startPoint x: 405, startPoint y: 250, endPoint x: 314, endPoint y: 179, distance: 115.7
click at [314, 179] on div "Finding the Right Formula Changed Everything Not all saffron supplements are cr…" at bounding box center [377, 102] width 129 height 263
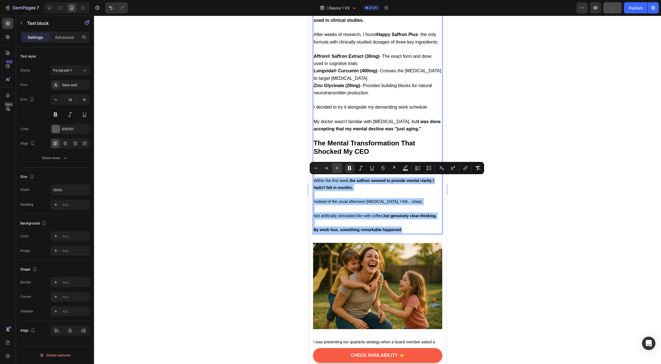
click at [336, 168] on icon "Editor contextual toolbar" at bounding box center [337, 168] width 6 height 6
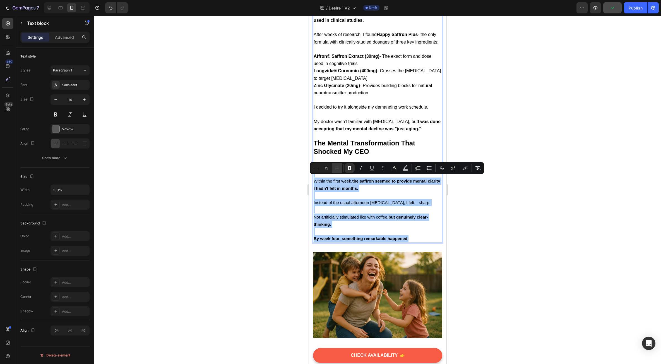
click at [336, 168] on icon "Editor contextual toolbar" at bounding box center [337, 168] width 6 height 6
type input "16"
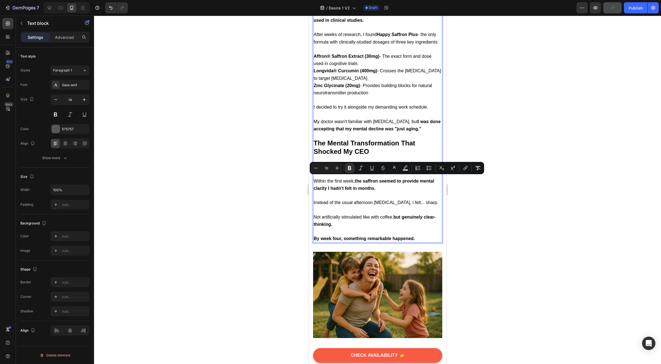
click at [349, 191] on span "Within the first week, the saffron seemed to provide mental clarity I hadn't fe…" at bounding box center [373, 185] width 121 height 12
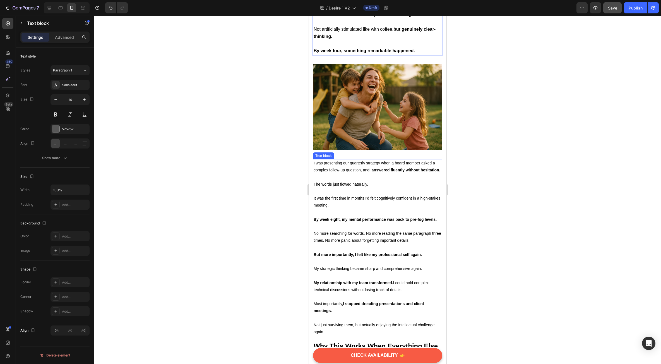
scroll to position [2315, 0]
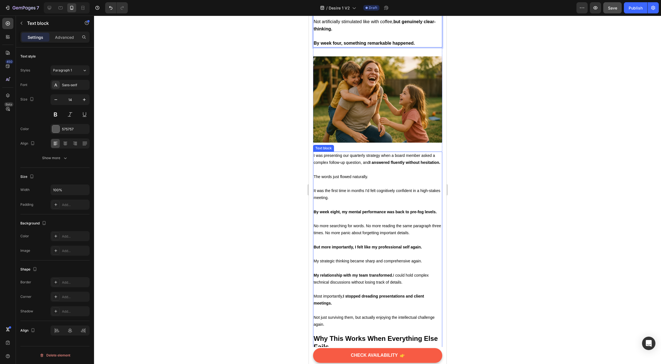
click at [350, 187] on p at bounding box center [377, 183] width 128 height 7
click at [218, 310] on div at bounding box center [377, 190] width 567 height 348
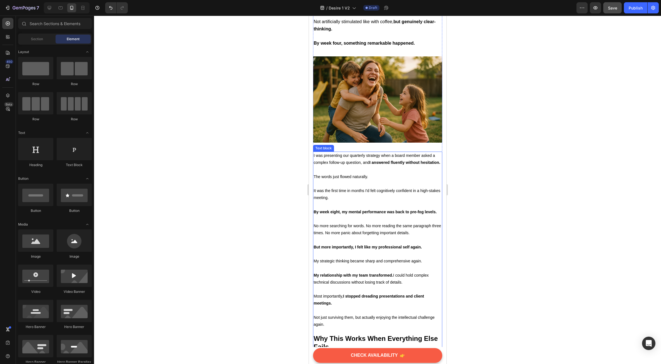
click at [355, 187] on p at bounding box center [377, 183] width 128 height 7
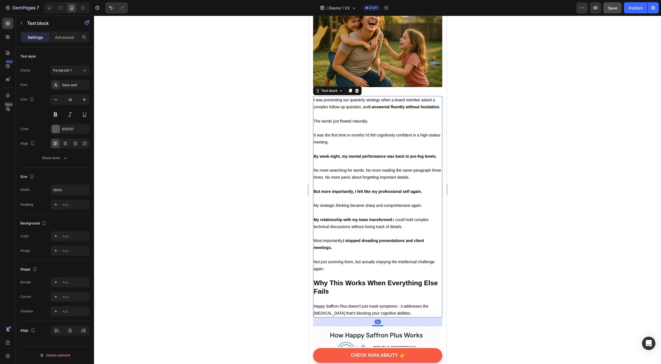
scroll to position [2371, 0]
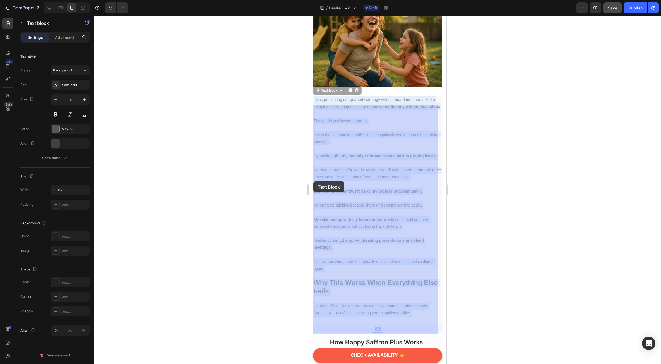
drag, startPoint x: 329, startPoint y: 286, endPoint x: 321, endPoint y: 189, distance: 97.2
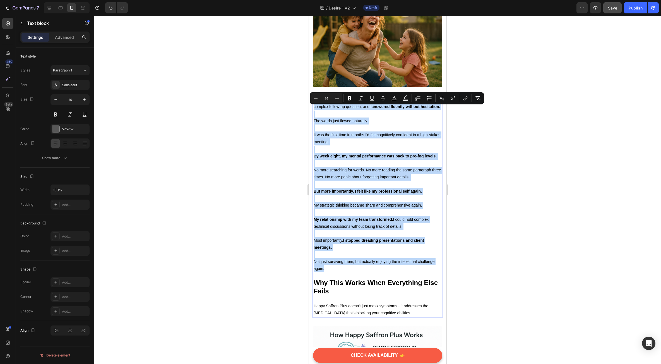
drag, startPoint x: 326, startPoint y: 285, endPoint x: 312, endPoint y: 110, distance: 175.5
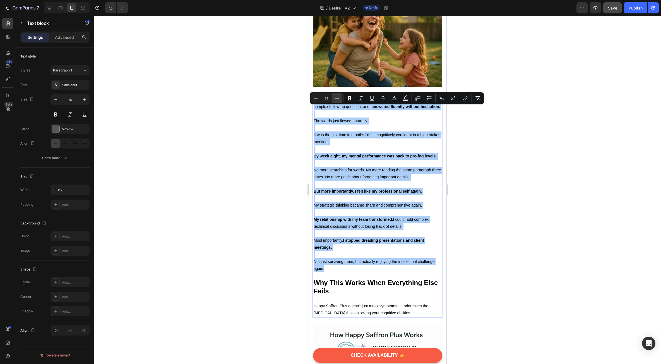
click at [336, 100] on icon "Editor contextual toolbar" at bounding box center [337, 98] width 6 height 6
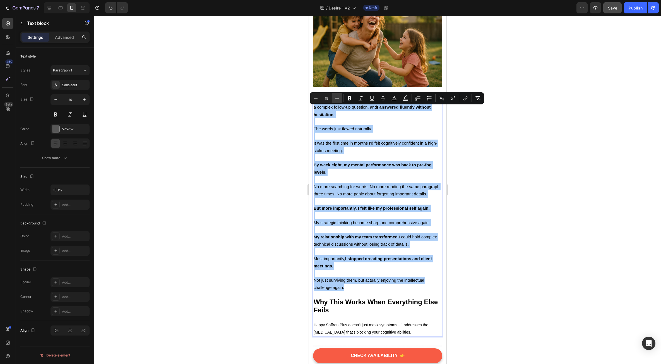
click at [336, 100] on icon "Editor contextual toolbar" at bounding box center [337, 98] width 6 height 6
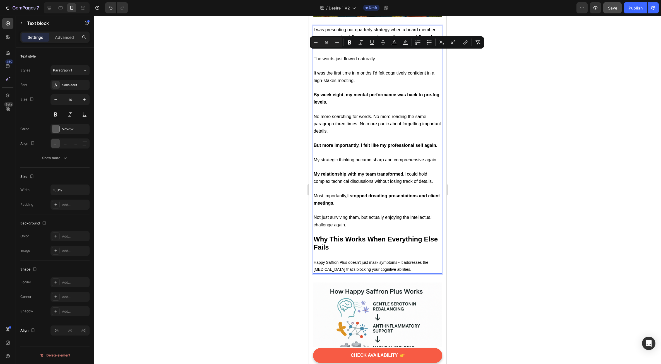
scroll to position [2455, 0]
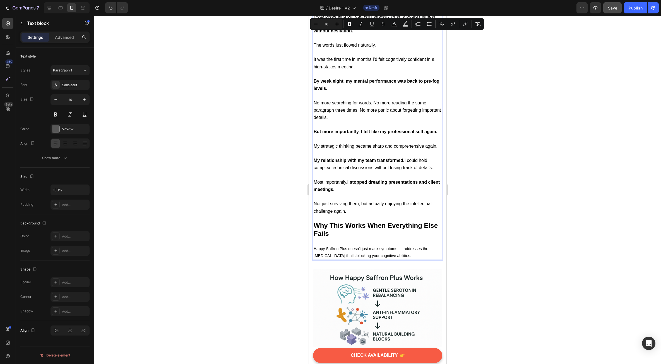
type input "14"
click at [376, 245] on p "Rich Text Editor. Editing area: main" at bounding box center [377, 241] width 128 height 7
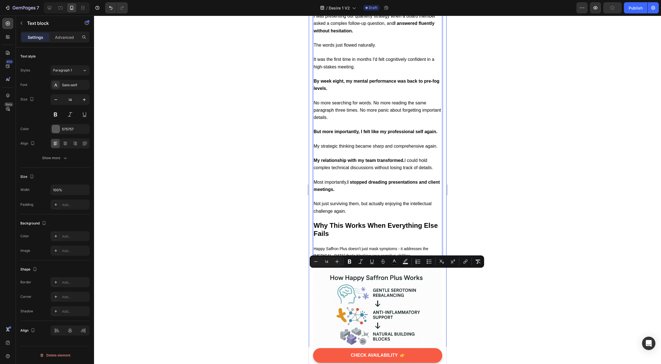
drag, startPoint x: 414, startPoint y: 280, endPoint x: 310, endPoint y: 269, distance: 104.1
click at [337, 262] on icon "Editor contextual toolbar" at bounding box center [337, 262] width 6 height 6
type input "16"
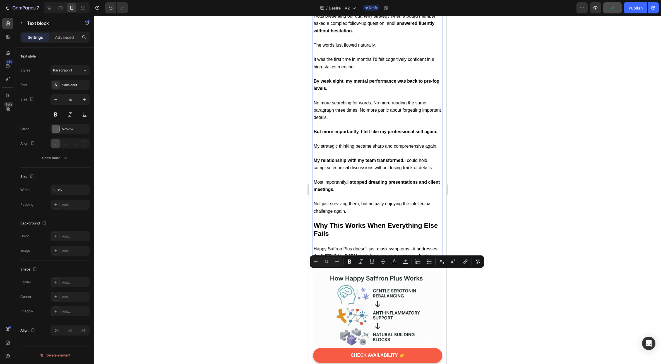
click at [357, 200] on p "Rich Text Editor. Editing area: main" at bounding box center [377, 196] width 128 height 7
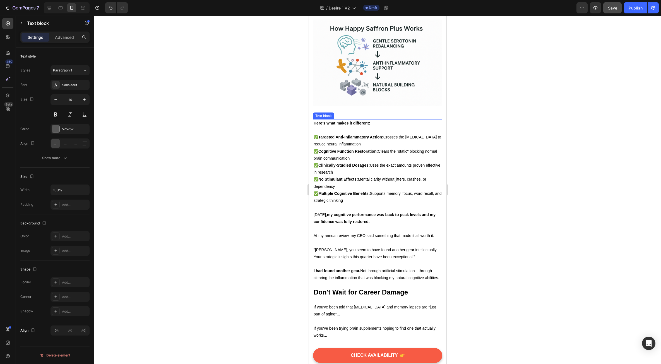
scroll to position [2706, 0]
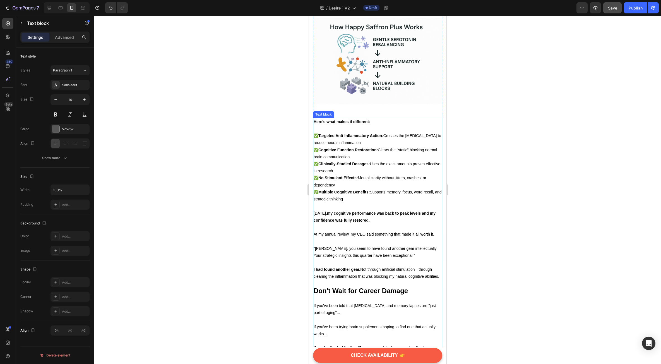
click at [349, 222] on strong "my cognitive performance was back to peak levels and my confidence was fully re…" at bounding box center [374, 216] width 122 height 11
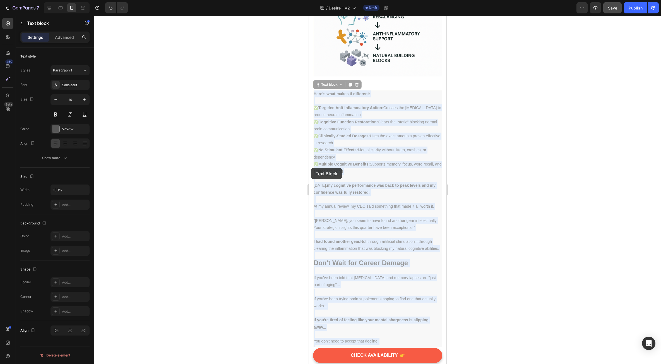
drag, startPoint x: 333, startPoint y: 313, endPoint x: 311, endPoint y: 168, distance: 146.7
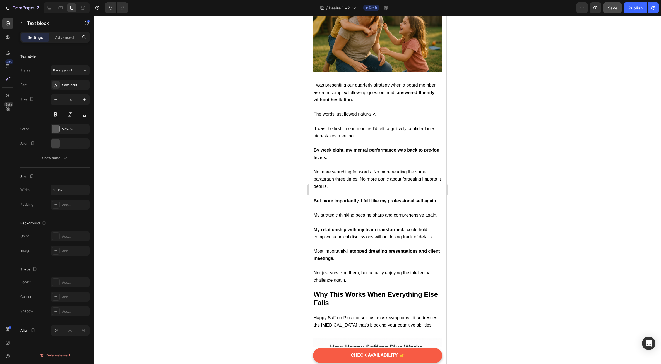
scroll to position [3089, 0]
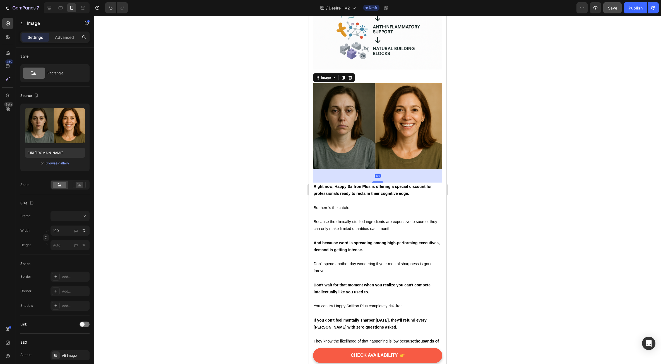
click at [339, 169] on img at bounding box center [377, 126] width 129 height 86
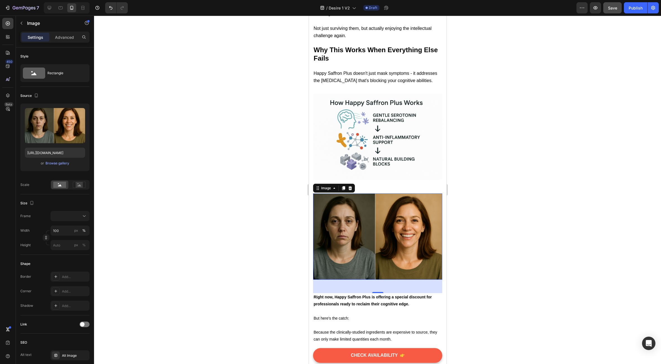
scroll to position [2977, 0]
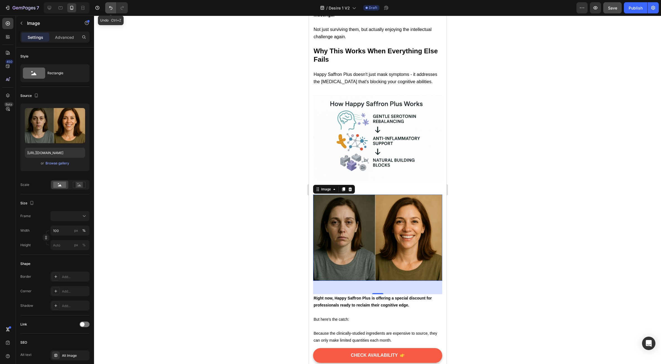
click at [113, 6] on icon "Undo/Redo" at bounding box center [111, 8] width 6 height 6
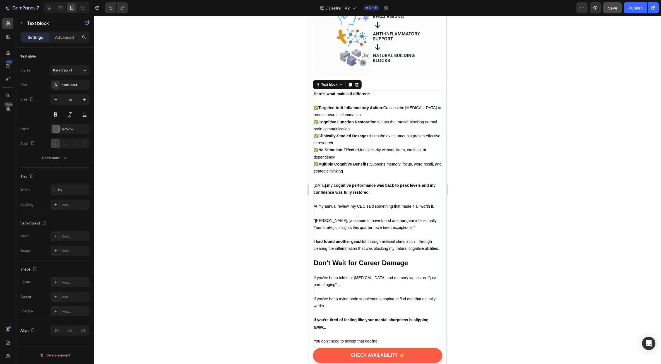
click at [362, 182] on p at bounding box center [377, 178] width 128 height 7
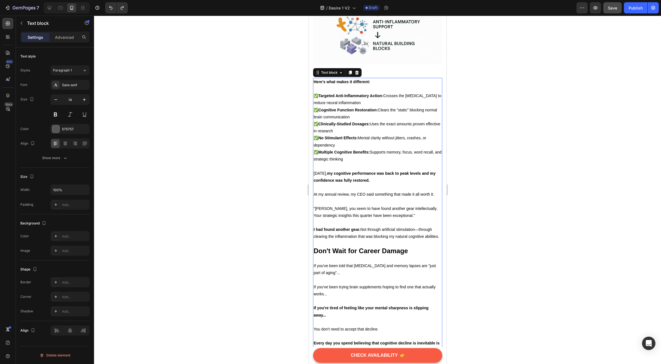
scroll to position [2762, 0]
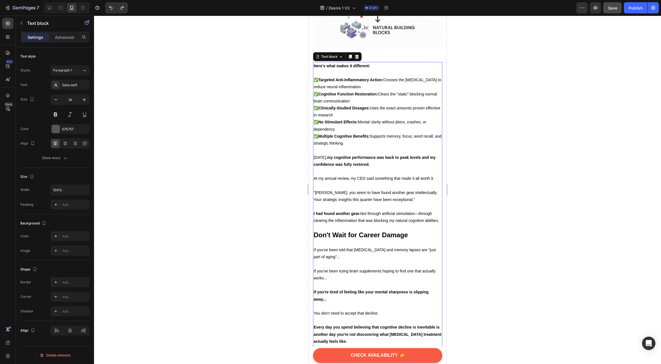
click at [329, 224] on p "I had found another gear. Not through artificial stimulation—through clearing t…" at bounding box center [377, 217] width 128 height 14
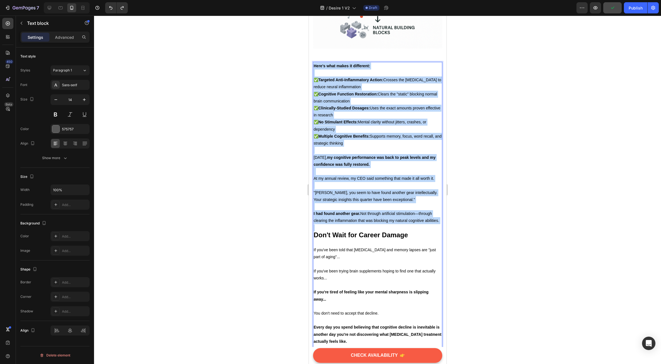
drag, startPoint x: 329, startPoint y: 256, endPoint x: 611, endPoint y: 111, distance: 317.4
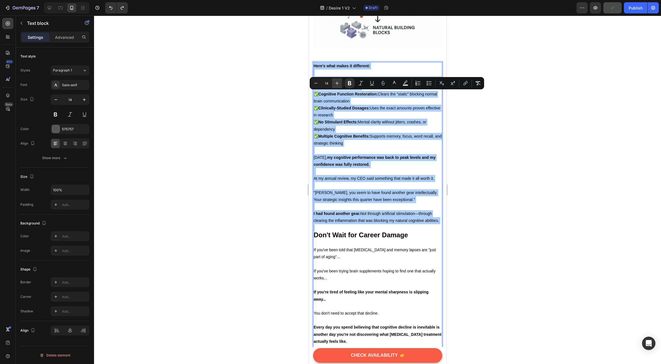
click at [341, 83] on button "Plus" at bounding box center [337, 83] width 10 height 10
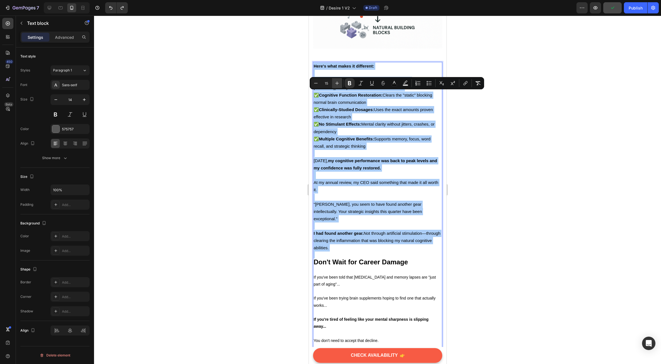
click at [341, 83] on button "Plus" at bounding box center [337, 83] width 10 height 10
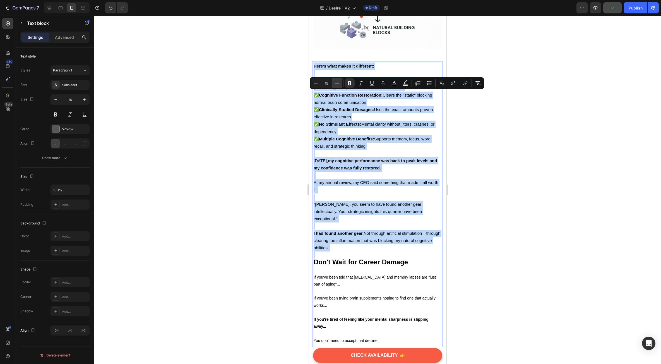
type input "16"
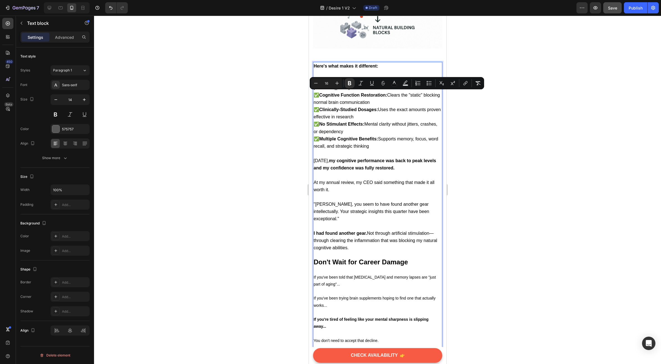
click at [353, 119] on span "✅ Clinically-Studied Dosages: Uses the exact amounts proven effective in resear…" at bounding box center [376, 113] width 127 height 12
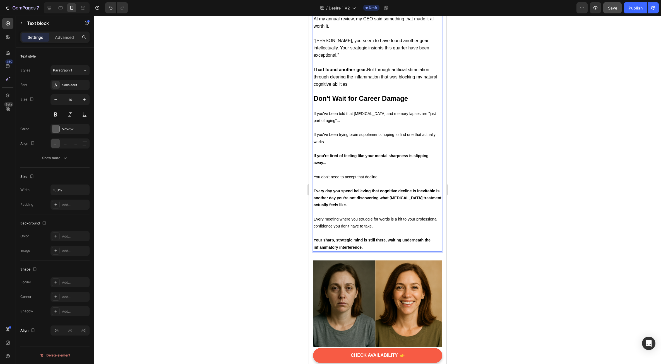
scroll to position [2929, 0]
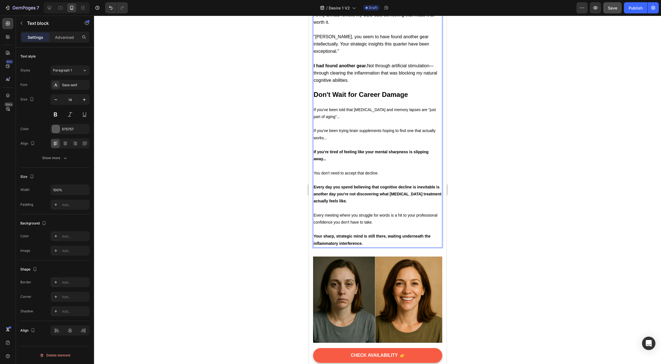
drag, startPoint x: 368, startPoint y: 260, endPoint x: 365, endPoint y: 263, distance: 4.6
click at [368, 247] on p "Your sharp, strategic mind is still there, waiting underneath the inflammatory …" at bounding box center [377, 240] width 128 height 14
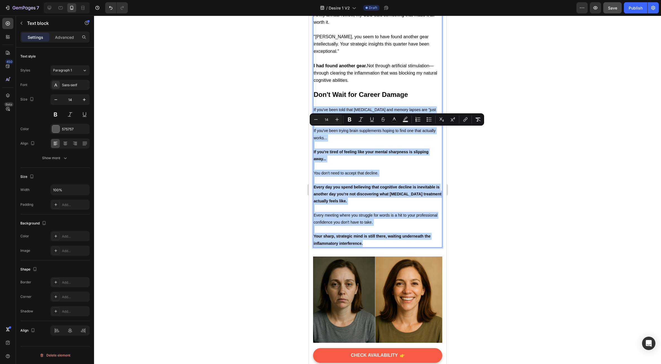
drag, startPoint x: 365, startPoint y: 265, endPoint x: 314, endPoint y: 131, distance: 143.1
click at [314, 131] on div "Here's what makes it different: ✅ Targeted Anti-Inflammatory Action: Crosses th…" at bounding box center [377, 71] width 129 height 353
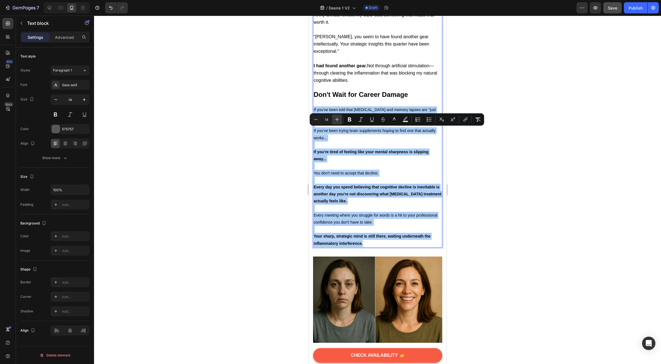
click at [338, 118] on icon "Editor contextual toolbar" at bounding box center [337, 120] width 6 height 6
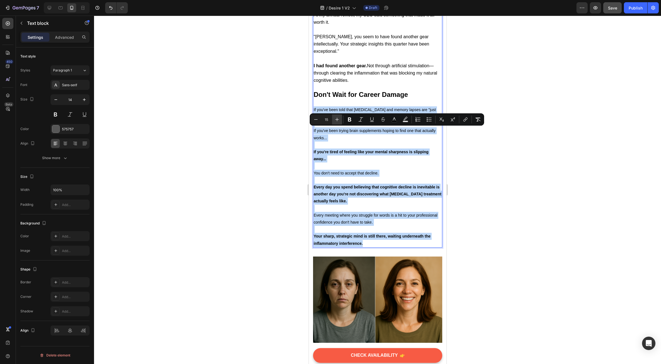
type input "16"
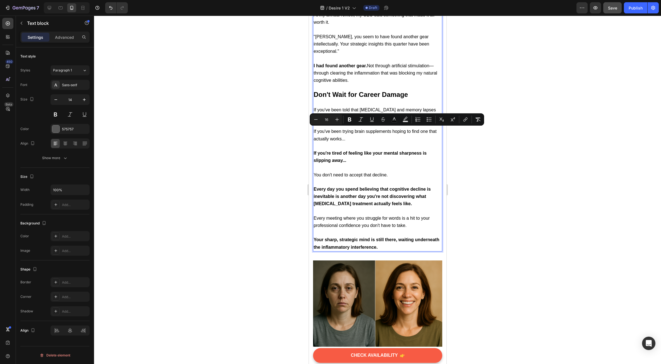
click at [349, 142] on p "If you've been trying brain supplements hoping to find one that actually works.…" at bounding box center [377, 135] width 128 height 15
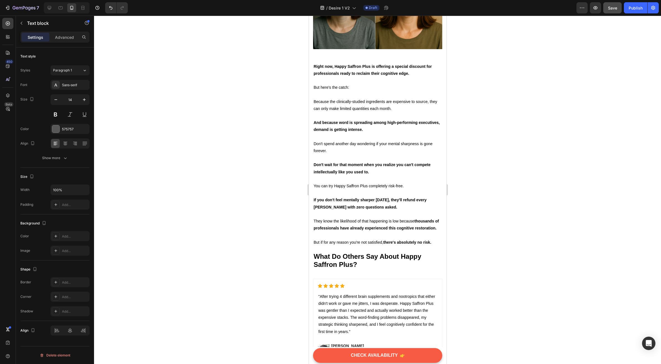
scroll to position [3236, 0]
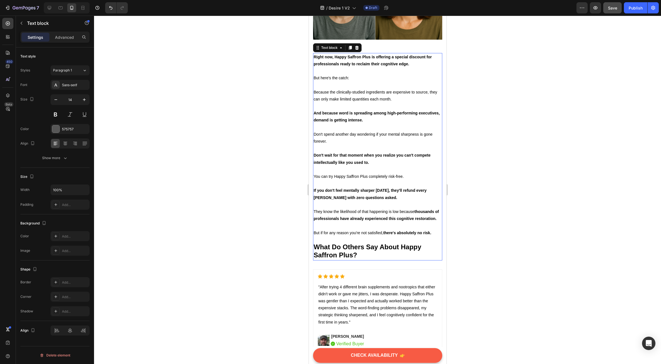
click at [348, 199] on strong "If you don't feel mentally sharper [DATE], they'll refund every [PERSON_NAME] w…" at bounding box center [369, 193] width 113 height 11
click at [363, 243] on p at bounding box center [377, 239] width 128 height 7
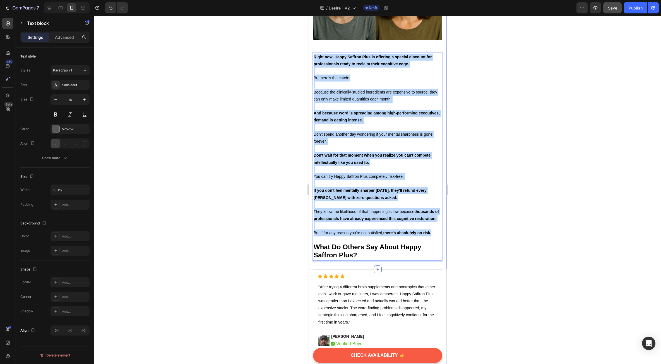
drag, startPoint x: 435, startPoint y: 259, endPoint x: 312, endPoint y: 73, distance: 222.4
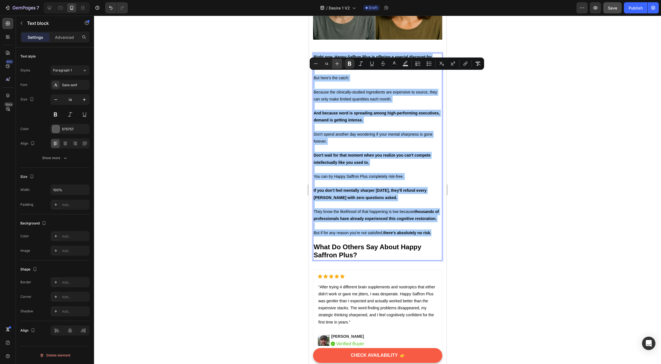
click at [335, 62] on icon "Editor contextual toolbar" at bounding box center [337, 64] width 6 height 6
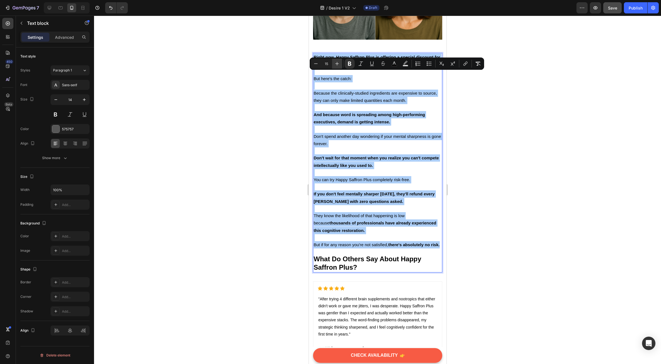
click at [335, 62] on icon "Editor contextual toolbar" at bounding box center [337, 64] width 6 height 6
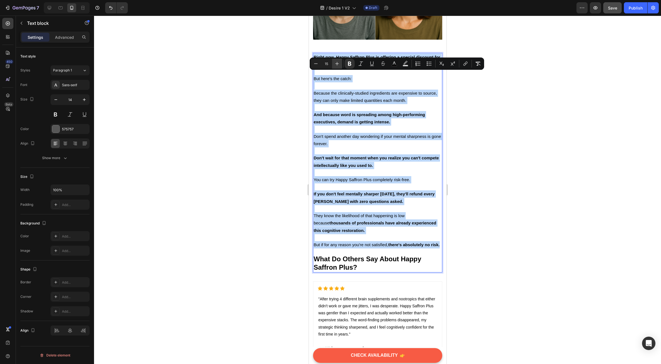
type input "16"
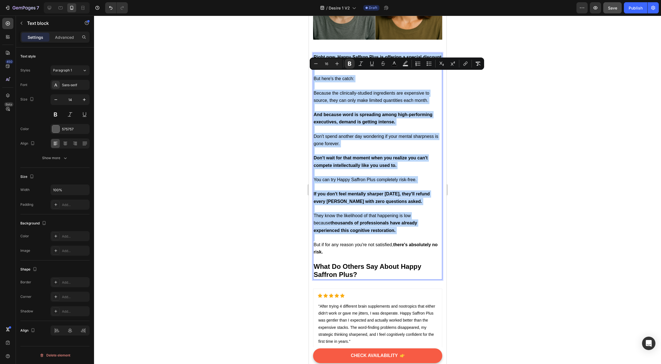
click at [370, 124] on strong "And because word is spreading among high-performing executives, demand is getti…" at bounding box center [372, 118] width 119 height 12
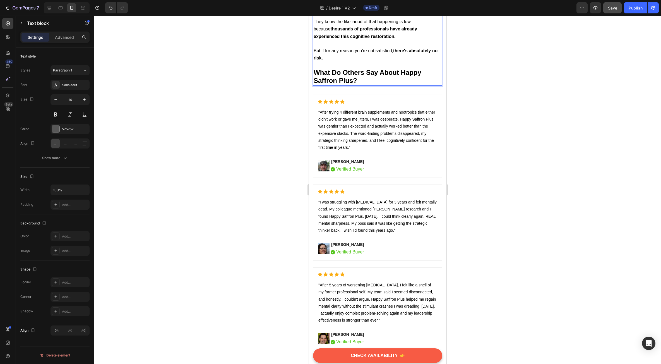
scroll to position [3431, 0]
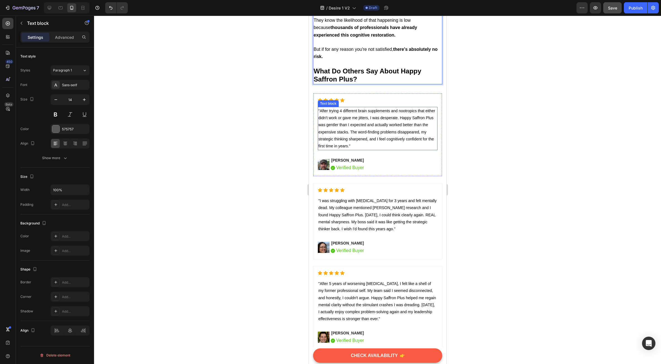
click at [366, 148] on span ""After trying 4 different brain supplements and nootropics that either didn't w…" at bounding box center [376, 129] width 117 height 40
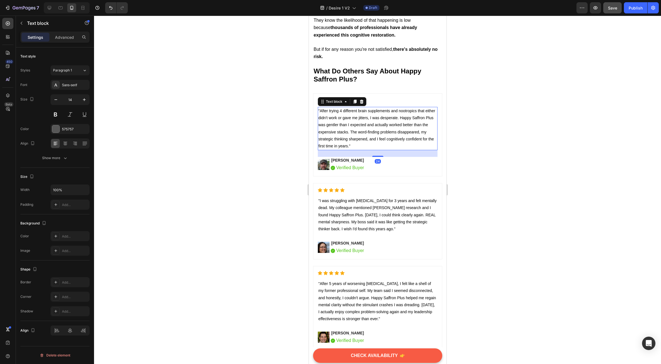
click at [366, 148] on span ""After trying 4 different brain supplements and nootropics that either didn't w…" at bounding box center [376, 129] width 117 height 40
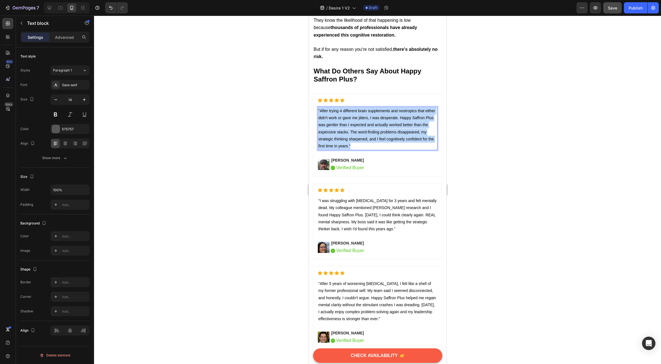
click at [366, 148] on span ""After trying 4 different brain supplements and nootropics that either didn't w…" at bounding box center [376, 129] width 117 height 40
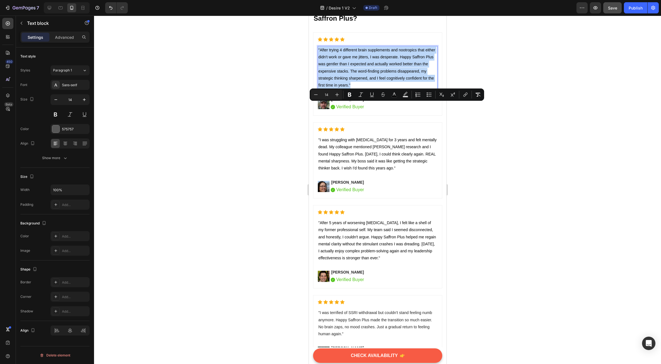
scroll to position [3515, 0]
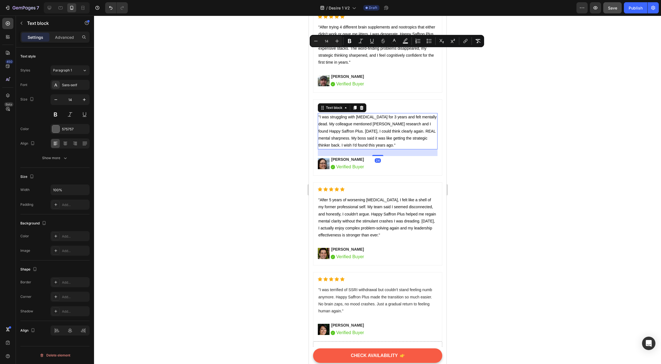
click at [366, 147] on span ""I was struggling with [MEDICAL_DATA] for 3 years and felt mentally dead. My co…" at bounding box center [377, 131] width 118 height 33
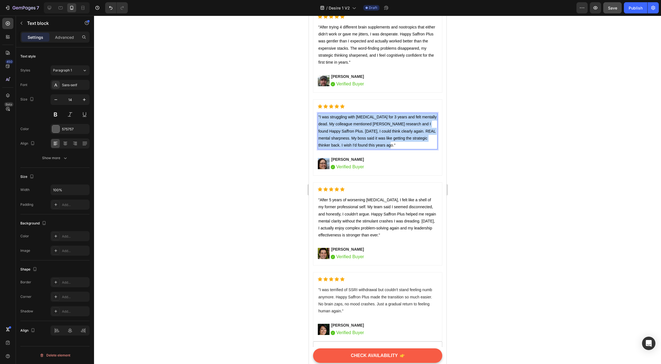
click at [366, 147] on span ""I was struggling with [MEDICAL_DATA] for 3 years and felt mentally dead. My co…" at bounding box center [377, 131] width 118 height 33
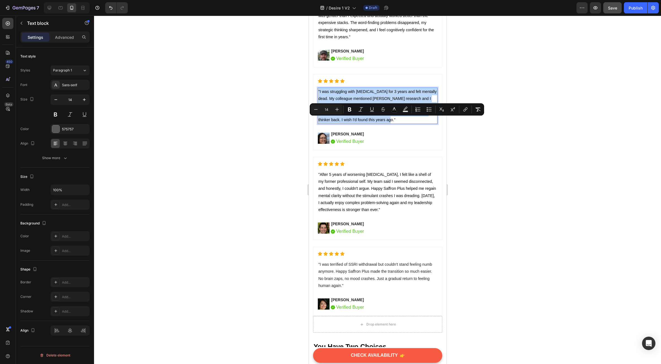
scroll to position [3571, 0]
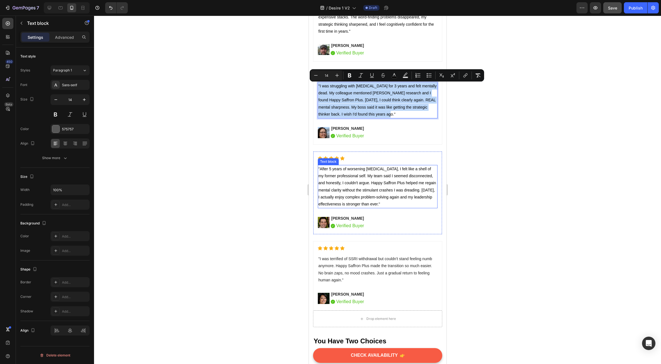
click at [354, 175] on span ""After 5 years of worsening [MEDICAL_DATA], I felt like a shell of my former pr…" at bounding box center [377, 187] width 118 height 40
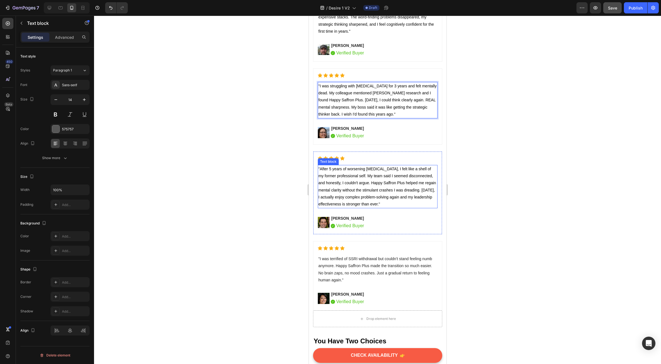
click at [354, 175] on span ""After 5 years of worsening [MEDICAL_DATA], I felt like a shell of my former pr…" at bounding box center [377, 187] width 118 height 40
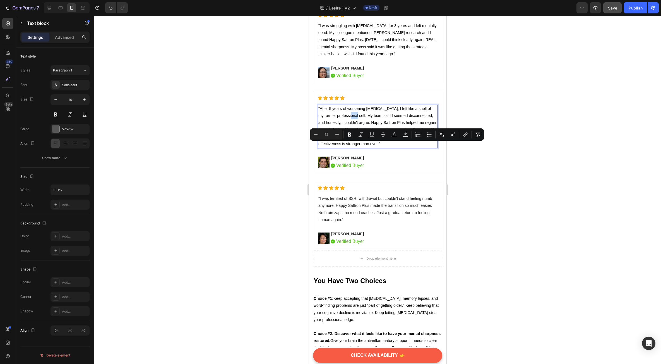
scroll to position [3654, 0]
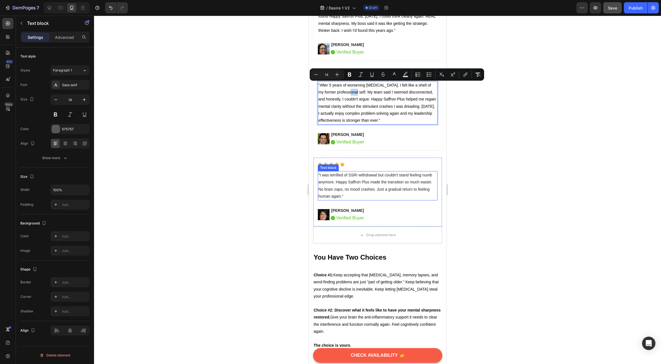
click at [351, 190] on span ""I was terrified of SSRI withdrawal but couldn't stand feeling numb anymore. Ha…" at bounding box center [375, 186] width 114 height 26
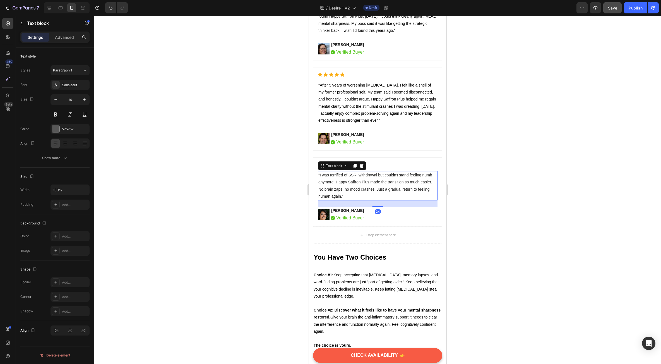
click at [351, 190] on span ""I was terrified of SSRI withdrawal but couldn't stand feeling numb anymore. Ha…" at bounding box center [375, 186] width 114 height 26
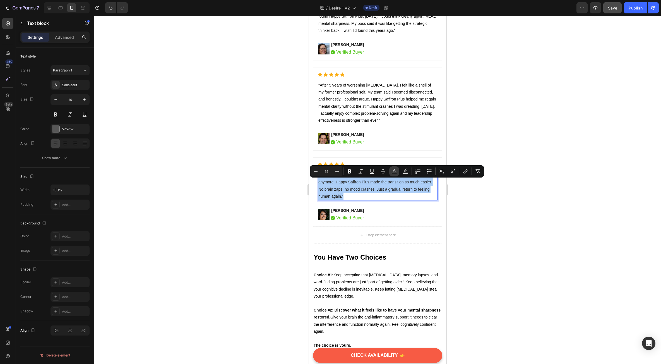
click at [394, 172] on icon "Editor contextual toolbar" at bounding box center [394, 171] width 6 height 6
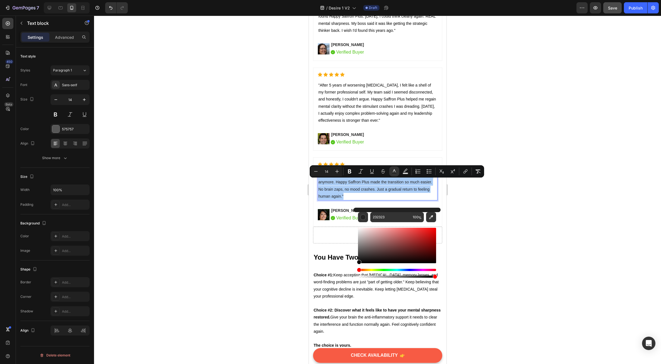
drag, startPoint x: 359, startPoint y: 261, endPoint x: 357, endPoint y: 265, distance: 5.1
click at [357, 265] on div "232323 100 %" at bounding box center [396, 243] width 87 height 71
type input "000000"
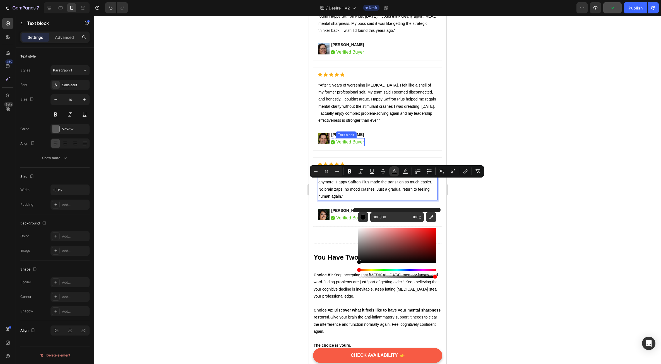
click at [360, 116] on p ""After 5 years of worsening [MEDICAL_DATA], I felt like a shell of my former pr…" at bounding box center [377, 103] width 119 height 42
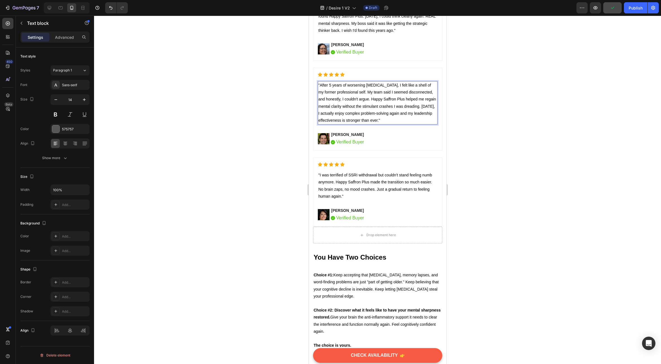
click at [360, 116] on p ""After 5 years of worsening [MEDICAL_DATA], I felt like a shell of my former pr…" at bounding box center [377, 103] width 119 height 42
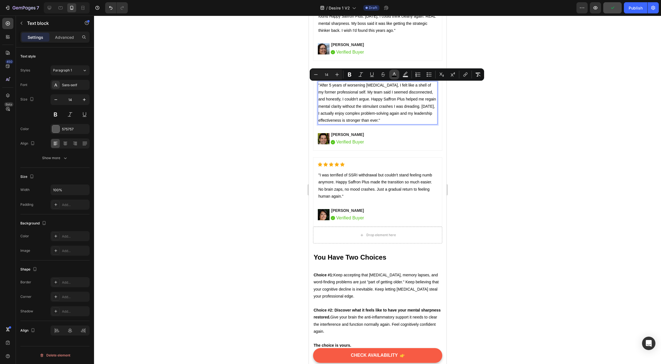
click at [391, 75] on icon "Editor contextual toolbar" at bounding box center [394, 75] width 6 height 6
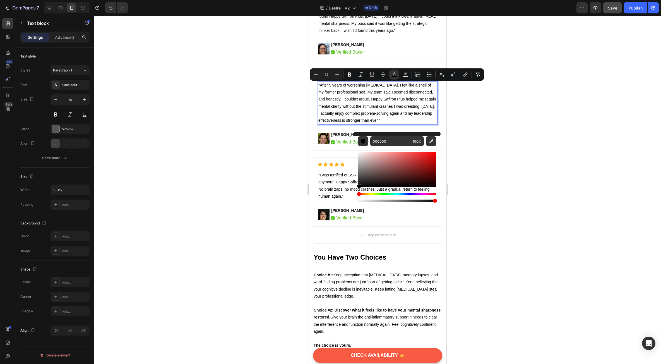
click at [336, 107] on span ""After 5 years of worsening [MEDICAL_DATA], I felt like a shell of my former pr…" at bounding box center [377, 103] width 118 height 40
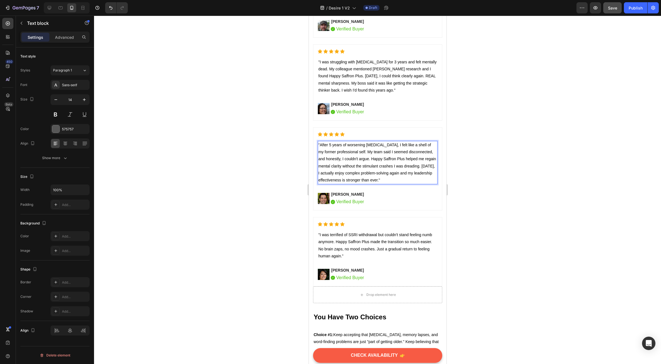
scroll to position [3571, 0]
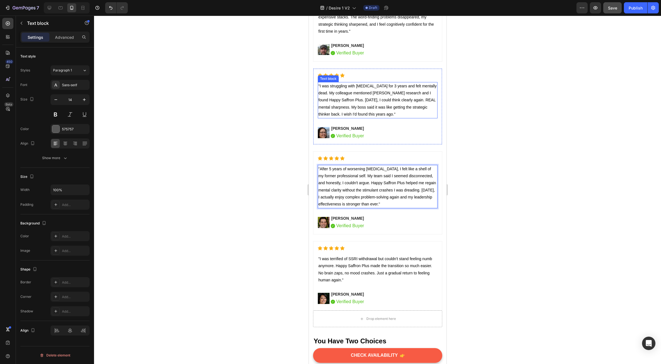
click at [349, 102] on p ""I was struggling with [MEDICAL_DATA] for 3 years and felt mentally dead. My co…" at bounding box center [377, 100] width 119 height 35
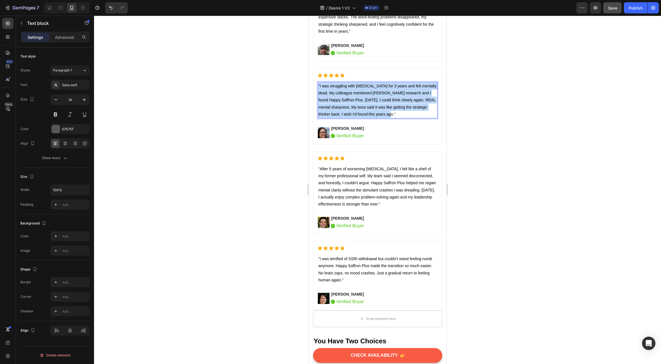
click at [349, 102] on p ""I was struggling with [MEDICAL_DATA] for 3 years and felt mentally dead. My co…" at bounding box center [377, 100] width 119 height 35
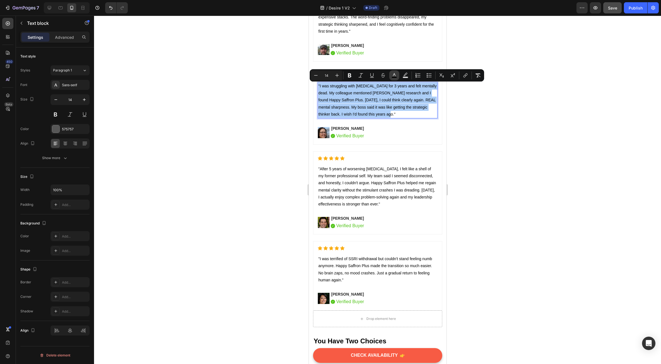
click at [393, 76] on icon "Editor contextual toolbar" at bounding box center [394, 76] width 6 height 6
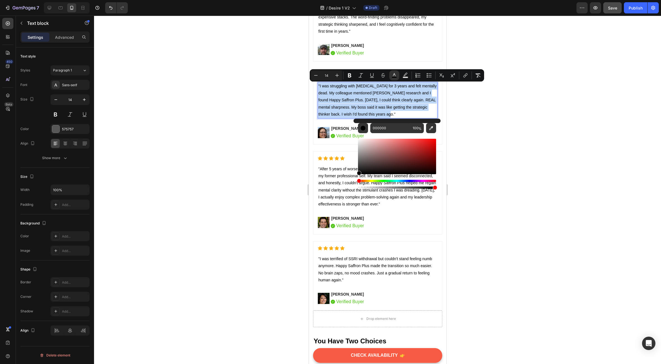
click at [380, 97] on p ""I was struggling with [MEDICAL_DATA] for 3 years and felt mentally dead. My co…" at bounding box center [377, 100] width 119 height 35
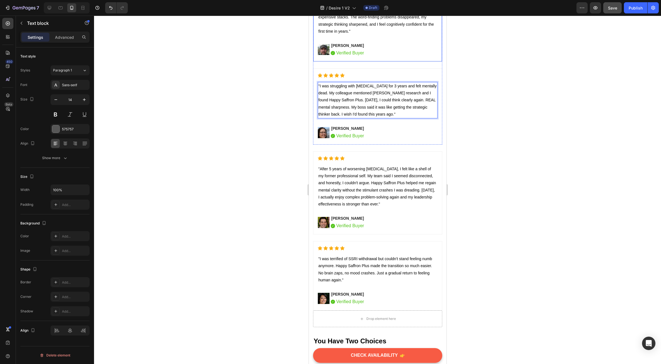
click at [360, 28] on p ""After trying 4 different brain supplements and nootropics that either didn't w…" at bounding box center [377, 14] width 119 height 42
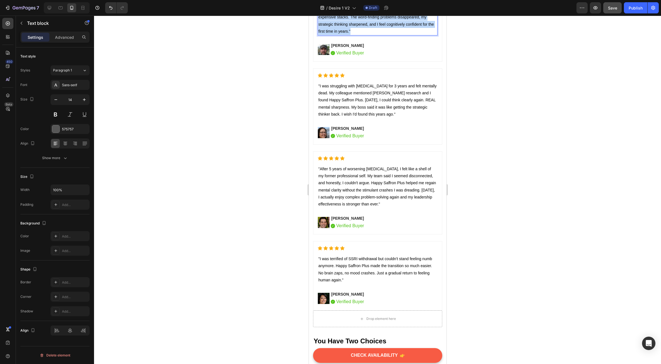
click at [360, 28] on p ""After trying 4 different brain supplements and nootropics that either didn't w…" at bounding box center [377, 14] width 119 height 42
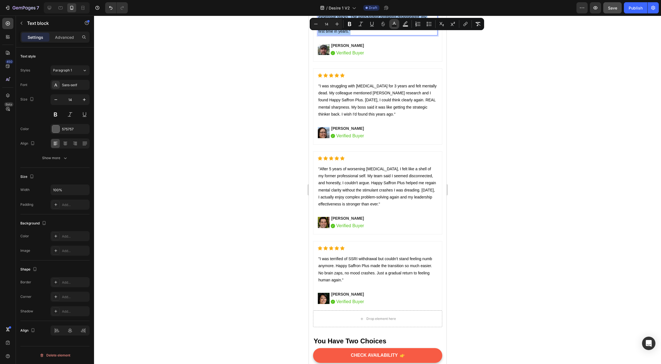
click at [393, 26] on rect "Editor contextual toolbar" at bounding box center [394, 25] width 5 height 1
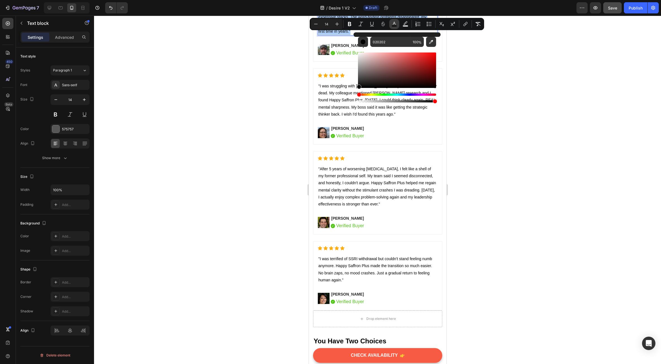
click at [393, 26] on rect "Editor contextual toolbar" at bounding box center [394, 25] width 5 height 1
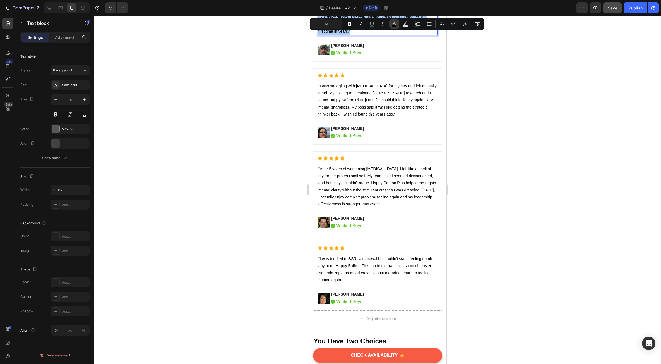
click at [393, 26] on rect "Editor contextual toolbar" at bounding box center [394, 25] width 5 height 1
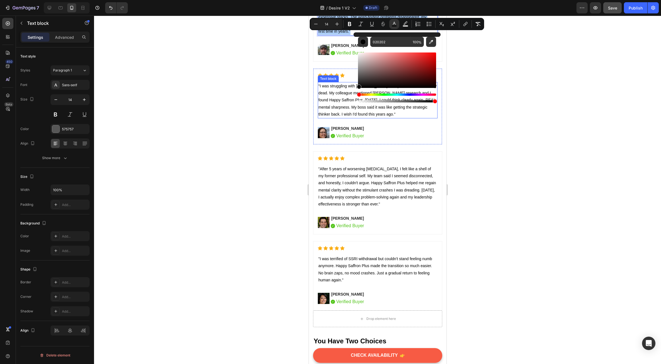
drag, startPoint x: 666, startPoint y: 102, endPoint x: 351, endPoint y: 91, distance: 315.4
type input "000000"
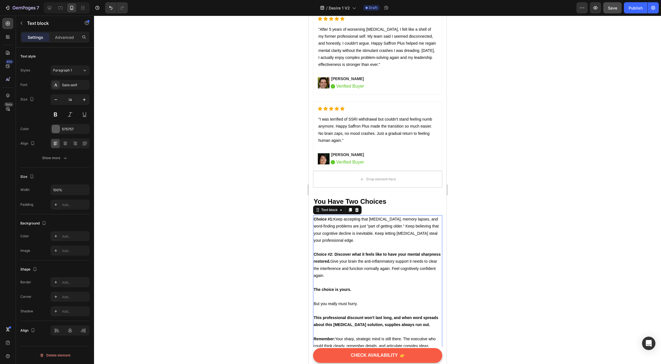
click at [367, 222] on div "Choice #1: Keep accepting that [MEDICAL_DATA], memory lapses, and word-finding …" at bounding box center [377, 296] width 129 height 163
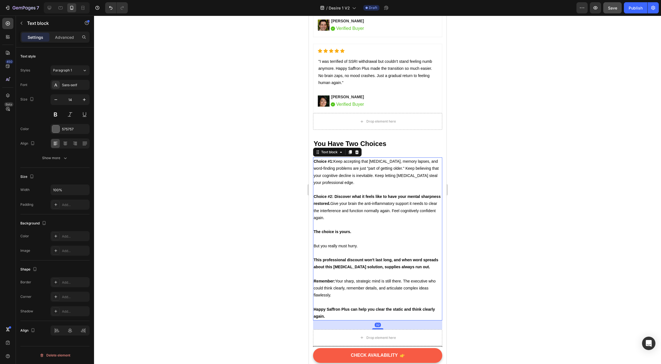
scroll to position [3794, 0]
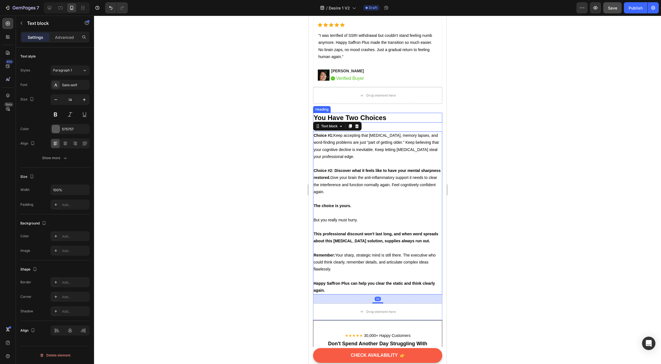
click at [358, 121] on span "You Have Two Choices" at bounding box center [349, 118] width 73 height 8
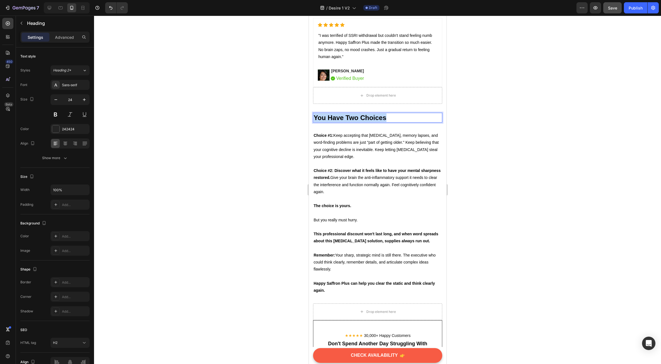
click at [358, 121] on span "You Have Two Choices" at bounding box center [349, 118] width 73 height 8
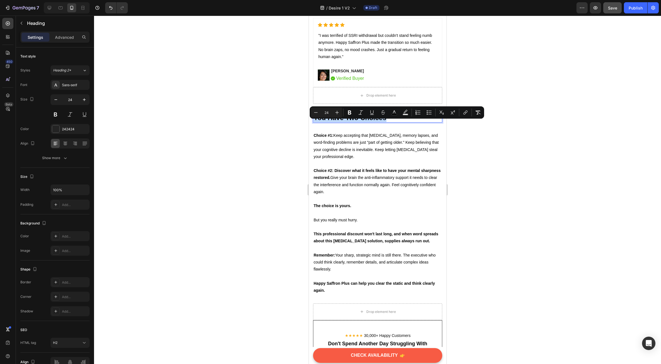
click at [355, 121] on span "You Have Two Choices" at bounding box center [349, 118] width 73 height 8
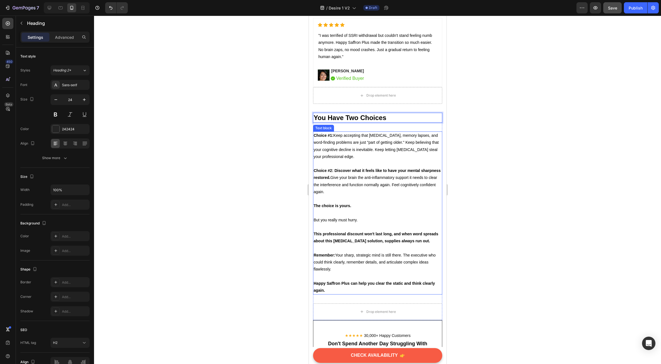
click at [346, 158] on span "Choice #1: Keep accepting that [MEDICAL_DATA], memory lapses, and word-finding …" at bounding box center [375, 146] width 125 height 26
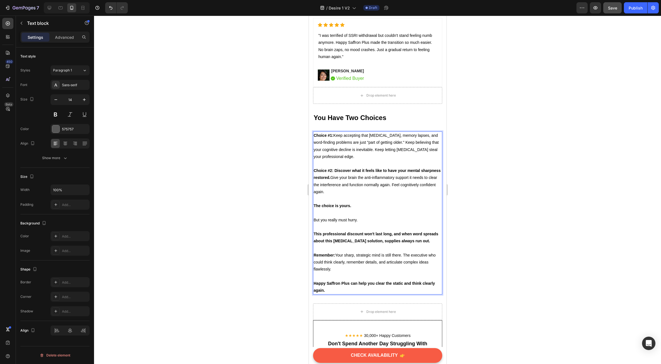
click at [329, 294] on p "Happy Saffron Plus can help you clear the static and think clearly again." at bounding box center [377, 287] width 128 height 14
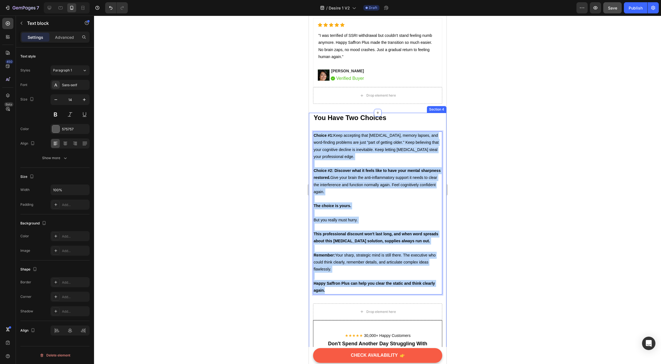
drag, startPoint x: 328, startPoint y: 305, endPoint x: 310, endPoint y: 141, distance: 165.1
click at [310, 141] on div "⁠⁠⁠⁠⁠⁠⁠ You Have Two Choices Heading Choice #1: Keep accepting that [MEDICAL_DA…" at bounding box center [378, 297] width 138 height 369
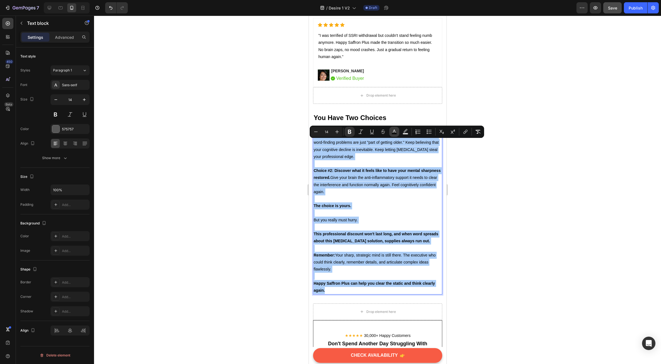
click at [396, 133] on rect "Editor contextual toolbar" at bounding box center [394, 133] width 5 height 1
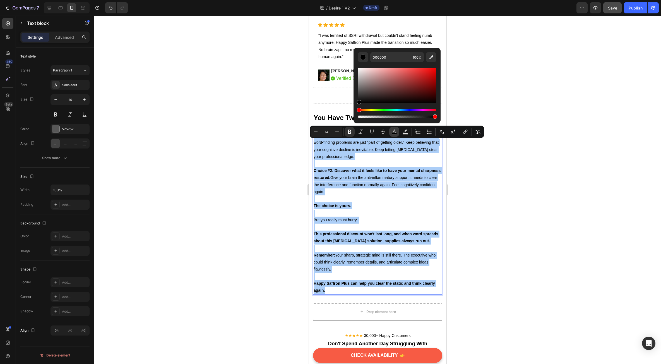
click at [395, 133] on rect "Editor contextual toolbar" at bounding box center [394, 133] width 5 height 1
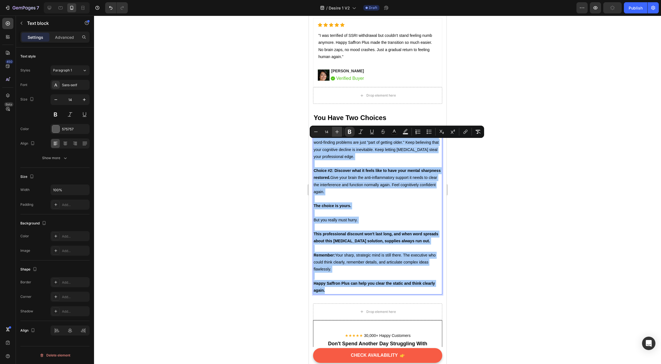
click at [340, 131] on button "Plus" at bounding box center [337, 132] width 10 height 10
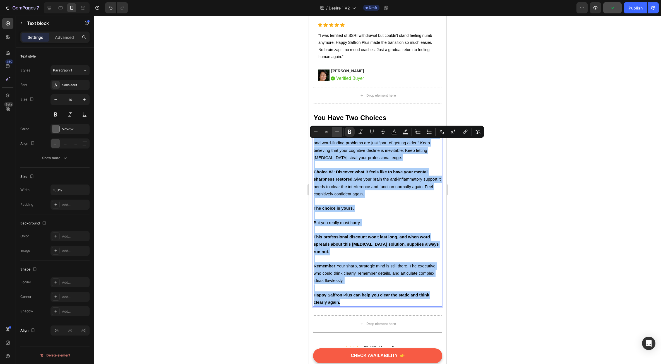
click at [340, 131] on button "Plus" at bounding box center [337, 132] width 10 height 10
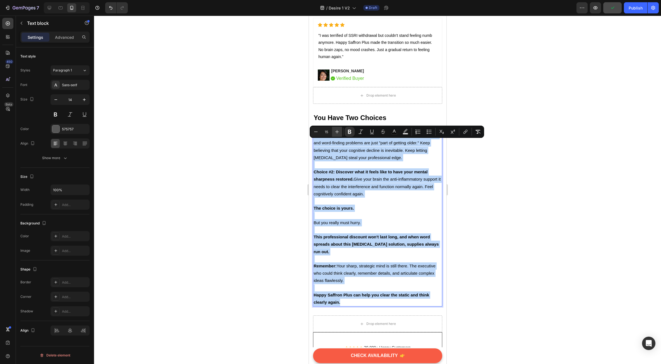
type input "16"
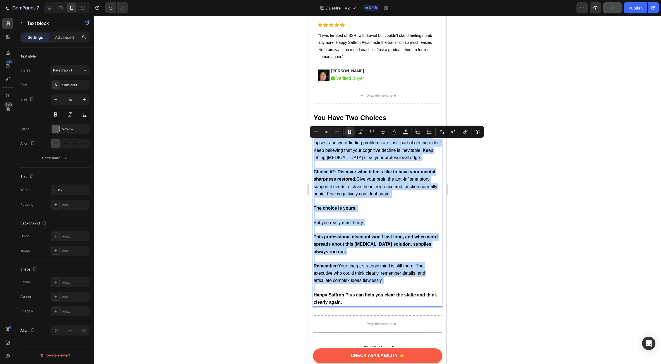
click at [363, 219] on p "Rich Text Editor. Editing area: main" at bounding box center [377, 215] width 128 height 7
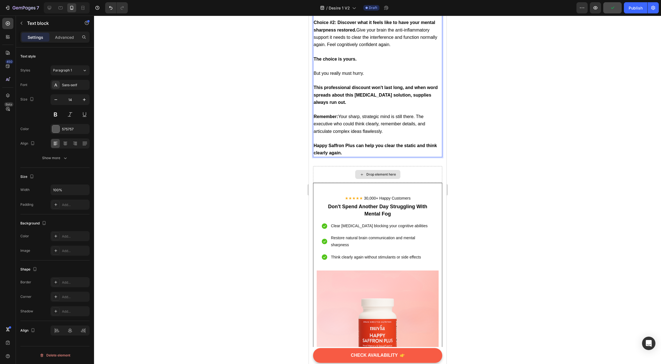
scroll to position [3989, 0]
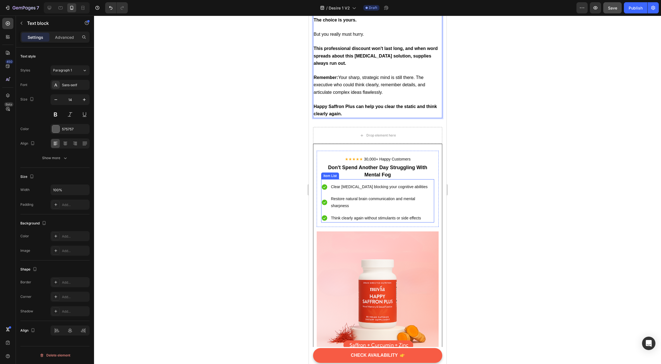
click at [370, 188] on span "Clear [MEDICAL_DATA] blocking your cognitive abilities" at bounding box center [379, 186] width 97 height 4
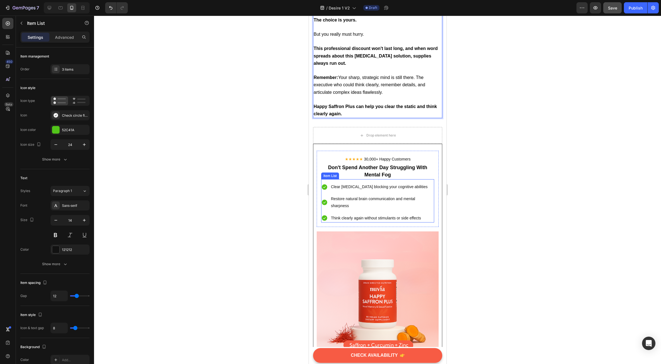
click at [370, 188] on span "Clear [MEDICAL_DATA] blocking your cognitive abilities" at bounding box center [379, 186] width 97 height 4
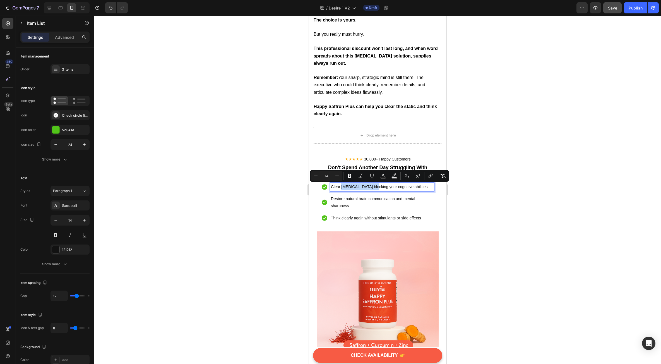
click at [370, 188] on span "Clear [MEDICAL_DATA] blocking your cognitive abilities" at bounding box center [379, 186] width 97 height 4
click at [369, 191] on div "Clear [MEDICAL_DATA] blocking your cognitive abilities" at bounding box center [382, 186] width 104 height 9
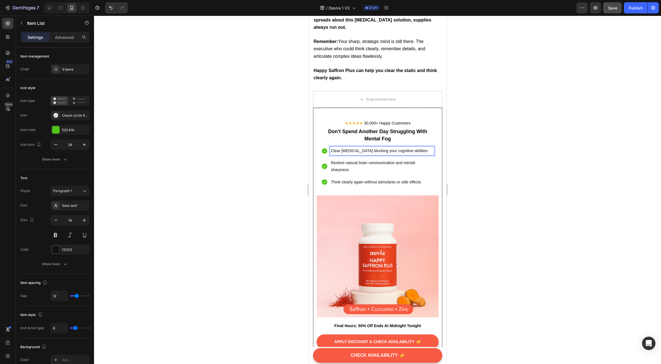
scroll to position [4045, 0]
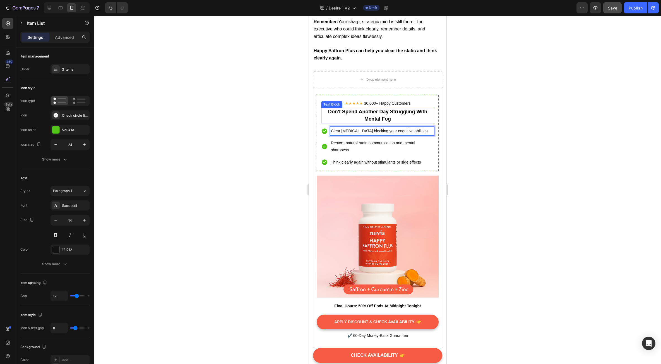
click at [383, 118] on strong "Don't Spend Another Day Struggling With Mental Fog" at bounding box center [377, 115] width 99 height 13
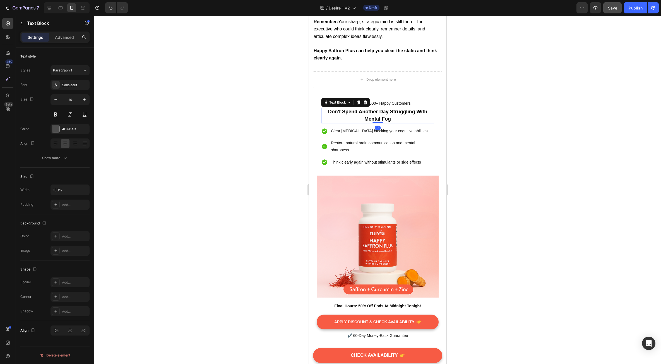
click at [383, 118] on strong "Don't Spend Another Day Struggling With Mental Fog" at bounding box center [377, 115] width 99 height 13
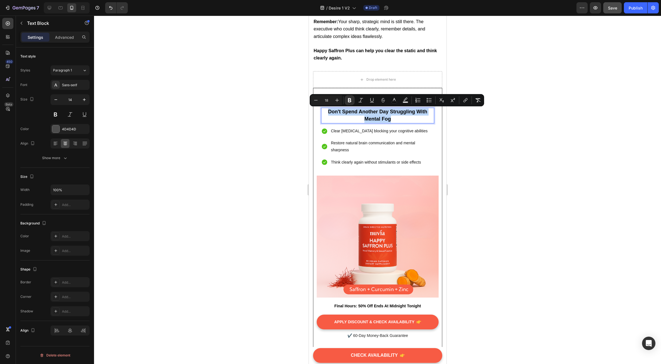
click at [383, 118] on strong "Don't Spend Another Day Struggling With Mental Fog" at bounding box center [377, 115] width 99 height 13
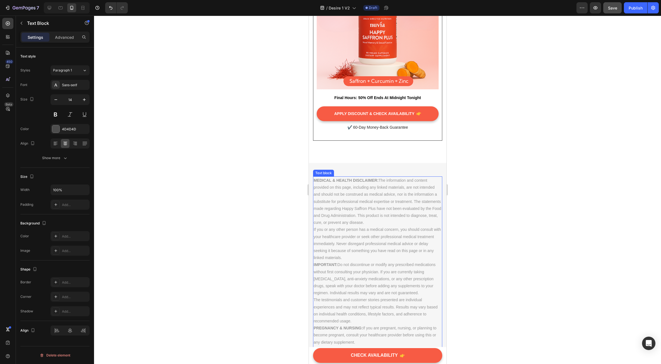
scroll to position [4268, 0]
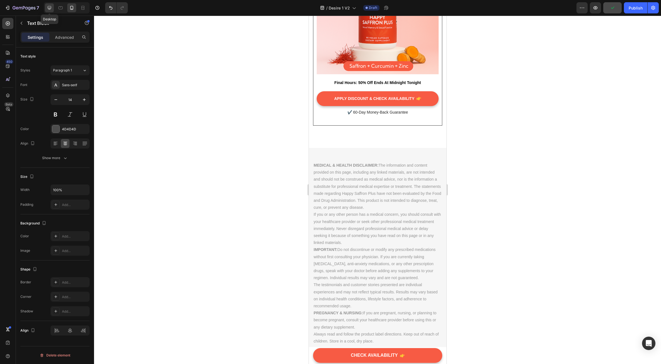
click at [51, 7] on icon at bounding box center [50, 8] width 6 height 6
type input "16"
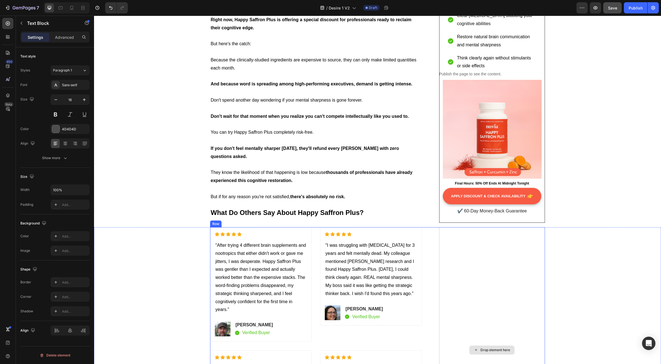
scroll to position [3389, 0]
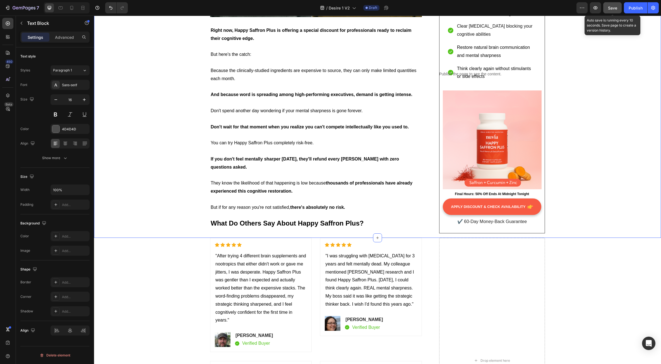
click at [608, 11] on button "Save" at bounding box center [612, 7] width 18 height 11
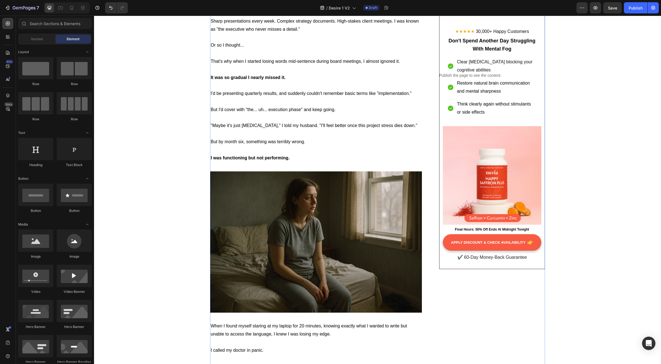
scroll to position [586, 0]
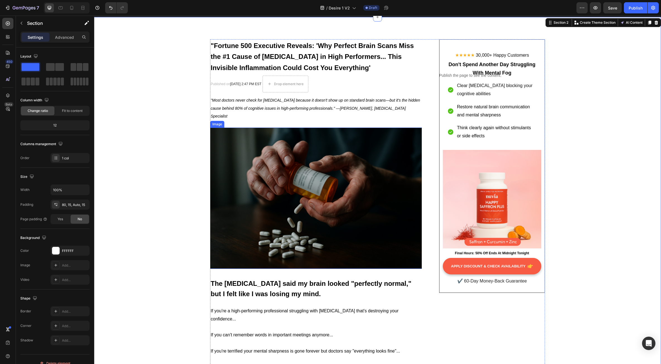
scroll to position [28, 0]
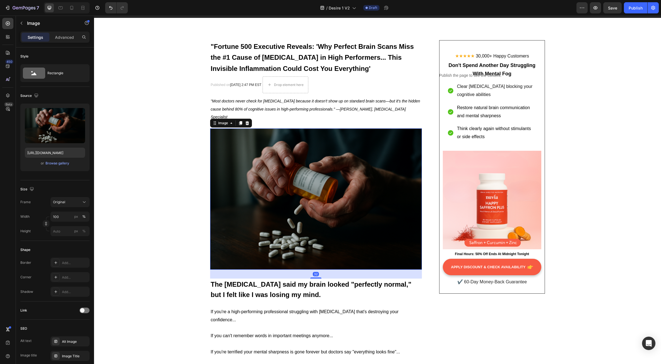
click at [343, 214] on img at bounding box center [316, 198] width 212 height 141
click at [57, 152] on input "[URL][DOMAIN_NAME]" at bounding box center [55, 153] width 60 height 10
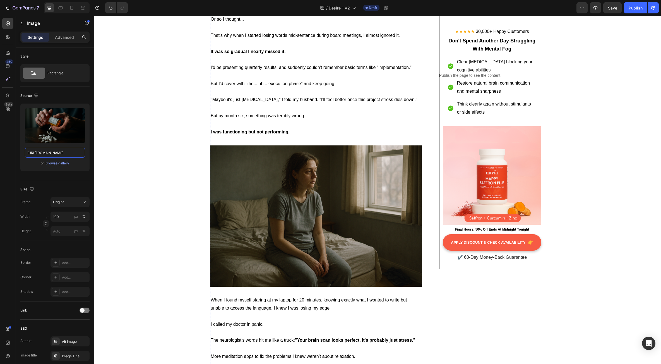
scroll to position [614, 0]
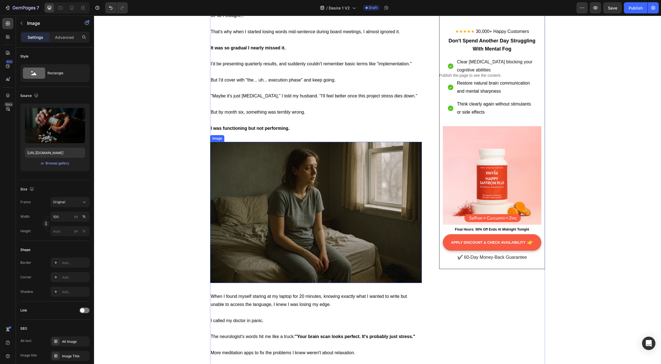
click at [324, 173] on img at bounding box center [316, 212] width 212 height 141
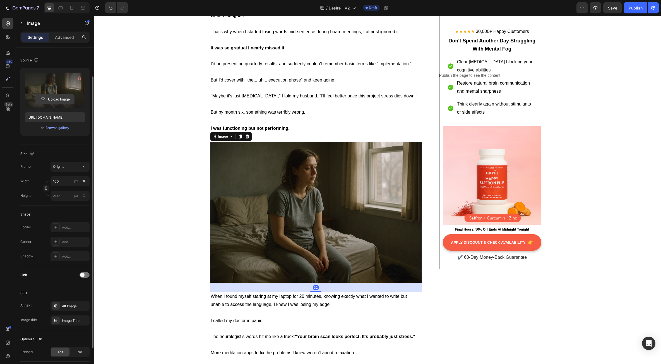
click at [56, 97] on input "file" at bounding box center [55, 99] width 38 height 9
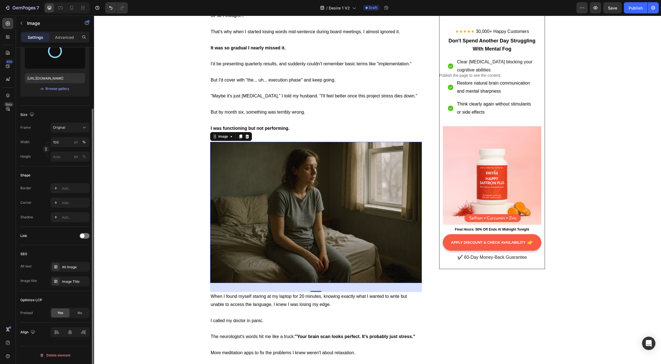
type input "[URL][DOMAIN_NAME]"
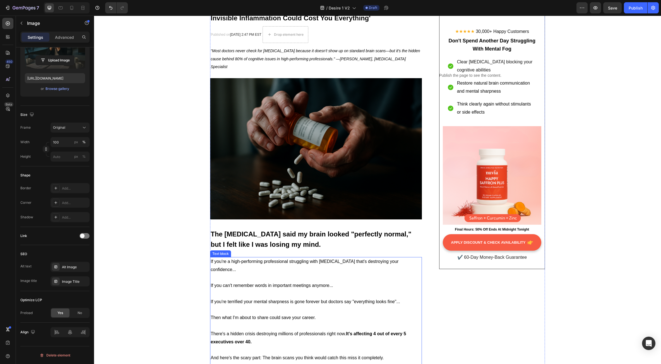
scroll to position [56, 0]
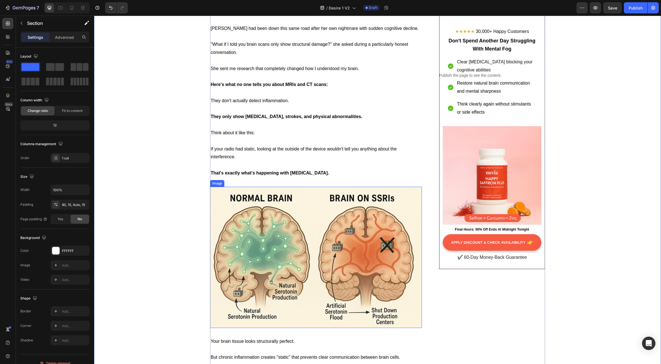
scroll to position [1032, 0]
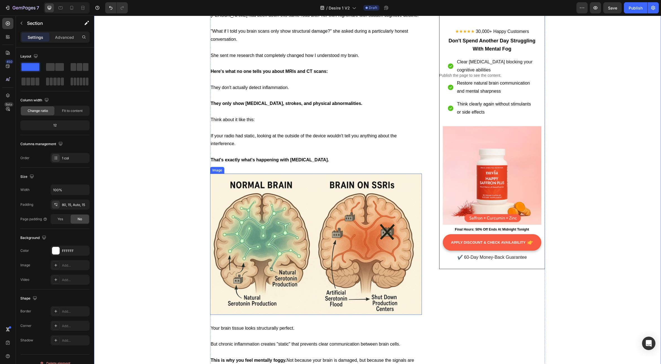
click at [298, 213] on img at bounding box center [316, 244] width 212 height 141
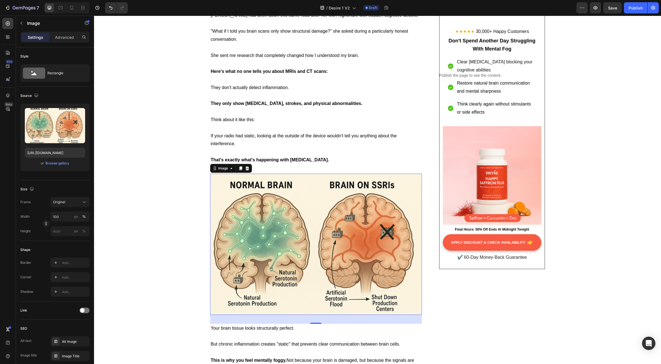
click at [235, 207] on img at bounding box center [316, 244] width 212 height 141
click at [42, 152] on input "[URL][DOMAIN_NAME]" at bounding box center [55, 153] width 60 height 10
click at [43, 152] on input "[URL][DOMAIN_NAME]" at bounding box center [55, 153] width 60 height 10
click at [48, 152] on input "[URL][DOMAIN_NAME]" at bounding box center [55, 153] width 60 height 10
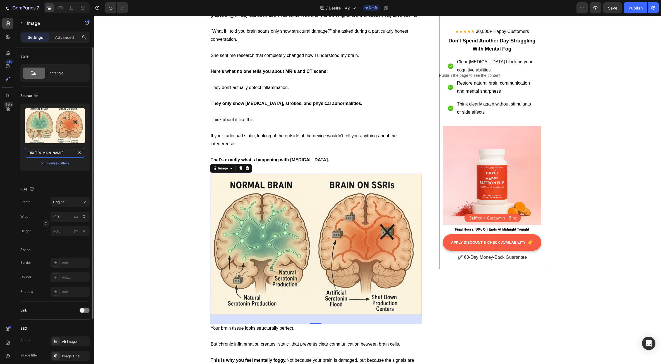
click at [48, 152] on input "[URL][DOMAIN_NAME]" at bounding box center [55, 153] width 60 height 10
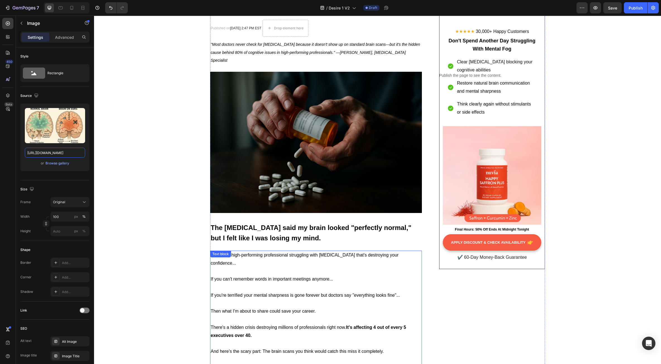
scroll to position [84, 0]
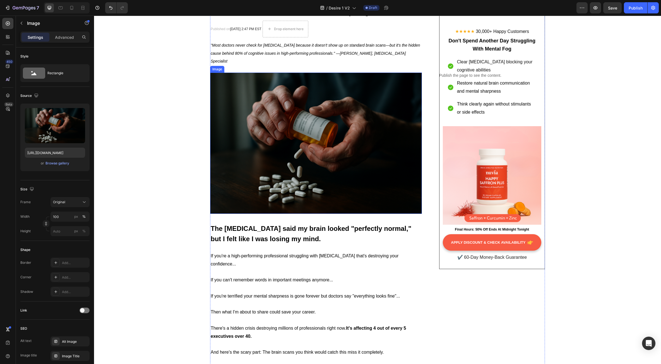
click at [285, 145] on img at bounding box center [316, 143] width 212 height 141
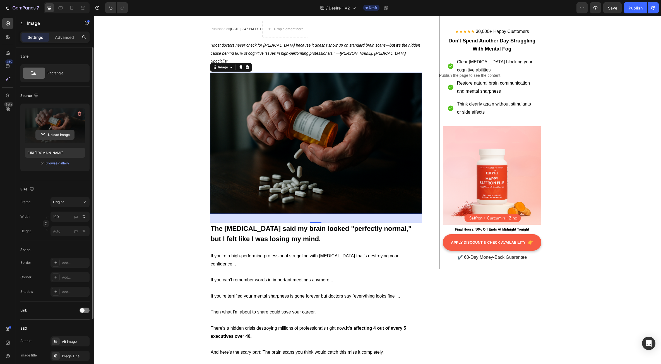
click at [62, 133] on input "file" at bounding box center [55, 134] width 38 height 9
type input "[URL][DOMAIN_NAME]"
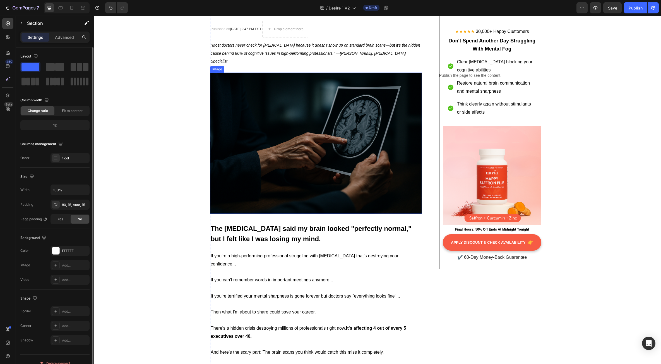
click at [281, 179] on img at bounding box center [316, 143] width 212 height 141
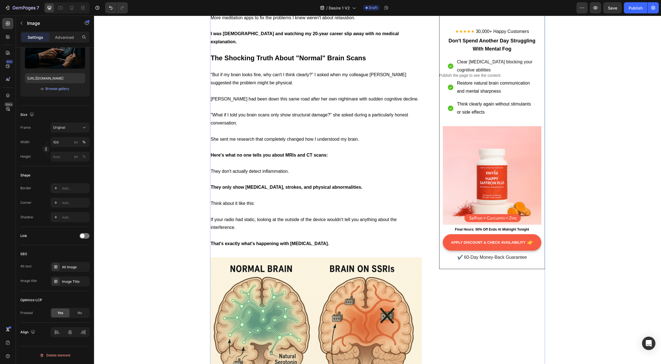
scroll to position [1088, 0]
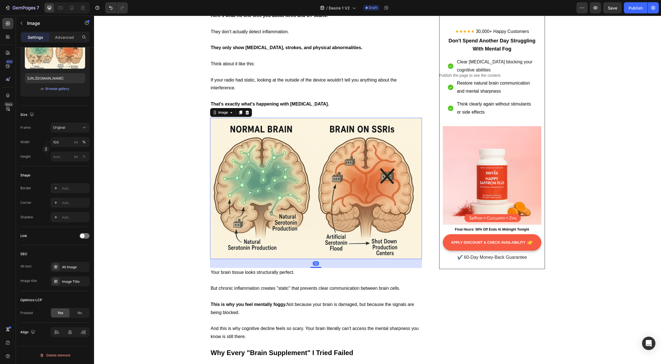
click at [336, 181] on img at bounding box center [316, 188] width 212 height 141
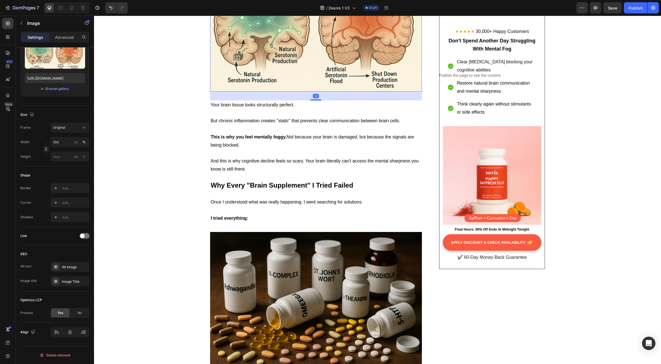
scroll to position [1395, 0]
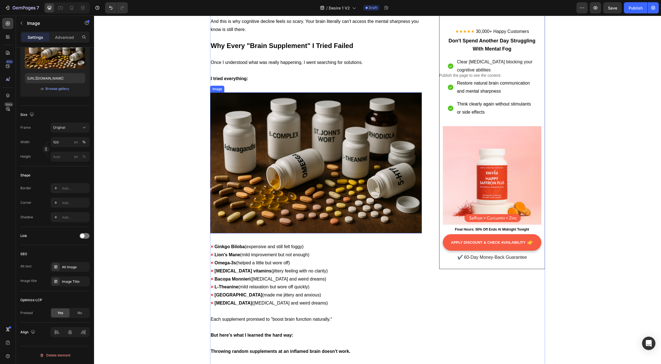
click at [321, 162] on img at bounding box center [316, 162] width 212 height 141
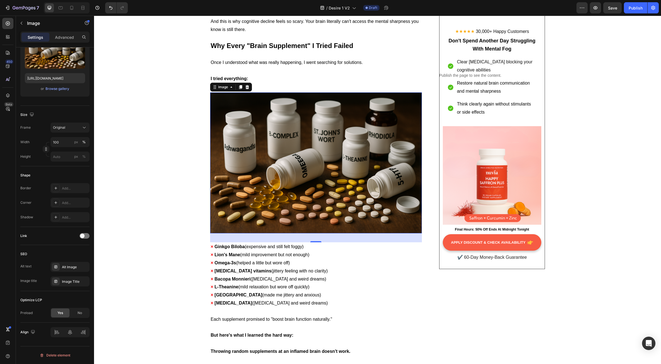
click at [269, 175] on img at bounding box center [316, 162] width 212 height 141
click at [45, 81] on input "[URL][DOMAIN_NAME]" at bounding box center [55, 78] width 60 height 10
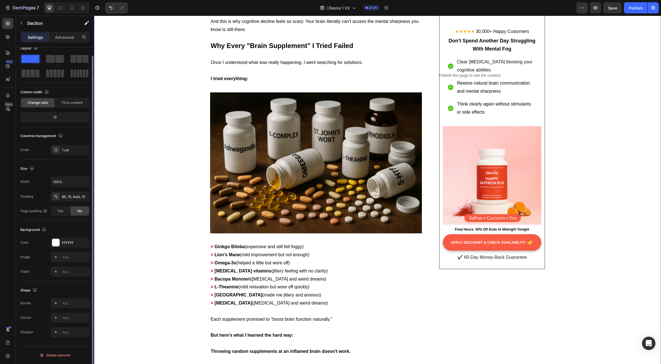
scroll to position [0, 0]
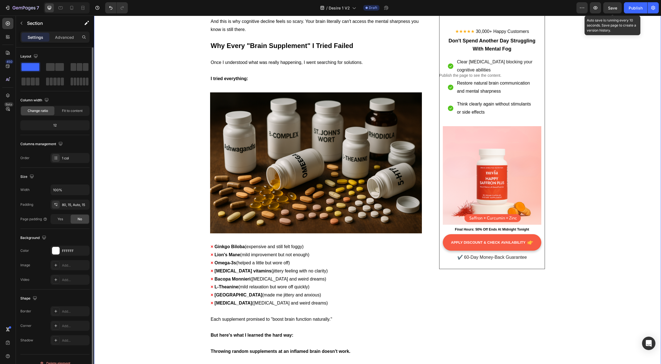
click at [609, 8] on span "Save" at bounding box center [612, 8] width 9 height 5
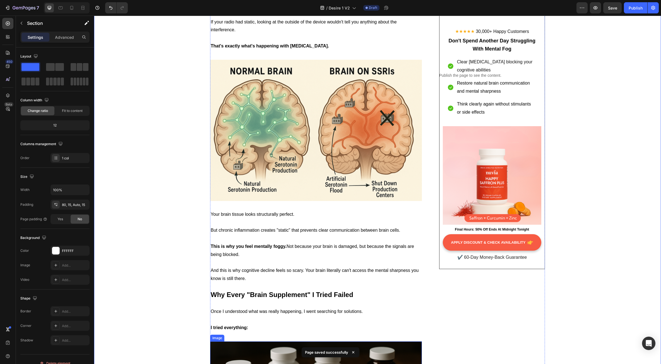
scroll to position [1116, 0]
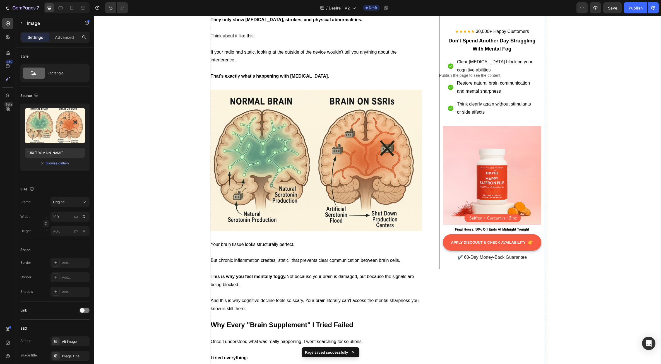
click at [315, 167] on img at bounding box center [316, 160] width 212 height 141
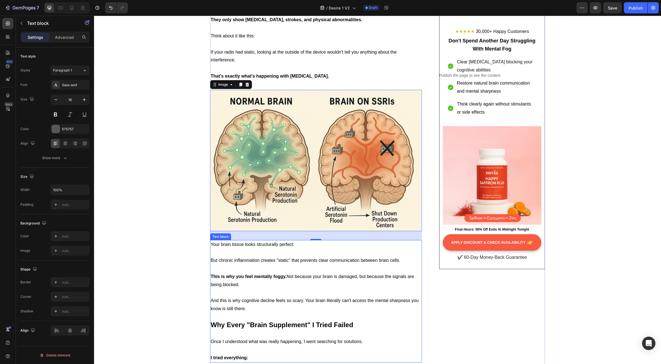
click at [229, 273] on p "This is why you feel mentally foggy. Not because your brain is damaged, but bec…" at bounding box center [316, 281] width 211 height 16
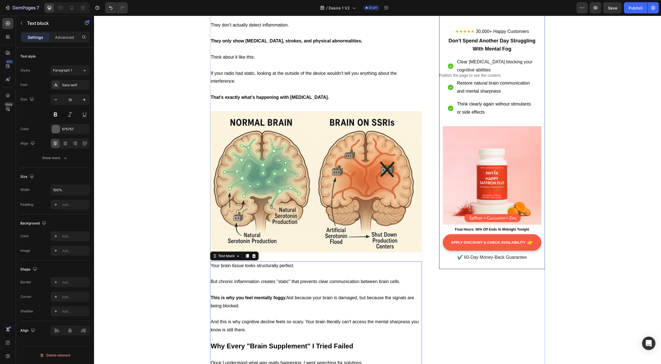
scroll to position [1088, 0]
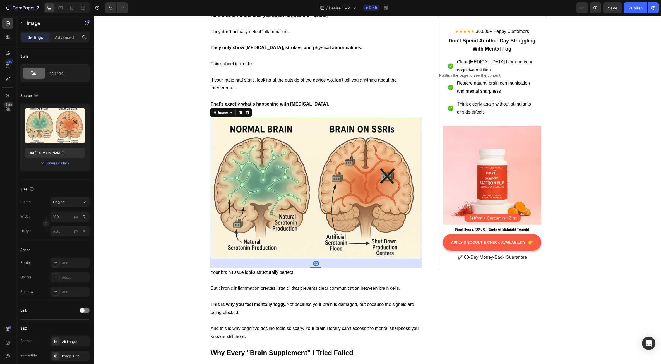
click at [315, 165] on img at bounding box center [316, 188] width 212 height 141
click at [223, 202] on img at bounding box center [316, 188] width 212 height 141
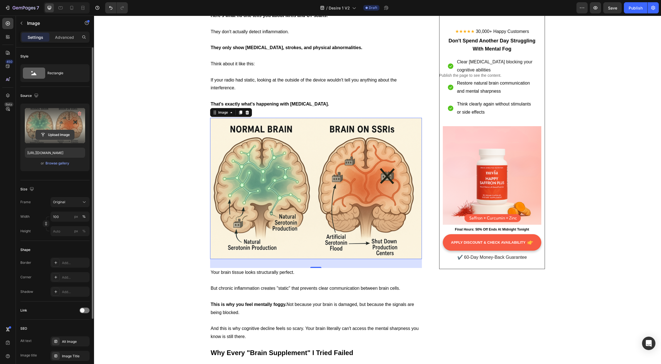
click at [54, 137] on input "file" at bounding box center [55, 134] width 38 height 9
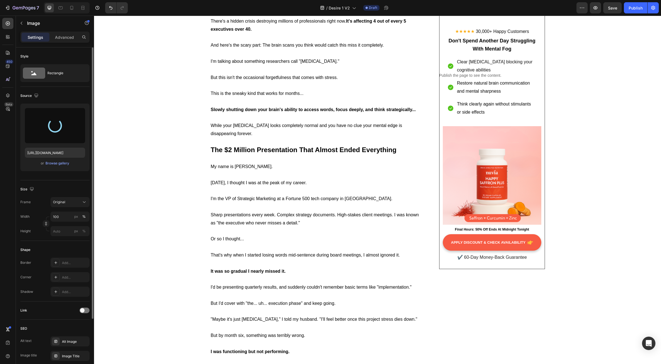
type input "https://cdn.shopify.com/s/files/1/0934/6377/3506/files/gempages_578955119337407…"
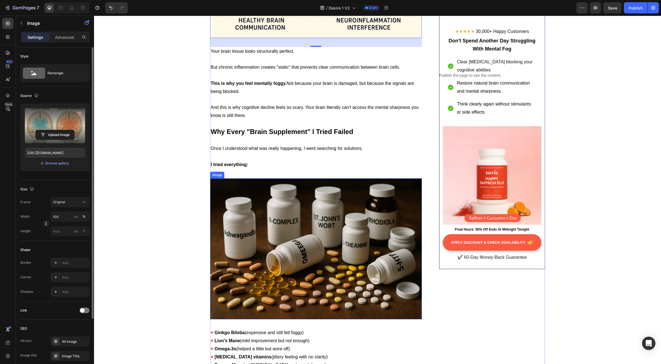
scroll to position [1311, 0]
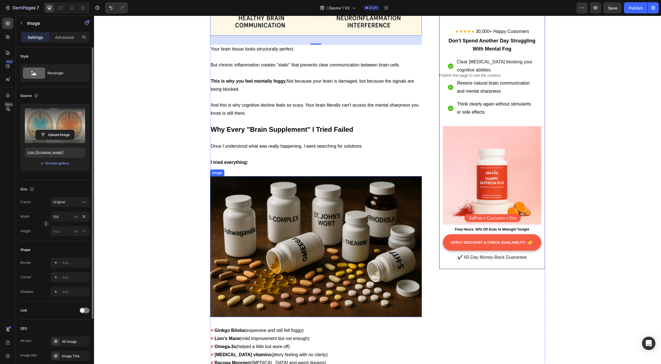
click at [286, 214] on img at bounding box center [316, 246] width 212 height 141
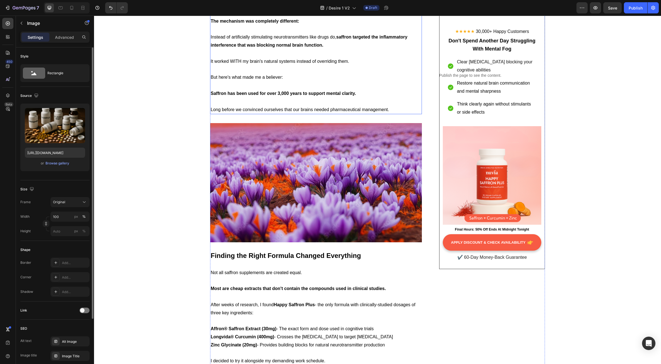
scroll to position [1981, 0]
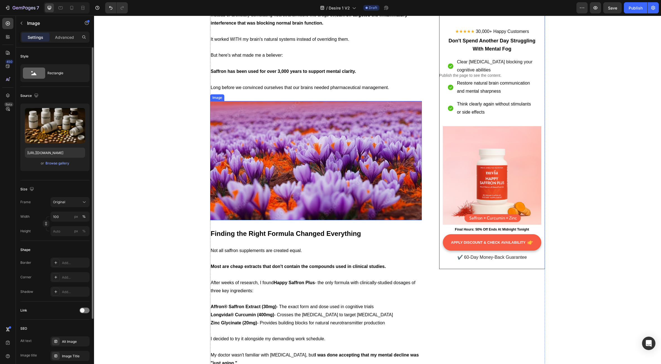
click at [313, 174] on img at bounding box center [316, 160] width 212 height 119
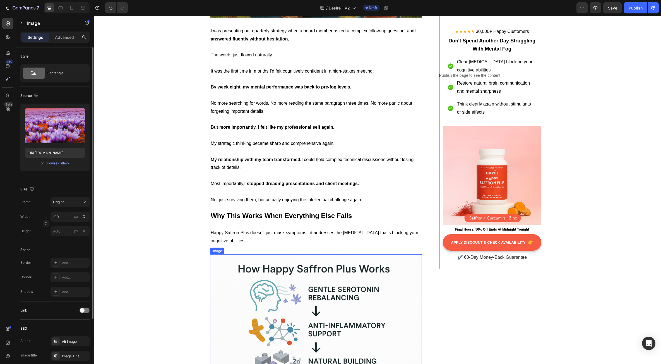
scroll to position [2678, 0]
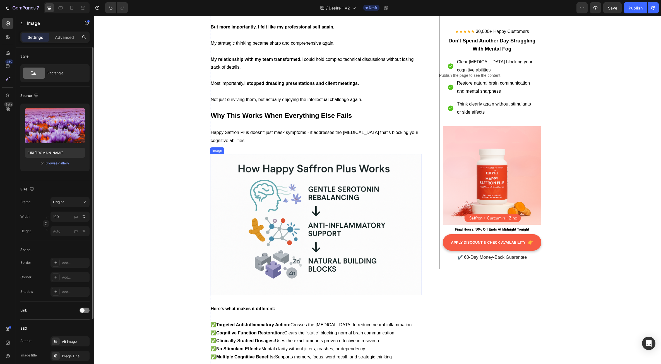
click at [213, 187] on img at bounding box center [316, 224] width 212 height 141
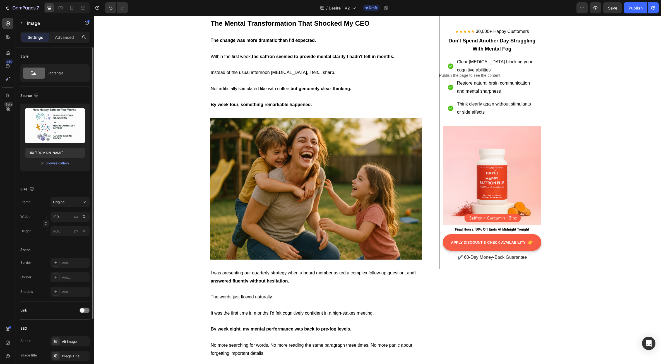
scroll to position [2315, 0]
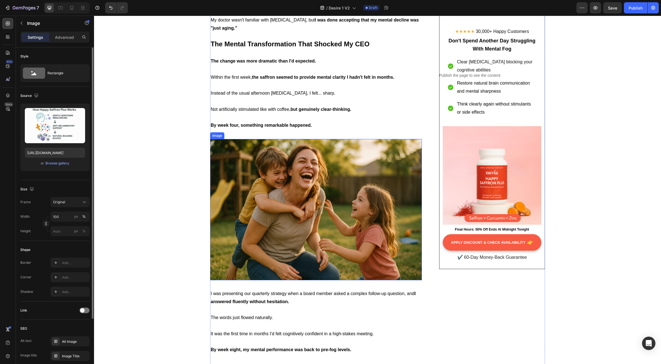
click at [277, 181] on img at bounding box center [316, 209] width 212 height 141
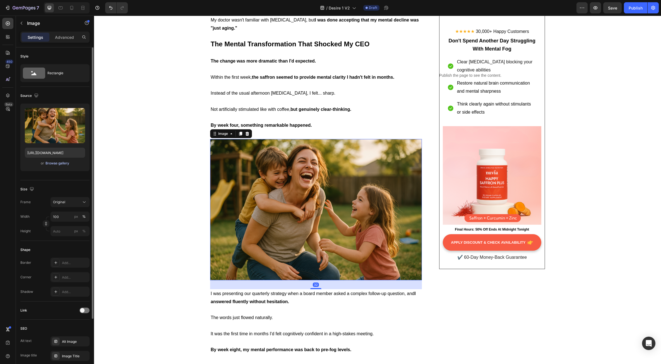
click at [53, 162] on div "Browse gallery" at bounding box center [57, 163] width 24 height 5
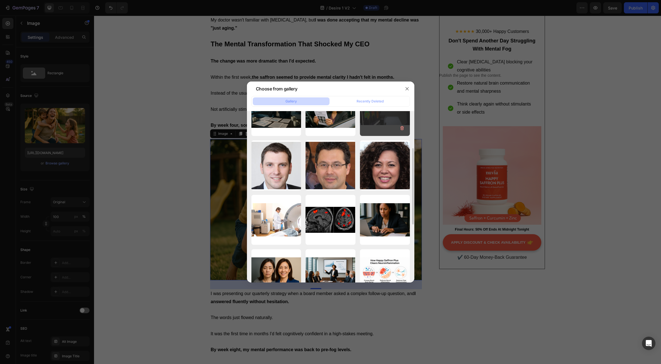
scroll to position [112, 0]
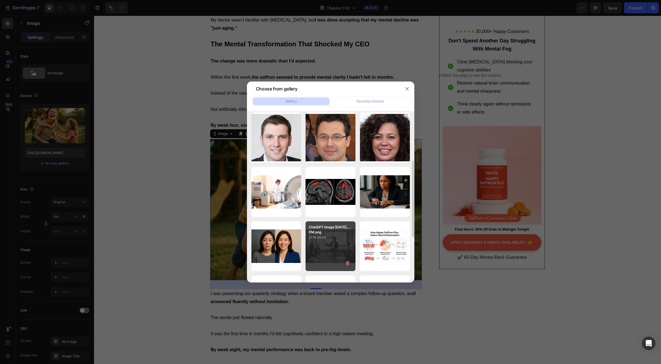
click at [338, 240] on div "ChatGPT Image Aug 20,...PM.png 2176.06 kb" at bounding box center [330, 246] width 50 height 50
type input "https://cdn.shopify.com/s/files/1/0934/6377/3506/files/gempages_578955119337407…"
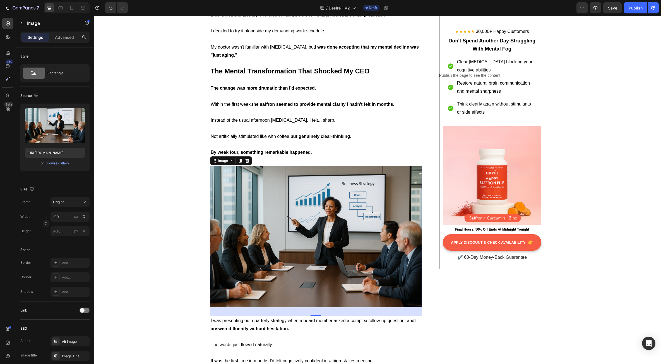
scroll to position [2287, 0]
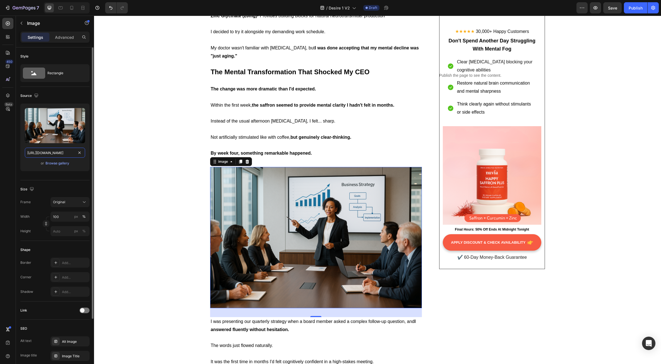
click at [46, 153] on input "https://cdn.shopify.com/s/files/1/0934/6377/3506/files/gempages_578955119337407…" at bounding box center [55, 153] width 60 height 10
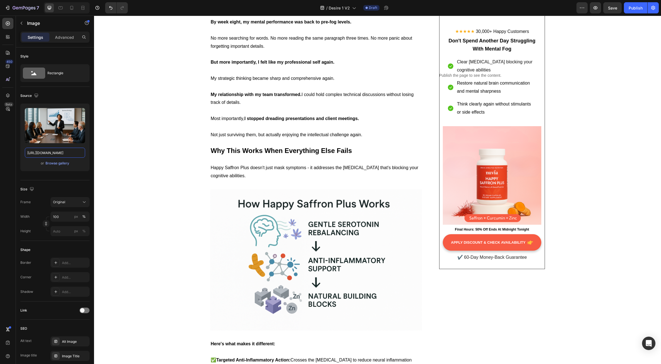
scroll to position [2650, 0]
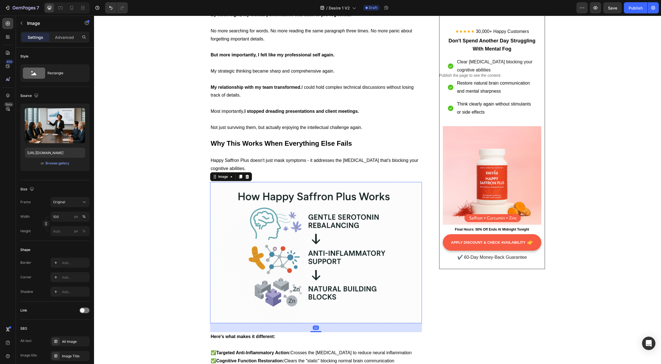
click at [312, 200] on img at bounding box center [316, 252] width 212 height 141
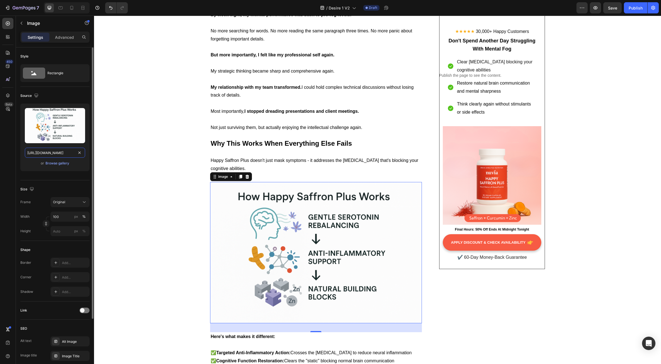
click at [49, 153] on input "https://cdn.shopify.com/s/files/1/0934/6377/3506/files/gempages_578955119337407…" at bounding box center [55, 153] width 60 height 10
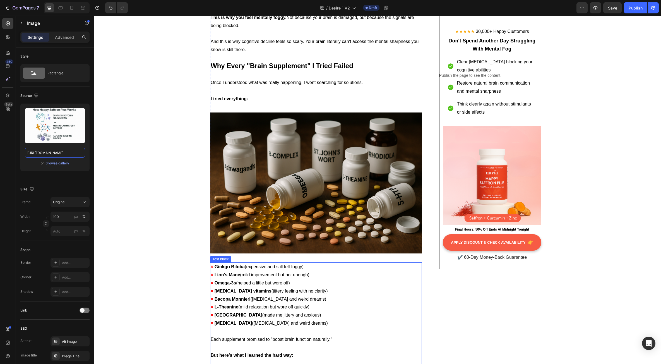
scroll to position [1367, 0]
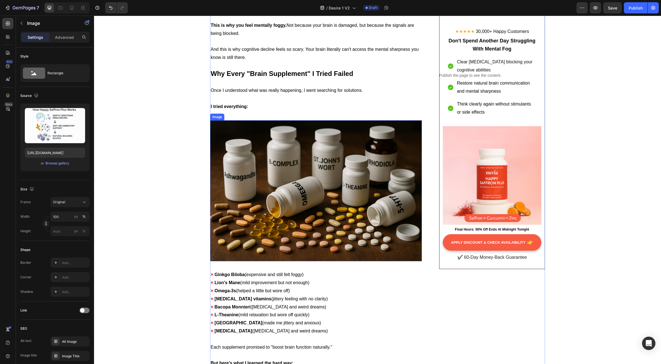
click at [308, 160] on img at bounding box center [316, 190] width 212 height 141
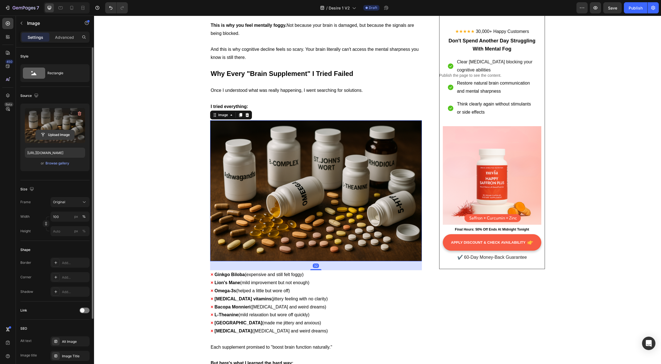
click at [57, 135] on input "file" at bounding box center [55, 134] width 38 height 9
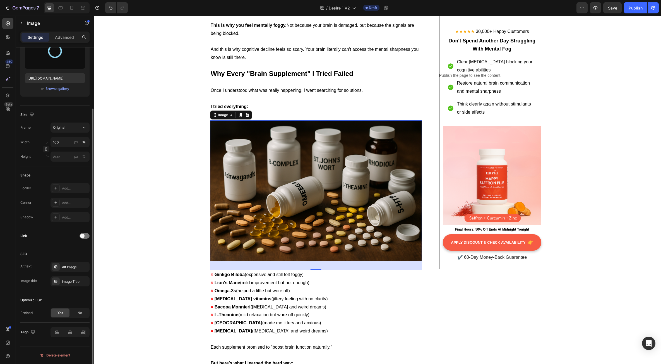
type input "https://cdn.shopify.com/s/files/1/0934/6377/3506/files/gempages_578955119337407…"
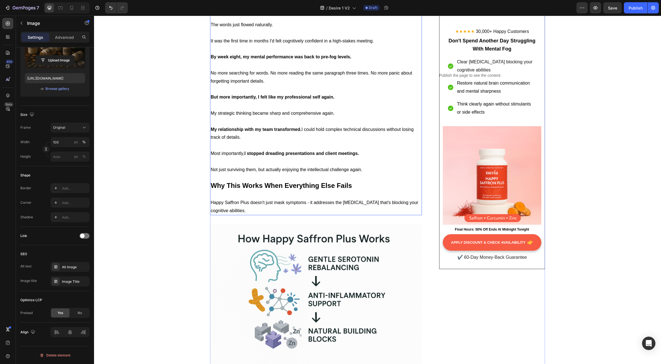
scroll to position [2622, 0]
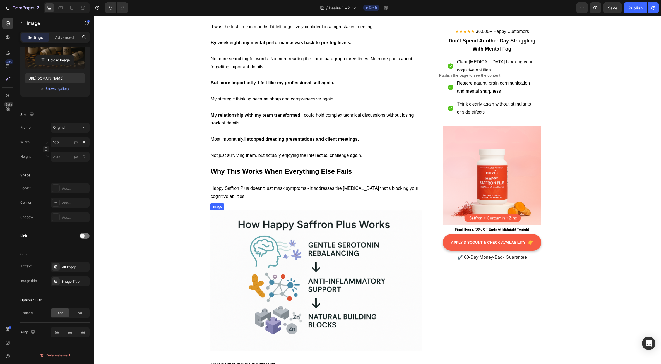
click at [339, 227] on img at bounding box center [316, 280] width 212 height 141
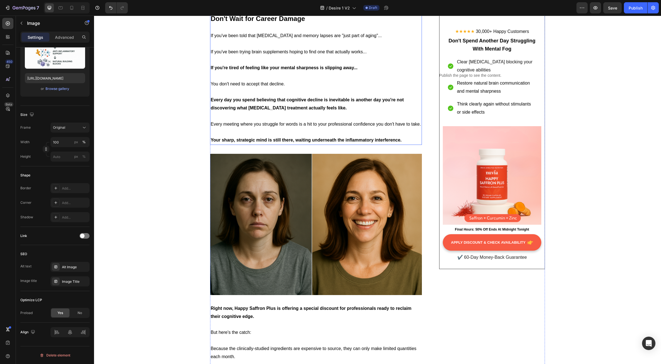
scroll to position [3124, 0]
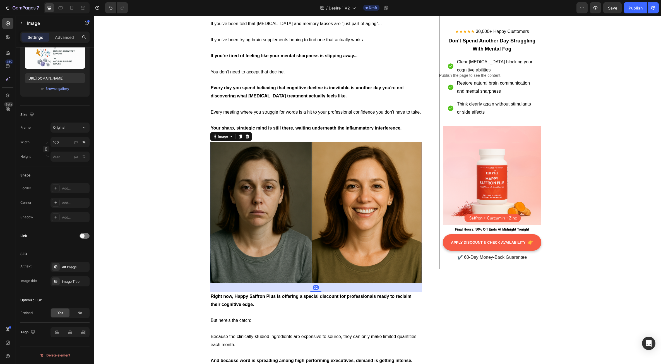
click at [284, 208] on img at bounding box center [316, 212] width 212 height 141
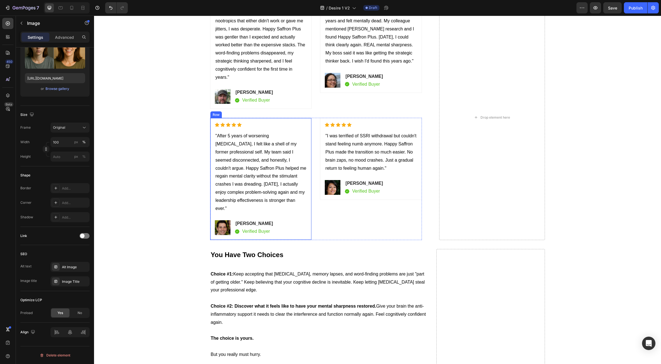
scroll to position [3627, 0]
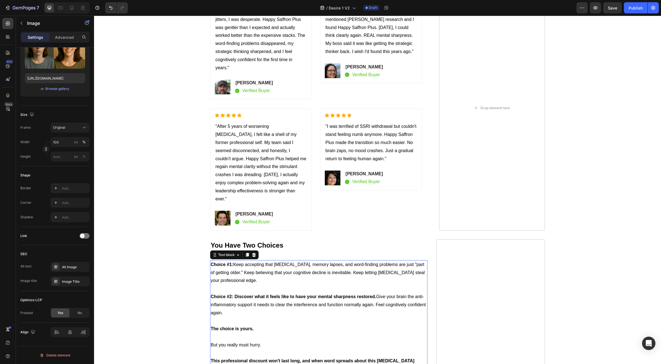
click at [248, 333] on p at bounding box center [319, 337] width 216 height 8
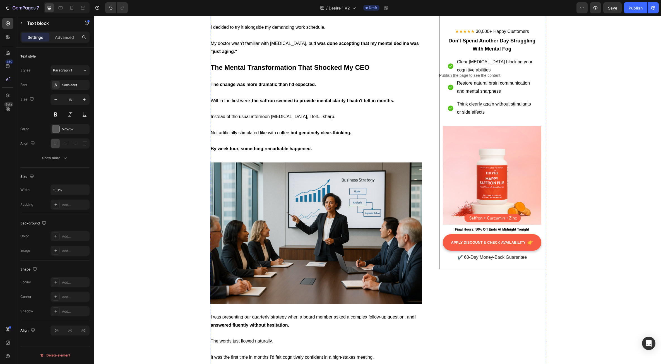
scroll to position [2315, 0]
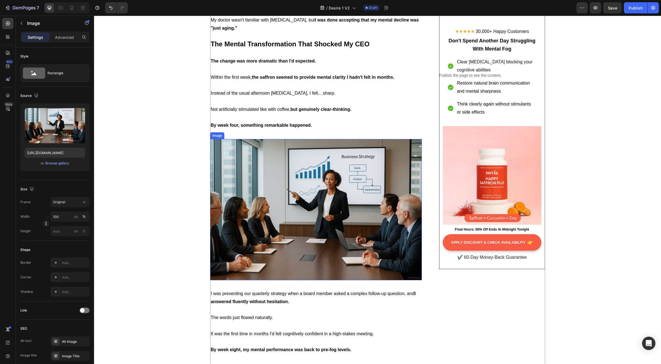
click at [329, 223] on img at bounding box center [316, 209] width 212 height 141
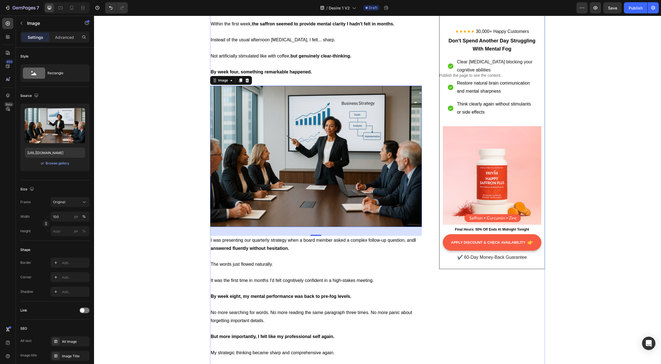
scroll to position [2343, 0]
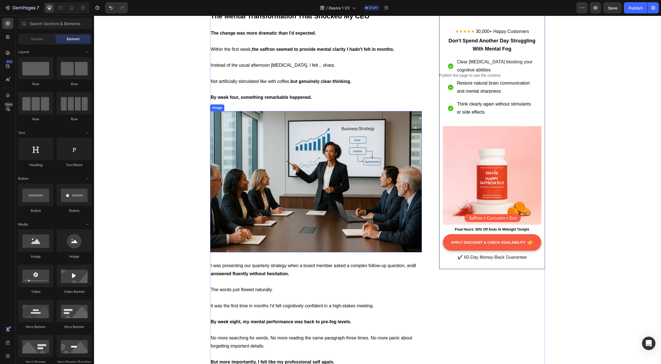
click at [268, 202] on img at bounding box center [316, 181] width 212 height 141
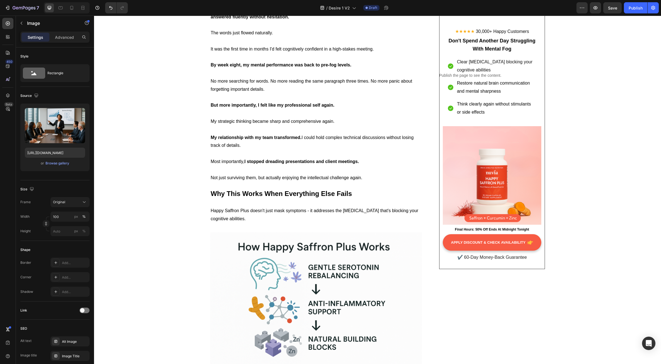
scroll to position [2650, 0]
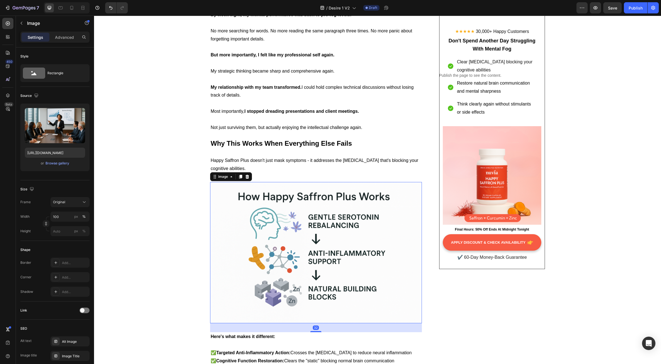
click at [329, 200] on img at bounding box center [316, 252] width 212 height 141
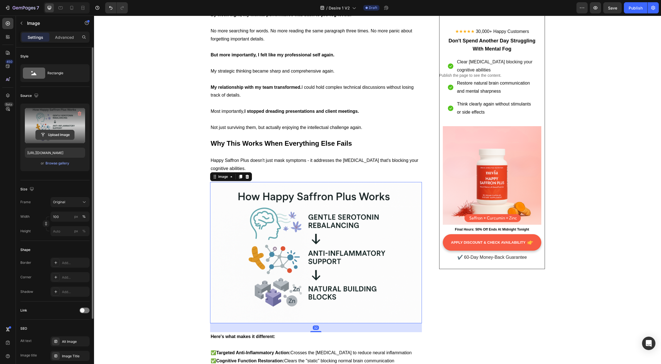
click at [49, 135] on input "file" at bounding box center [55, 134] width 38 height 9
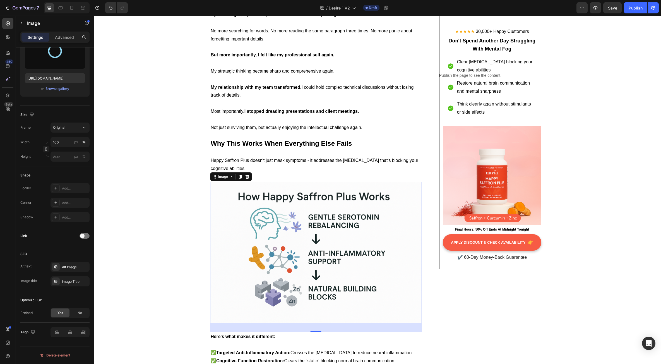
type input "https://cdn.shopify.com/s/files/1/0934/6377/3506/files/gempages_578955119337407…"
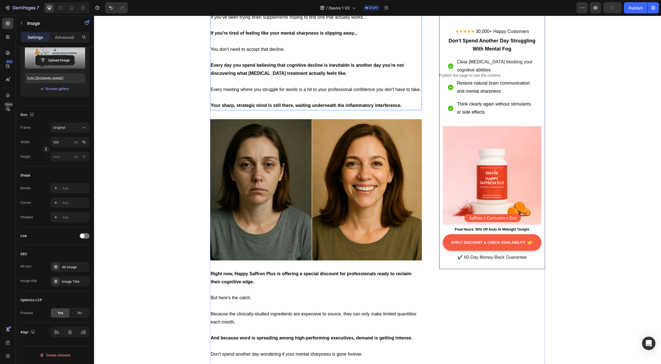
scroll to position [3152, 0]
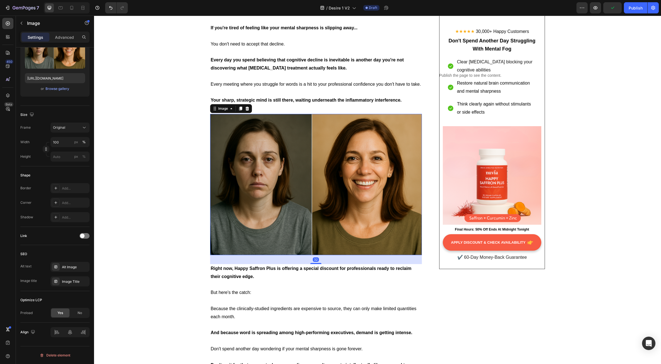
click at [316, 190] on img at bounding box center [316, 184] width 212 height 141
click at [50, 63] on input "file" at bounding box center [55, 60] width 38 height 9
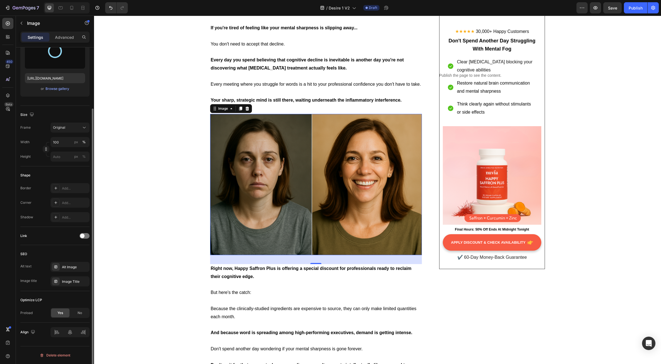
type input "https://cdn.shopify.com/s/files/1/0934/6377/3506/files/gempages_578955119337407…"
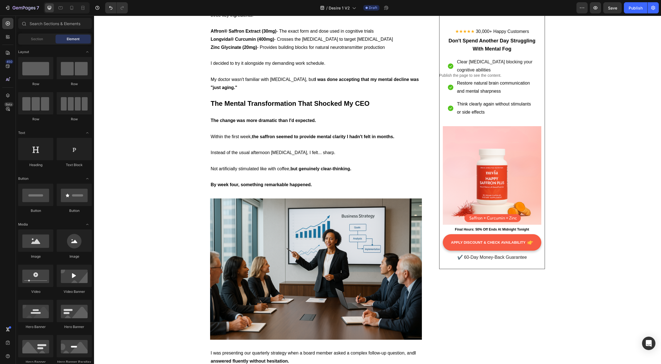
scroll to position [2264, 0]
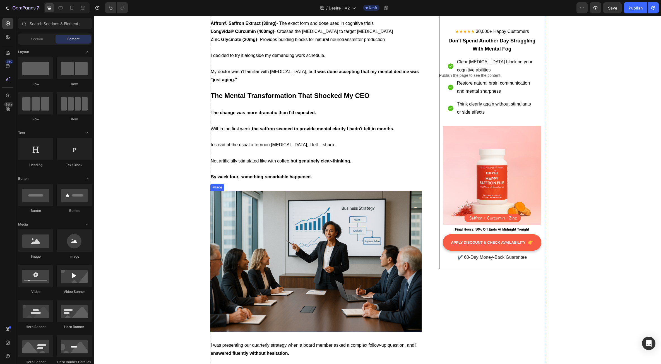
click at [343, 214] on img at bounding box center [316, 261] width 212 height 141
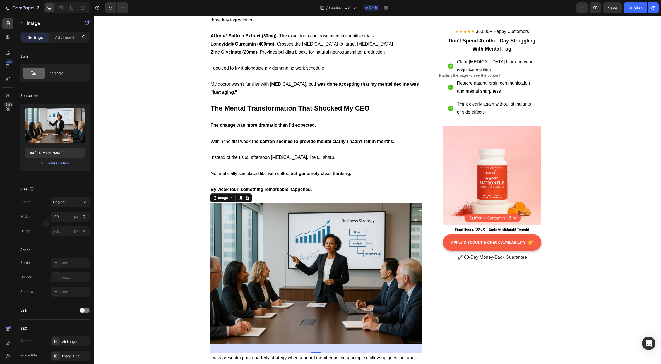
scroll to position [2292, 0]
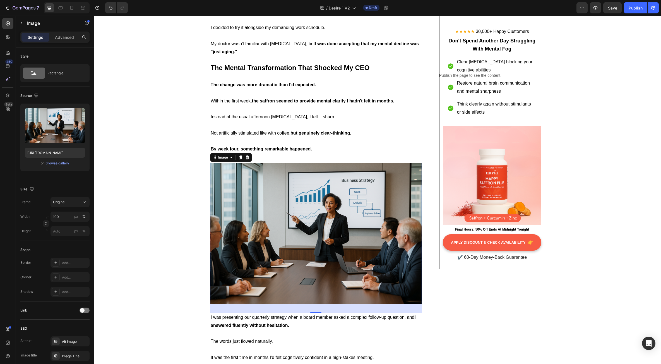
click at [333, 213] on img at bounding box center [316, 233] width 212 height 141
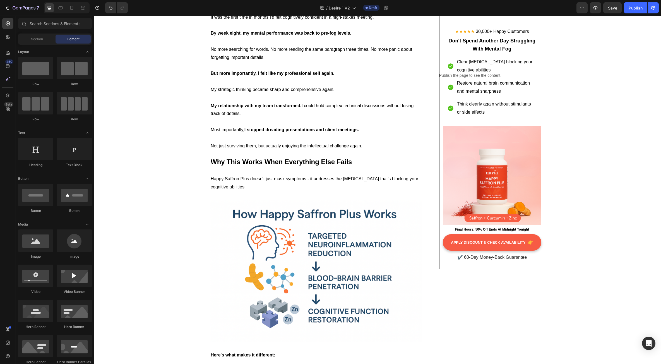
scroll to position [2628, 0]
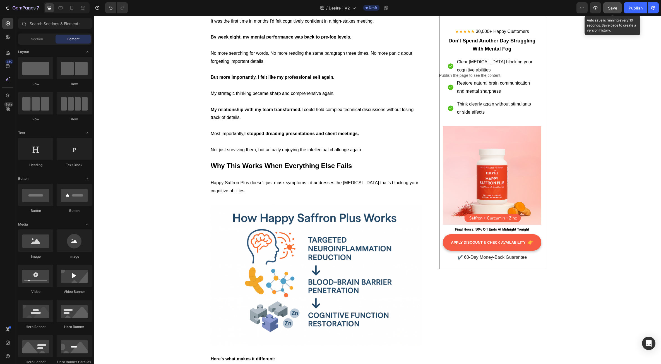
click at [616, 8] on span "Save" at bounding box center [612, 8] width 9 height 5
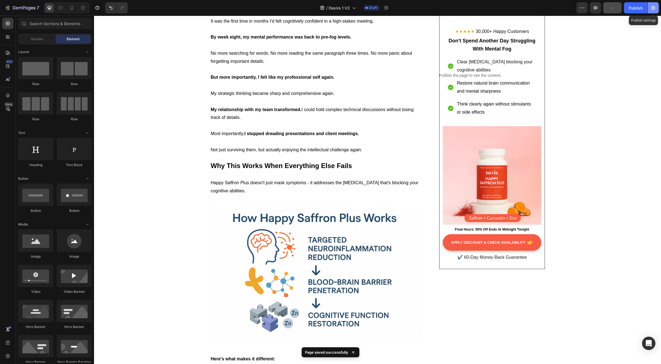
click at [651, 12] on button "button" at bounding box center [652, 7] width 11 height 11
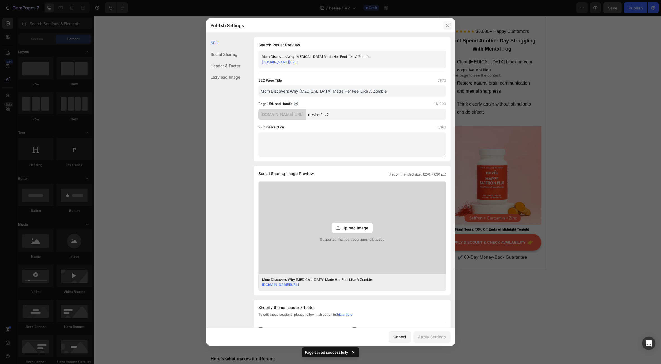
click at [448, 25] on icon "button" at bounding box center [448, 25] width 4 height 4
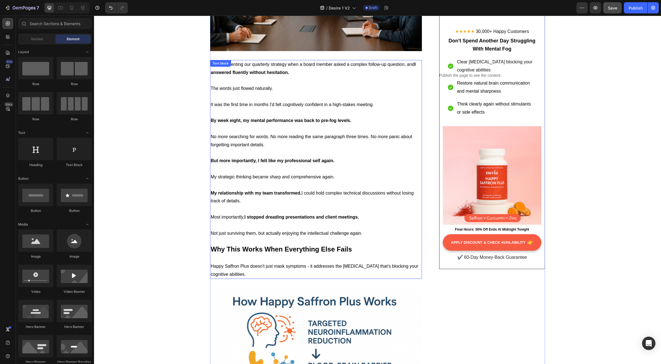
scroll to position [2544, 0]
click at [650, 6] on button "button" at bounding box center [652, 7] width 11 height 11
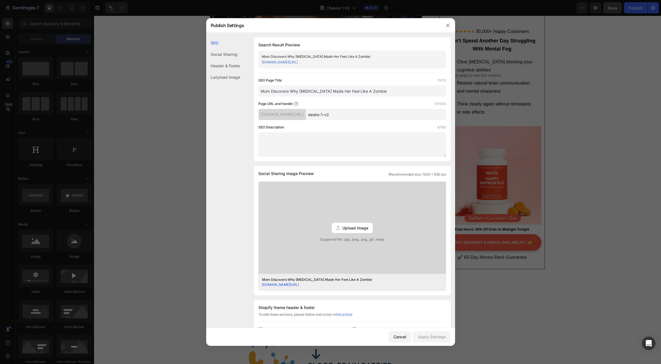
drag, startPoint x: 341, startPoint y: 115, endPoint x: 334, endPoint y: 117, distance: 7.5
click at [334, 117] on input "desire-1-v2" at bounding box center [376, 114] width 140 height 11
type input "des1-v2"
click at [438, 338] on div "Apply Settings" at bounding box center [432, 337] width 28 height 6
click at [448, 25] on icon "button" at bounding box center [448, 25] width 4 height 4
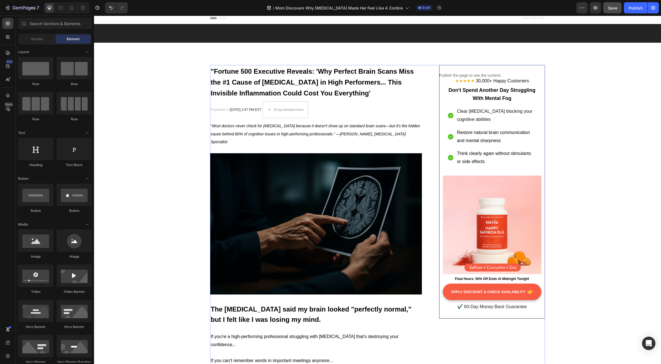
scroll to position [0, 0]
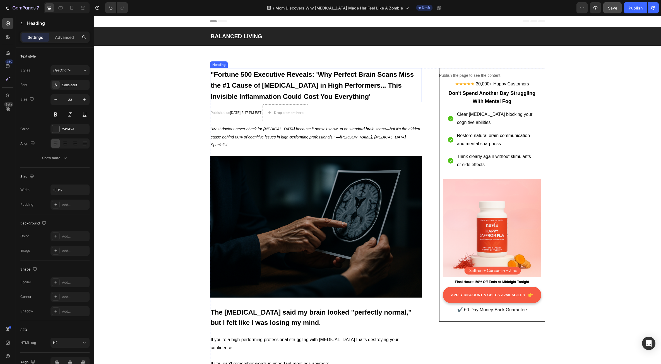
click at [292, 87] on span ""Fortune 500 Executive Reveals: 'Why Perfect Brain Scans Miss the #1 Cause of […" at bounding box center [312, 86] width 203 height 30
click at [310, 75] on span ""Fortune 500 Executive Reveals: 'Why Perfect Brain Scans Miss the #1 Cause of […" at bounding box center [312, 86] width 203 height 30
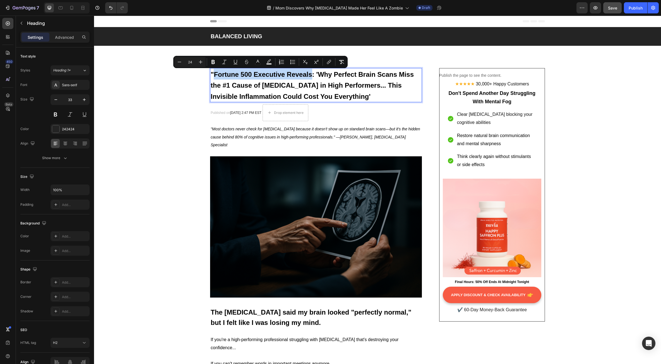
drag, startPoint x: 310, startPoint y: 76, endPoint x: 212, endPoint y: 78, distance: 97.9
click at [212, 78] on span ""Fortune 500 Executive Reveals: 'Why Perfect Brain Scans Miss the #1 Cause of […" at bounding box center [312, 86] width 203 height 30
copy span "Fortune 500 Executive Reveals"
click at [650, 8] on button "button" at bounding box center [652, 7] width 11 height 11
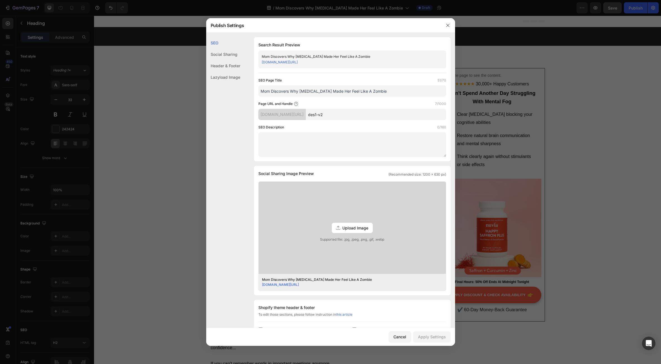
click at [319, 91] on input "Mom Discovers Why SSRIs Made Her Feel Like A Zombie" at bounding box center [352, 90] width 188 height 11
click at [307, 93] on input "Mom Discovers Why SSRIs Made Her Feel Like A Zombie" at bounding box center [352, 90] width 188 height 11
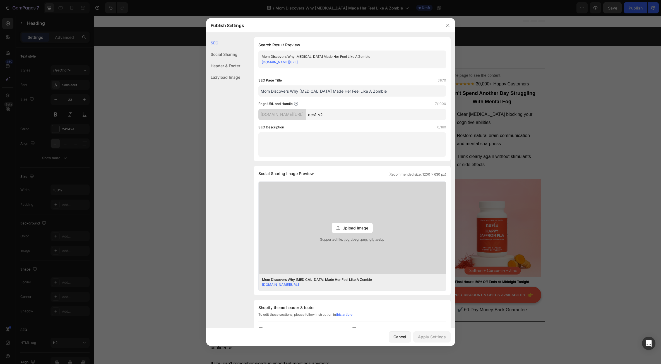
click at [307, 93] on input "Mom Discovers Why SSRIs Made Her Feel Like A Zombie" at bounding box center [352, 90] width 188 height 11
paste input "Fortune 500 Executive Reveals"
click at [338, 91] on input "Fortune 500 Executive Reveals" at bounding box center [352, 90] width 188 height 11
type input "Fortune 500 Executive Reveals Cause of Brain Fog"
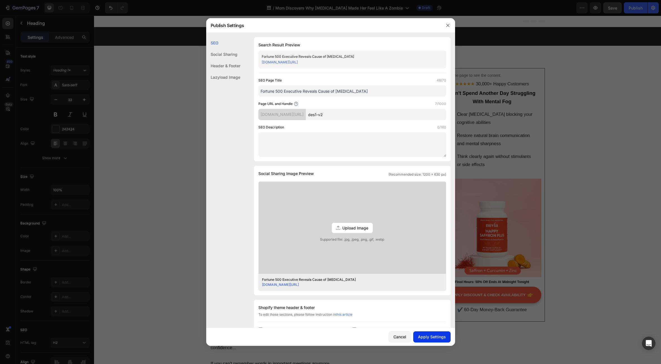
click at [438, 337] on div "Apply Settings" at bounding box center [432, 337] width 28 height 6
click at [450, 26] on button "button" at bounding box center [447, 25] width 9 height 9
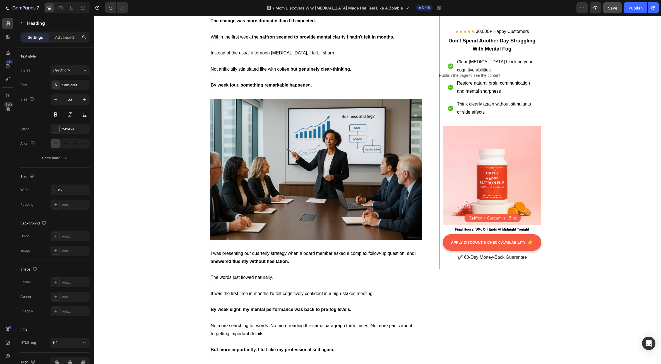
scroll to position [2343, 0]
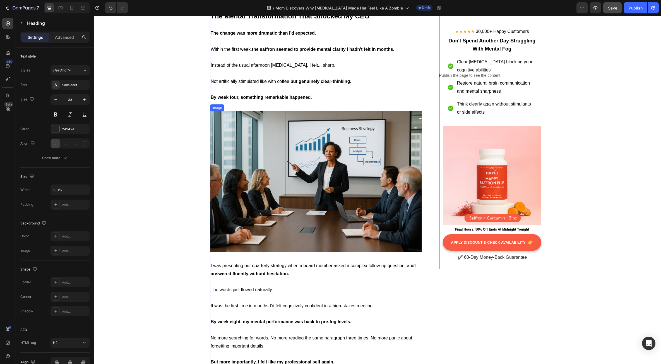
click at [355, 156] on img at bounding box center [316, 181] width 212 height 141
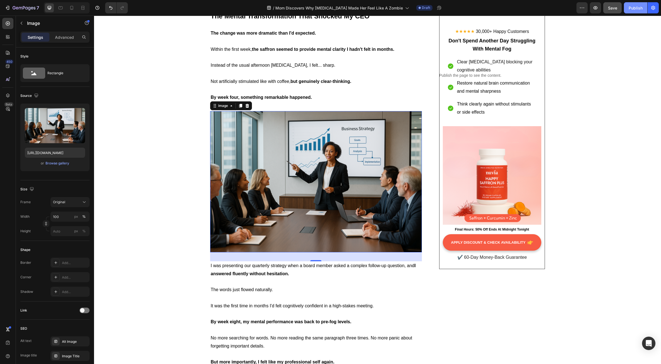
click at [635, 11] on div "Publish" at bounding box center [636, 8] width 14 height 6
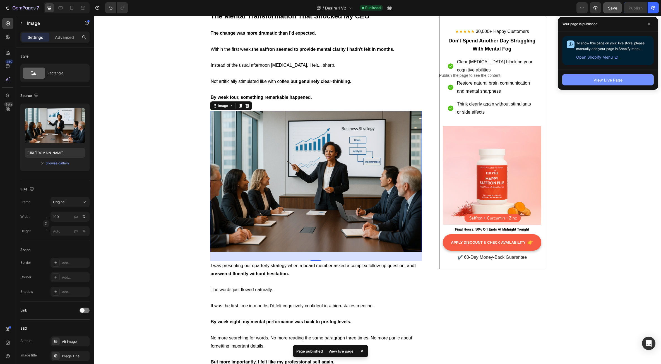
click at [609, 80] on div "View Live Page" at bounding box center [607, 80] width 29 height 6
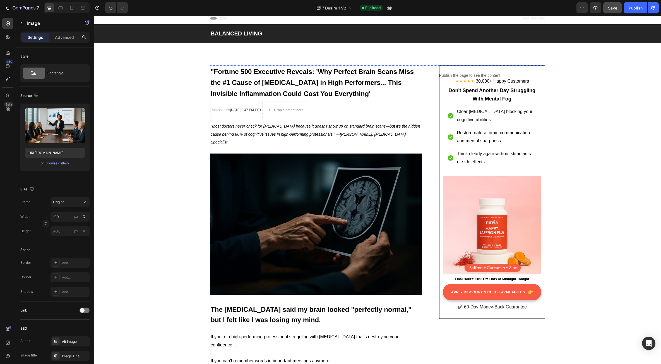
scroll to position [0, 0]
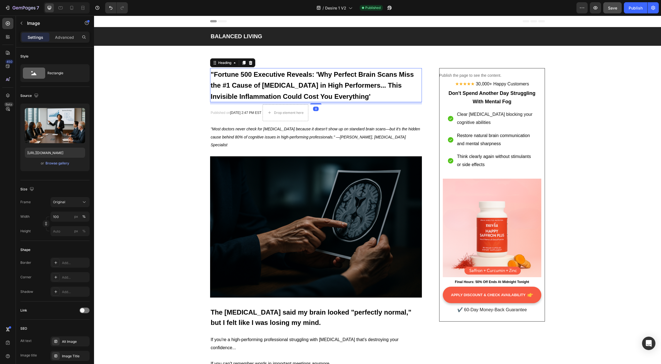
click at [311, 92] on p "⁠⁠⁠⁠⁠⁠⁠ "Fortune 500 Executive Reveals: 'Why Perfect Brain Scans Miss the #1 Ca…" at bounding box center [316, 85] width 211 height 33
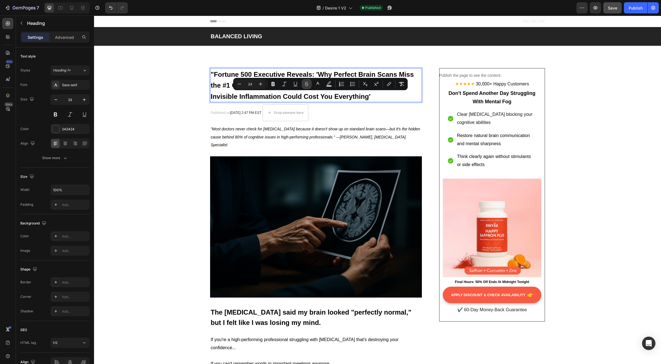
click at [306, 88] on button "Strikethrough" at bounding box center [307, 84] width 10 height 10
click at [308, 85] on icon "Editor contextual toolbar" at bounding box center [307, 84] width 6 height 6
click at [323, 97] on span ""Fortune 500 Executive Reveals: 'Why Perfect Brain Scans Miss the #1 Cause of […" at bounding box center [312, 86] width 203 height 30
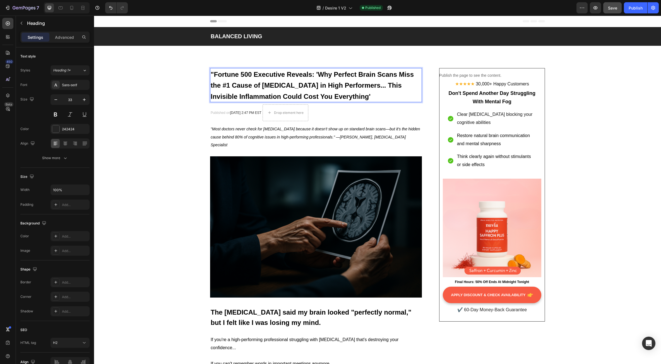
click at [292, 88] on span ""Fortune 500 Executive Reveals: 'Why Perfect Brain Scans Miss the #1 Cause of […" at bounding box center [312, 86] width 203 height 30
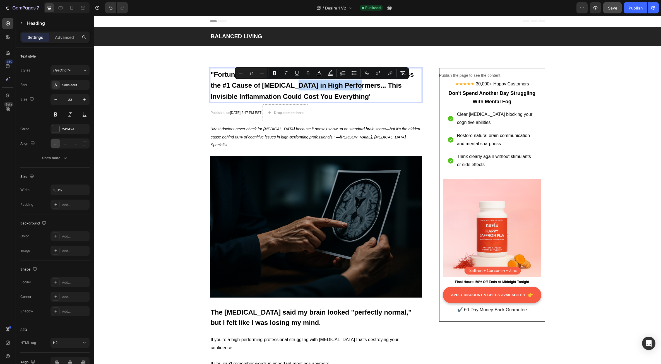
drag, startPoint x: 292, startPoint y: 87, endPoint x: 352, endPoint y: 88, distance: 60.8
click at [352, 88] on span ""Fortune 500 Executive Reveals: 'Why Perfect Brain Scans Miss the #1 Cause of […" at bounding box center [312, 86] width 203 height 30
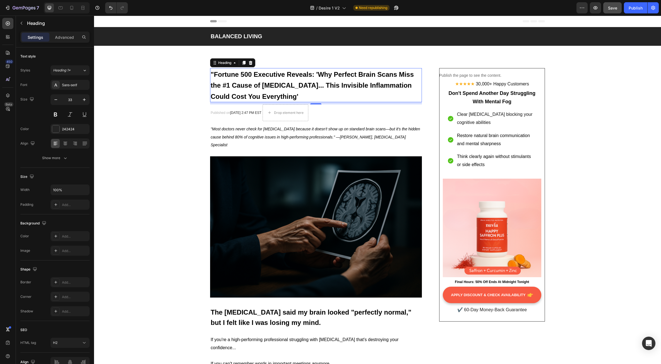
click at [213, 78] on p ""Fortune 500 Executive Reveals: 'Why Perfect Brain Scans Miss the #1 Cause of B…" at bounding box center [316, 85] width 211 height 33
drag, startPoint x: 212, startPoint y: 74, endPoint x: 208, endPoint y: 74, distance: 3.9
click at [211, 74] on span ""Fortune 500 Executive Reveals: 'Why Perfect Brain Scans Miss the #1 Cause of B…" at bounding box center [312, 86] width 203 height 30
click at [313, 75] on span "Fortune 500 Executive Reveals: 'Why Perfect Brain Scans Miss the #1 Cause of Br…" at bounding box center [311, 86] width 201 height 30
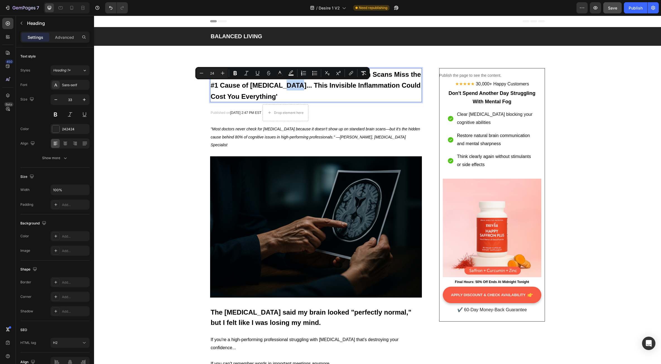
drag, startPoint x: 286, startPoint y: 88, endPoint x: 279, endPoint y: 89, distance: 7.3
click at [279, 89] on span "Fortune 500 Executive Reveals: Why Perfect Brain Scans Miss the #1 Cause of Bra…" at bounding box center [316, 86] width 210 height 30
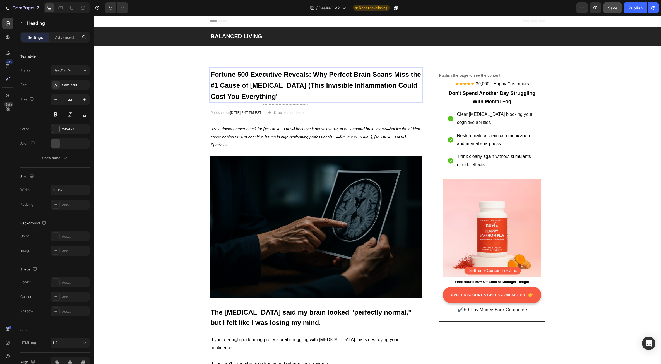
click at [261, 96] on p "Fortune 500 Executive Reveals: Why Perfect Brain Scans Miss the #1 Cause of Bra…" at bounding box center [316, 85] width 211 height 33
click at [311, 75] on span "Fortune 500 Executive Reveals: Why Perfect Brain Scans Miss the #1 Cause of Bra…" at bounding box center [316, 86] width 210 height 30
click at [290, 87] on span "Fortune 500 Executive Reveals: 'Why Perfect Brain Scans Miss the #1 Cause of Br…" at bounding box center [311, 86] width 200 height 30
drag, startPoint x: 353, startPoint y: 77, endPoint x: 328, endPoint y: 75, distance: 25.2
click at [328, 75] on span "Fortune 500 Executive Reveals: 'Why Perfect Brain Scans Miss the #1 Cause of Br…" at bounding box center [311, 86] width 200 height 30
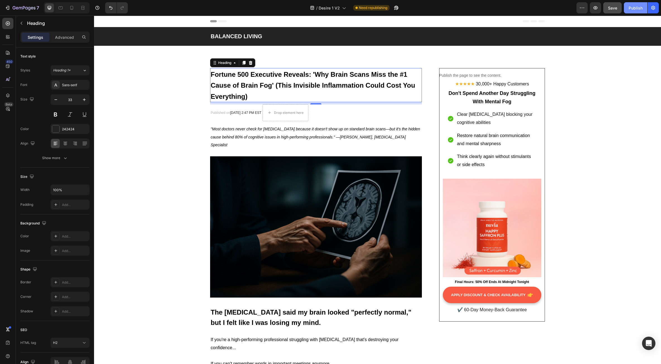
click at [631, 8] on div "Publish" at bounding box center [636, 8] width 14 height 6
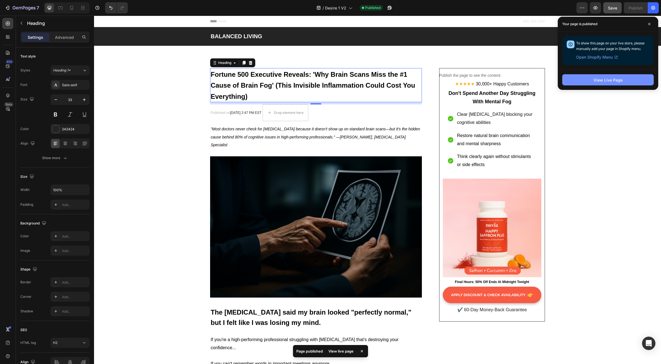
click at [592, 82] on button "View Live Page" at bounding box center [607, 79] width 91 height 11
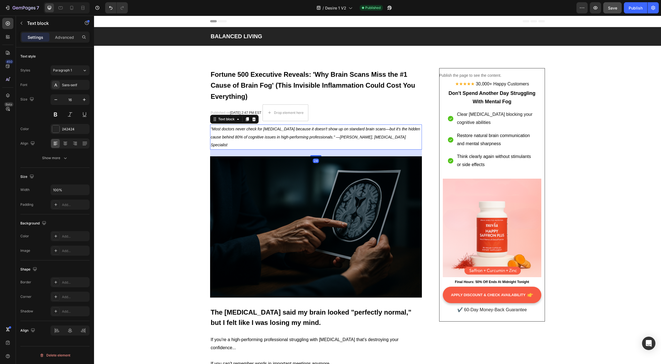
click at [399, 132] on p ""Most doctors never check for [MEDICAL_DATA] because it doesn't show up on stan…" at bounding box center [316, 137] width 211 height 24
click at [408, 132] on p ""Most doctors never check for [MEDICAL_DATA] because it doesn't show up on stan…" at bounding box center [316, 137] width 211 height 24
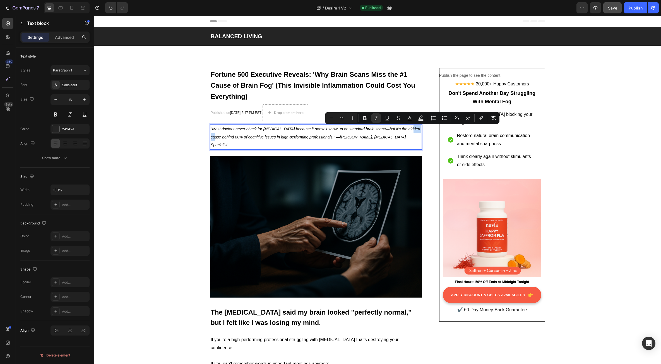
drag, startPoint x: 407, startPoint y: 131, endPoint x: 418, endPoint y: 131, distance: 10.3
click at [418, 131] on icon ""Most doctors never check for [MEDICAL_DATA] because it doesn't show up on stan…" at bounding box center [316, 137] width 210 height 21
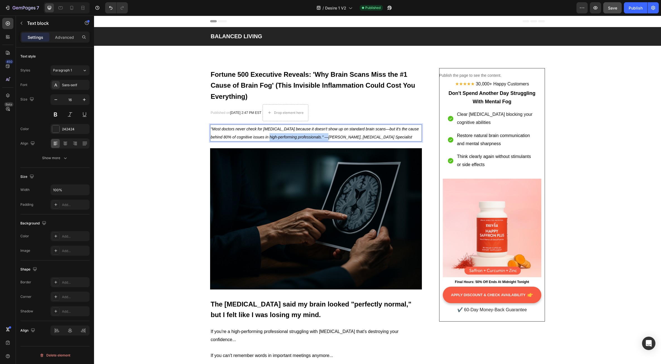
drag, startPoint x: 263, startPoint y: 138, endPoint x: 319, endPoint y: 140, distance: 56.4
click at [319, 140] on p ""Most doctors never check for neuroinflammation because it doesn't show up on s…" at bounding box center [316, 133] width 211 height 16
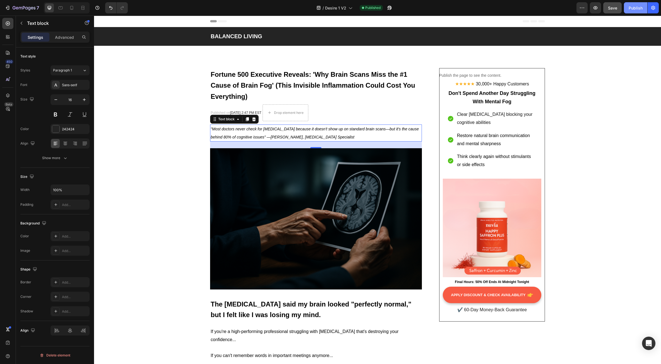
click at [631, 10] on div "Publish" at bounding box center [636, 8] width 14 height 6
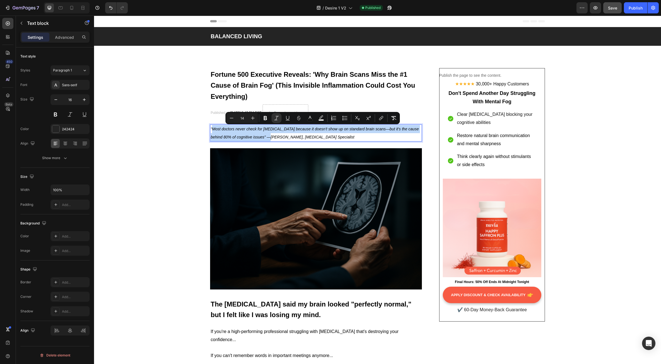
drag, startPoint x: 262, startPoint y: 138, endPoint x: 210, endPoint y: 132, distance: 52.5
click at [211, 132] on p ""Most doctors never check for neuroinflammation because it doesn't show up on s…" at bounding box center [316, 133] width 211 height 16
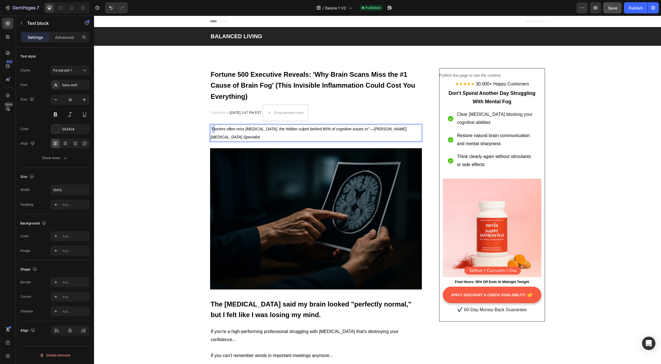
click at [211, 129] on icon ""Doctors often miss neuroinflammation, the hidden culprit behind 80% of cogniti…" at bounding box center [309, 133] width 197 height 13
drag, startPoint x: 241, startPoint y: 130, endPoint x: 232, endPoint y: 131, distance: 9.2
click at [232, 131] on icon ""Most octors often miss neuroinflammation, the hidden culprit behind 80% of cog…" at bounding box center [312, 133] width 203 height 13
click at [220, 131] on icon ""Most octors miss neuroinflammation, the hidden culprit behind 80% of cognitive…" at bounding box center [308, 133] width 194 height 13
click at [365, 129] on icon ""Most doctors miss neuroinflammation, the hidden culprit behind 80% of cognitiv…" at bounding box center [309, 133] width 196 height 13
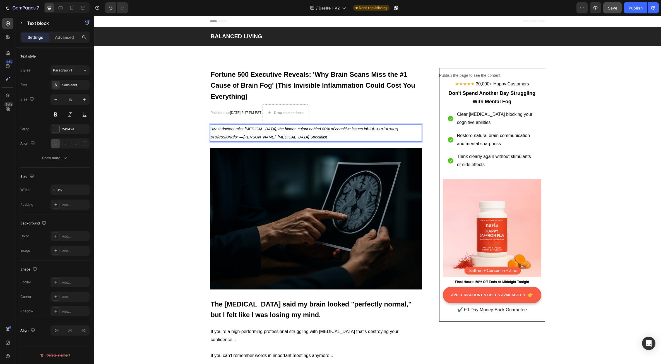
click at [309, 131] on icon ""Most doctors miss neuroinflammation, the hidden culprit behind 80% of cognitiv…" at bounding box center [289, 129] width 156 height 4
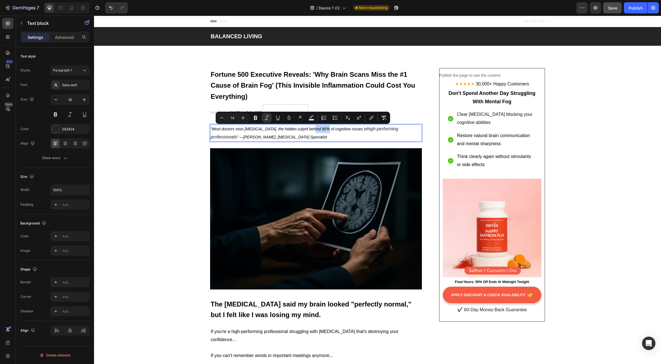
click at [274, 133] on p ""Most doctors miss neuroinflammation, the hidden culprit behind 80% of cognitiv…" at bounding box center [316, 133] width 211 height 16
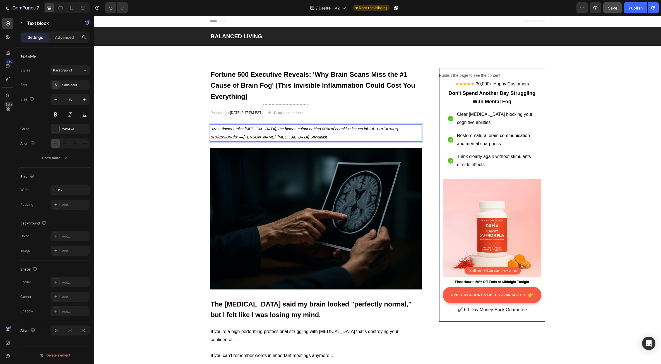
click at [272, 129] on icon ""Most doctors miss neuroinflammation, the hidden culprit behind 80% of cognitiv…" at bounding box center [289, 129] width 156 height 4
click at [377, 129] on icon "high-performing professionals" at bounding box center [304, 132] width 187 height 13
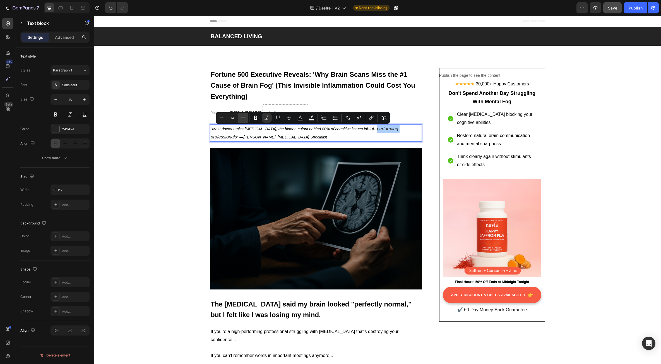
click at [242, 118] on icon "Editor contextual toolbar" at bounding box center [243, 118] width 6 height 6
click at [223, 119] on icon "Editor contextual toolbar" at bounding box center [222, 118] width 6 height 6
type input "14"
click at [335, 138] on p ""Most doctors miss neuroinflammation, the hidden culprit behind 80% of cognitiv…" at bounding box center [316, 133] width 211 height 16
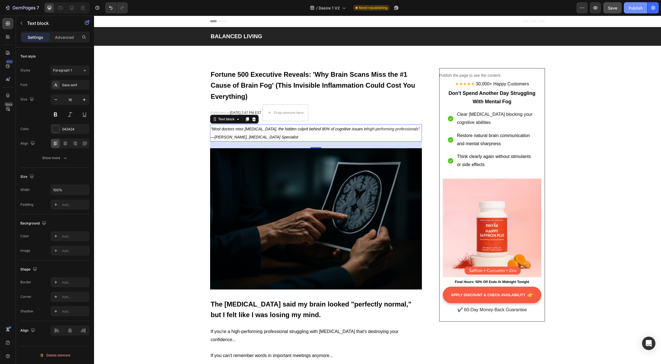
click at [632, 8] on div "Publish" at bounding box center [636, 8] width 14 height 6
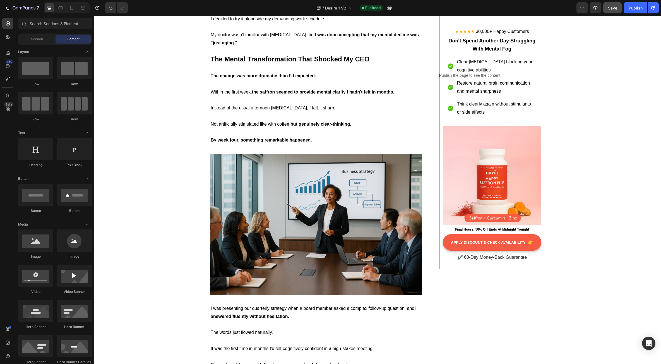
scroll to position [2322, 0]
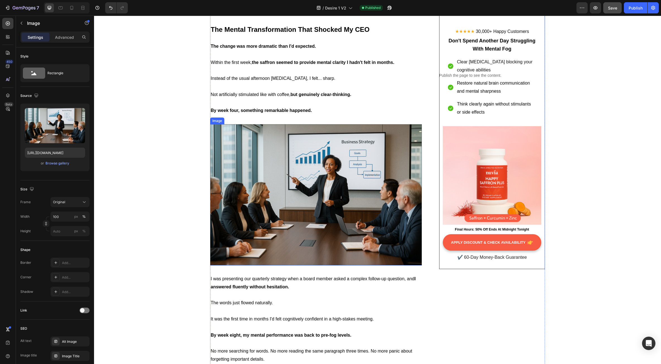
click at [296, 164] on img at bounding box center [316, 194] width 212 height 141
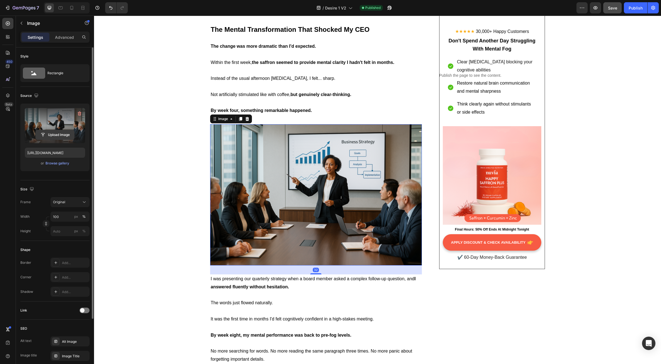
click at [55, 136] on input "file" at bounding box center [55, 134] width 38 height 9
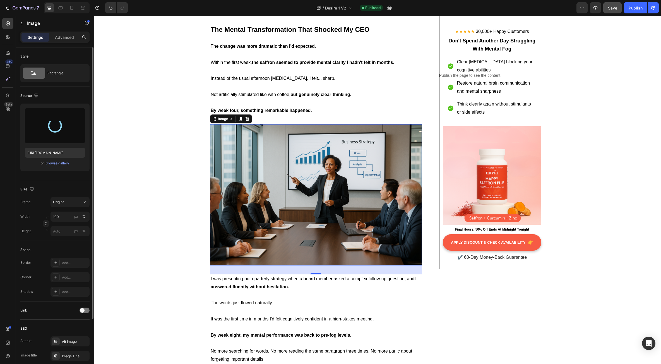
type input "https://cdn.shopify.com/s/files/1/0934/6377/3506/files/gempages_578955119337407…"
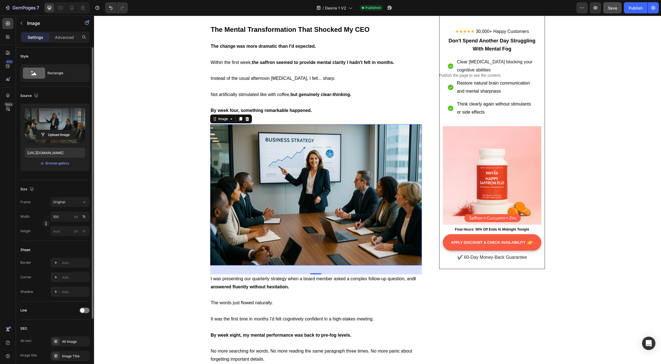
scroll to position [74, 0]
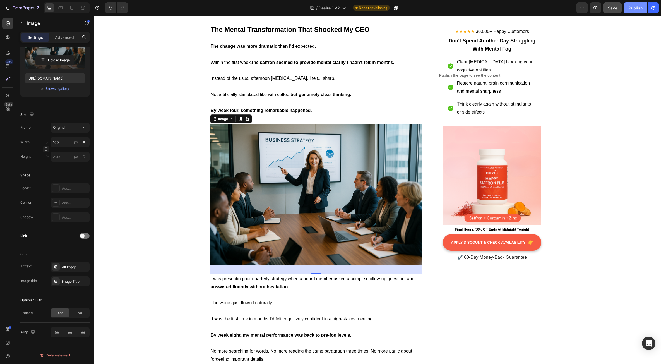
click at [635, 5] on div "Publish" at bounding box center [636, 8] width 14 height 6
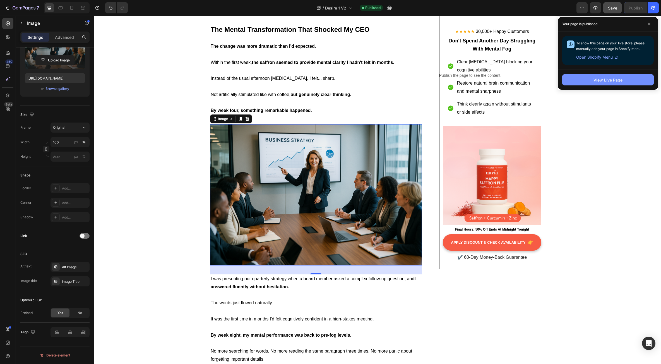
click at [600, 82] on div "View Live Page" at bounding box center [607, 80] width 29 height 6
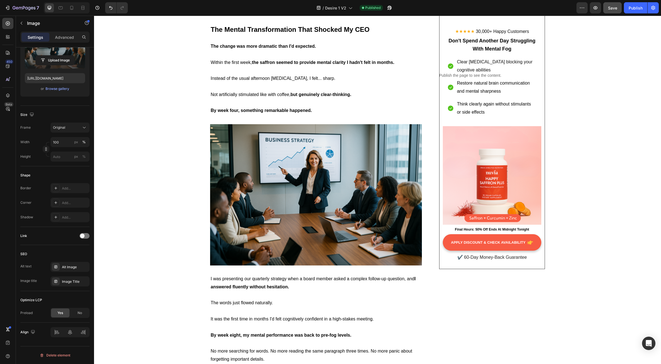
scroll to position [0, 0]
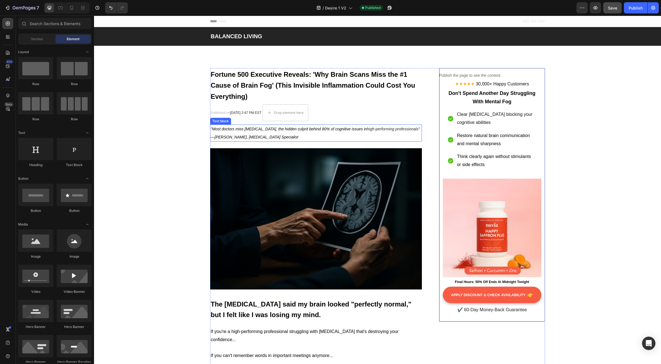
click at [250, 139] on p ""Most doctors miss neuroinflammation, the hidden culprit behind 80% of cognitiv…" at bounding box center [316, 133] width 211 height 16
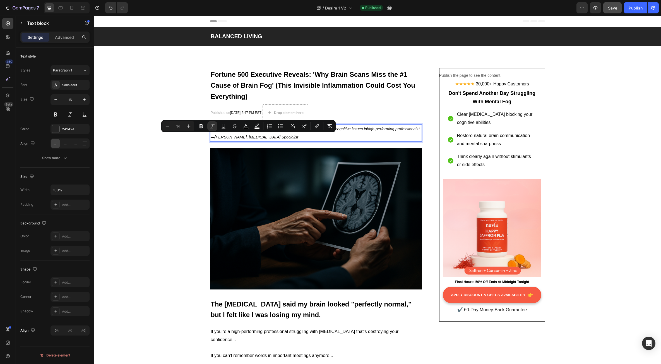
click at [247, 138] on icon "" —Dr. Lynn Thompson, Neuroinflammation Specialist" at bounding box center [315, 133] width 209 height 13
click at [244, 138] on icon "" —Dr. Lynn Thompson, Neuroinflammation Specialist" at bounding box center [315, 133] width 209 height 13
drag, startPoint x: 244, startPoint y: 138, endPoint x: 264, endPoint y: 140, distance: 20.2
click at [264, 140] on p ""Most doctors miss neuroinflammation, the hidden culprit behind 80% of cognitiv…" at bounding box center [316, 133] width 211 height 16
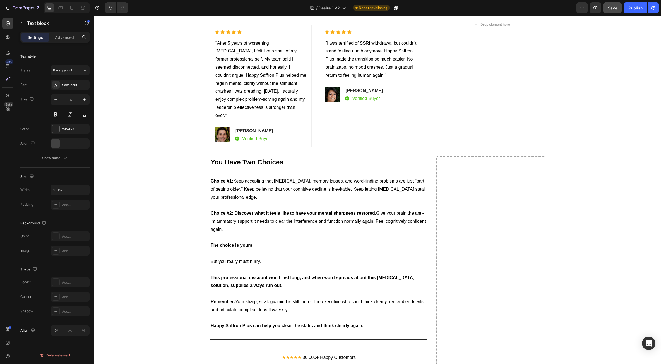
scroll to position [3710, 0]
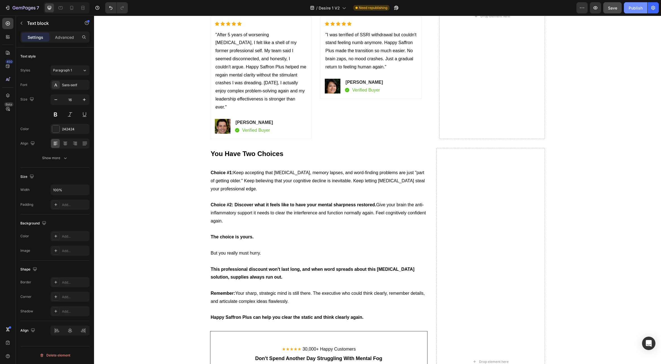
click at [640, 9] on div "Publish" at bounding box center [636, 8] width 14 height 6
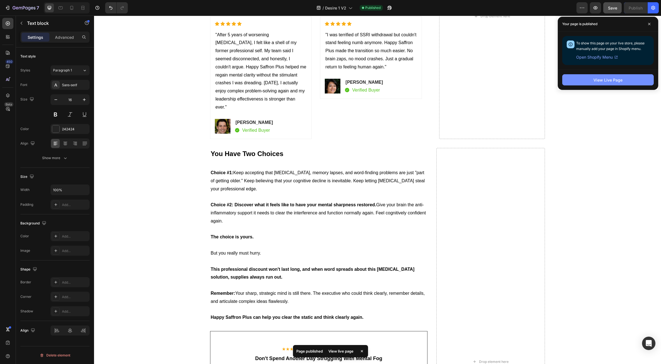
click at [595, 81] on div "View Live Page" at bounding box center [607, 80] width 29 height 6
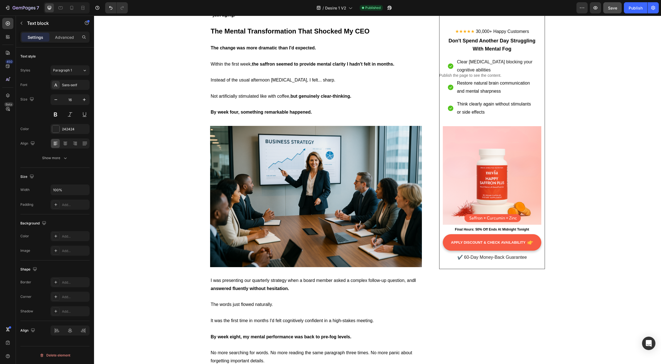
scroll to position [2315, 0]
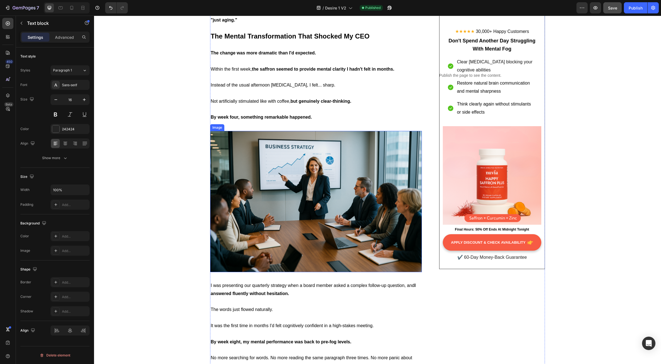
click at [269, 155] on img at bounding box center [316, 201] width 212 height 141
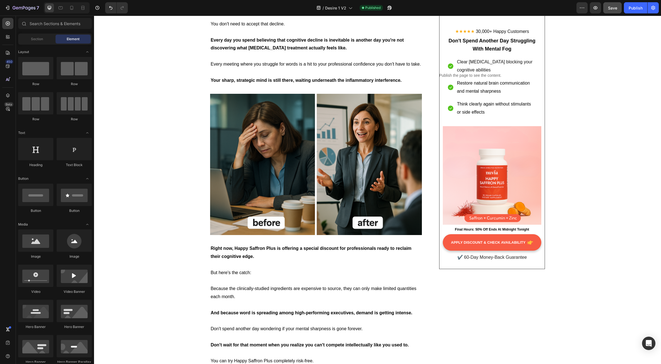
scroll to position [3157, 0]
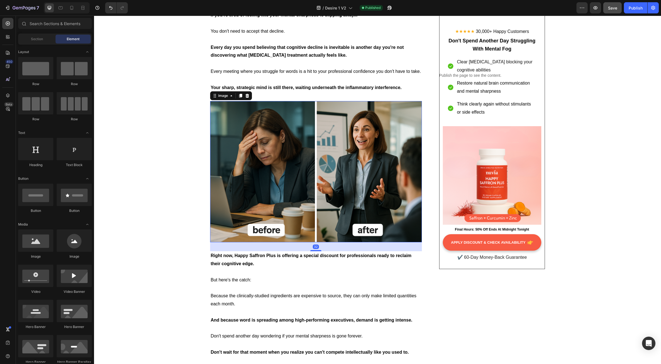
click at [253, 164] on img at bounding box center [316, 171] width 212 height 141
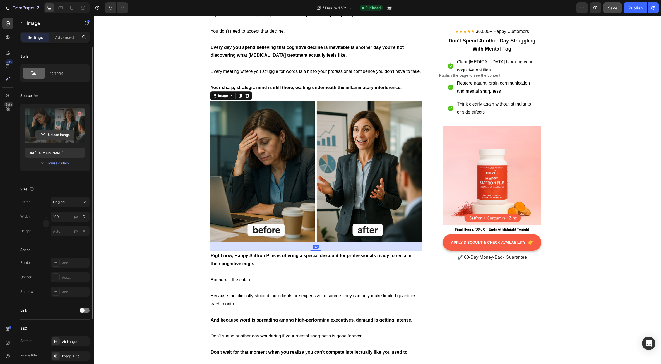
click at [54, 135] on input "file" at bounding box center [55, 134] width 38 height 9
type input "https://cdn.shopify.com/s/files/1/0934/6377/3506/files/gempages_578955119337407…"
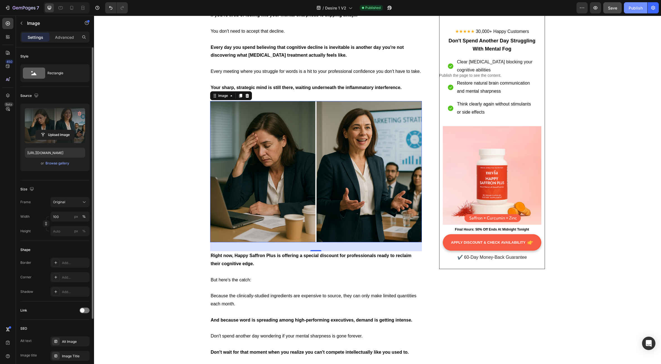
click at [631, 10] on div "Publish" at bounding box center [636, 8] width 14 height 6
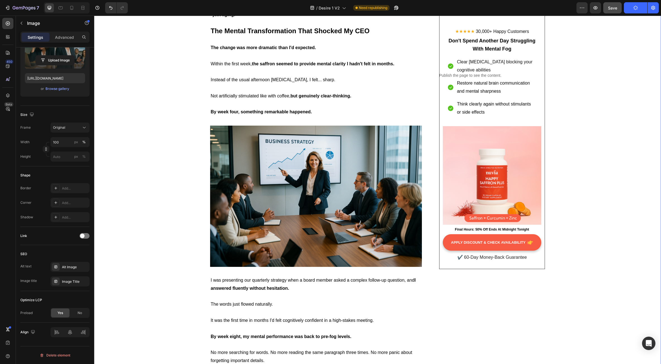
scroll to position [2320, 0]
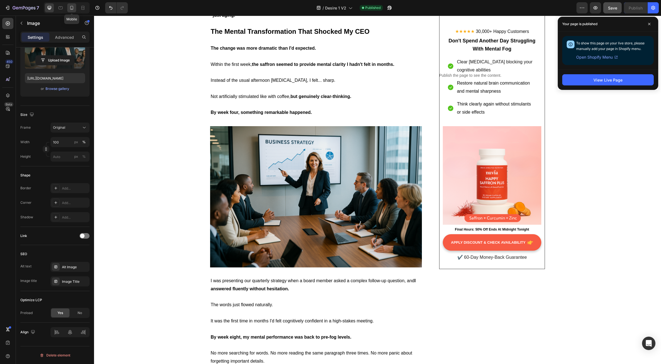
click at [72, 5] on div at bounding box center [71, 7] width 9 height 9
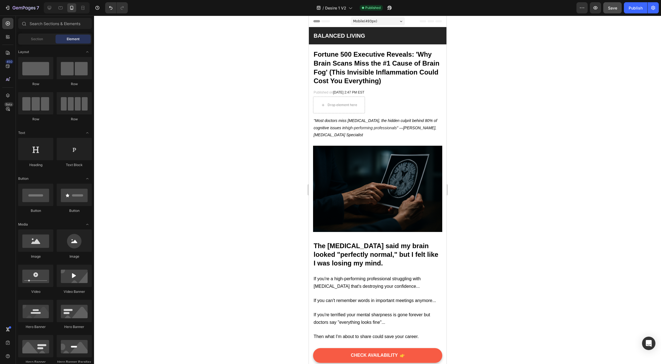
drag, startPoint x: 444, startPoint y: 268, endPoint x: 775, endPoint y: 49, distance: 397.0
click at [50, 11] on div at bounding box center [49, 7] width 9 height 9
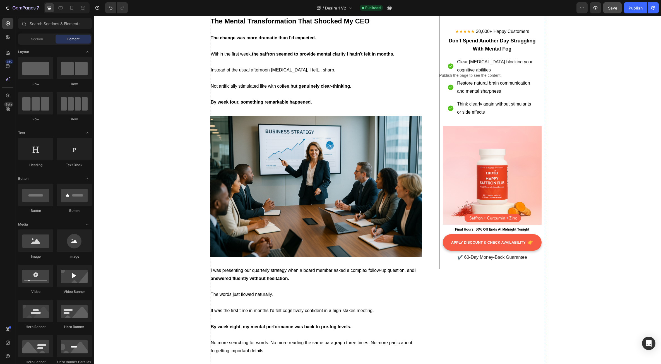
scroll to position [2315, 0]
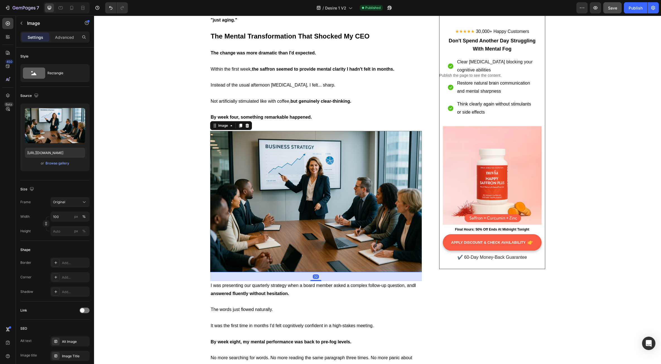
click at [371, 191] on img at bounding box center [316, 201] width 212 height 141
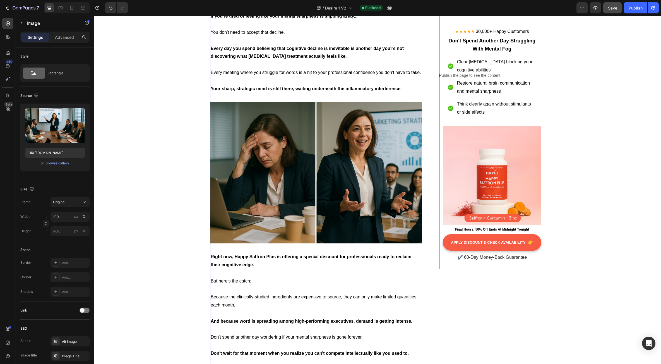
scroll to position [3152, 0]
